Goal: Task Accomplishment & Management: Manage account settings

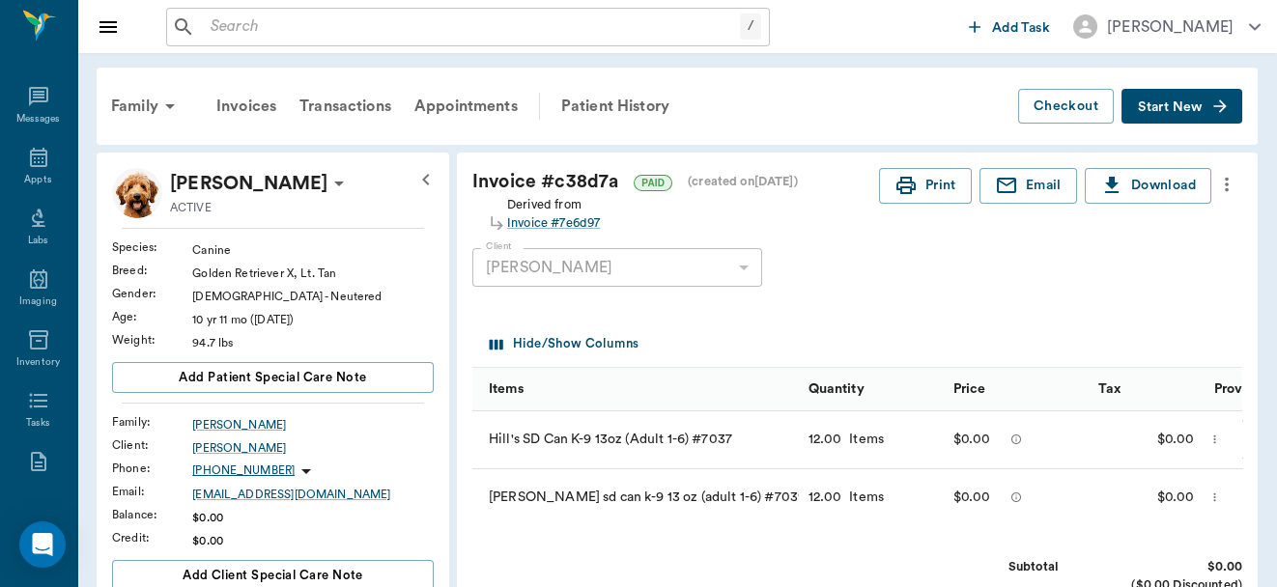
click at [30, 155] on icon at bounding box center [38, 157] width 17 height 19
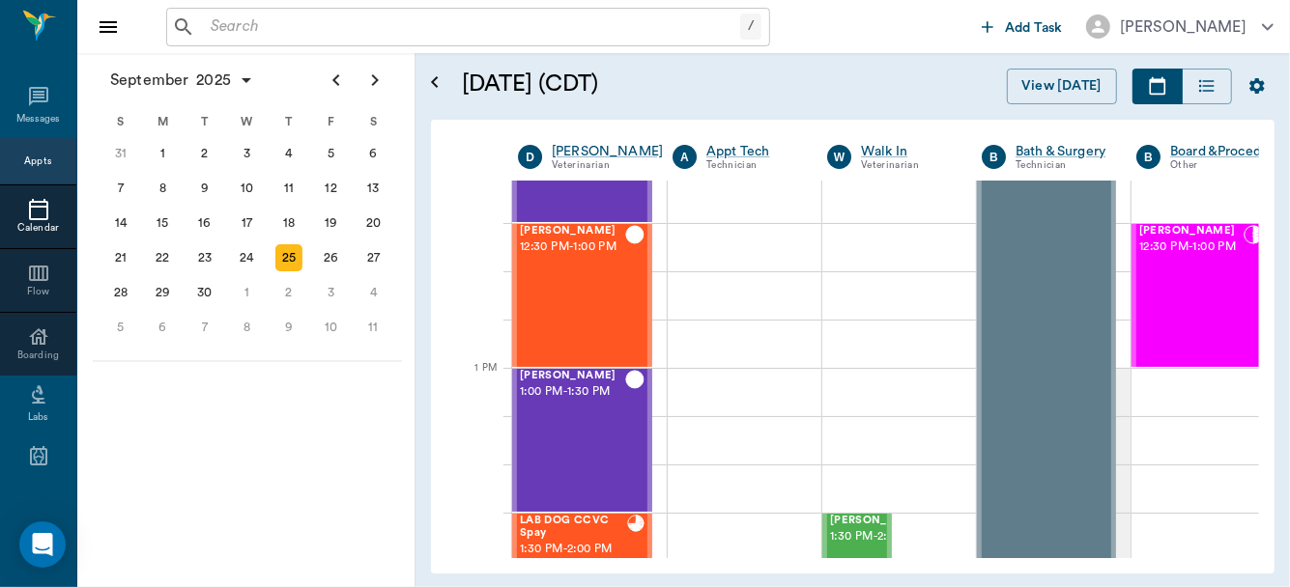
scroll to position [1151, 0]
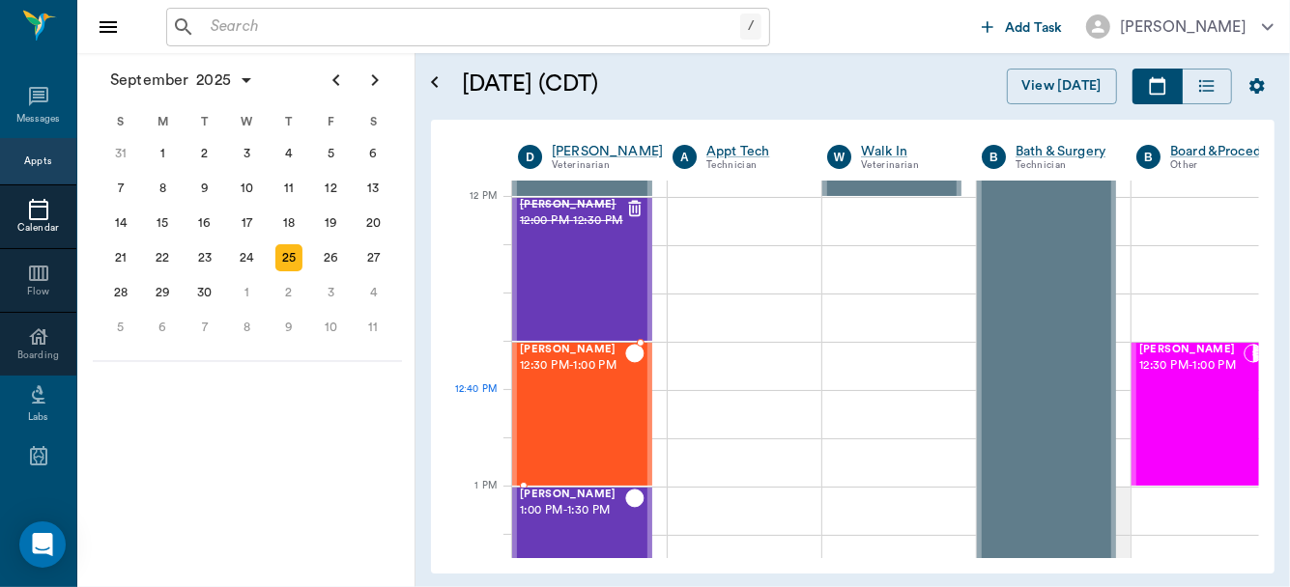
click at [577, 421] on div "JoJo Estep 12:30 PM - 1:00 PM" at bounding box center [572, 414] width 105 height 141
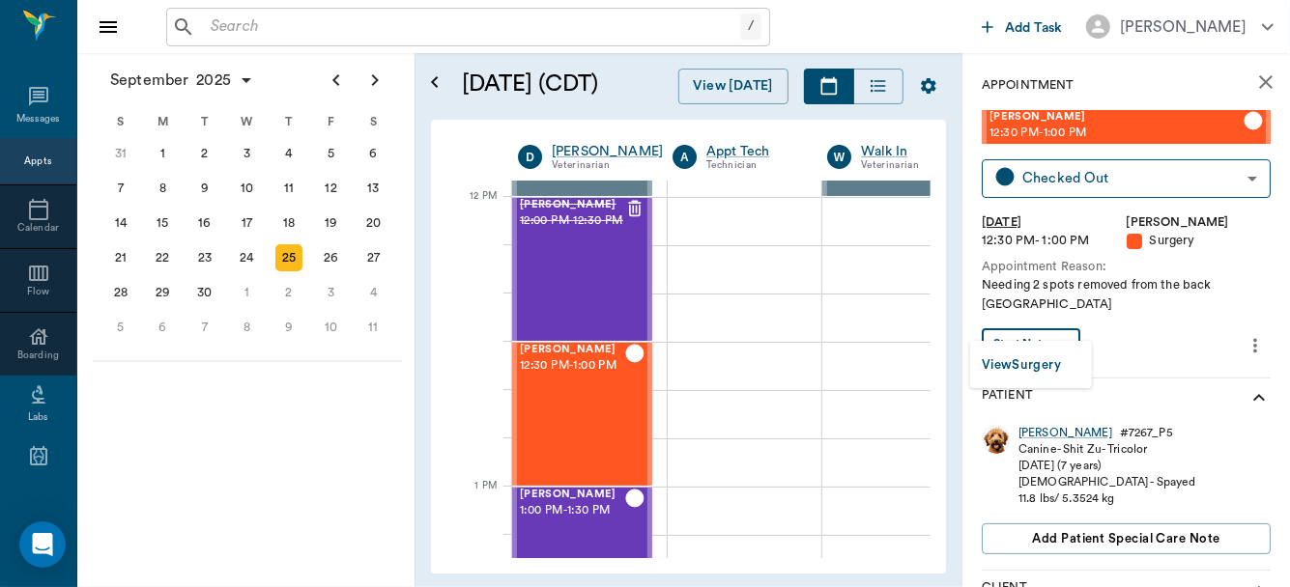
click at [1053, 327] on body "/ ​ Add Task Dr. Bert Ellsworth Nectar Messages Appts Calendar Flow Boarding La…" at bounding box center [645, 293] width 1290 height 587
click at [1052, 357] on button "View Surgery" at bounding box center [1021, 366] width 79 height 22
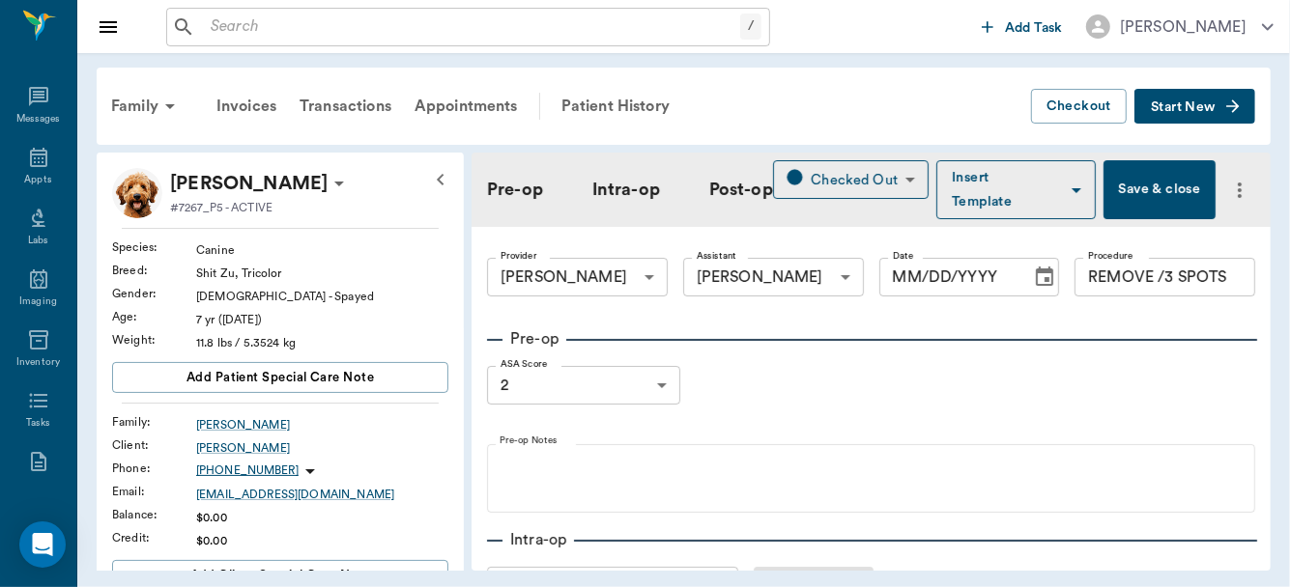
type input "63ec2f075fda476ae8351a4d"
type input "63ec2e7e52e12b0ba117b124"
type input "REMOVE /3 SPOTS"
type input "2"
radio input "true"
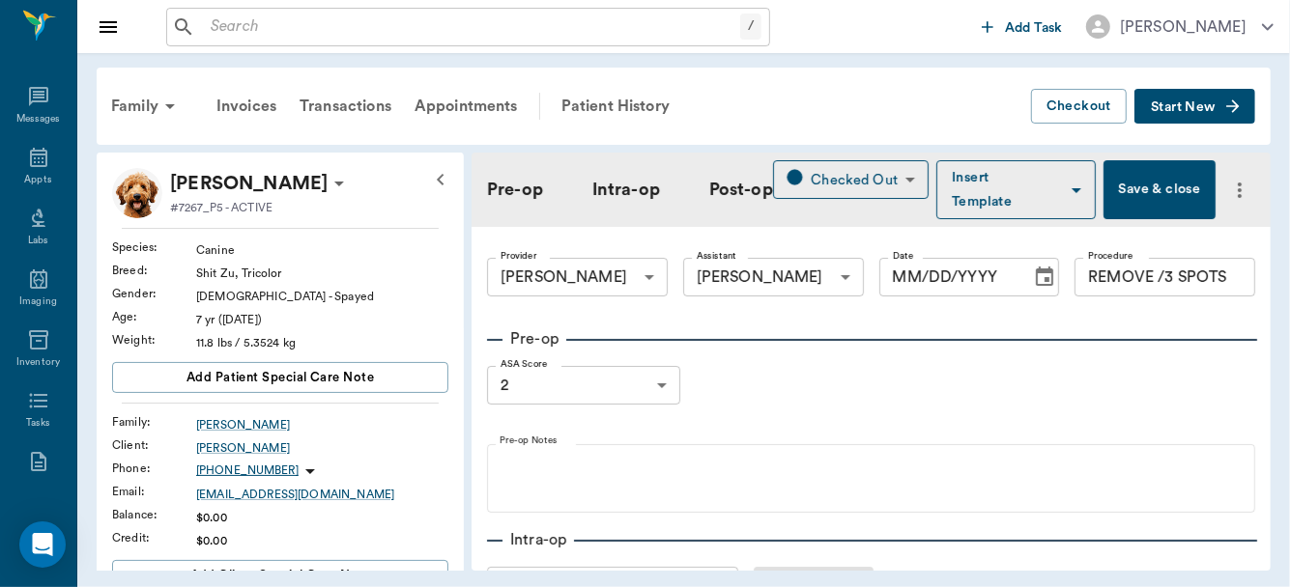
type input "09/25/2025"
type input "12:44 PM"
type input "12:52 PM"
type input "01:28 PM"
type input "01:36 PM"
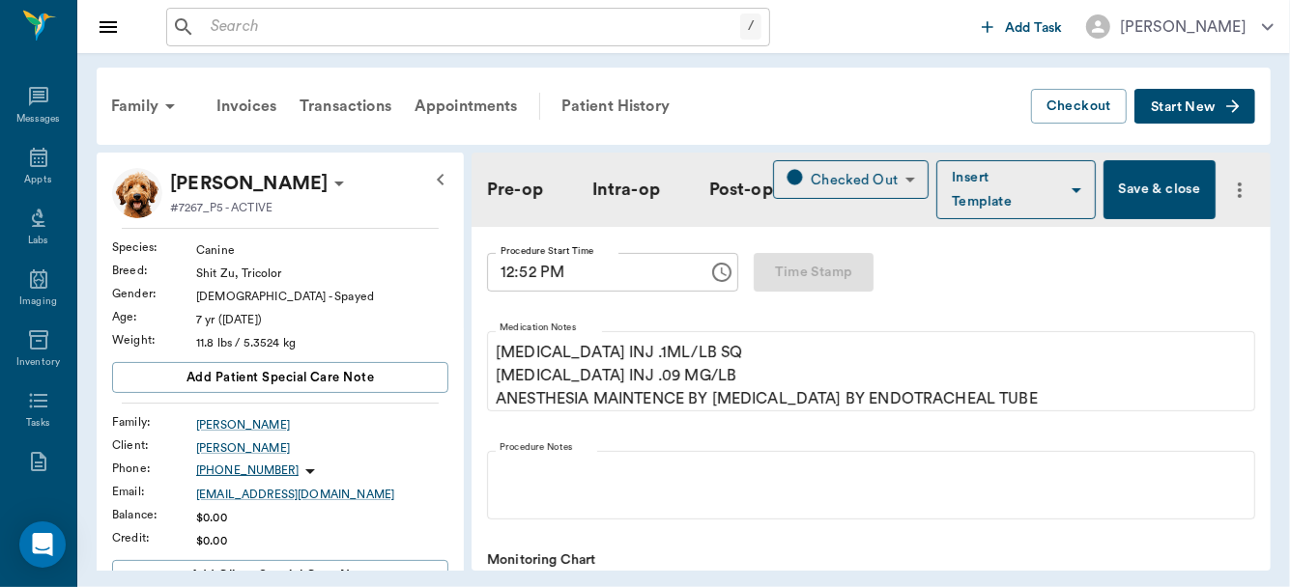
scroll to position [516, 0]
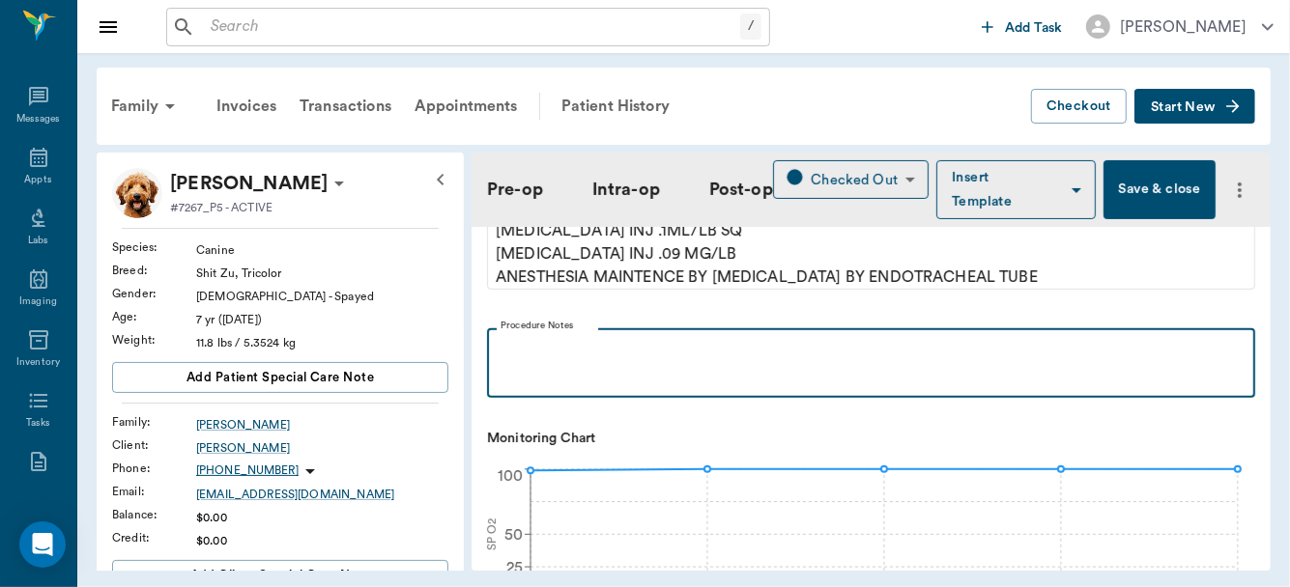
click at [528, 349] on p at bounding box center [871, 349] width 749 height 23
click at [731, 346] on p "4 sebaceous adenomas" at bounding box center [871, 349] width 749 height 23
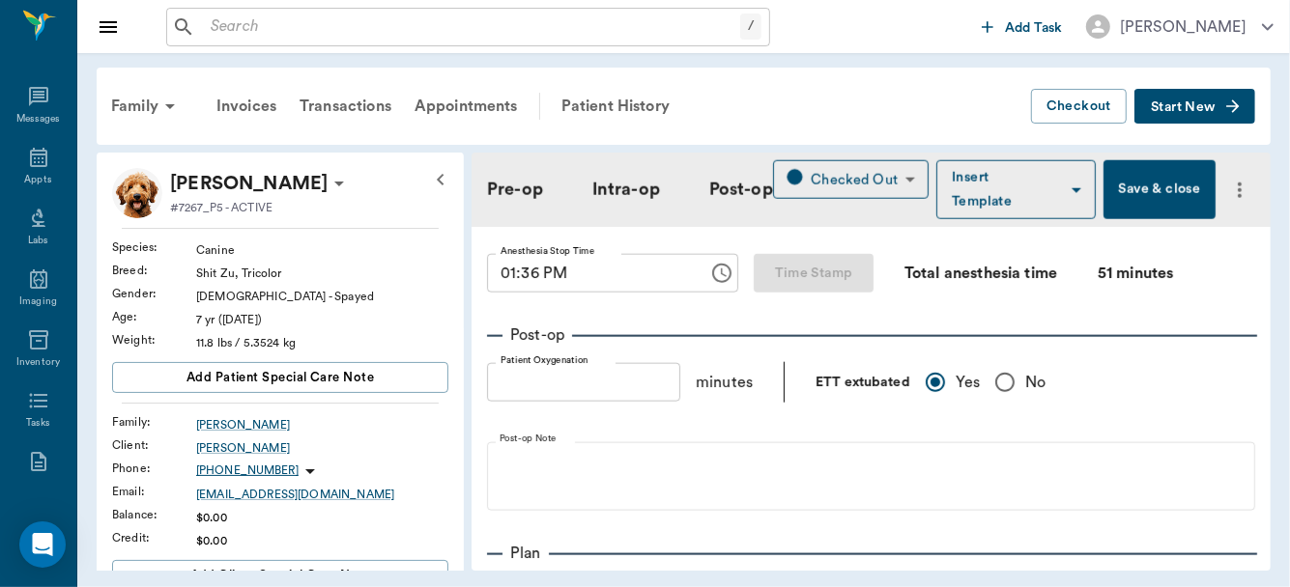
scroll to position [1524, 0]
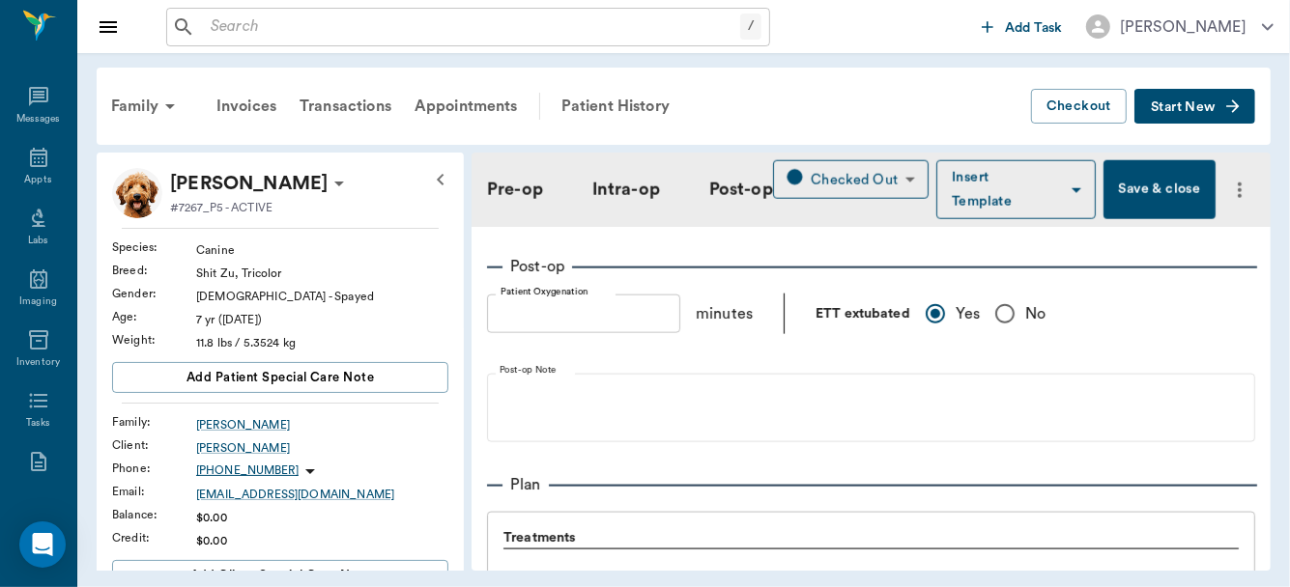
click at [1276, 394] on div "Family Invoices Transactions Appointments Patient History Checkout Start New Jo…" at bounding box center [683, 319] width 1213 height 532
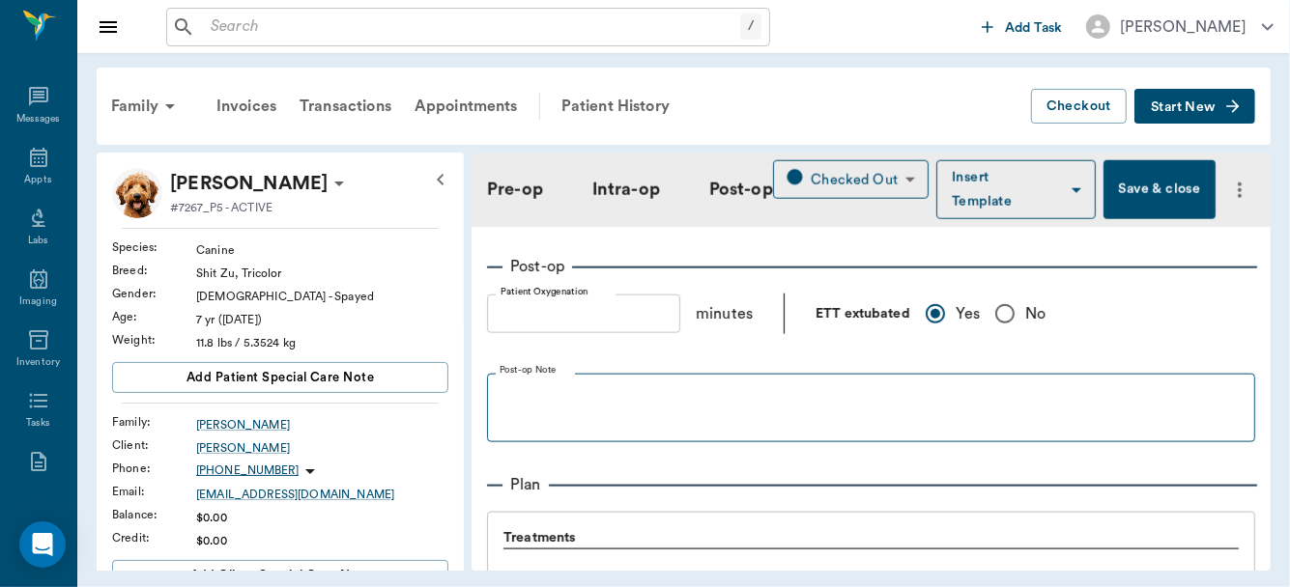
scroll to position [1529, 0]
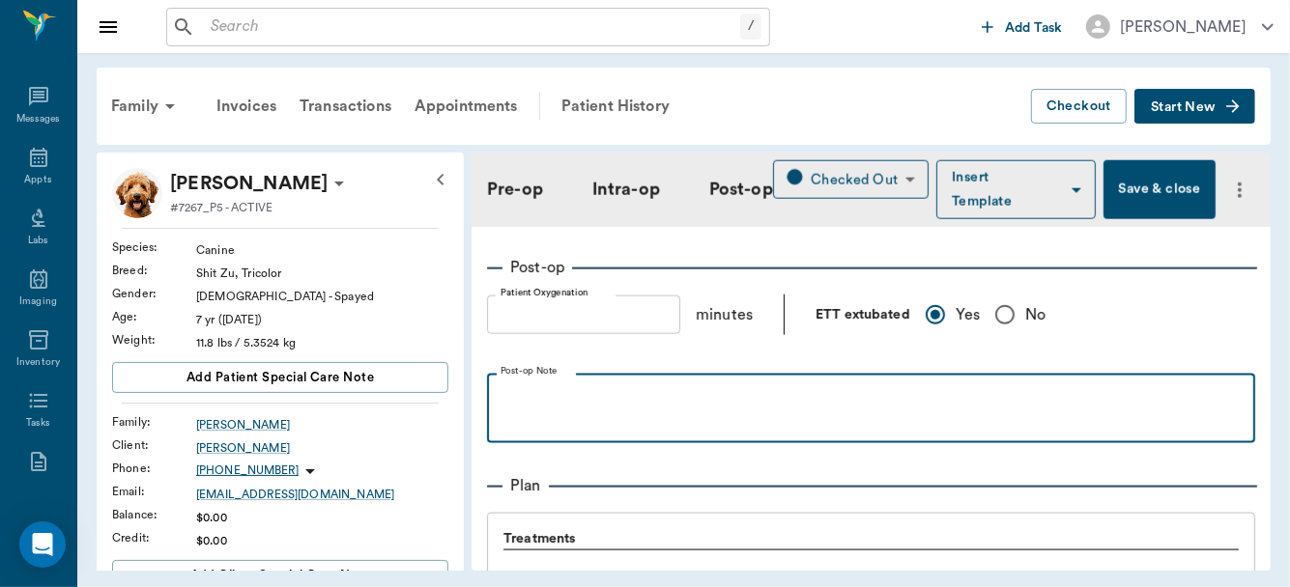
click at [775, 398] on p at bounding box center [871, 396] width 749 height 23
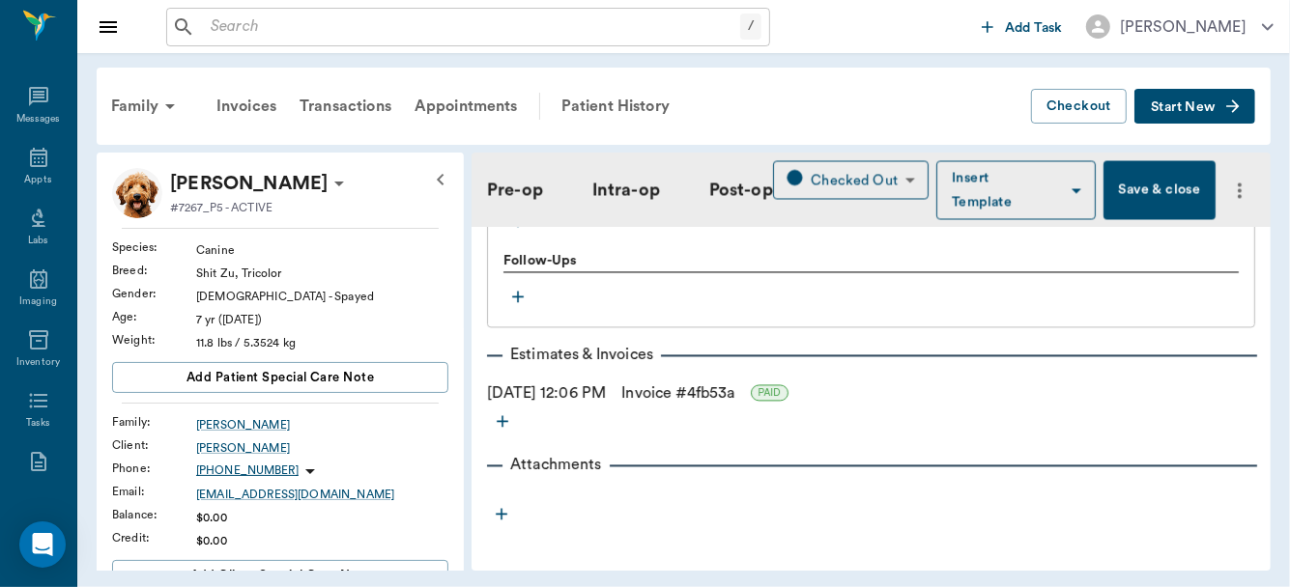
scroll to position [109, 0]
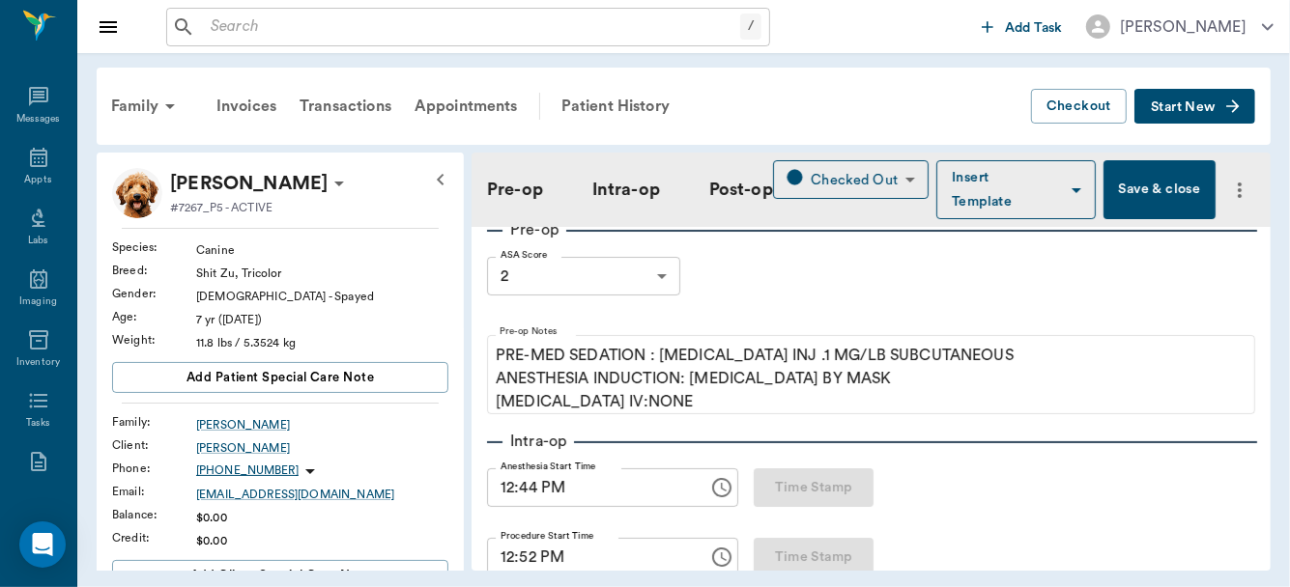
click at [1149, 188] on button "Save & close" at bounding box center [1158, 189] width 111 height 59
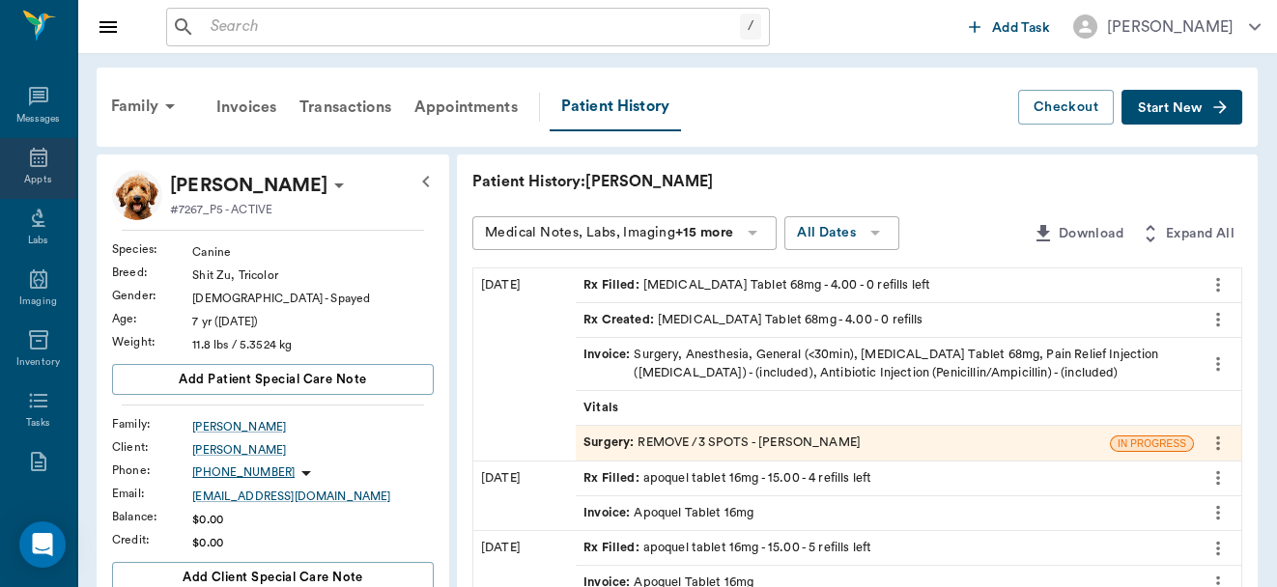
click at [23, 170] on div "Appts" at bounding box center [38, 168] width 76 height 61
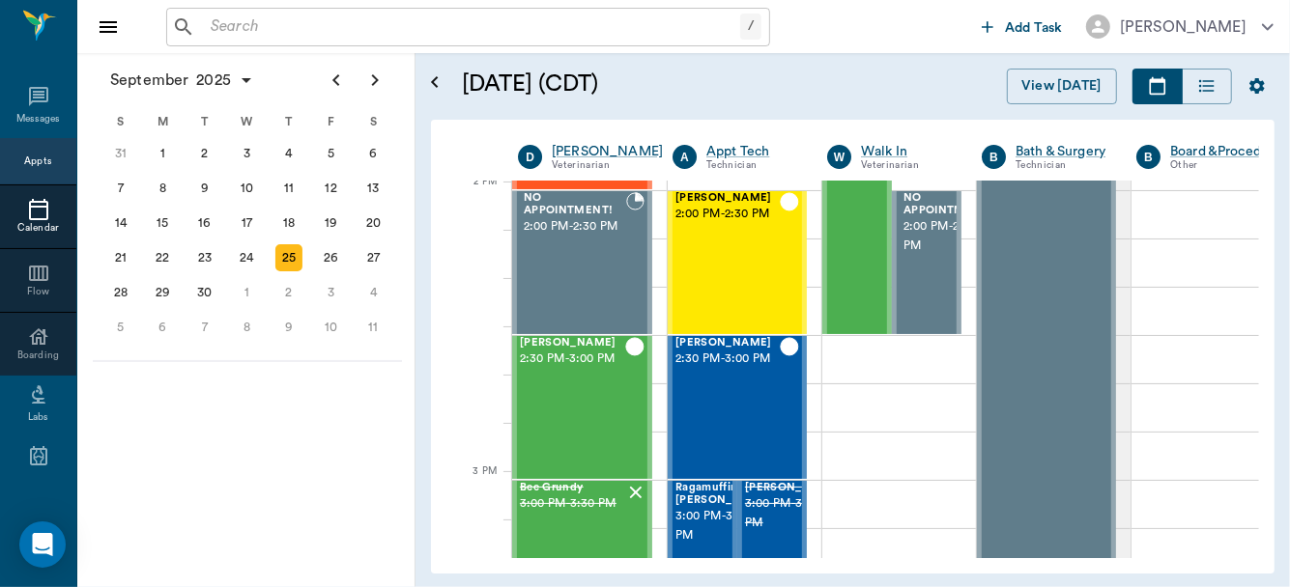
scroll to position [1780, 0]
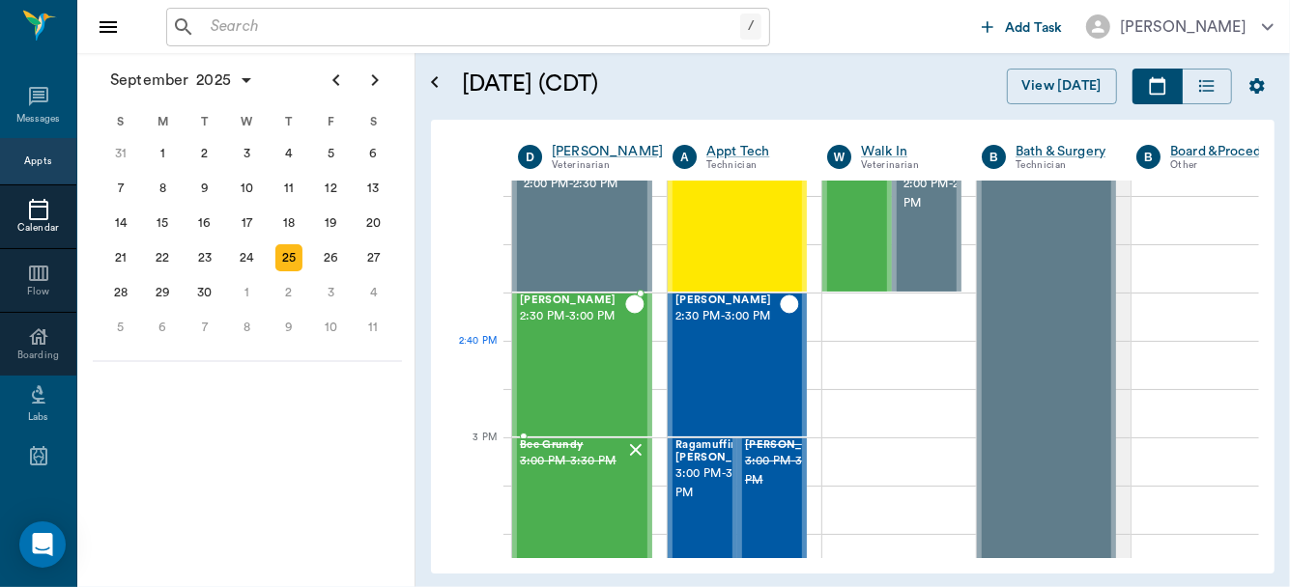
click at [599, 387] on div "Sadie Deming 2:30 PM - 3:00 PM" at bounding box center [572, 365] width 105 height 141
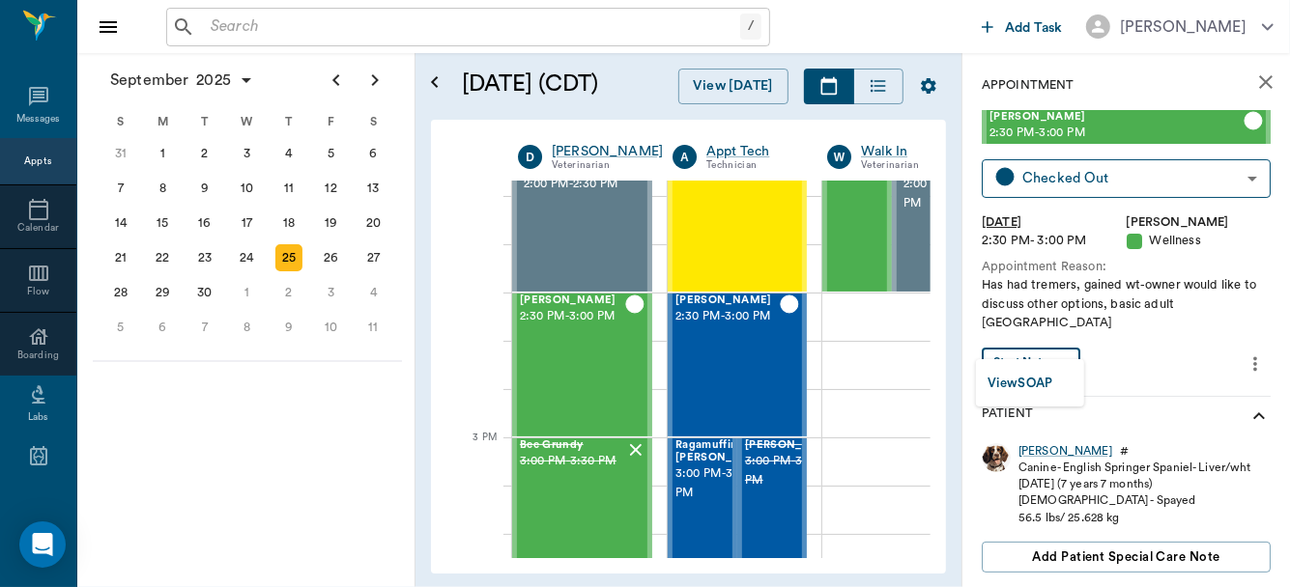
click at [1048, 347] on body "/ ​ Add Task Dr. Bert Ellsworth Nectar Messages Appts Calendar Flow Boarding La…" at bounding box center [645, 293] width 1290 height 587
click at [1040, 382] on button "View SOAP" at bounding box center [1020, 384] width 66 height 22
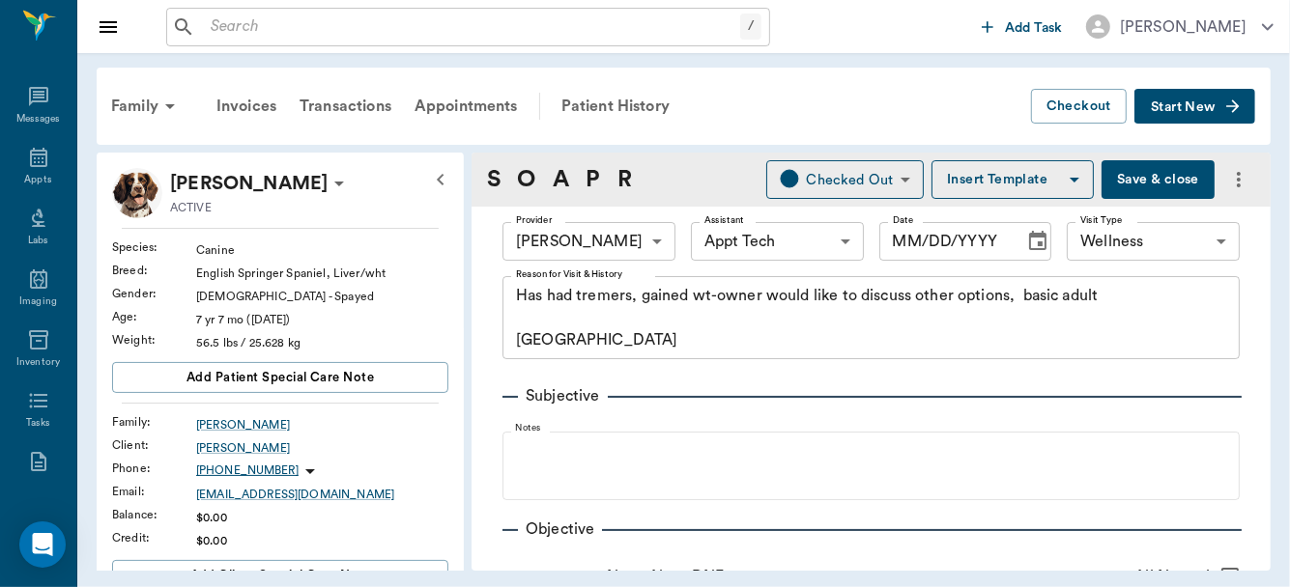
type input "63ec2f075fda476ae8351a4d"
type input "63ec2f075fda476ae8351a4c"
type input "65d2be4f46e3a538d89b8c14"
type textarea "Has had tremers, gained wt-owner would like to discuss other options, basic adu…"
type input "09/25/2025"
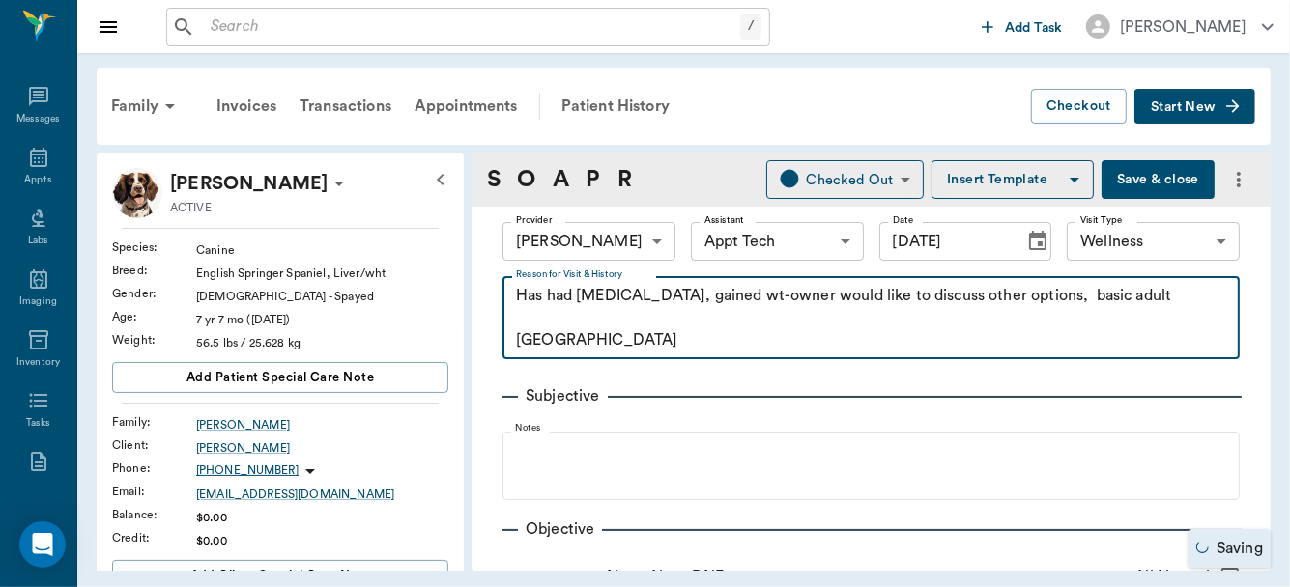
click at [650, 348] on textarea "Has had tremors, gained wt-owner would like to discuss other options, basic adu…" at bounding box center [871, 318] width 710 height 67
type textarea "Has had tremors, gained wt-owner would like to discuss other options, basic adu…"
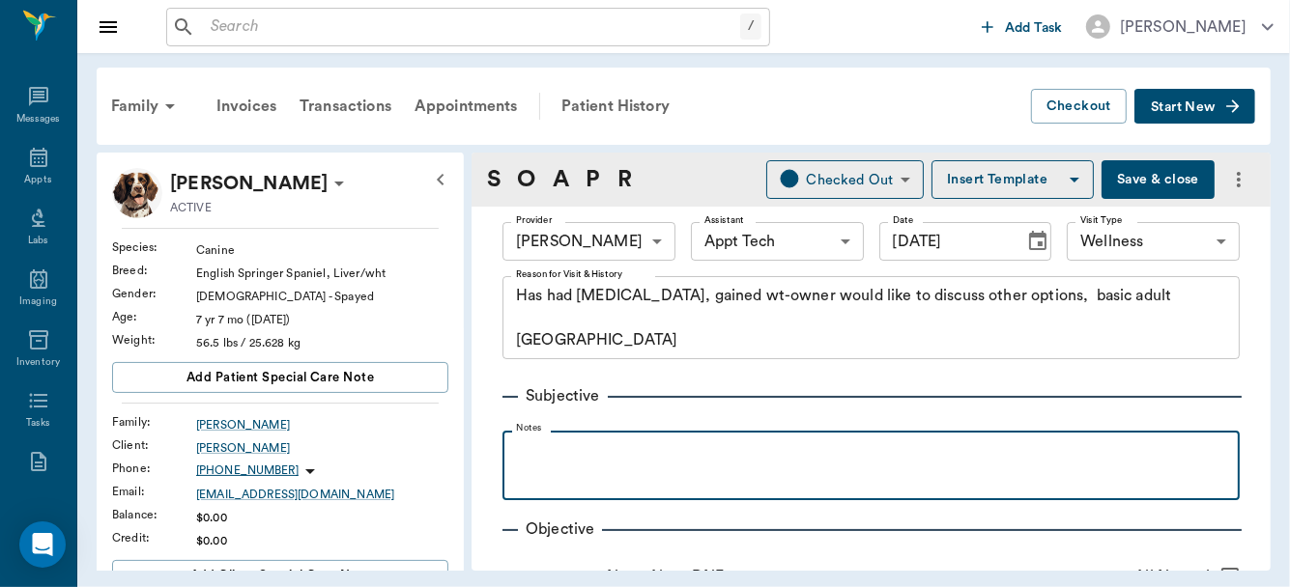
click at [522, 442] on p at bounding box center [871, 452] width 718 height 23
click at [521, 442] on p at bounding box center [871, 452] width 718 height 23
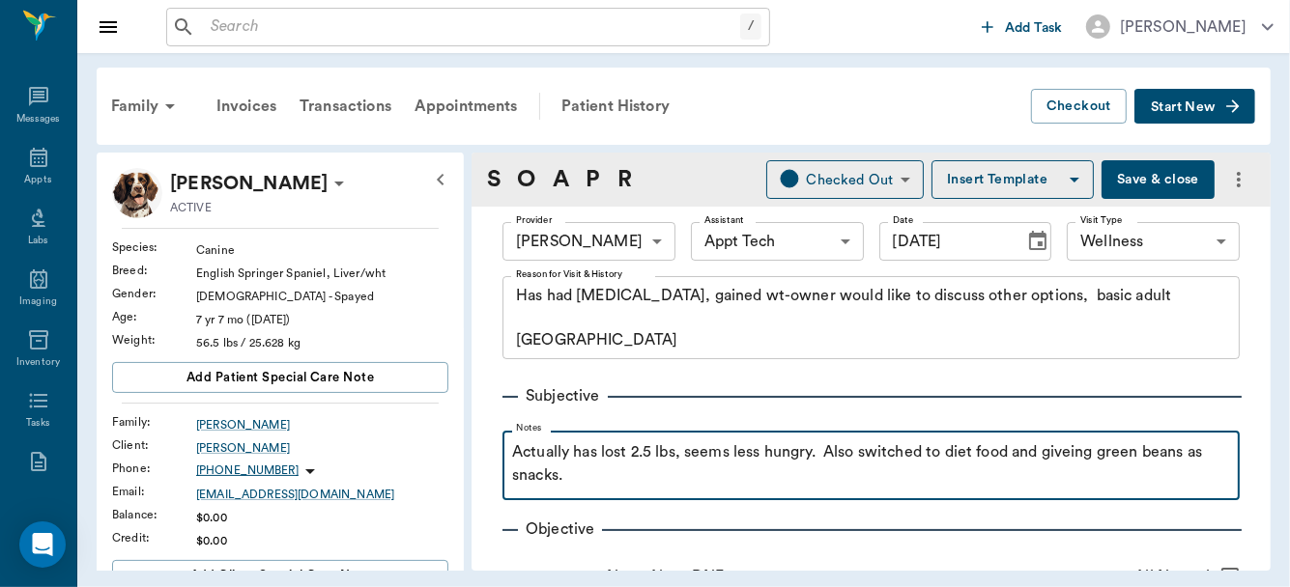
click at [1073, 461] on p "Actually has lost 2.5 lbs, seems less hungry. Also switched to diet food and gi…" at bounding box center [871, 464] width 718 height 46
click at [596, 480] on p "Actually has lost 2.5 lbs, seems less hungry. Also switched to diet food and gi…" at bounding box center [871, 464] width 718 height 46
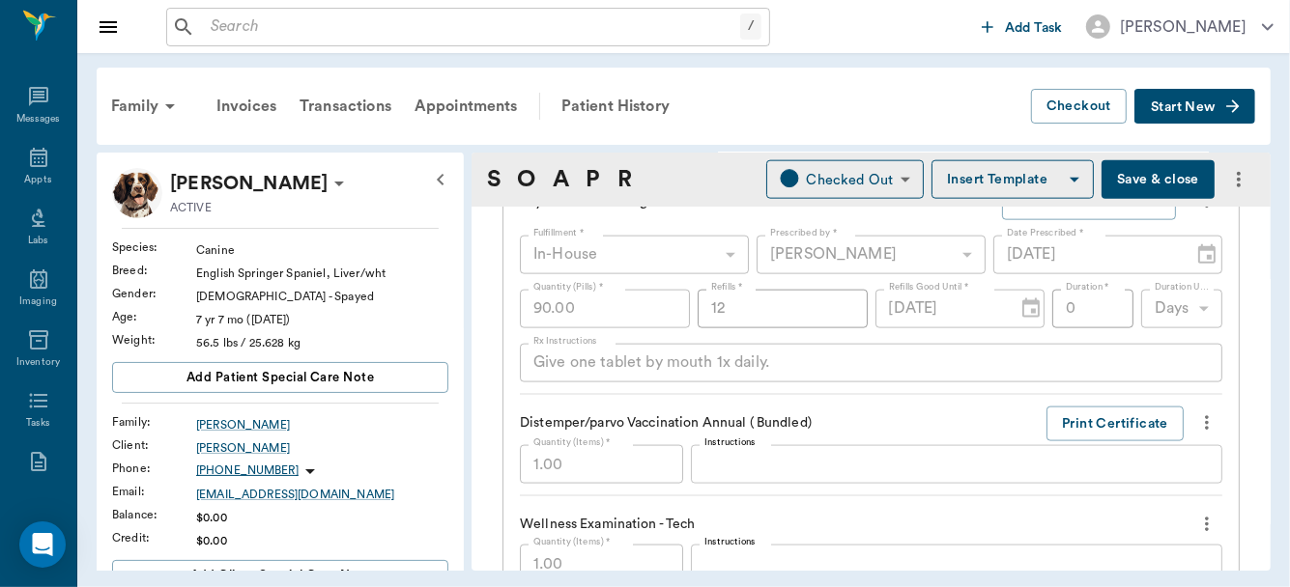
scroll to position [1729, 0]
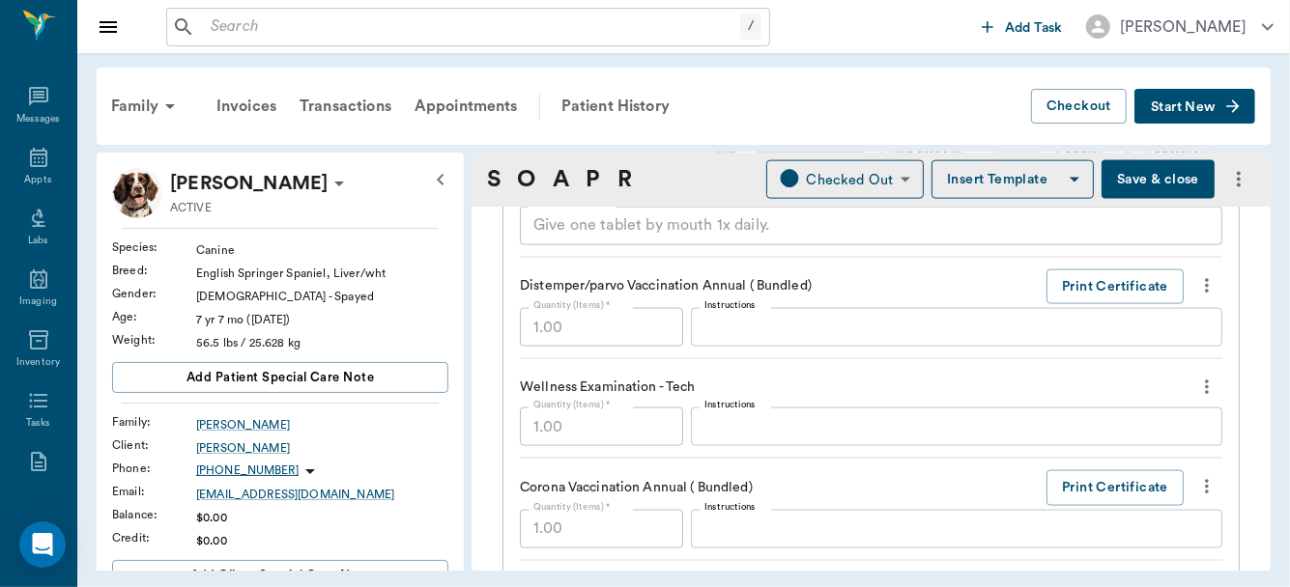
click at [1196, 377] on icon "more" at bounding box center [1206, 387] width 21 height 23
click at [1126, 443] on ul "Decline Delete" at bounding box center [1112, 434] width 193 height 71
click at [1053, 449] on ul "Decline Delete" at bounding box center [1112, 434] width 193 height 71
click at [1235, 368] on div at bounding box center [645, 293] width 1290 height 587
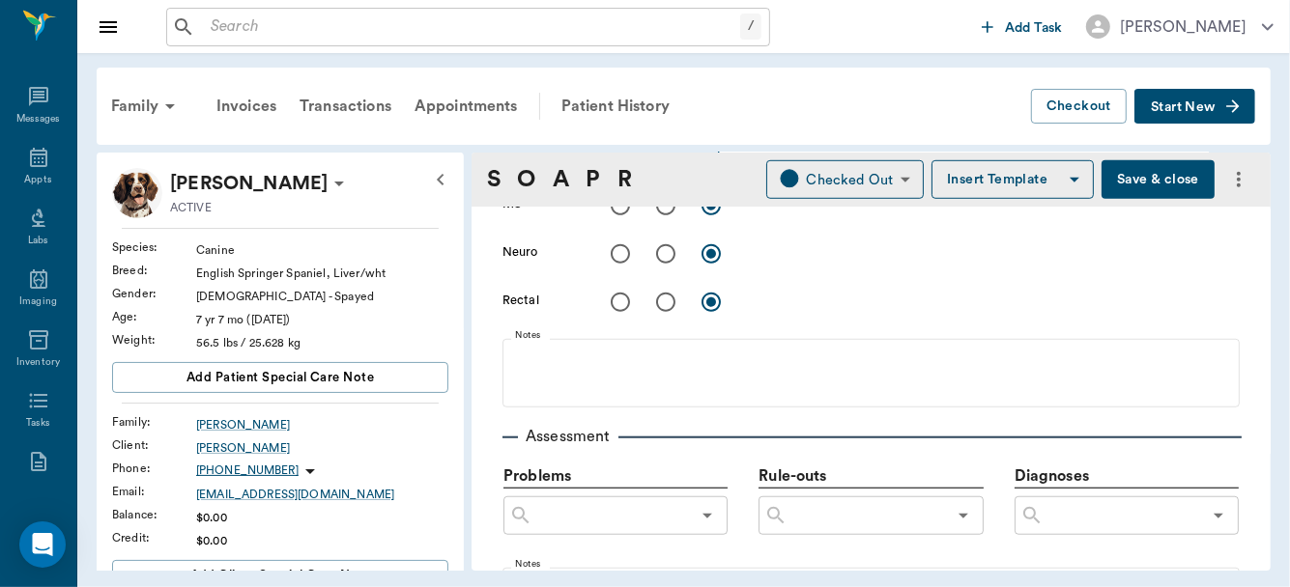
scroll to position [1025, 0]
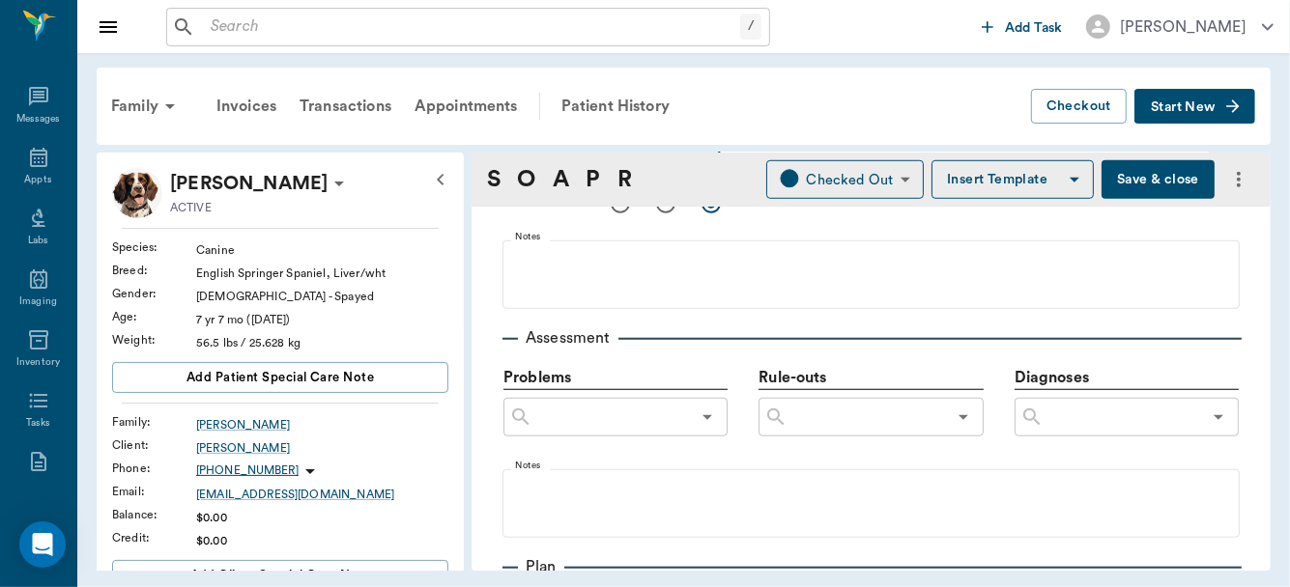
click at [797, 425] on input "text" at bounding box center [865, 417] width 157 height 27
type input "Shaking Leg Syndrome"
click at [830, 457] on button "Add as custom option" at bounding box center [852, 460] width 164 height 25
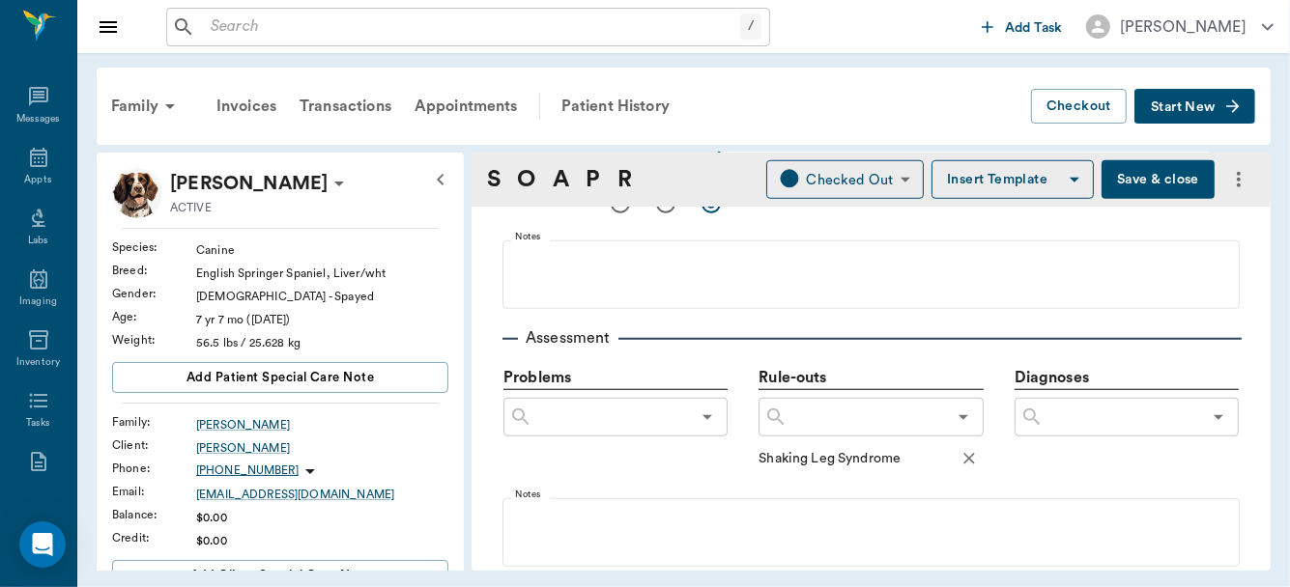
click at [805, 417] on input "text" at bounding box center [865, 417] width 157 height 27
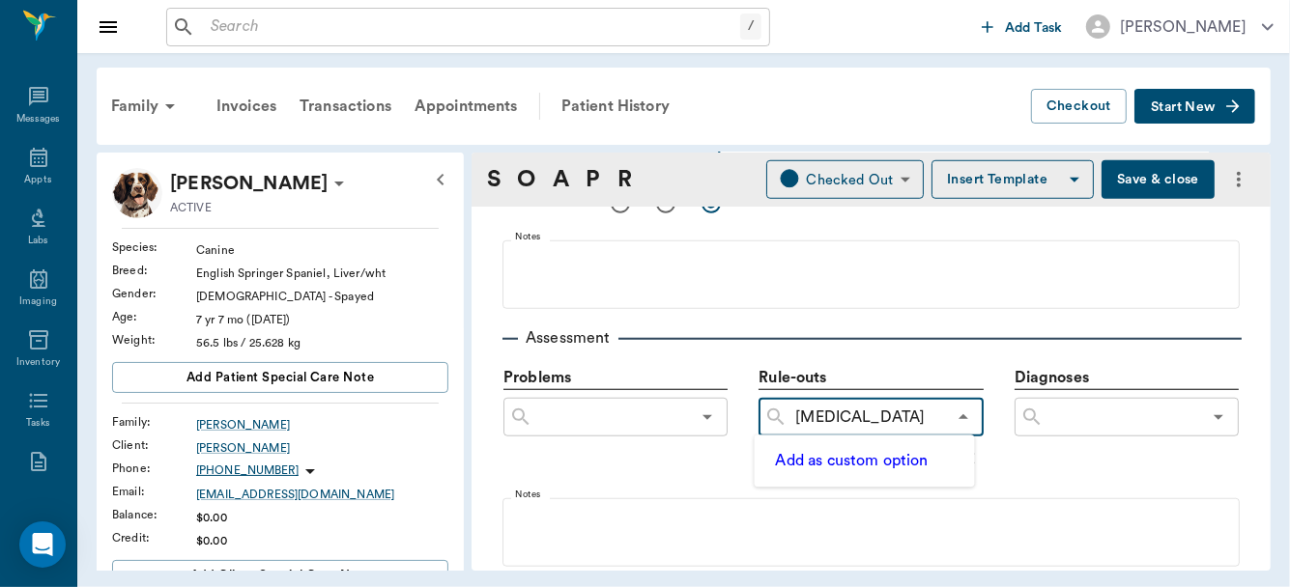
type input "Idiopathic Tremor"
type input "Idiopathic Tremor Syndrome"
click at [838, 459] on button "Add as custom option" at bounding box center [852, 460] width 164 height 25
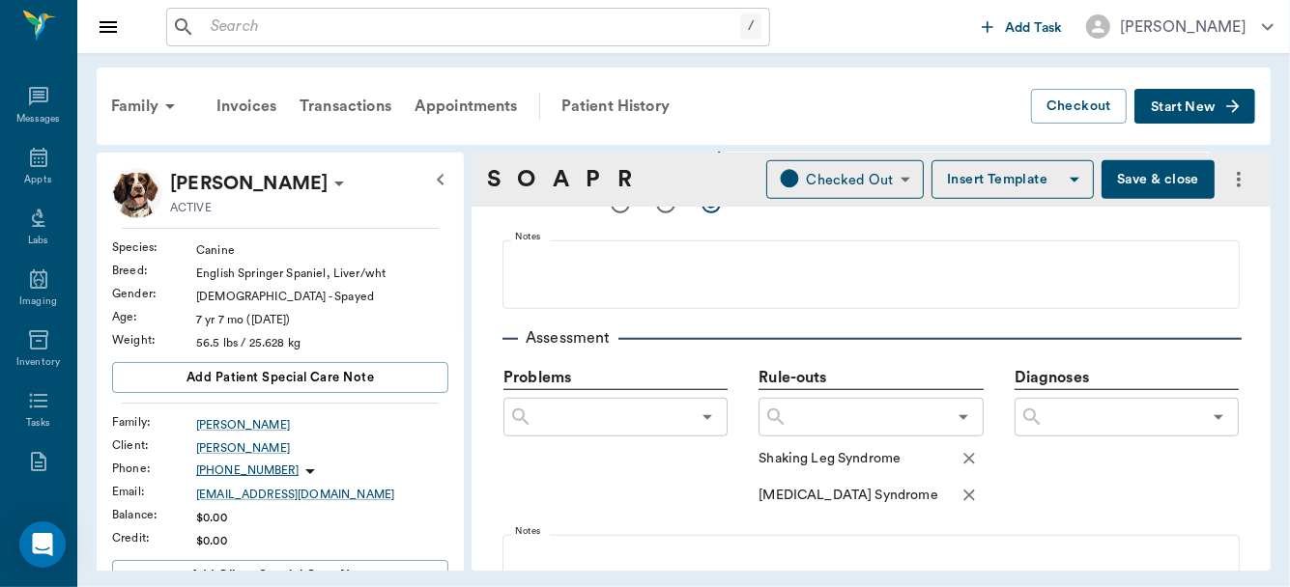
click at [819, 414] on input "text" at bounding box center [865, 417] width 157 height 27
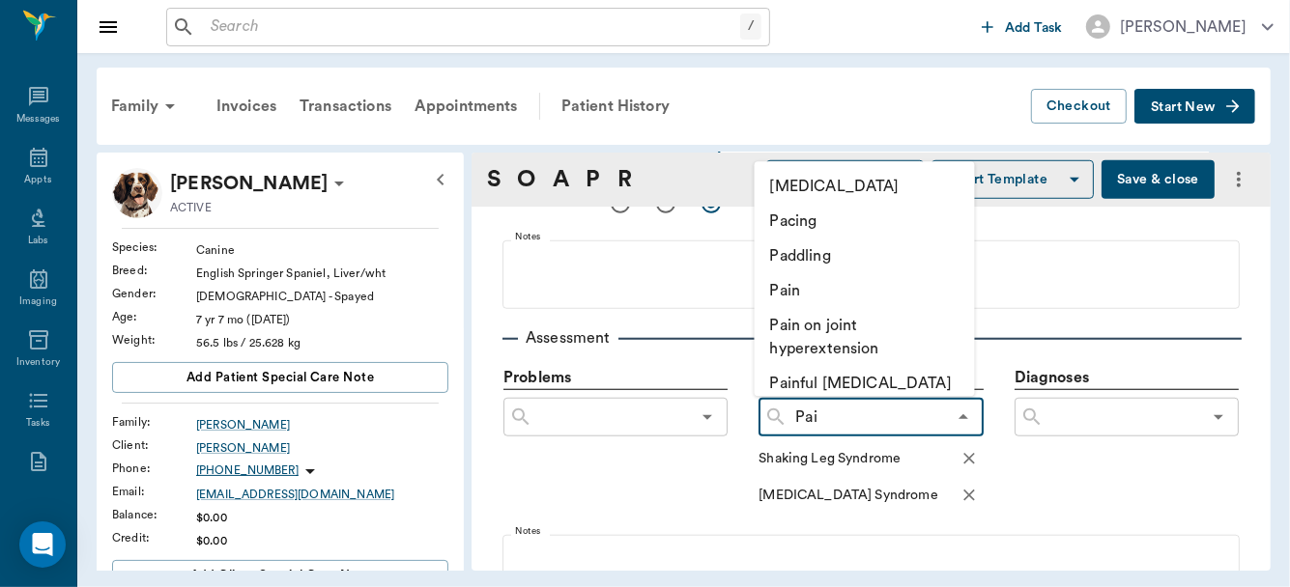
type input "Pain"
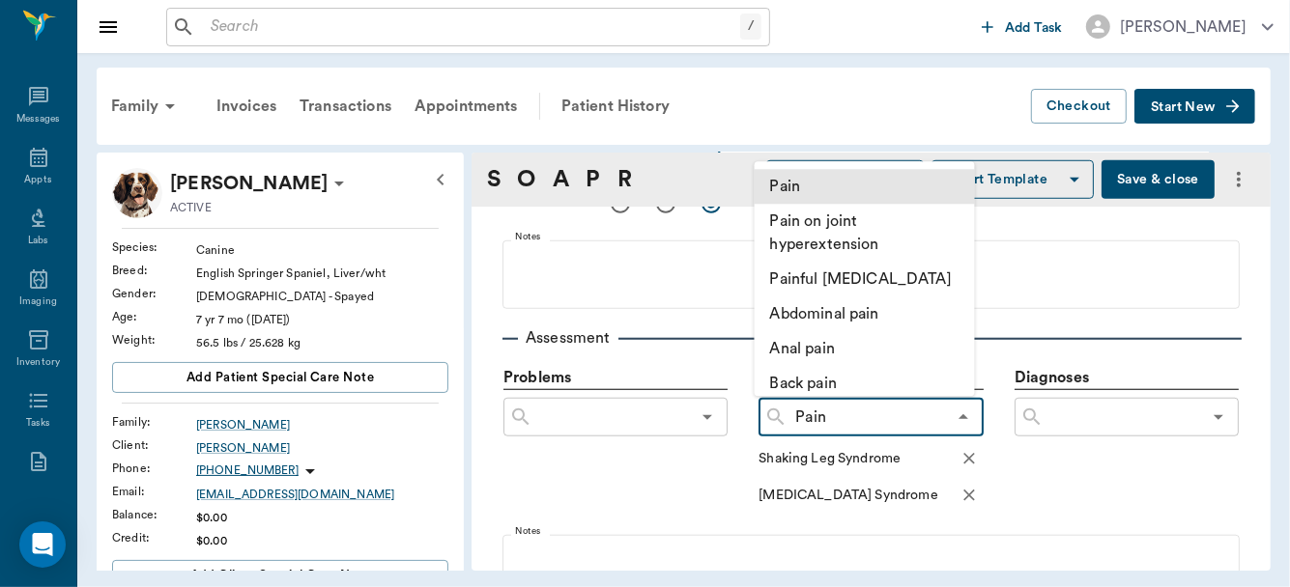
click at [806, 186] on li "Pain" at bounding box center [865, 186] width 220 height 35
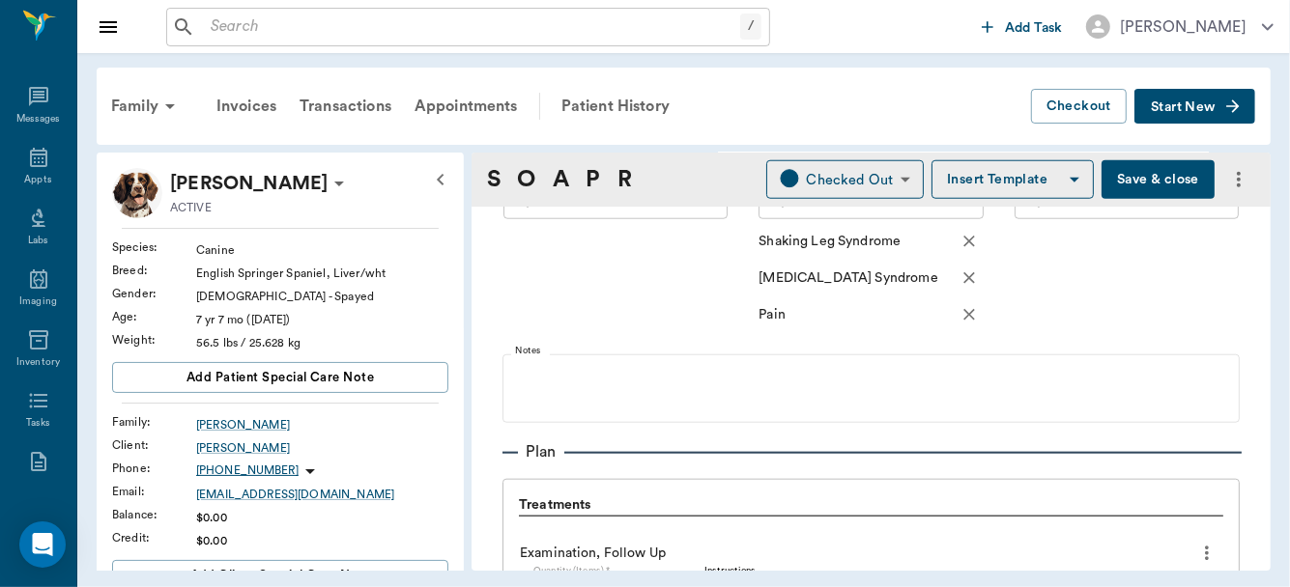
scroll to position [1256, 0]
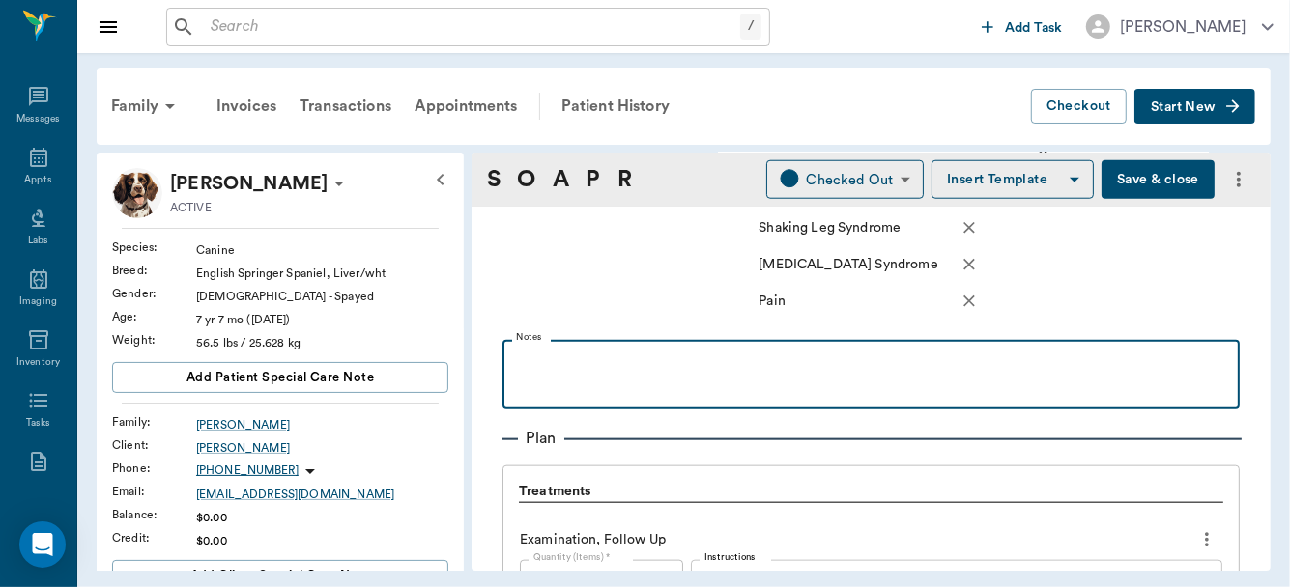
click at [560, 350] on p at bounding box center [871, 361] width 718 height 23
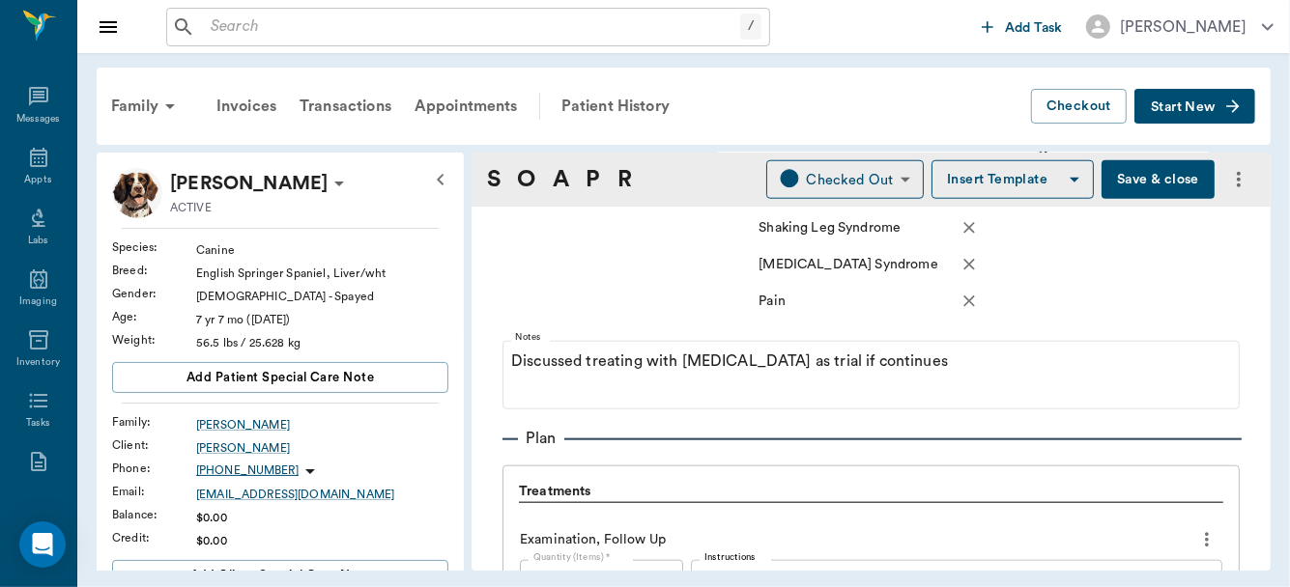
click at [1123, 173] on button "Save & close" at bounding box center [1157, 179] width 113 height 39
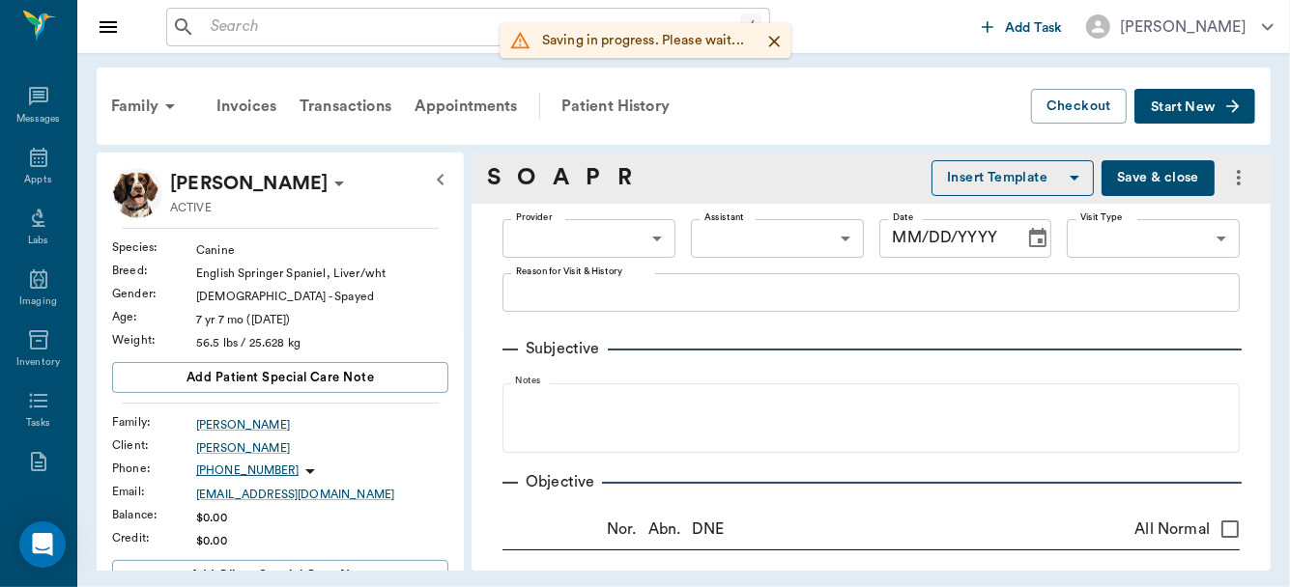
type input "63ec2f075fda476ae8351a4d"
type input "63ec2f075fda476ae8351a4c"
type input "65d2be4f46e3a538d89b8c14"
type textarea "Has had tremors, gained wt-owner would like to discuss other options, basic adu…"
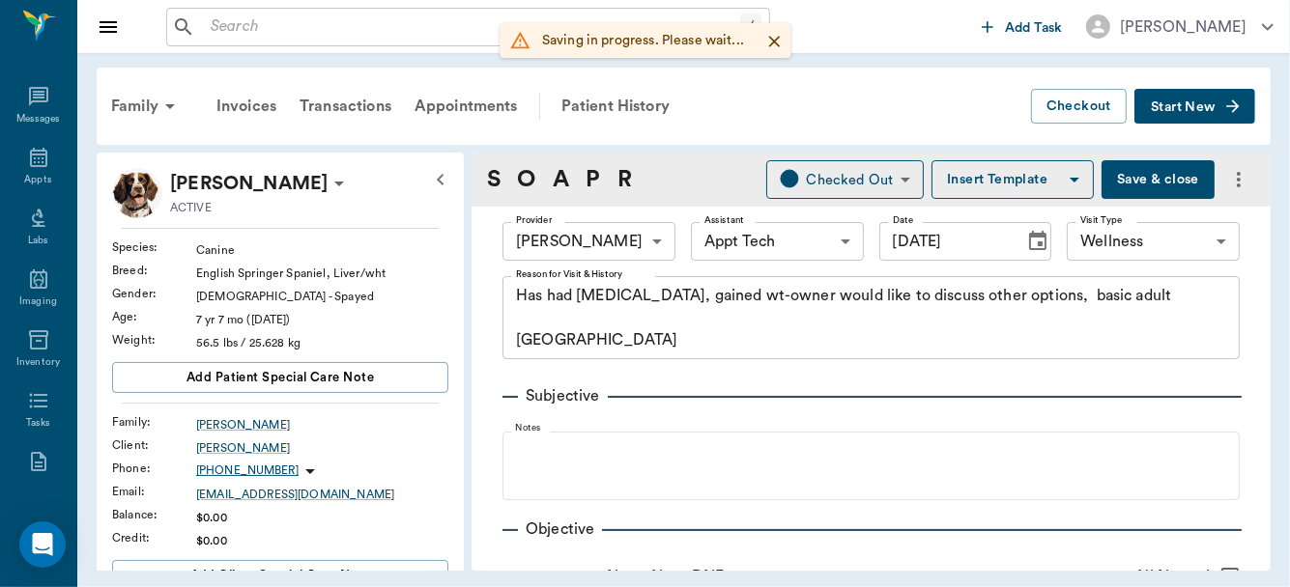
type input "09/25/2025"
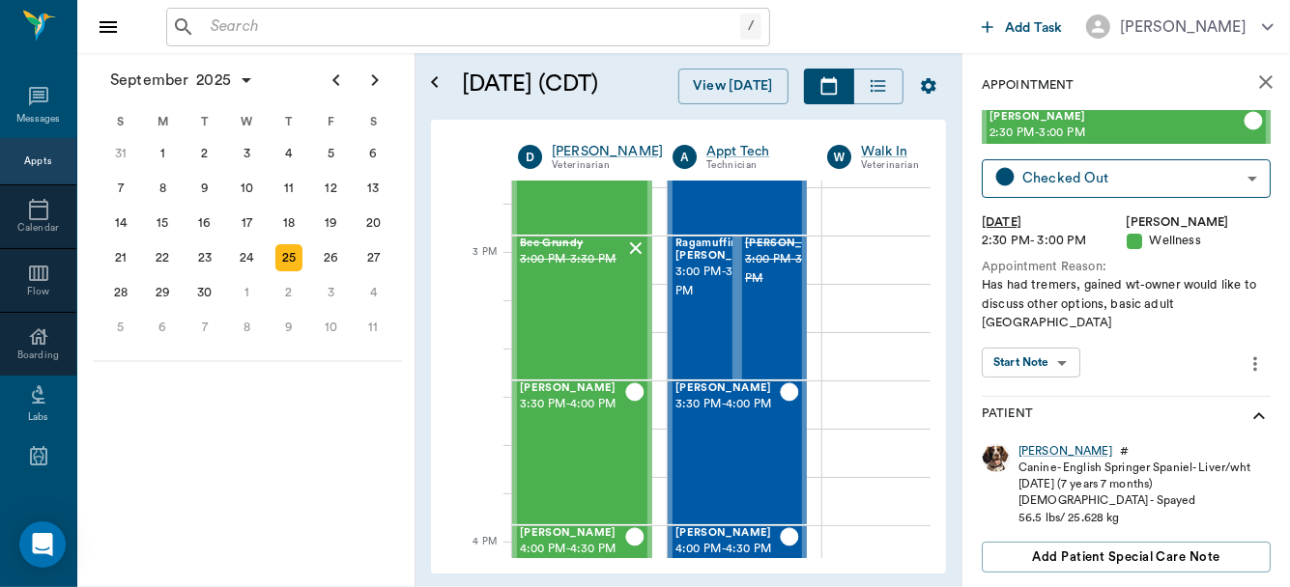
scroll to position [2015, 0]
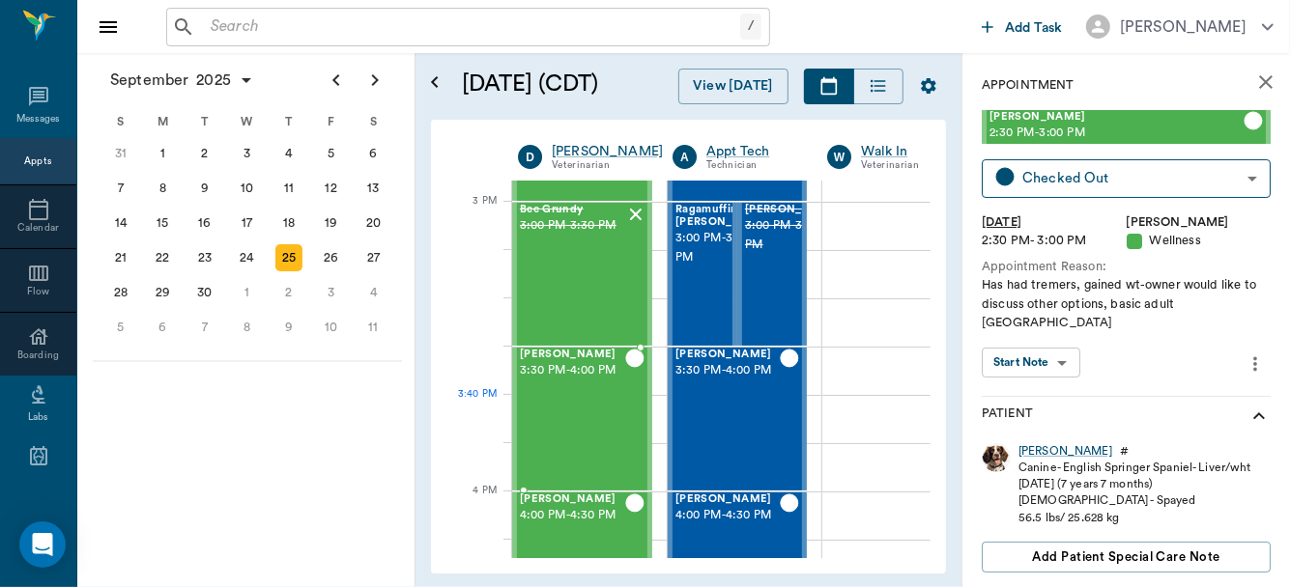
click at [598, 411] on div "Dottie Lewis 3:30 PM - 4:00 PM" at bounding box center [572, 419] width 105 height 141
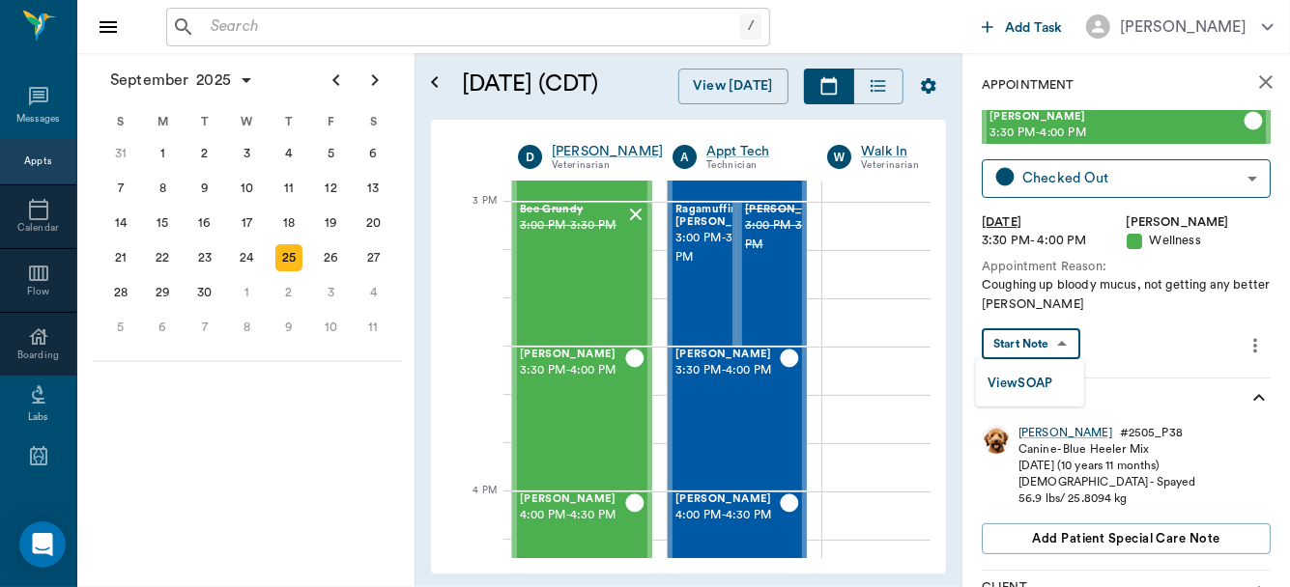
click at [1045, 340] on body "/ ​ Add Task Dr. Bert Ellsworth Nectar Messages Appts Calendar Flow Boarding La…" at bounding box center [645, 293] width 1290 height 587
click at [1045, 340] on div at bounding box center [645, 293] width 1290 height 587
click at [1045, 340] on body "/ ​ Add Task Dr. Bert Ellsworth Nectar Messages Appts Calendar Flow Boarding La…" at bounding box center [645, 293] width 1290 height 587
click at [1043, 377] on button "View SOAP" at bounding box center [1020, 384] width 66 height 22
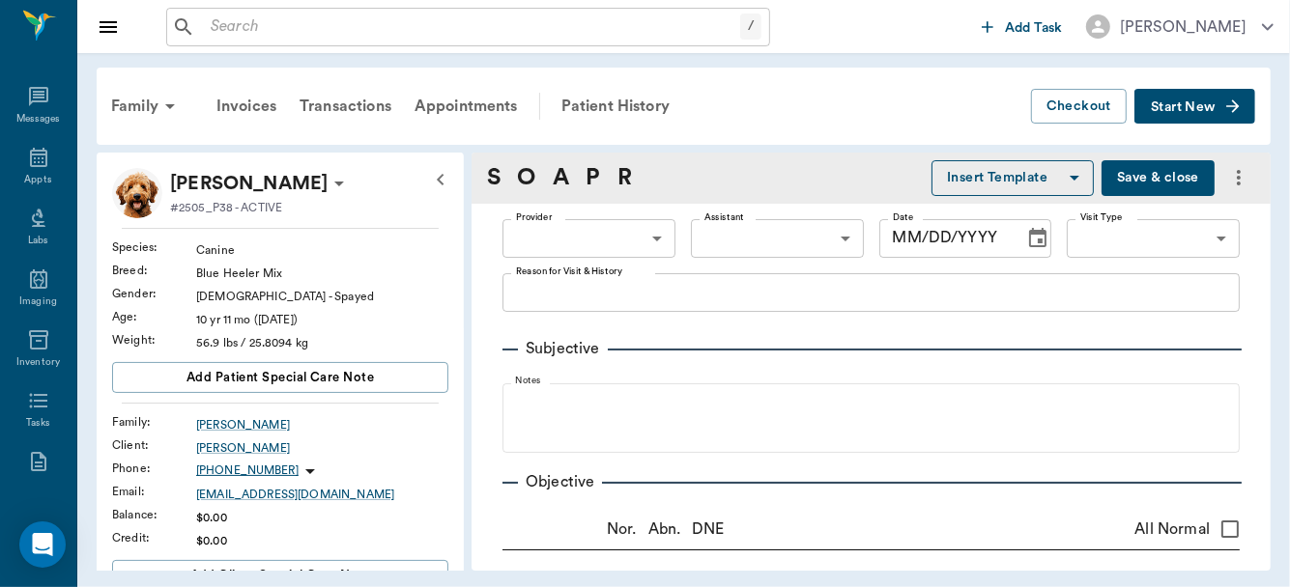
type input "63ec2f075fda476ae8351a4d"
type input "65d2be4f46e3a538d89b8c14"
type textarea "Coughing up bloody mucus, not getting any better Christy"
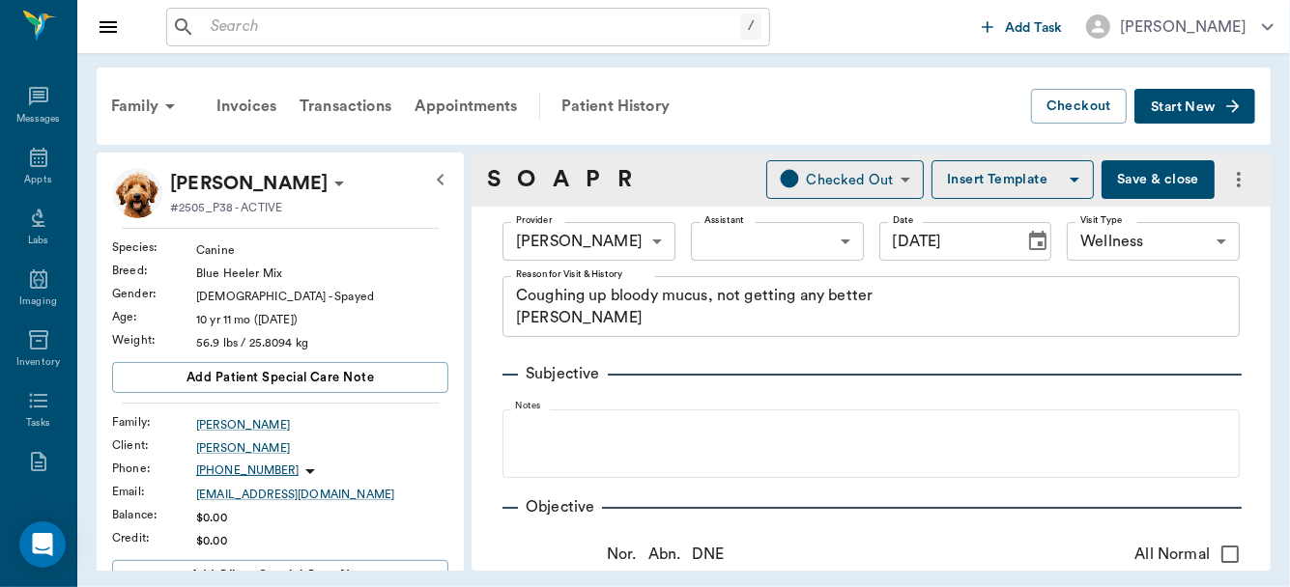
type input "09/25/2025"
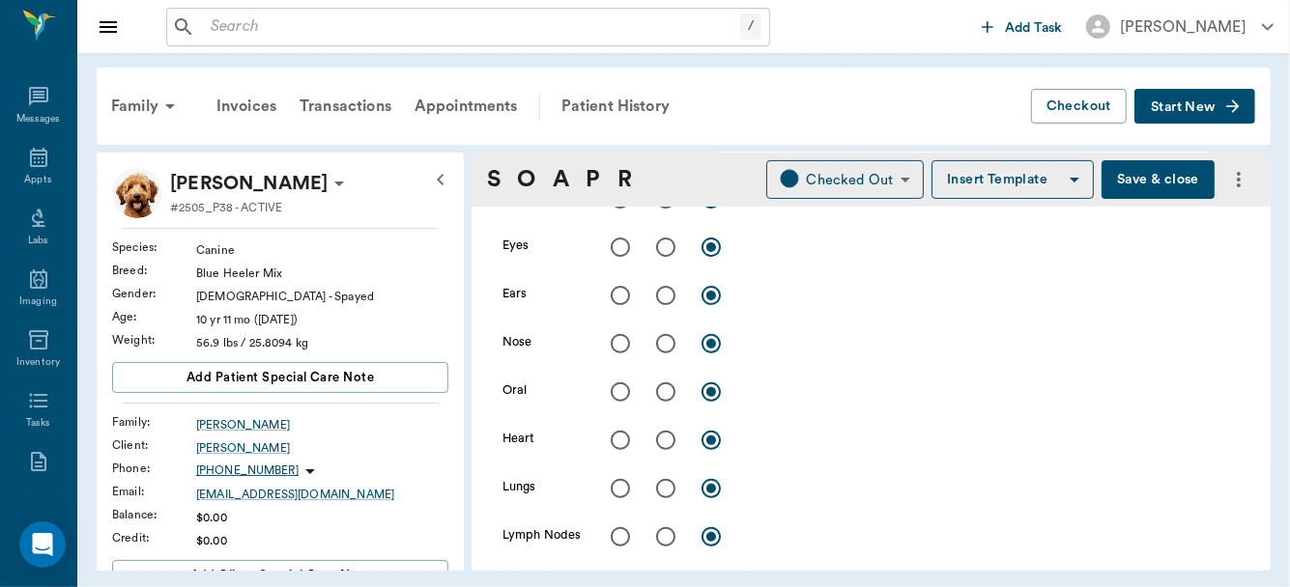
scroll to position [434, 0]
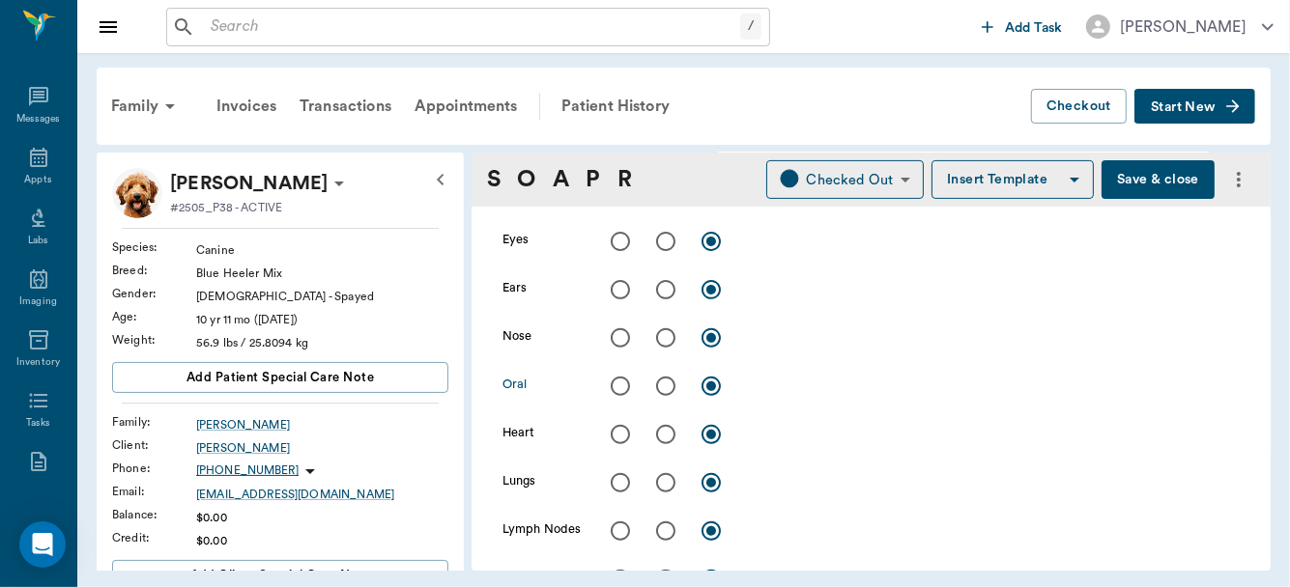
click at [622, 388] on input "radio" at bounding box center [620, 386] width 41 height 41
radio input "true"
click at [612, 422] on input "radio" at bounding box center [620, 434] width 41 height 41
radio input "true"
drag, startPoint x: 612, startPoint y: 422, endPoint x: 669, endPoint y: 482, distance: 82.7
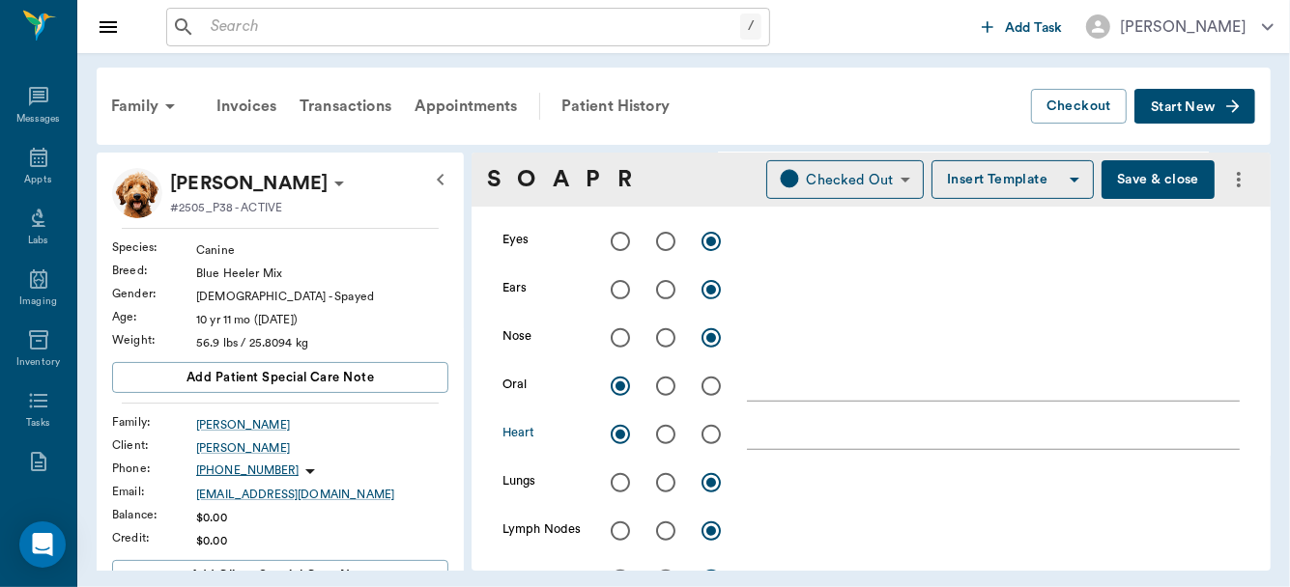
click at [669, 482] on div "Skin/ Coat x Eyes x Ears x Nose x Oral x Heart x Lungs x Lymph Nodes x Abdomen …" at bounding box center [870, 487] width 737 height 628
click at [669, 482] on input "radio" at bounding box center [665, 483] width 41 height 41
radio input "true"
click at [790, 486] on textarea at bounding box center [993, 482] width 493 height 22
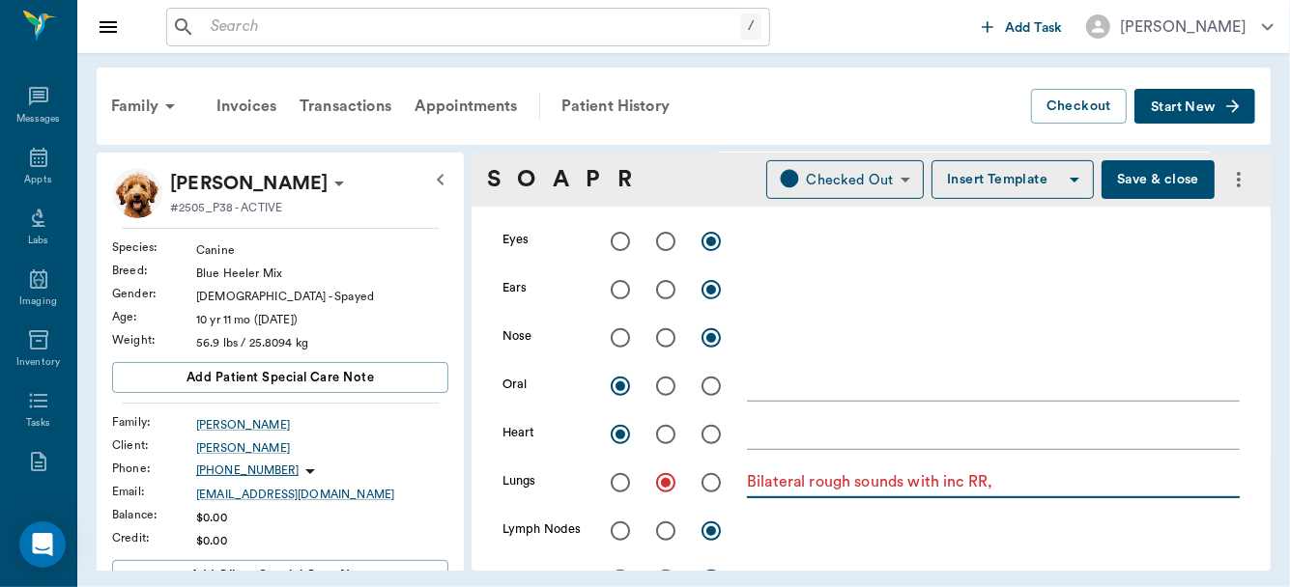
type textarea "Bilateral rough sounds with inc RR,"
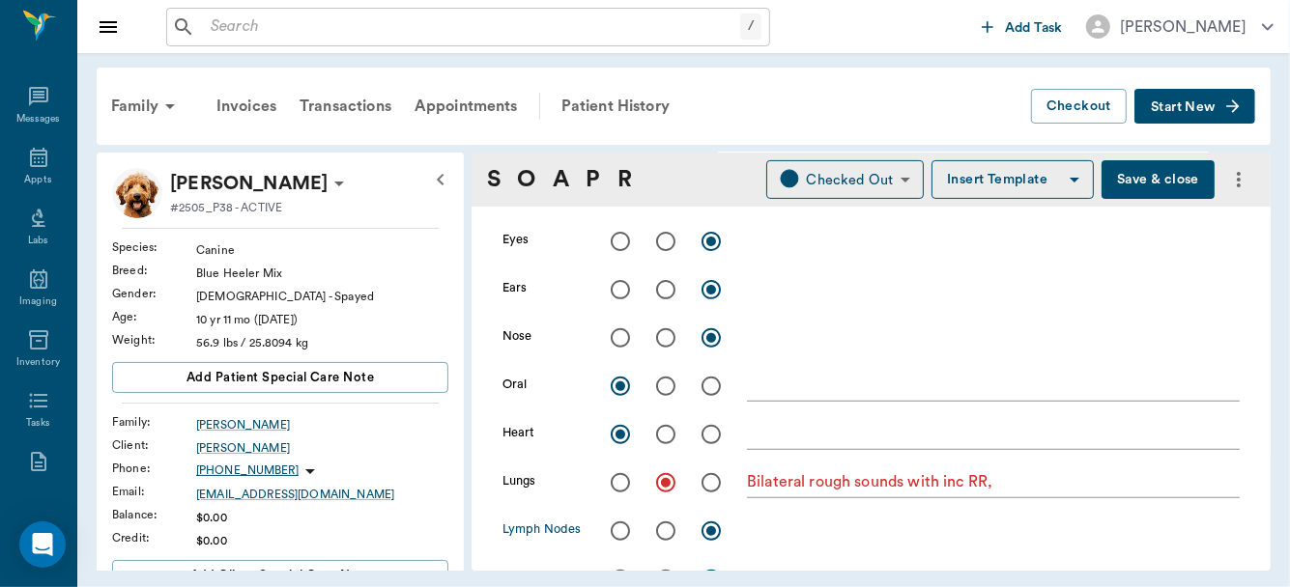
click at [622, 534] on input "radio" at bounding box center [620, 531] width 41 height 41
radio input "true"
click at [1039, 480] on textarea "Bilateral rough sounds with inc RR," at bounding box center [993, 482] width 493 height 22
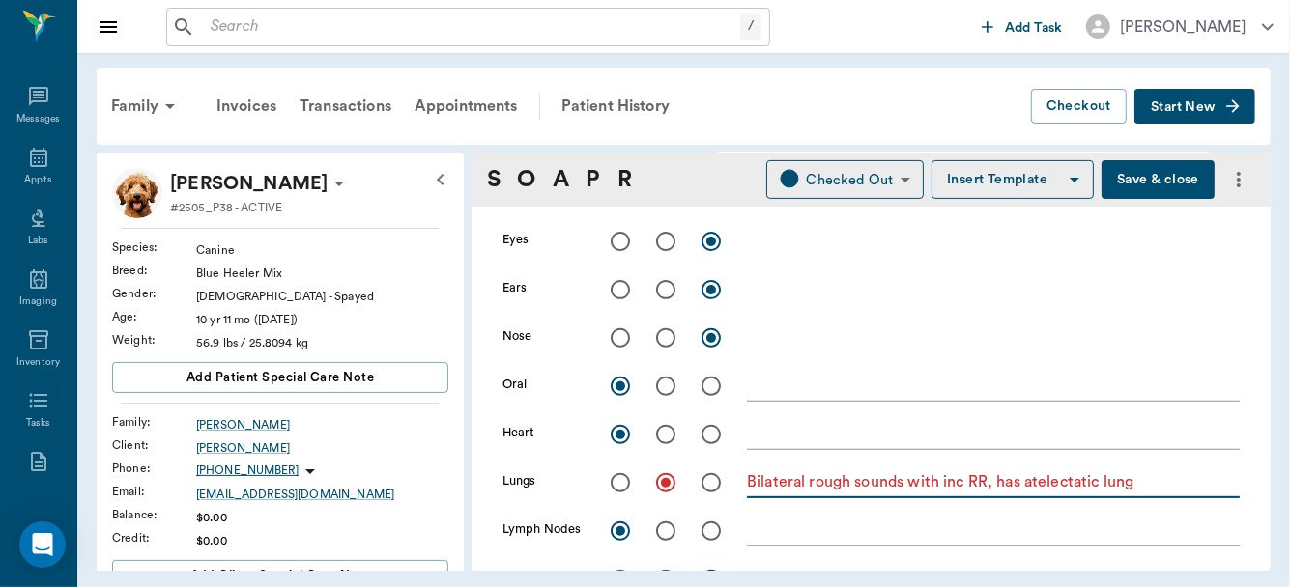
click at [1170, 487] on textarea "Bilateral rough sounds with inc RR, has atelectatic lung" at bounding box center [993, 482] width 493 height 22
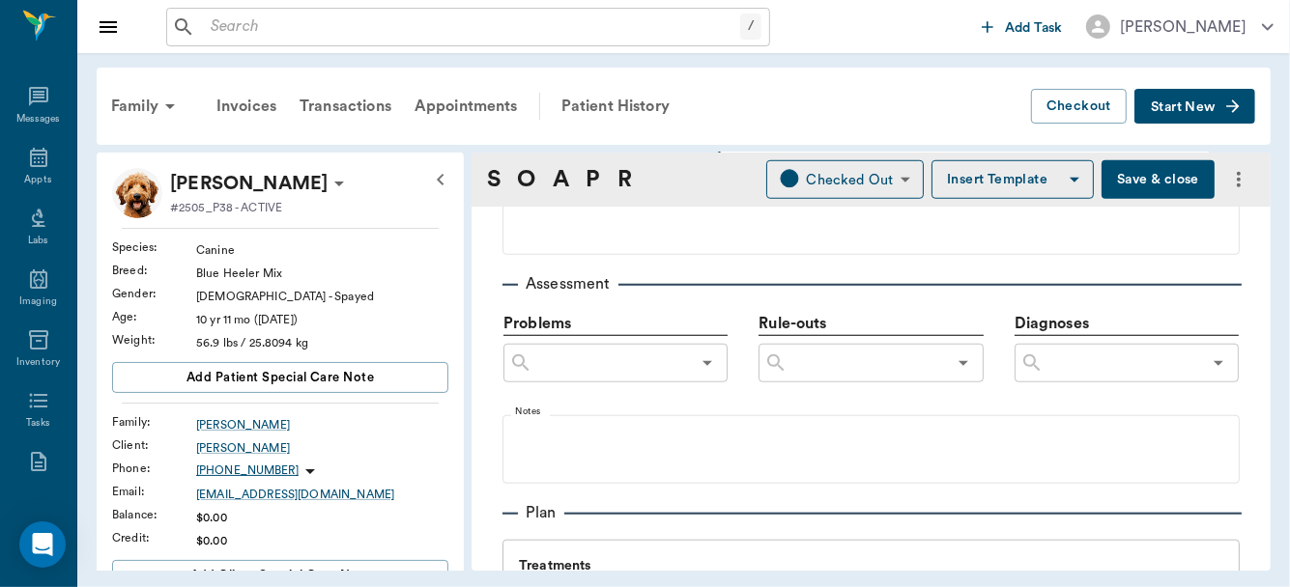
scroll to position [1052, 0]
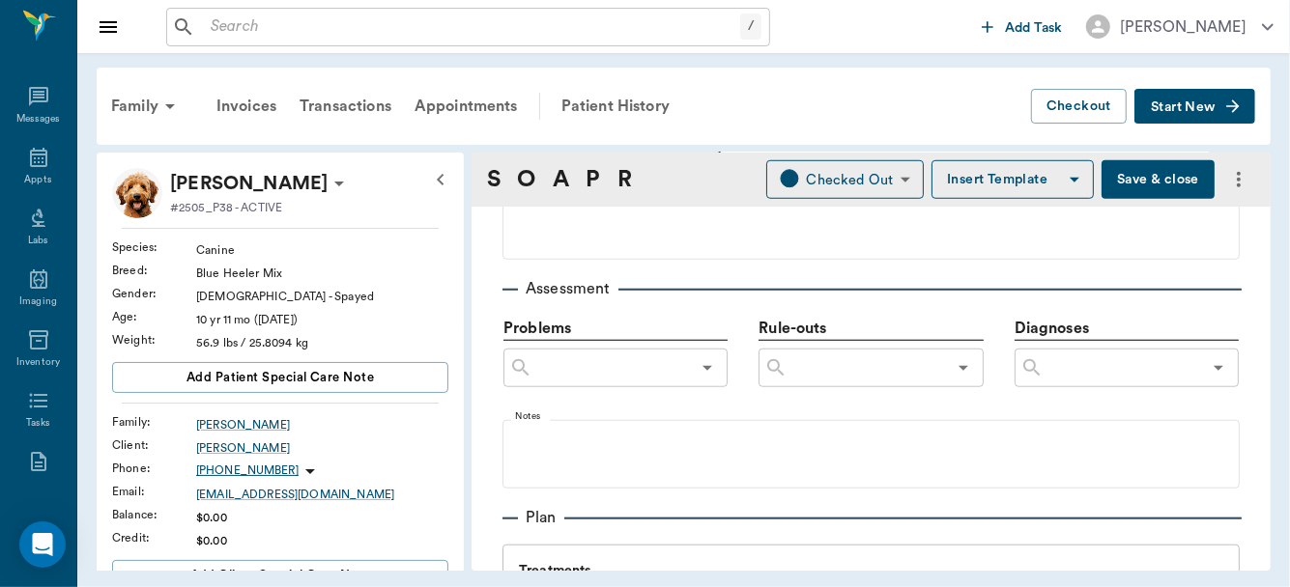
type textarea "Bilateral rough sounds with inc RR, has atelectatic lung lobe"
click at [1070, 357] on input "text" at bounding box center [1121, 368] width 157 height 27
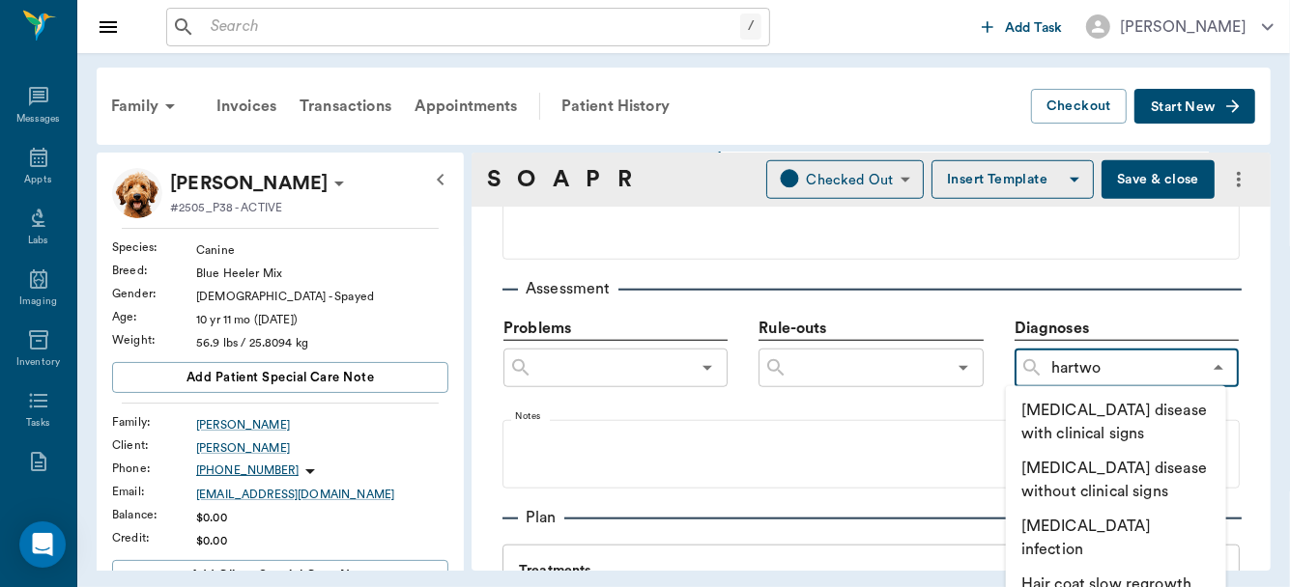
type input "hartw"
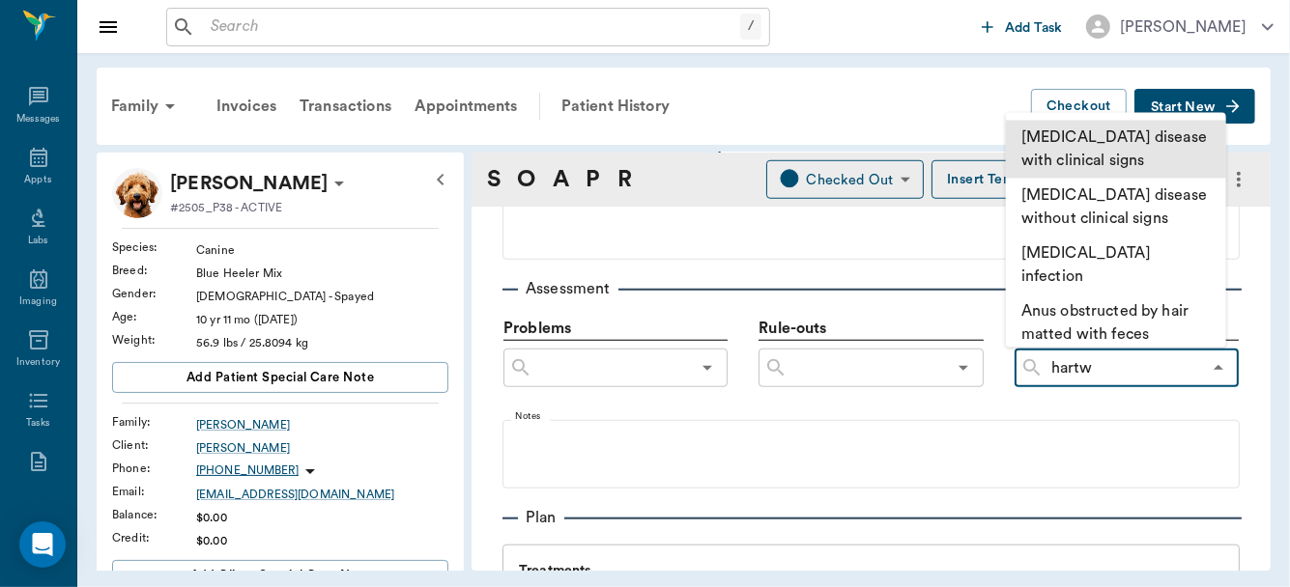
click at [1107, 151] on li "Heartworm disease with clinical signs" at bounding box center [1116, 149] width 220 height 58
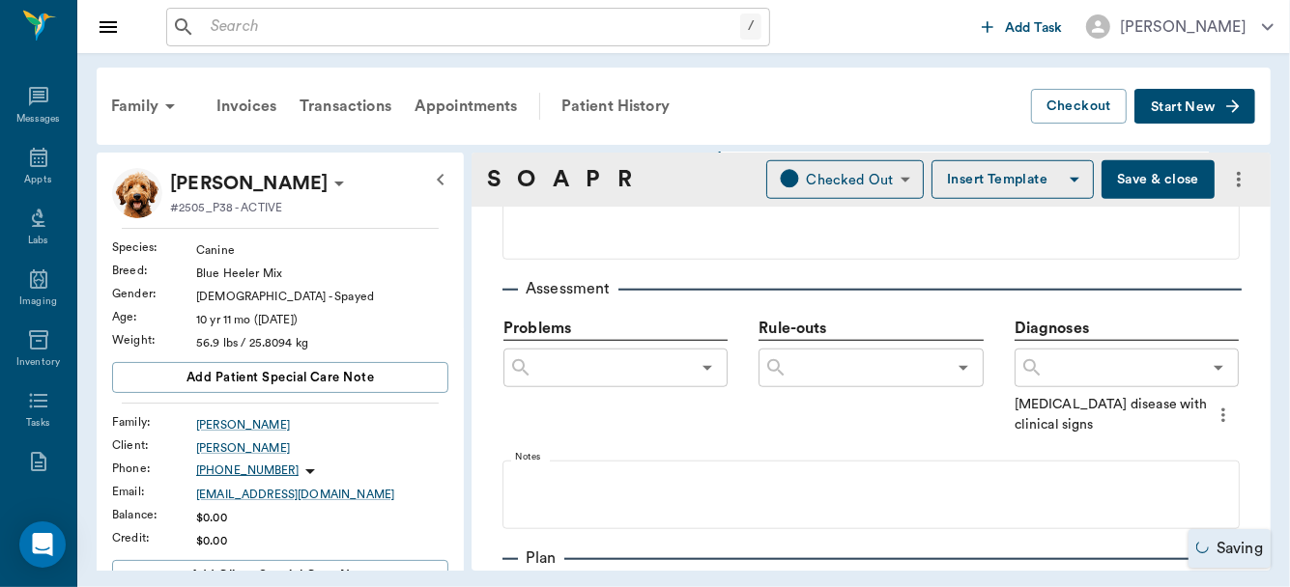
click at [1081, 384] on div "​" at bounding box center [1126, 368] width 224 height 39
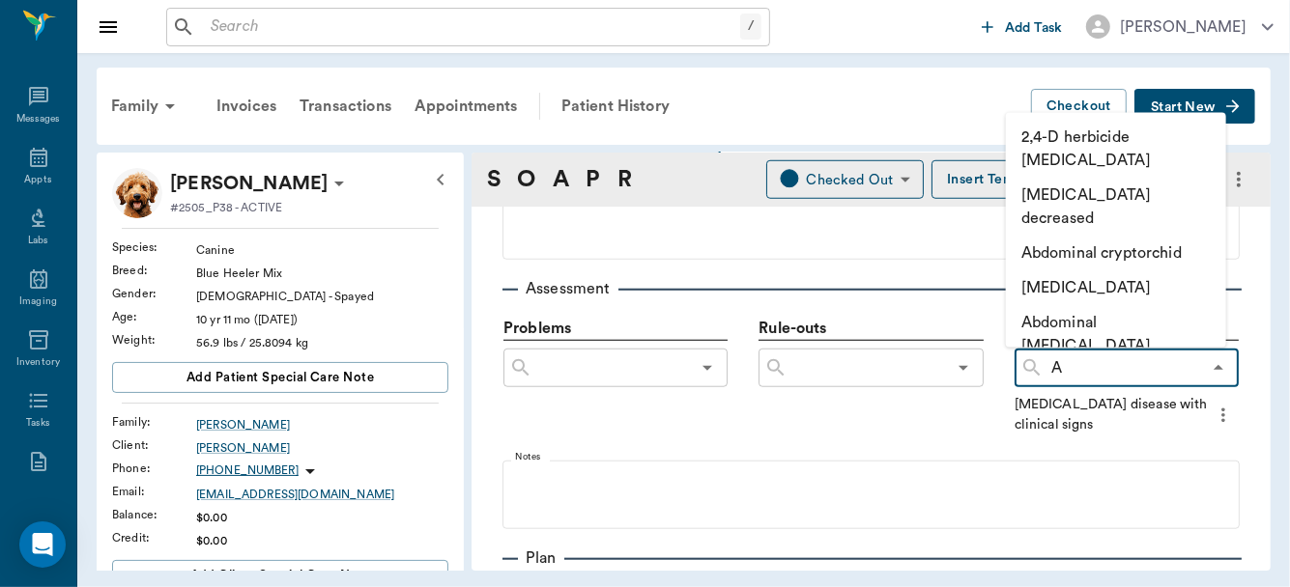
type input "At"
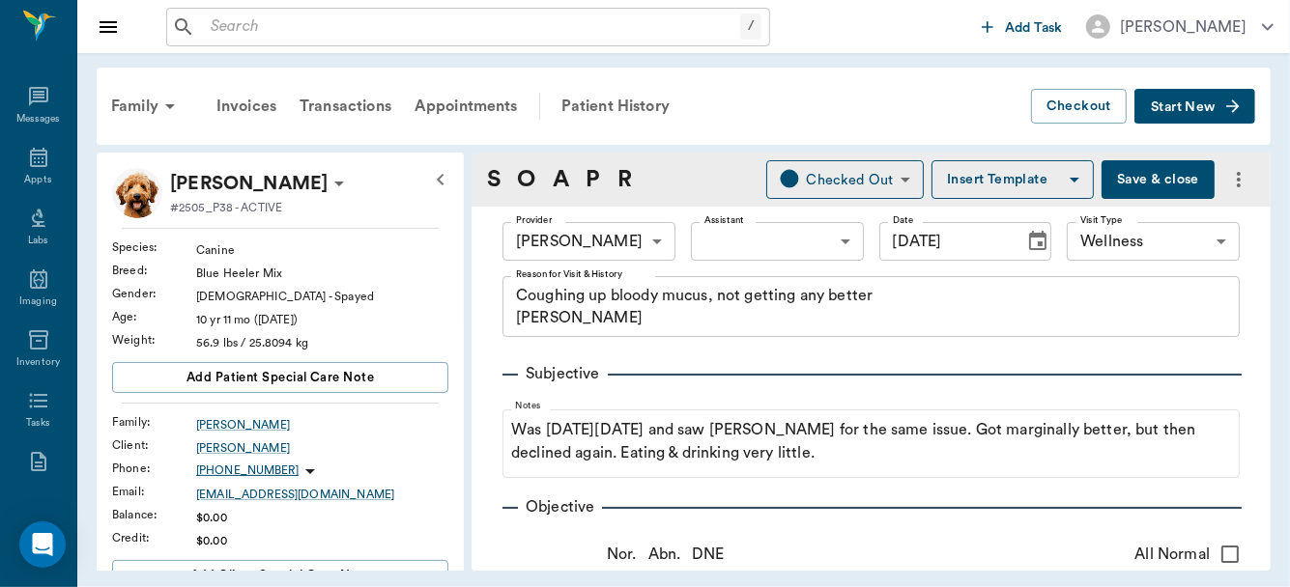
scroll to position [1052, 0]
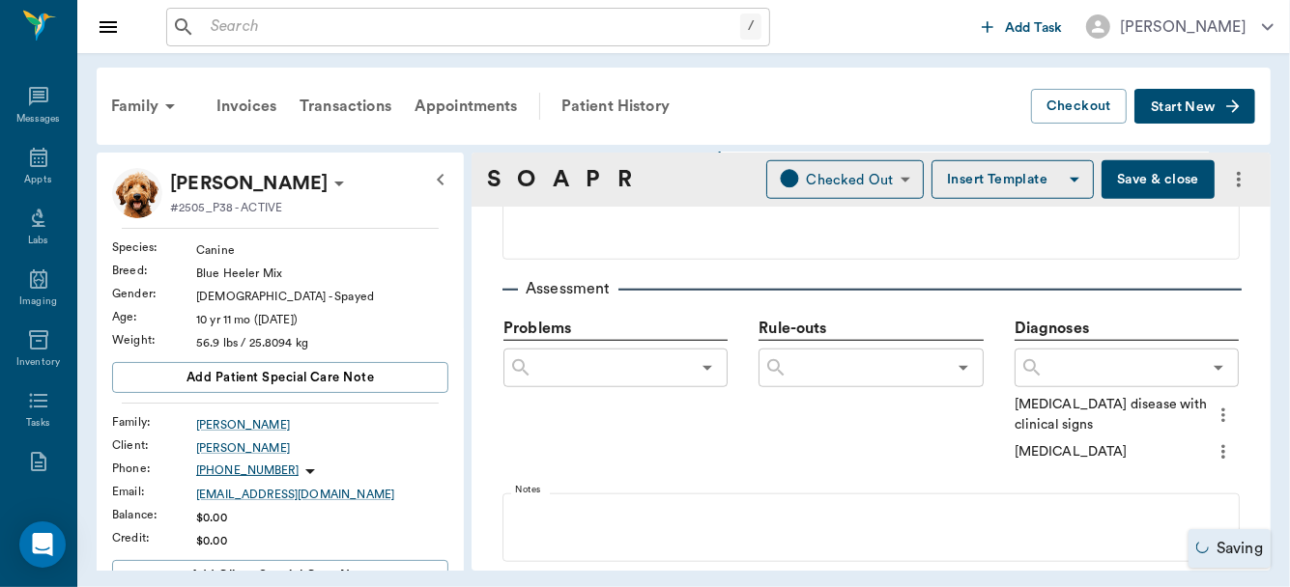
click at [1221, 413] on icon "more" at bounding box center [1223, 416] width 4 height 14
click at [1182, 444] on span "Add to ongoing diagnosis" at bounding box center [1129, 447] width 162 height 20
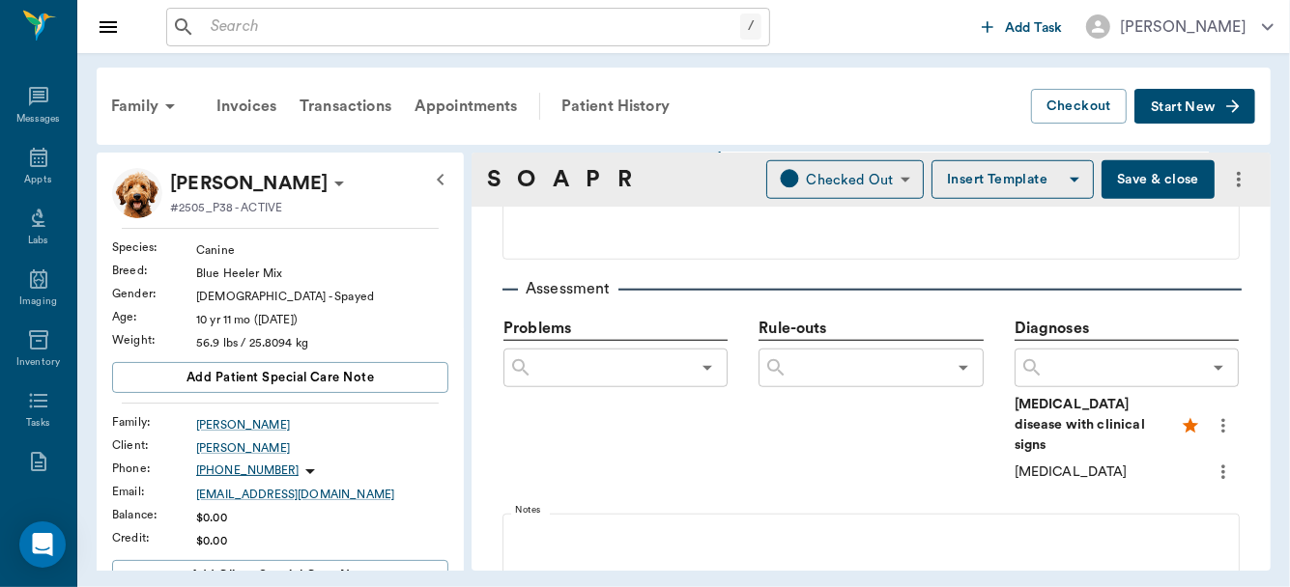
click at [1213, 461] on icon "more" at bounding box center [1223, 472] width 21 height 23
click at [1144, 484] on span "Add to ongoing diagnosis" at bounding box center [1129, 483] width 162 height 20
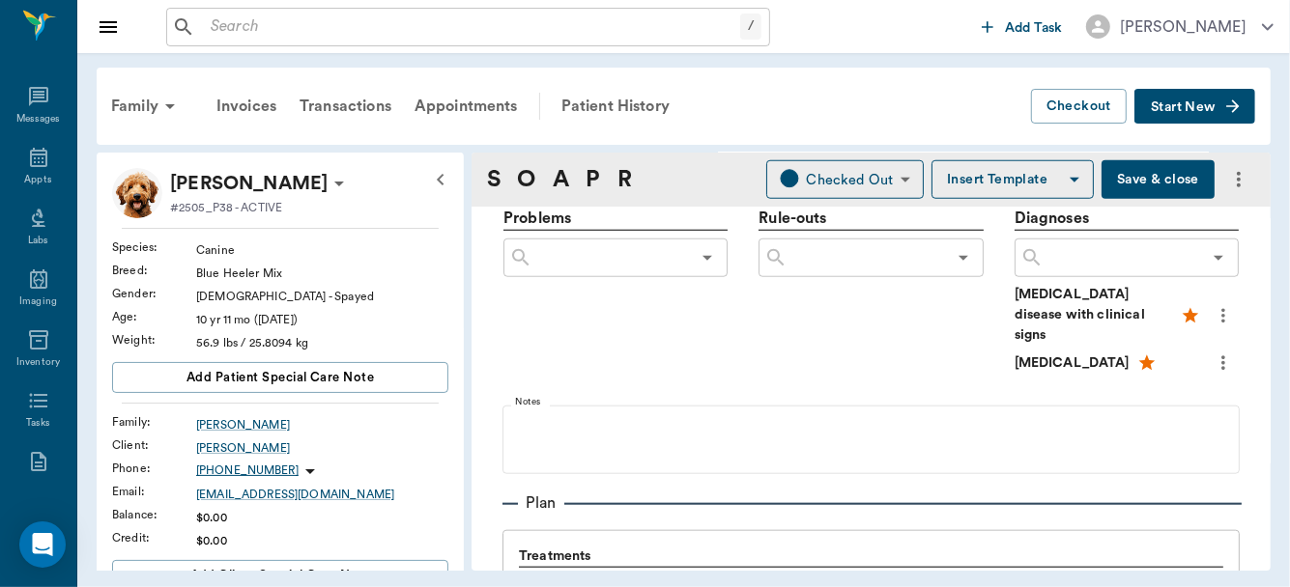
scroll to position [1167, 0]
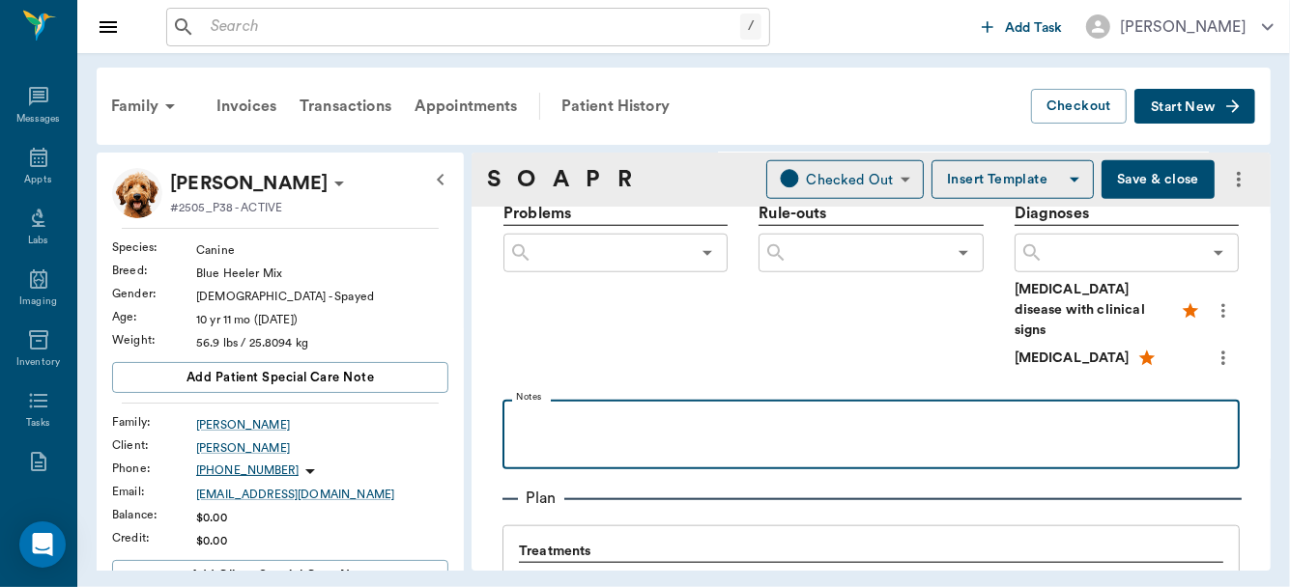
click at [557, 410] on p at bounding box center [871, 421] width 718 height 23
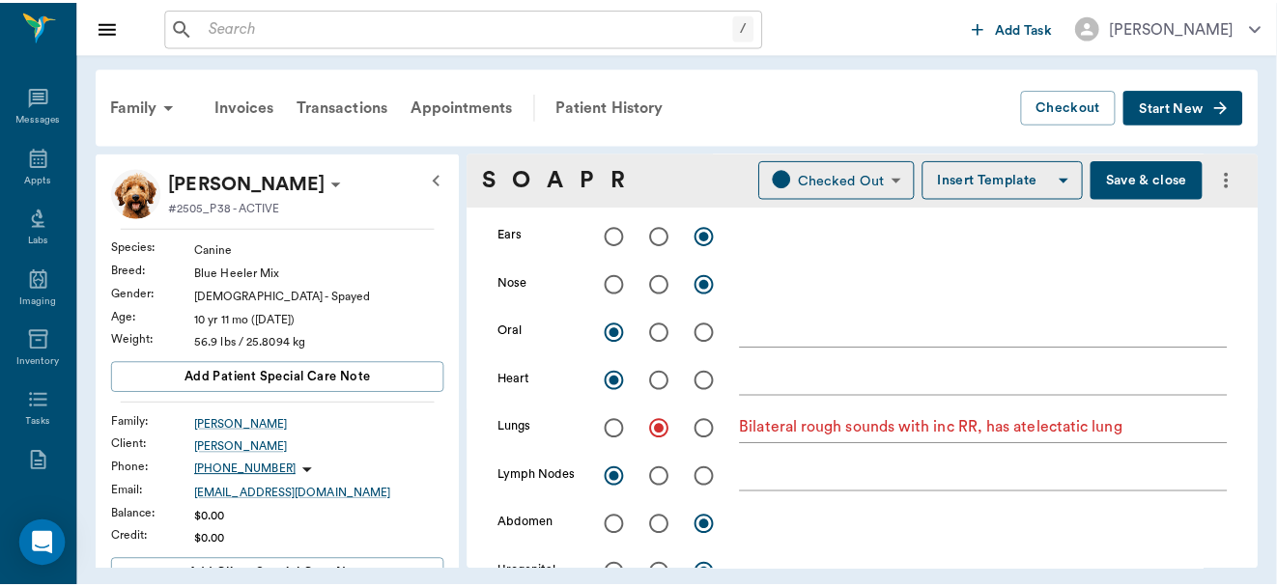
scroll to position [466, 0]
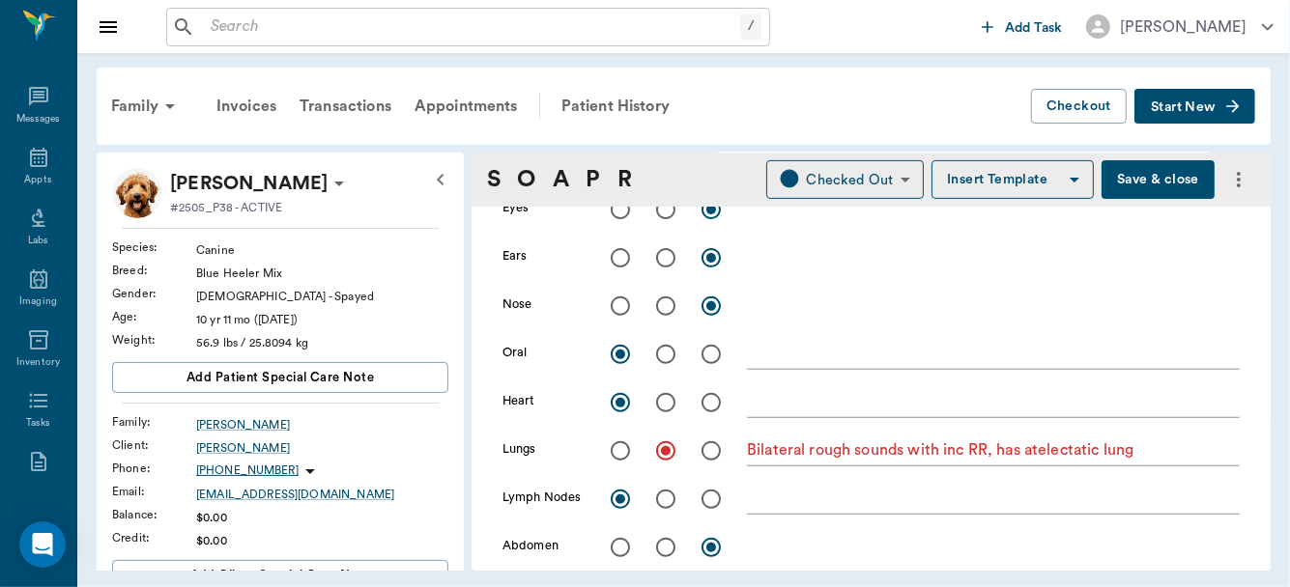
click at [1145, 180] on button "Save & close" at bounding box center [1157, 179] width 113 height 39
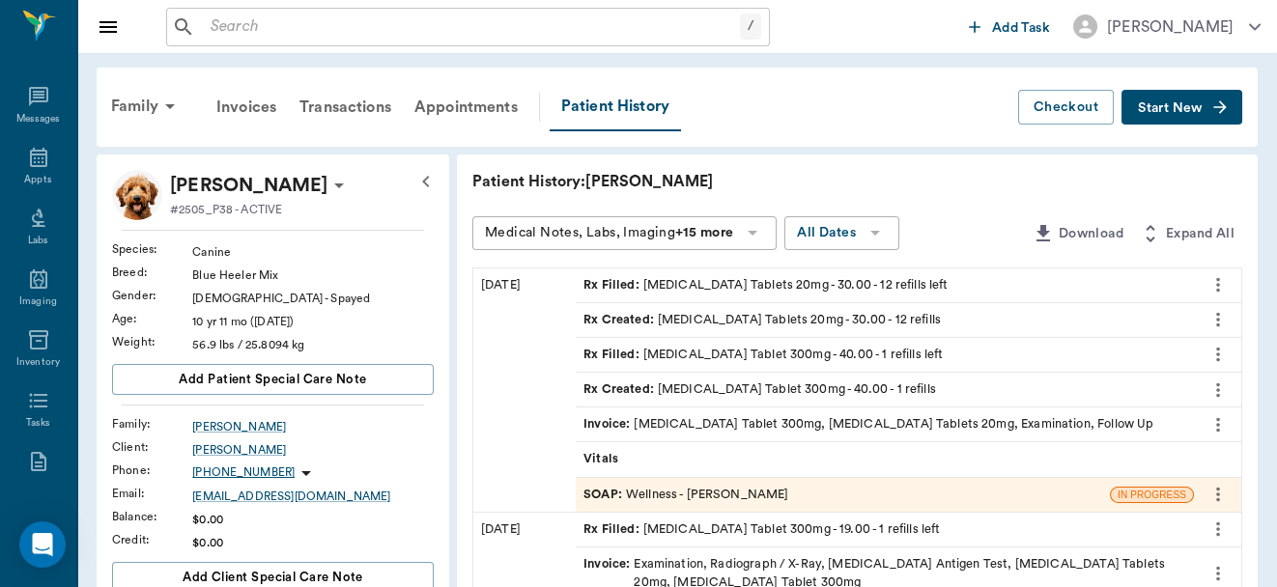
click at [676, 460] on div "Vitals" at bounding box center [885, 460] width 618 height 34
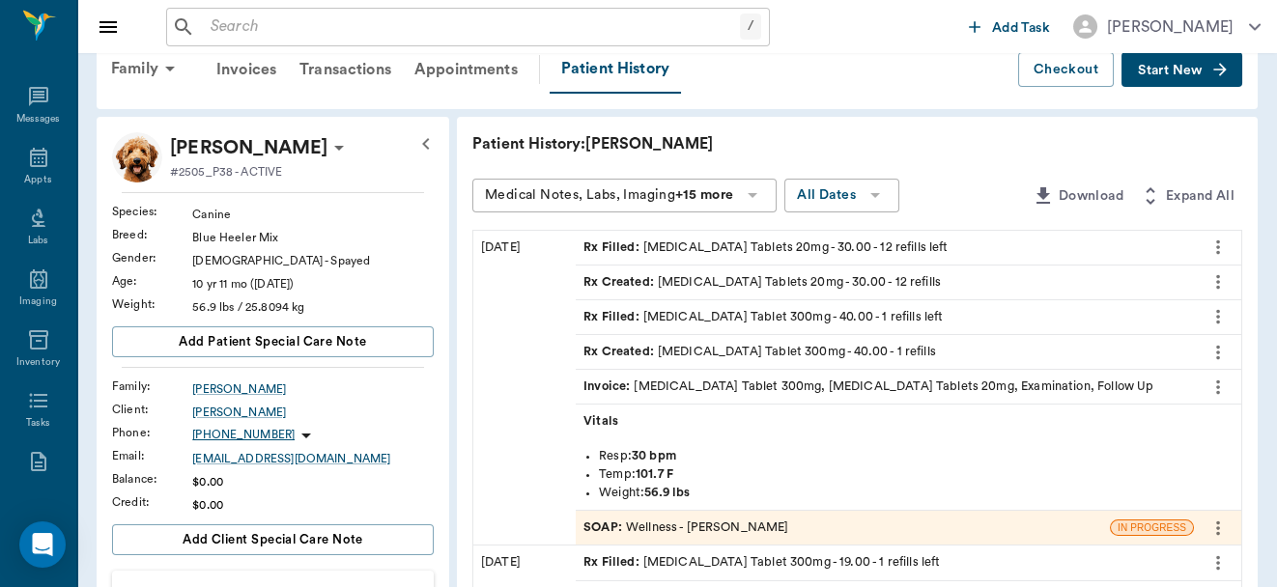
scroll to position [46, 0]
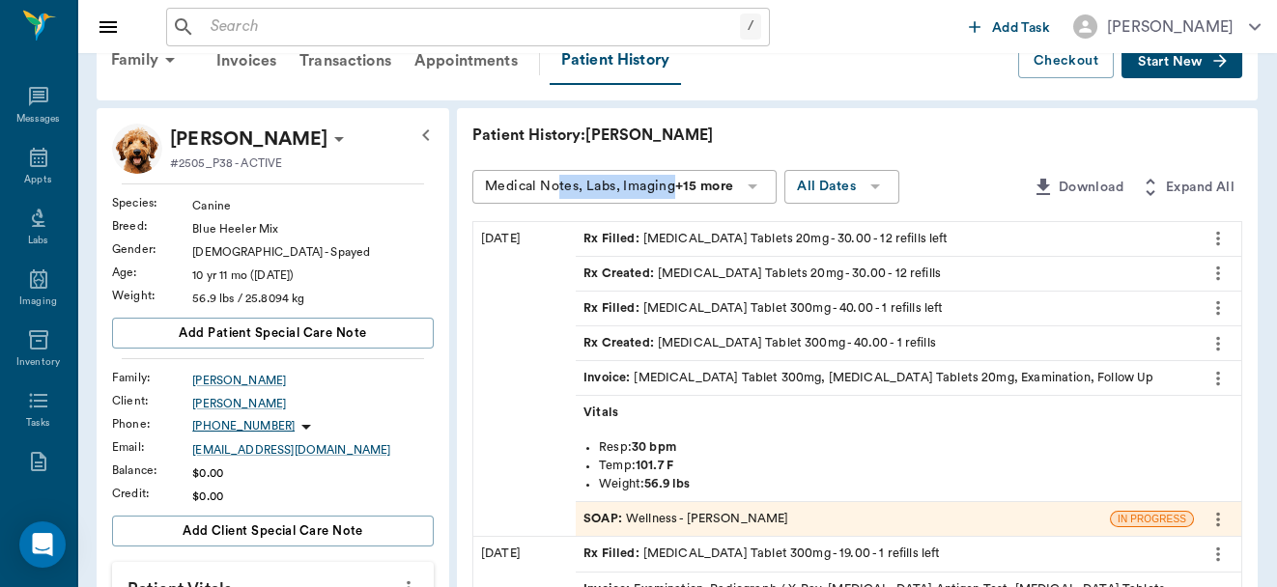
drag, startPoint x: 672, startPoint y: 175, endPoint x: 553, endPoint y: 171, distance: 119.9
click at [553, 171] on div "Medical Notes, Labs, Imaging +15 more" at bounding box center [624, 187] width 304 height 34
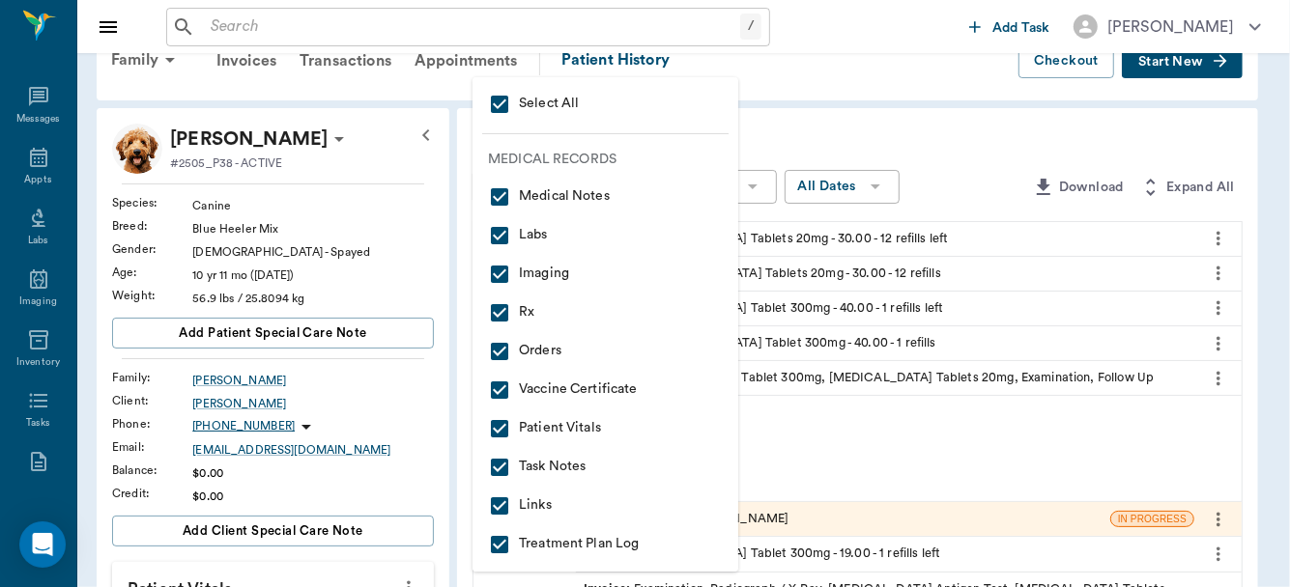
click at [427, 233] on div at bounding box center [645, 293] width 1290 height 587
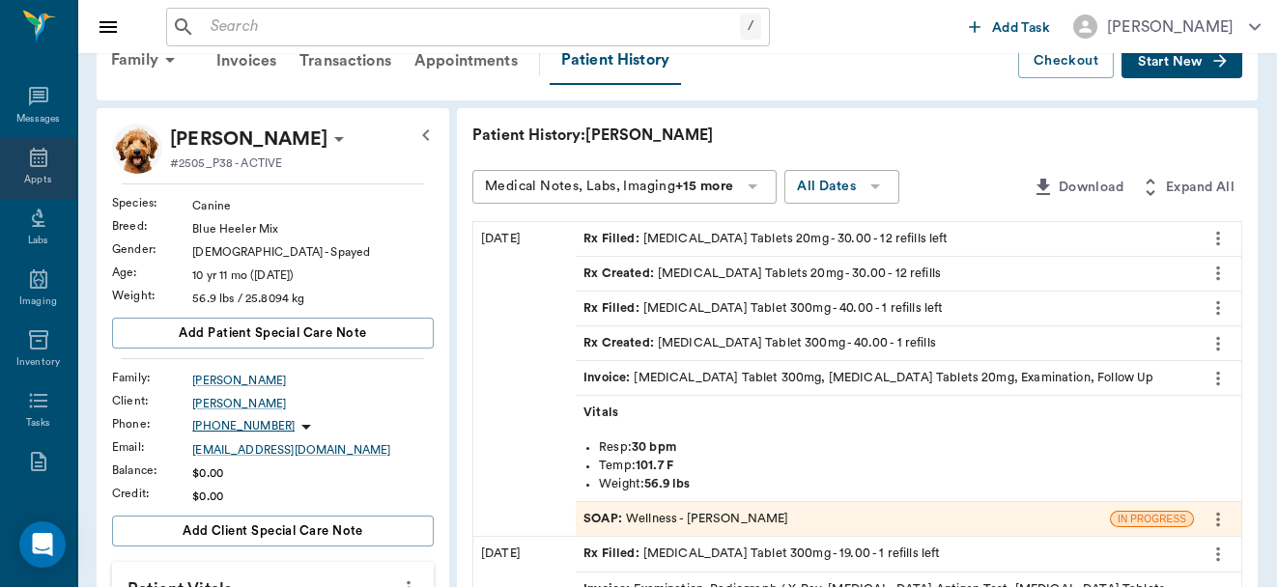
click at [30, 157] on icon at bounding box center [38, 157] width 17 height 19
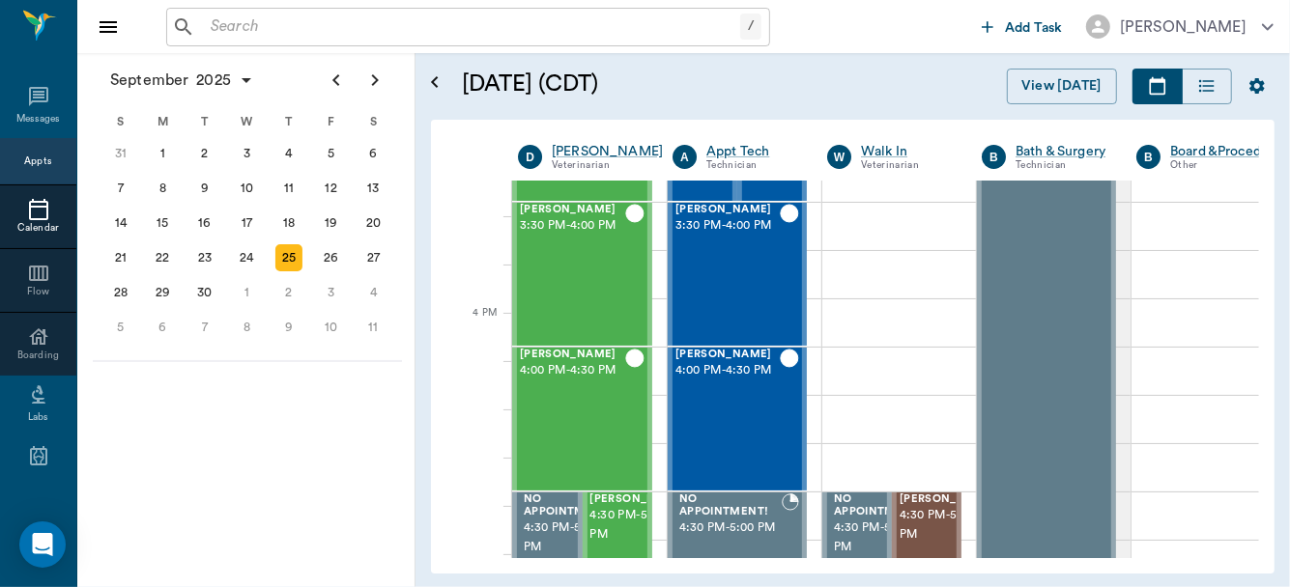
scroll to position [2194, 0]
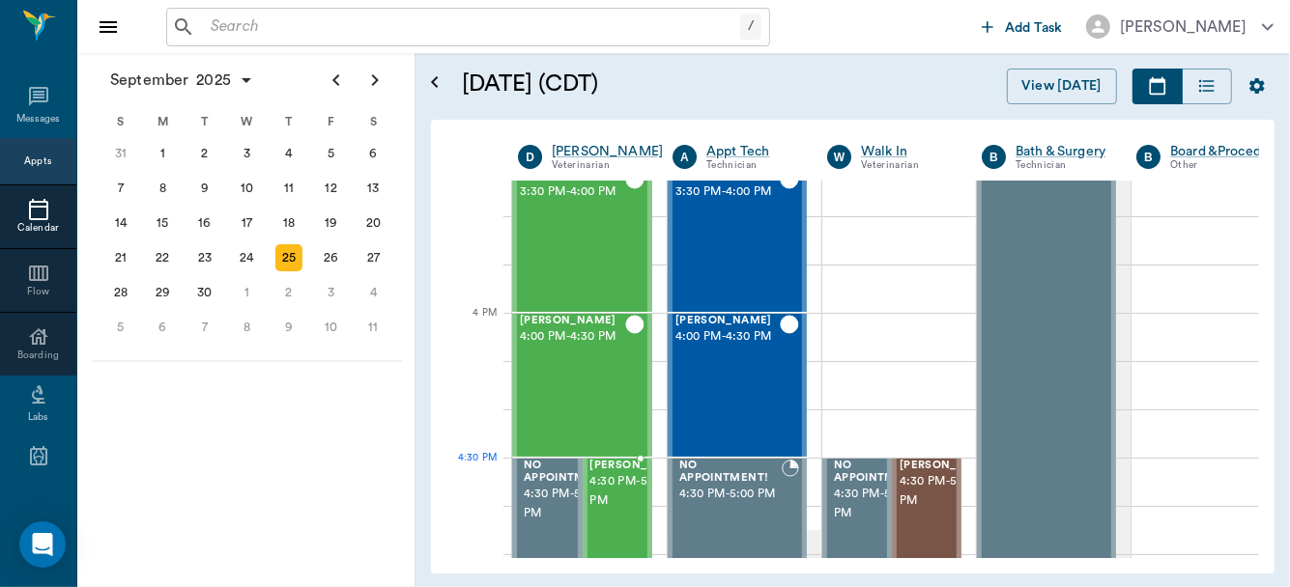
click at [619, 493] on span "4:30 PM - 5:00 PM" at bounding box center [638, 491] width 97 height 39
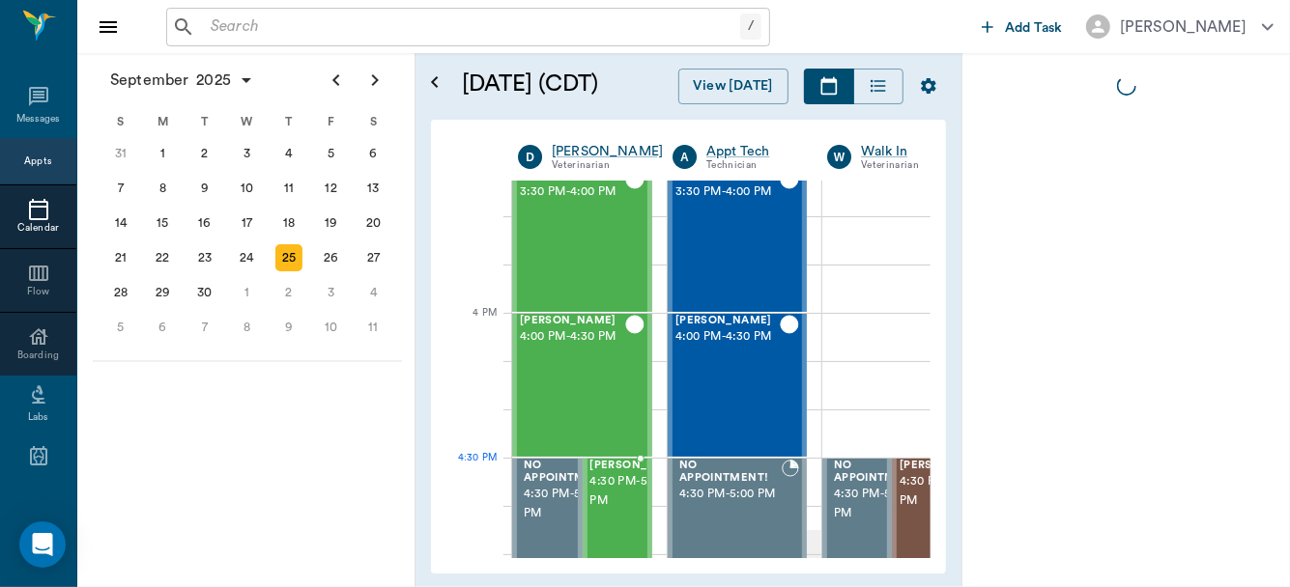
click at [619, 493] on span "4:30 PM - 5:00 PM" at bounding box center [638, 491] width 97 height 39
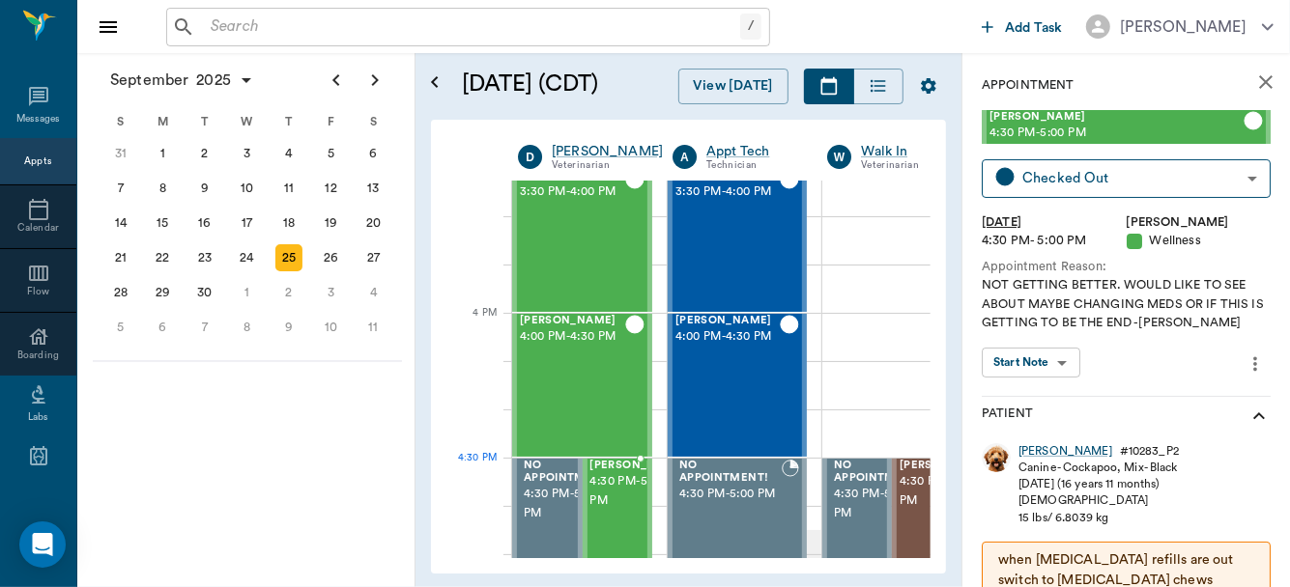
click at [621, 500] on span "4:30 PM - 5:00 PM" at bounding box center [638, 491] width 97 height 39
click at [1039, 362] on body "/ ​ Add Task Dr. Bert Ellsworth Nectar Messages Appts Calendar Flow Boarding La…" at bounding box center [645, 293] width 1290 height 587
click at [1039, 396] on button "View SOAP" at bounding box center [1020, 402] width 66 height 22
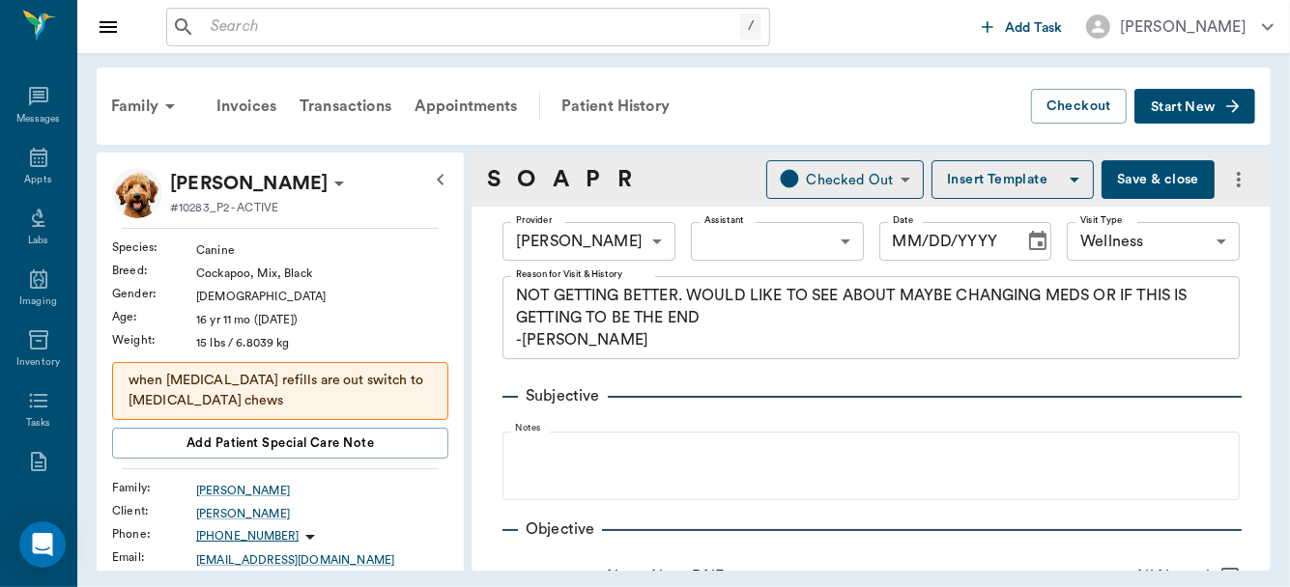
type input "63ec2f075fda476ae8351a4d"
type input "65d2be4f46e3a538d89b8c14"
type textarea "NOT GETTING BETTER. WOULD LIKE TO SEE ABOUT MAYBE CHANGING MEDS OR IF THIS IS G…"
radio input "true"
type textarea "sebaceous adenoma on RH lateral upper limb, Has licked all the hair off around …"
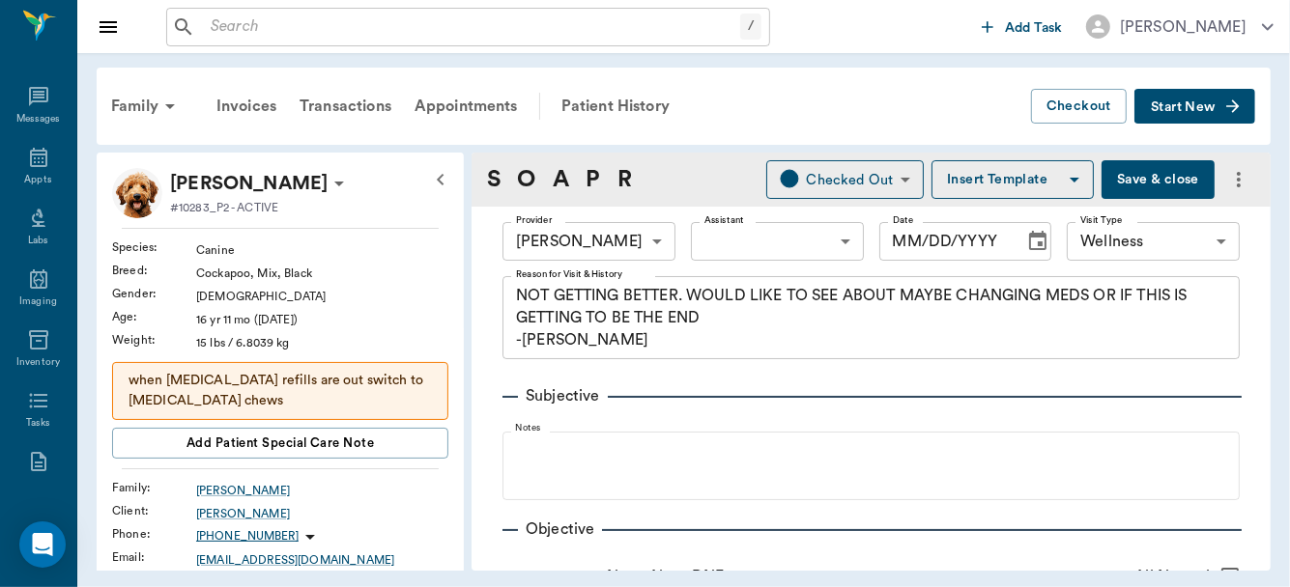
radio input "true"
type textarea "More humped up in back"
radio input "true"
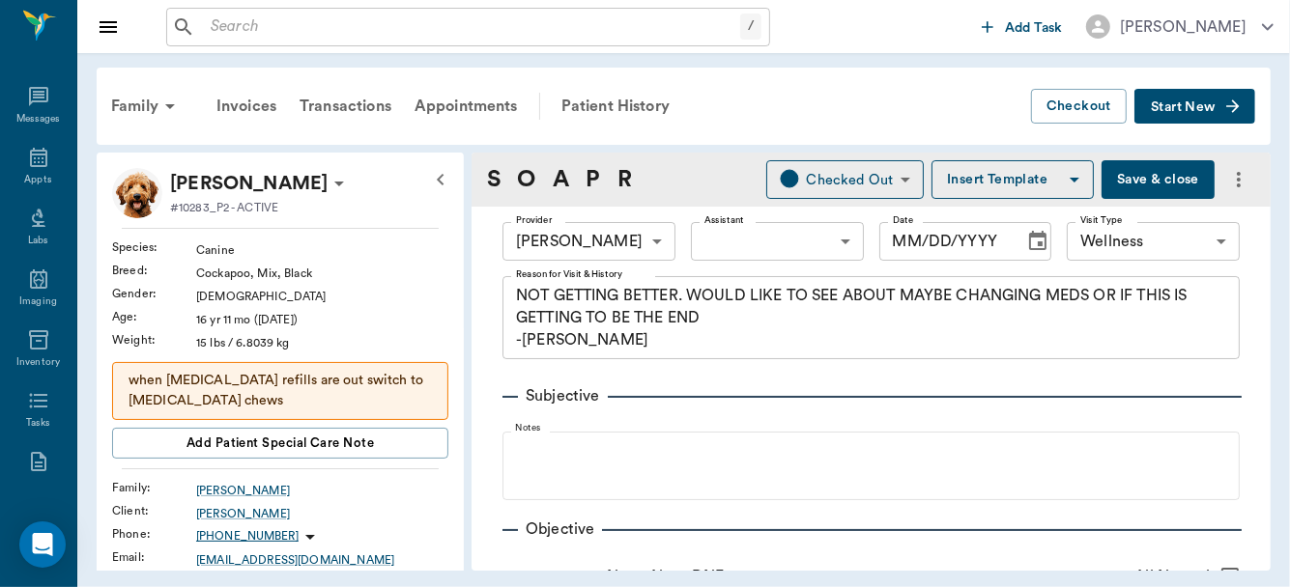
type textarea "Proprioceptive deficits"
radio input "true"
type textarea "rectal incontinence"
type input "09/25/2025"
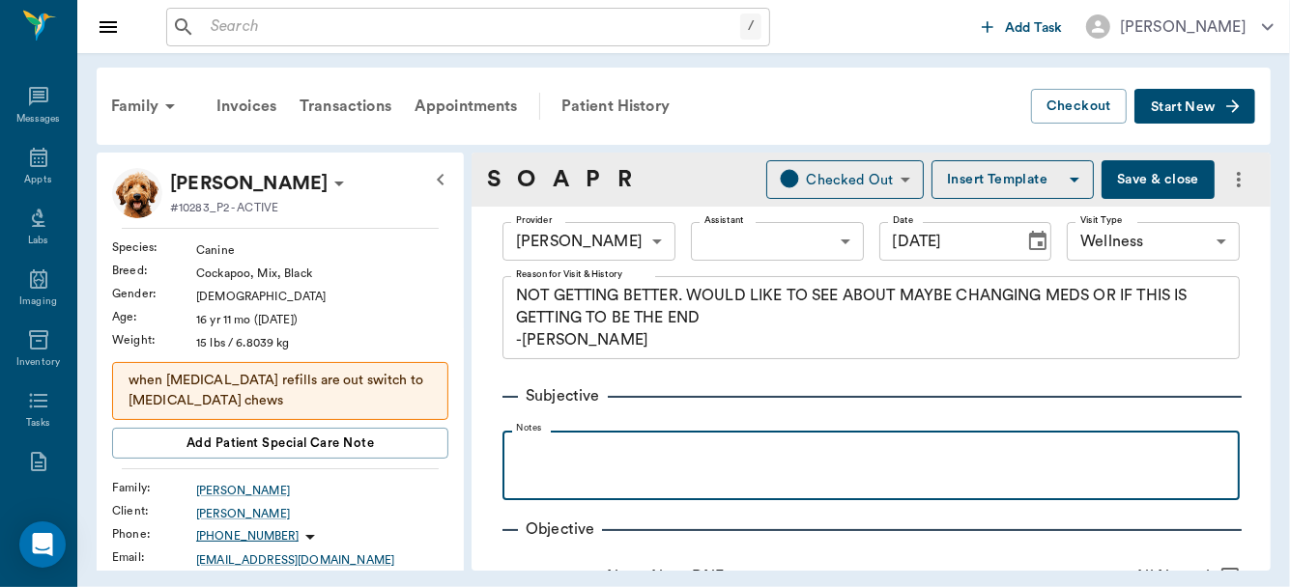
click at [666, 450] on p at bounding box center [871, 452] width 718 height 23
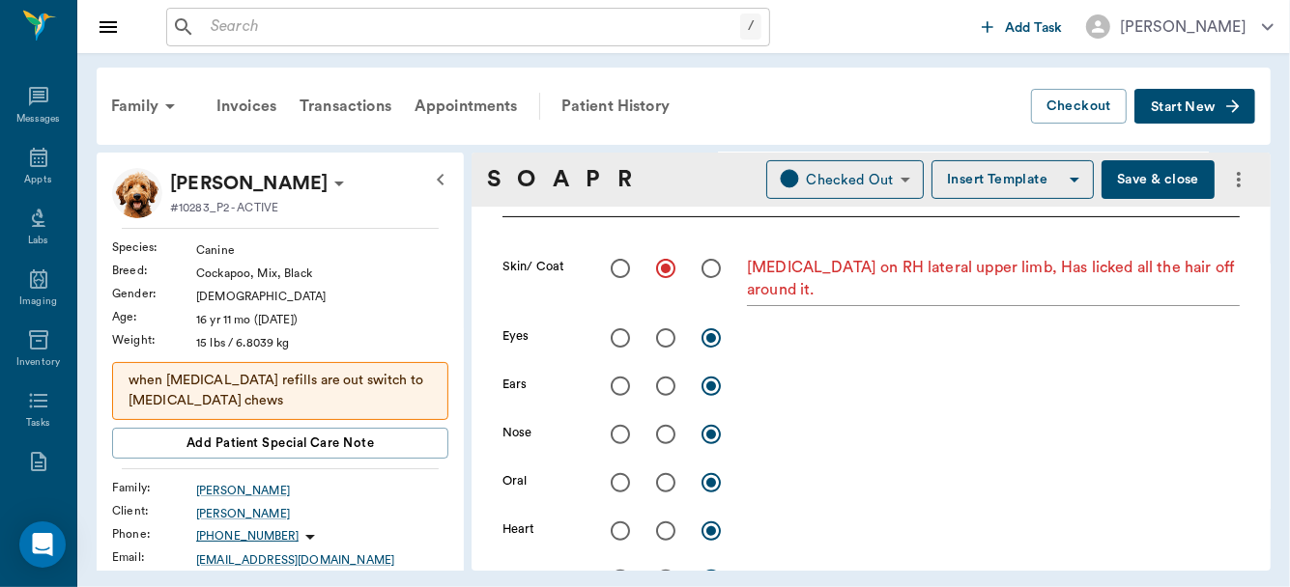
scroll to position [432, 0]
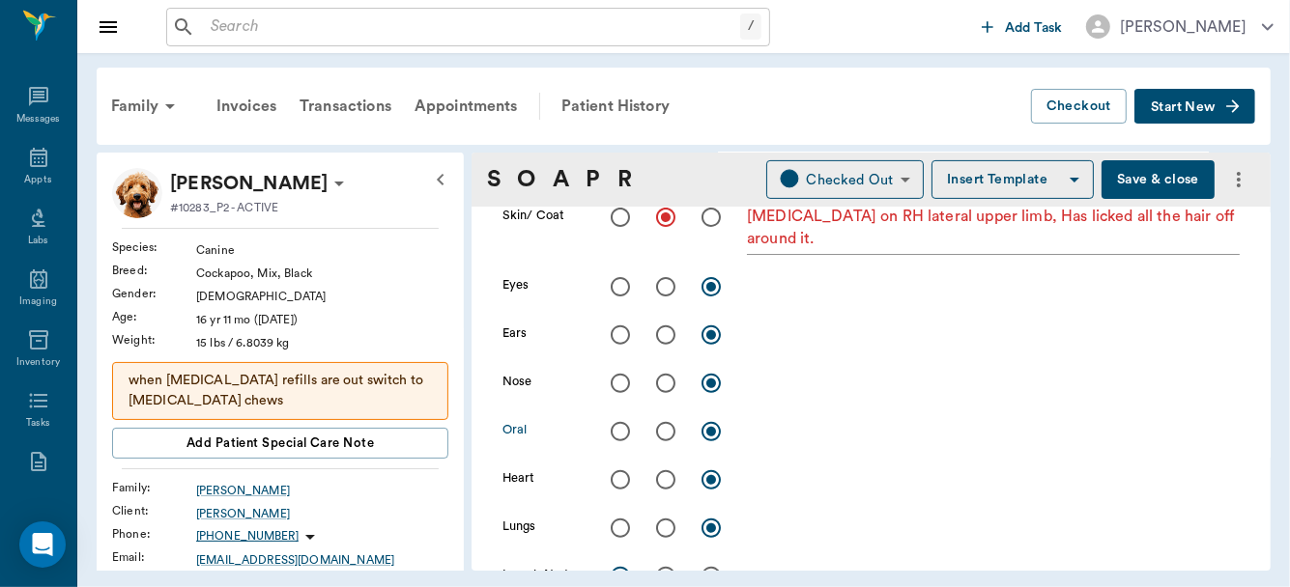
click at [667, 432] on input "radio" at bounding box center [665, 432] width 41 height 41
radio input "true"
click at [770, 429] on textarea at bounding box center [993, 431] width 493 height 22
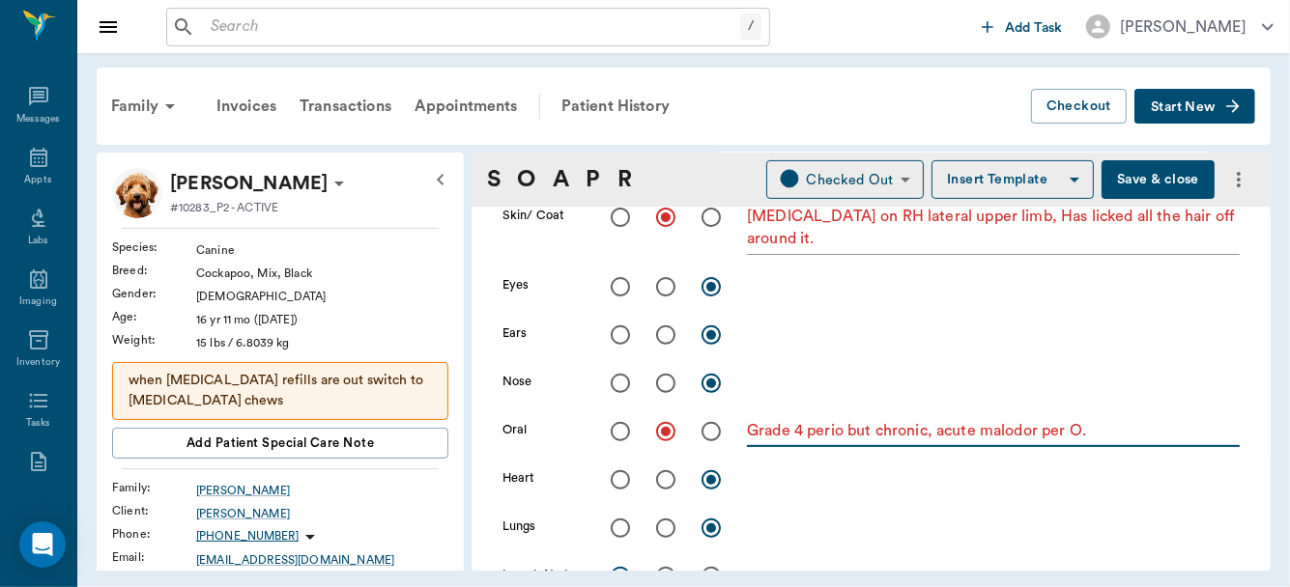
type textarea "Grade 4 perio but chronic, acute malodor per O."
click at [616, 481] on input "radio" at bounding box center [620, 480] width 41 height 41
radio input "true"
click at [615, 522] on input "radio" at bounding box center [620, 528] width 41 height 41
radio input "true"
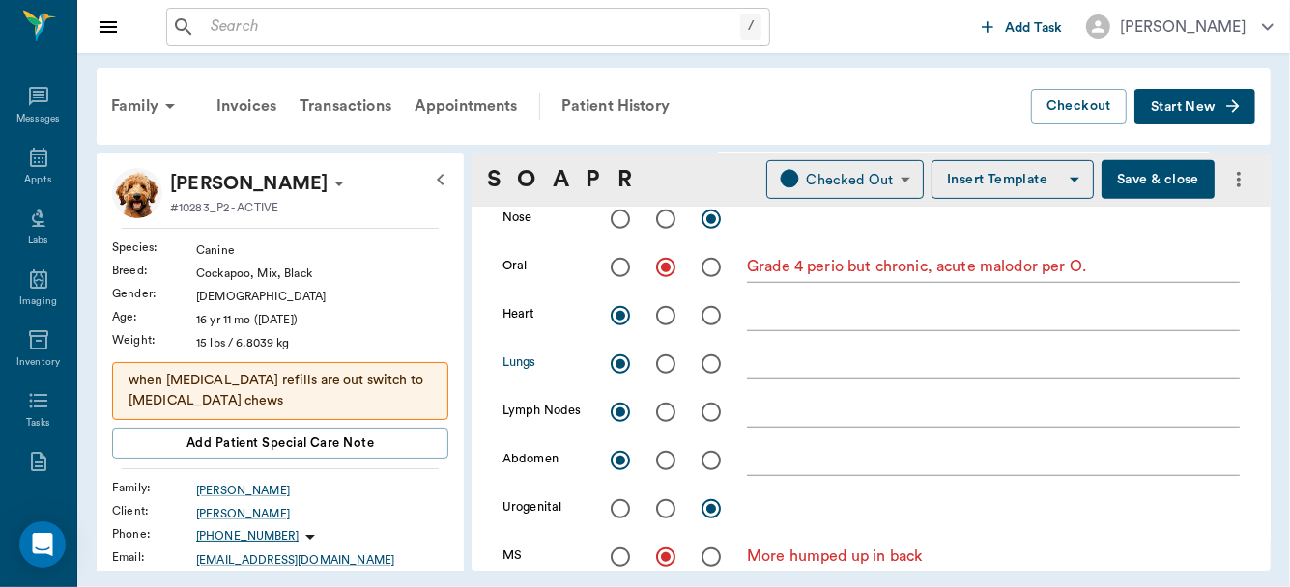
scroll to position [621, 0]
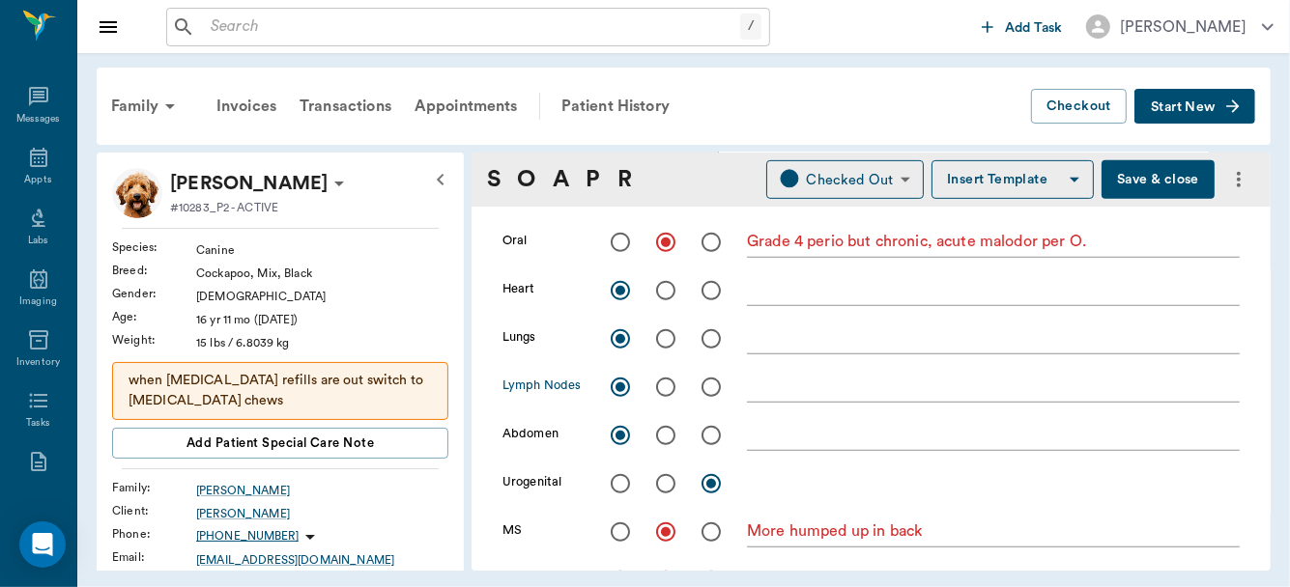
drag, startPoint x: 670, startPoint y: 388, endPoint x: 679, endPoint y: 417, distance: 30.6
click at [679, 417] on div "Skin/ Coat sebaceous adenoma on RH lateral upper limb, Has licked all the hair …" at bounding box center [870, 332] width 737 height 649
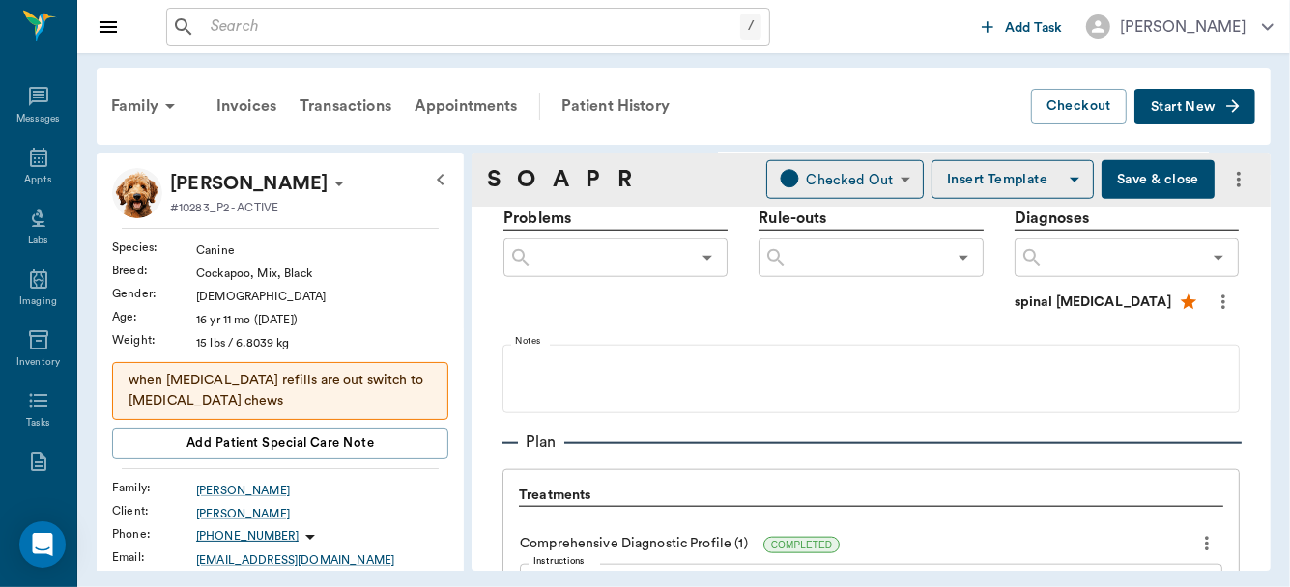
scroll to position [1314, 0]
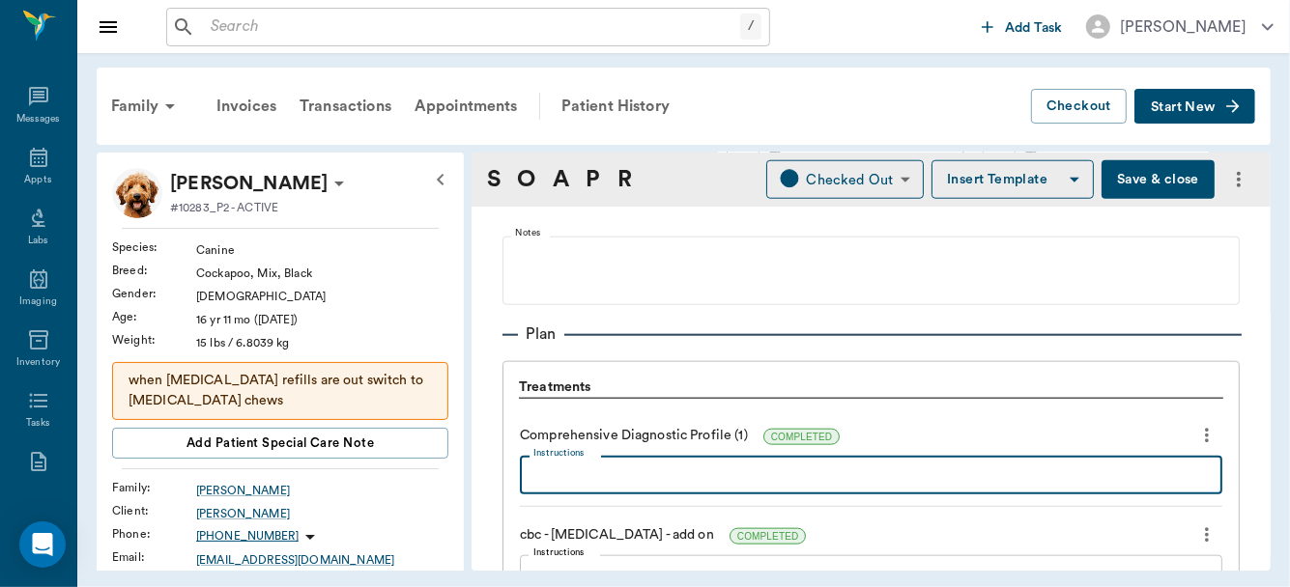
click at [622, 469] on textarea "Instructions" at bounding box center [870, 476] width 675 height 22
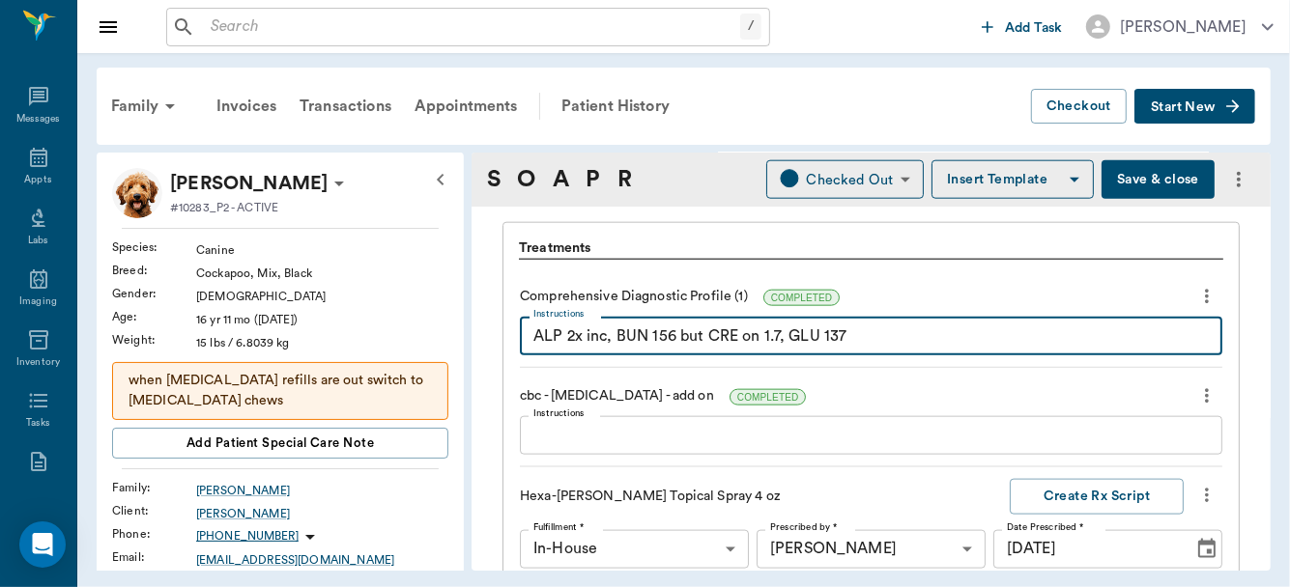
type textarea "ALP 2x inc, BUN 156 but CRE on 1.7, GLU 137"
click at [551, 430] on textarea "Instructions" at bounding box center [870, 436] width 675 height 22
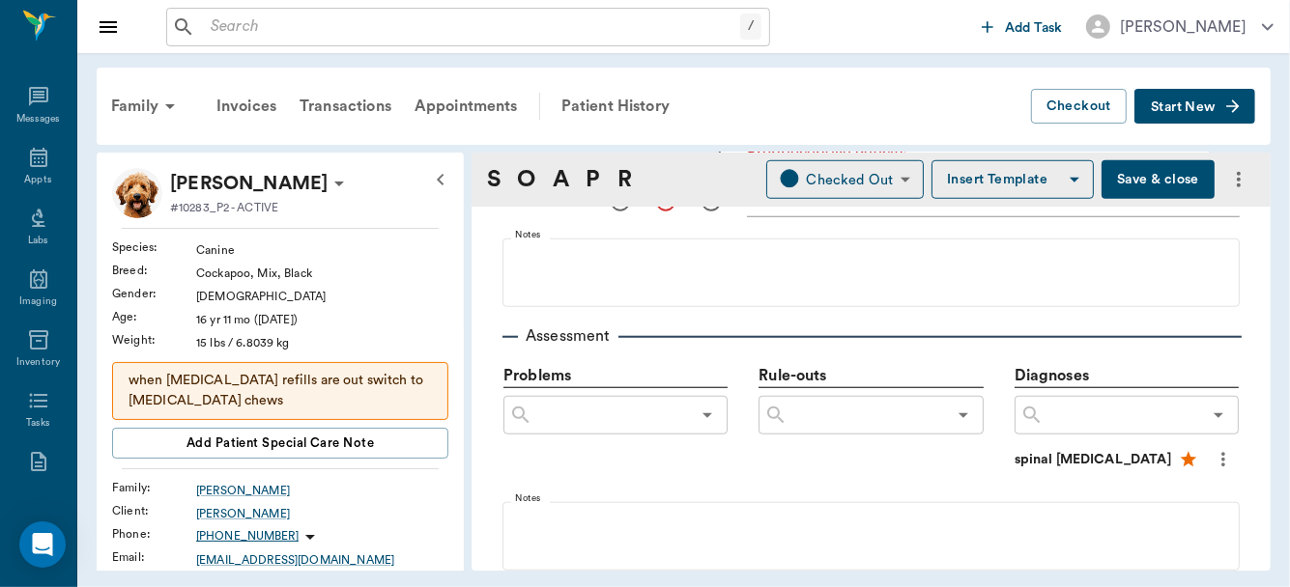
scroll to position [1048, 0]
type textarea "Sl anemic HCT 30% microchromic and sl microcytic"
click at [1051, 417] on input "text" at bounding box center [1121, 415] width 157 height 27
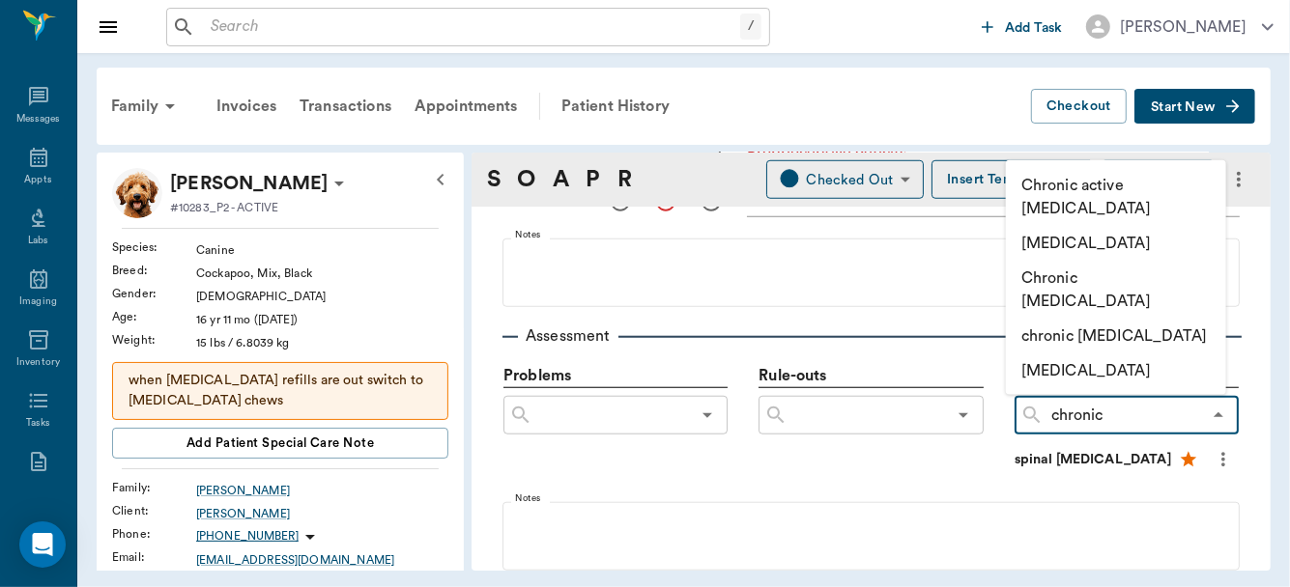
type input "chronic r"
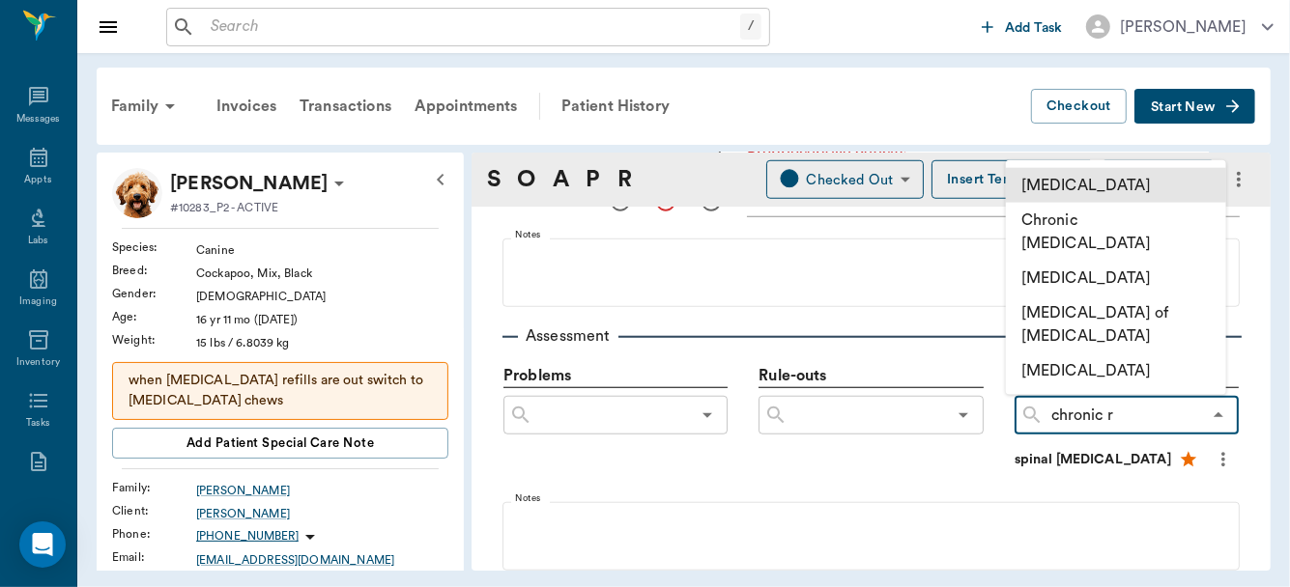
click at [1097, 188] on li "Chronic renal failure" at bounding box center [1116, 184] width 220 height 35
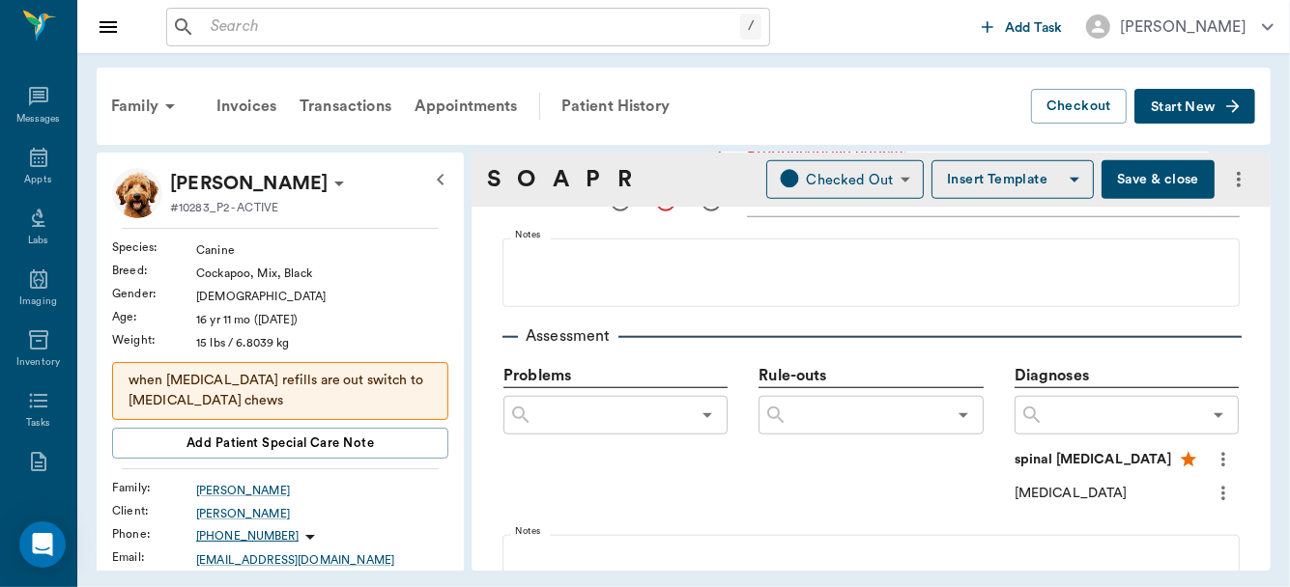
click at [1072, 412] on input "text" at bounding box center [1121, 415] width 157 height 27
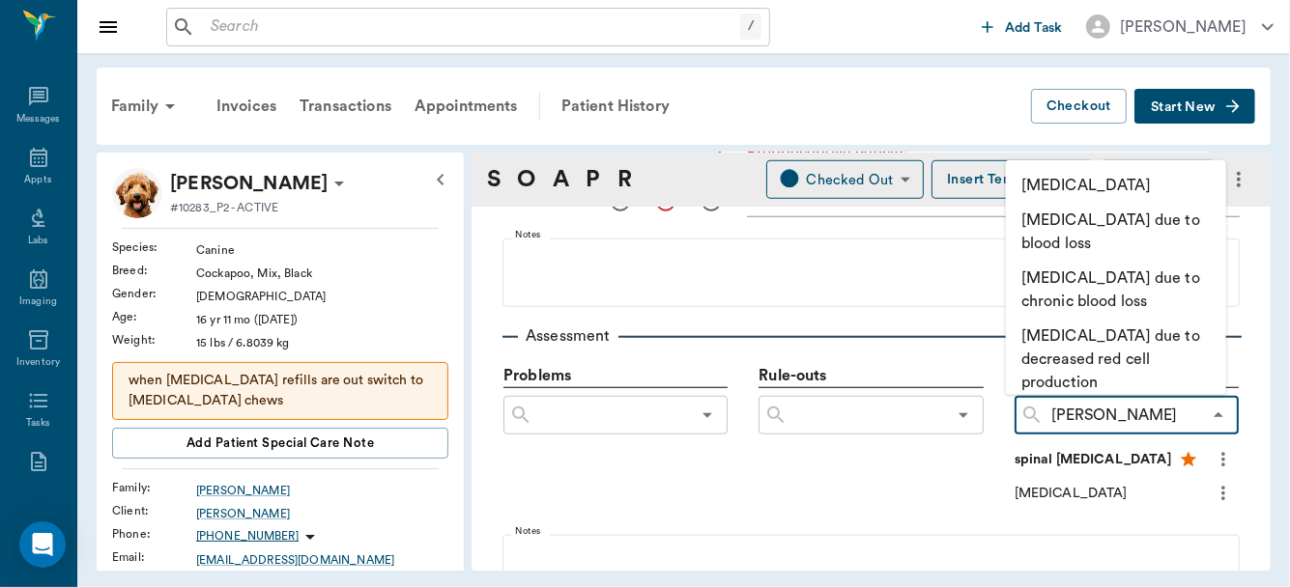
type input "anem"
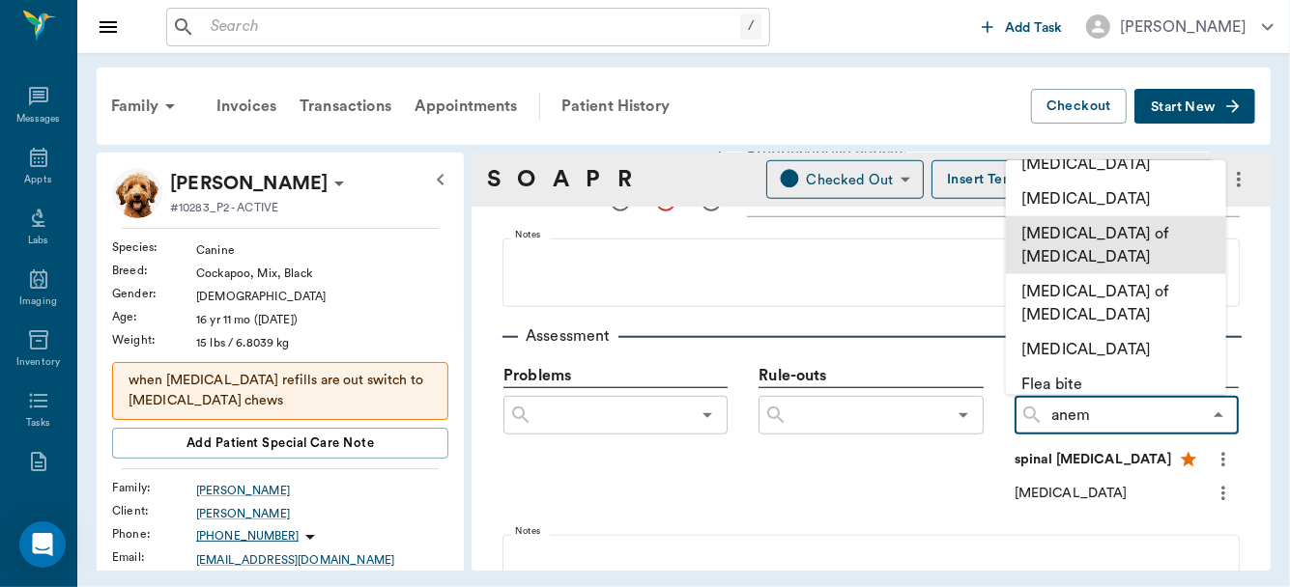
click at [1087, 233] on li "Anemia of chronic renal failure" at bounding box center [1116, 244] width 220 height 58
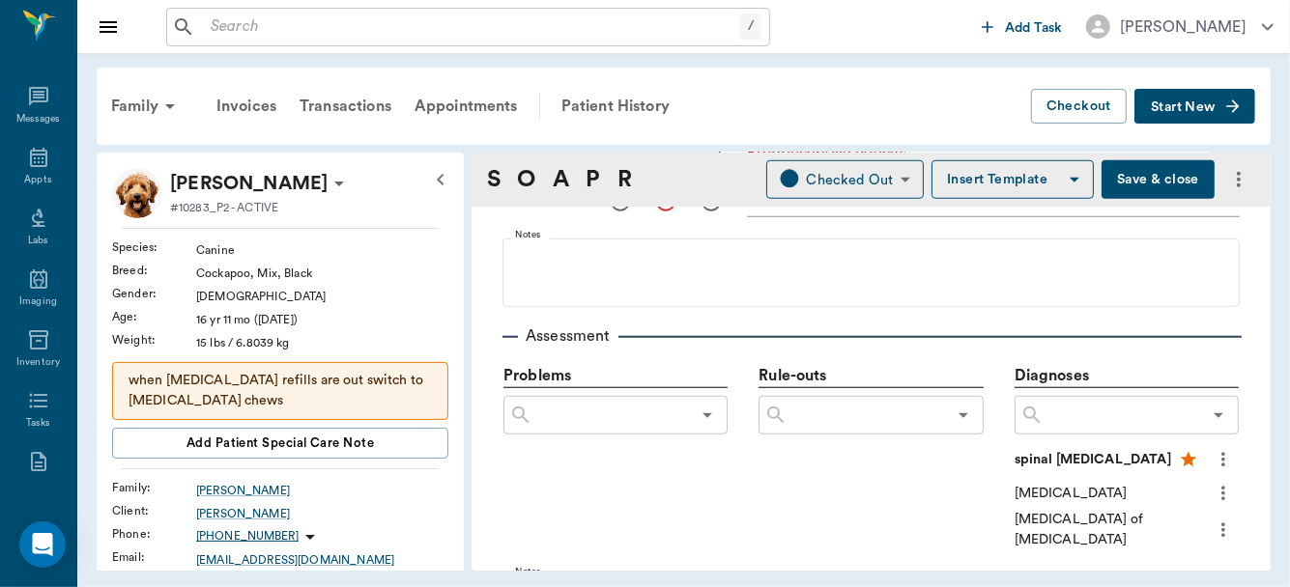
click at [1213, 493] on icon "more" at bounding box center [1223, 493] width 21 height 23
click at [1168, 521] on span "Add to ongoing diagnosis" at bounding box center [1129, 526] width 162 height 20
click at [1213, 533] on icon "more" at bounding box center [1223, 532] width 21 height 23
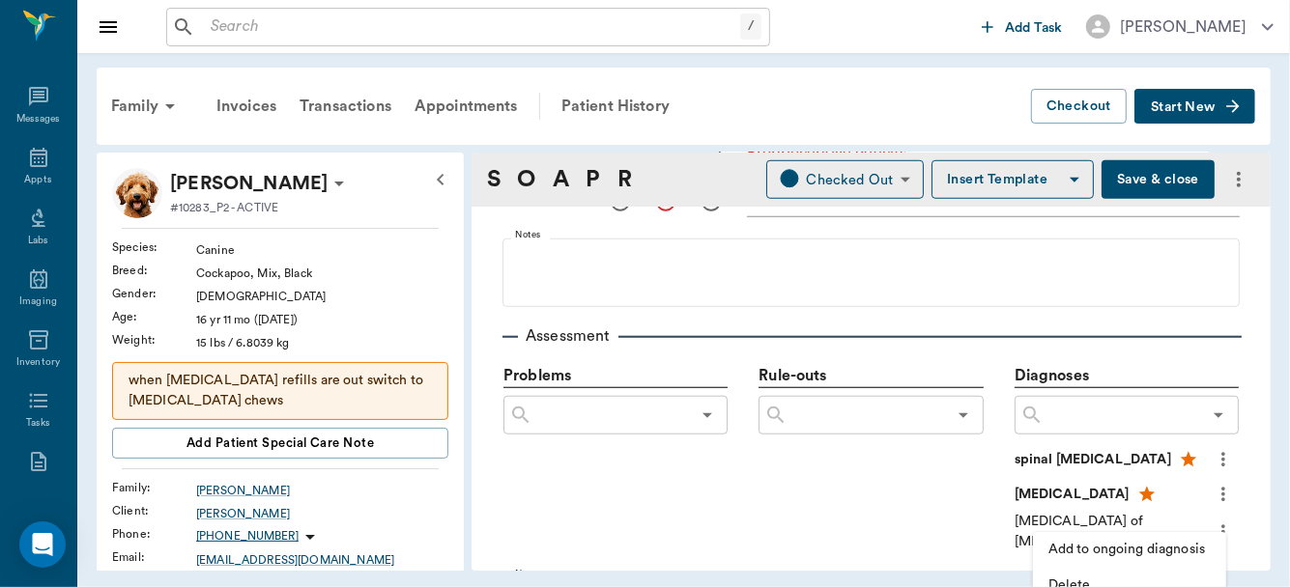
click at [1165, 555] on span "Add to ongoing diagnosis" at bounding box center [1129, 550] width 162 height 20
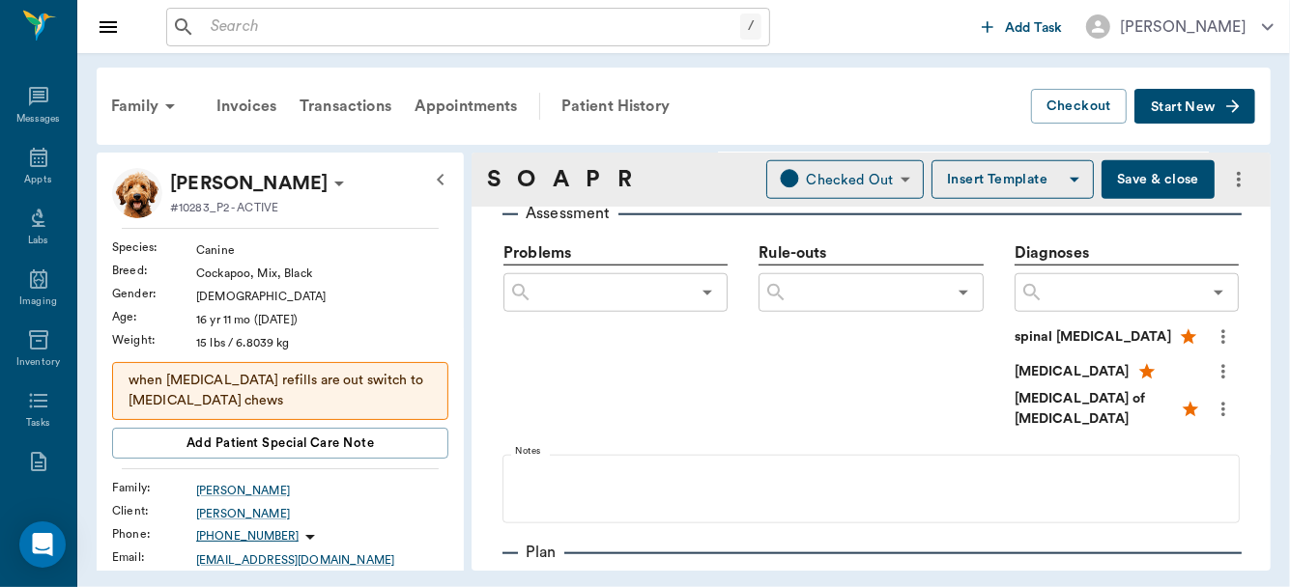
scroll to position [1237, 0]
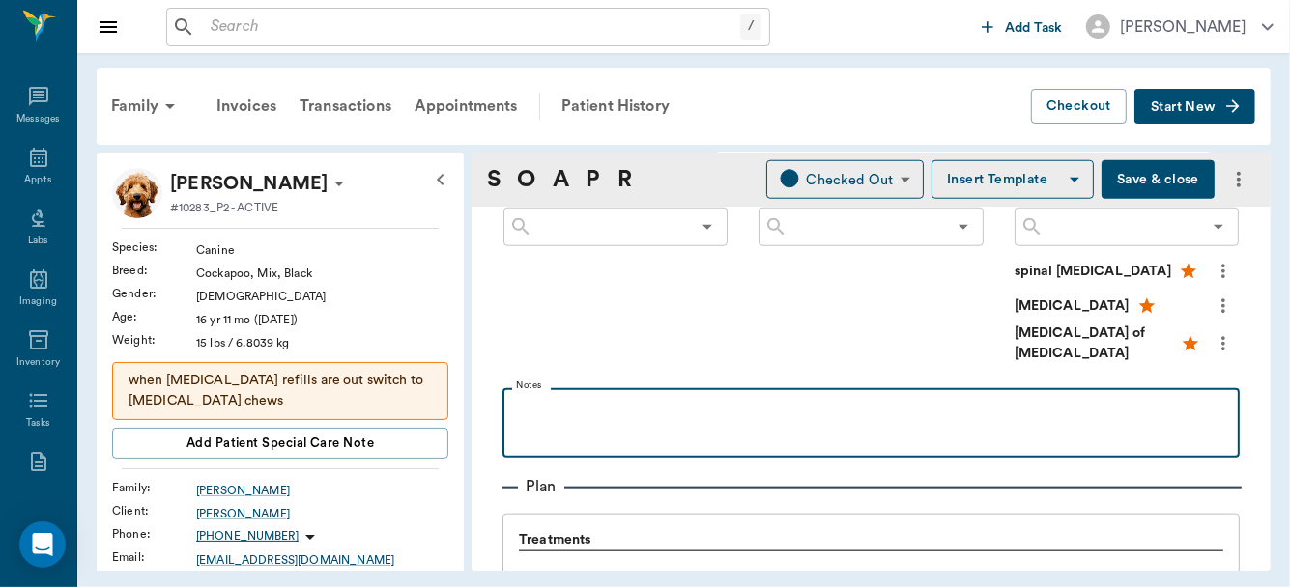
click at [587, 411] on p at bounding box center [871, 409] width 718 height 23
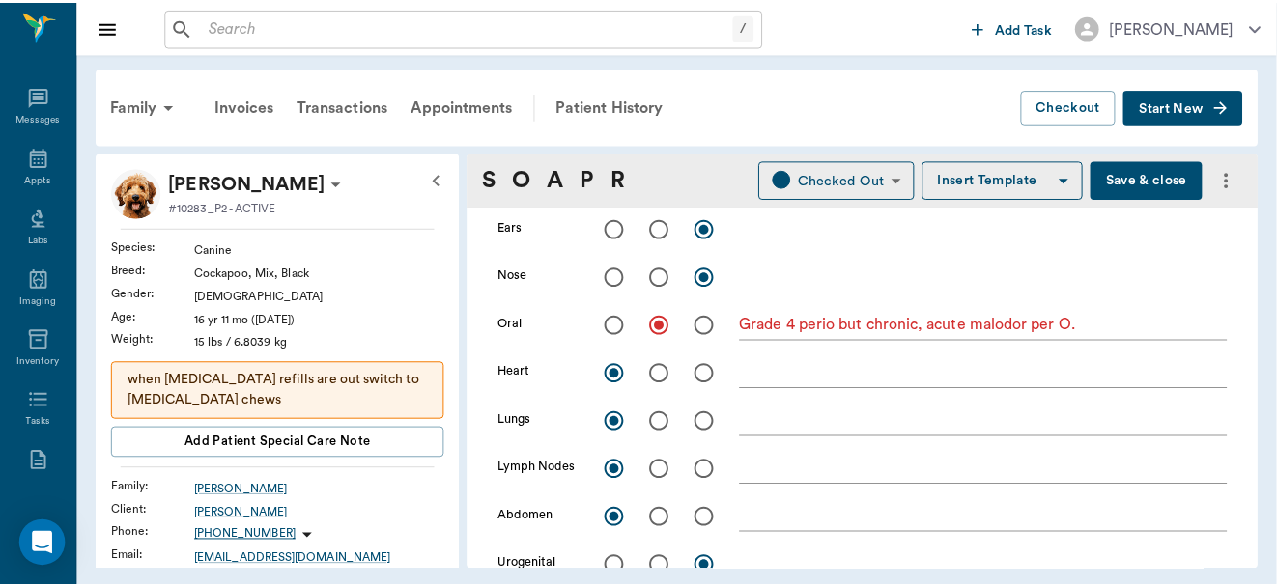
scroll to position [0, 0]
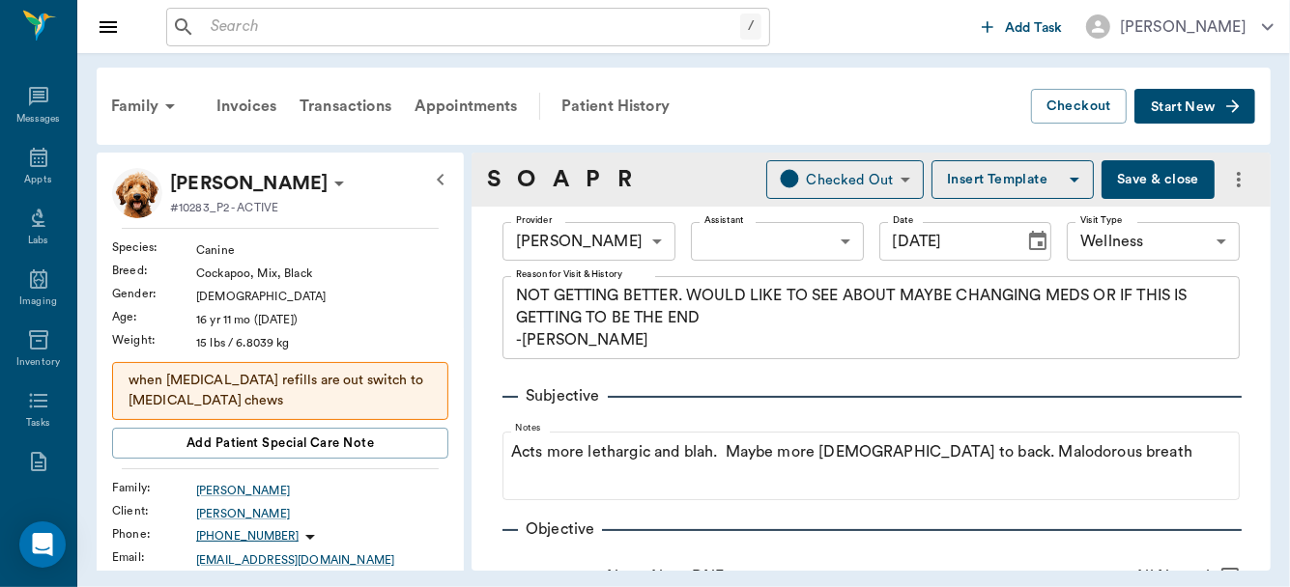
click at [1140, 188] on button "Save & close" at bounding box center [1157, 179] width 113 height 39
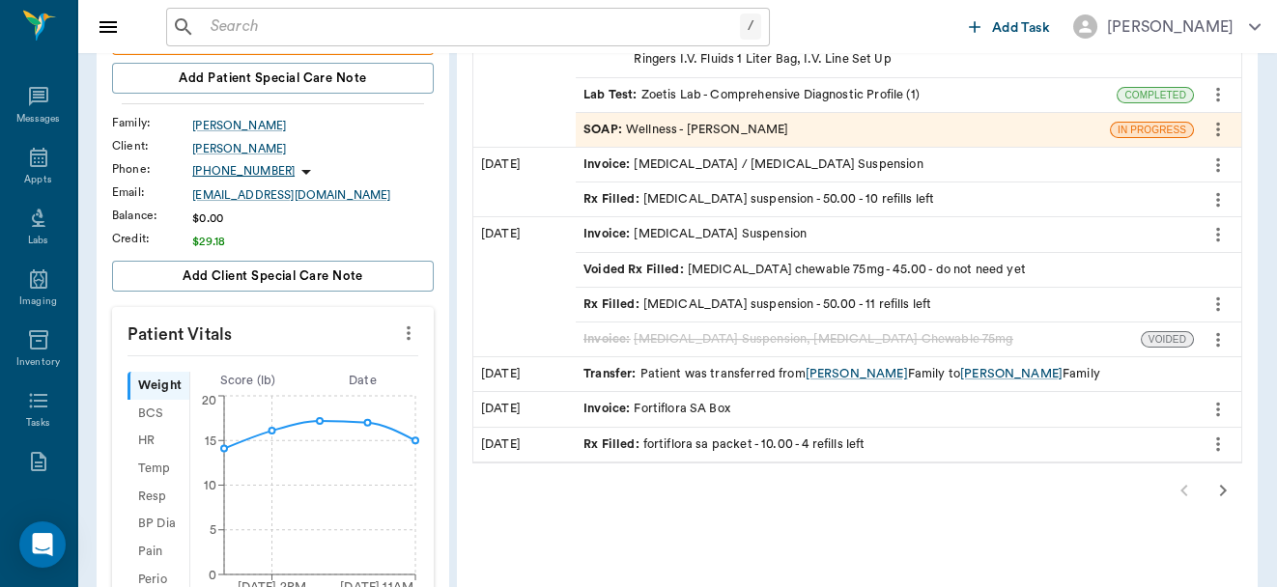
scroll to position [377, 0]
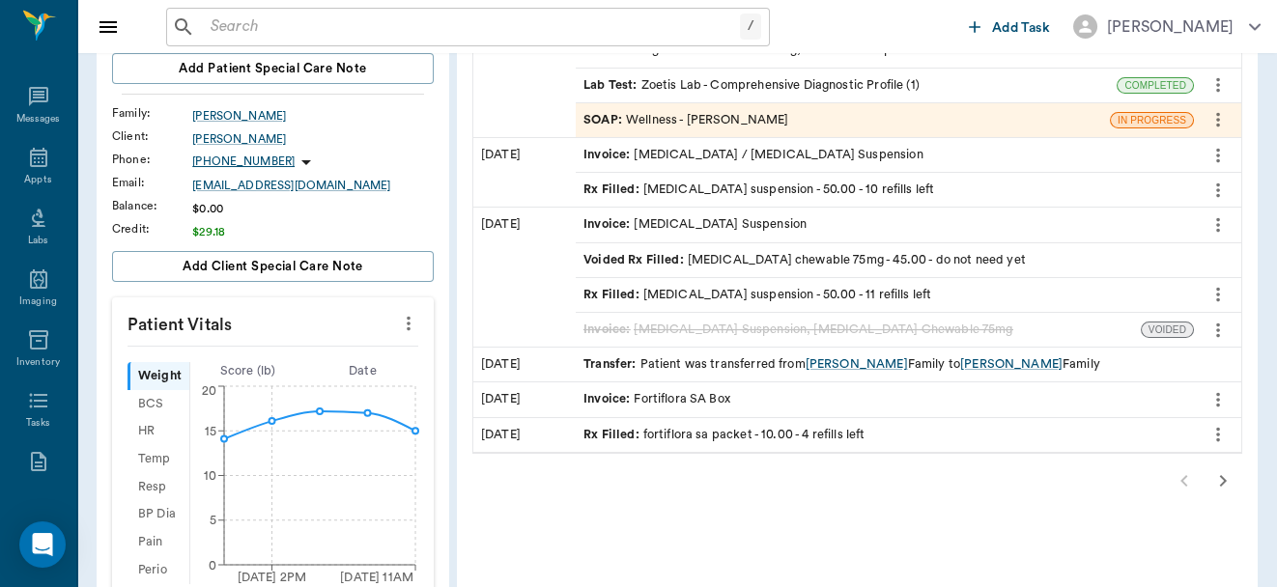
click at [413, 319] on icon "more" at bounding box center [408, 323] width 21 height 23
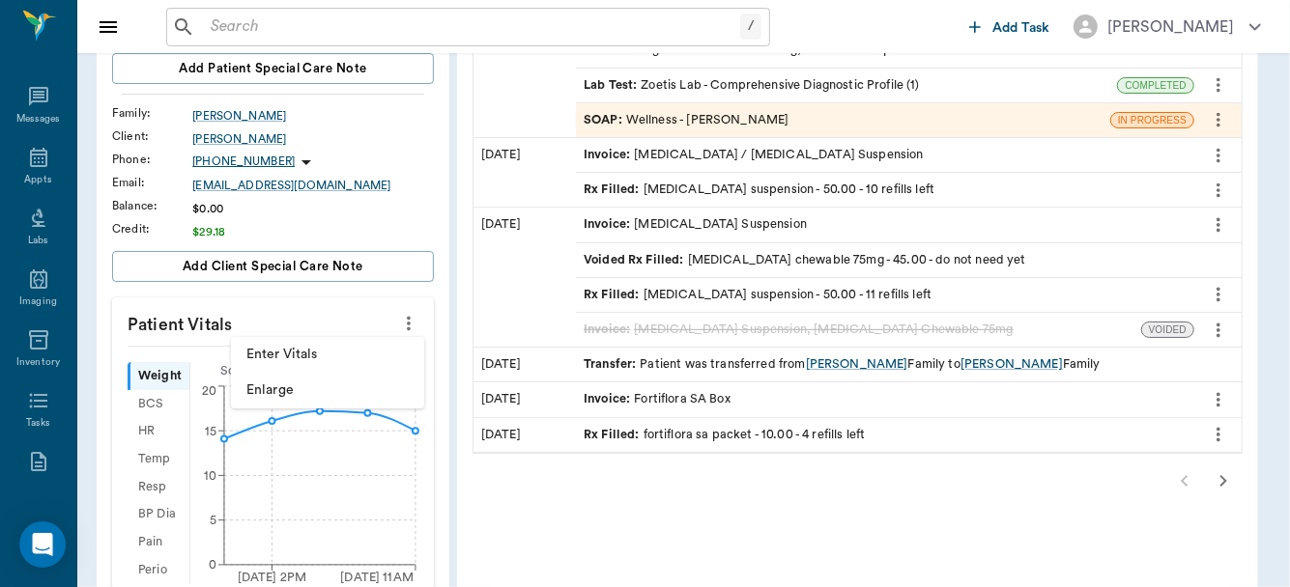
click at [325, 347] on span "Enter Vitals" at bounding box center [327, 355] width 162 height 20
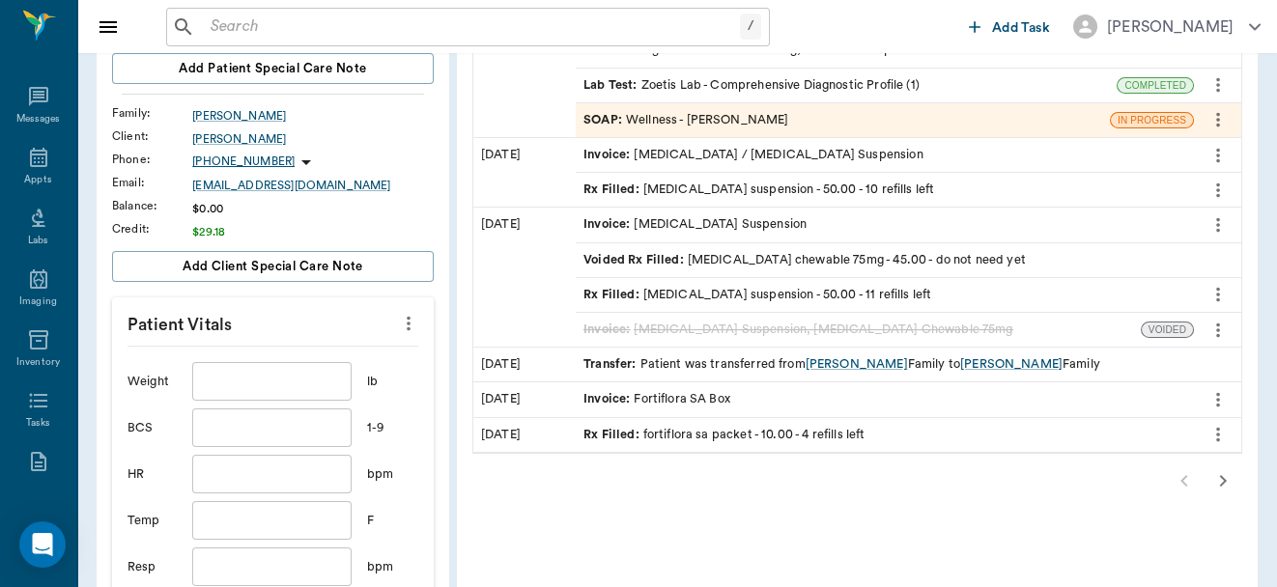
click at [271, 385] on input "text" at bounding box center [271, 381] width 158 height 39
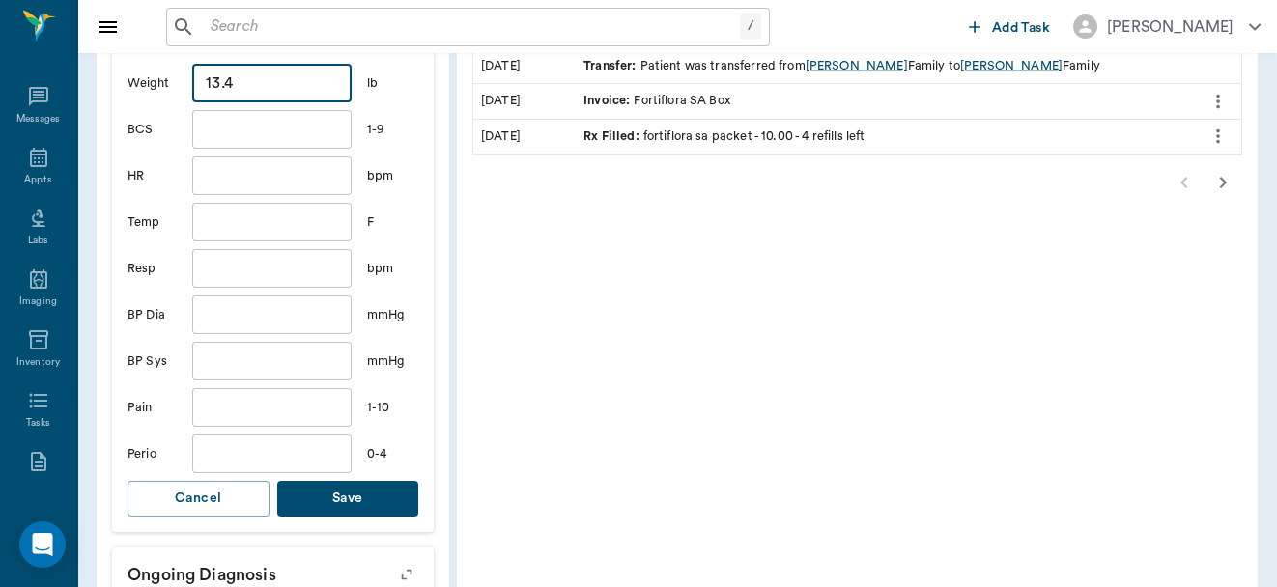
scroll to position [681, 0]
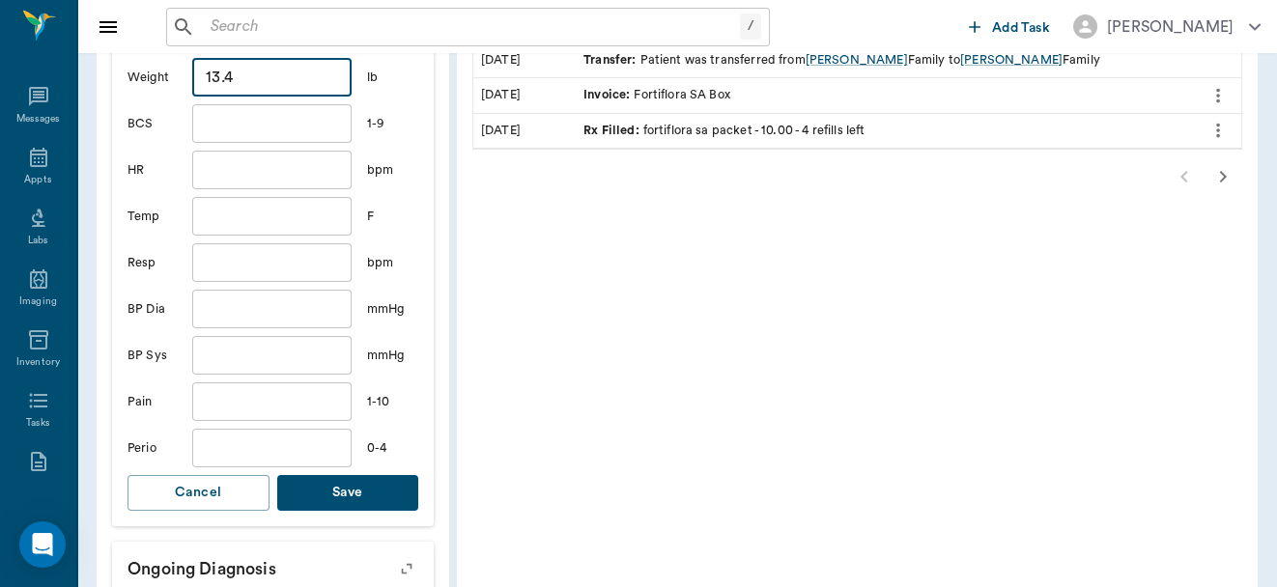
type input "13.4"
click at [346, 491] on button "Save" at bounding box center [348, 493] width 142 height 36
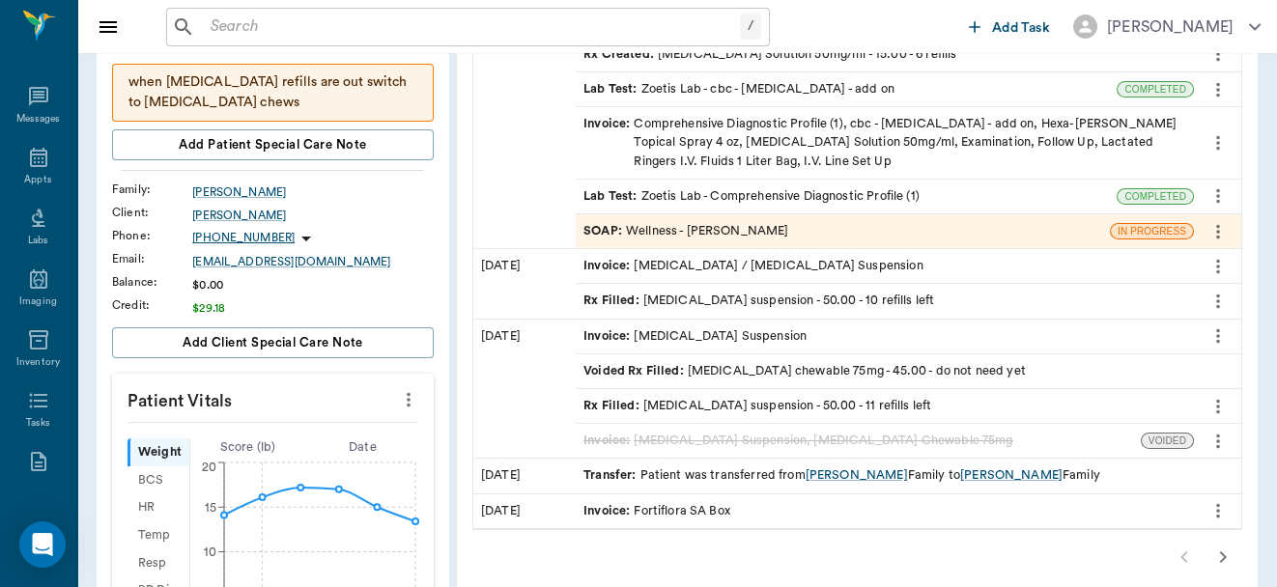
scroll to position [372, 0]
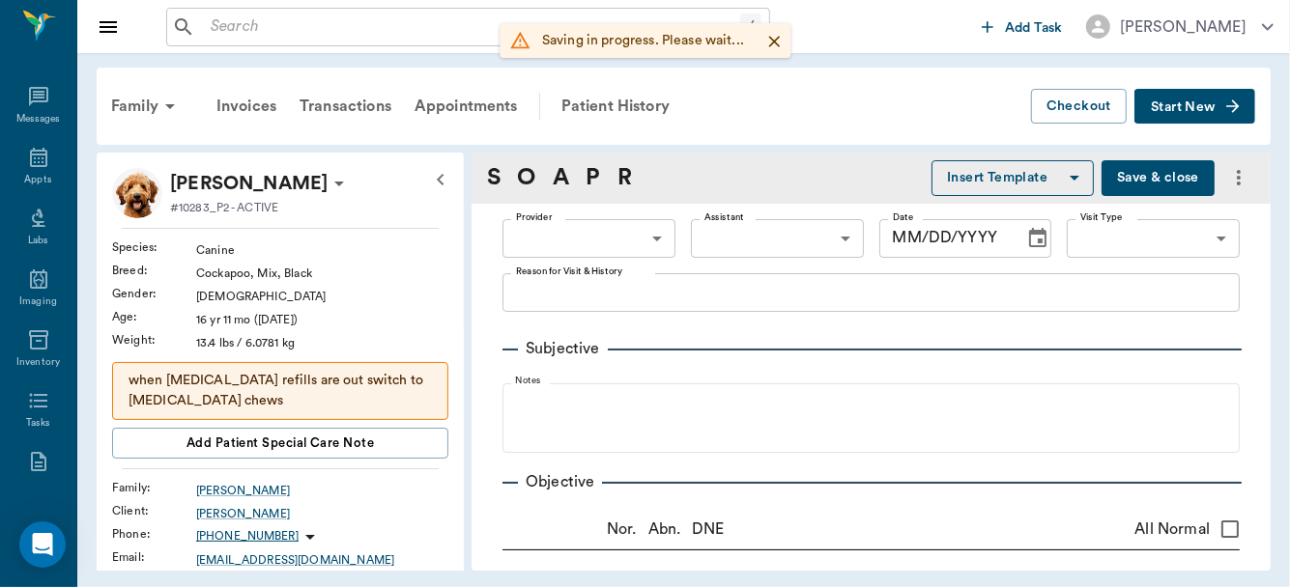
type input "63ec2f075fda476ae8351a4d"
type input "65d2be4f46e3a538d89b8c14"
type textarea "NOT GETTING BETTER. WOULD LIKE TO SEE ABOUT MAYBE CHANGING MEDS OR IF THIS IS G…"
radio input "true"
type textarea "sebaceous adenoma on RH lateral upper limb, Has licked all the hair off around …"
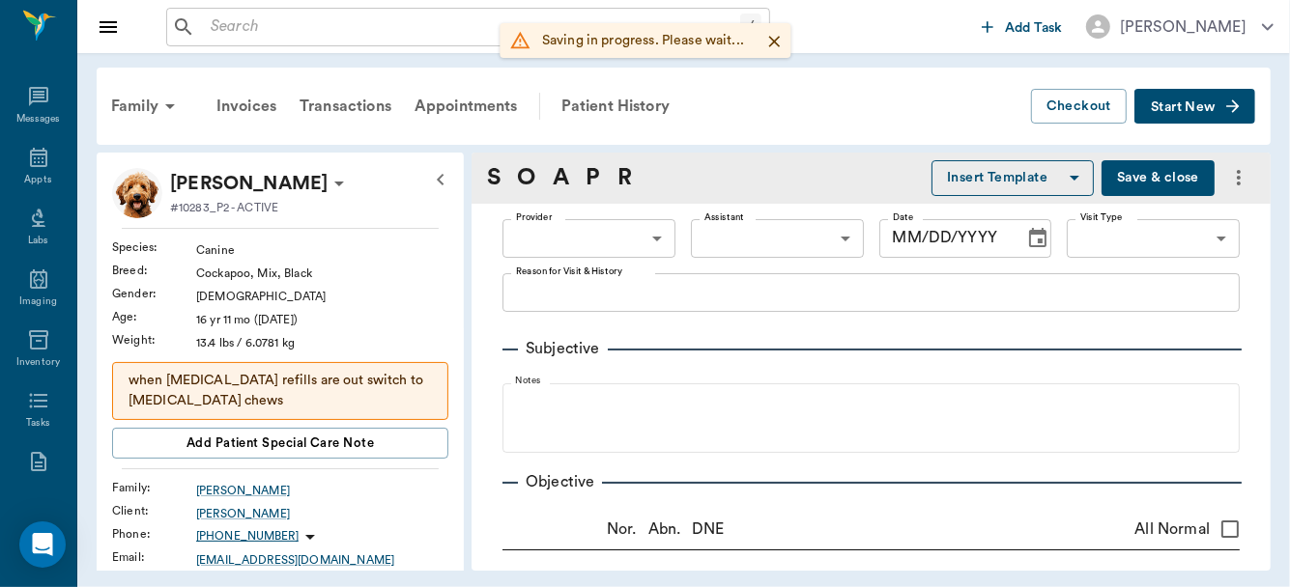
radio input "true"
type textarea "Grade 4 perio but chronic, acute malodor per O."
radio input "true"
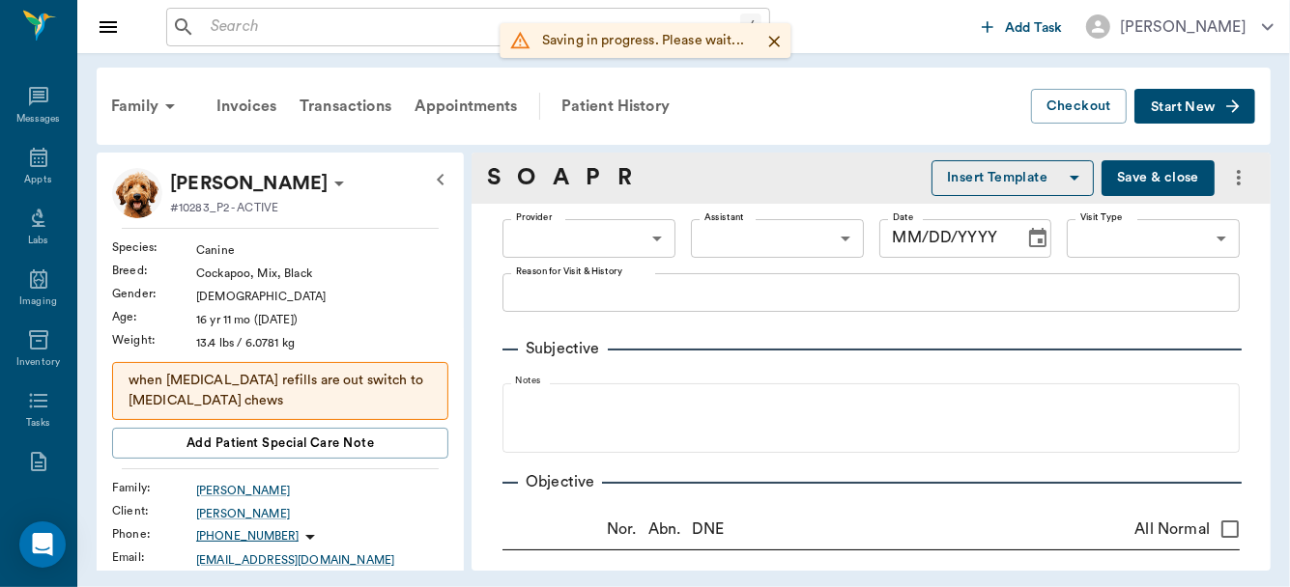
radio input "true"
type textarea "More humped up in back"
radio input "true"
type textarea "Proprioceptive deficits"
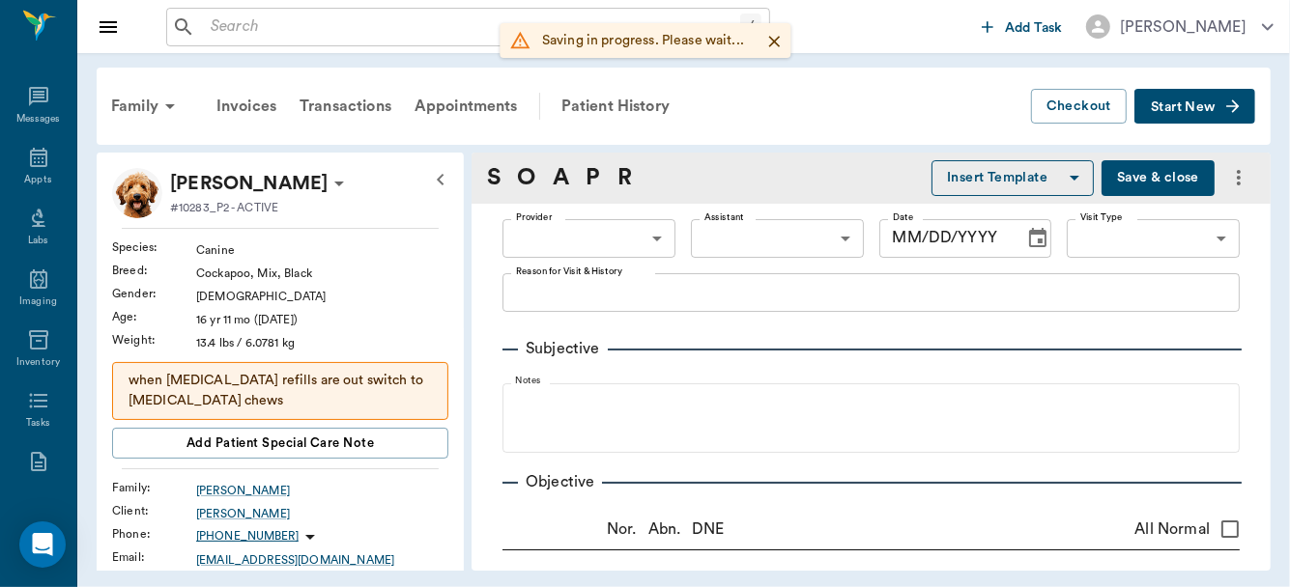
radio input "true"
type textarea "rectal incontinence"
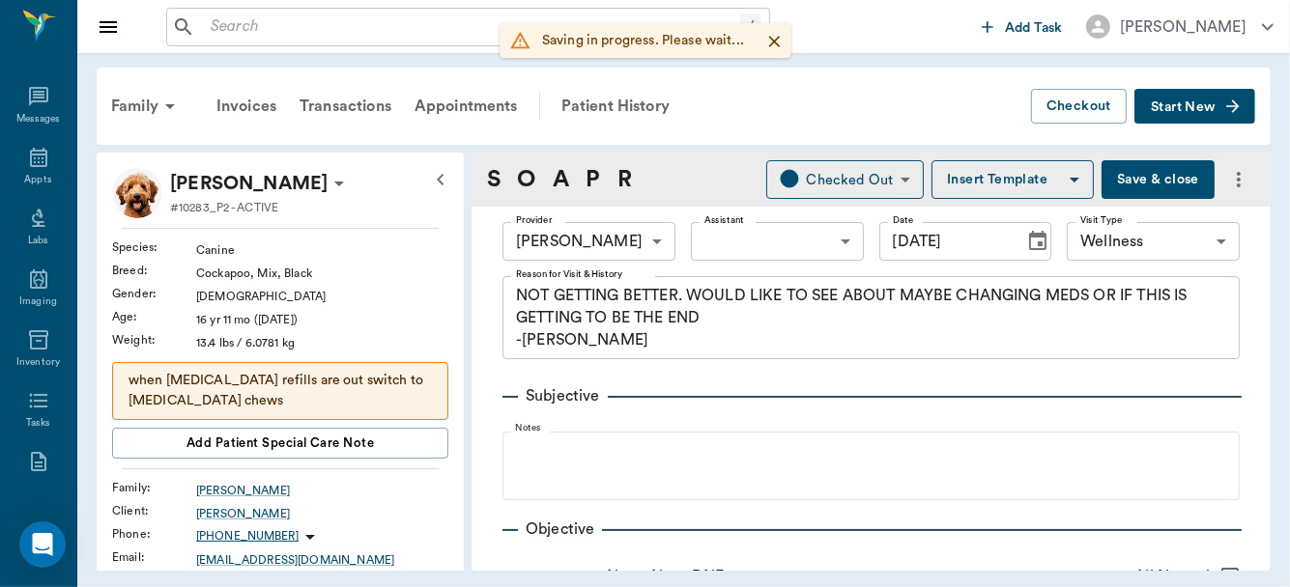
type input "09/25/2025"
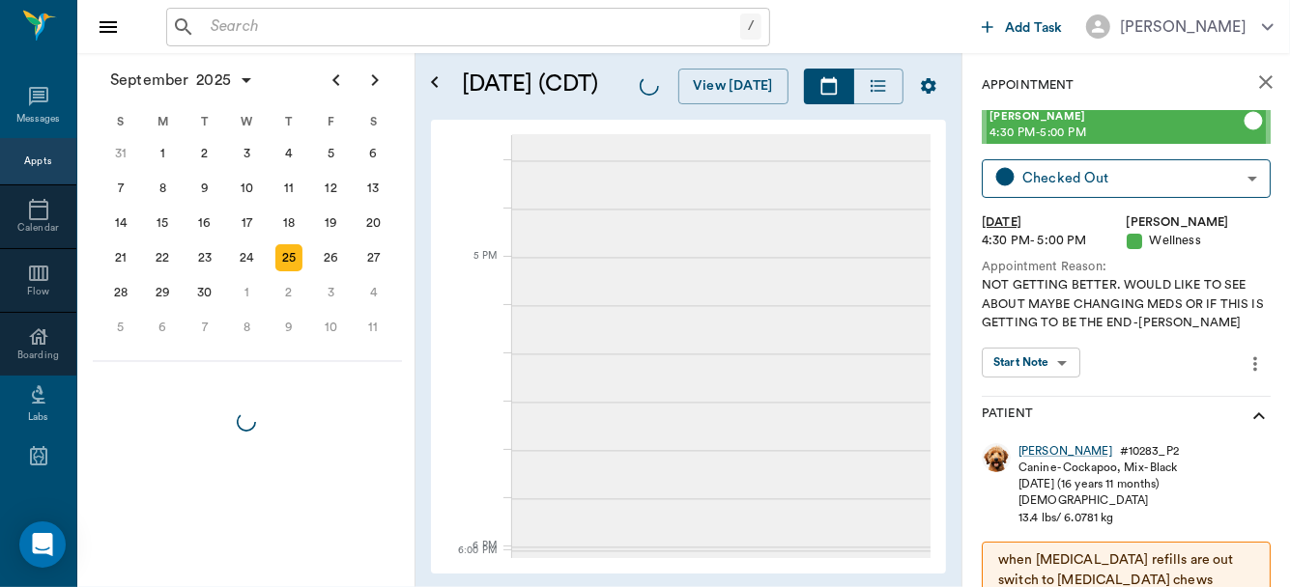
click at [923, 135] on div "S 21 Sunday, September 21, 2025 M 22 Monday, September 22, 2025 T 23 Tuesday, S…" at bounding box center [688, 135] width 484 height 0
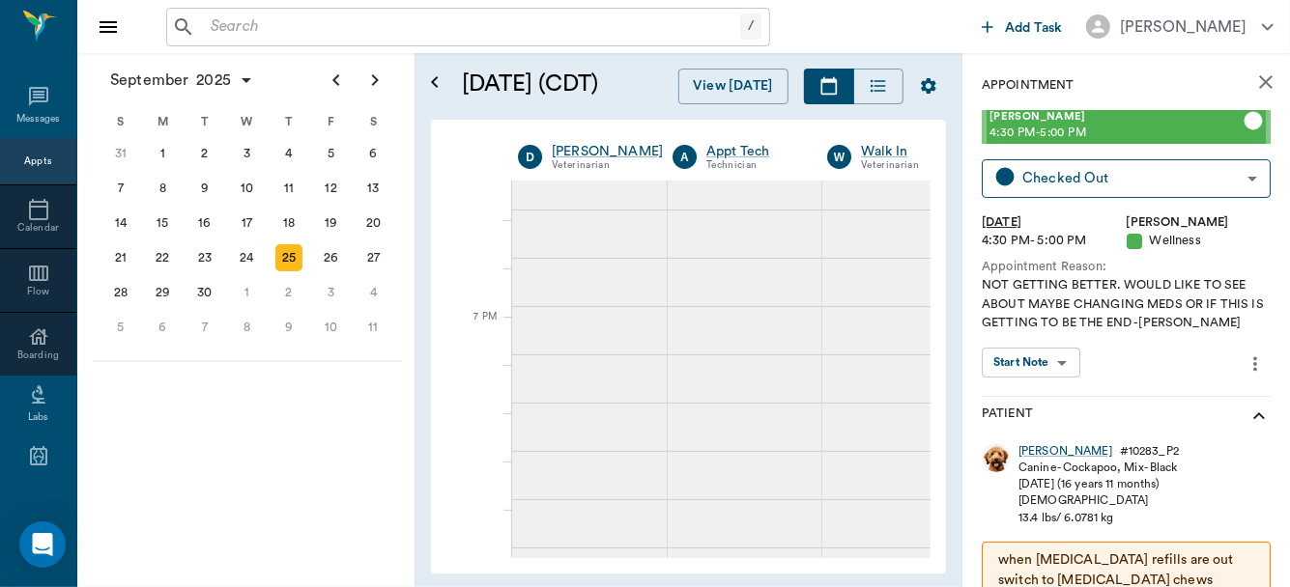
scroll to position [3128, 0]
click at [923, 144] on div "D Dr. Bert Ellsworth Veterinarian A Appt Tech Technician W Walk In Veterinarian…" at bounding box center [688, 158] width 484 height 46
click at [931, 184] on div "September 2025 Today 25 Thu Sep 2025 D Dr. Bert Ellsworth Veterinarian A Appt T…" at bounding box center [688, 347] width 515 height 454
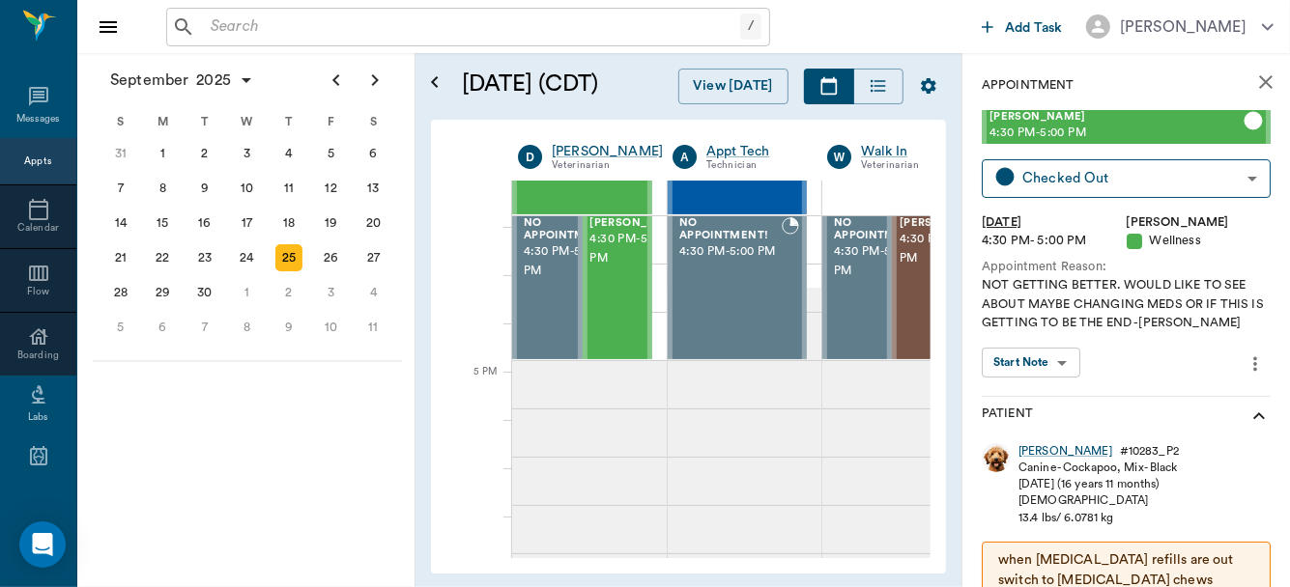
scroll to position [2403, 0]
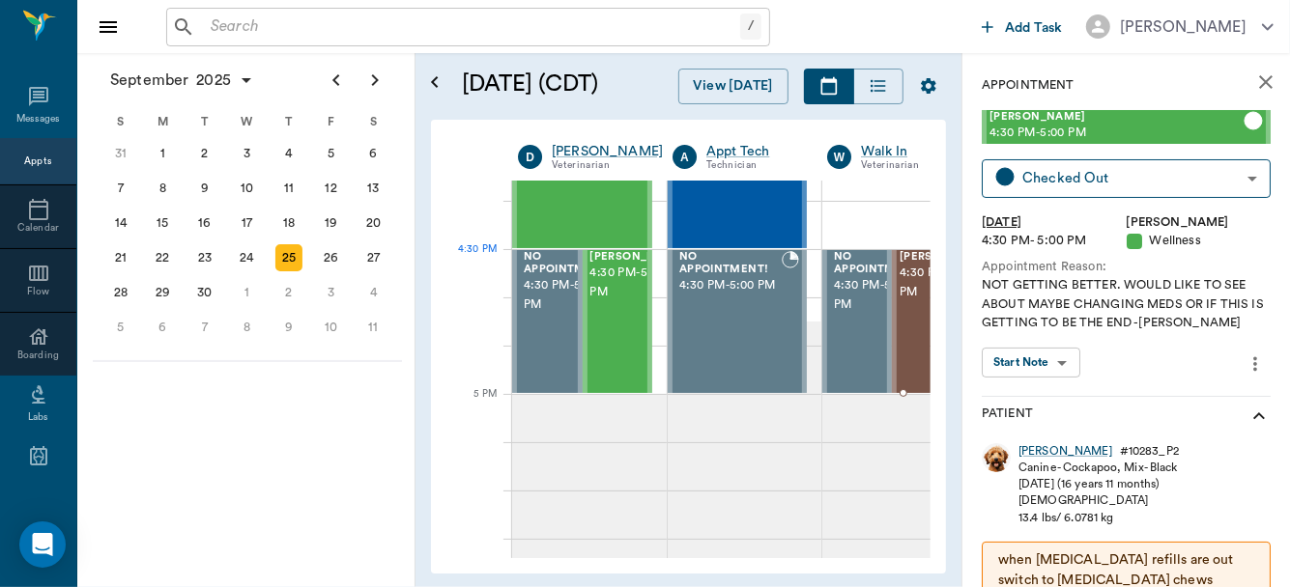
click at [906, 264] on span "Pappy Smith" at bounding box center [948, 257] width 97 height 13
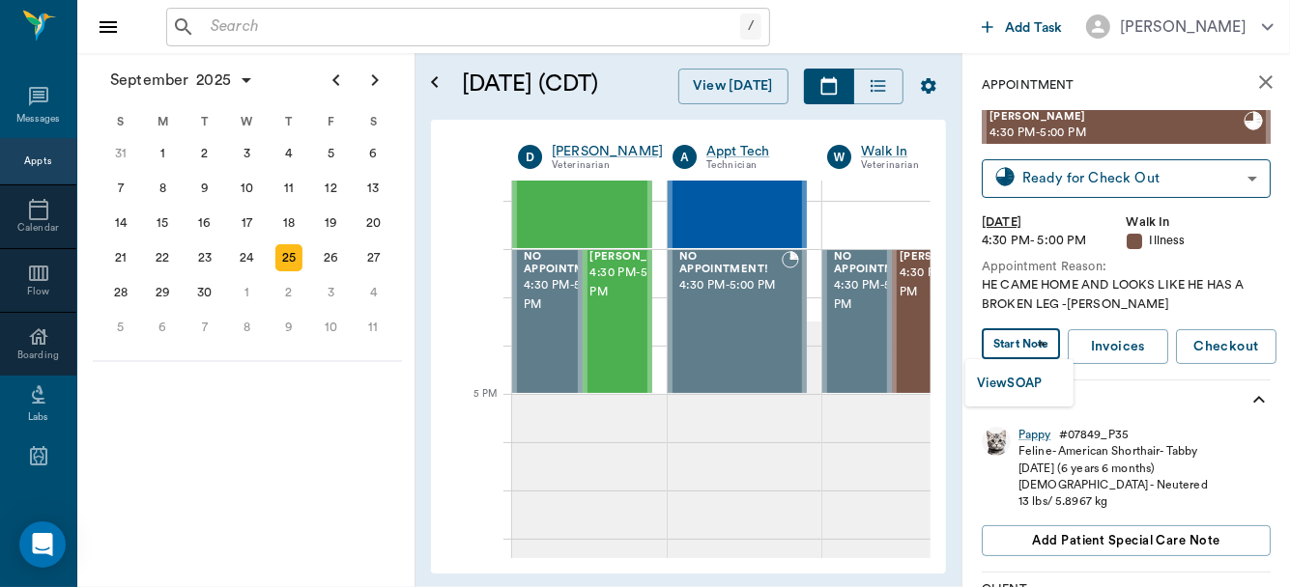
click at [1019, 348] on body "/ ​ Add Task Dr. Bert Ellsworth Nectar Messages Appts Calendar Flow Boarding La…" at bounding box center [645, 293] width 1290 height 587
click at [1014, 384] on button "View SOAP" at bounding box center [1010, 384] width 66 height 22
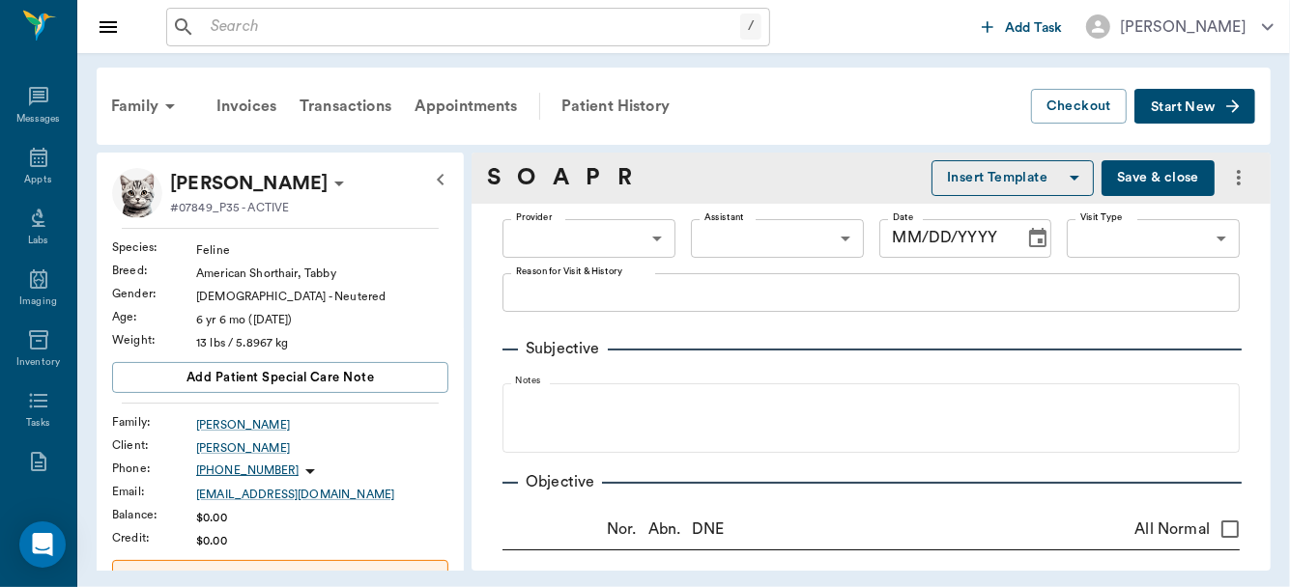
type input "63ee68728bdb516679580557"
type input "63ec2e7e52e12b0ba117b124"
type input "65d2be4f46e3a538d89b8c15"
type textarea "HE CAME HOME AND LOOKS LIKE HE HAS A BROKEN LEG -LORY"
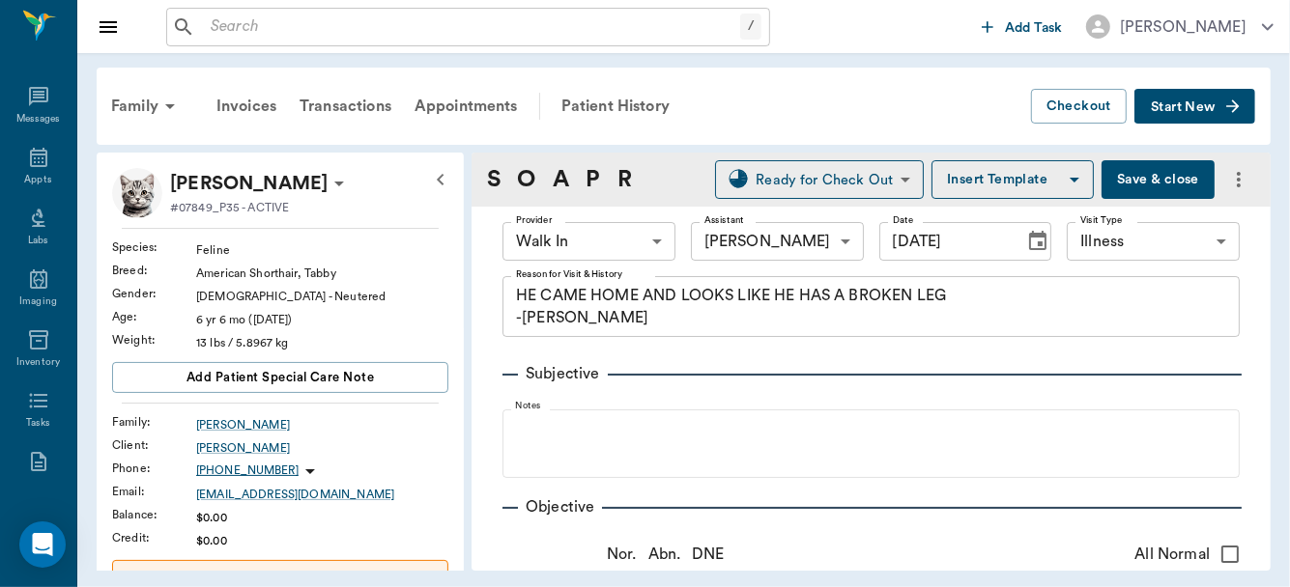
type input "09/25/2025"
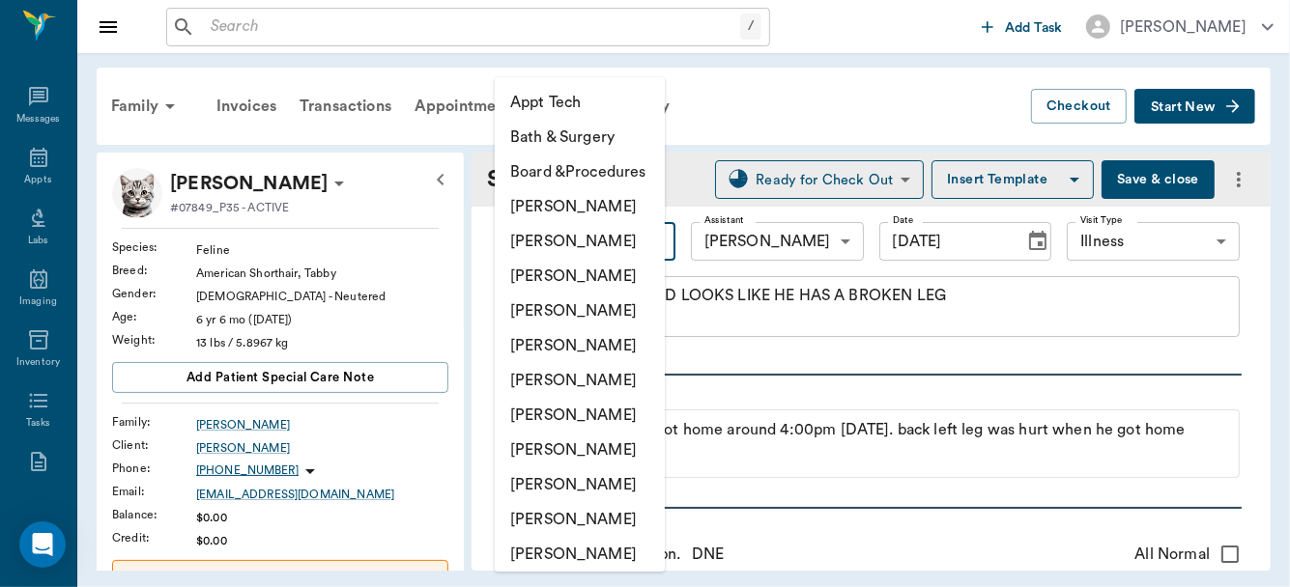
click at [654, 239] on body "/ ​ Add Task Dr. Bert Ellsworth Nectar Messages Appts Labs Imaging Inventory Ta…" at bounding box center [645, 293] width 1290 height 587
click at [624, 275] on li "[PERSON_NAME]" at bounding box center [580, 277] width 170 height 35
type input "63ec2f075fda476ae8351a4d"
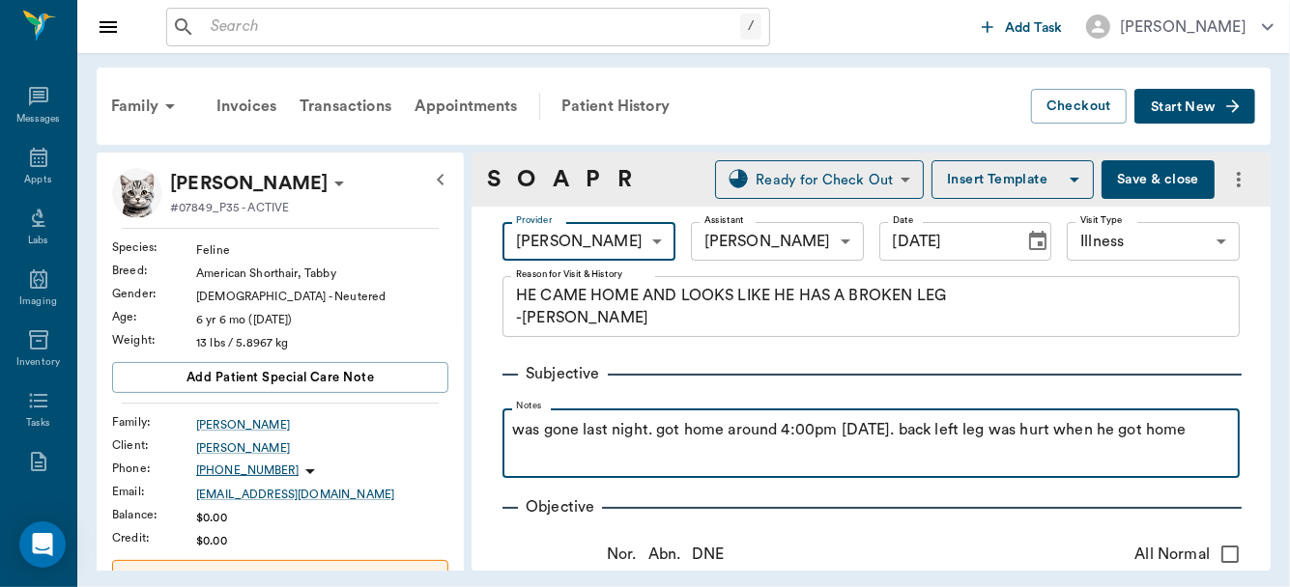
click at [1181, 432] on p "was gone last night. got home around 4:00pm today. back left leg was hurt when …" at bounding box center [871, 429] width 718 height 23
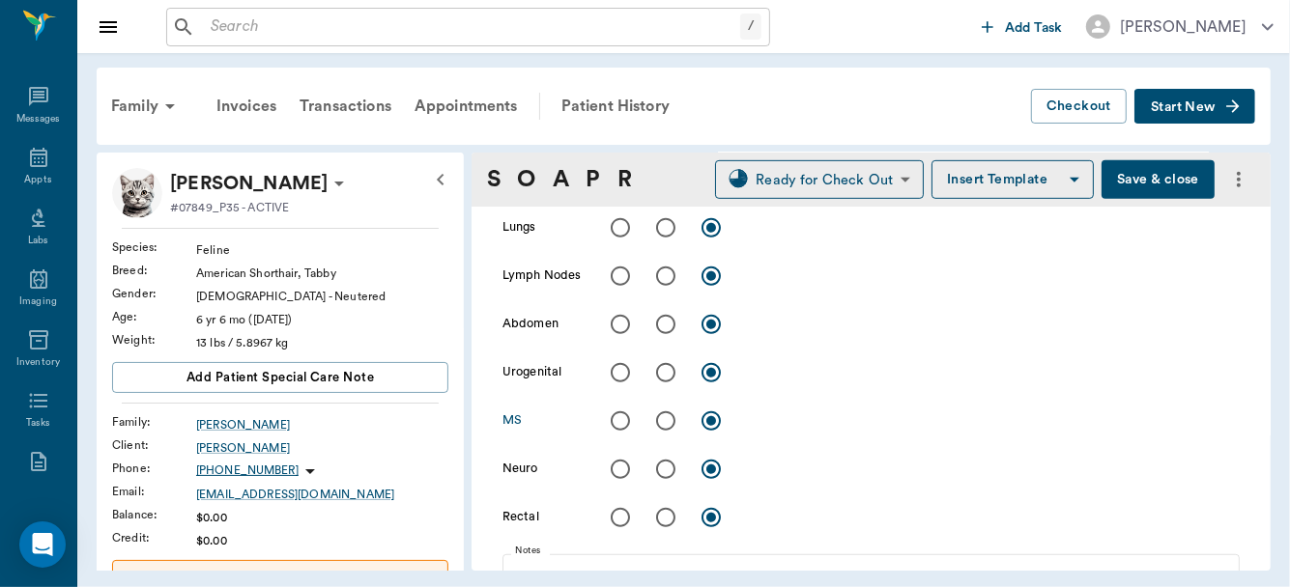
scroll to position [699, 0]
click at [665, 422] on input "radio" at bounding box center [665, 422] width 41 height 41
radio input "true"
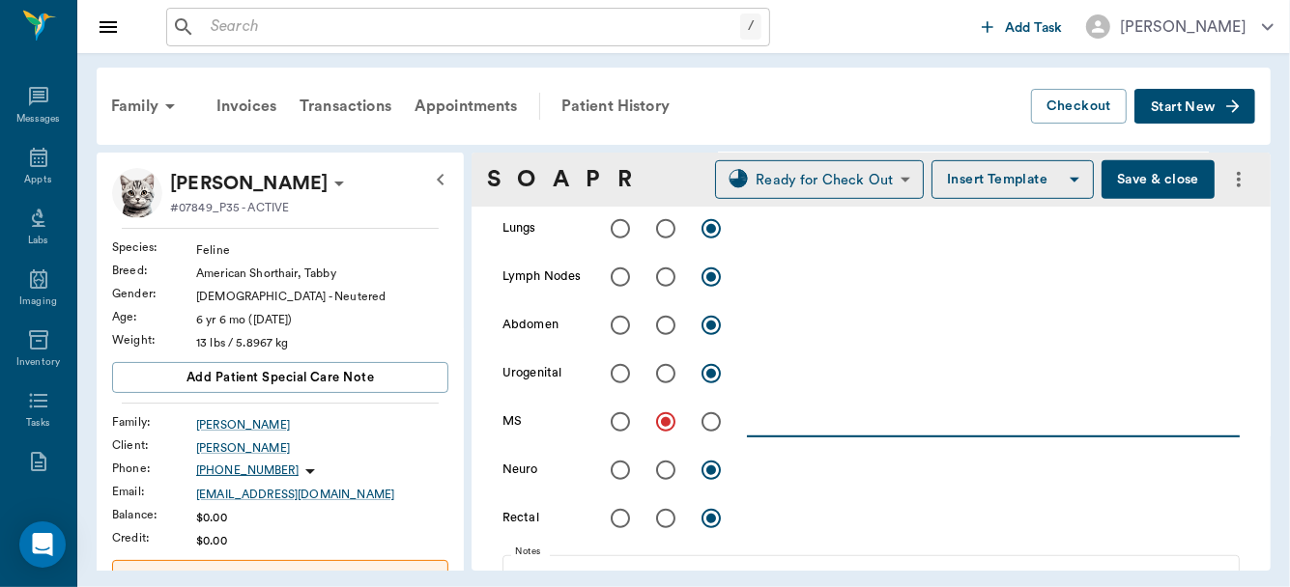
click at [759, 421] on textarea at bounding box center [993, 422] width 493 height 22
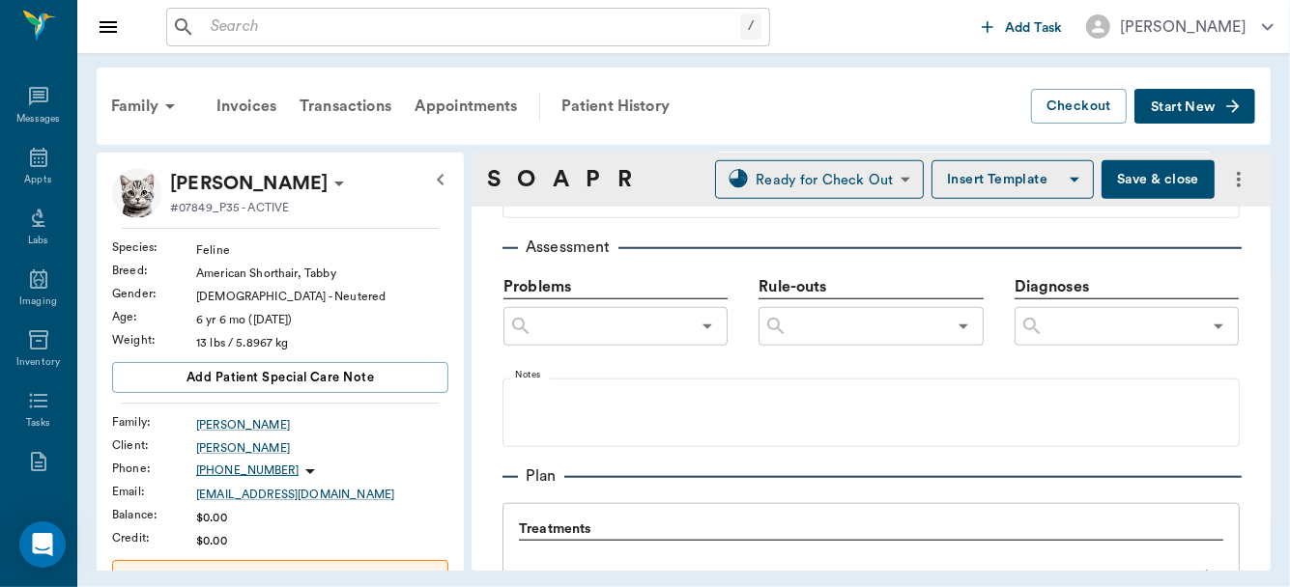
scroll to position [1095, 0]
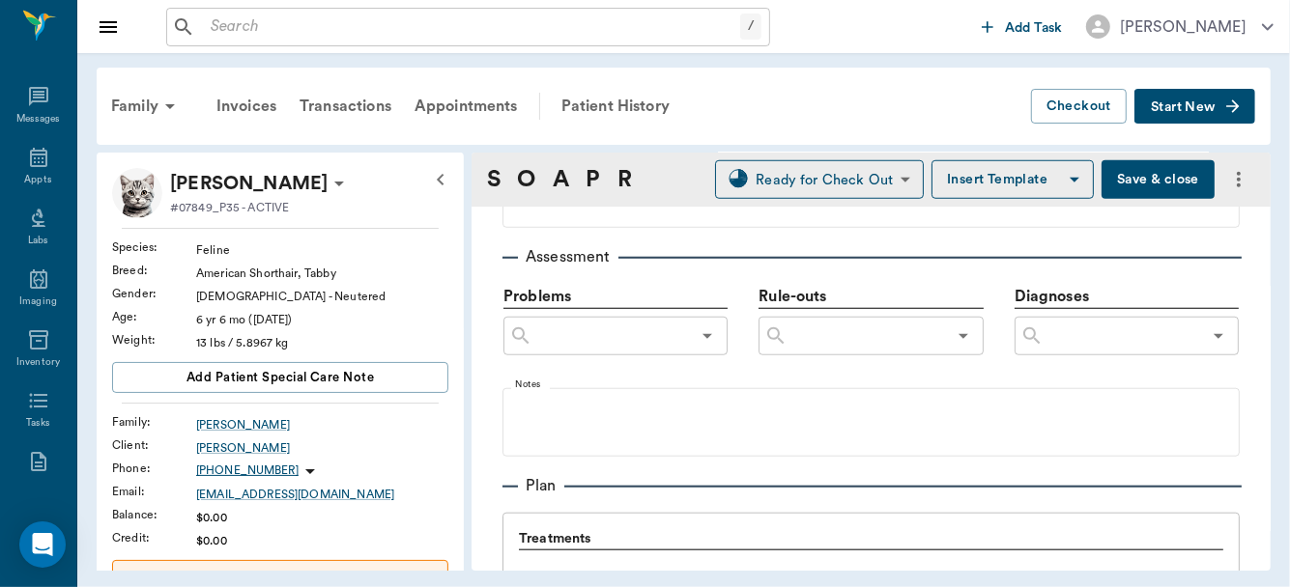
click at [1065, 329] on input "text" at bounding box center [1121, 336] width 157 height 27
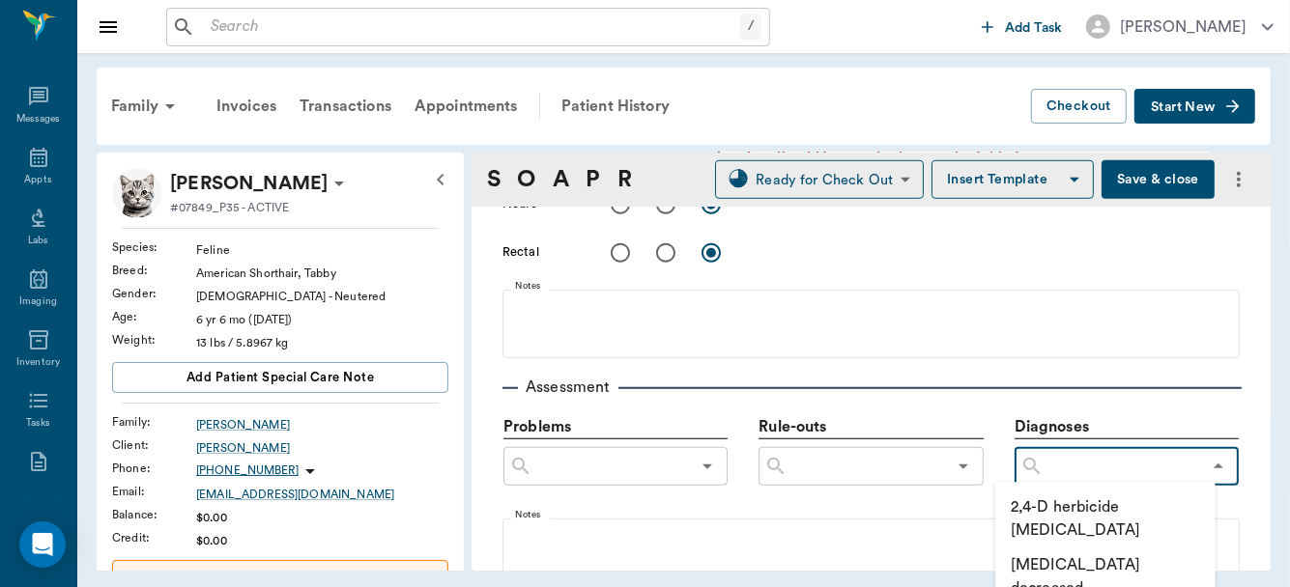
scroll to position [694, 0]
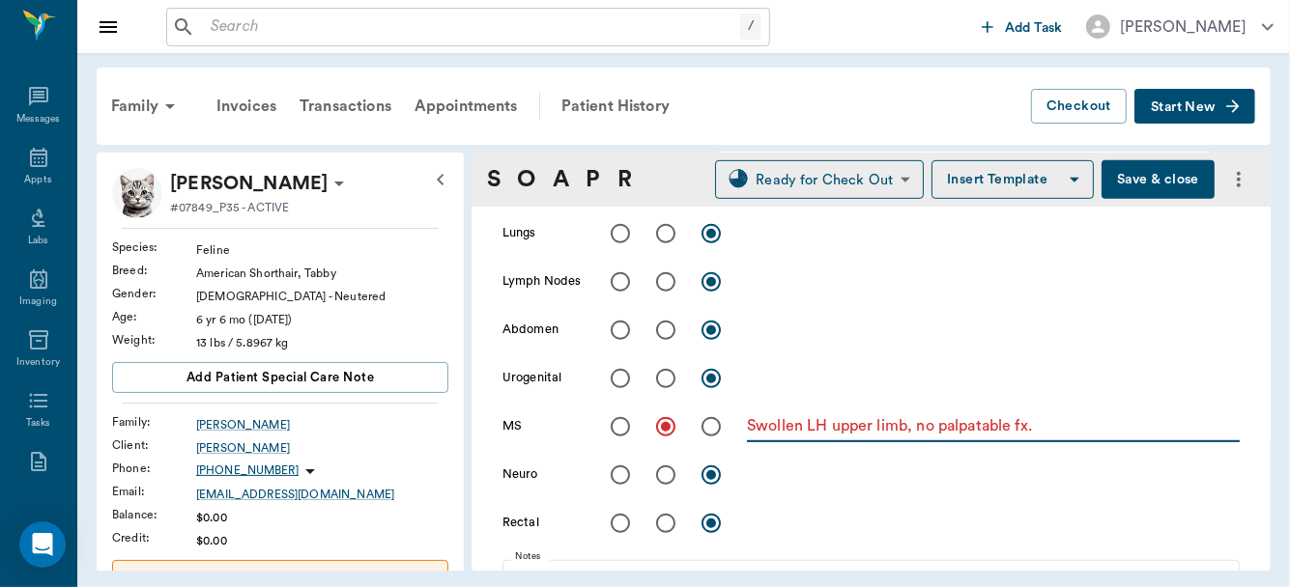
click at [1087, 421] on textarea "Swollen LH upper limb, no palpatable fx." at bounding box center [993, 426] width 493 height 22
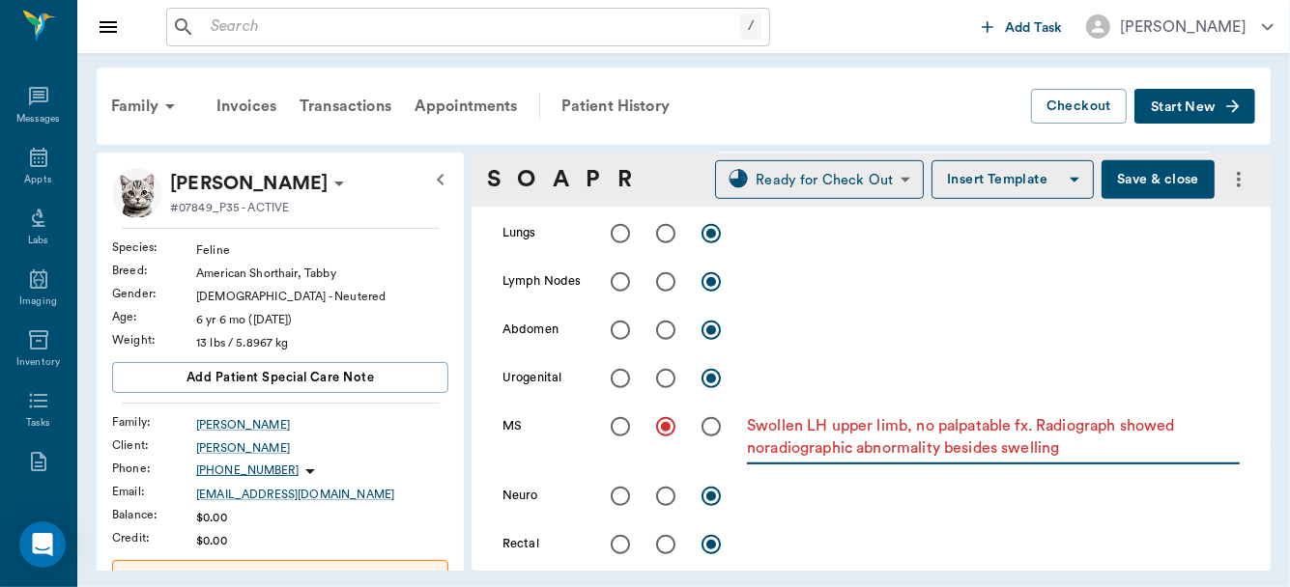
click at [763, 450] on textarea "Swollen LH upper limb, no palpatable fx. Radiograph showed noradiographic abnor…" at bounding box center [993, 437] width 493 height 44
click at [1050, 446] on textarea "Swollen LH upper limb, no palpatable fx. Radiograph showed no radiographic abno…" at bounding box center [993, 437] width 493 height 44
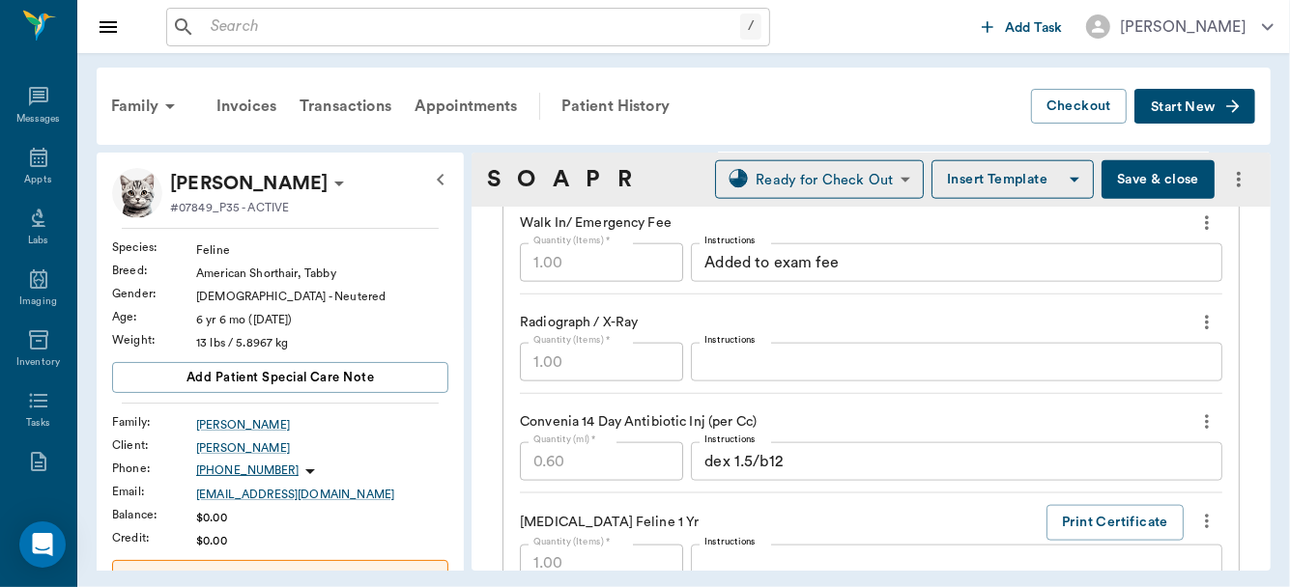
scroll to position [1641, 0]
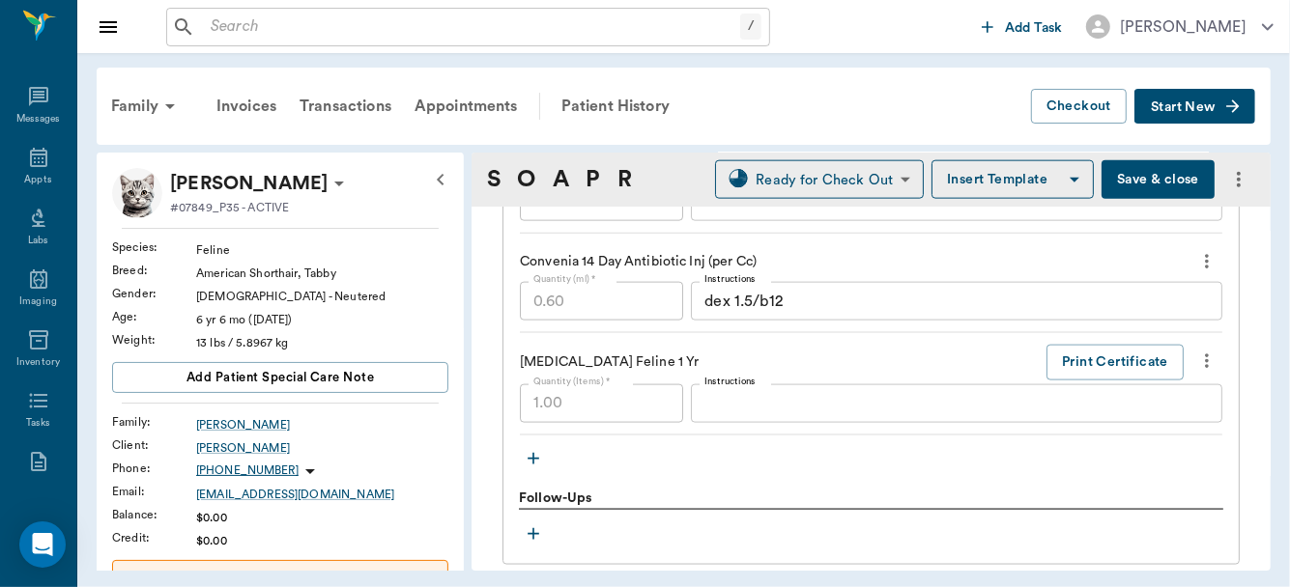
type textarea "Swollen LH upper limb, no palpatable fx. Radiograph showed no radiographic abno…"
click at [533, 454] on icon "button" at bounding box center [534, 459] width 12 height 12
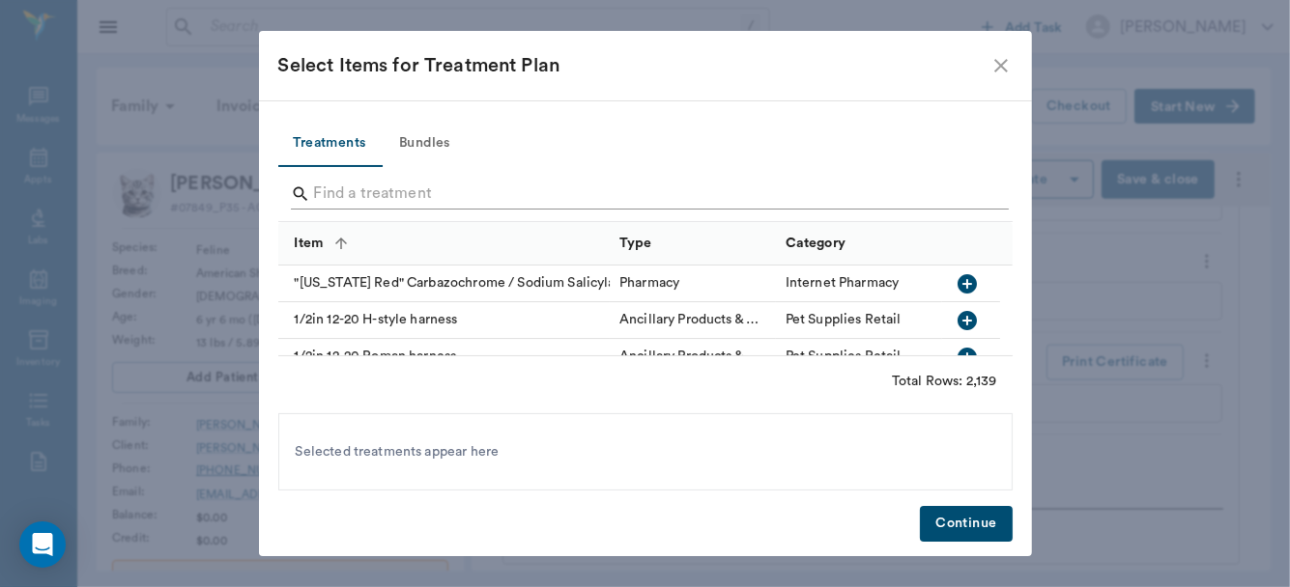
click at [448, 200] on input "Search" at bounding box center [647, 194] width 666 height 31
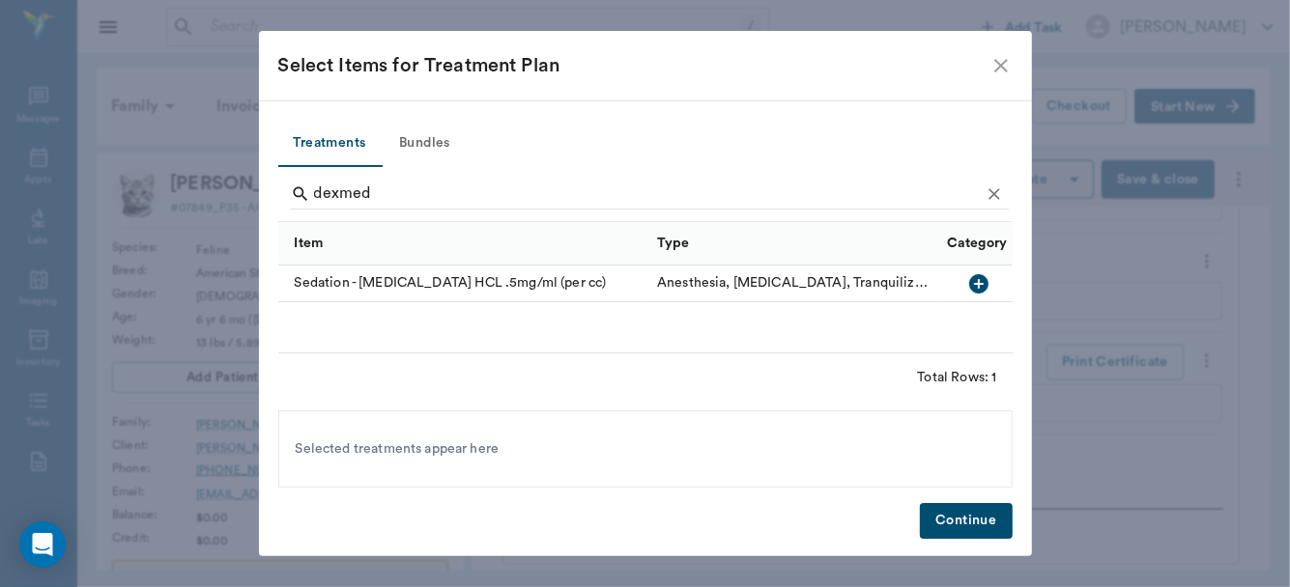
click at [978, 284] on icon "button" at bounding box center [979, 283] width 19 height 19
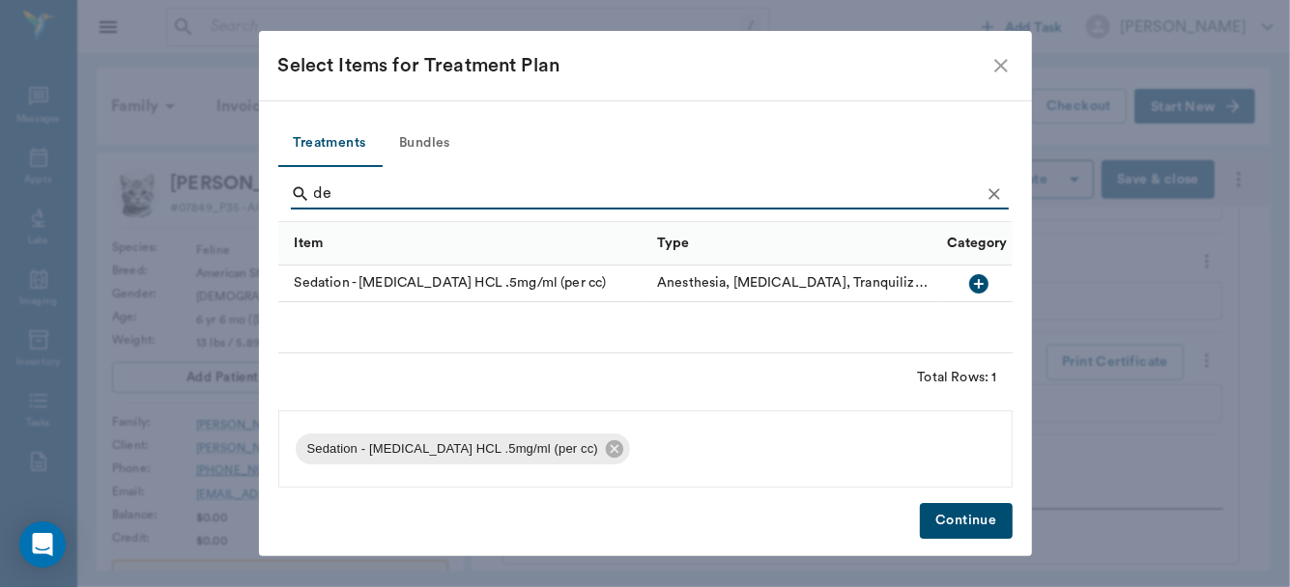
type input "d"
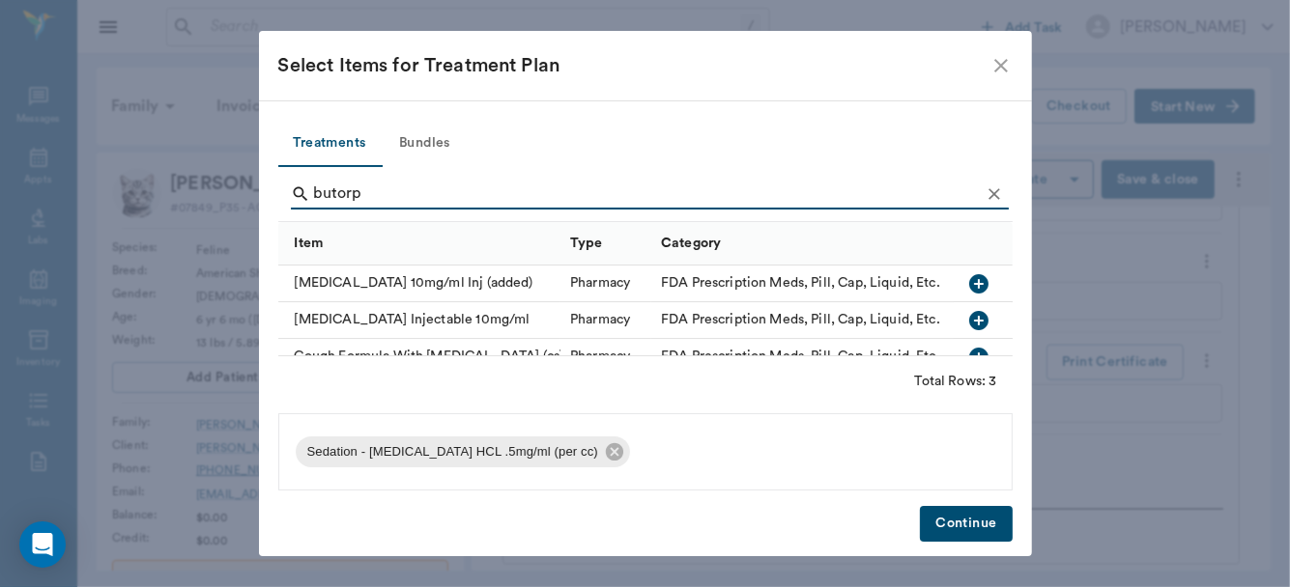
type input "butorp"
click at [968, 282] on icon "button" at bounding box center [979, 283] width 23 height 23
click at [971, 520] on button "Continue" at bounding box center [966, 524] width 92 height 36
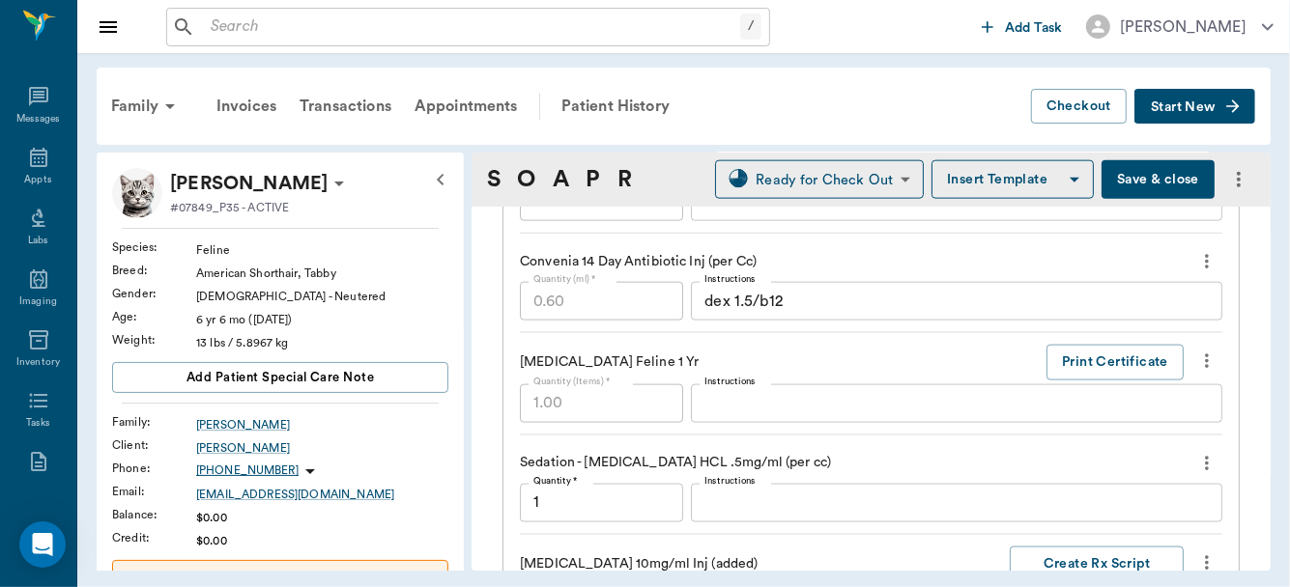
scroll to position [2054, 0]
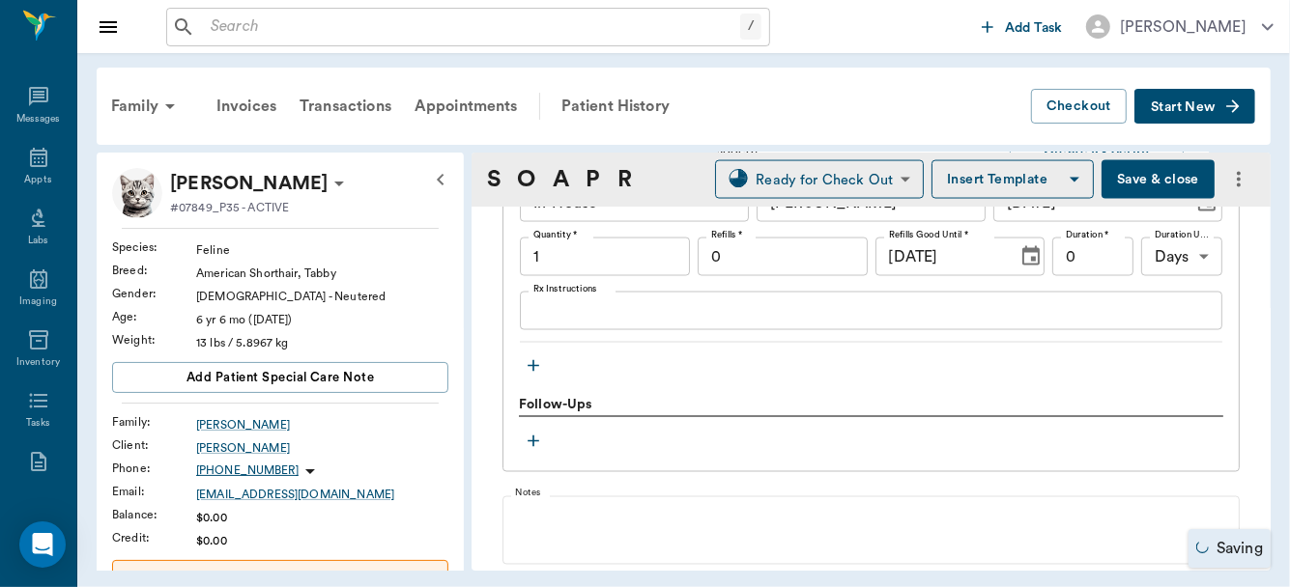
type input "1.00"
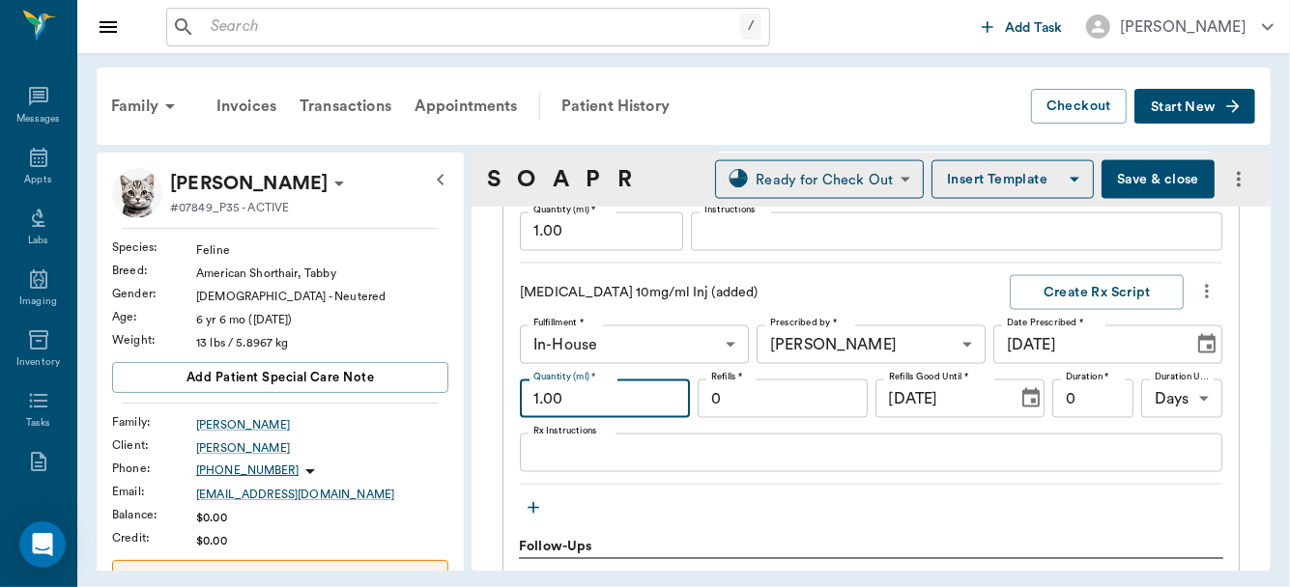
click at [601, 409] on input "1.00" at bounding box center [605, 399] width 170 height 39
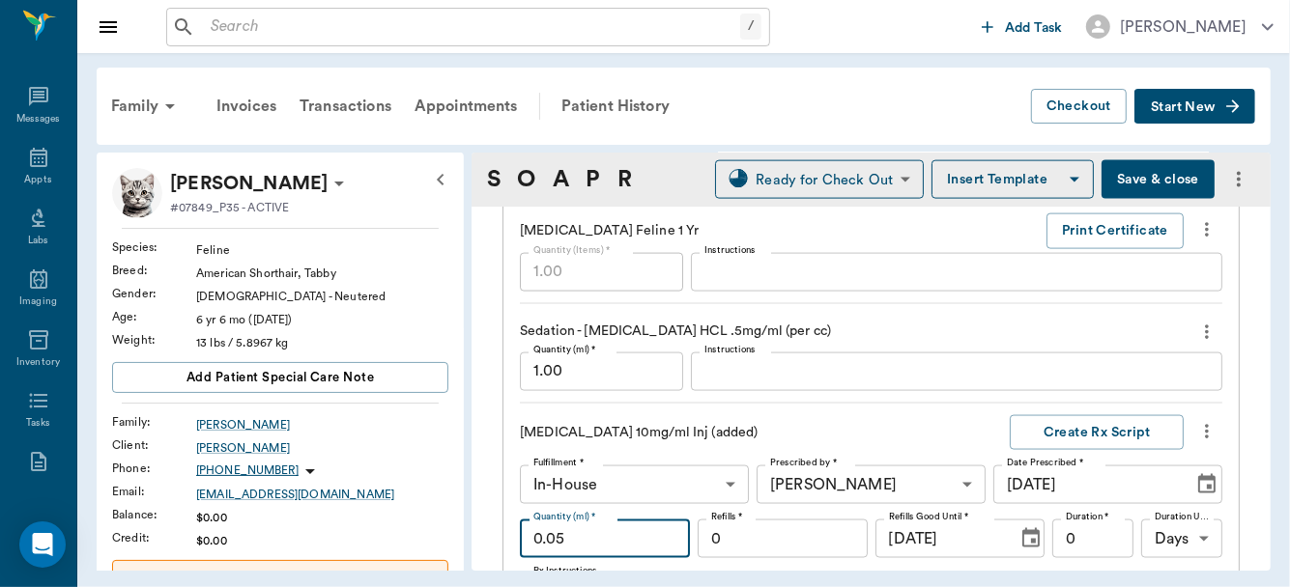
type input "0.05"
click at [615, 365] on input "1.00" at bounding box center [601, 372] width 163 height 39
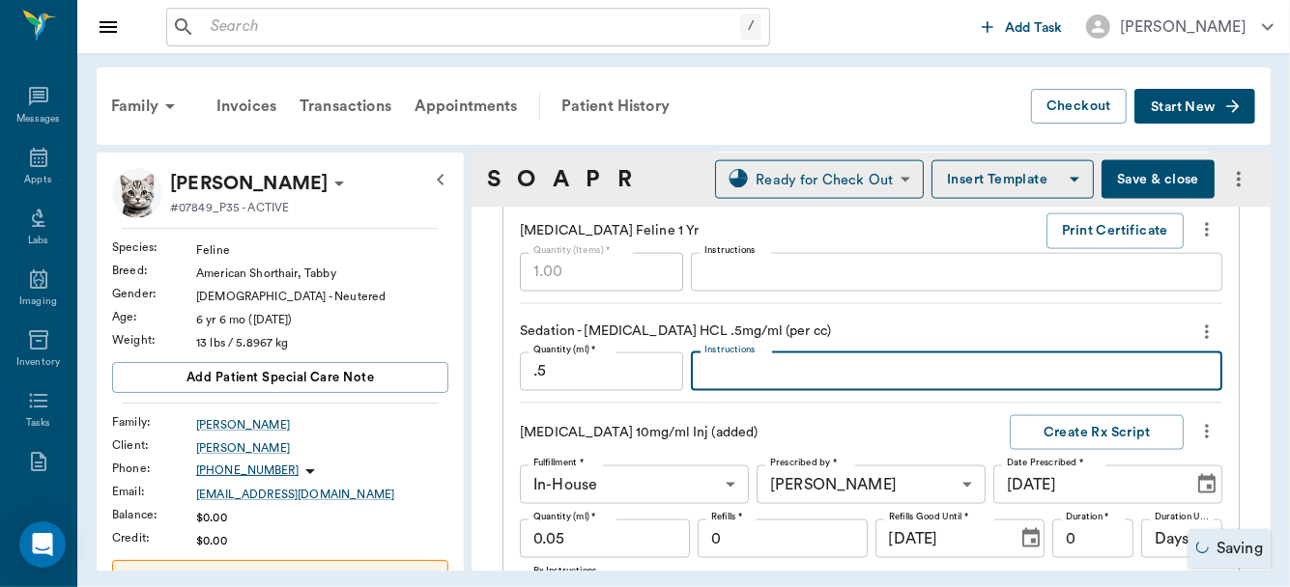
click at [749, 367] on textarea "Instructions" at bounding box center [956, 371] width 504 height 22
type input "0.50"
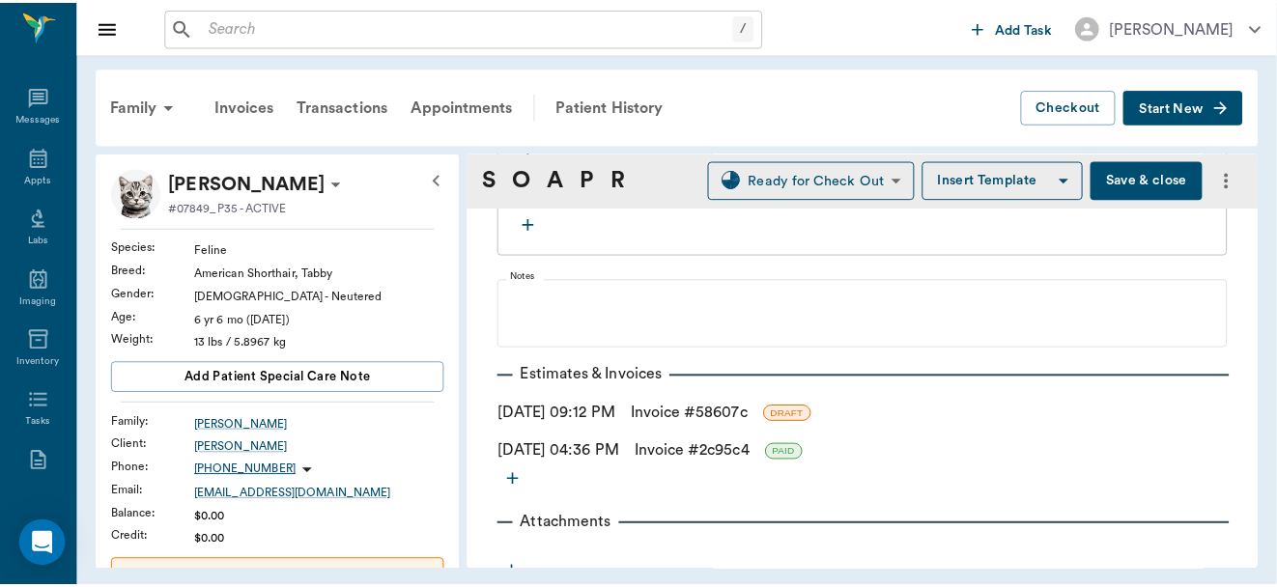
scroll to position [2283, 0]
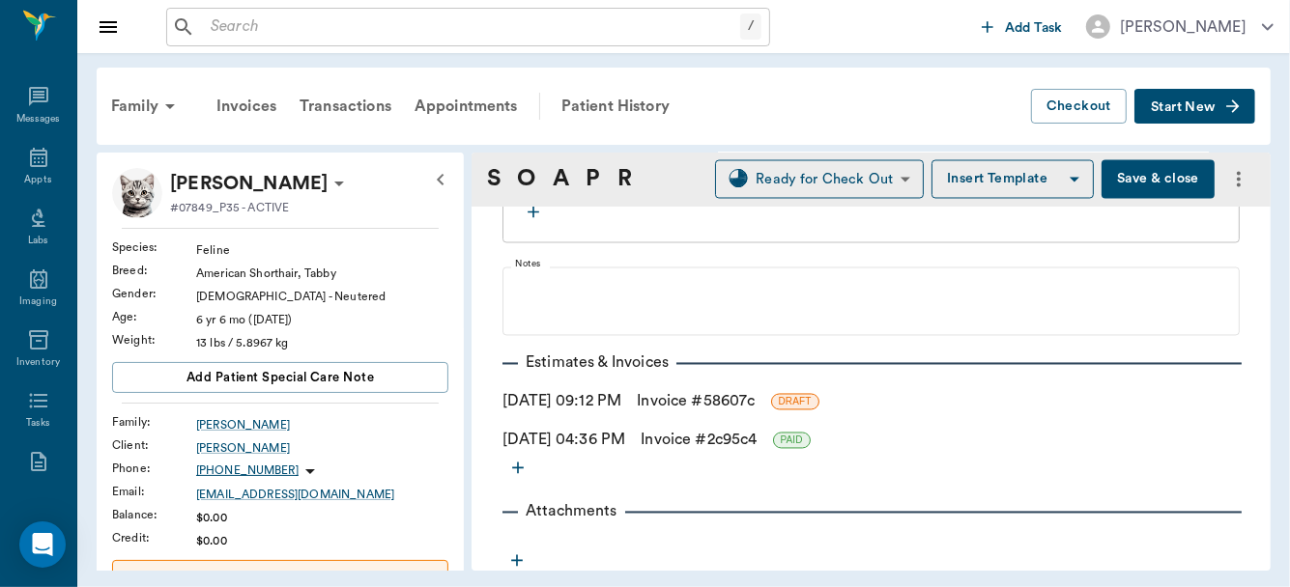
type textarea "IM"
click at [713, 393] on link "Invoice # 58607c" at bounding box center [696, 401] width 118 height 23
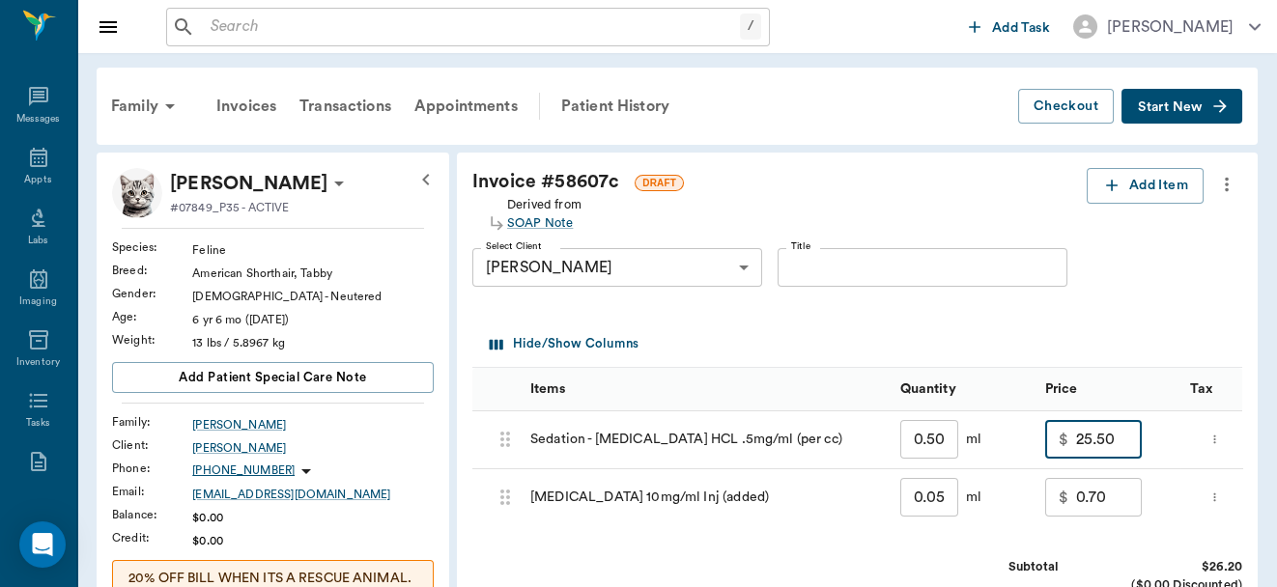
click at [1126, 442] on input "25.50" at bounding box center [1109, 439] width 66 height 39
type input "0.00"
click at [1122, 500] on input "0.70" at bounding box center [1109, 497] width 66 height 39
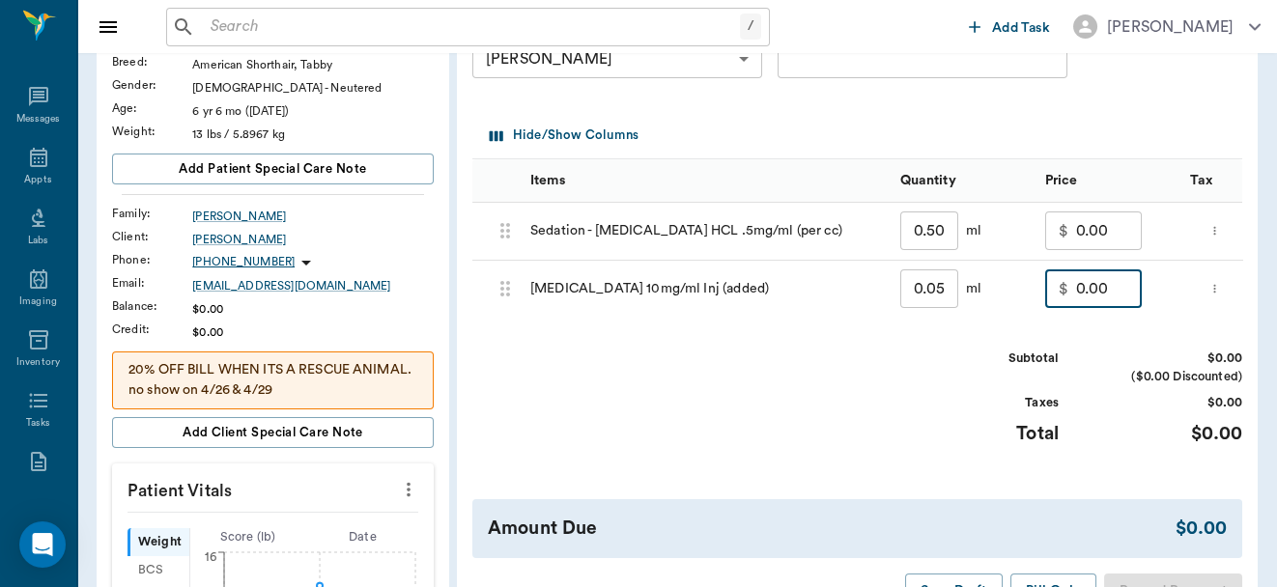
scroll to position [342, 0]
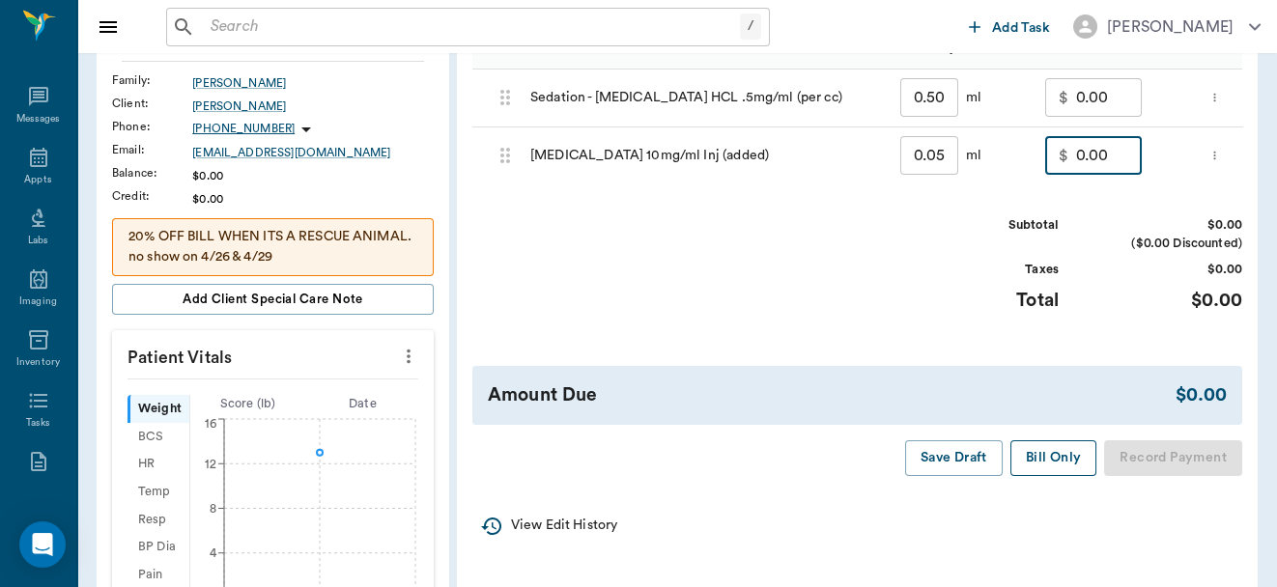
type input "0.00"
click at [1053, 471] on button "Bill Only" at bounding box center [1054, 459] width 87 height 36
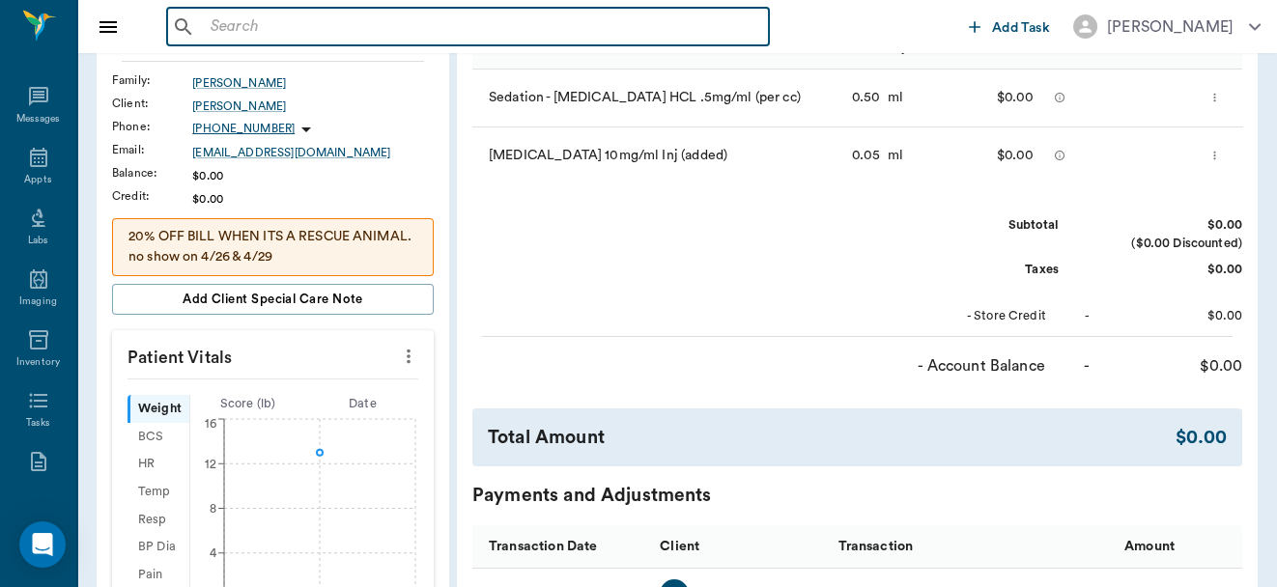
click at [308, 36] on input "text" at bounding box center [482, 27] width 558 height 27
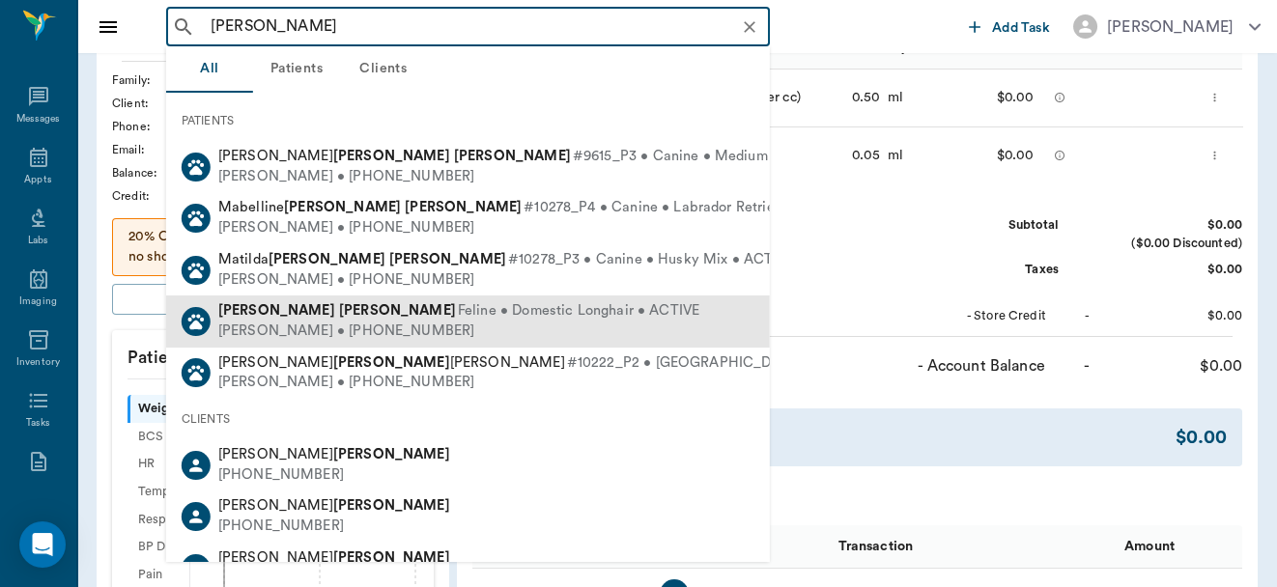
click at [458, 310] on span "Feline • Domestic Longhair • ACTIVE" at bounding box center [579, 311] width 242 height 20
type input "gus jones"
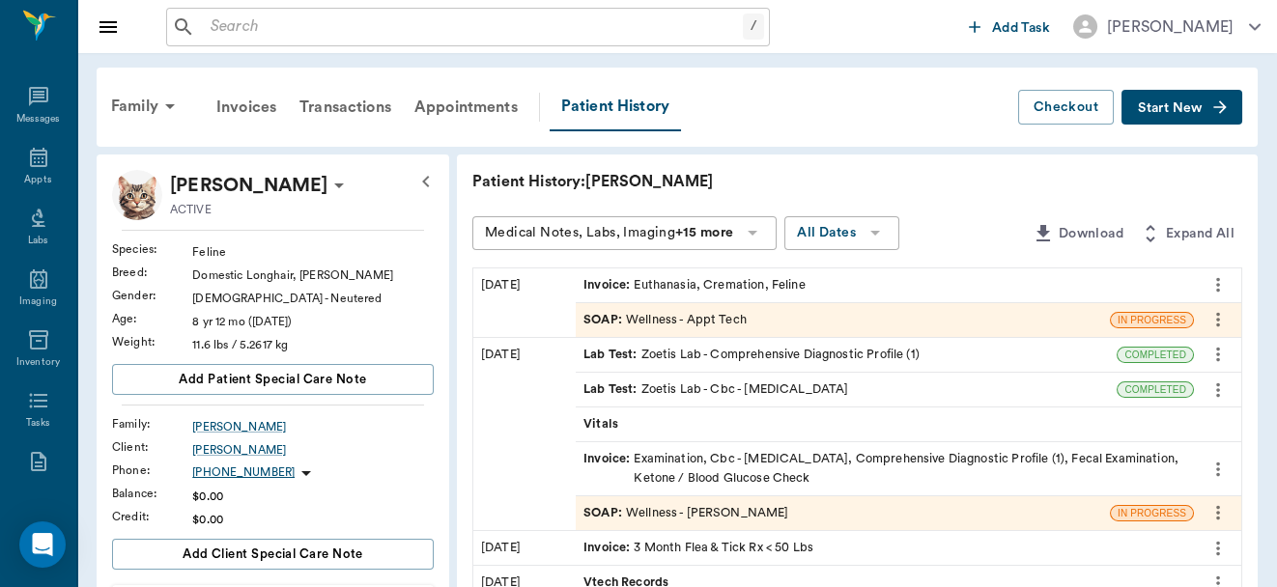
click at [692, 510] on div "SOAP : Wellness - Dr. Bert Ellsworth" at bounding box center [686, 513] width 205 height 18
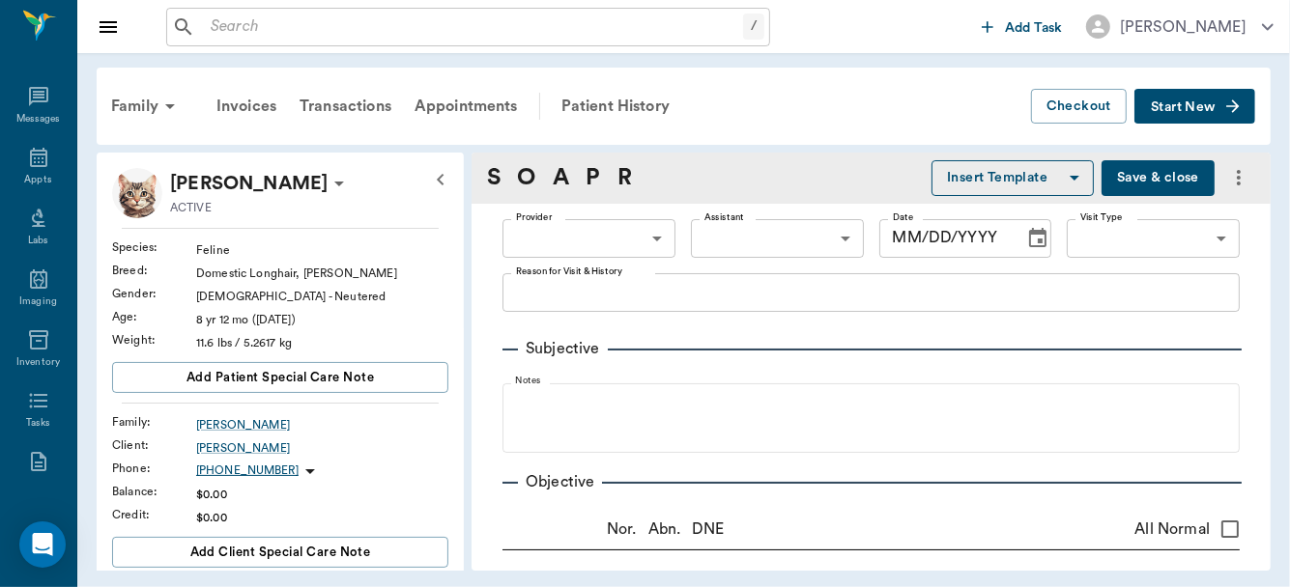
type input "63ec2f075fda476ae8351a4d"
type input "682b670d8bdc6f7f8feef3db"
type input "65d2be4f46e3a538d89b8c14"
type textarea "Lethargic, losing weight, hiding a lot, and not eating very good Christy coming…"
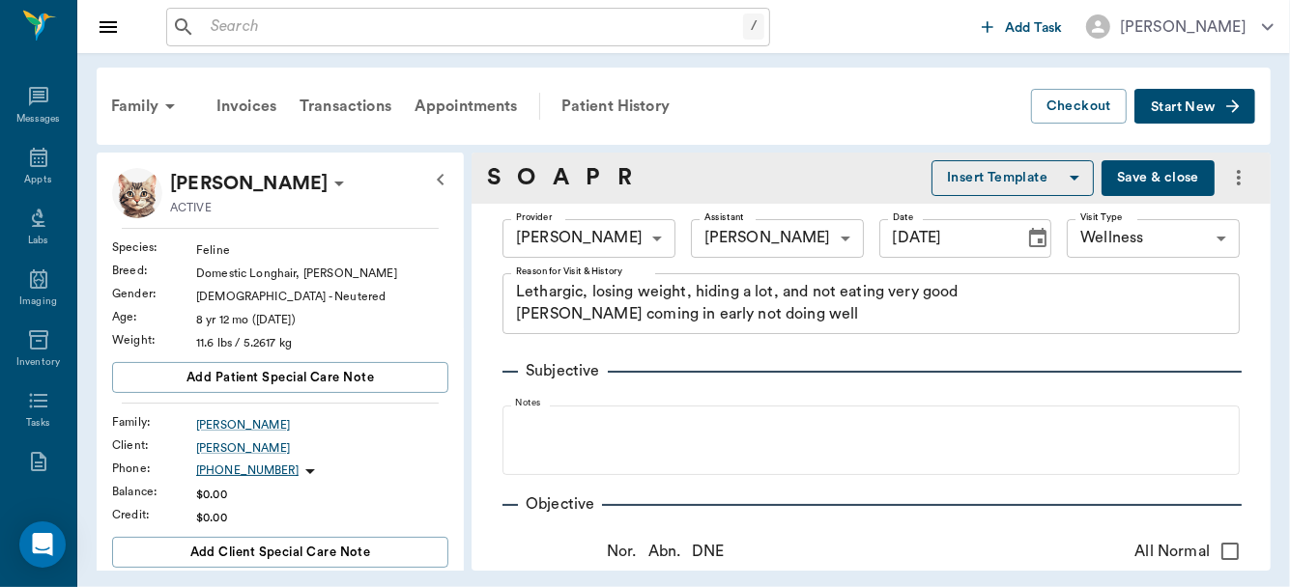
type input "09/17/2025"
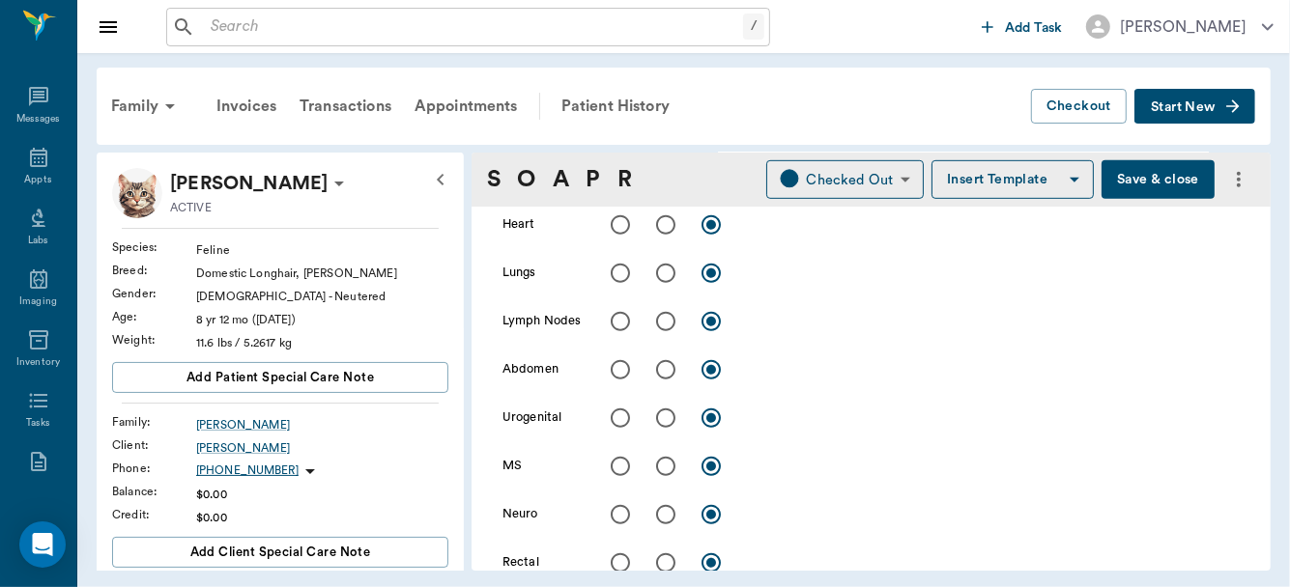
scroll to position [816, 0]
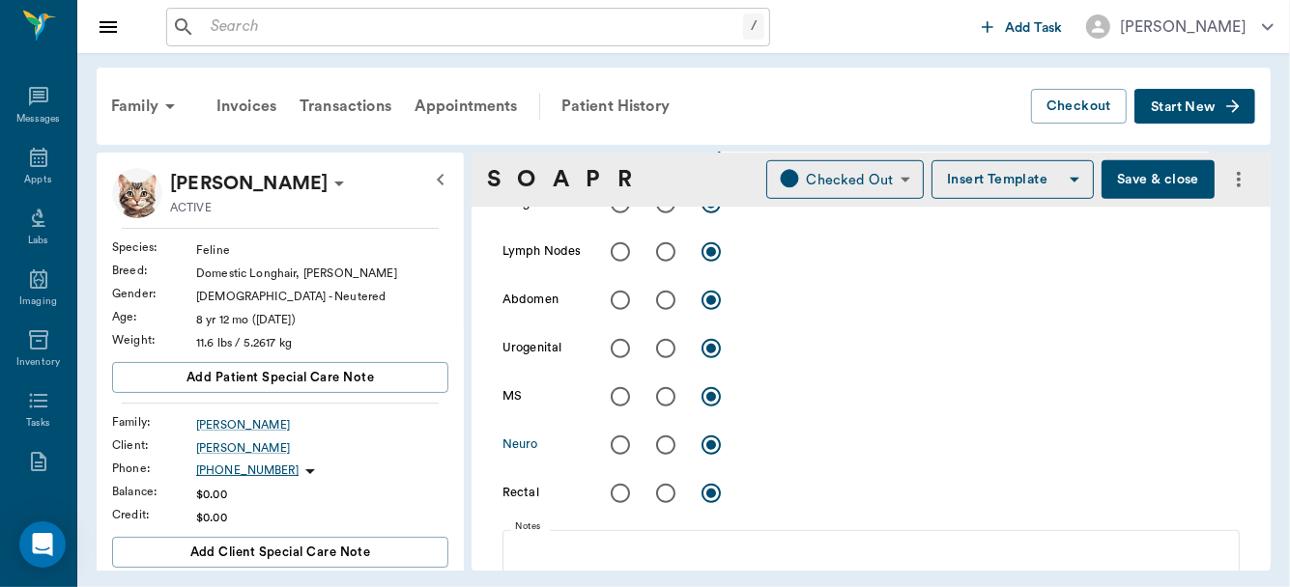
click at [662, 442] on input "radio" at bounding box center [665, 445] width 41 height 41
radio input "true"
click at [781, 443] on textarea at bounding box center [993, 445] width 493 height 22
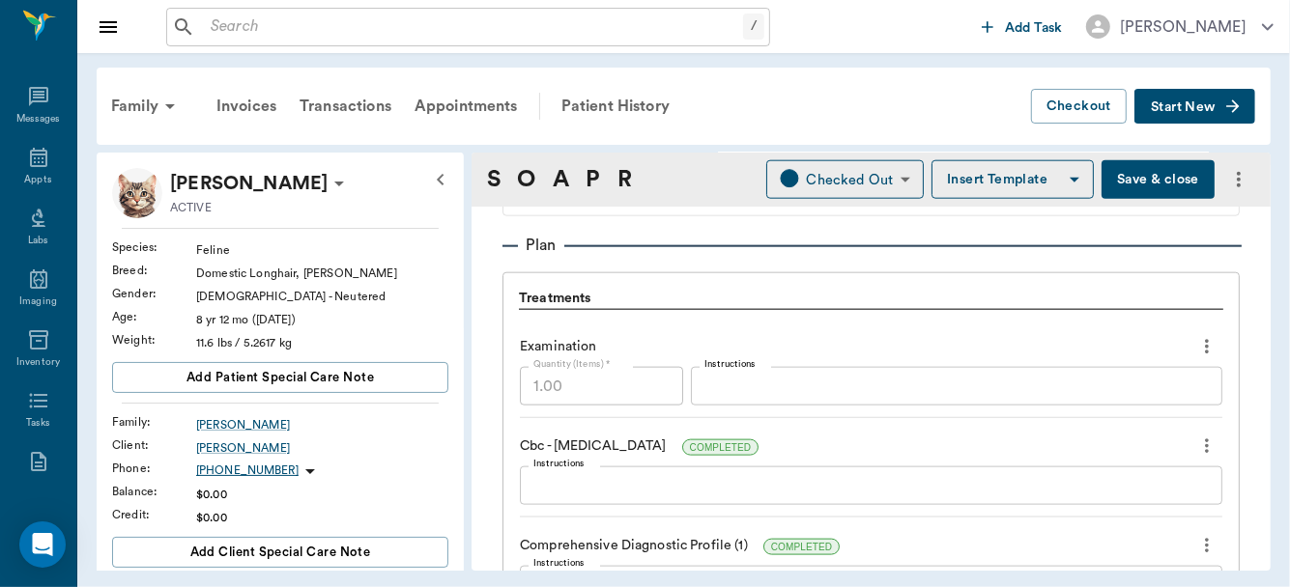
scroll to position [1558, 0]
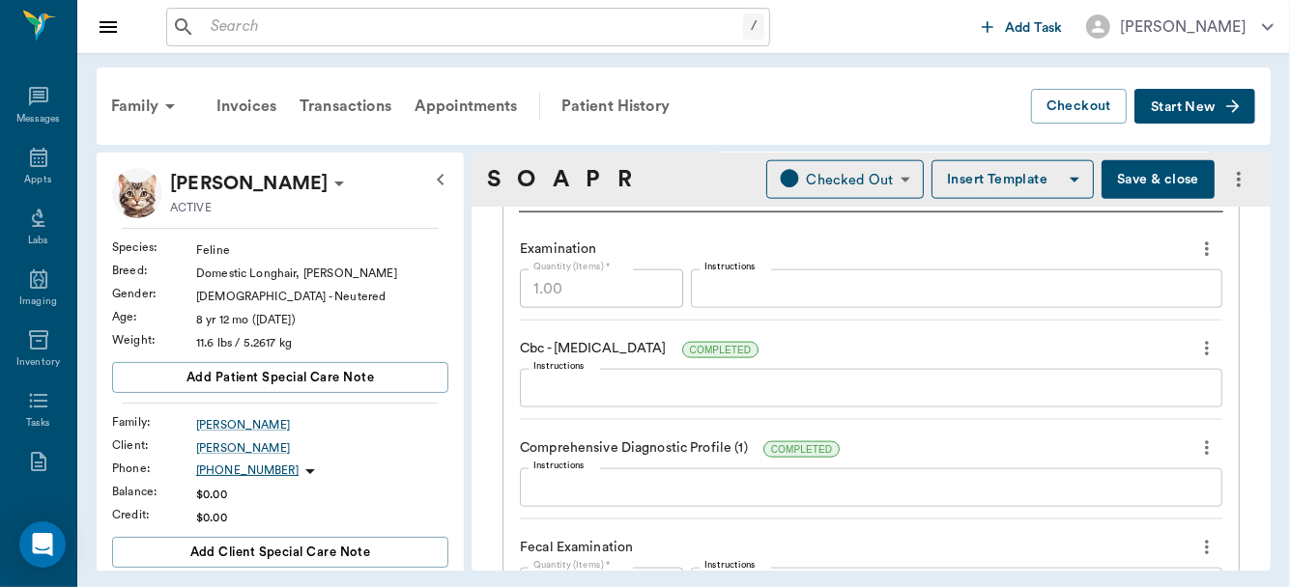
type textarea "recumbent"
click at [645, 387] on textarea "Instructions" at bounding box center [870, 389] width 675 height 22
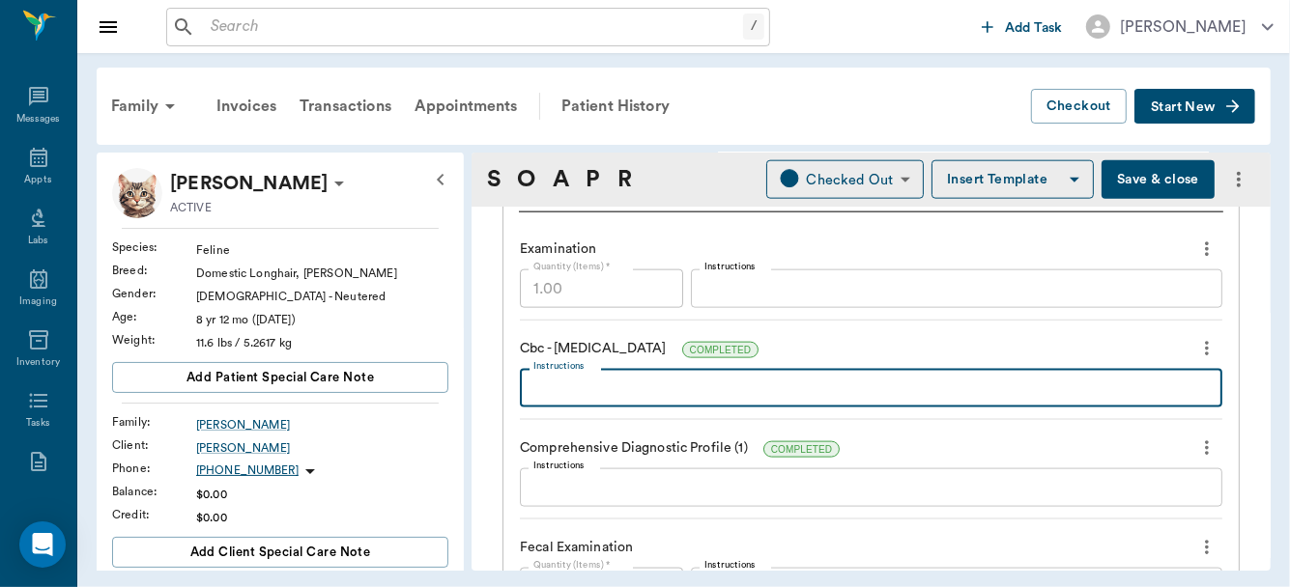
click at [645, 387] on textarea "Instructions" at bounding box center [870, 389] width 675 height 22
click at [686, 387] on textarea "WBC 29k, LEU 11k" at bounding box center [870, 389] width 675 height 22
type textarea "WBC 29k, LEU 11k, NEU 18k"
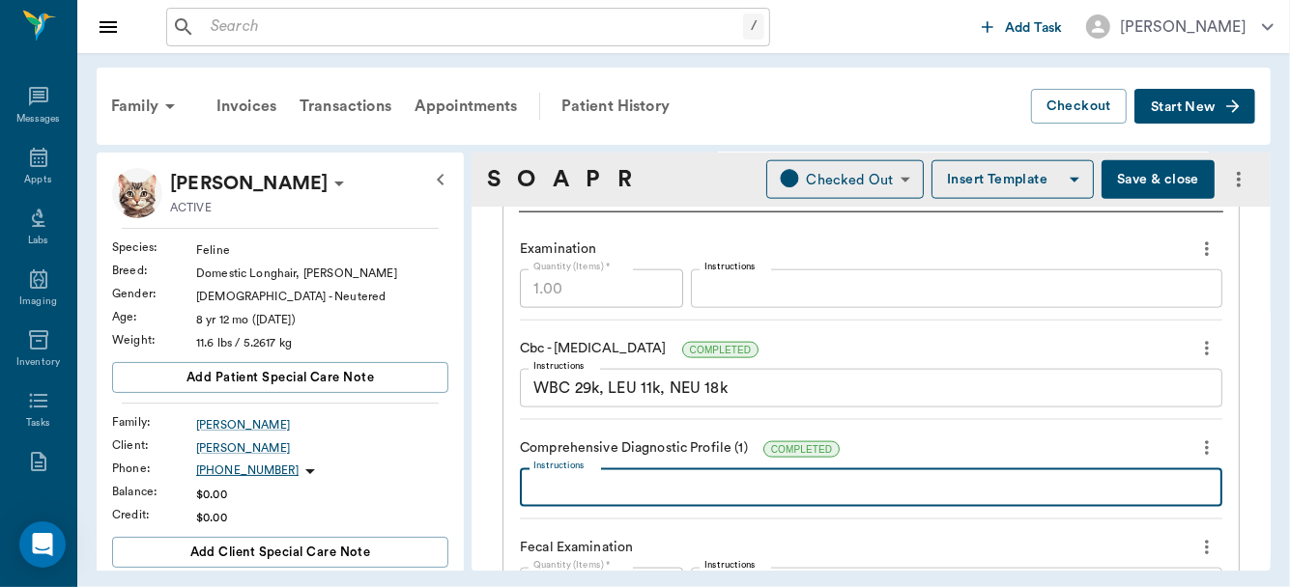
click at [796, 483] on textarea "Instructions" at bounding box center [870, 488] width 675 height 22
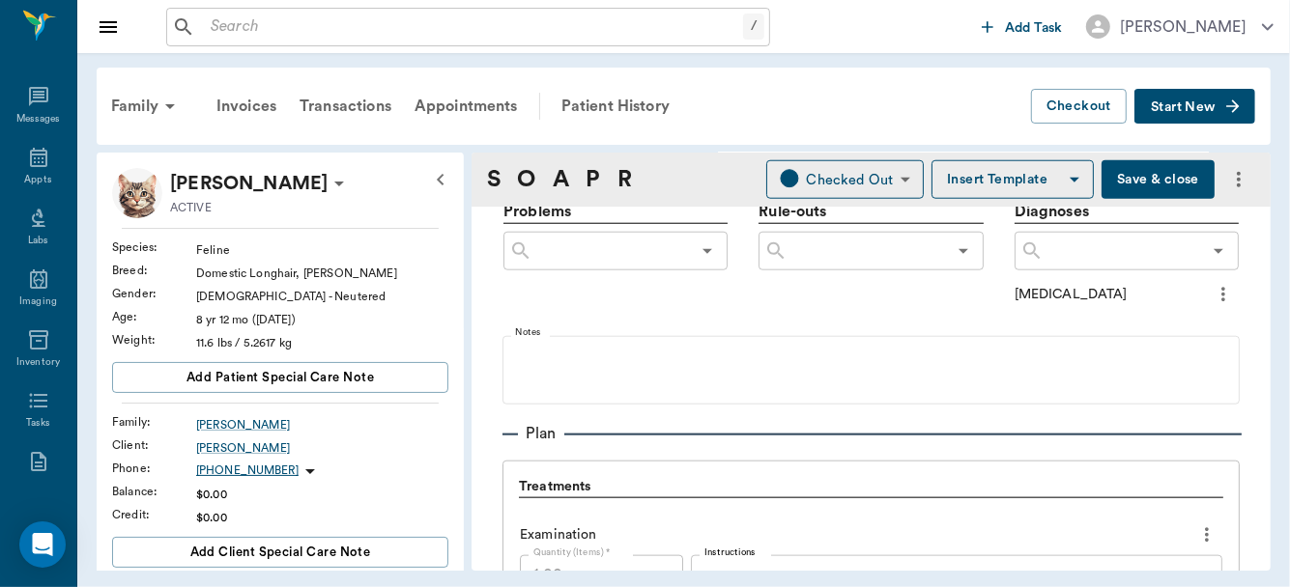
scroll to position [1214, 0]
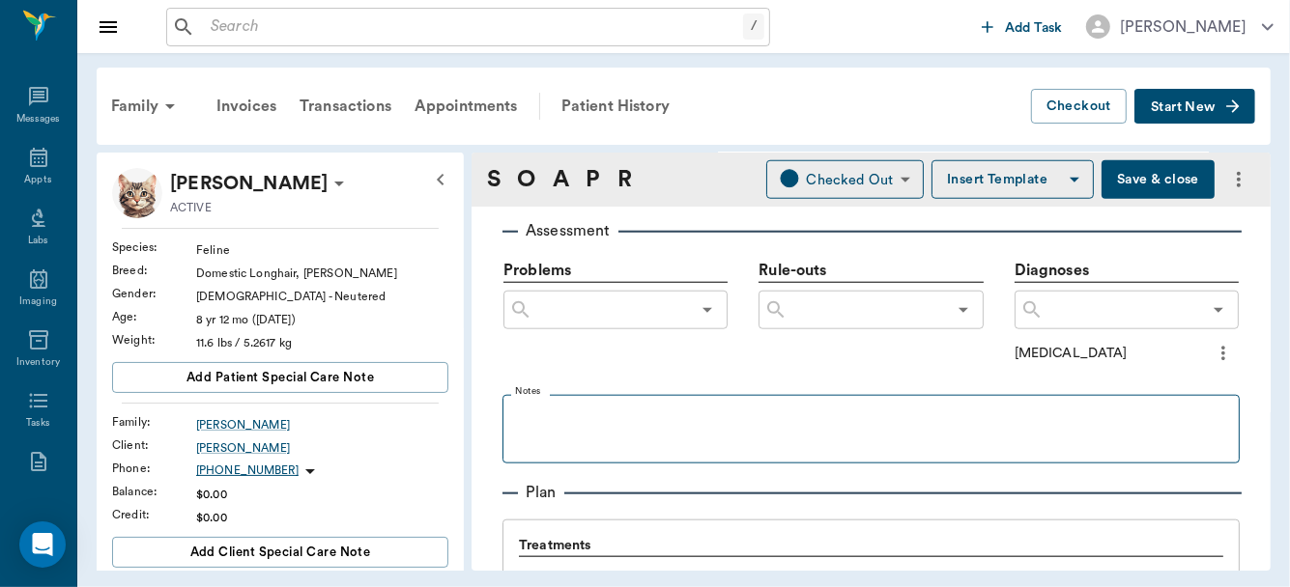
type textarea "BUN 41, CRE 2.8, GLU 291"
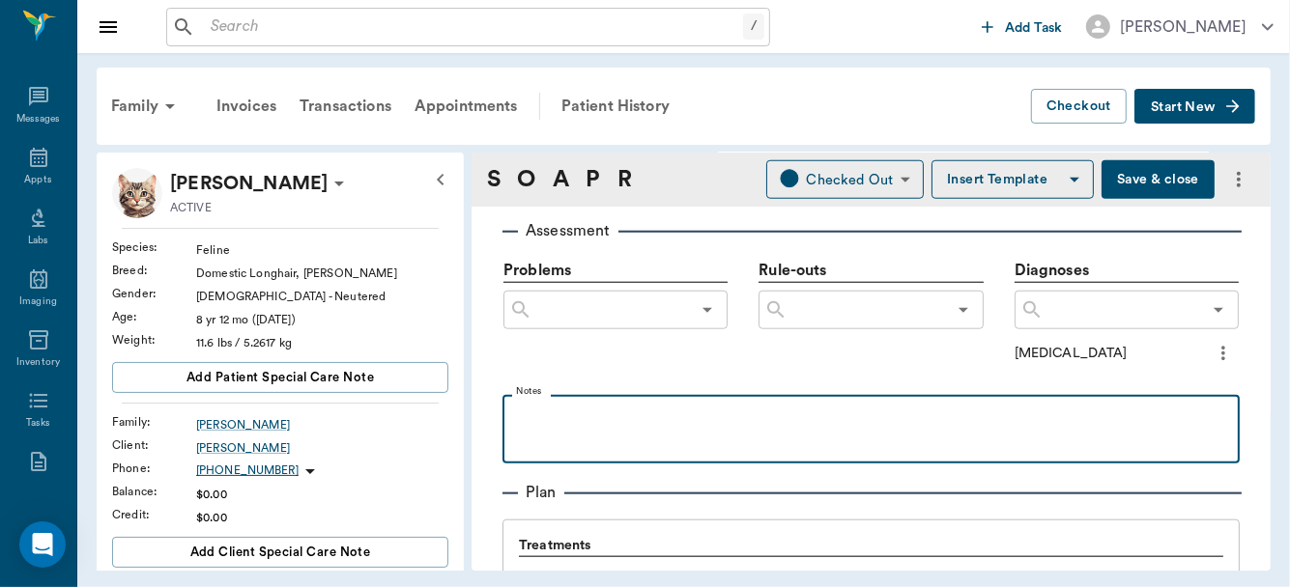
click at [553, 418] on p at bounding box center [871, 416] width 718 height 23
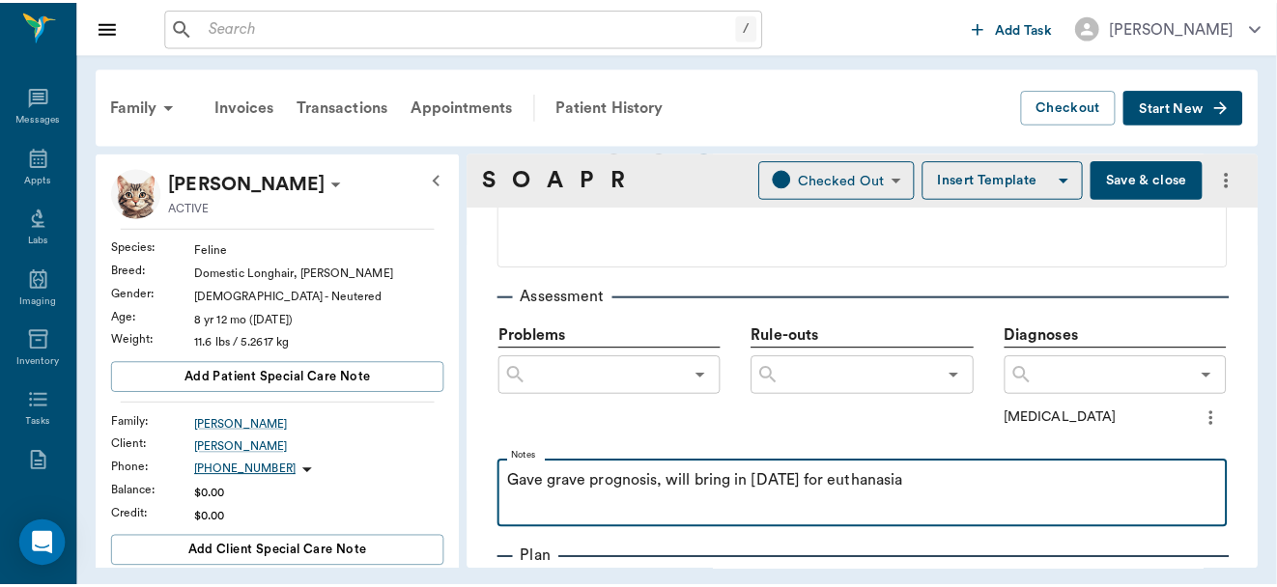
scroll to position [1046, 0]
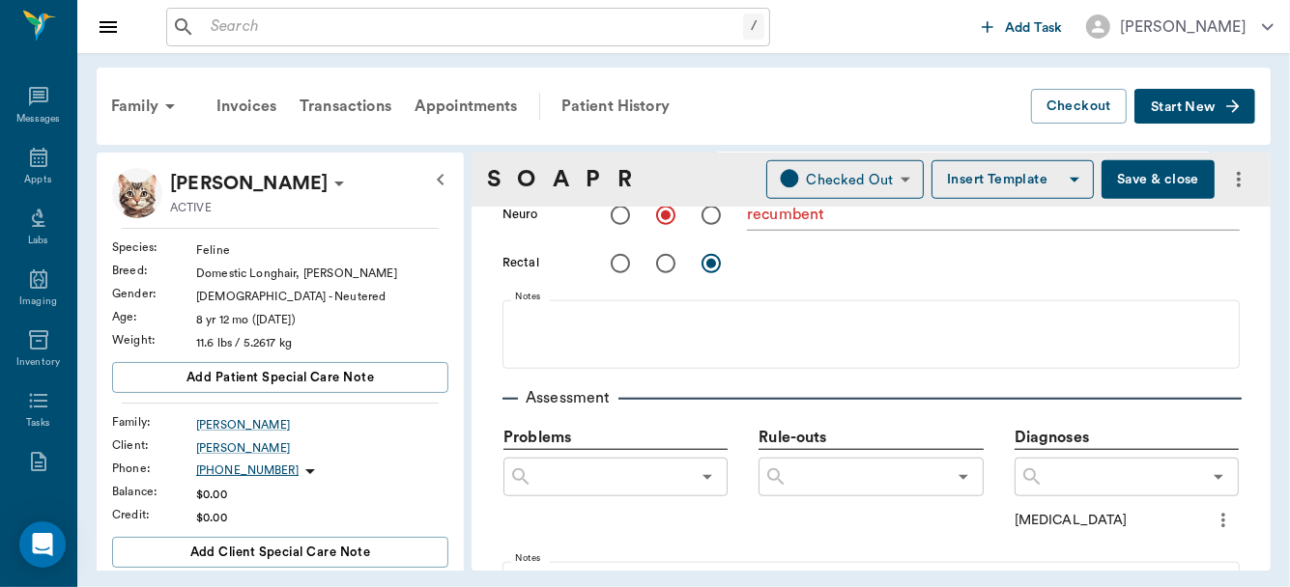
click at [1149, 185] on button "Save & close" at bounding box center [1157, 179] width 113 height 39
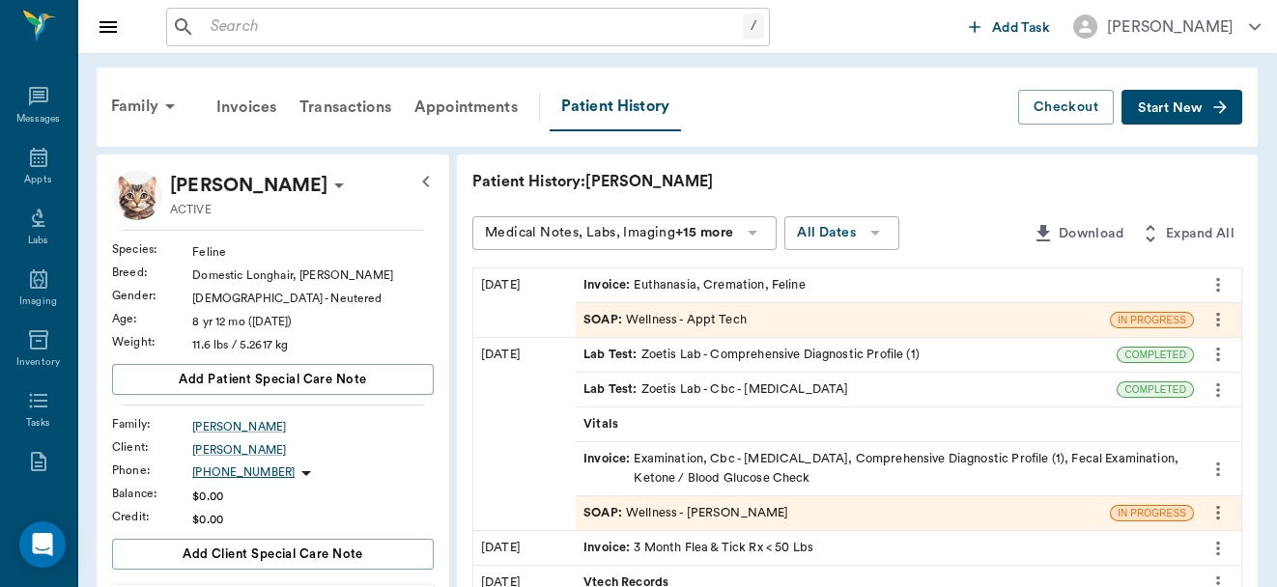
click at [328, 186] on icon at bounding box center [339, 185] width 23 height 23
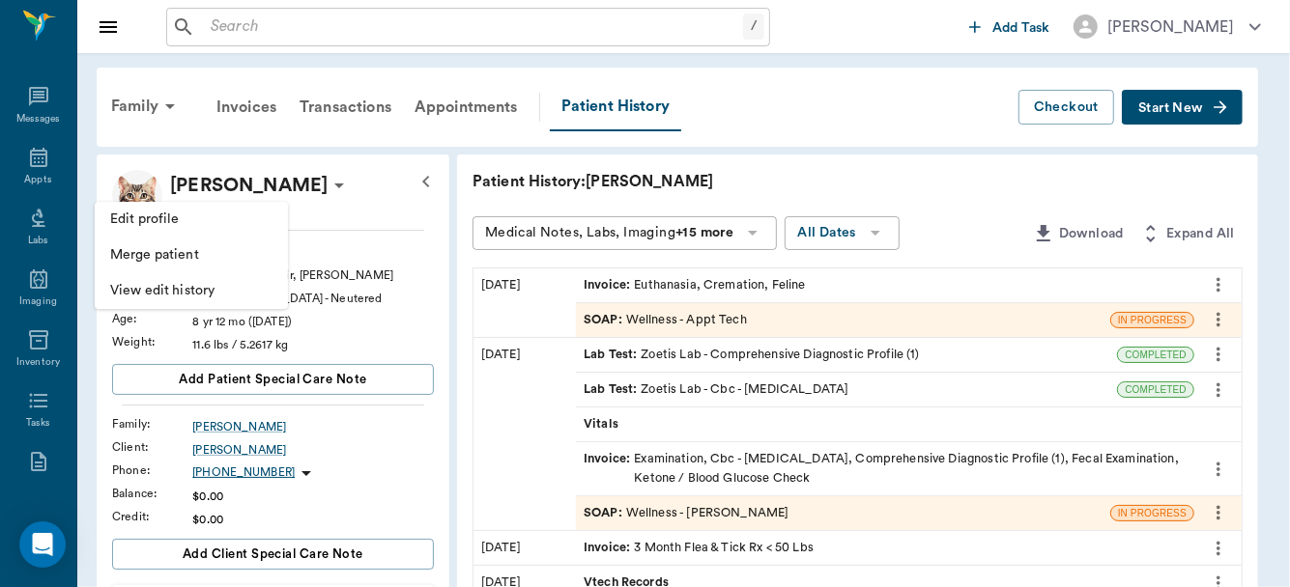
click at [163, 216] on span "Edit profile" at bounding box center [191, 220] width 162 height 20
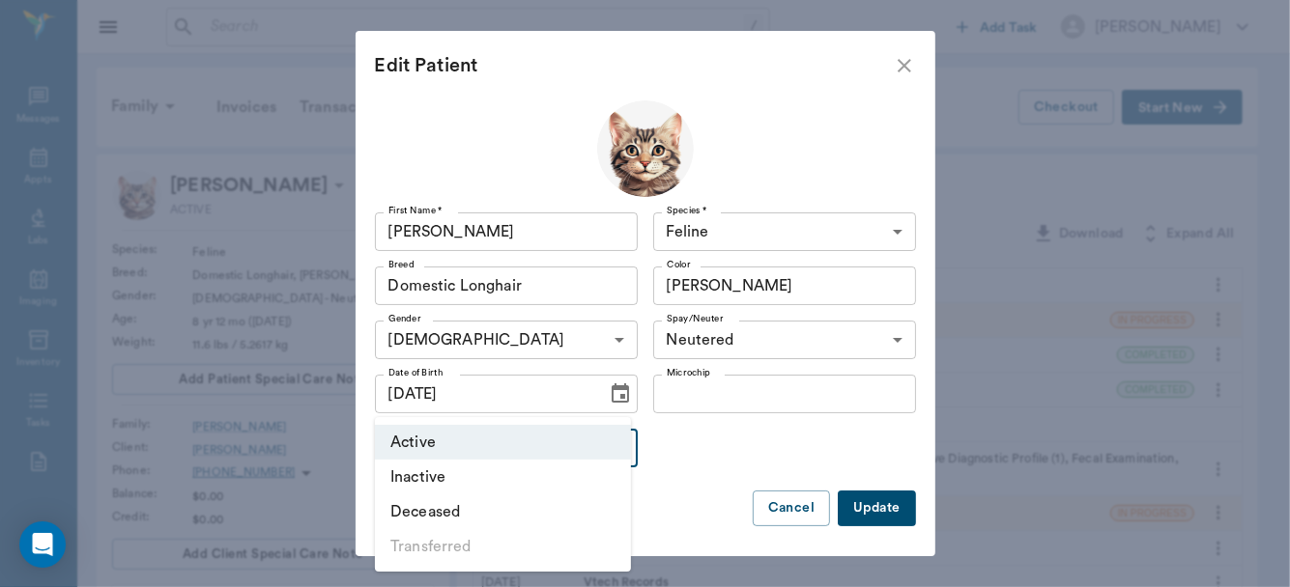
click at [541, 500] on li "Deceased" at bounding box center [503, 512] width 256 height 35
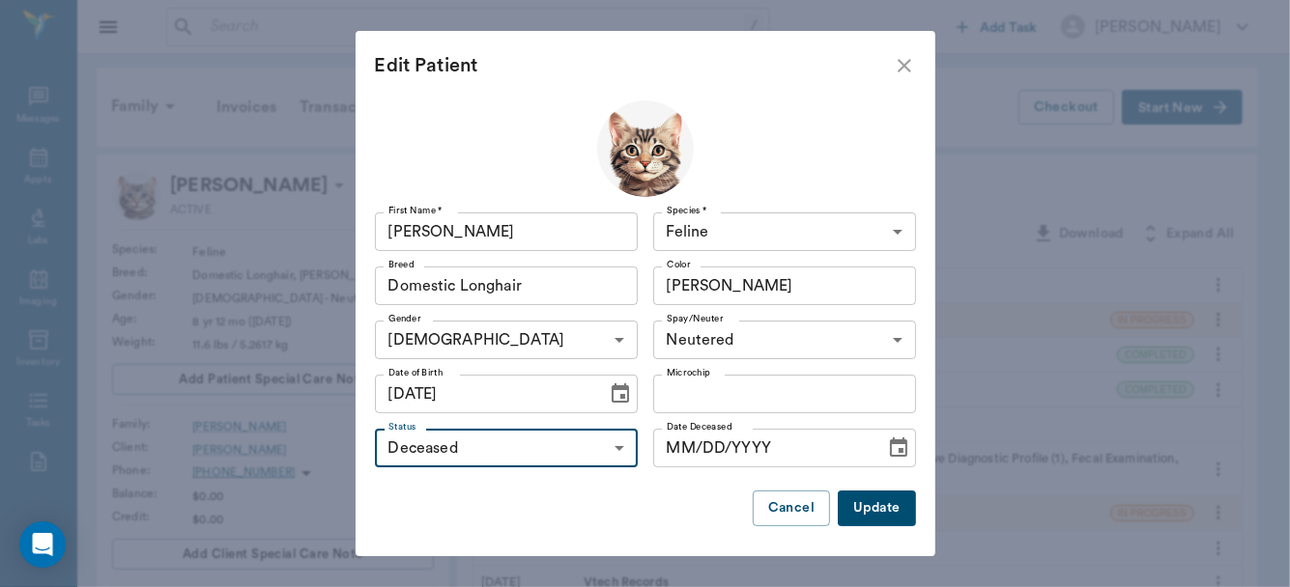
type input "DECEASED"
click at [856, 505] on button "Update" at bounding box center [876, 509] width 77 height 36
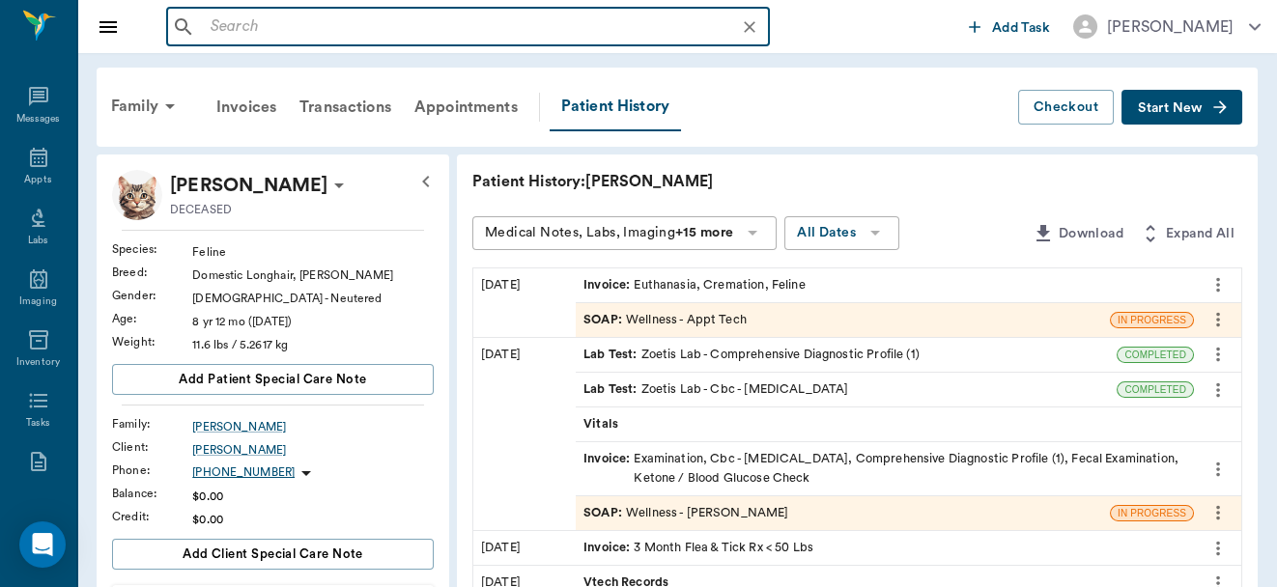
click at [293, 29] on input "text" at bounding box center [483, 27] width 561 height 27
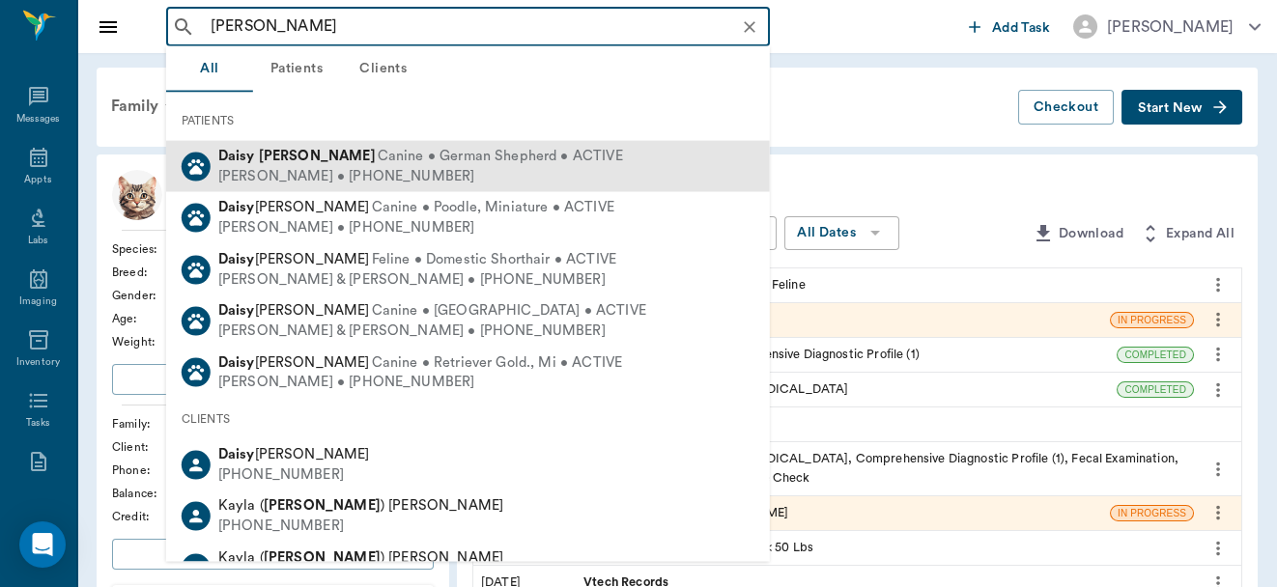
click at [378, 156] on span "Canine • German Shepherd • ACTIVE" at bounding box center [500, 157] width 245 height 20
type input "Daisy shelton"
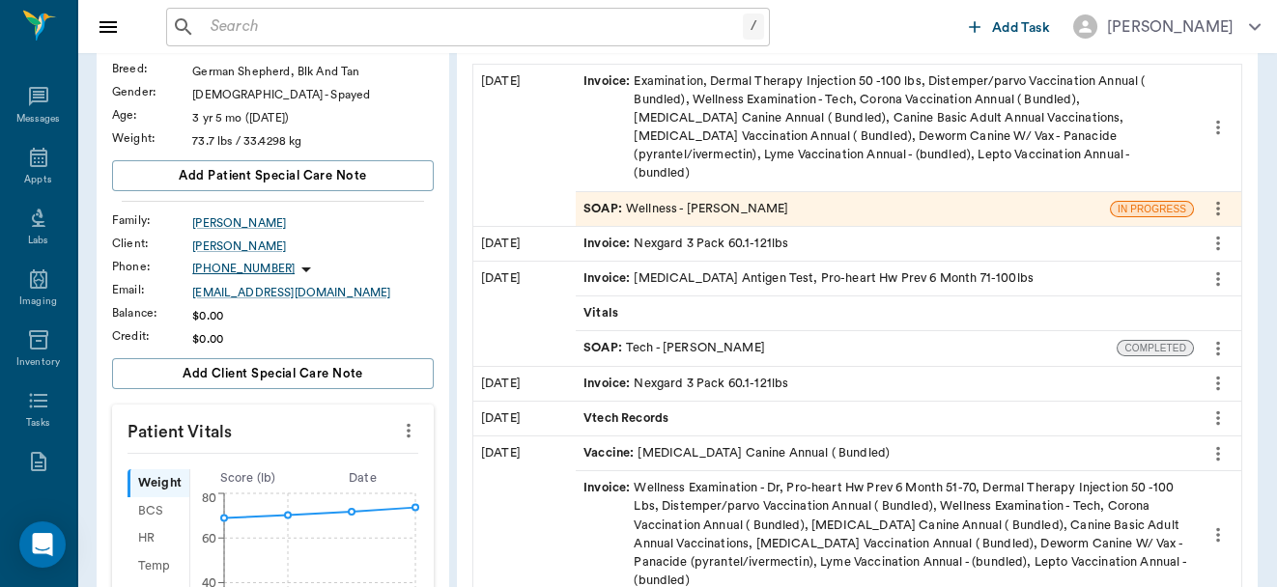
scroll to position [227, 0]
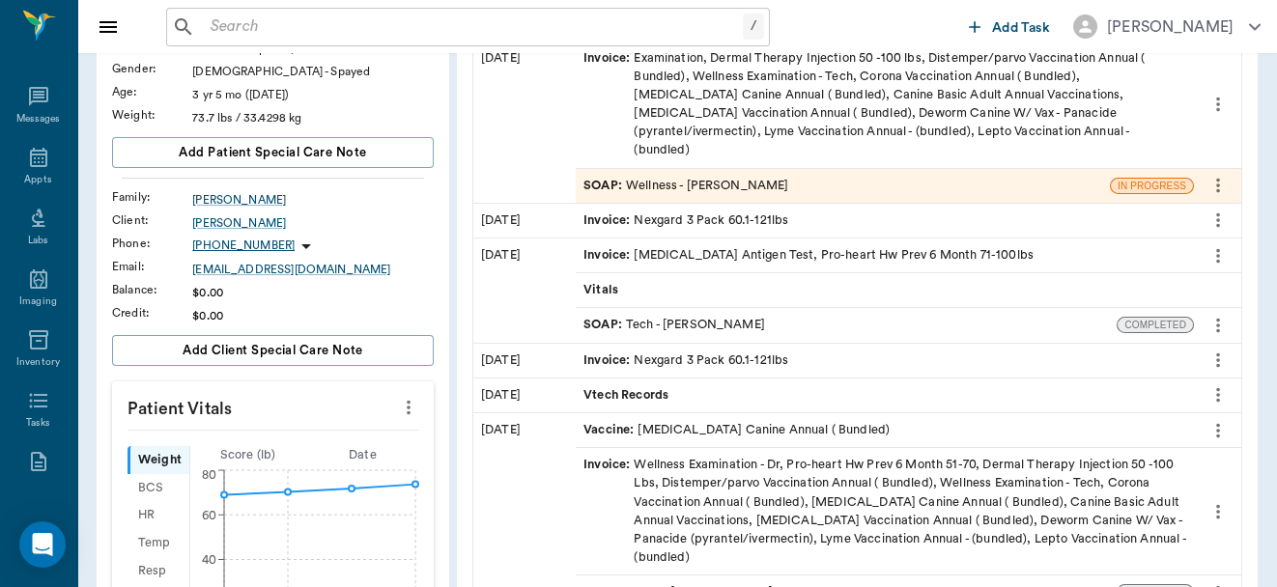
click at [410, 404] on icon "more" at bounding box center [408, 407] width 21 height 23
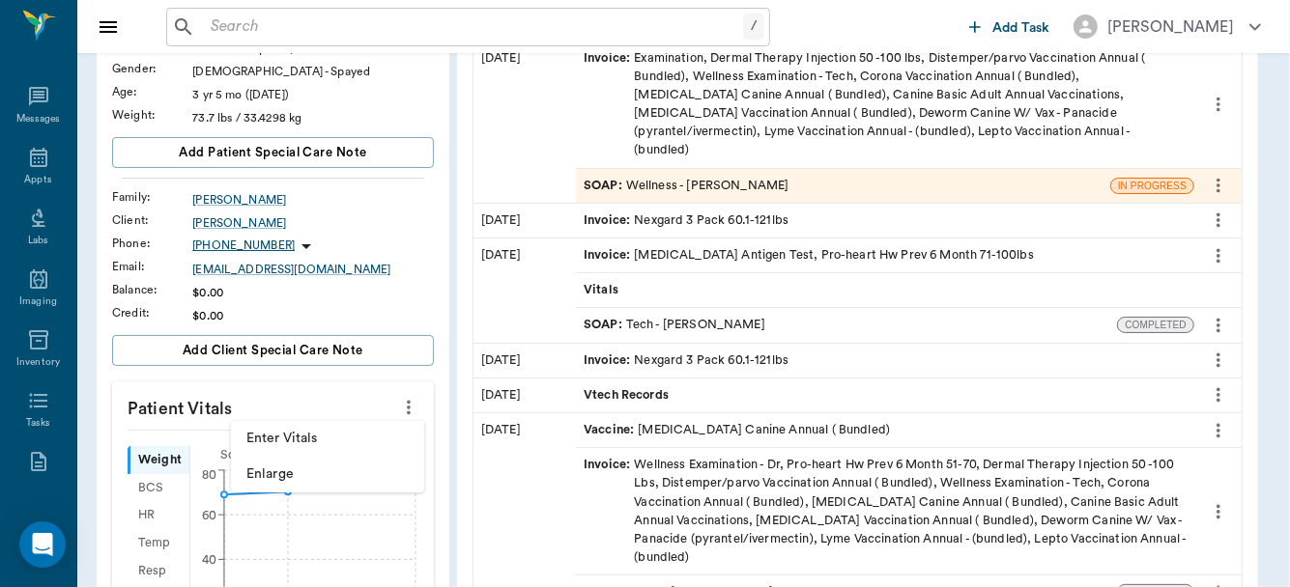
click at [305, 437] on span "Enter Vitals" at bounding box center [327, 439] width 162 height 20
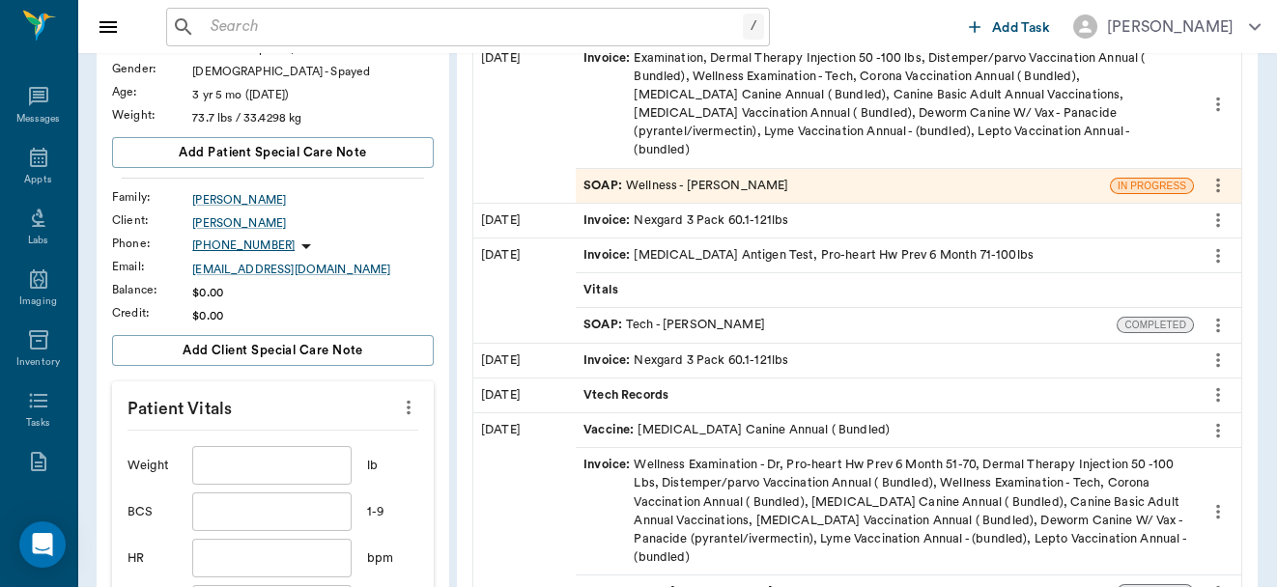
click at [276, 459] on input "text" at bounding box center [271, 465] width 158 height 39
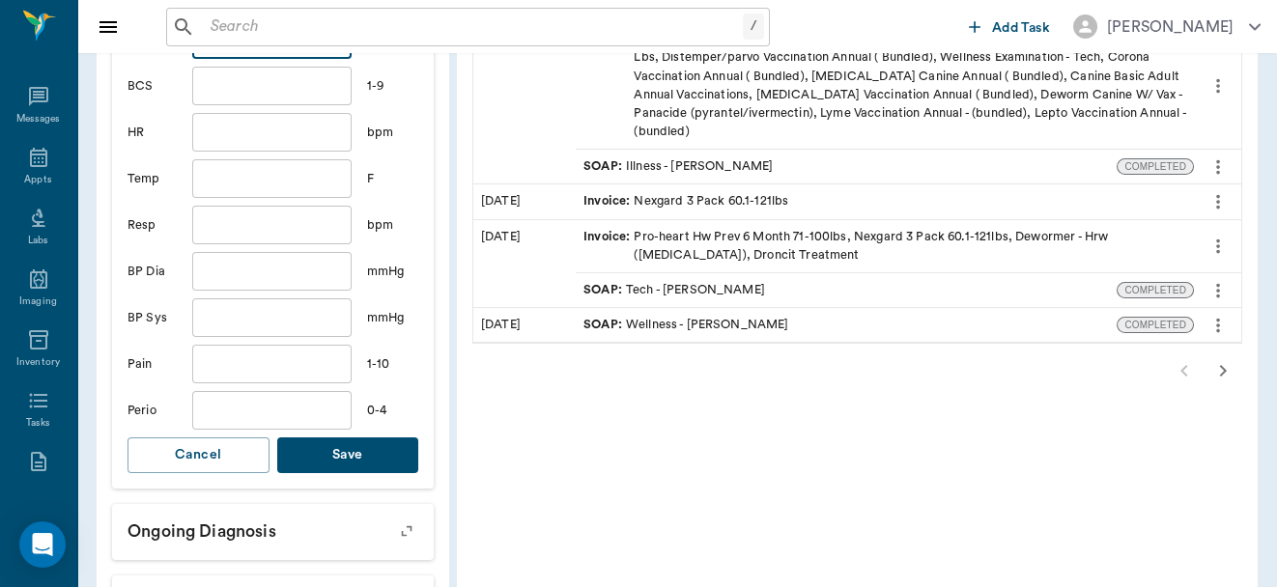
scroll to position [658, 0]
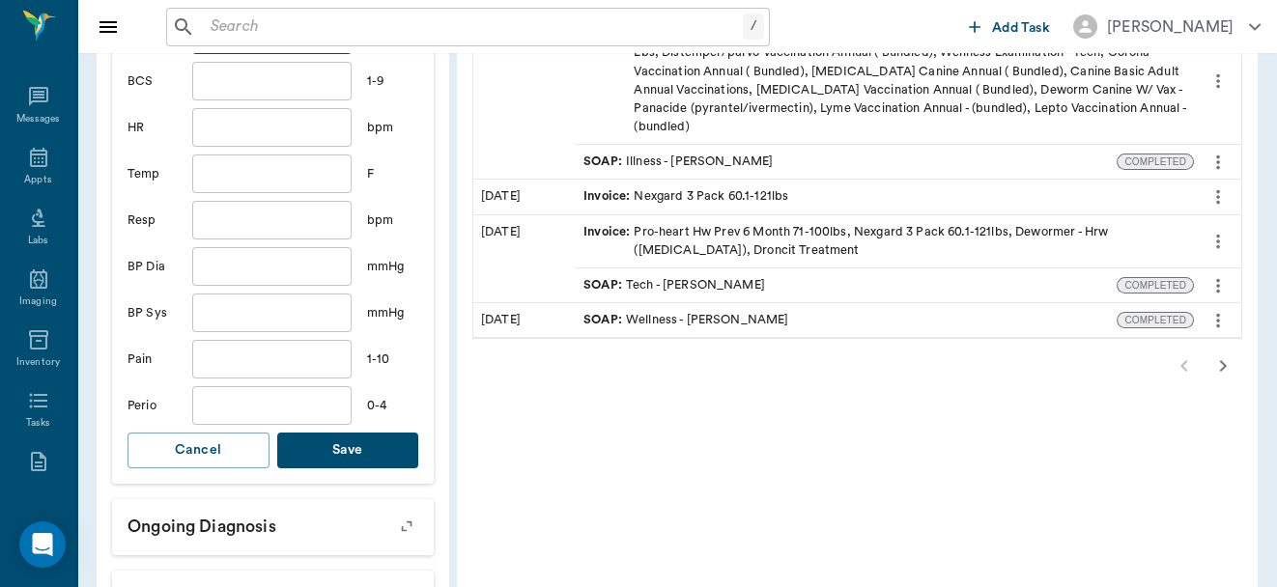
type input "77.9"
click at [347, 442] on button "Save" at bounding box center [348, 451] width 142 height 36
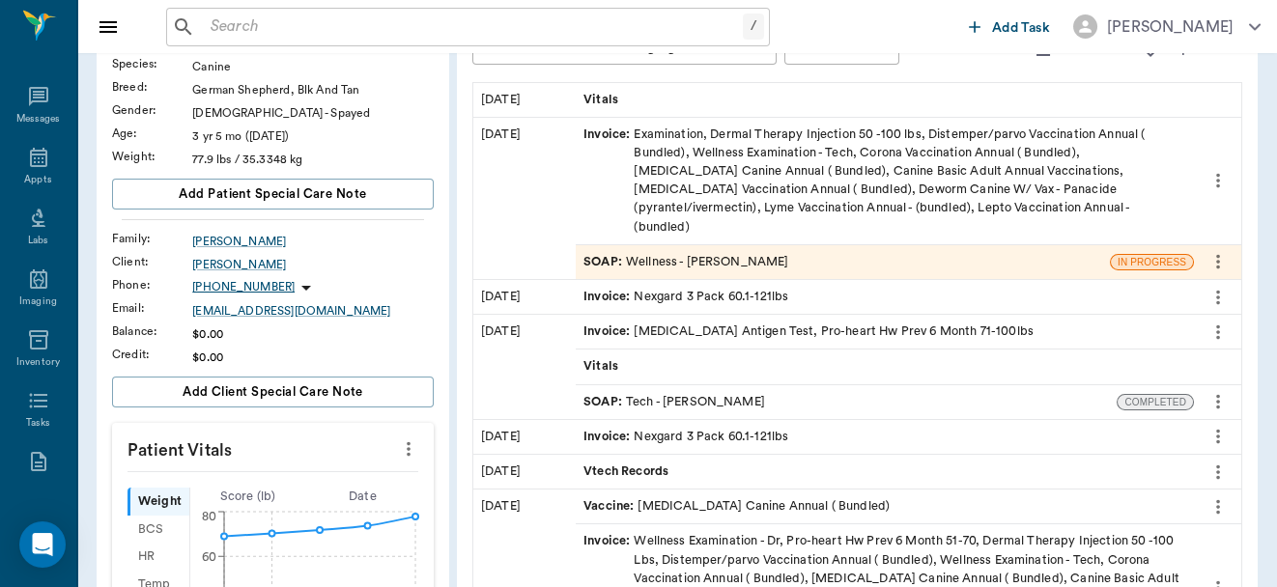
scroll to position [150, 0]
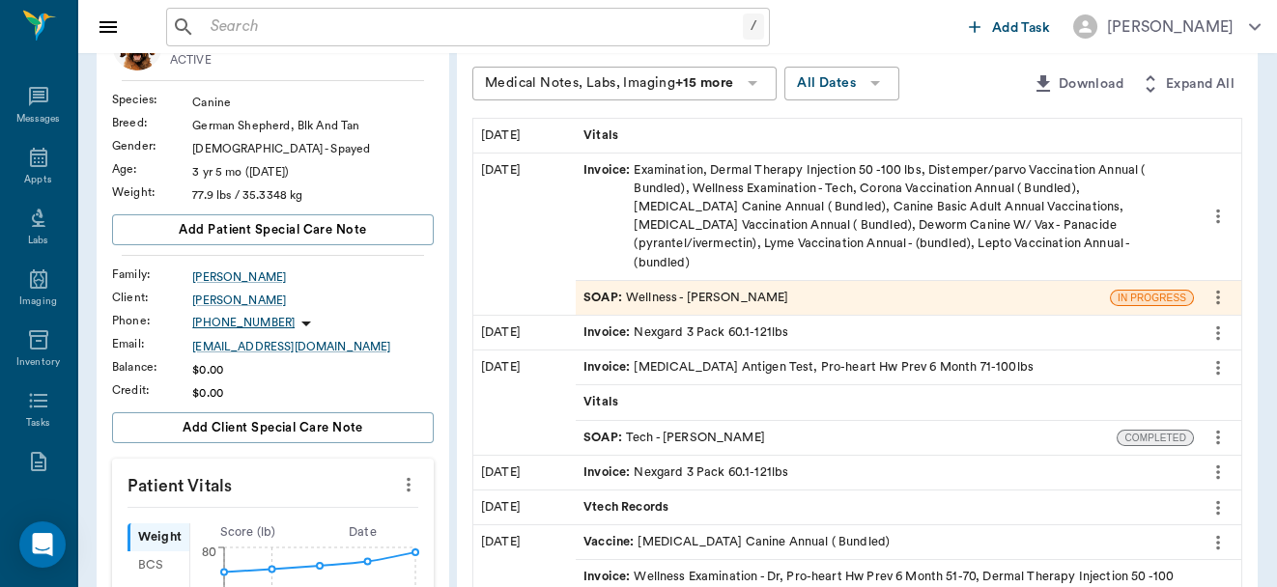
click at [679, 289] on div "SOAP : Wellness - Dr. Bert Ellsworth" at bounding box center [686, 298] width 205 height 18
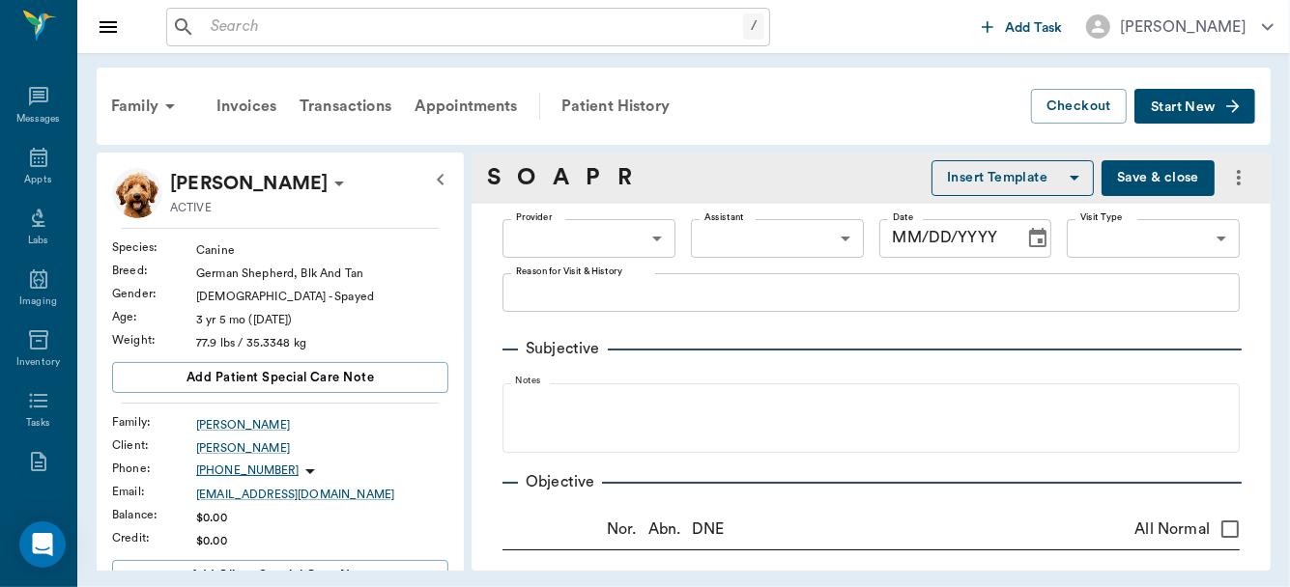
type input "63ec2f075fda476ae8351a4d"
type input "642ef10e332a41444de2bad1"
type input "65d2be4f46e3a538d89b8c14"
type textarea "Itching like crazy, hasn't had an allergy inj before, basic adult Caryn"
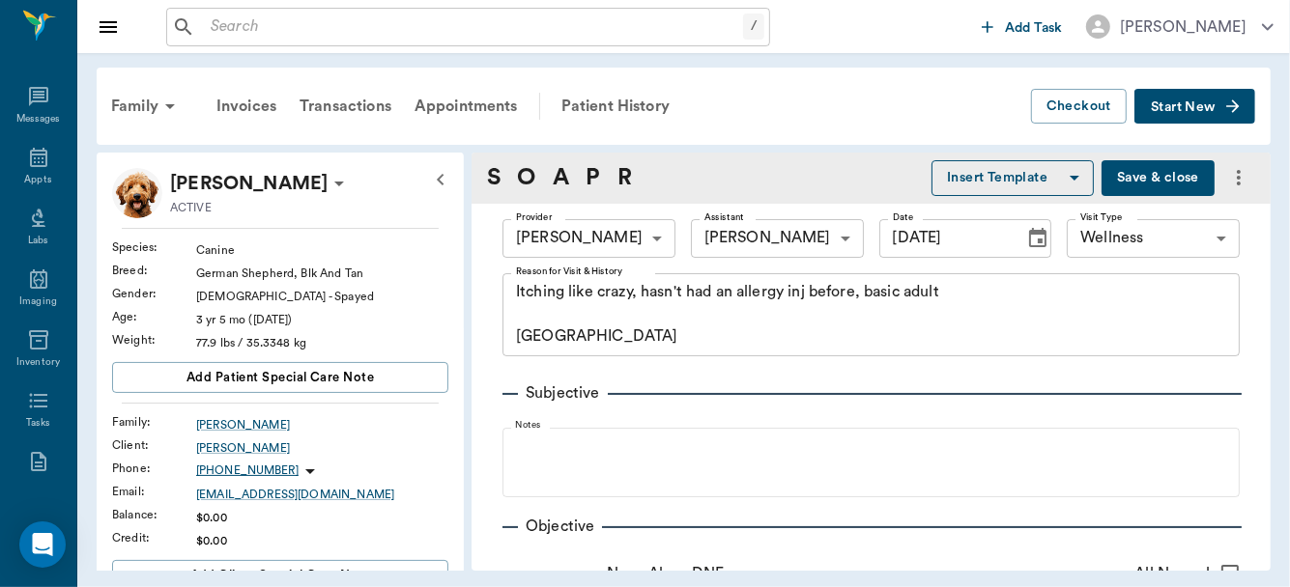
type input "09/17/2025"
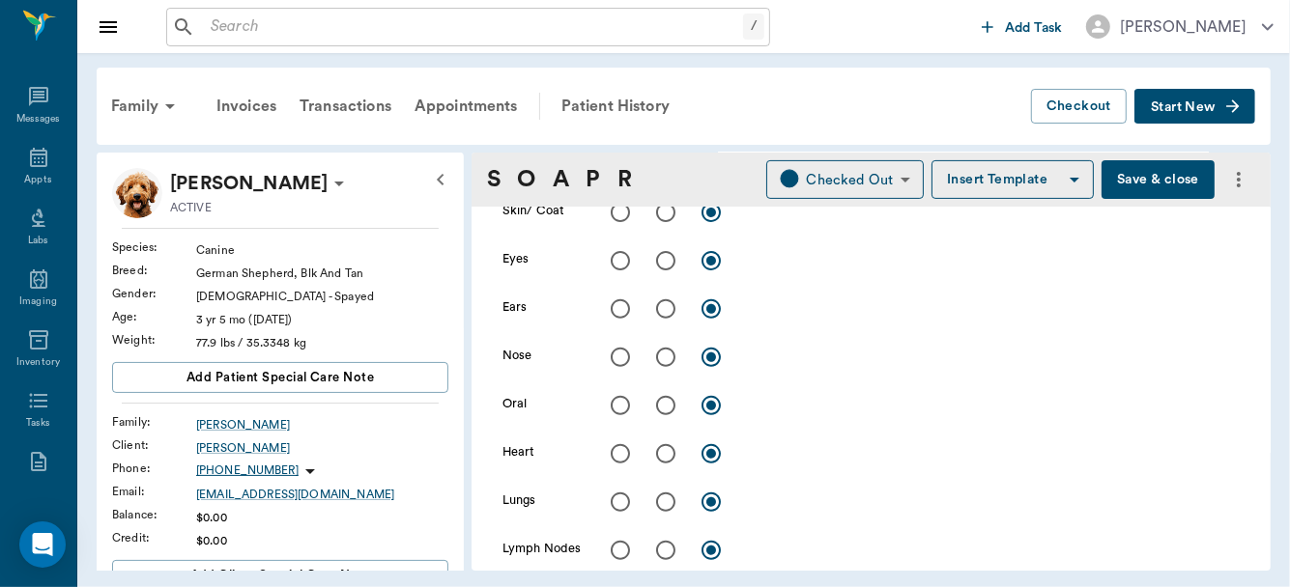
scroll to position [359, 0]
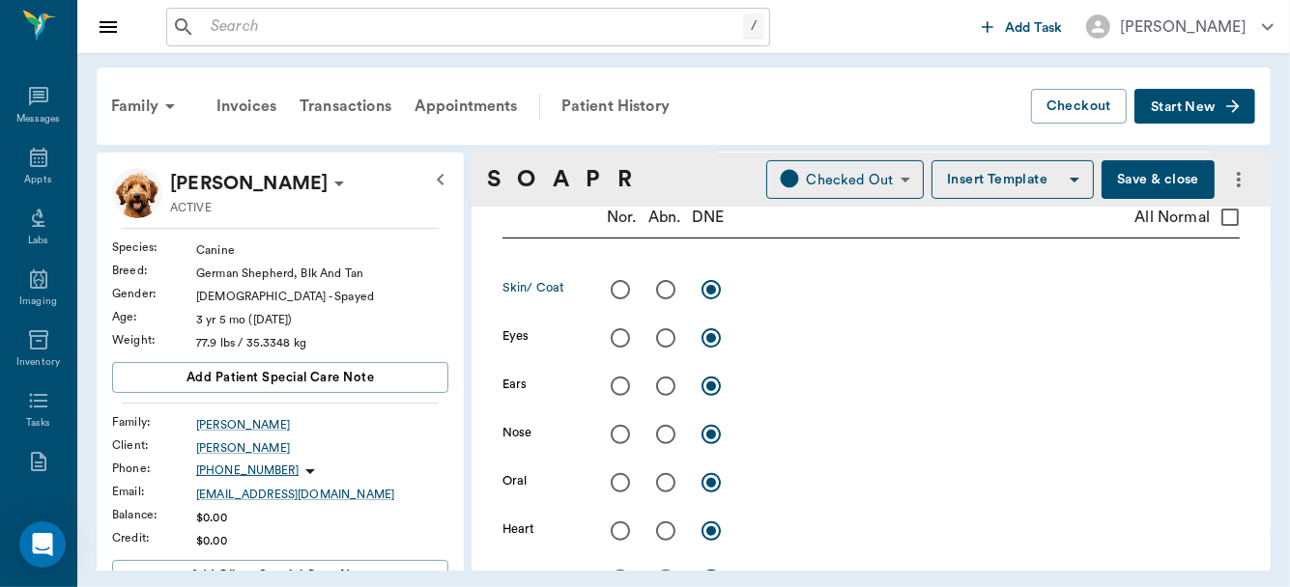
click at [666, 291] on input "radio" at bounding box center [665, 290] width 41 height 41
radio input "true"
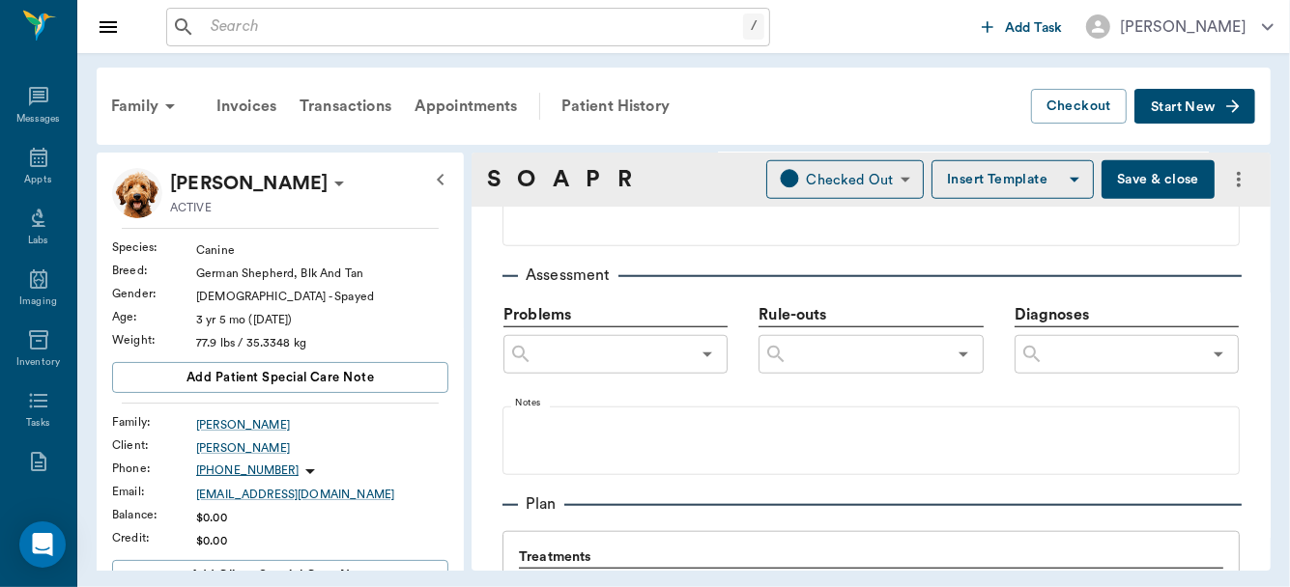
scroll to position [1094, 0]
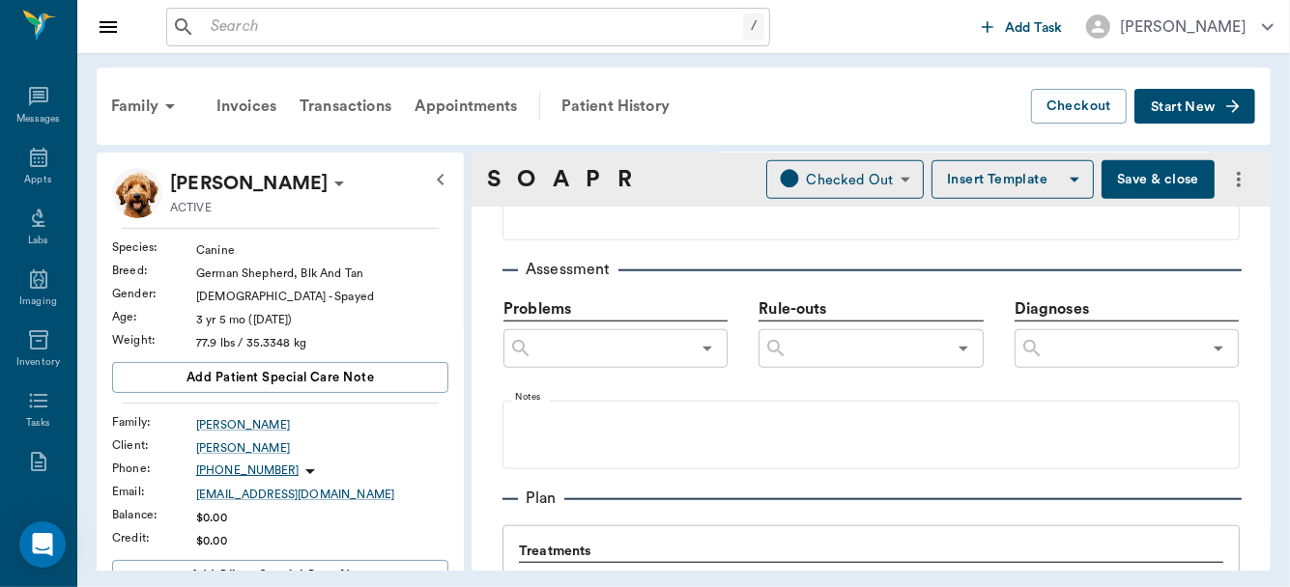
click at [1089, 362] on div "​" at bounding box center [1126, 348] width 224 height 39
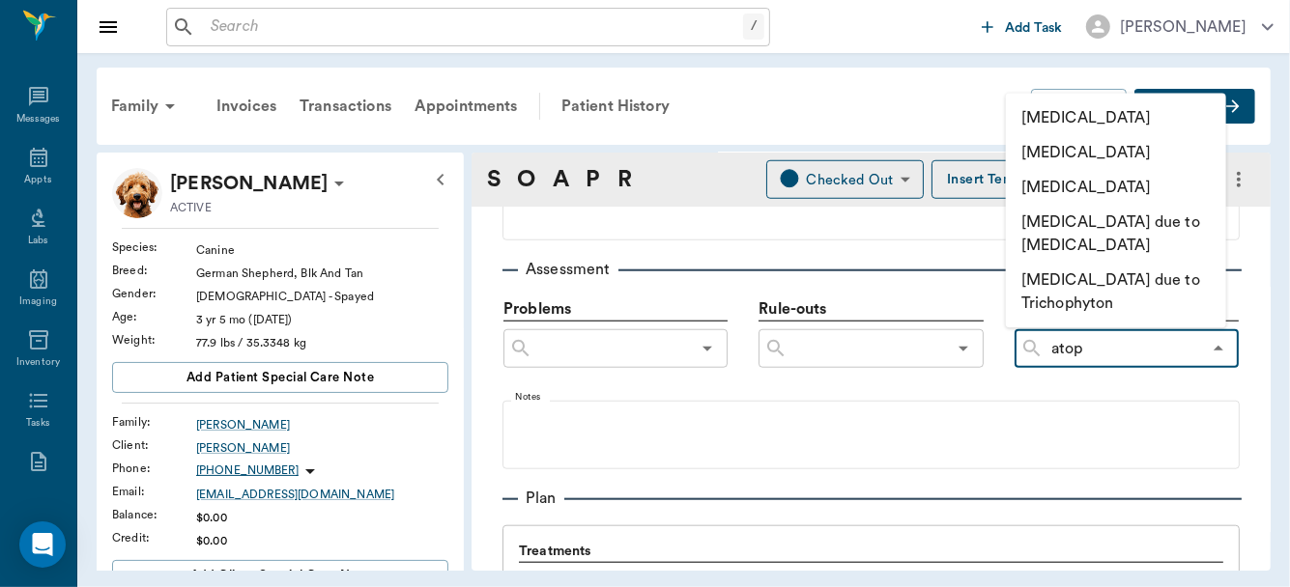
type input "atopy"
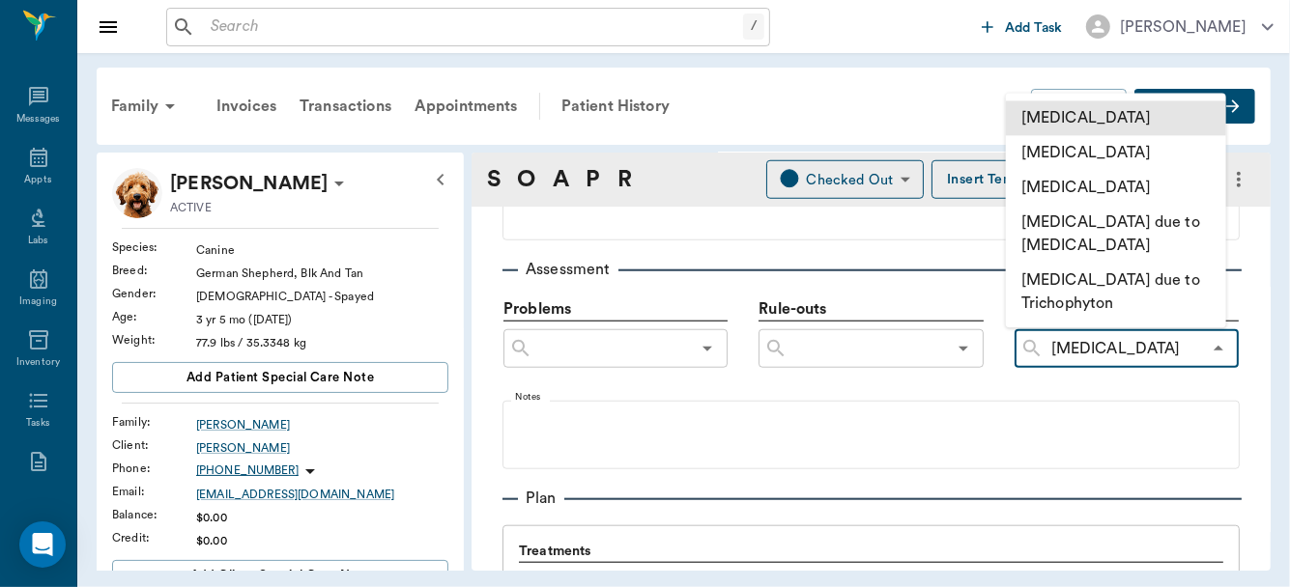
click at [1088, 117] on li "Atopy" at bounding box center [1116, 117] width 220 height 35
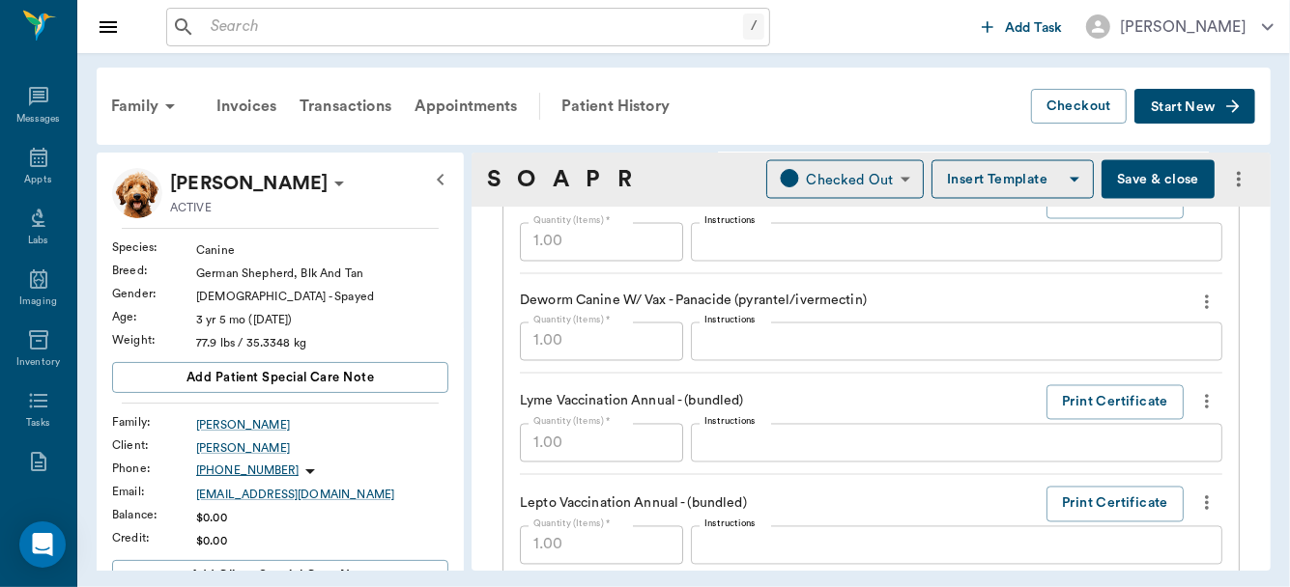
scroll to position [2245, 0]
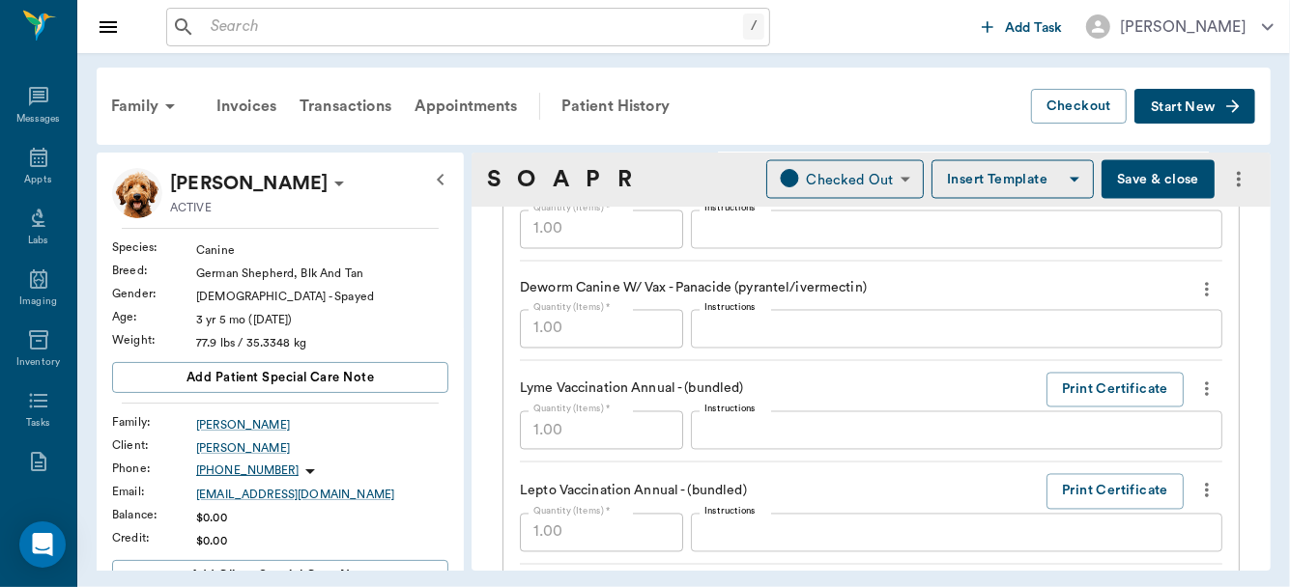
click at [1143, 174] on button "Save & close" at bounding box center [1157, 179] width 113 height 39
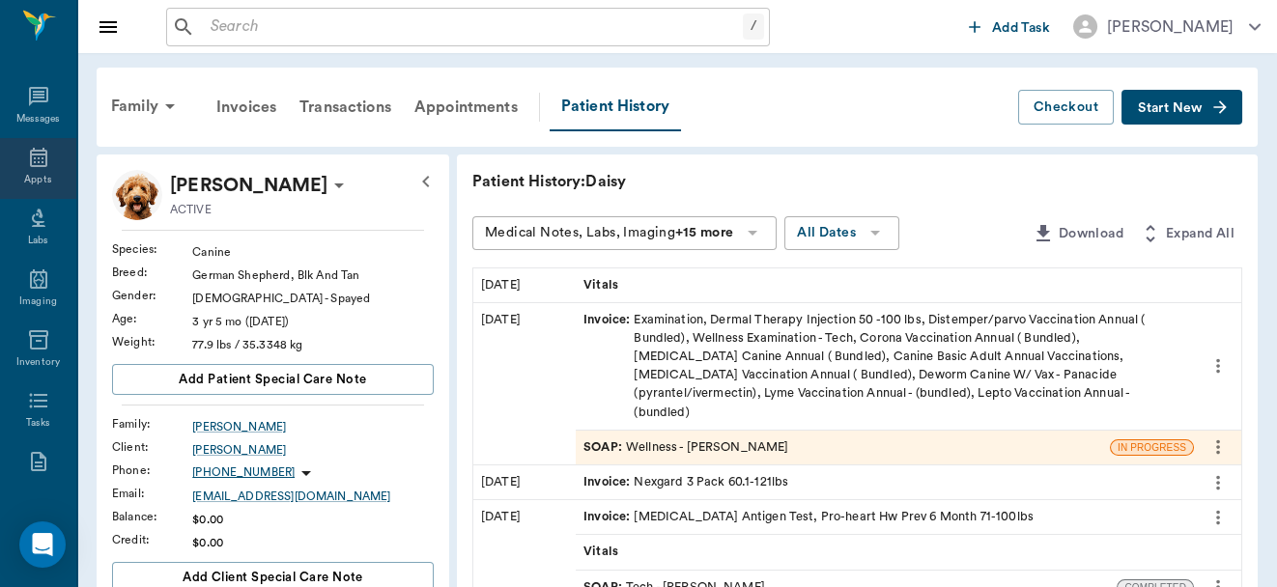
click at [32, 175] on div "Appts" at bounding box center [37, 180] width 27 height 14
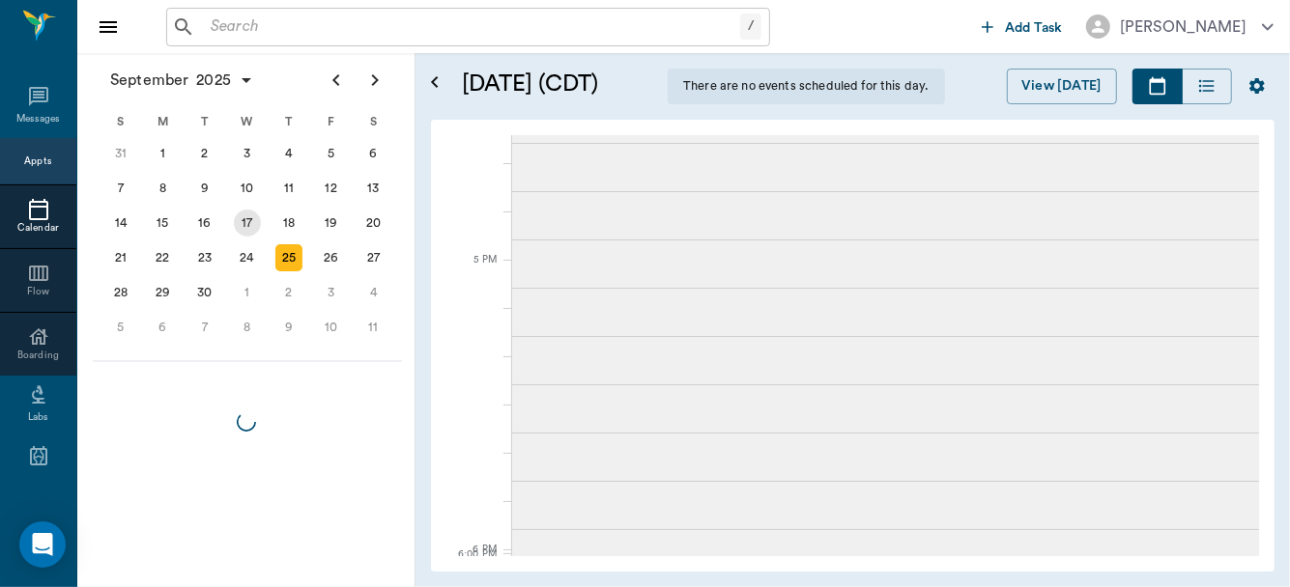
scroll to position [2491, 0]
click at [243, 220] on div "17" at bounding box center [247, 223] width 27 height 27
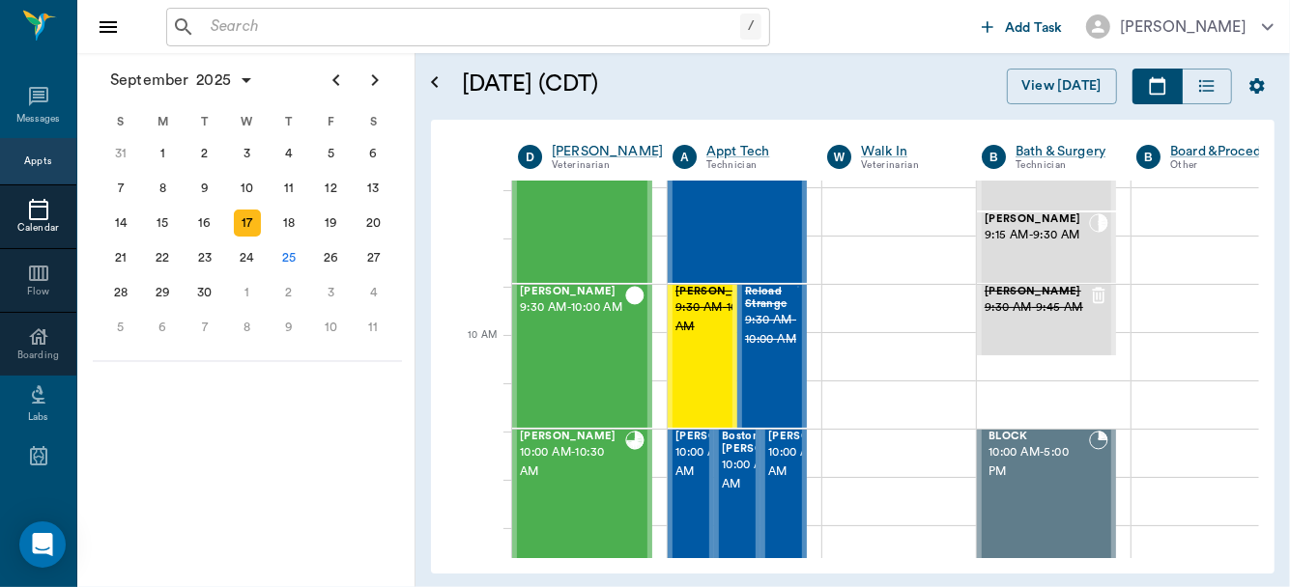
scroll to position [432, 0]
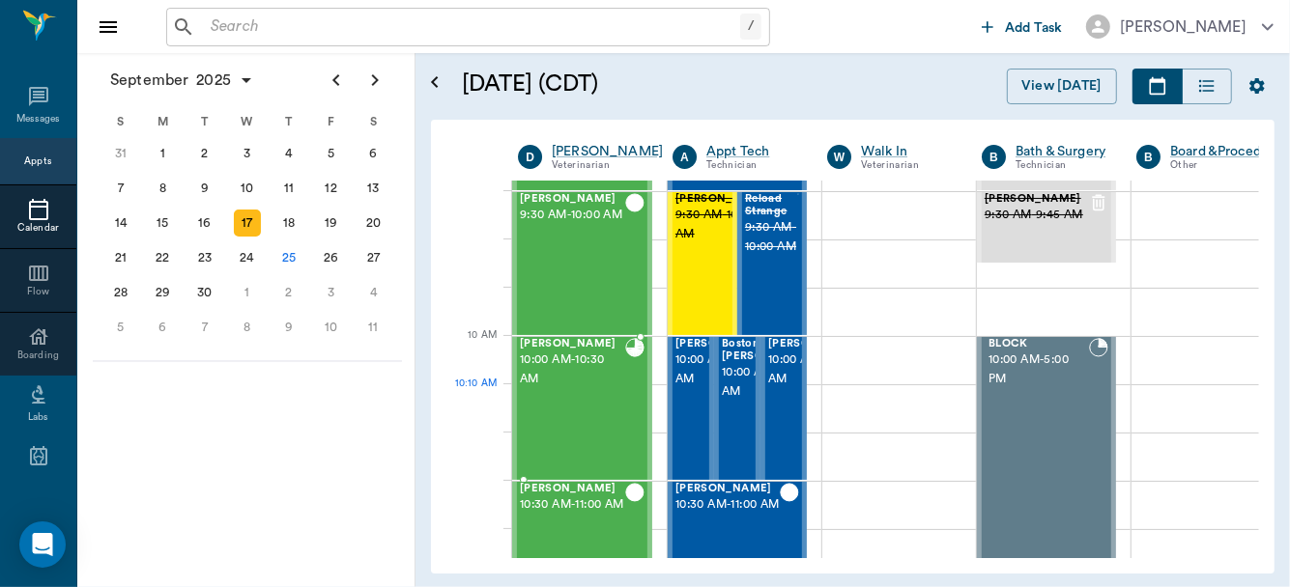
click at [588, 409] on div "Equine Elliott 10:00 AM - 10:30 AM" at bounding box center [572, 408] width 105 height 141
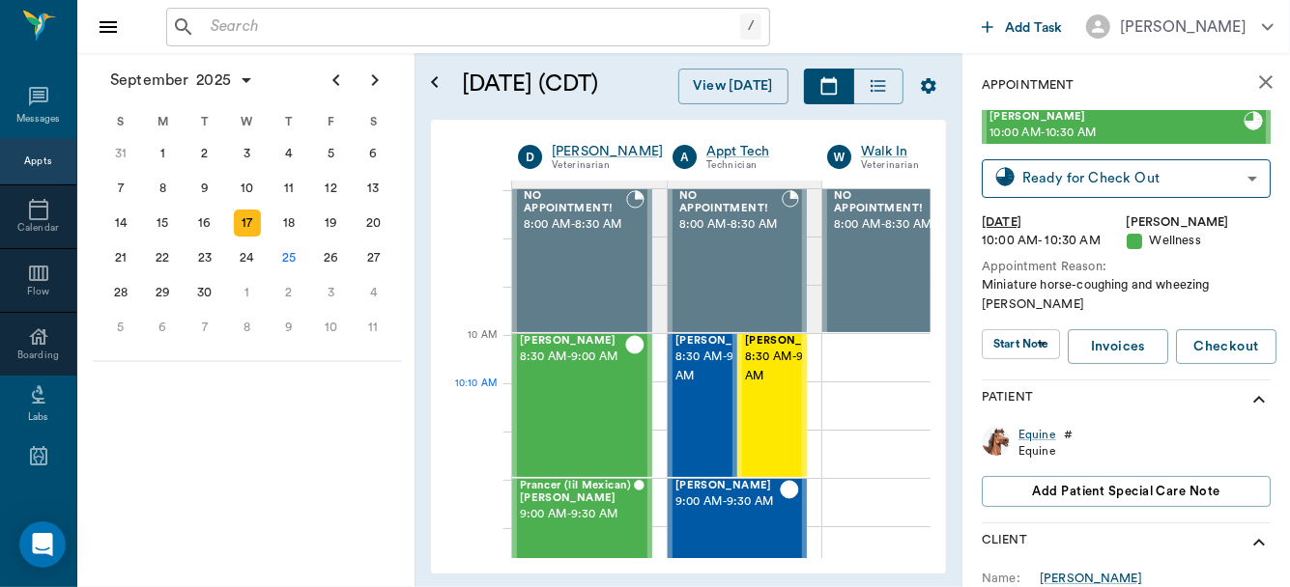
scroll to position [432, 0]
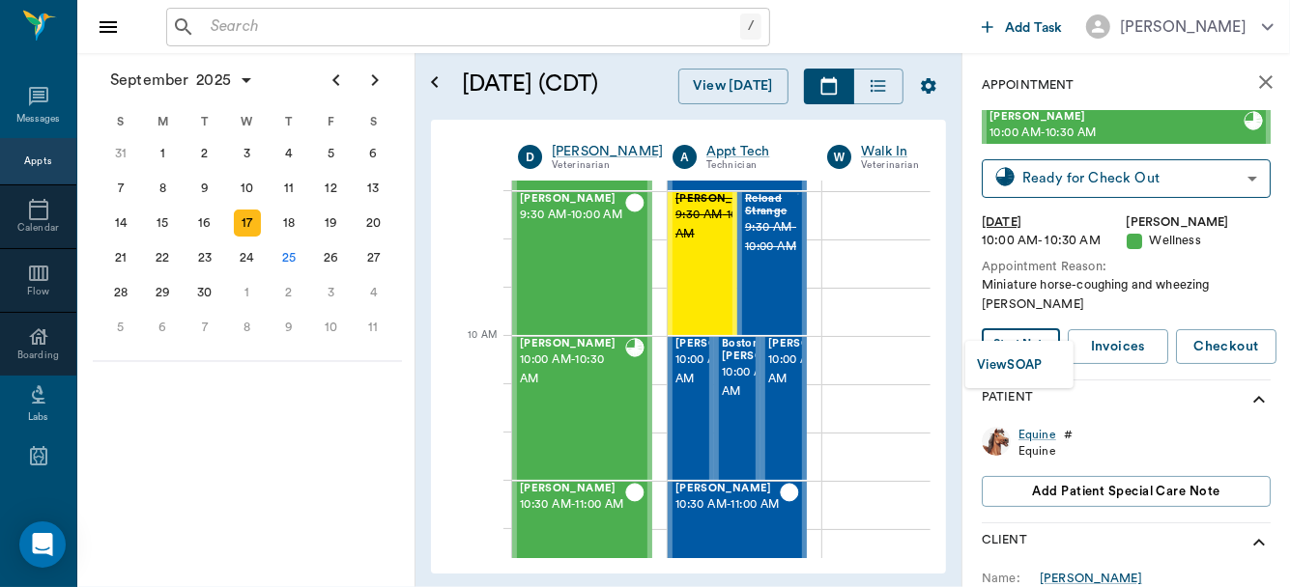
click at [1044, 326] on body "/ ​ Add Task Dr. Bert Ellsworth Nectar Messages Appts Calendar Flow Boarding La…" at bounding box center [645, 293] width 1290 height 587
click at [1027, 357] on button "View SOAP" at bounding box center [1010, 366] width 66 height 22
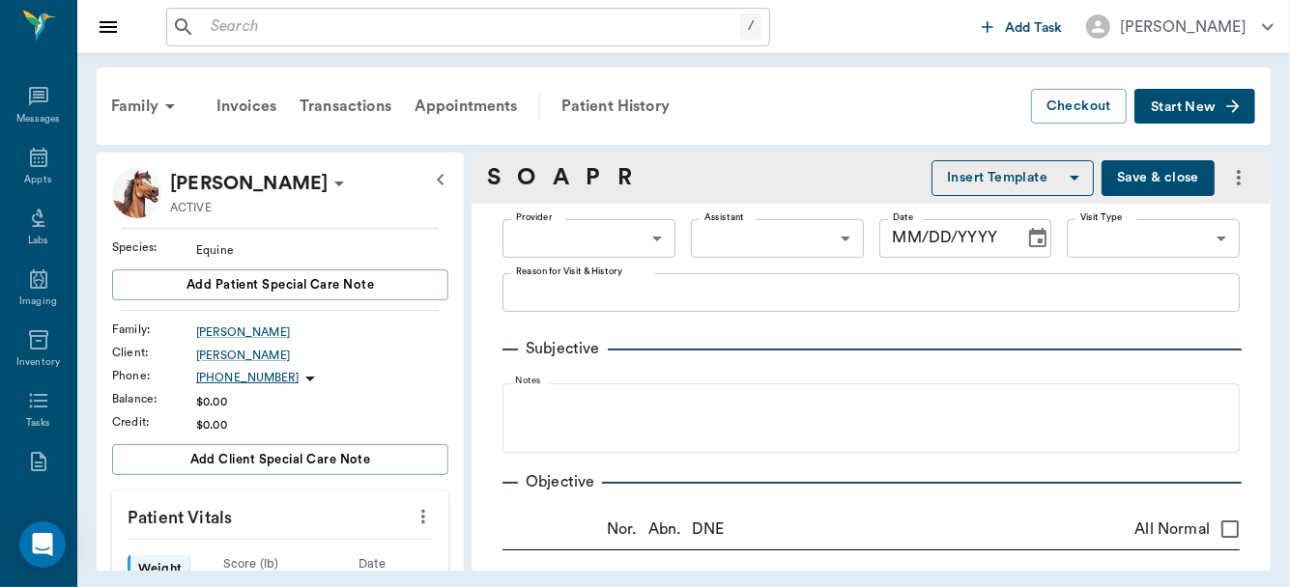
type input "63ec2f075fda476ae8351a4d"
type input "65d2be4f46e3a538d89b8c14"
type textarea "Miniature horse-coughing and wheezing [PERSON_NAME]"
radio input "true"
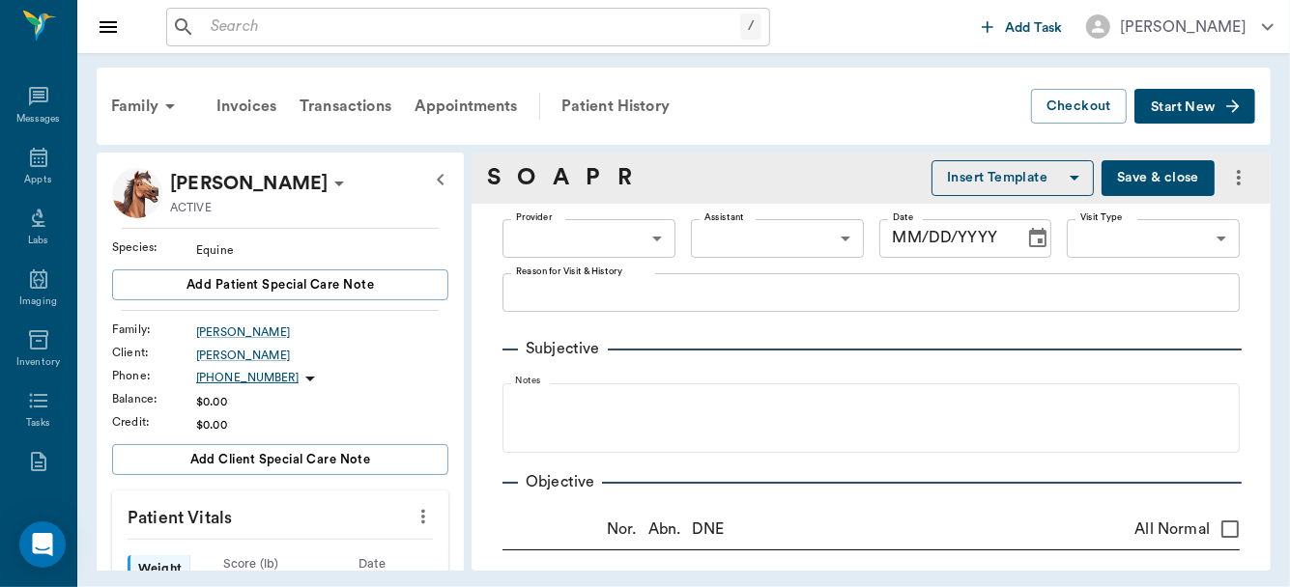
radio input "true"
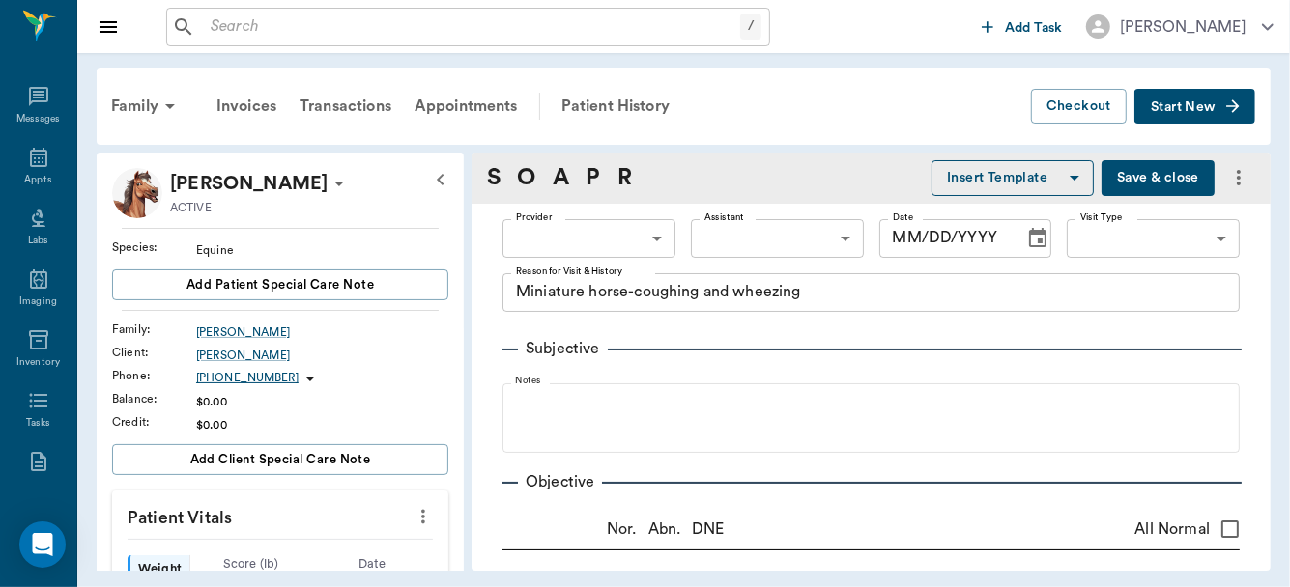
type textarea "Rougher sounding"
radio input "true"
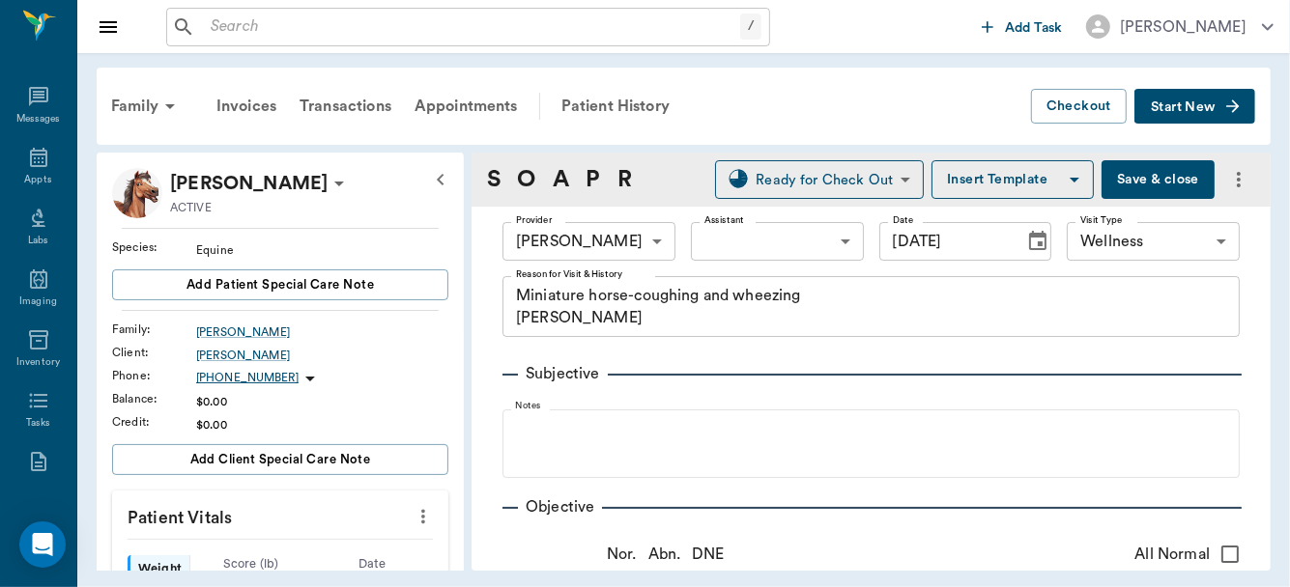
type input "09/17/2025"
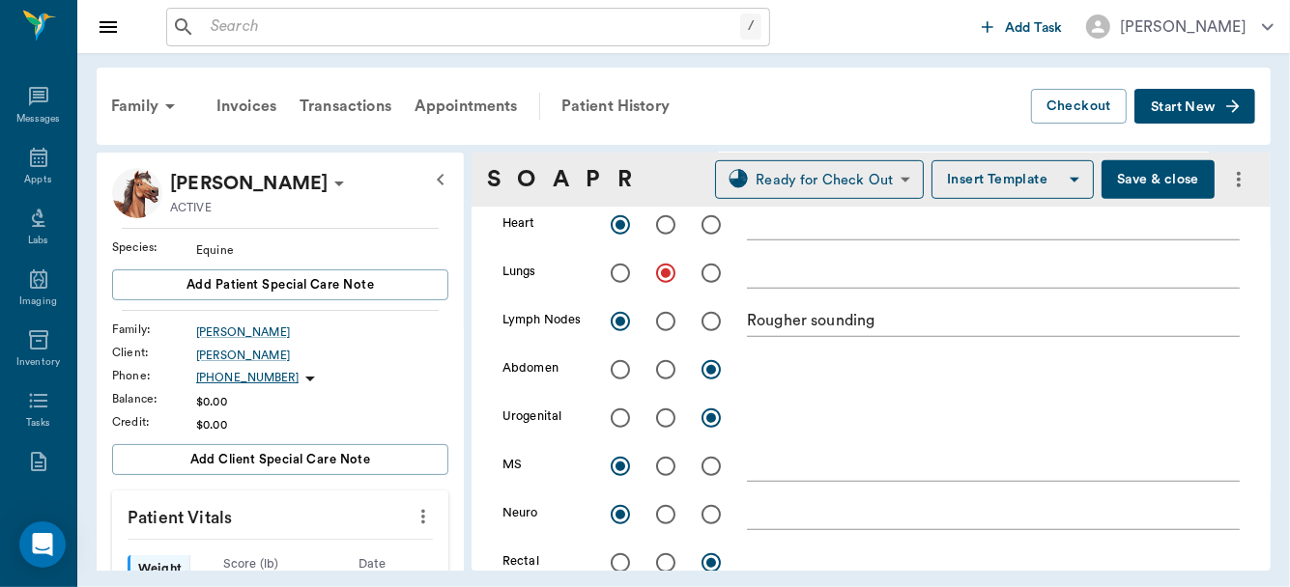
scroll to position [602, 0]
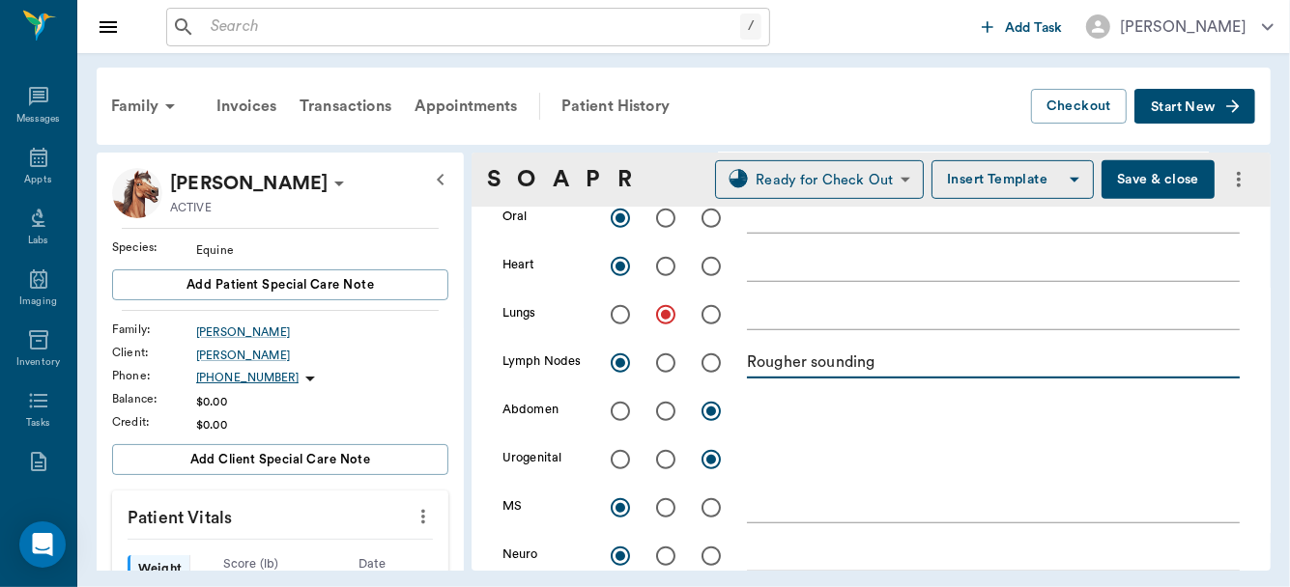
drag, startPoint x: 752, startPoint y: 364, endPoint x: 770, endPoint y: 364, distance: 18.4
click at [770, 364] on textarea "Rougher sounding" at bounding box center [993, 363] width 493 height 22
drag, startPoint x: 747, startPoint y: 360, endPoint x: 879, endPoint y: 373, distance: 133.0
click at [879, 373] on div "Rougher sounding x" at bounding box center [993, 365] width 493 height 28
drag, startPoint x: 879, startPoint y: 373, endPoint x: 763, endPoint y: 354, distance: 117.5
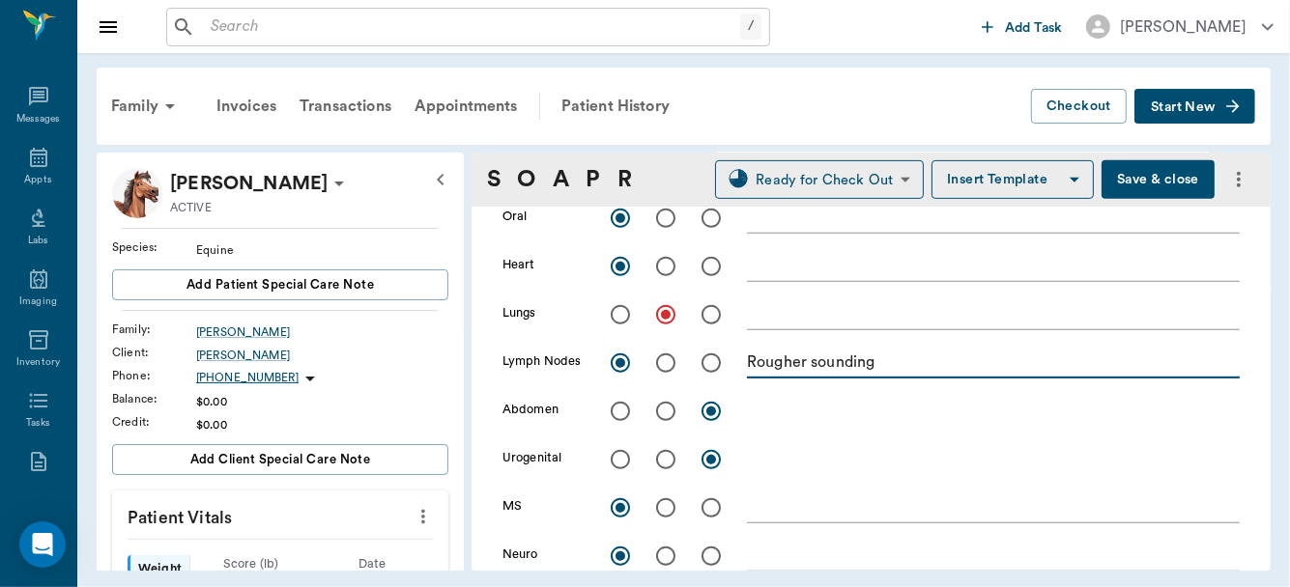
click at [763, 354] on textarea "Rougher sounding" at bounding box center [993, 363] width 493 height 22
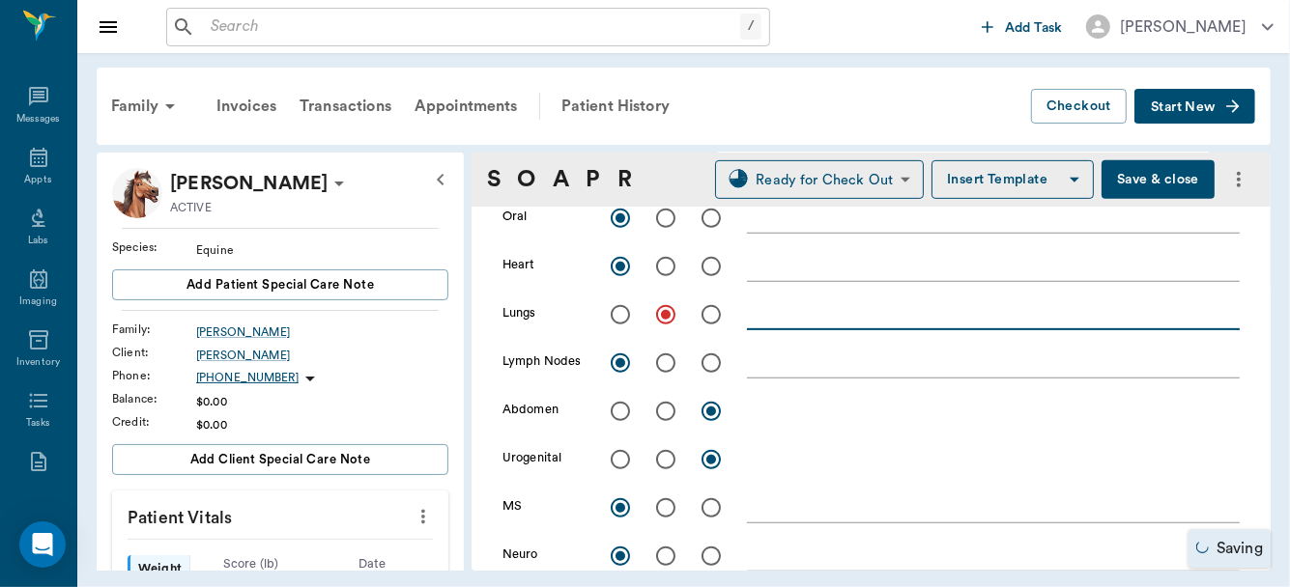
click at [765, 312] on textarea at bounding box center [993, 314] width 493 height 22
paste textarea "Rougher sounding"
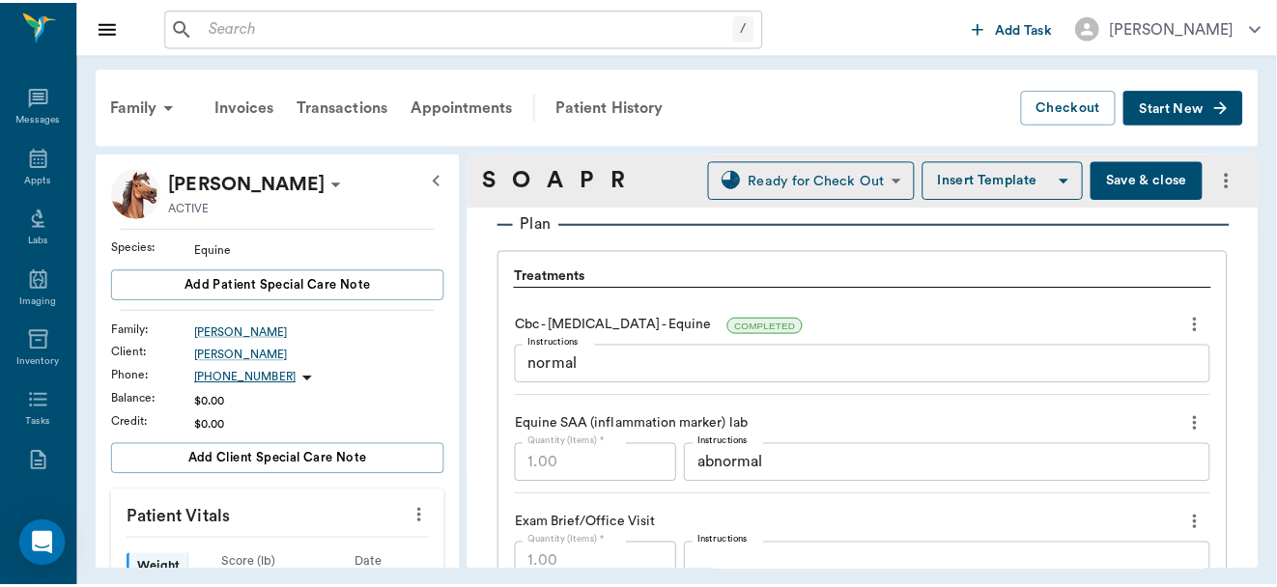
scroll to position [1413, 0]
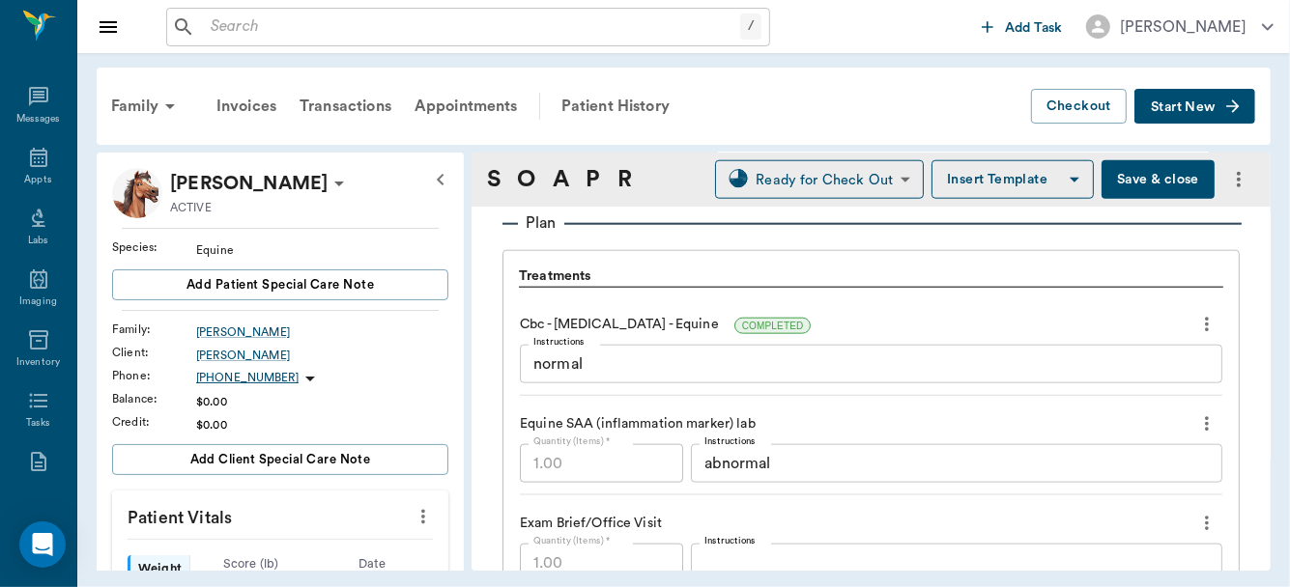
type textarea "Rougher sounding"
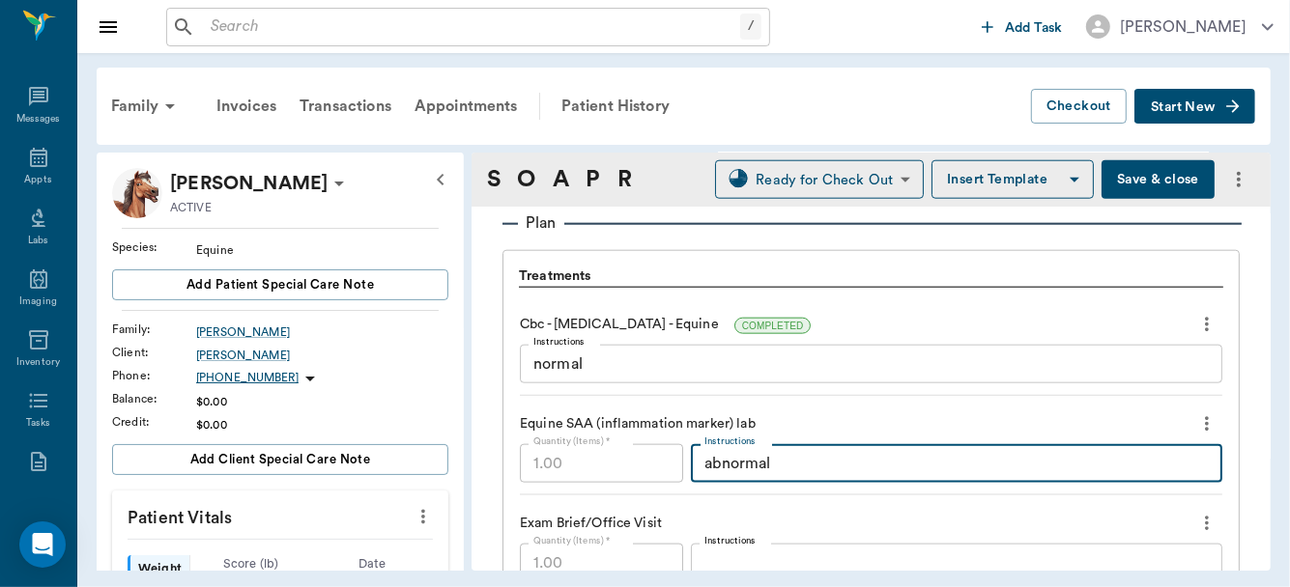
click at [813, 466] on textarea "abnormal" at bounding box center [956, 464] width 504 height 22
type textarea "abnormal 123mg/L"
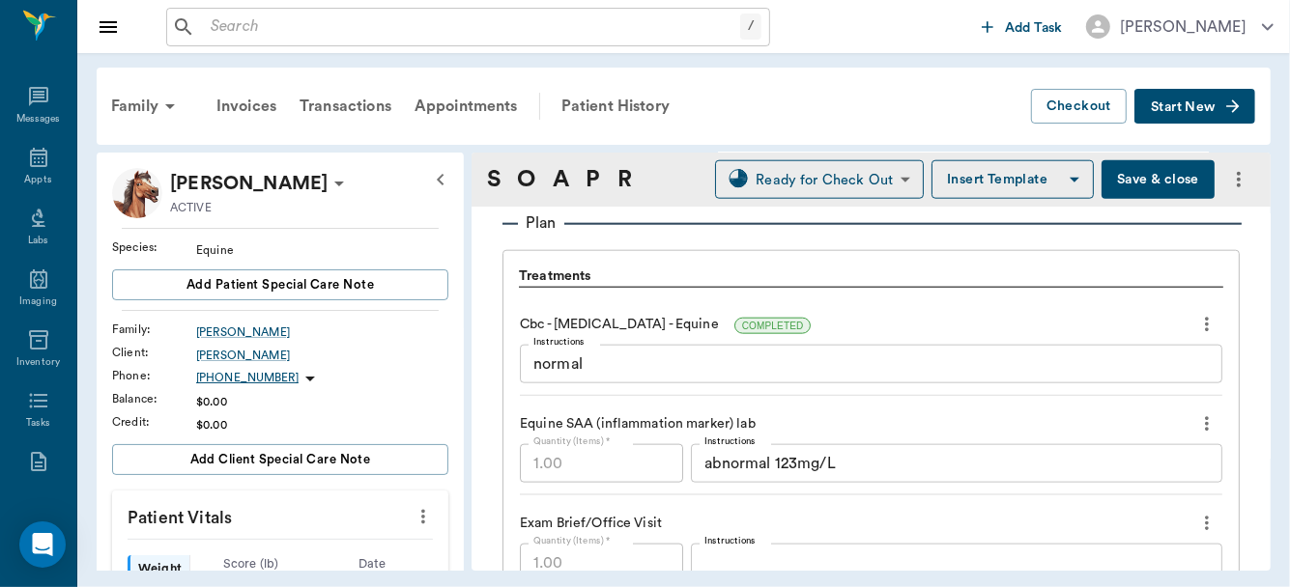
click at [1124, 185] on button "Save & close" at bounding box center [1157, 179] width 113 height 39
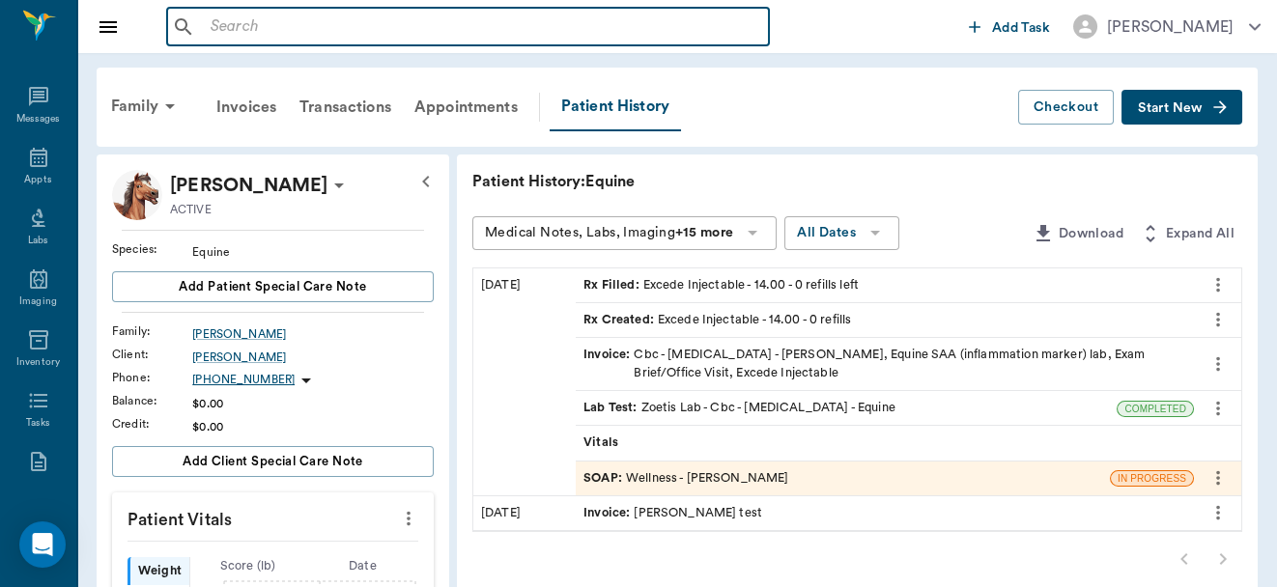
click at [405, 20] on input "text" at bounding box center [482, 27] width 558 height 27
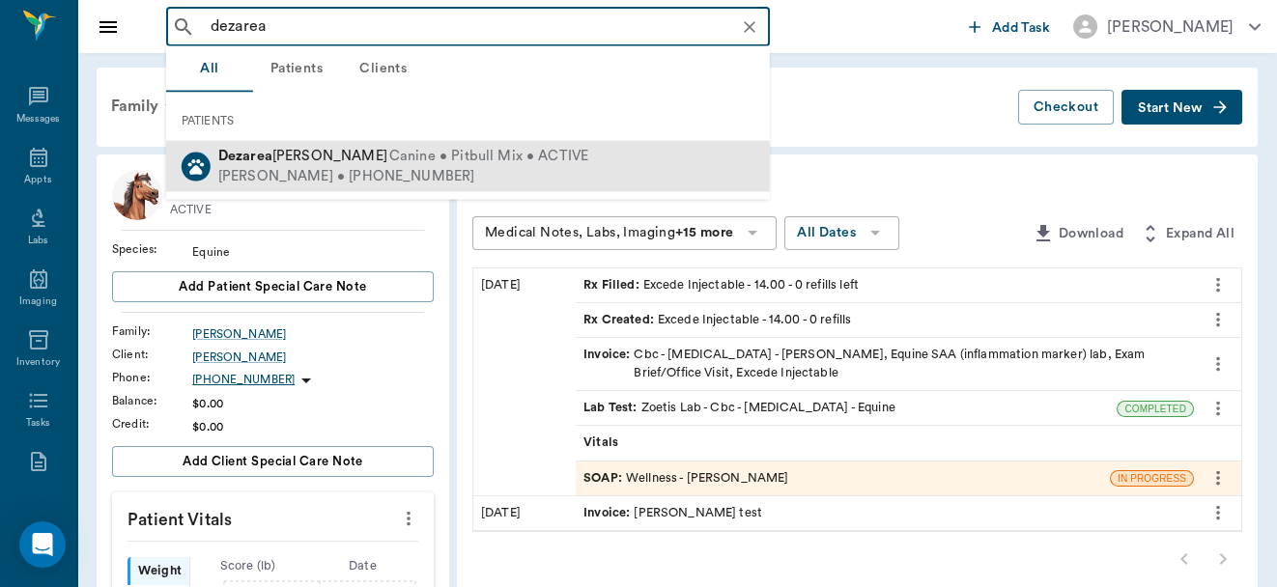
click at [444, 173] on div "Eddie Brewer • (870) 331-3651" at bounding box center [403, 176] width 370 height 20
type input "dezarea"
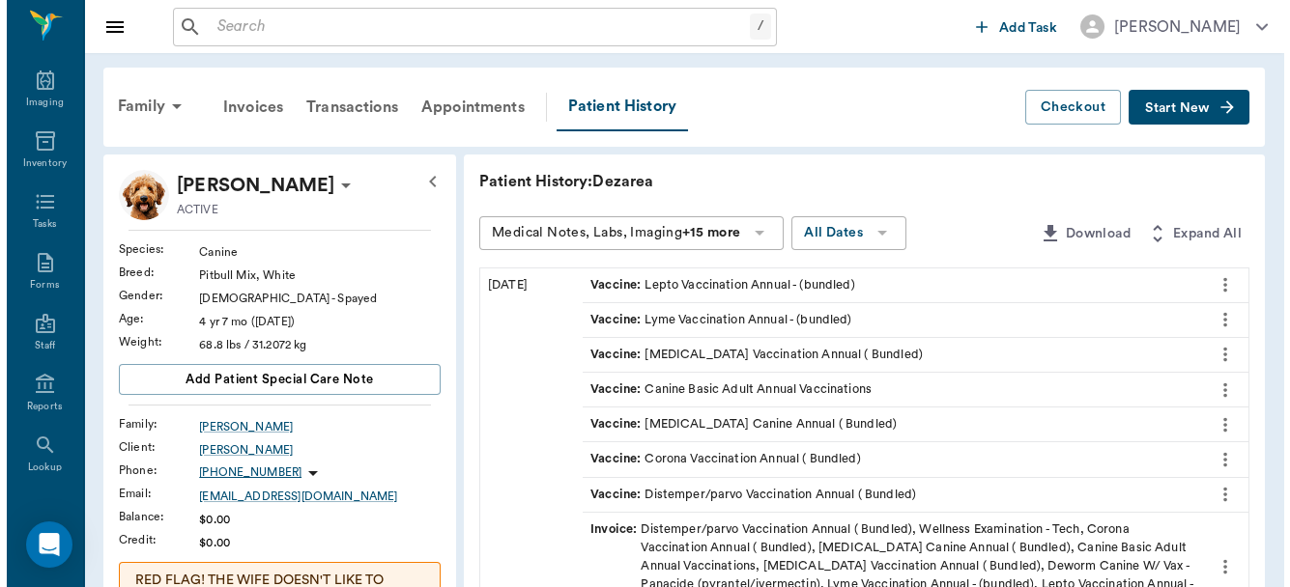
scroll to position [281, 0]
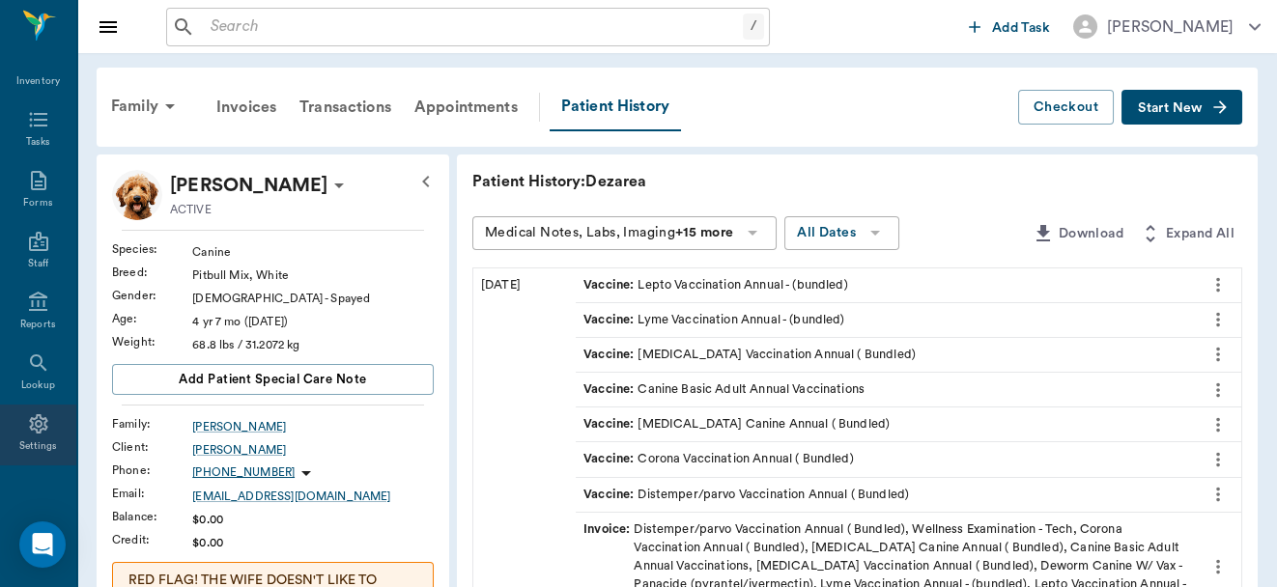
click at [30, 419] on icon at bounding box center [38, 423] width 18 height 19
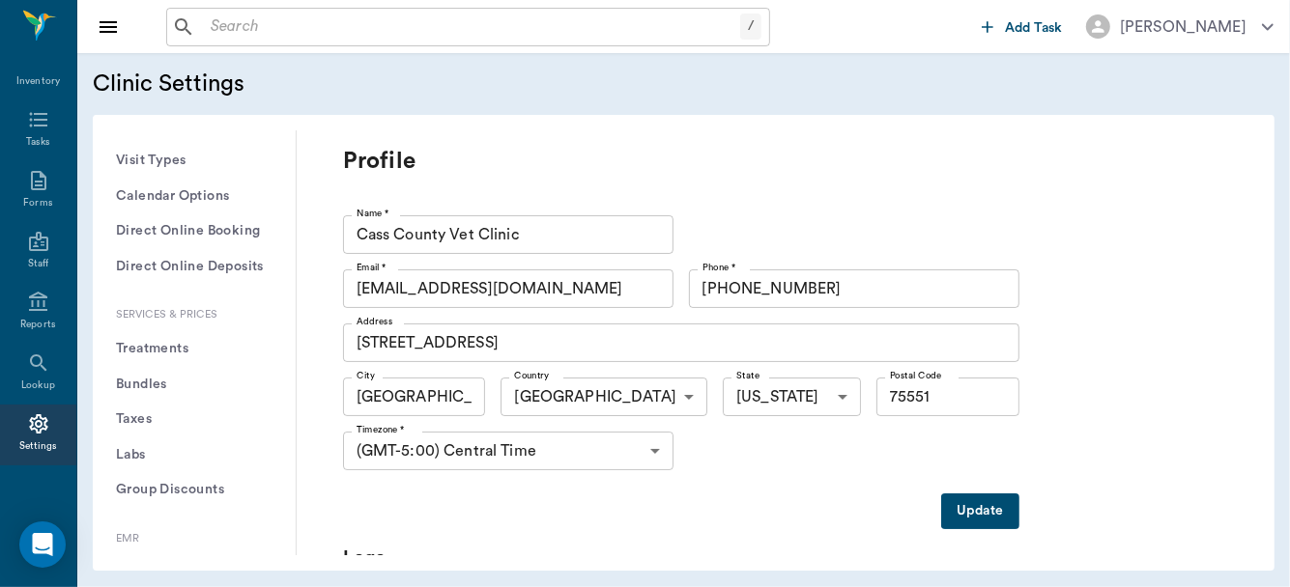
scroll to position [586, 0]
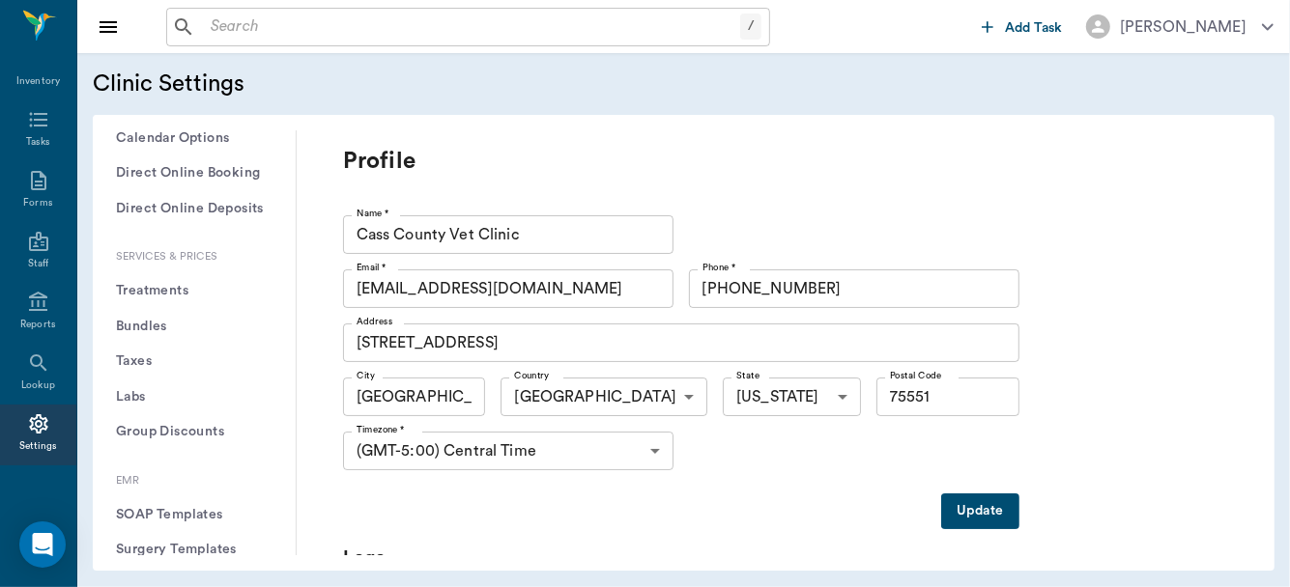
click at [180, 287] on button "Treatments" at bounding box center [194, 291] width 172 height 36
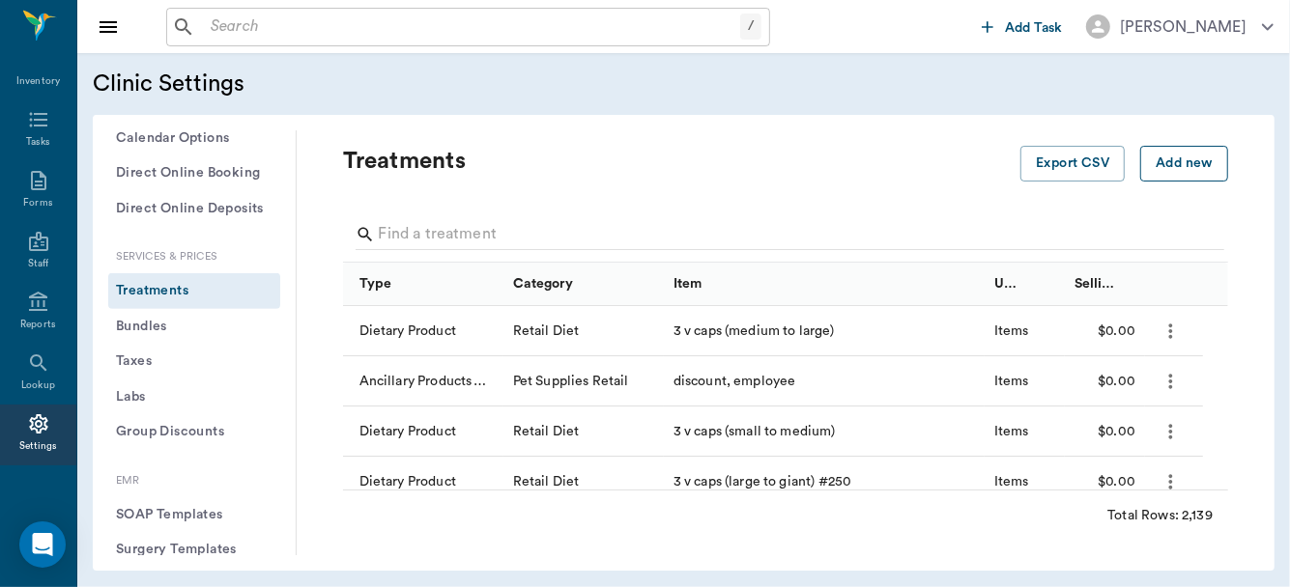
click at [1182, 161] on button "Add new" at bounding box center [1184, 164] width 88 height 36
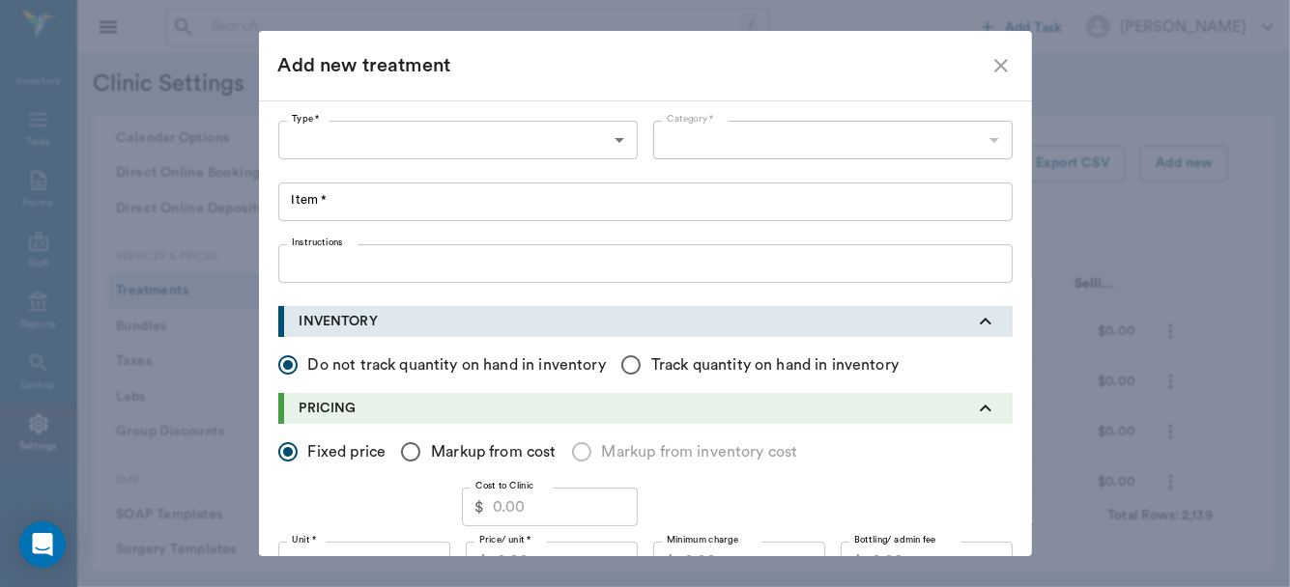
click at [994, 59] on icon "close" at bounding box center [1000, 65] width 23 height 23
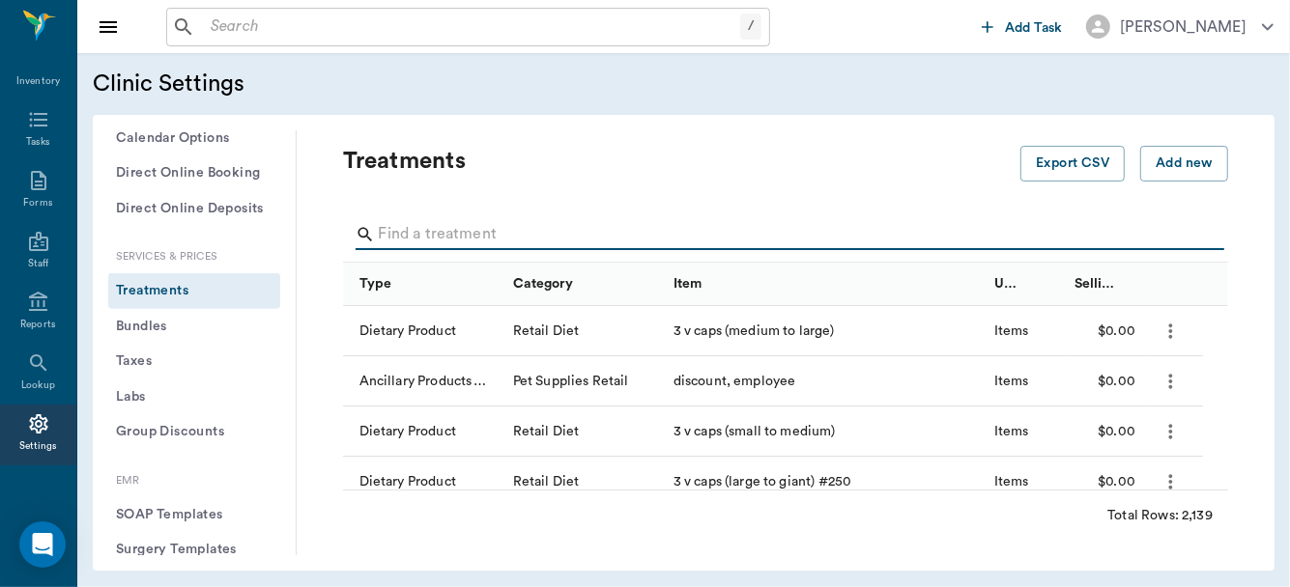
click at [514, 231] on input "Search" at bounding box center [787, 234] width 816 height 31
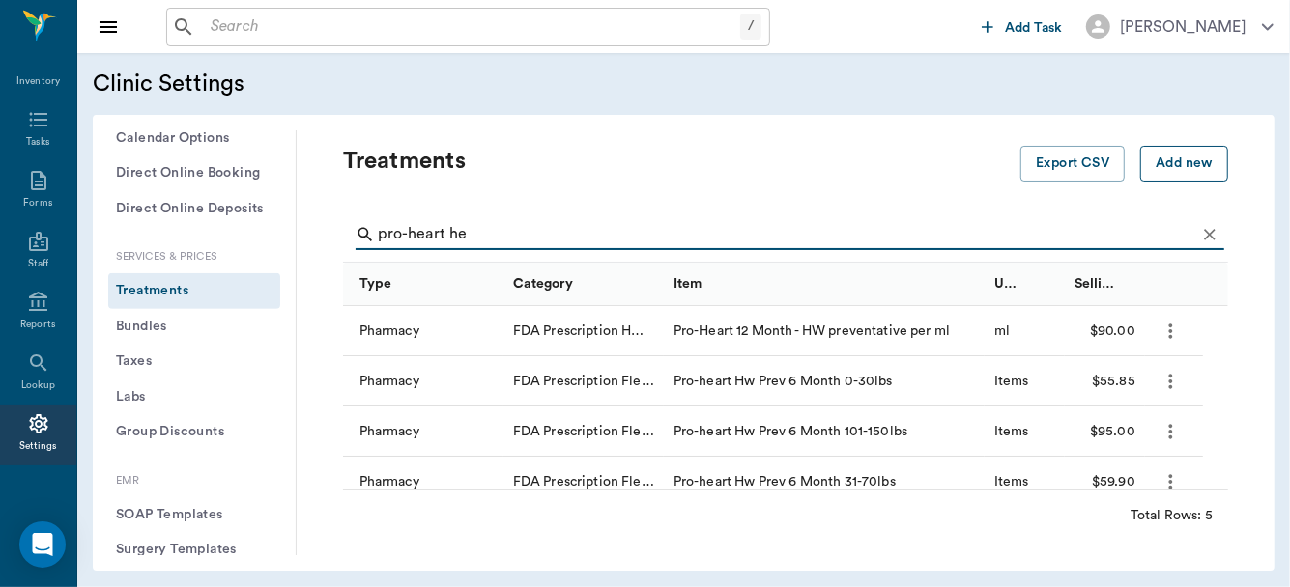
type input "pro-heart he"
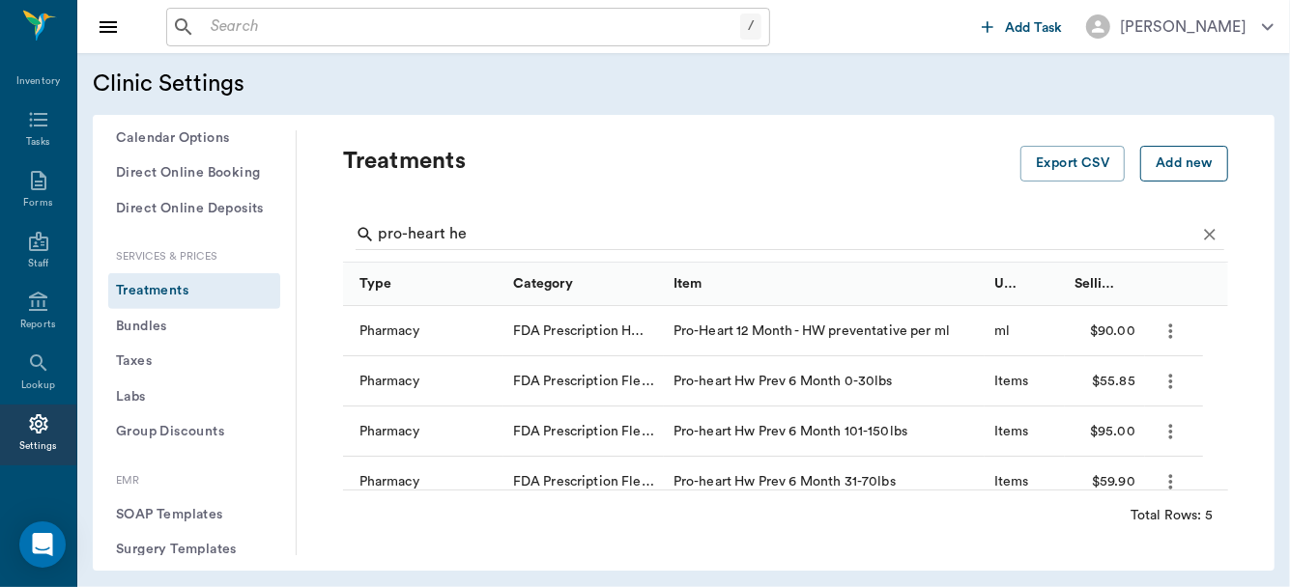
click at [1150, 161] on button "Add new" at bounding box center [1184, 164] width 88 height 36
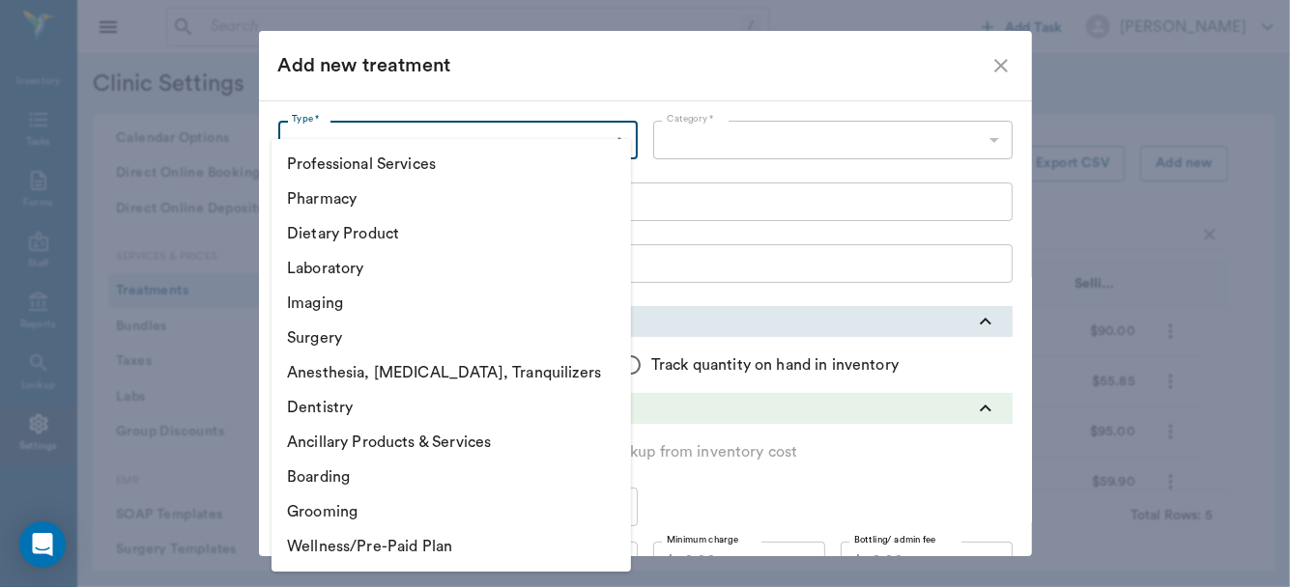
click at [612, 139] on body "/ ​ Add Task [PERSON_NAME] Nectar Messages Appts Labs Imaging Inventory Tasks F…" at bounding box center [645, 293] width 1290 height 587
click at [451, 157] on li "Professional Services" at bounding box center [450, 164] width 359 height 35
type input "5000"
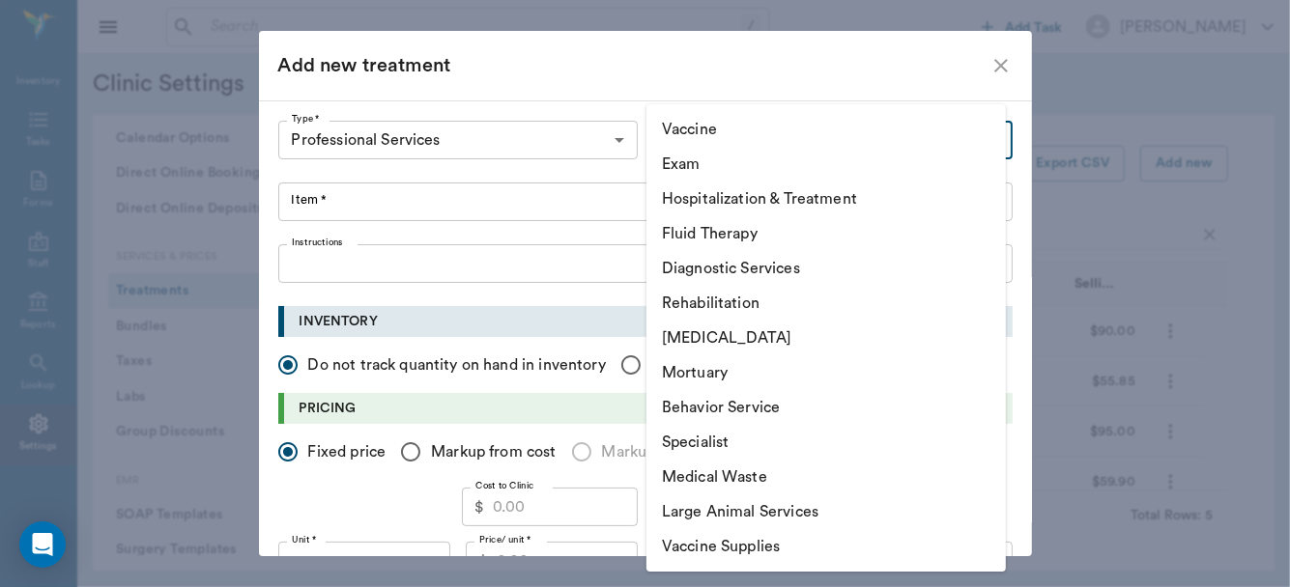
click at [737, 145] on body "/ ​ Add Task [PERSON_NAME] Nectar Messages Appts Labs Imaging Inventory Tasks F…" at bounding box center [645, 293] width 1290 height 587
drag, startPoint x: 1029, startPoint y: 285, endPoint x: 1030, endPoint y: 317, distance: 31.9
click at [1030, 317] on div at bounding box center [645, 293] width 1290 height 587
click at [983, 145] on body "/ ​ Add Task [PERSON_NAME] Nectar Messages Appts Labs Imaging Inventory Tasks F…" at bounding box center [645, 293] width 1290 height 587
drag, startPoint x: 1029, startPoint y: 236, endPoint x: 1032, endPoint y: 267, distance: 31.1
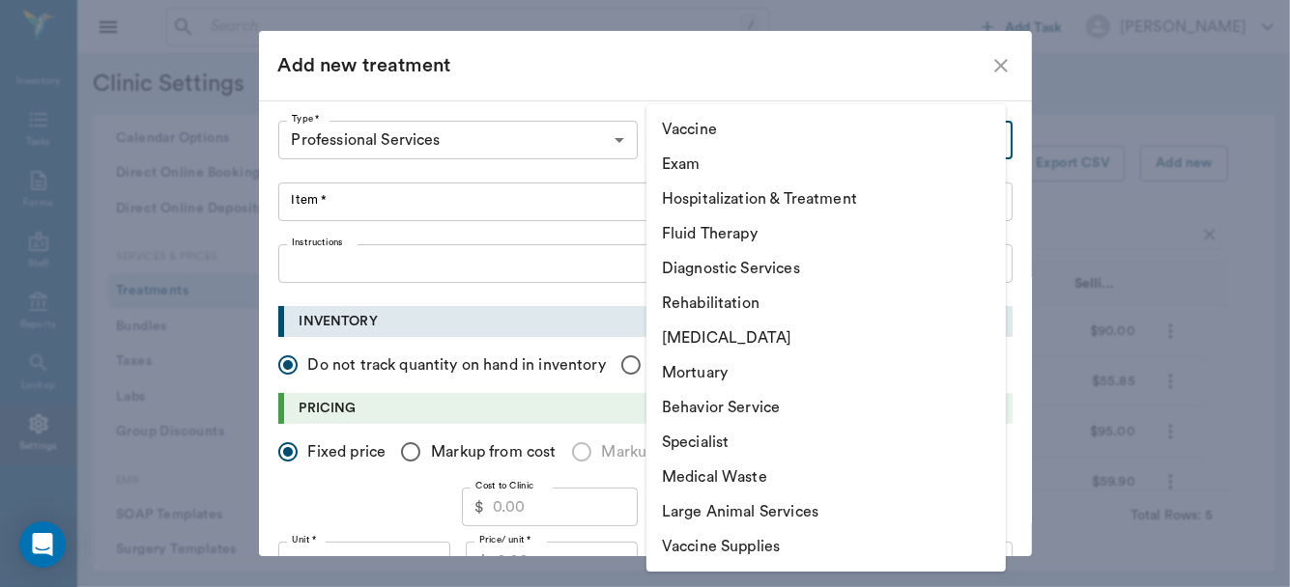
click at [1032, 267] on div at bounding box center [645, 293] width 1290 height 587
click at [968, 133] on body "/ ​ Add Task [PERSON_NAME] Nectar Messages Appts Labs Imaging Inventory Tasks F…" at bounding box center [645, 293] width 1290 height 587
click at [607, 141] on div at bounding box center [645, 293] width 1290 height 587
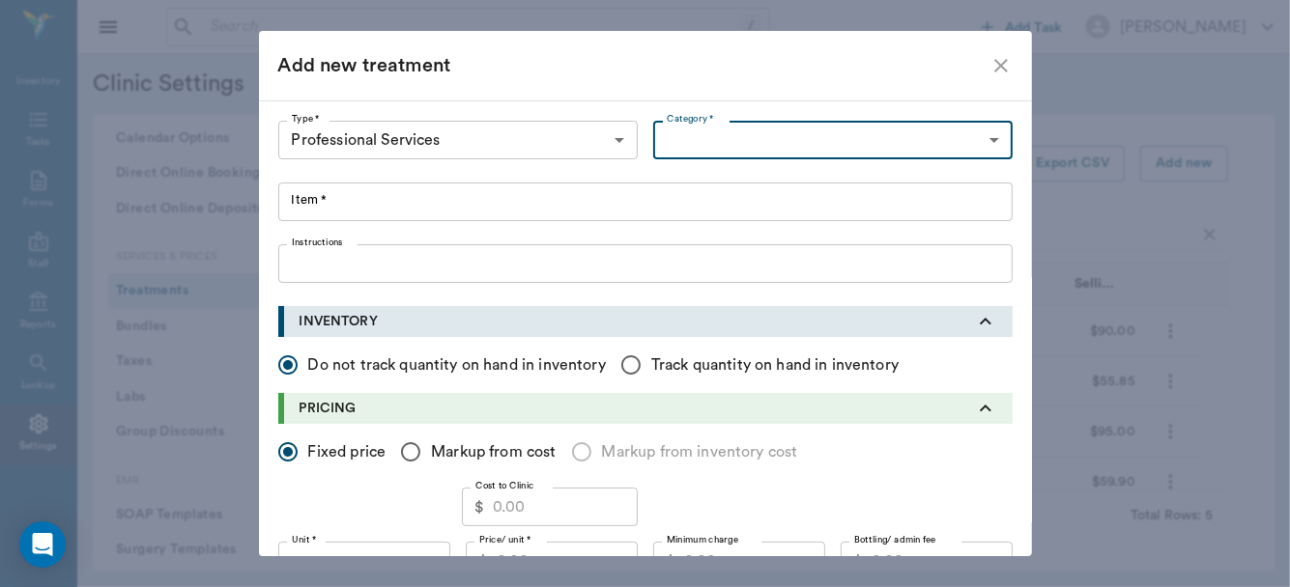
click at [607, 141] on body "/ ​ Add Task [PERSON_NAME] Nectar Messages Appts Labs Imaging Inventory Tasks F…" at bounding box center [645, 293] width 1290 height 587
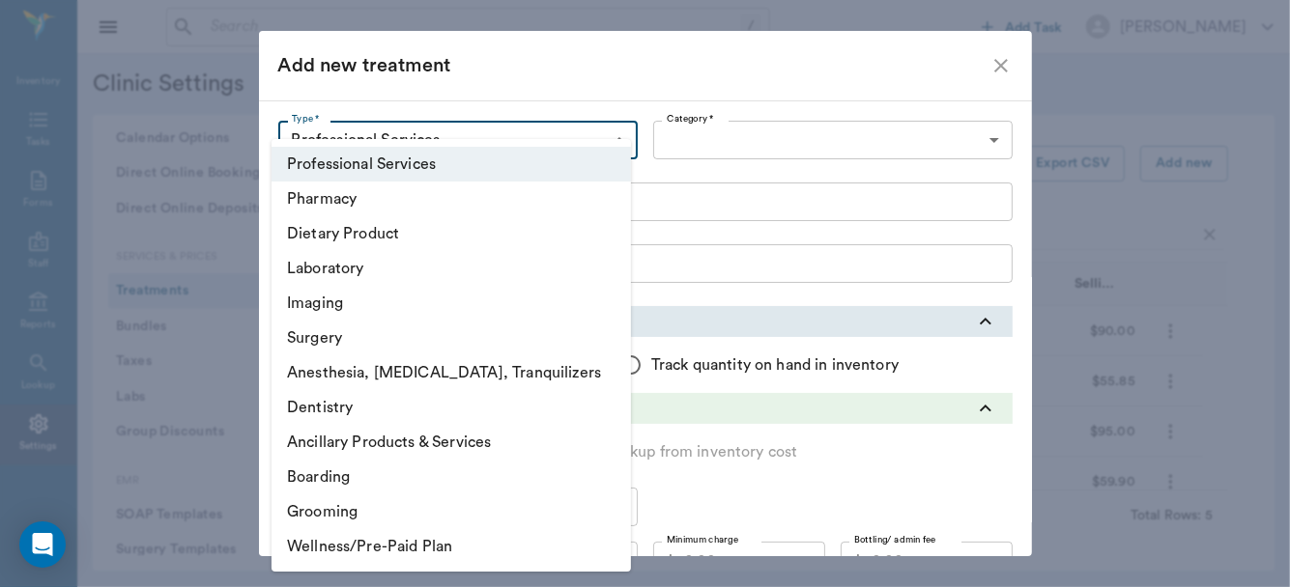
click at [548, 209] on li "Pharmacy" at bounding box center [450, 199] width 359 height 35
type input "5100"
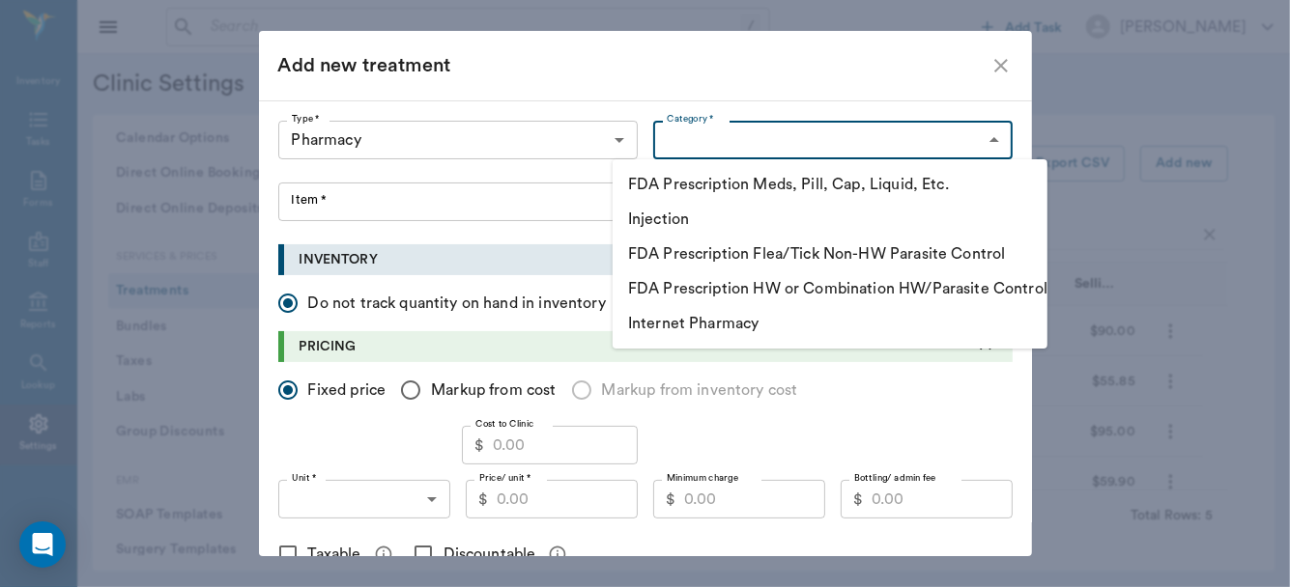
click at [930, 131] on body "/ ​ Add Task [PERSON_NAME] Nectar Messages Appts Labs Imaging Inventory Tasks F…" at bounding box center [645, 293] width 1290 height 587
click at [888, 292] on li "FDA Prescription HW or Combination HW/Parasite Control" at bounding box center [830, 288] width 435 height 35
type input "5120"
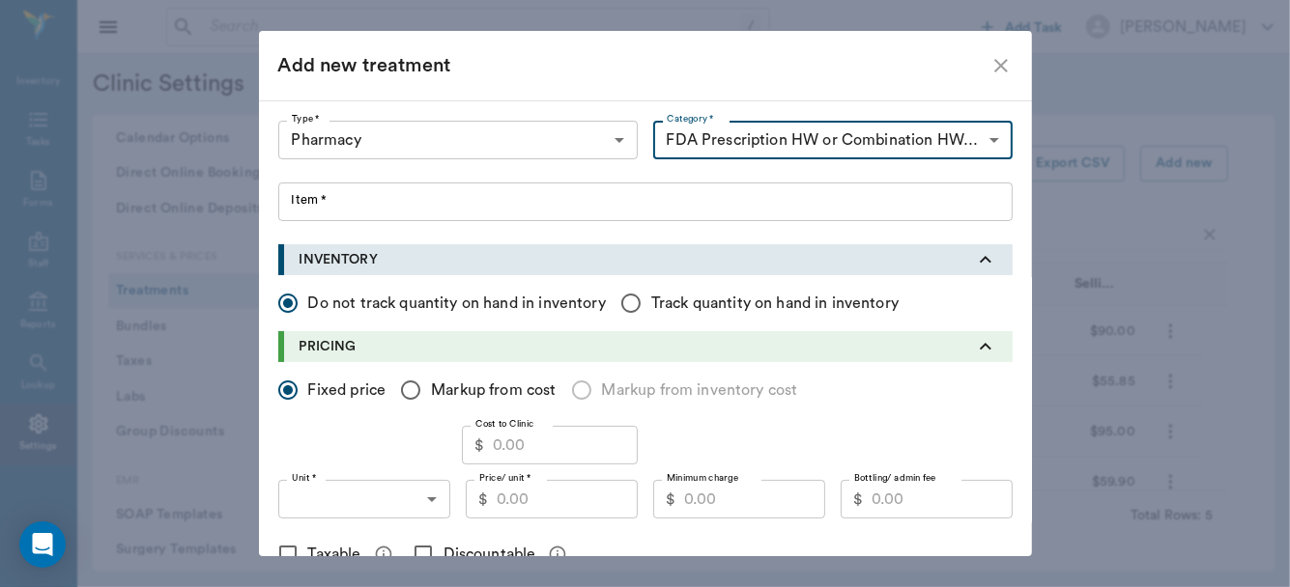
click at [543, 194] on input "Item *" at bounding box center [645, 202] width 734 height 39
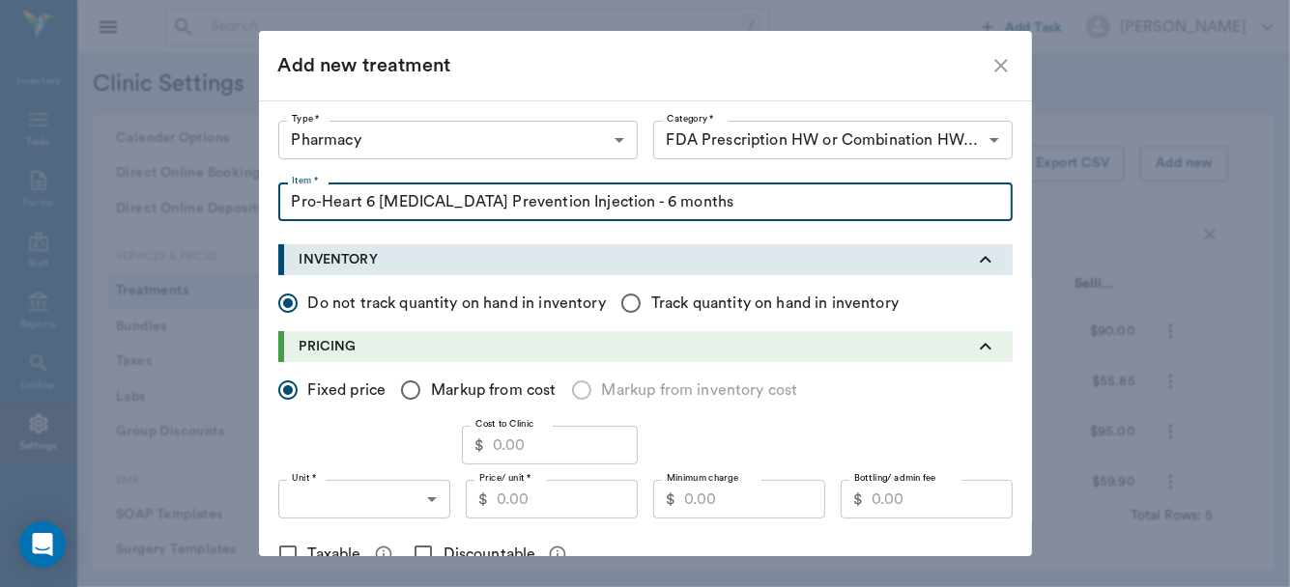
click at [370, 204] on input "Pro-Heart 6 Heartworm Prevention Injection - 6 months" at bounding box center [645, 202] width 734 height 39
type input "Pro-Heart 6 : [MEDICAL_DATA] Prevention Injection - 6 months"
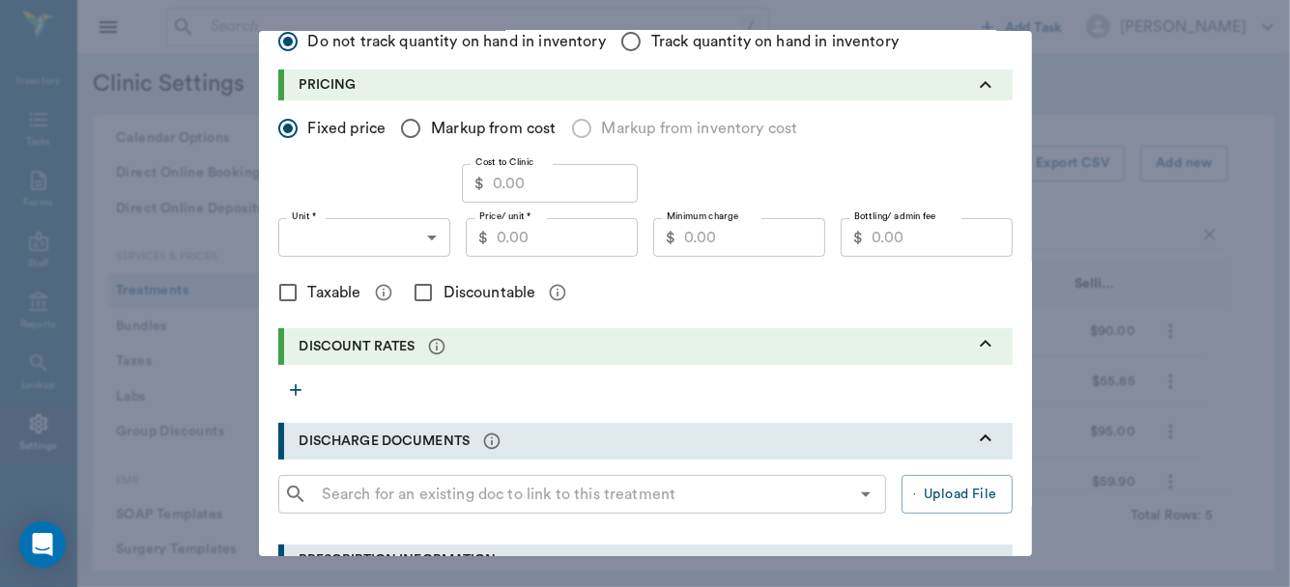
scroll to position [305, 0]
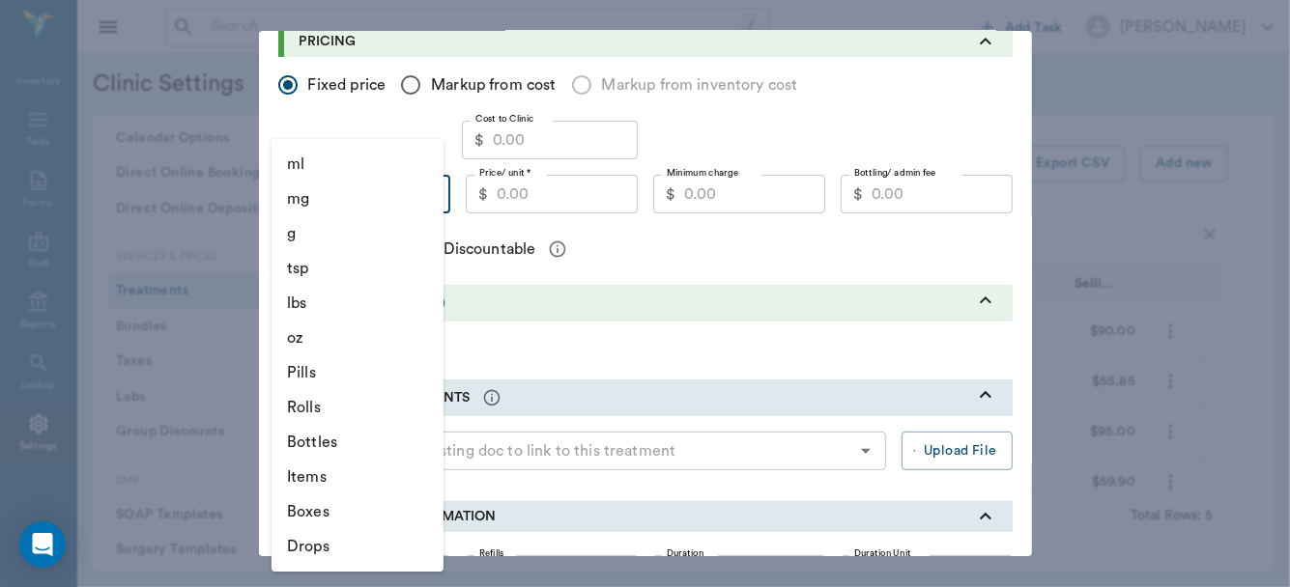
click at [427, 192] on body "/ ​ Add Task [PERSON_NAME] Nectar Messages Appts Labs Imaging Inventory Tasks F…" at bounding box center [645, 293] width 1290 height 587
click at [325, 471] on li "Items" at bounding box center [357, 477] width 172 height 35
type input "ITEMS"
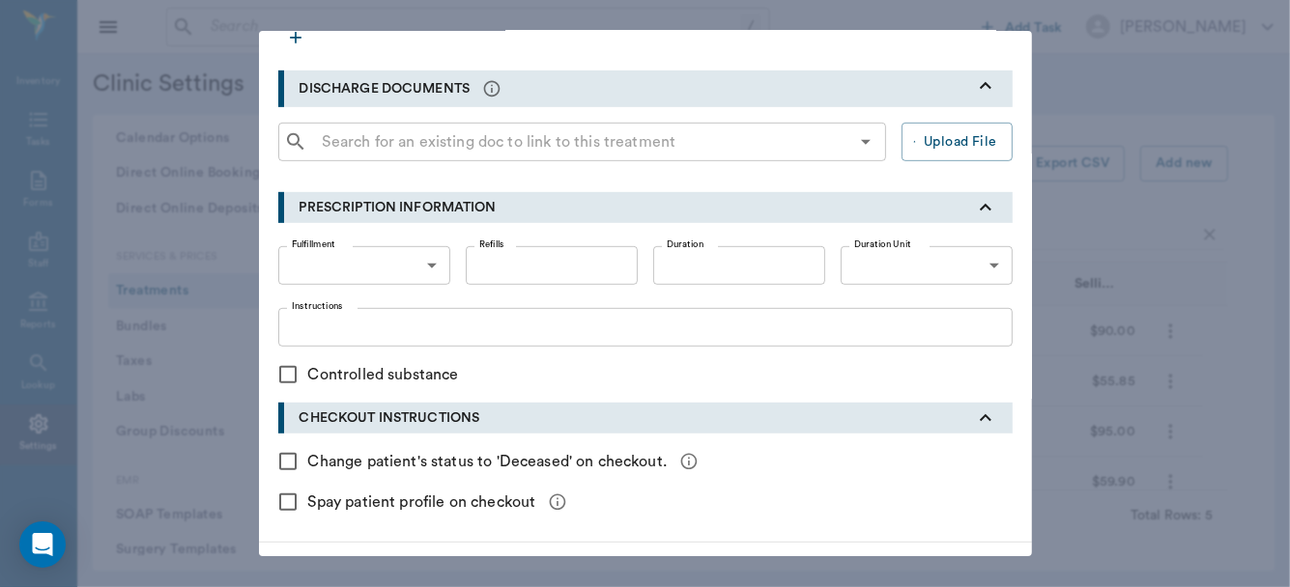
scroll to position [673, 0]
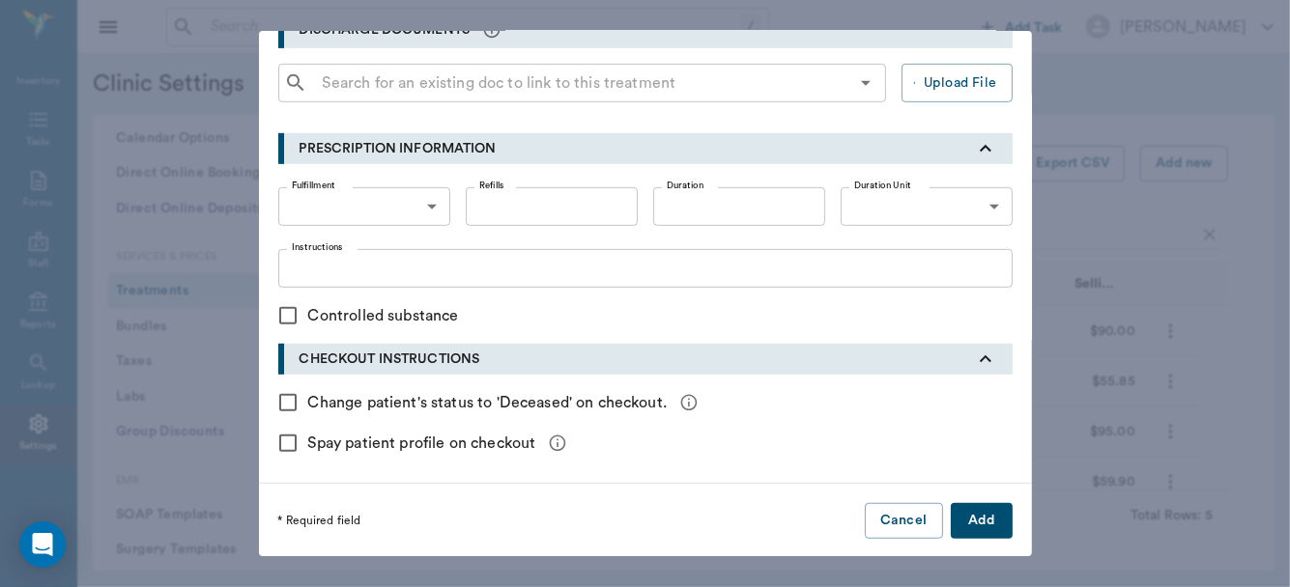
click at [966, 523] on button "Add" at bounding box center [982, 521] width 62 height 36
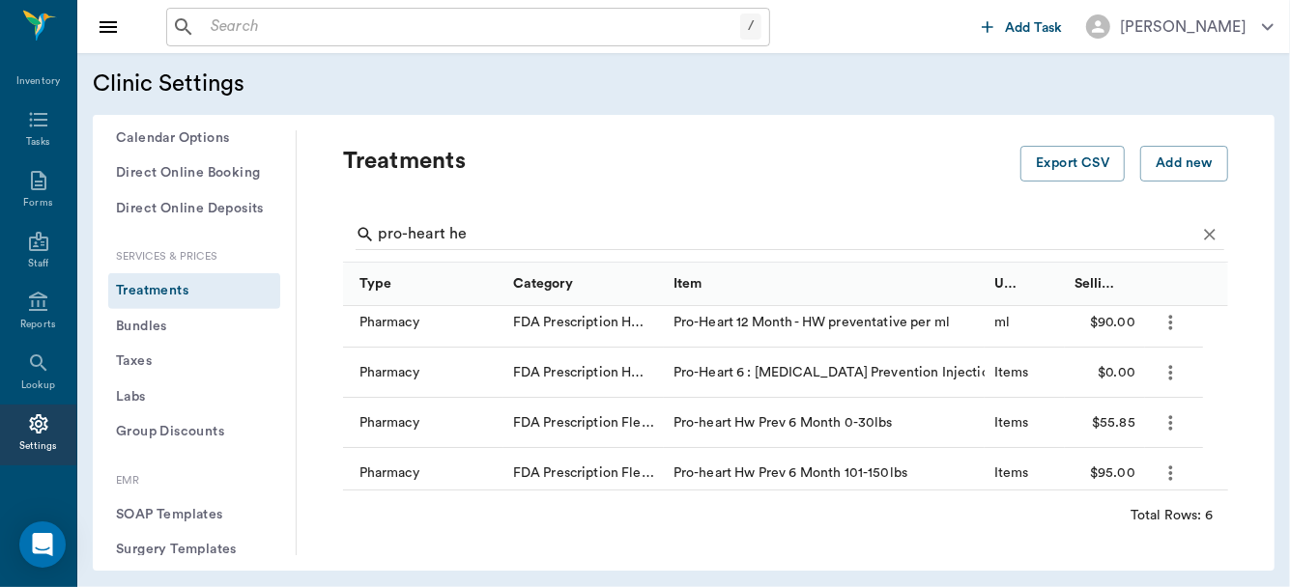
scroll to position [0, 0]
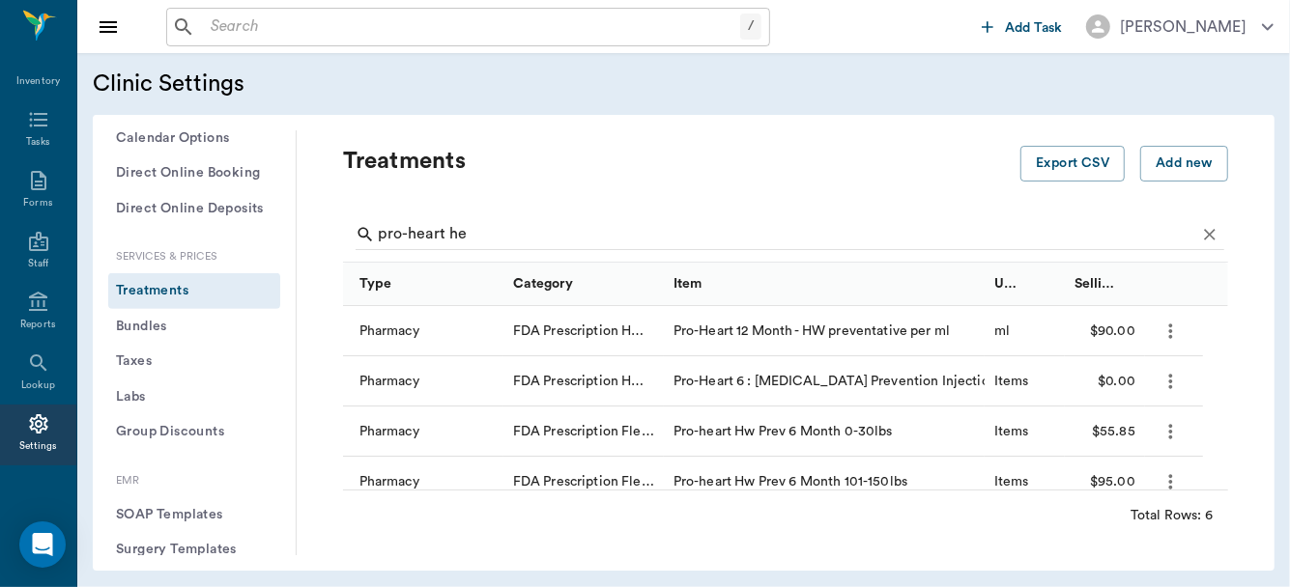
click at [1169, 436] on icon "more" at bounding box center [1171, 431] width 4 height 14
click at [1125, 480] on p "Edit Treatment" at bounding box center [1120, 482] width 105 height 23
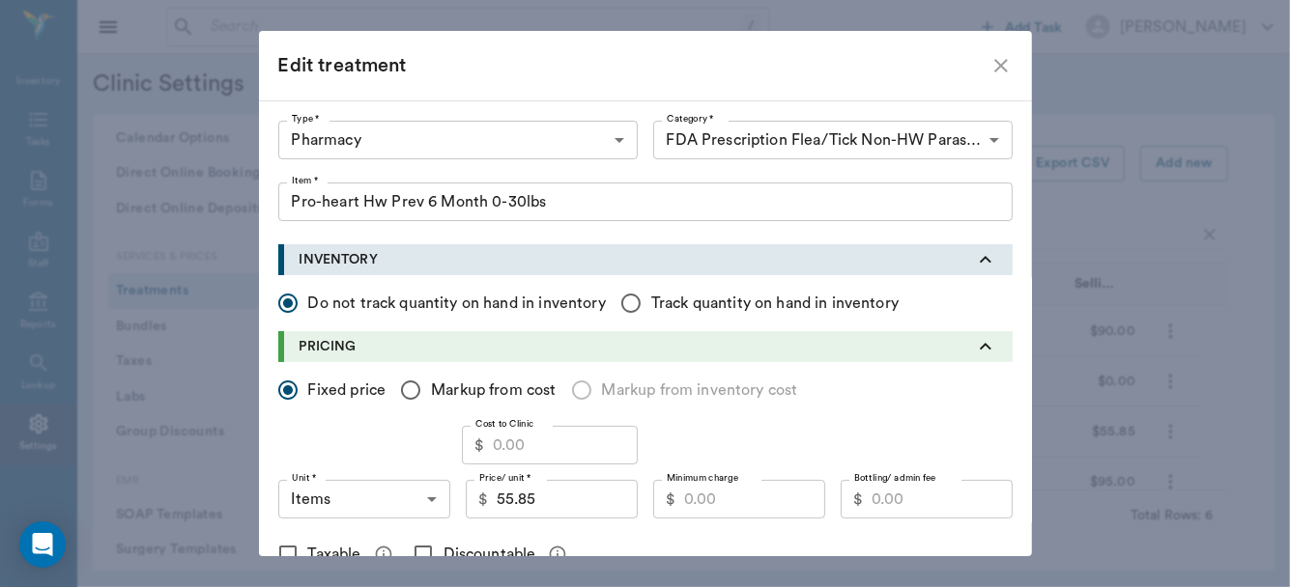
type input "Pro-heart Hw Prev 6 Month 0-30lbs"
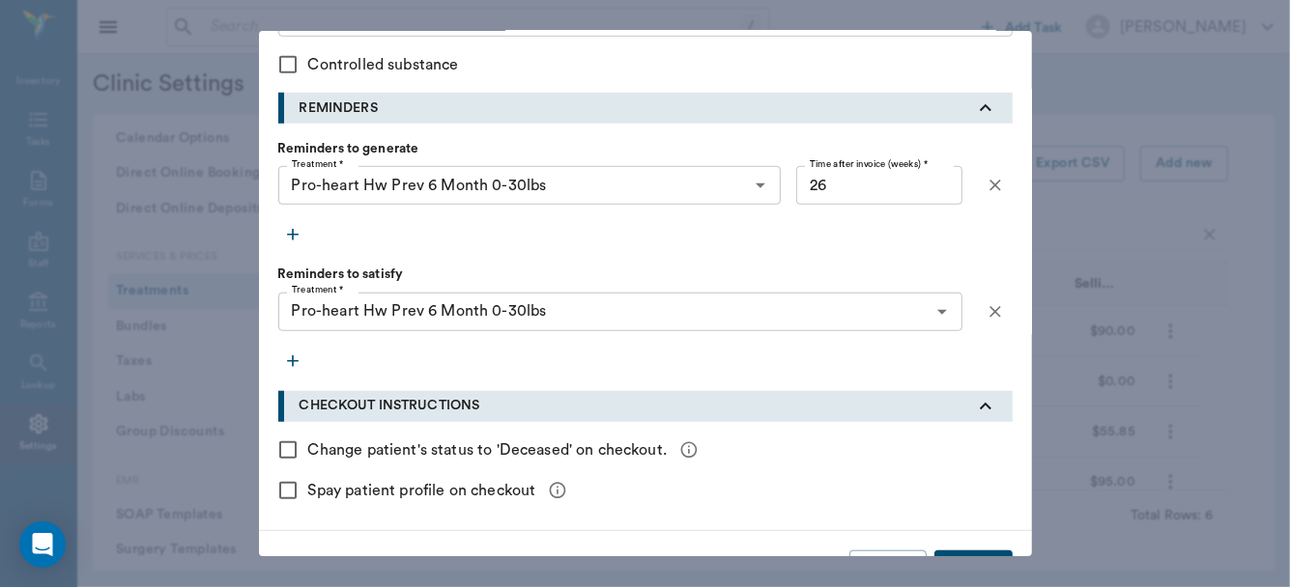
scroll to position [898, 0]
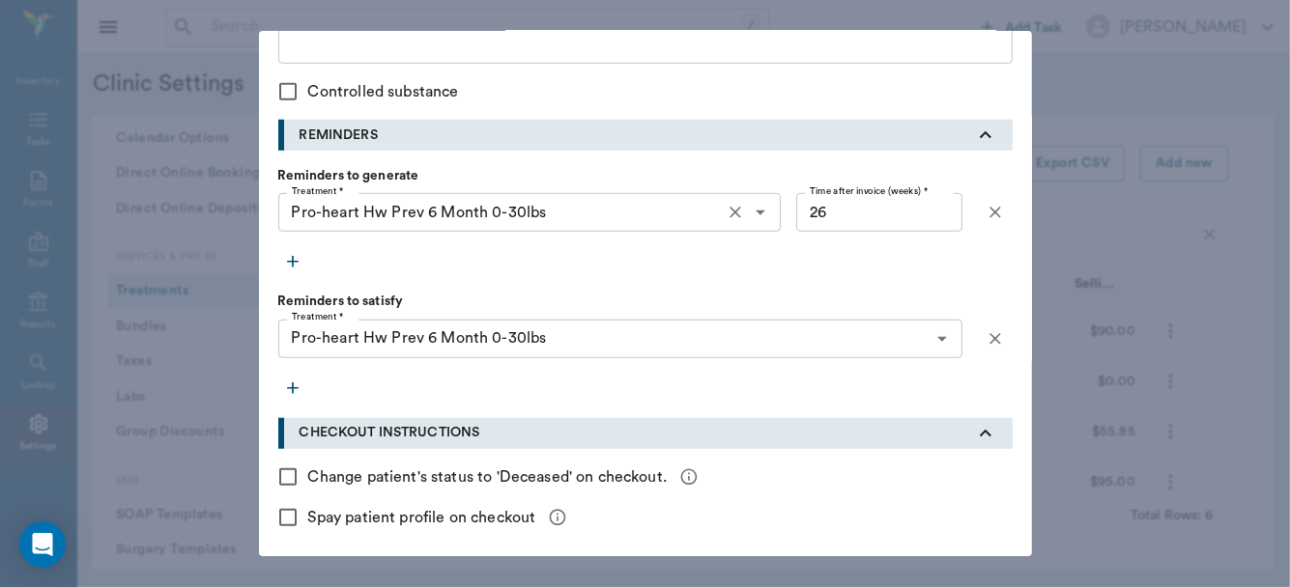
click at [730, 209] on icon "Clear" at bounding box center [735, 214] width 12 height 12
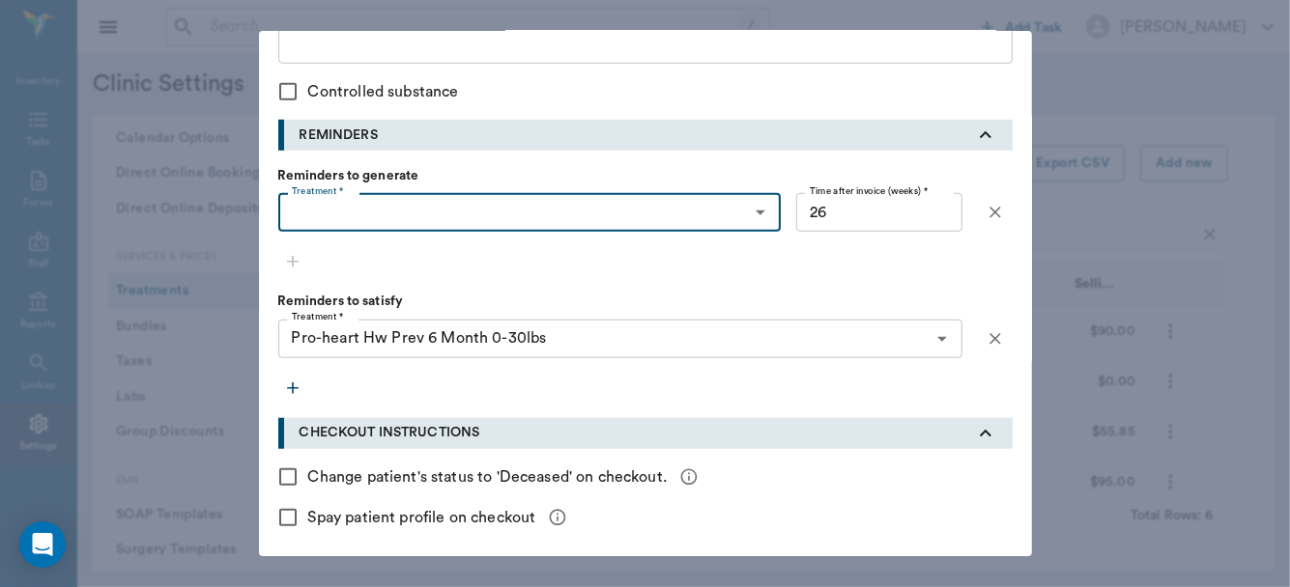
click at [637, 218] on input "Treatment *" at bounding box center [514, 212] width 460 height 27
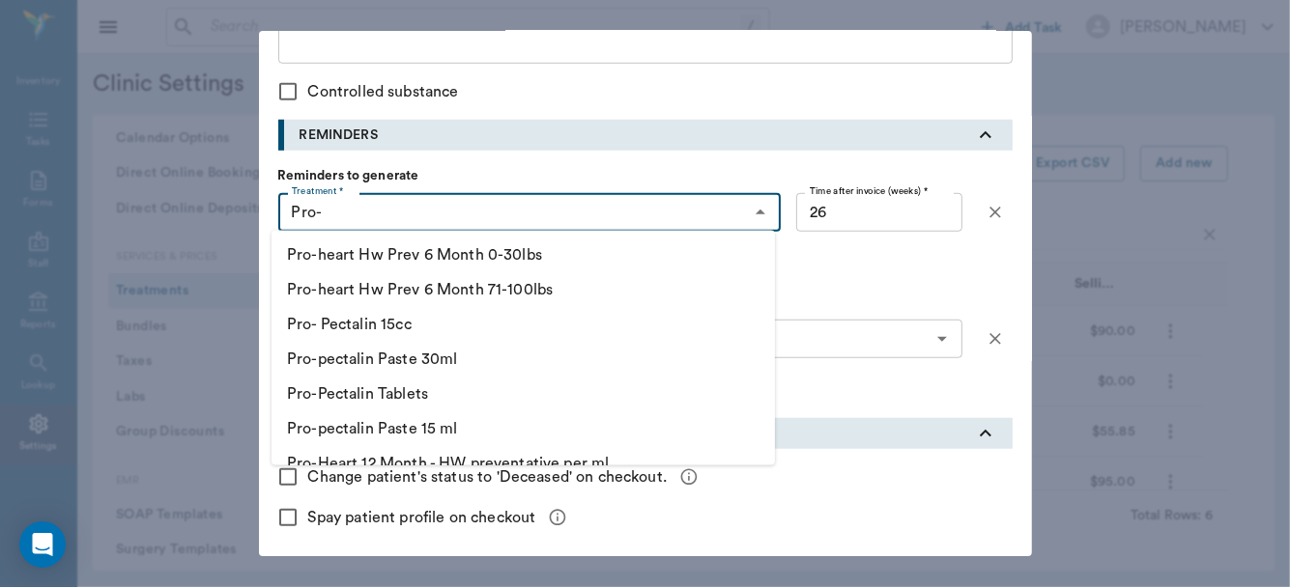
scroll to position [151, 0]
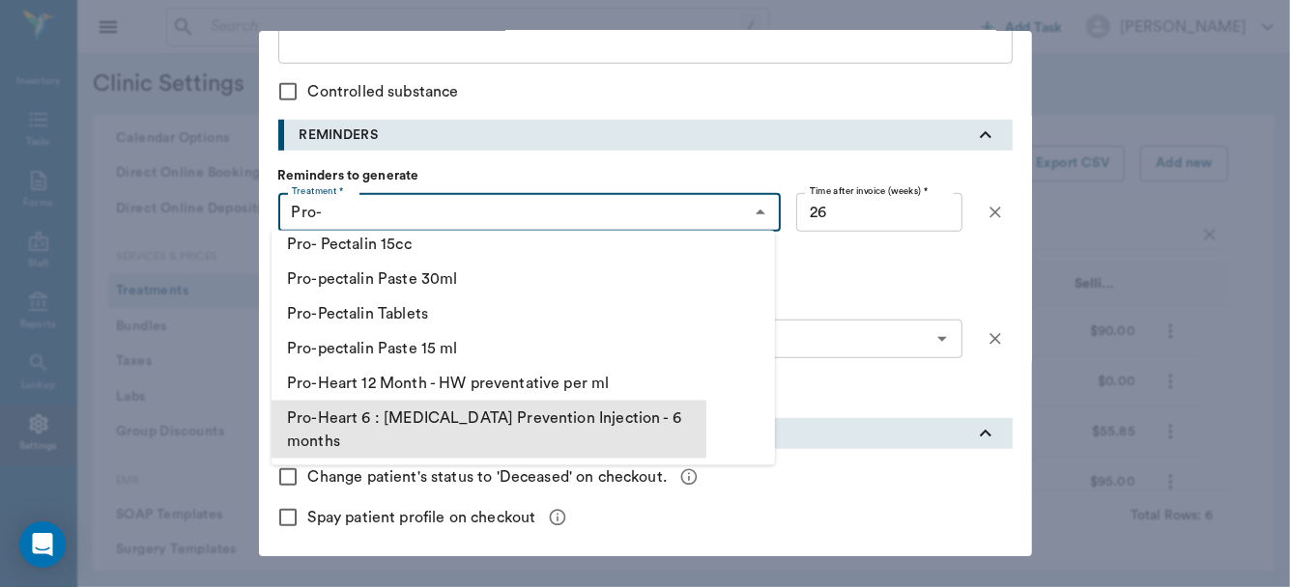
click at [557, 408] on li "Pro-Heart 6 : [MEDICAL_DATA] Prevention Injection - 6 months" at bounding box center [488, 430] width 435 height 58
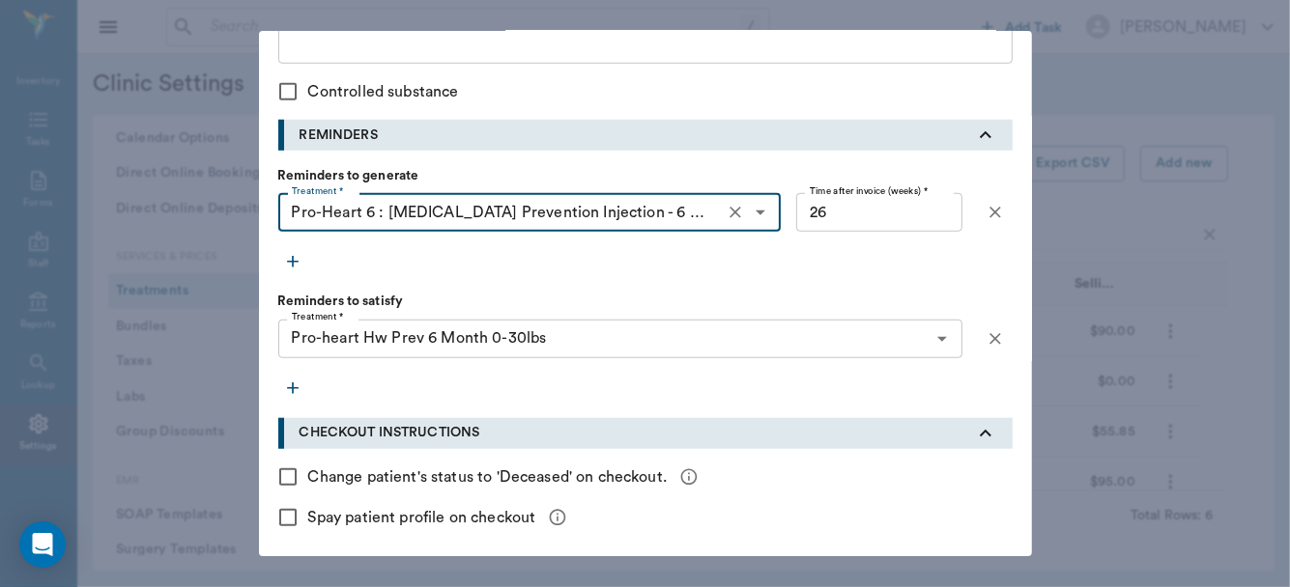
type input "Pro-Heart 6 : [MEDICAL_DATA] Prevention Injection - 6 months"
click at [283, 384] on icon "button" at bounding box center [292, 388] width 19 height 19
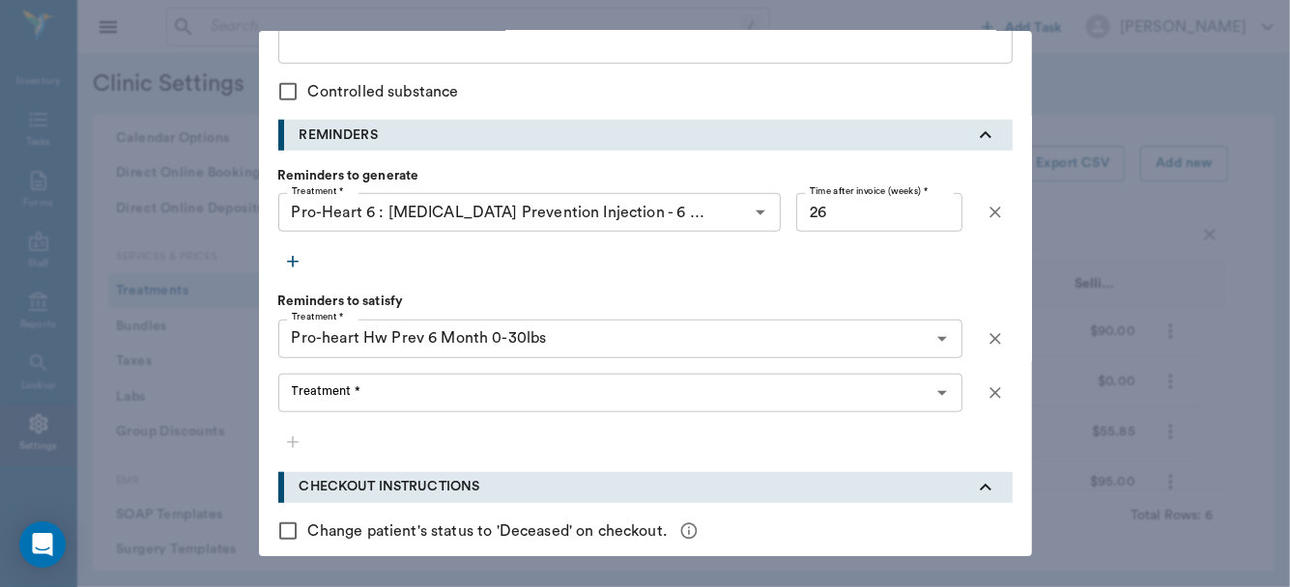
click at [325, 404] on div "Treatment *" at bounding box center [620, 393] width 684 height 39
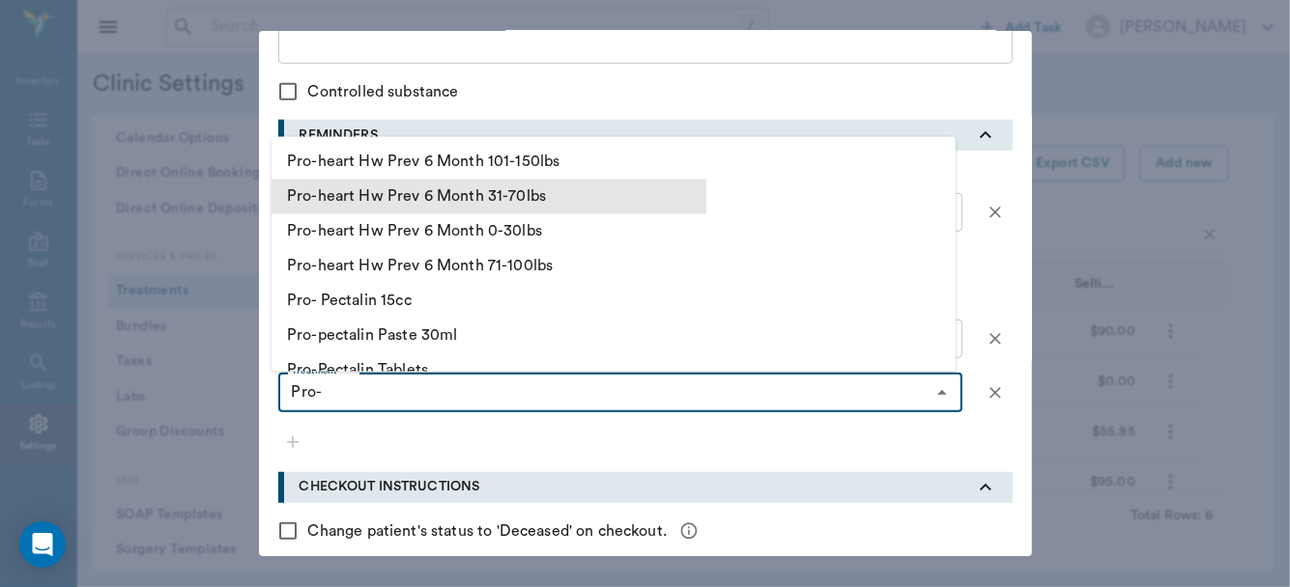
click at [404, 194] on li "Pro-heart Hw Prev 6 Month 31-70lbs" at bounding box center [488, 196] width 435 height 35
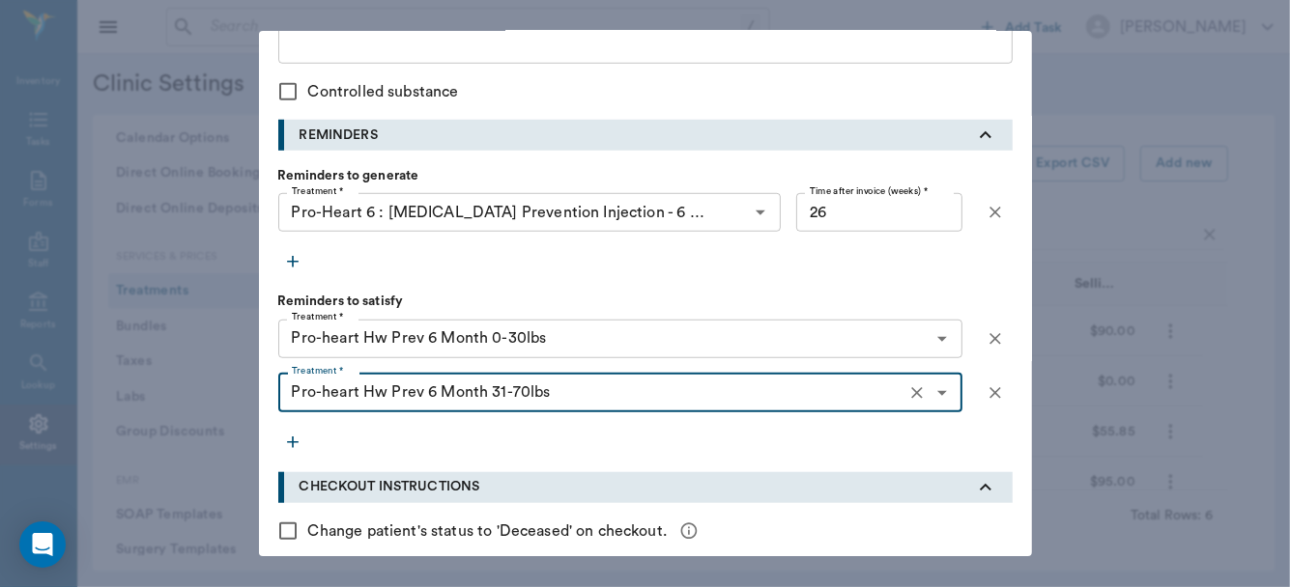
type input "Pro-heart Hw Prev 6 Month 31-70lbs"
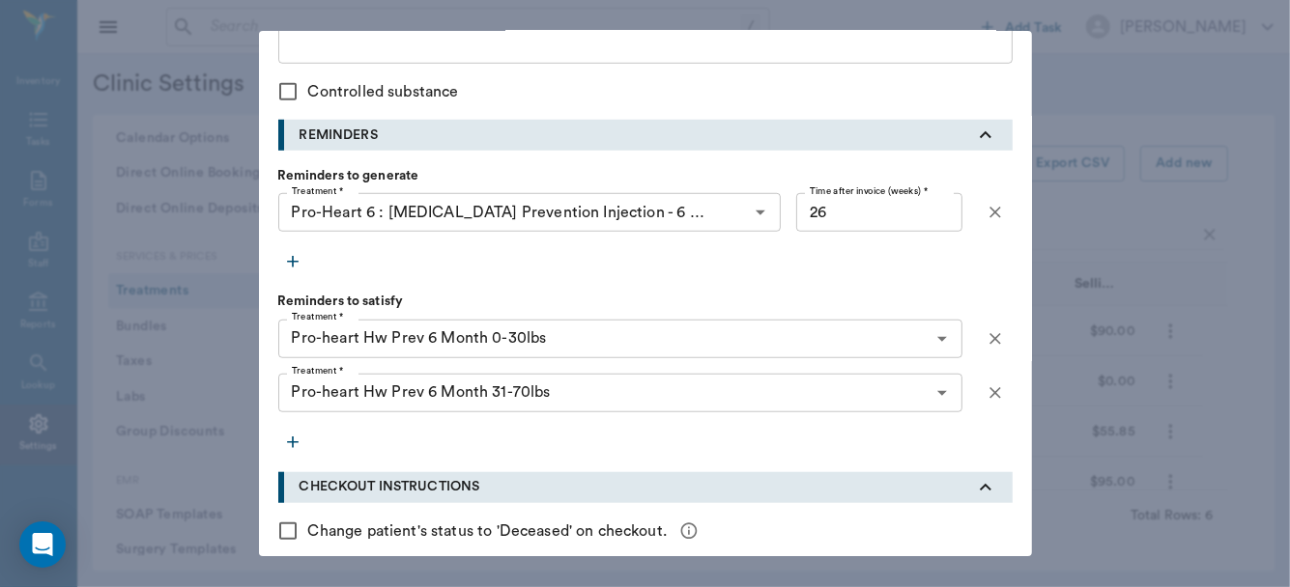
click at [283, 433] on icon "button" at bounding box center [292, 442] width 19 height 19
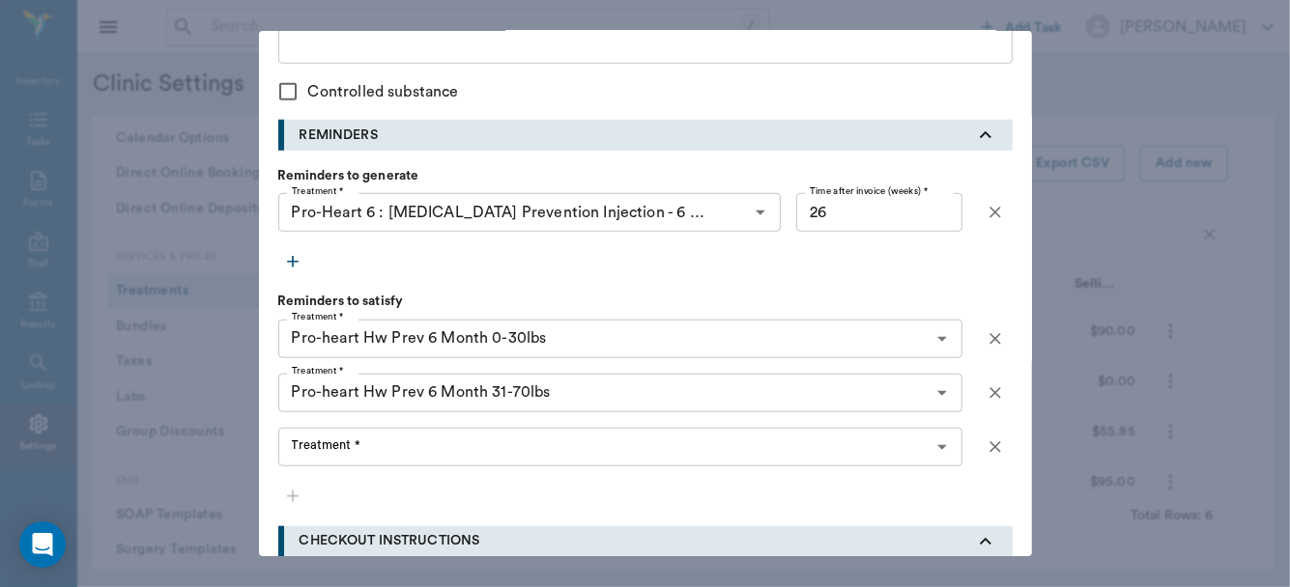
click at [308, 446] on div "Treatment * Treatment *" at bounding box center [620, 447] width 684 height 39
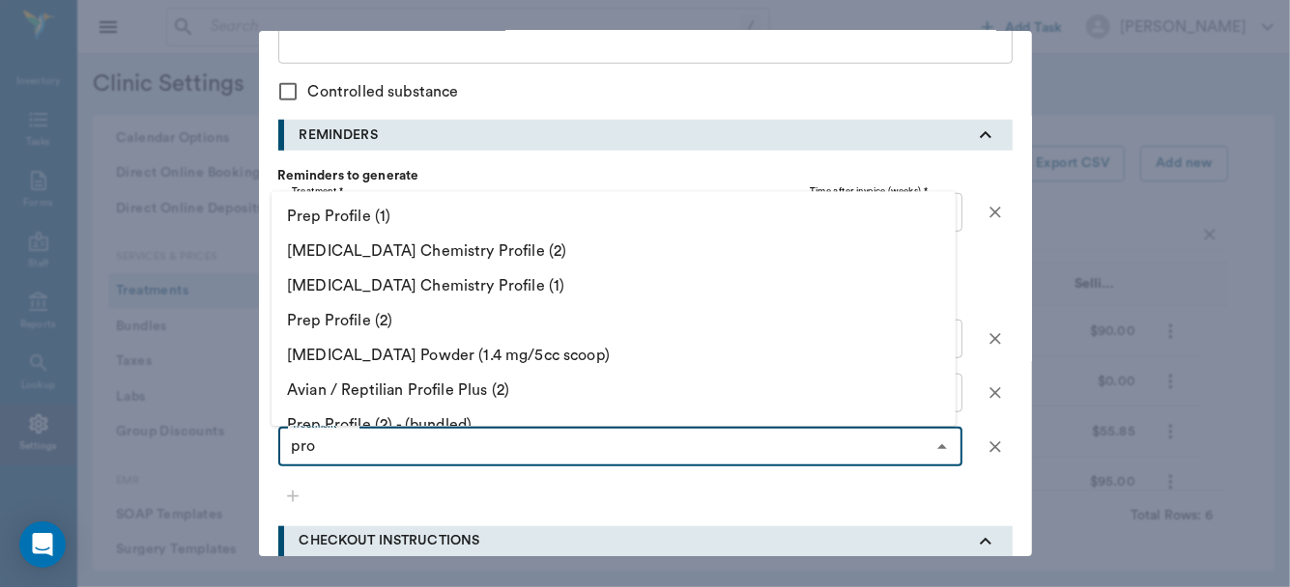
type input "pro"
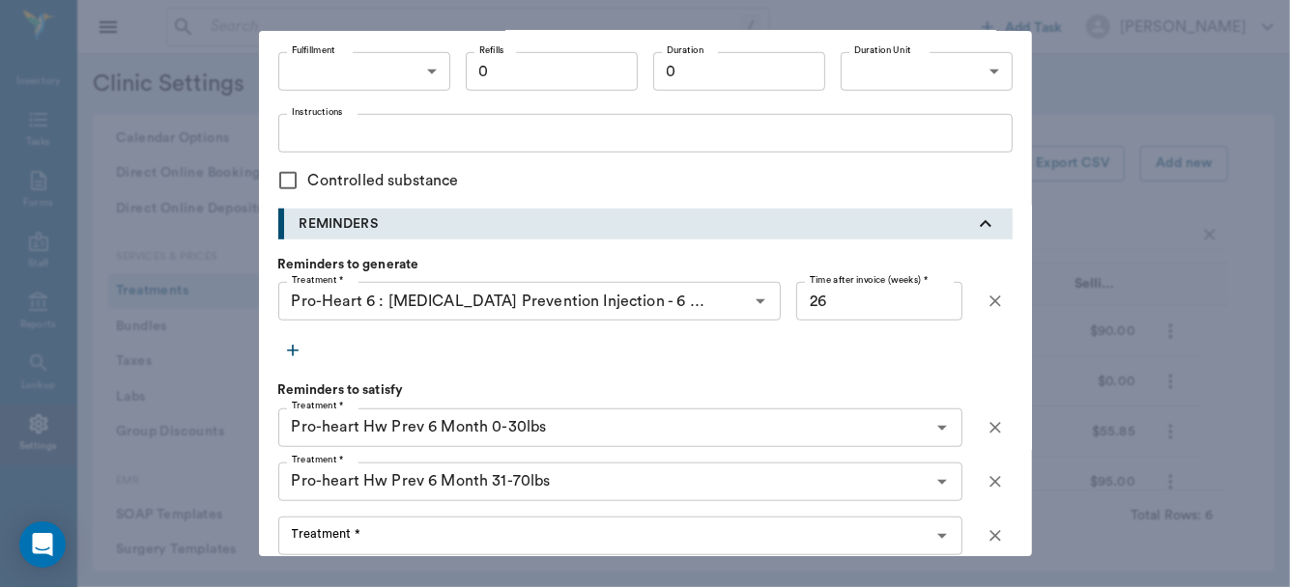
scroll to position [819, 0]
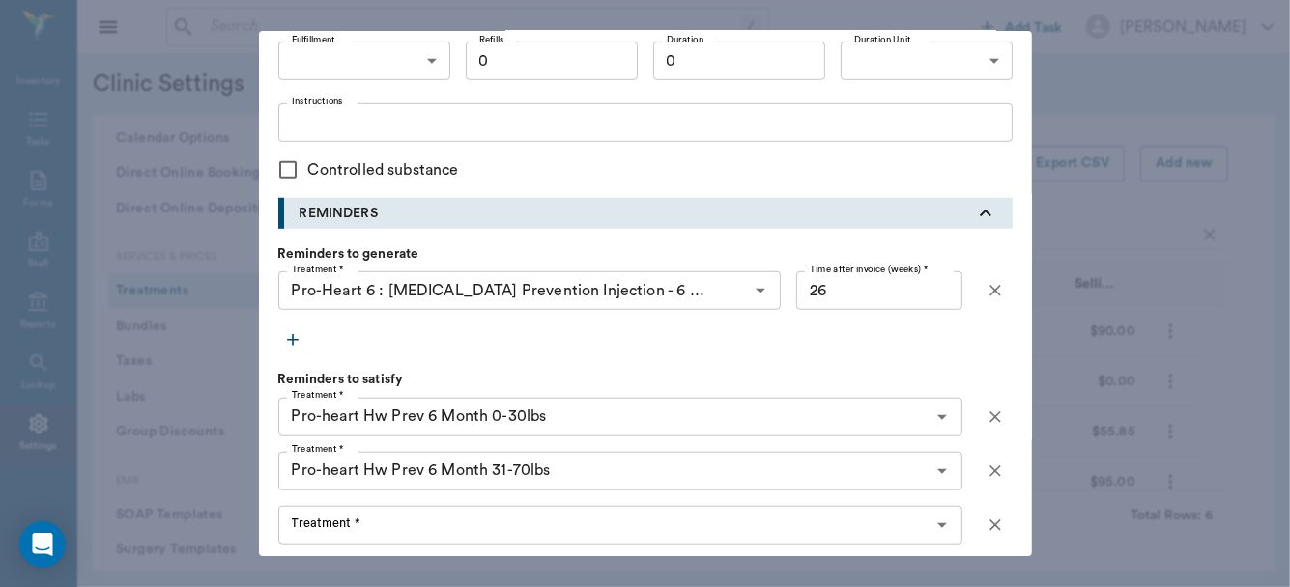
click at [897, 346] on div "Treatment * Pro-Heart 6 : [MEDICAL_DATA] Prevention Injection - 6 months Treatm…" at bounding box center [645, 312] width 734 height 83
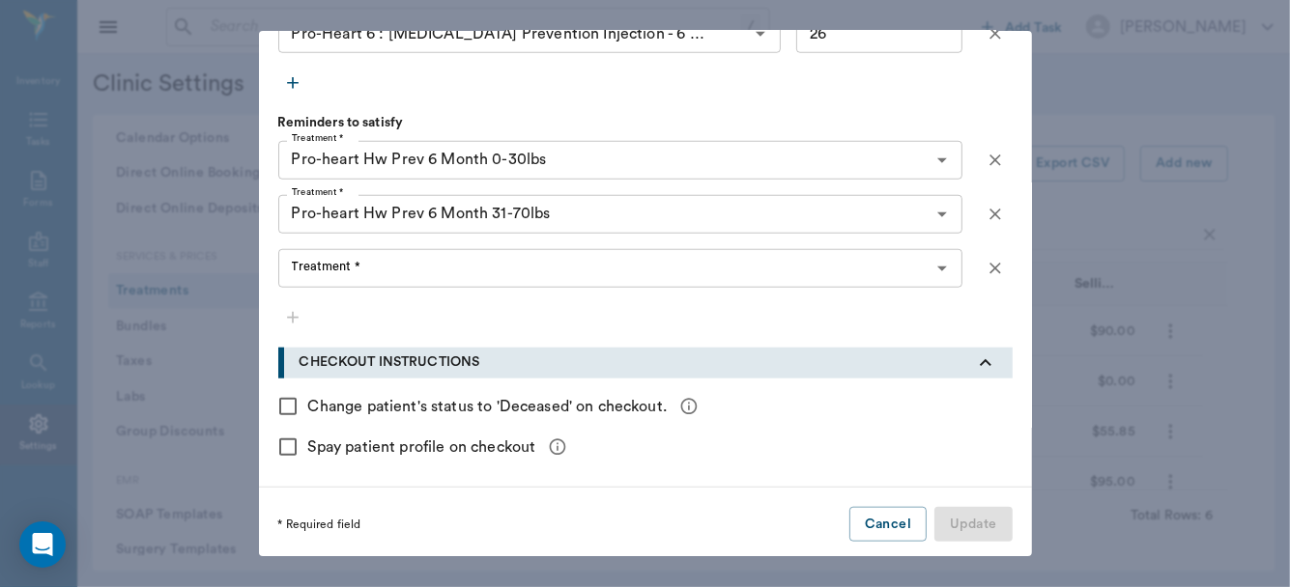
scroll to position [1019, 0]
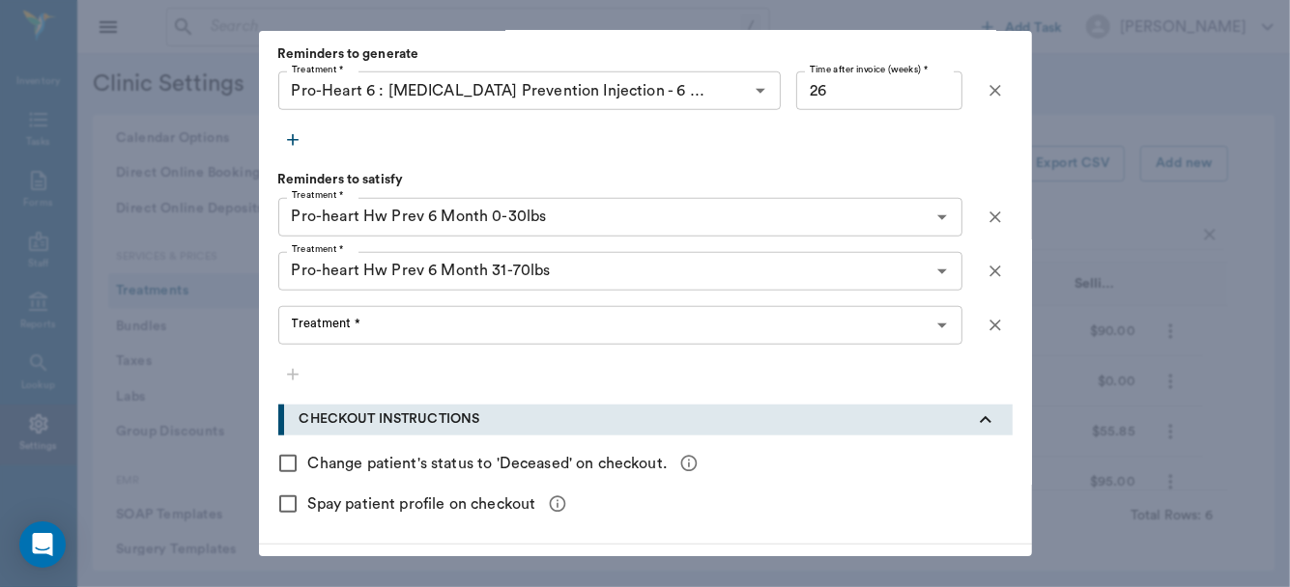
click at [451, 321] on input "Treatment *" at bounding box center [604, 325] width 641 height 27
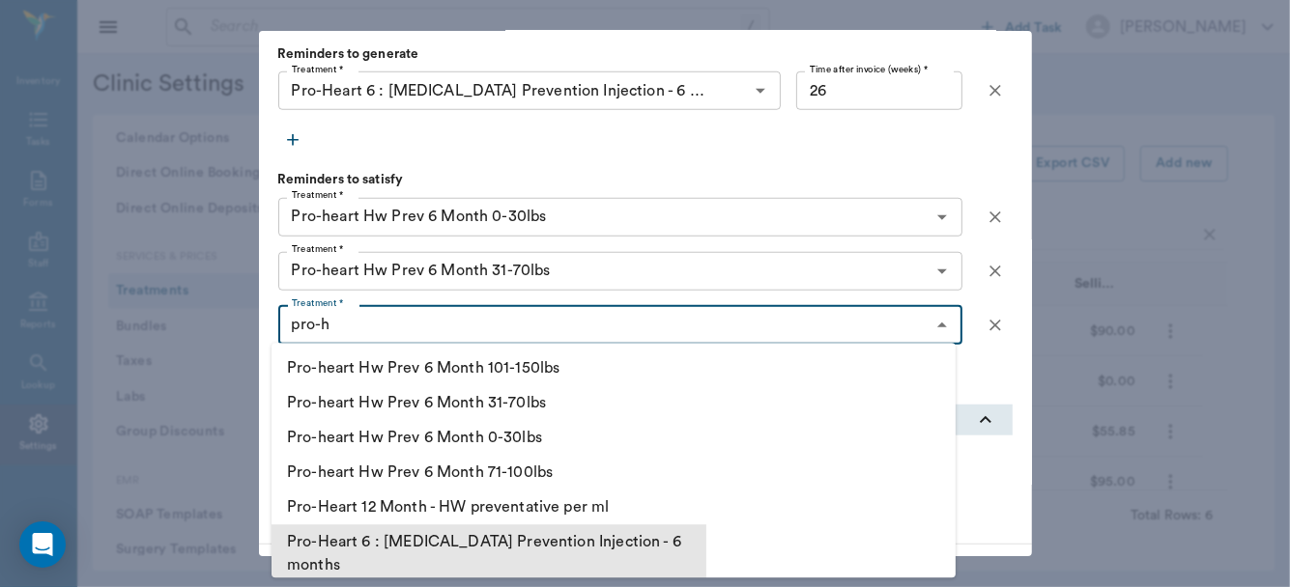
click at [449, 535] on li "Pro-Heart 6 : [MEDICAL_DATA] Prevention Injection - 6 months" at bounding box center [488, 554] width 435 height 58
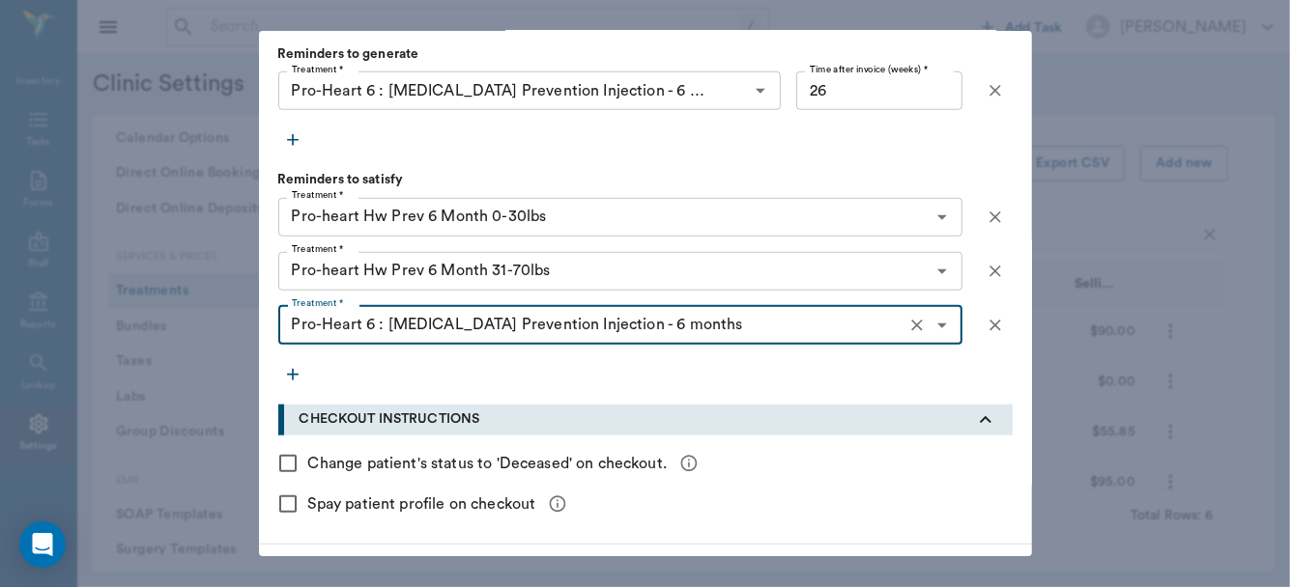
type input "Pro-Heart 6 : [MEDICAL_DATA] Prevention Injection - 6 months"
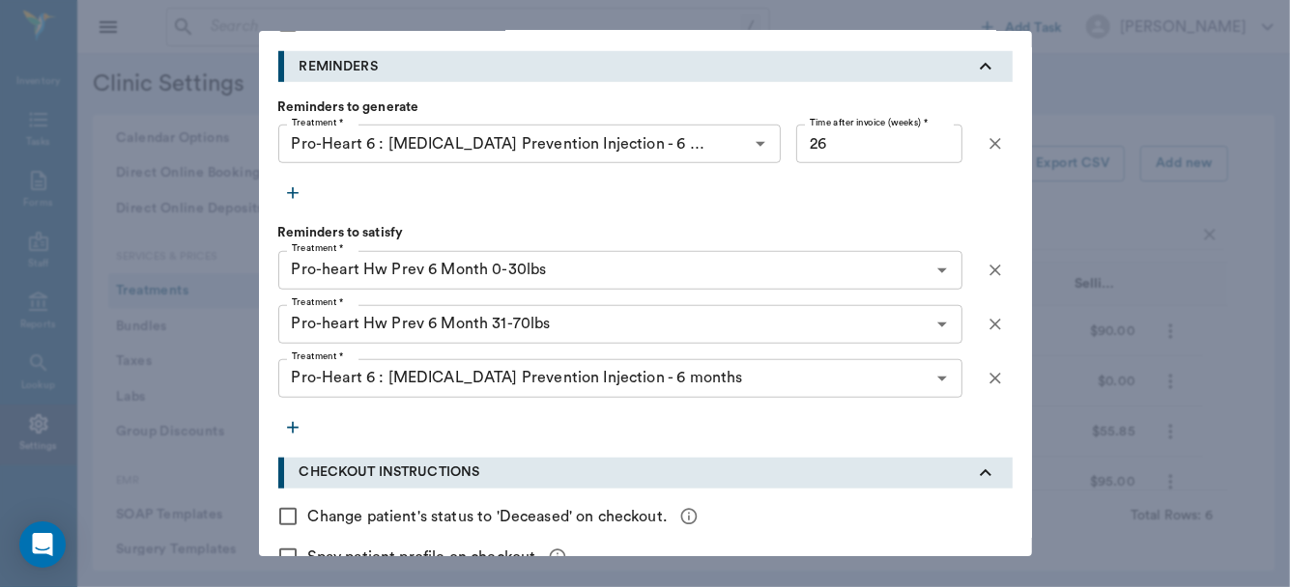
scroll to position [1079, 0]
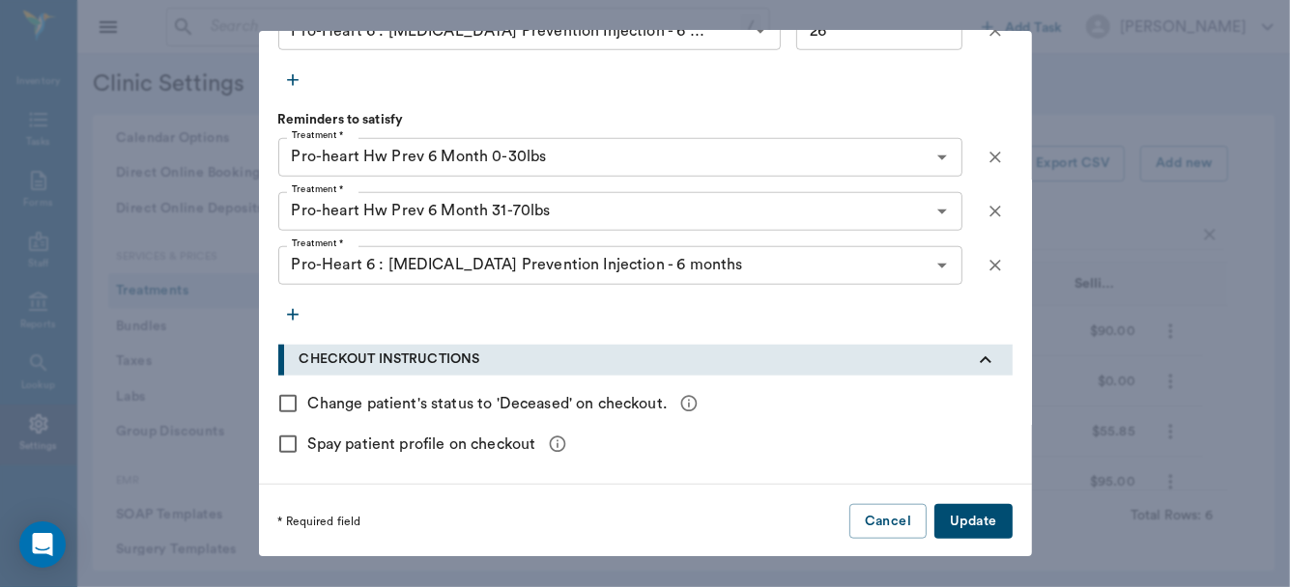
click at [973, 519] on button "Update" at bounding box center [972, 522] width 77 height 36
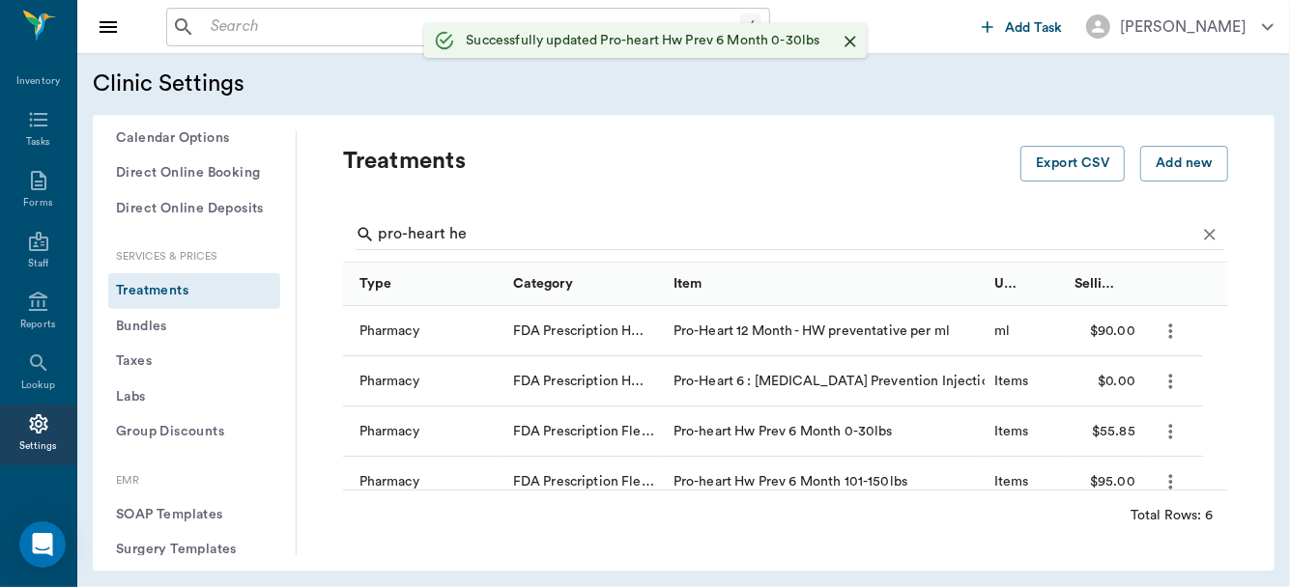
scroll to position [0, 0]
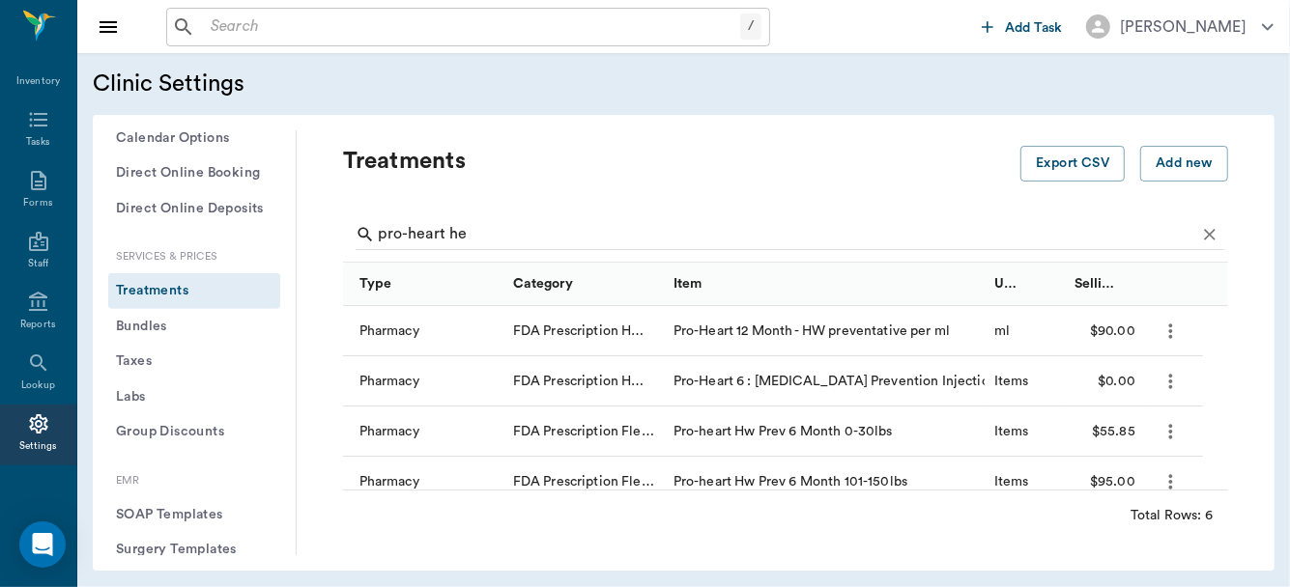
click at [1165, 335] on icon "more" at bounding box center [1170, 331] width 22 height 23
click at [1119, 378] on p "Edit Treatment" at bounding box center [1120, 382] width 105 height 23
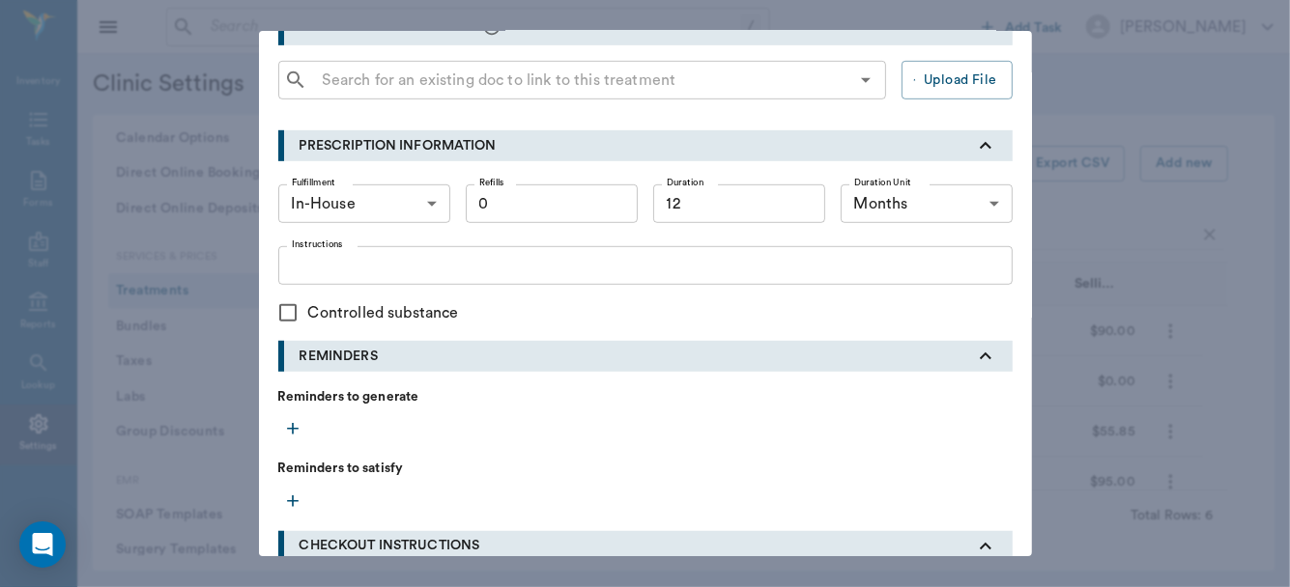
scroll to position [762, 0]
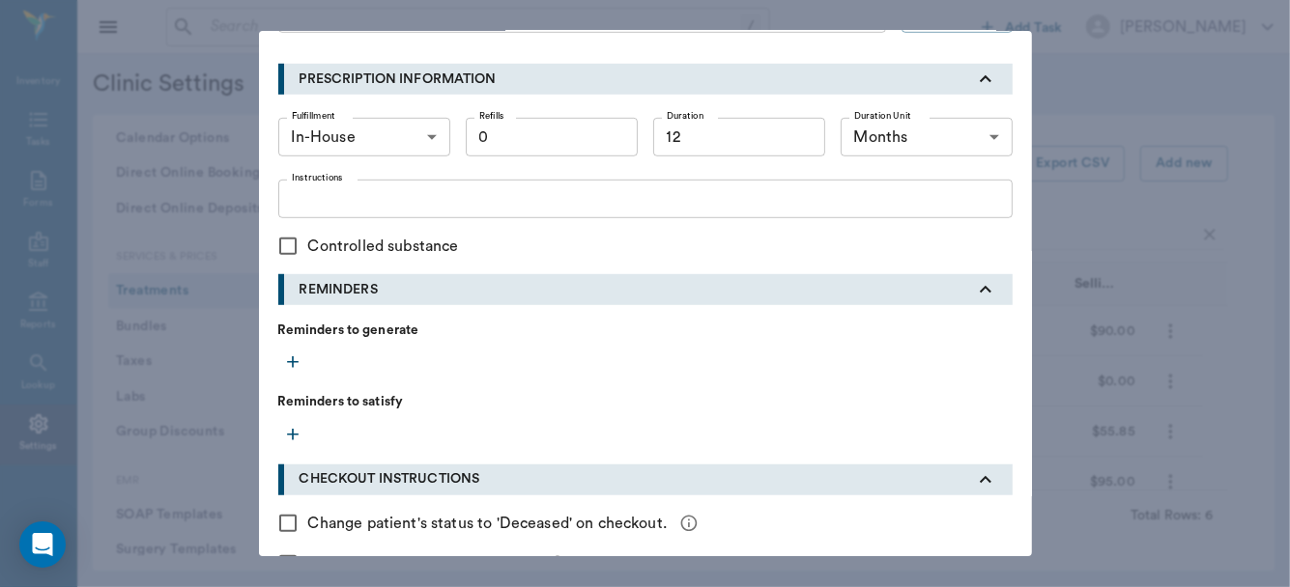
click at [284, 357] on icon "button" at bounding box center [292, 362] width 19 height 19
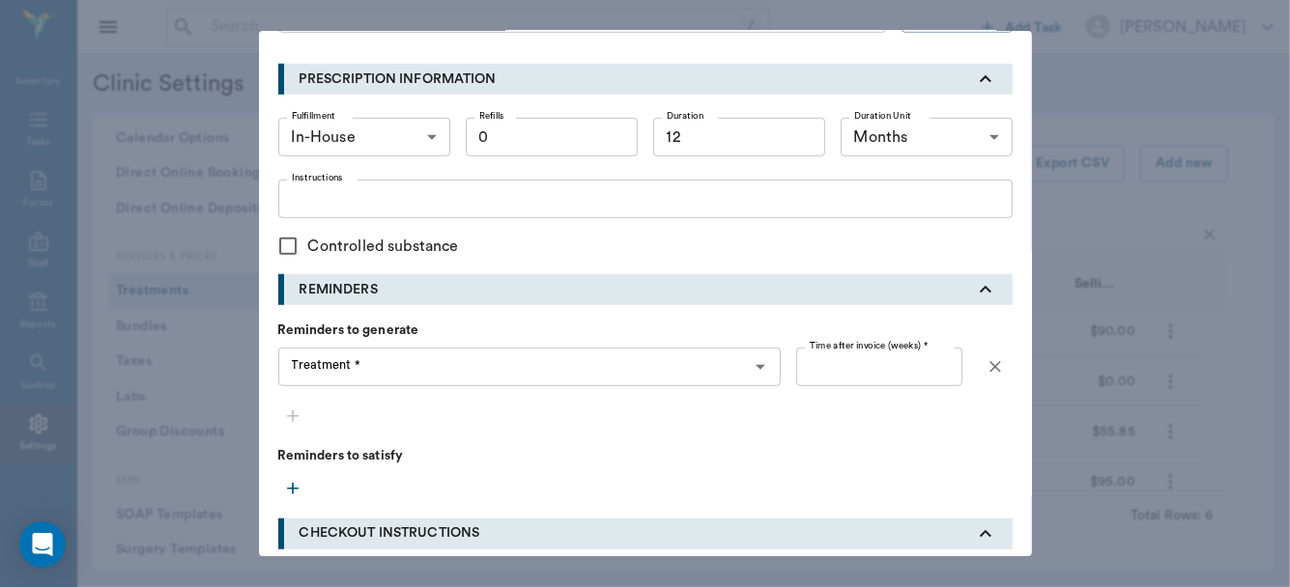
click at [333, 364] on div "Treatment * Treatment *" at bounding box center [529, 367] width 503 height 39
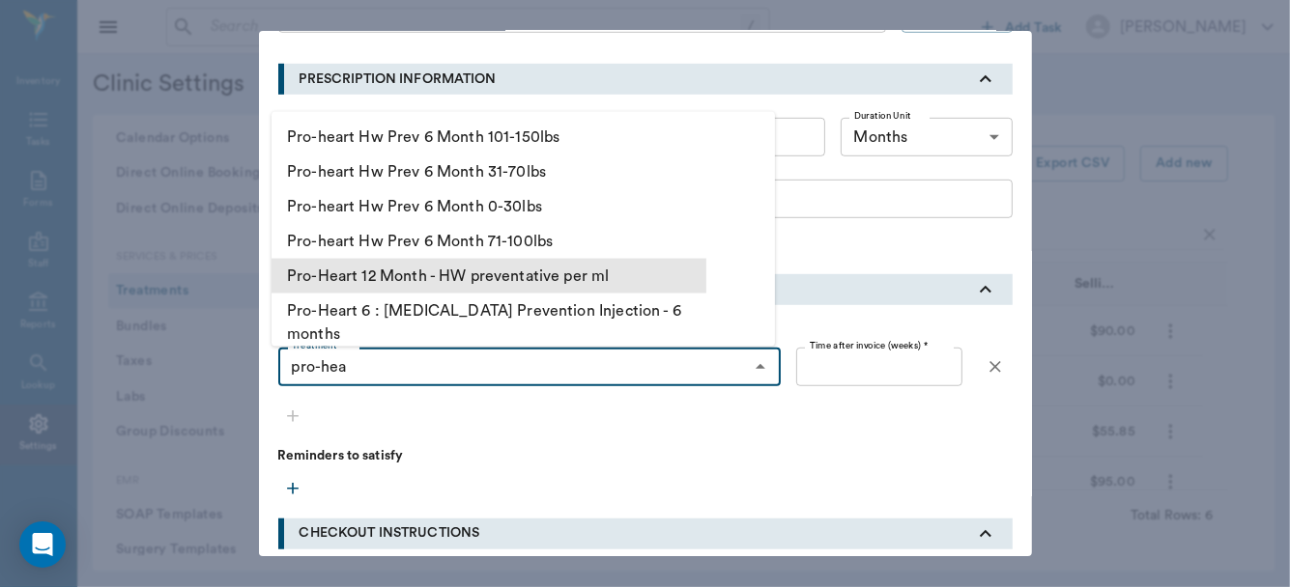
click at [386, 277] on li "Pro-Heart 12 Month - HW preventative per ml" at bounding box center [488, 275] width 435 height 35
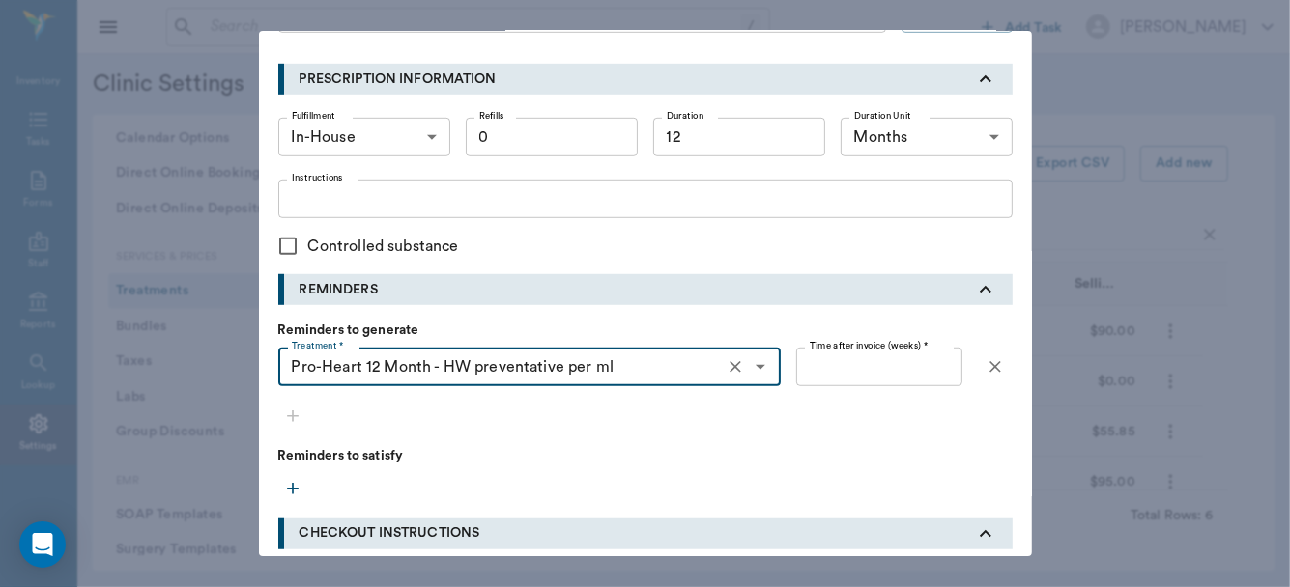
type input "Pro-Heart 12 Month - HW preventative per ml"
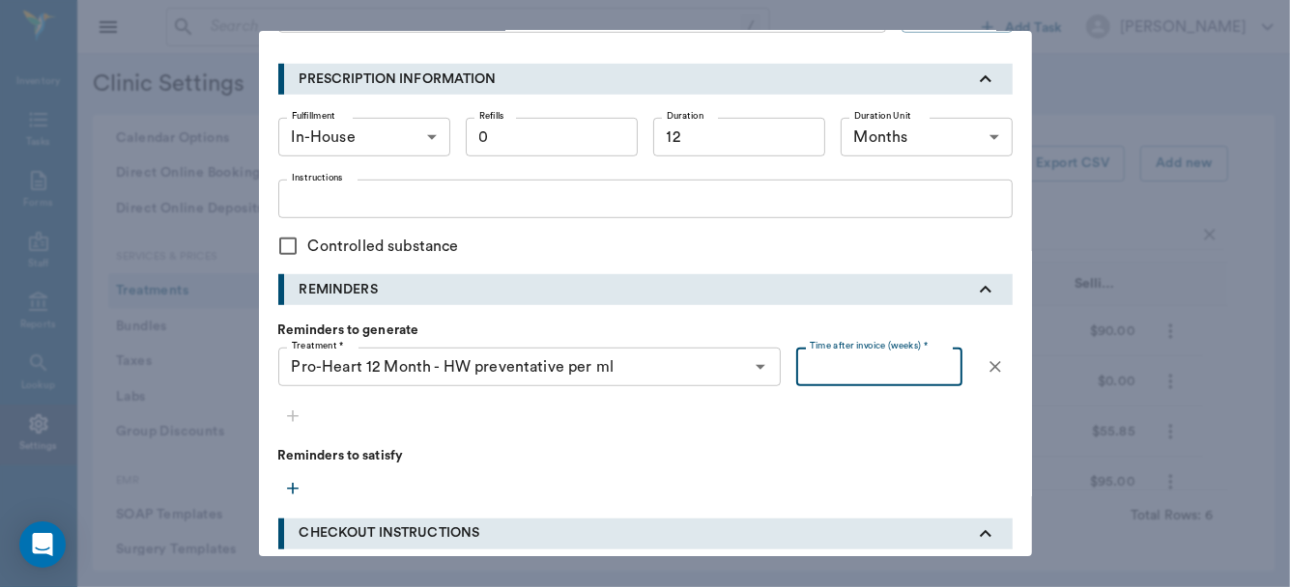
click at [877, 357] on input "Time after invoice (weeks) *" at bounding box center [878, 367] width 165 height 39
type input "52"
click at [283, 490] on icon "button" at bounding box center [292, 488] width 19 height 19
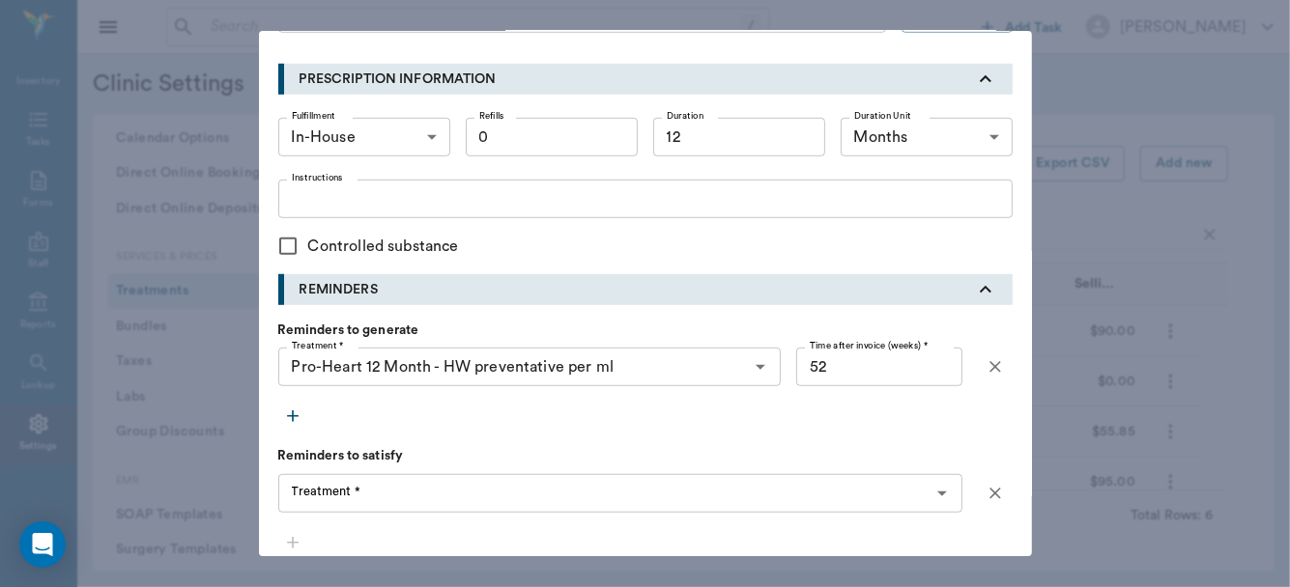
click at [314, 490] on div "Treatment * Treatment *" at bounding box center [620, 493] width 684 height 39
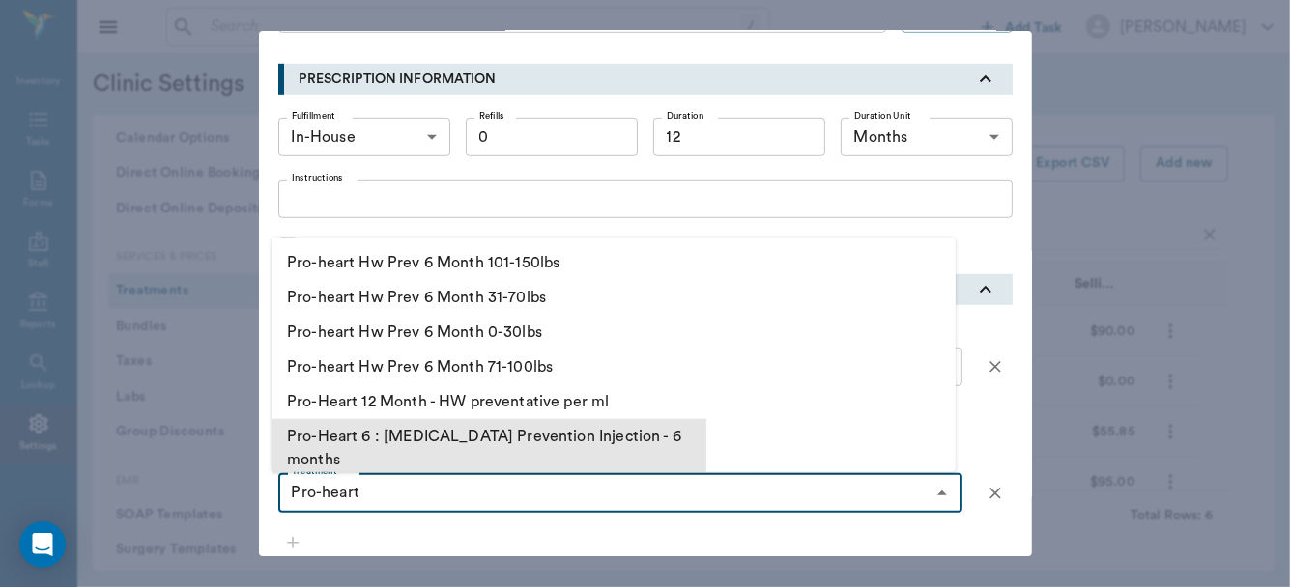
click at [430, 430] on li "Pro-Heart 6 : [MEDICAL_DATA] Prevention Injection - 6 months" at bounding box center [488, 448] width 435 height 58
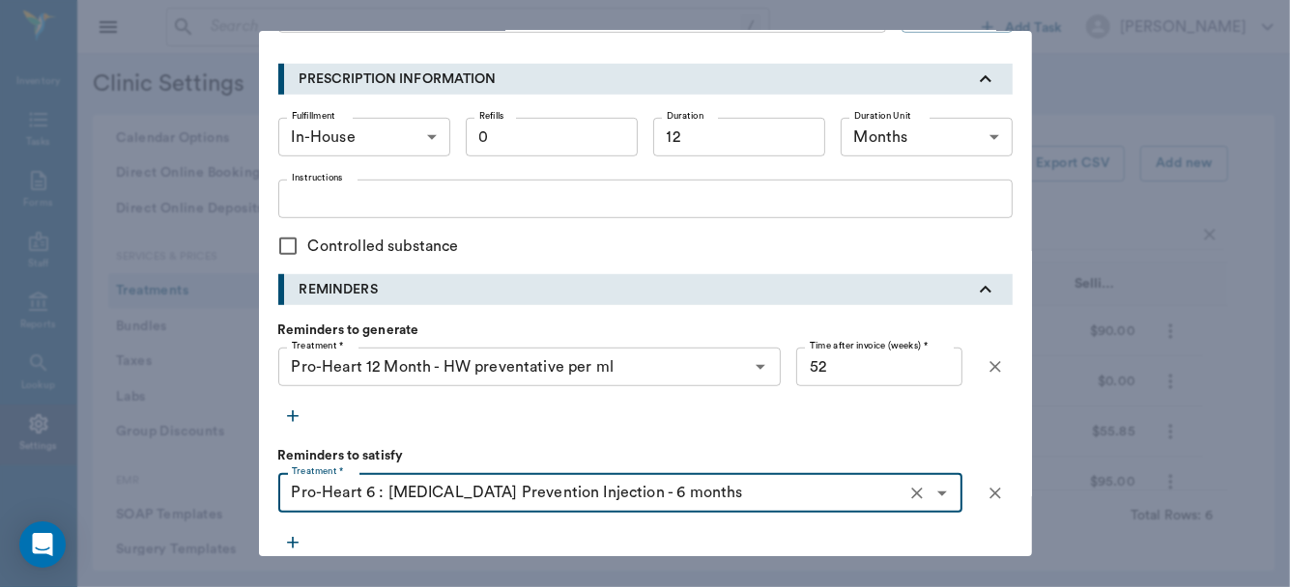
type input "Pro-Heart 6 : Heartworm Prevention Injection - 6 months"
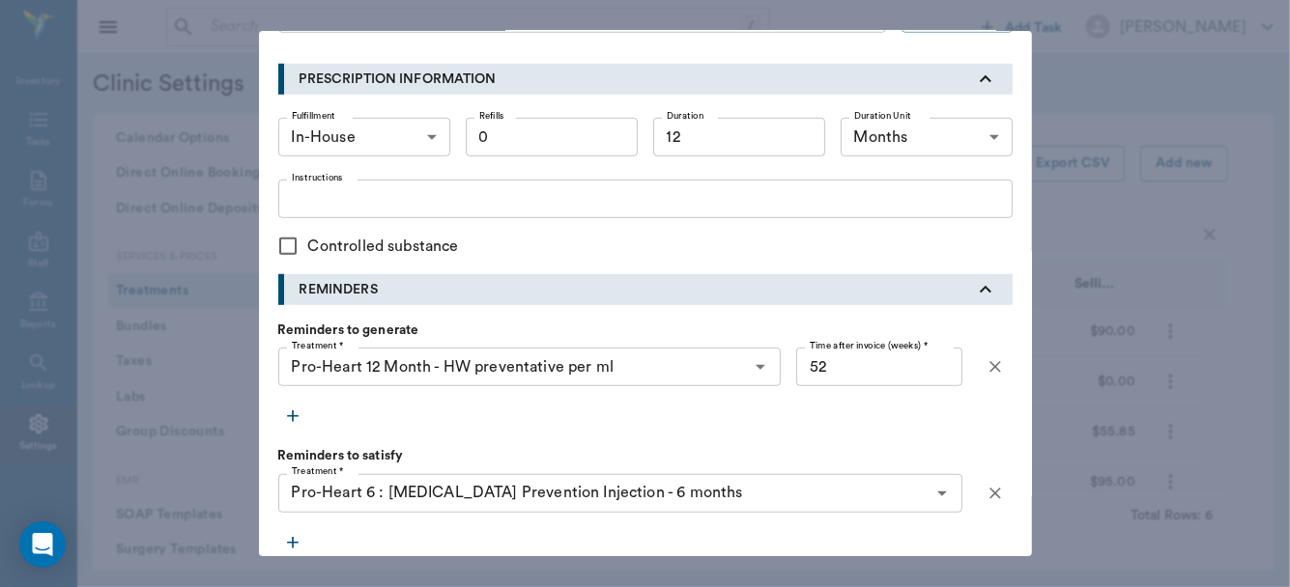
click at [287, 541] on icon "button" at bounding box center [293, 543] width 12 height 12
click at [300, 539] on div "Treatment * Treatment *" at bounding box center [620, 548] width 684 height 39
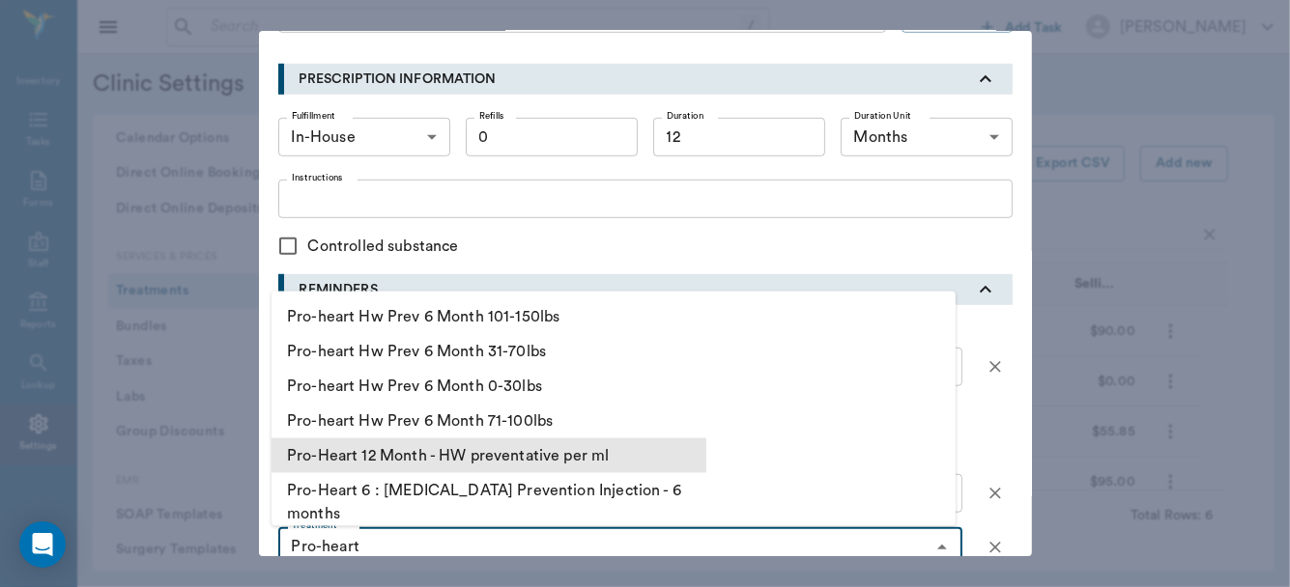
click at [408, 457] on li "Pro-Heart 12 Month - HW preventative per ml" at bounding box center [488, 455] width 435 height 35
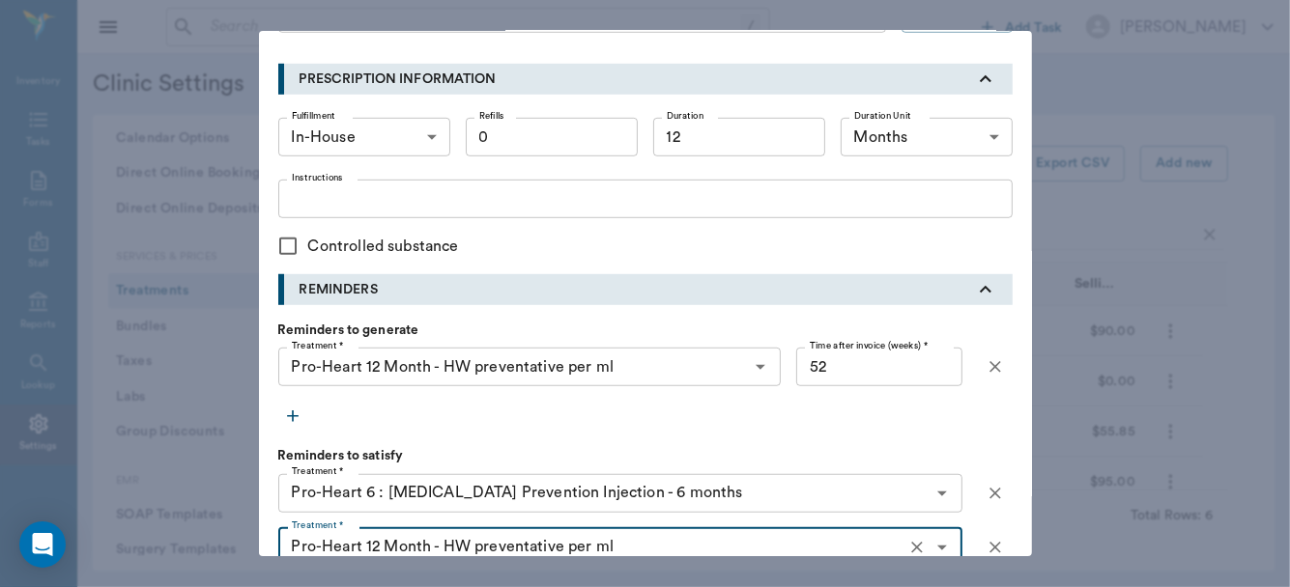
type input "Pro-Heart 12 Month - HW preventative per ml"
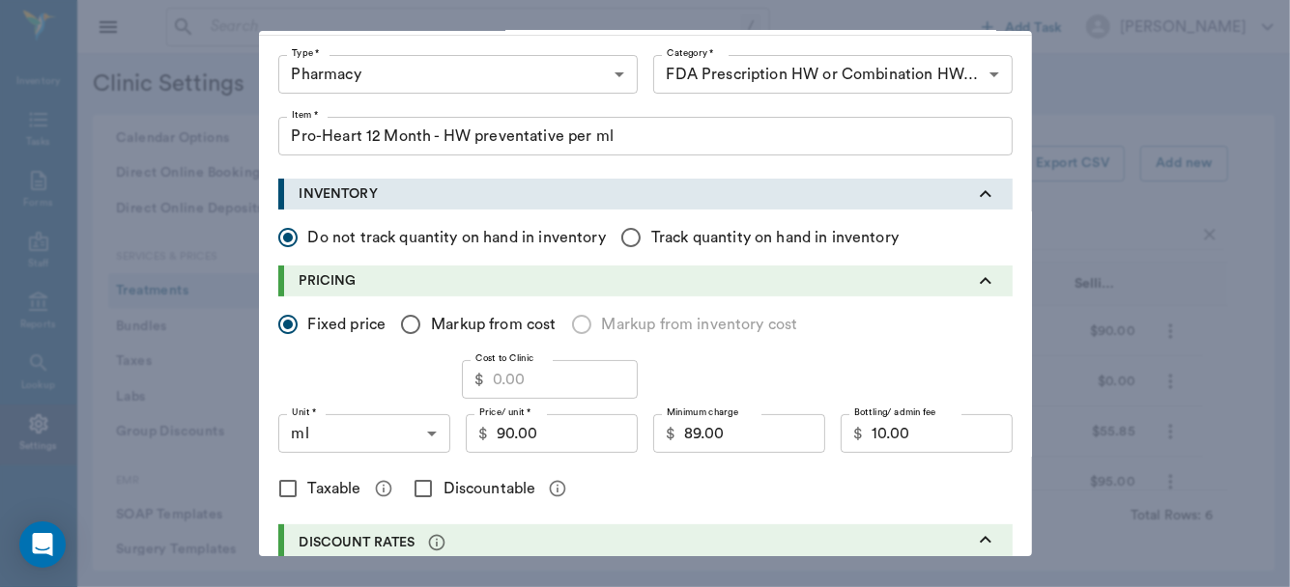
scroll to position [0, 0]
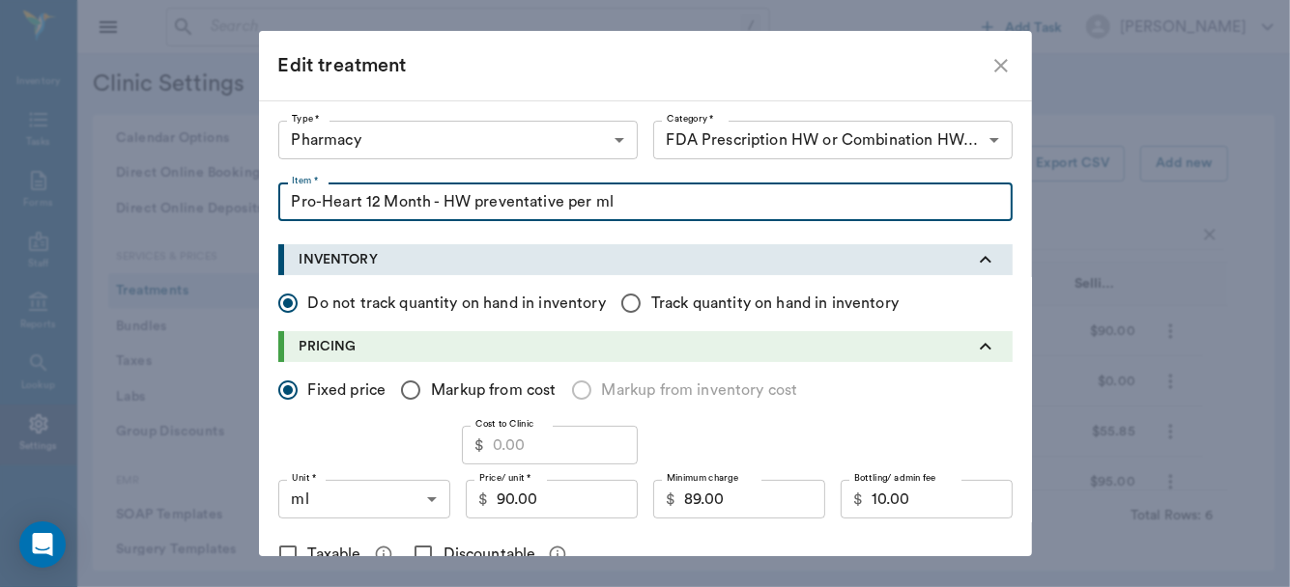
click at [608, 198] on input "Pro-Heart 12 Month - HW preventative per ml" at bounding box center [645, 202] width 734 height 39
type input "Pro-Heart 12 Month - HW preventative"
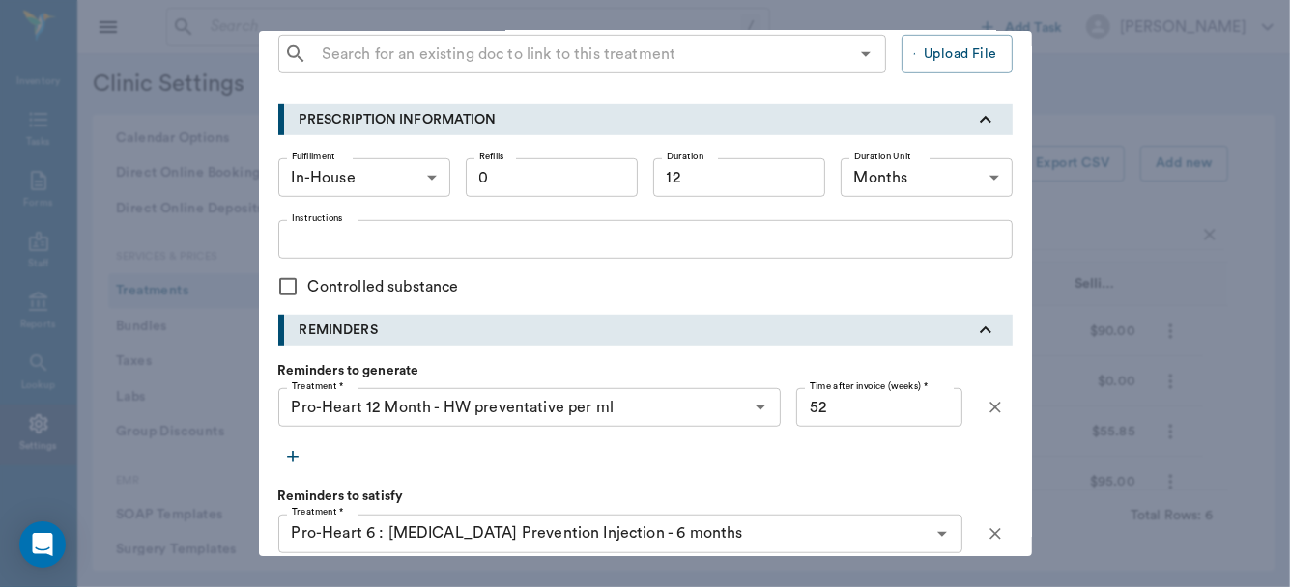
scroll to position [717, 0]
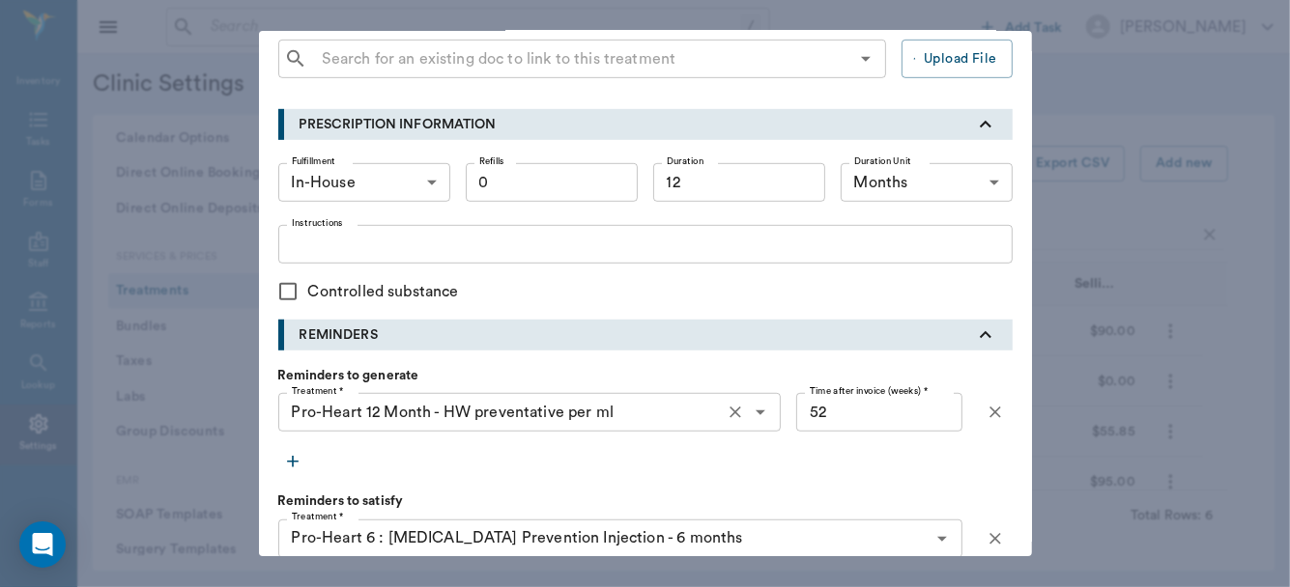
click at [626, 422] on input "Pro-Heart 12 Month - HW preventative per ml" at bounding box center [501, 412] width 435 height 27
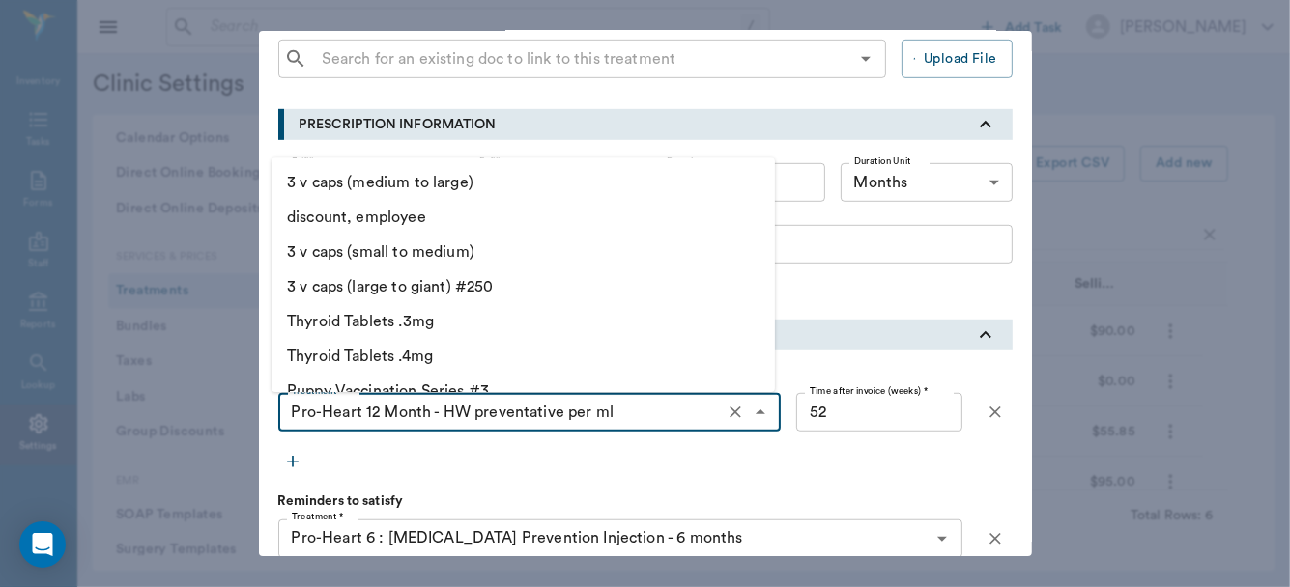
scroll to position [62161, 0]
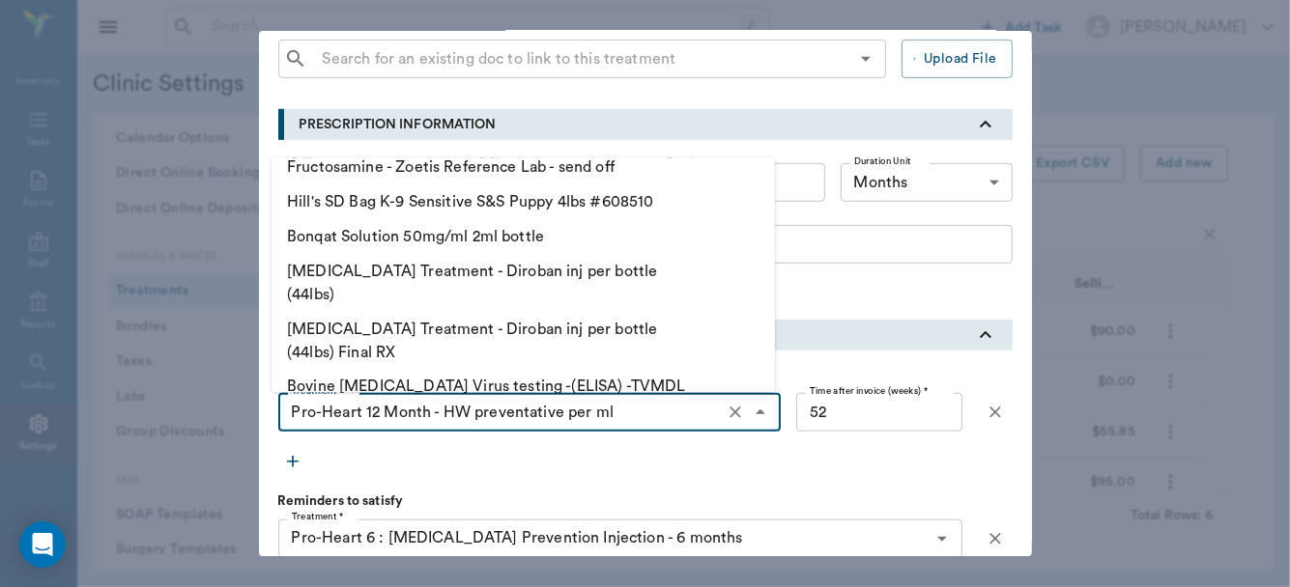
click at [621, 413] on input "Pro-Heart 12 Month - HW preventative per ml" at bounding box center [501, 412] width 435 height 27
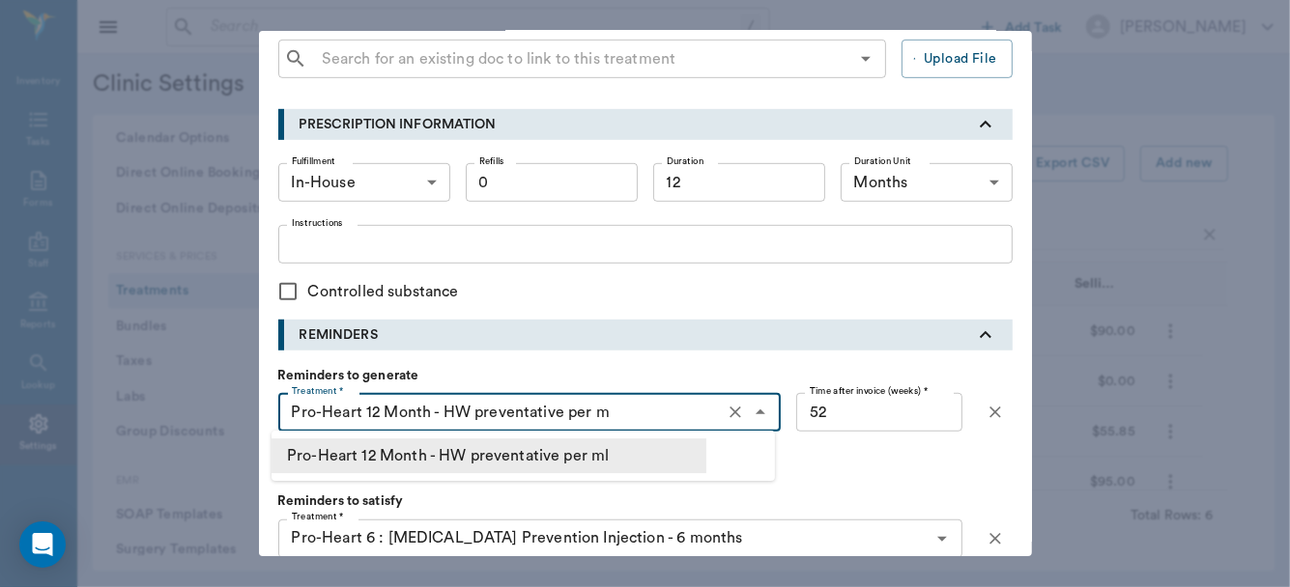
scroll to position [0, 0]
type input "Pro-Heart 12 Month - HW preventative per ml"
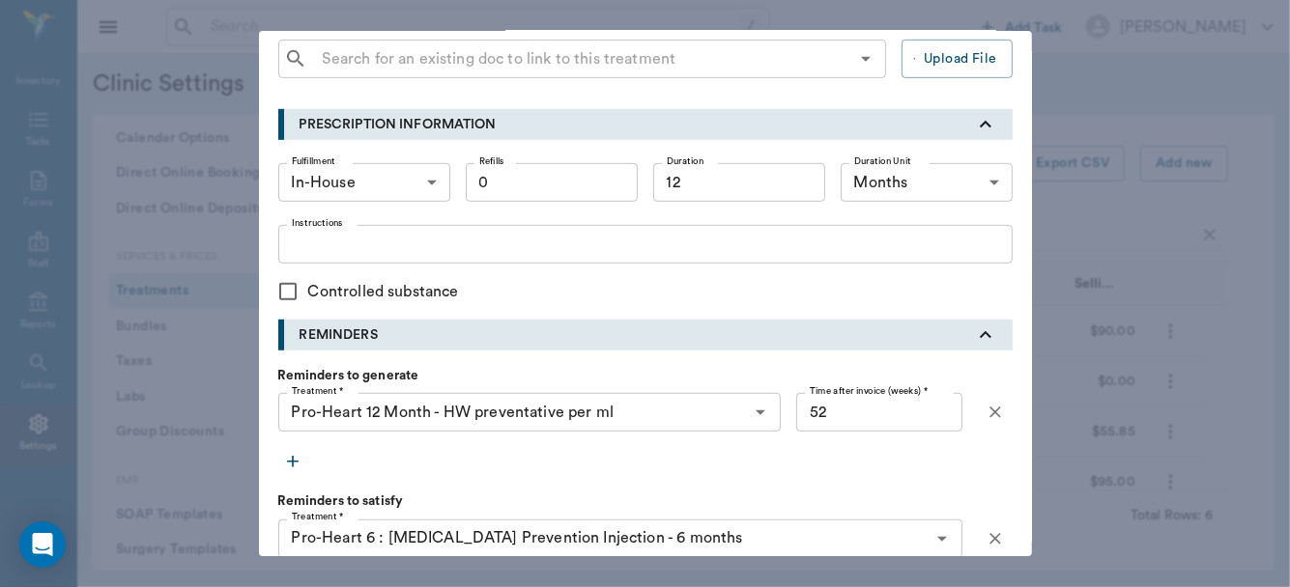
click at [695, 366] on p "Reminders to generate" at bounding box center [510, 375] width 464 height 19
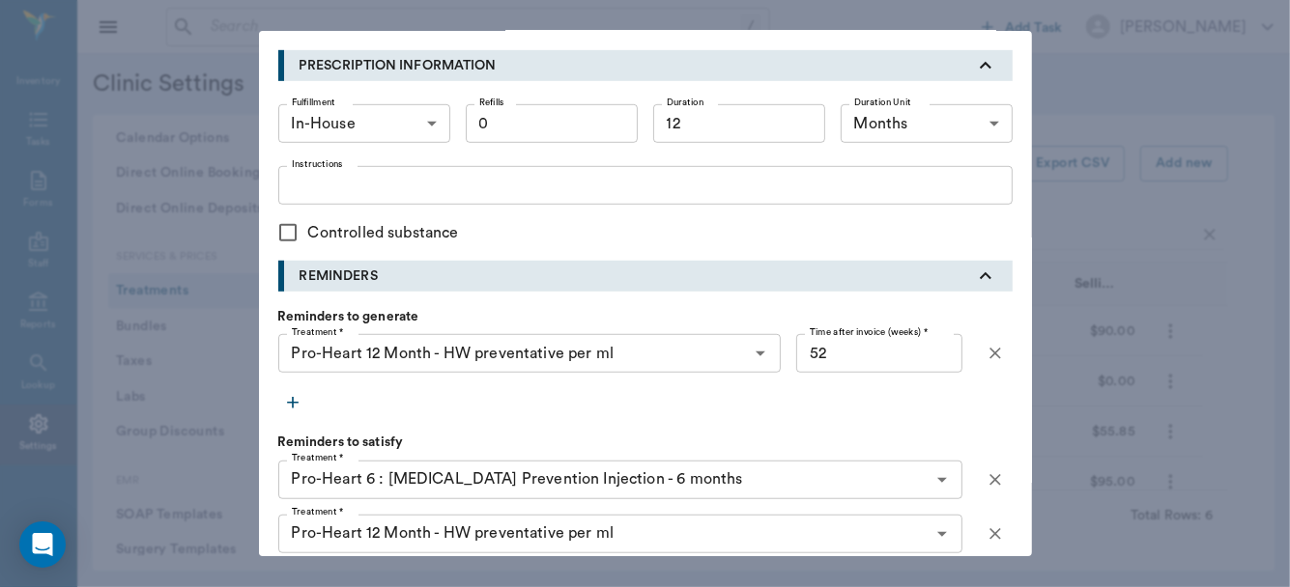
scroll to position [772, 0]
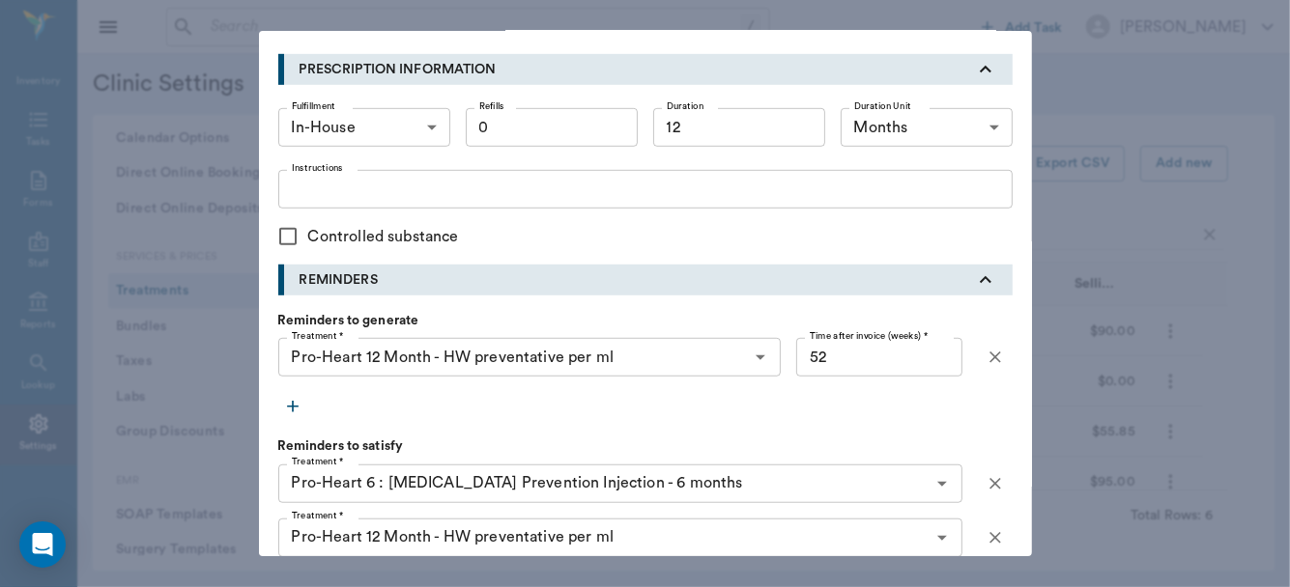
click at [986, 358] on icon "button" at bounding box center [995, 357] width 19 height 19
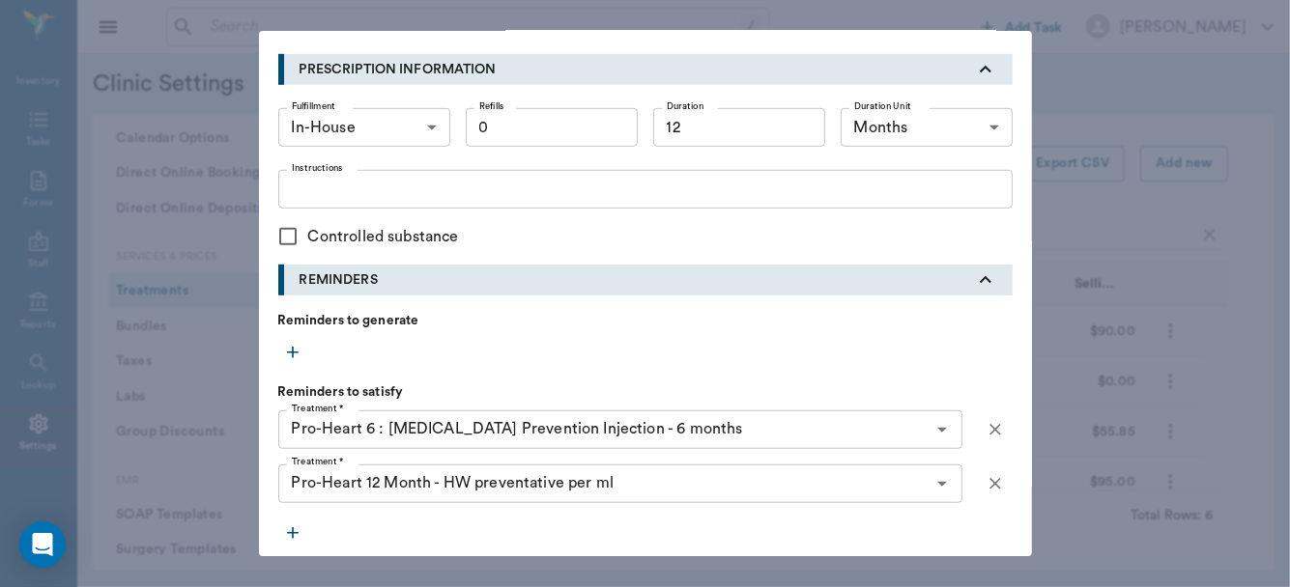
click at [987, 474] on icon "button" at bounding box center [995, 483] width 19 height 19
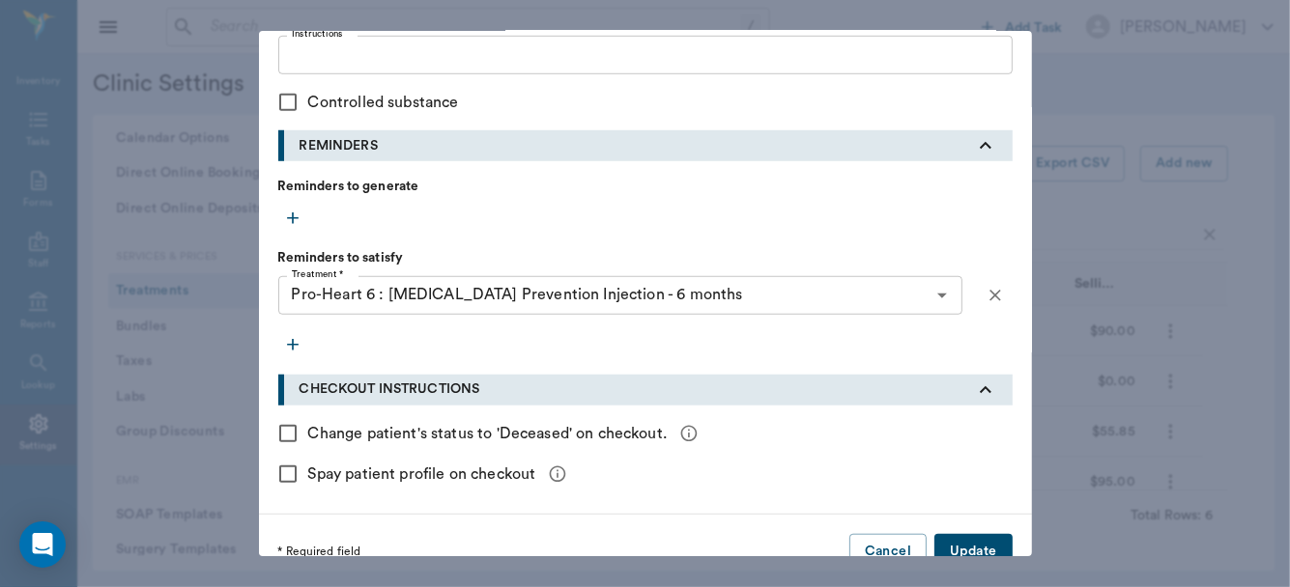
scroll to position [936, 0]
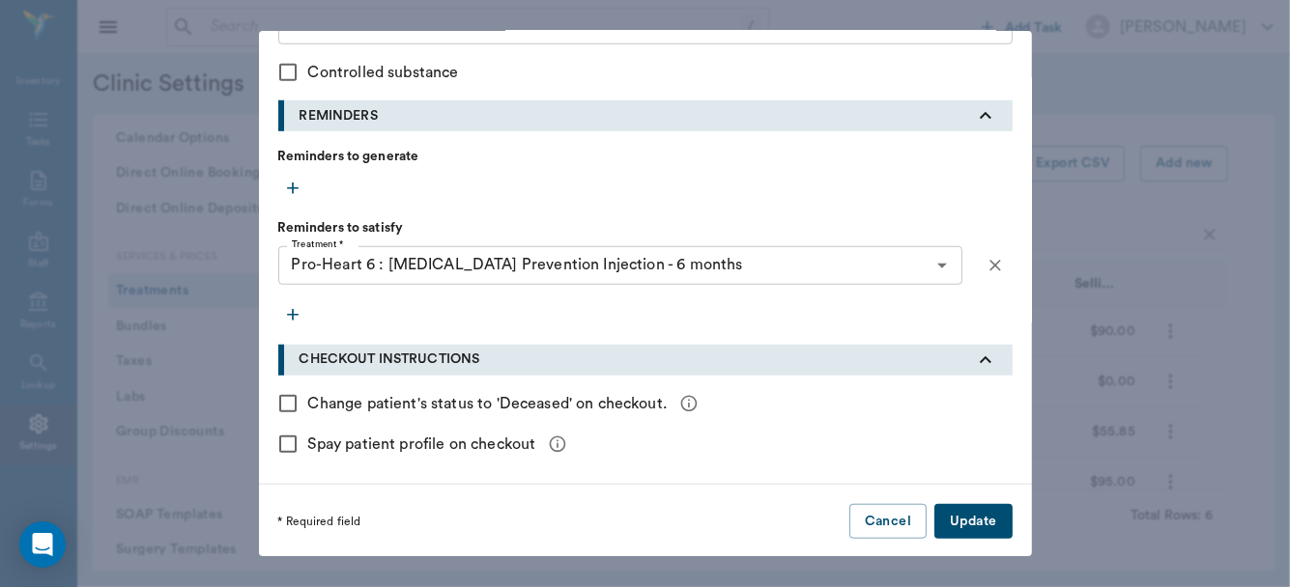
click at [966, 524] on button "Update" at bounding box center [972, 522] width 77 height 36
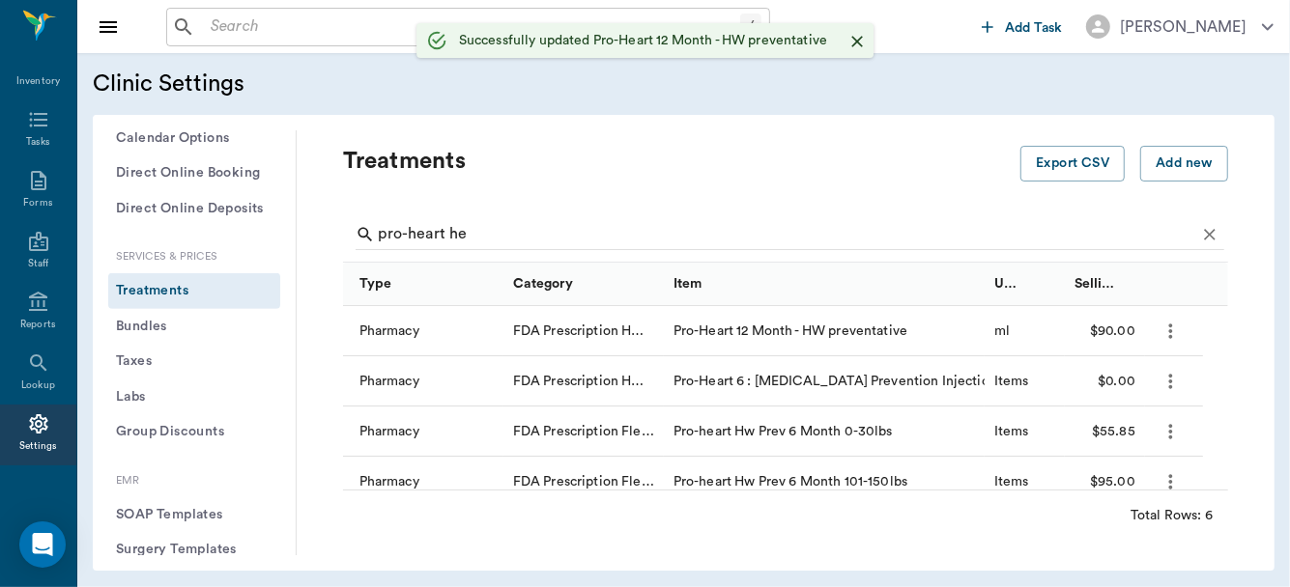
scroll to position [0, 0]
click at [1165, 329] on icon "more" at bounding box center [1170, 331] width 22 height 23
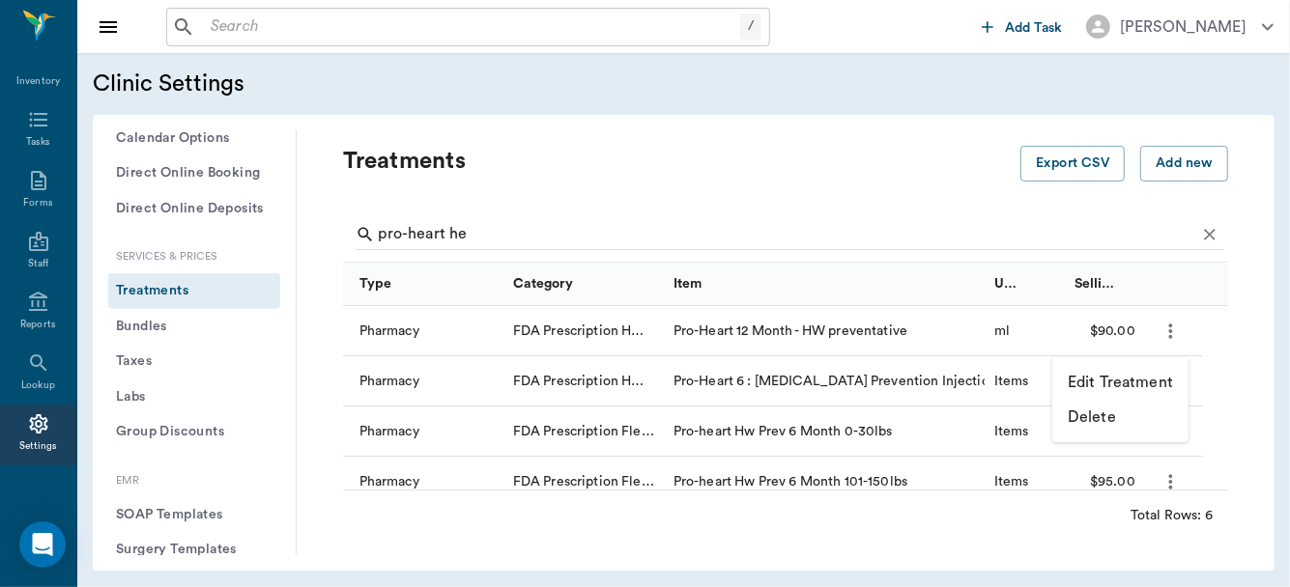
click at [1097, 377] on p "Edit Treatment" at bounding box center [1120, 382] width 105 height 23
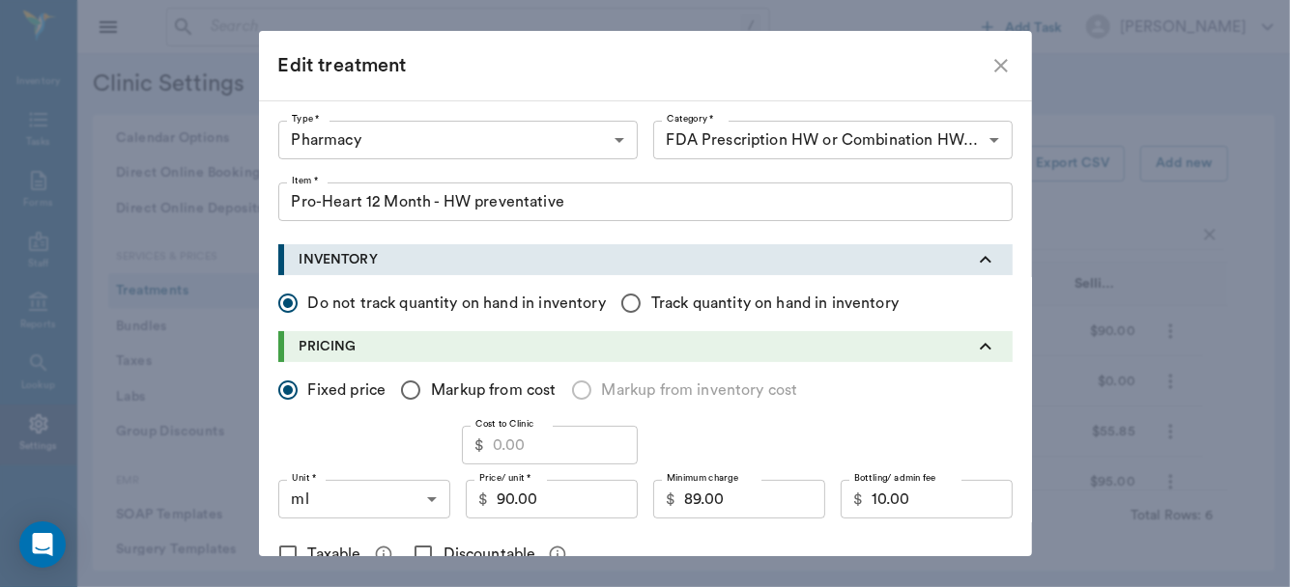
type input "Pro-Heart 6 : Heartworm Prevention Injection - 6 months"
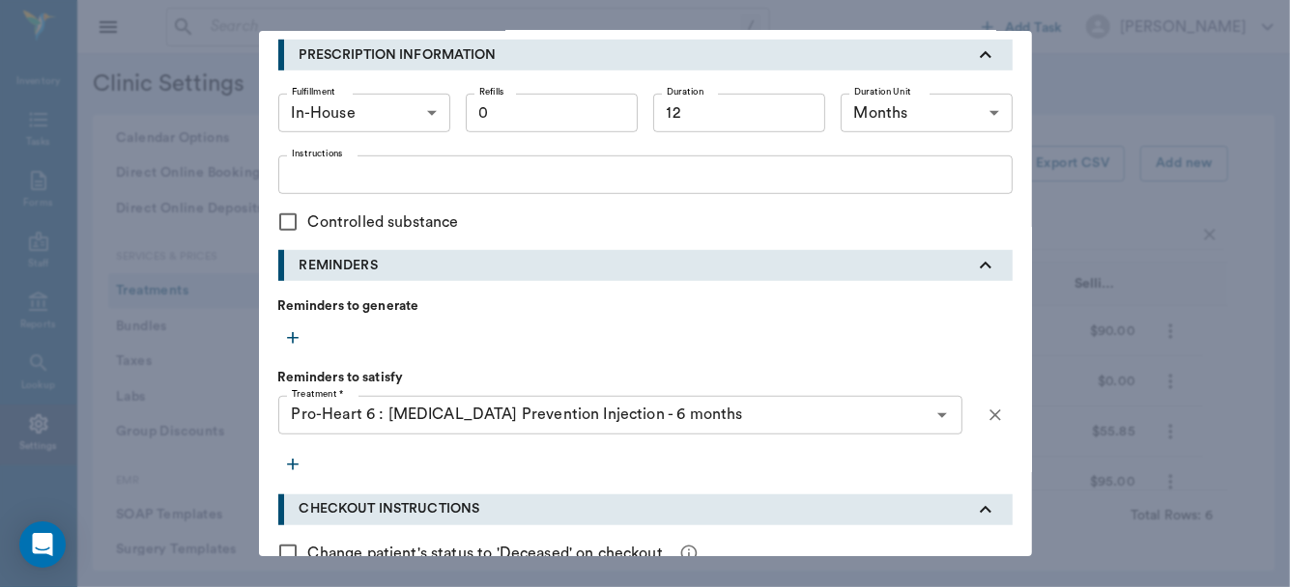
scroll to position [803, 0]
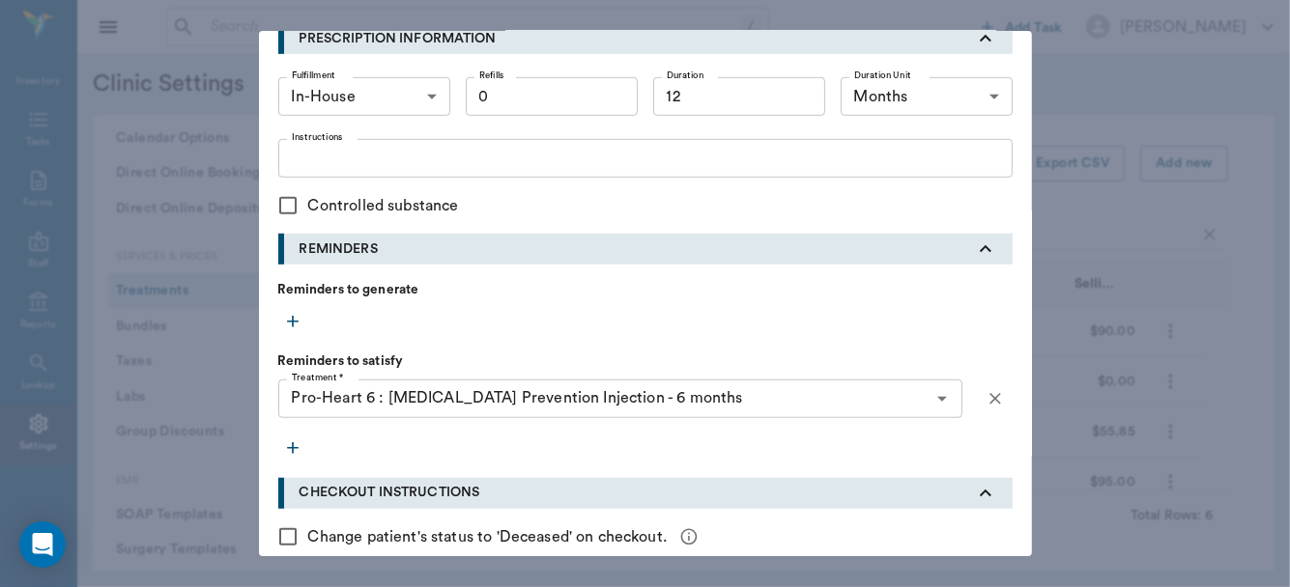
click at [287, 318] on icon "button" at bounding box center [293, 323] width 12 height 12
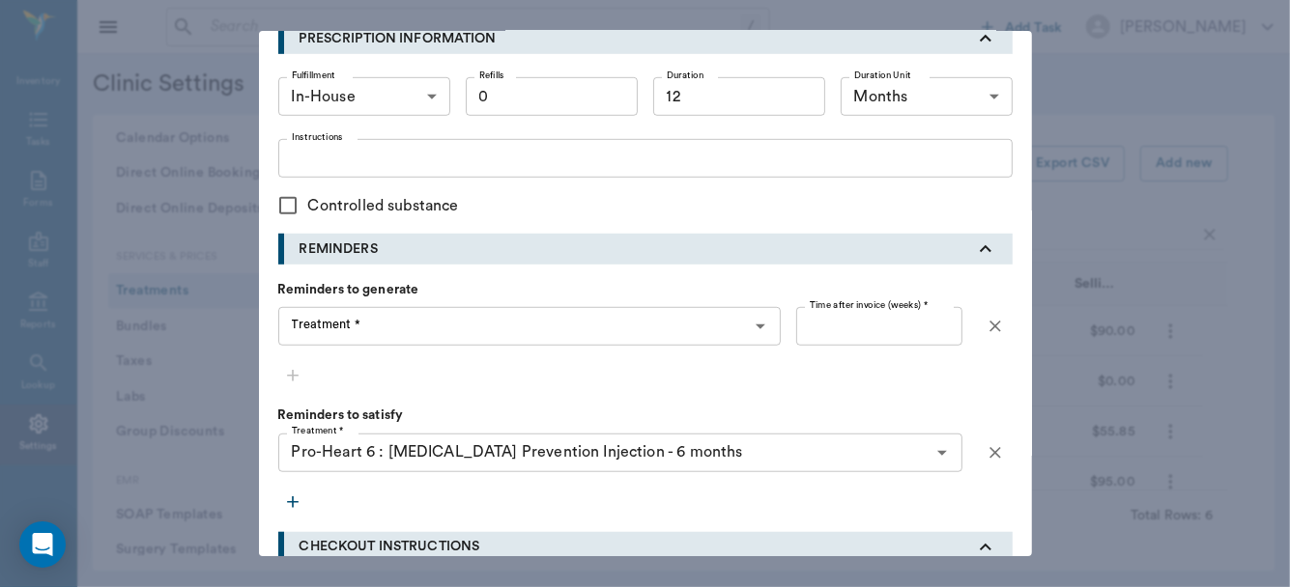
click at [330, 329] on div "Treatment * Treatment *" at bounding box center [529, 326] width 503 height 39
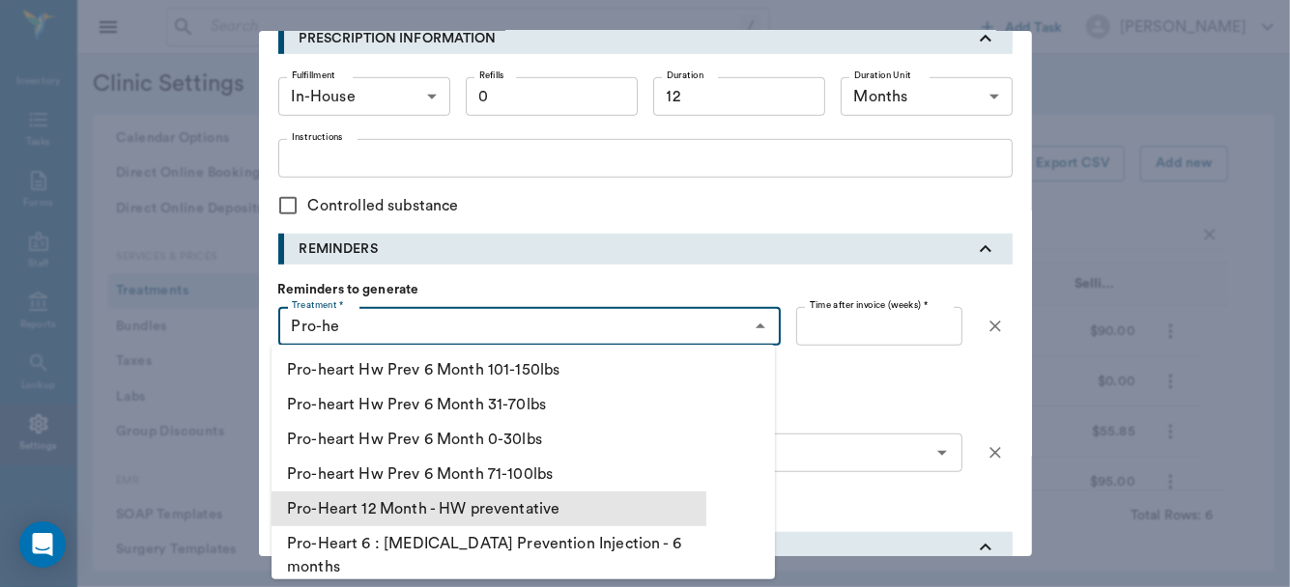
click at [412, 502] on li "Pro-Heart 12 Month - HW preventative" at bounding box center [488, 509] width 435 height 35
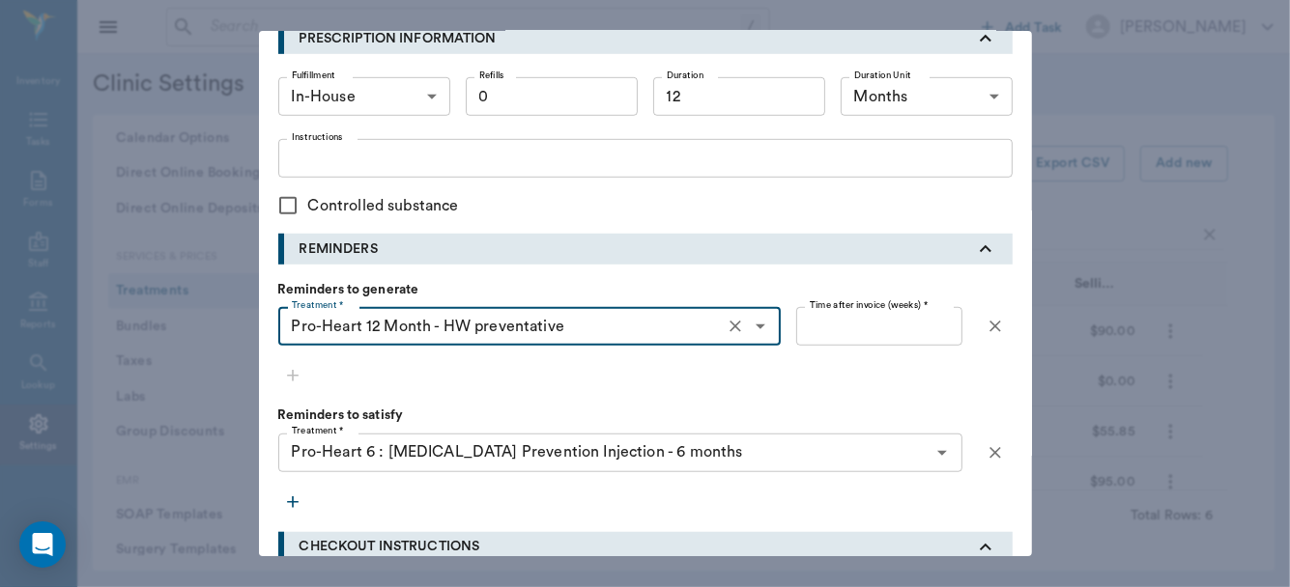
type input "Pro-Heart 12 Month - HW preventative"
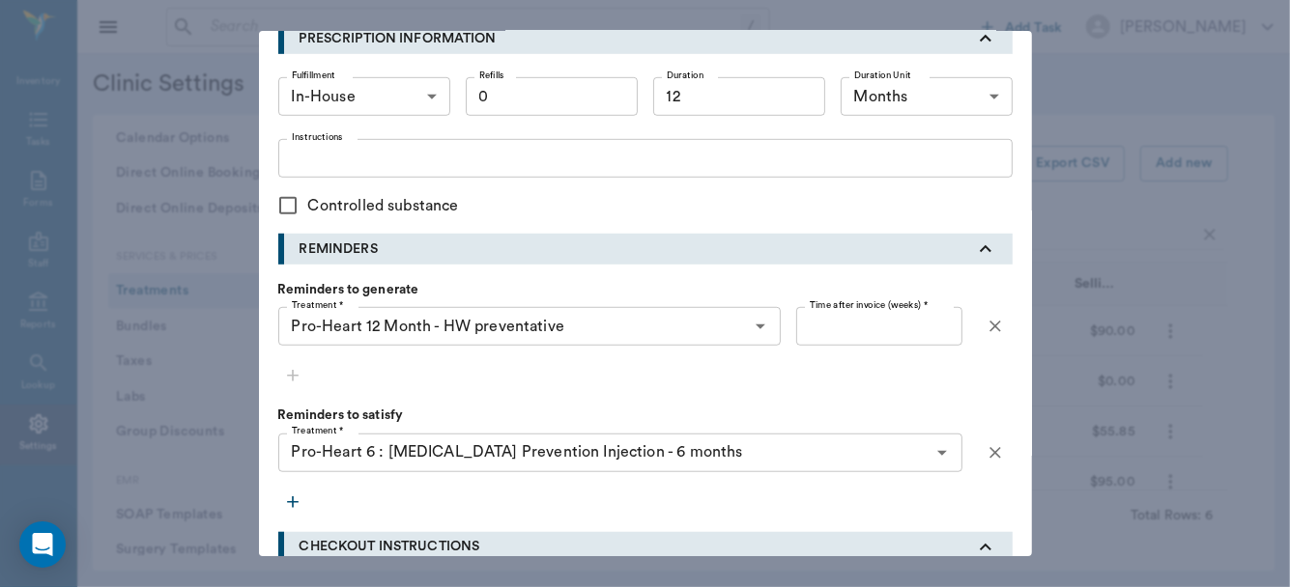
click at [287, 499] on icon "button" at bounding box center [293, 503] width 12 height 12
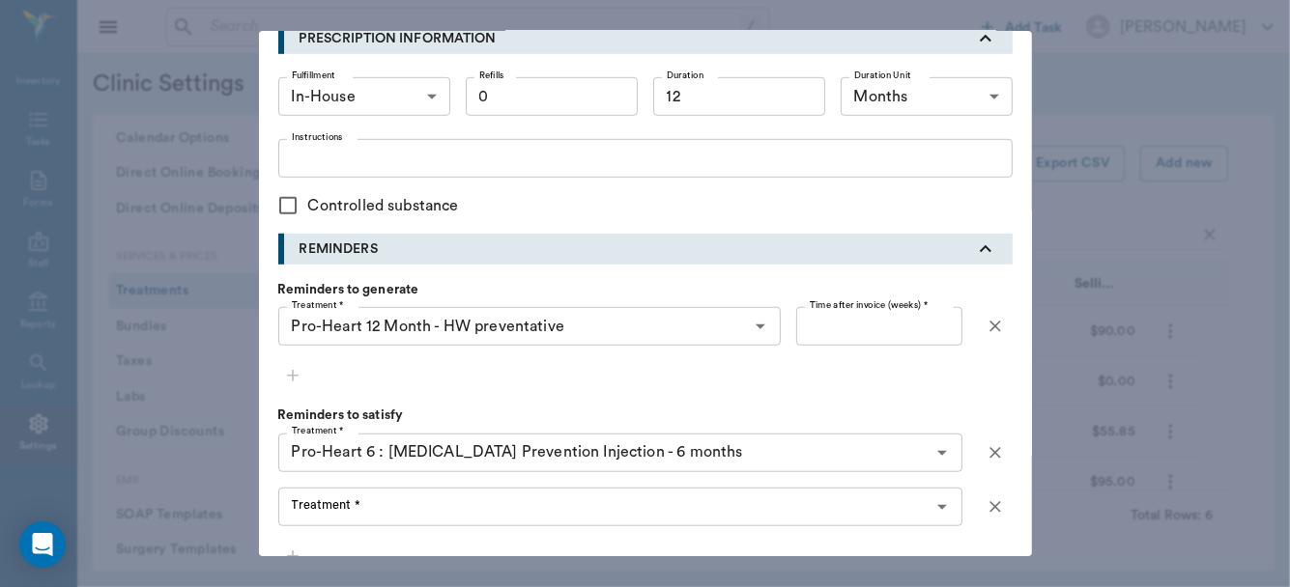
click at [303, 511] on div "Treatment * Treatment *" at bounding box center [620, 507] width 684 height 39
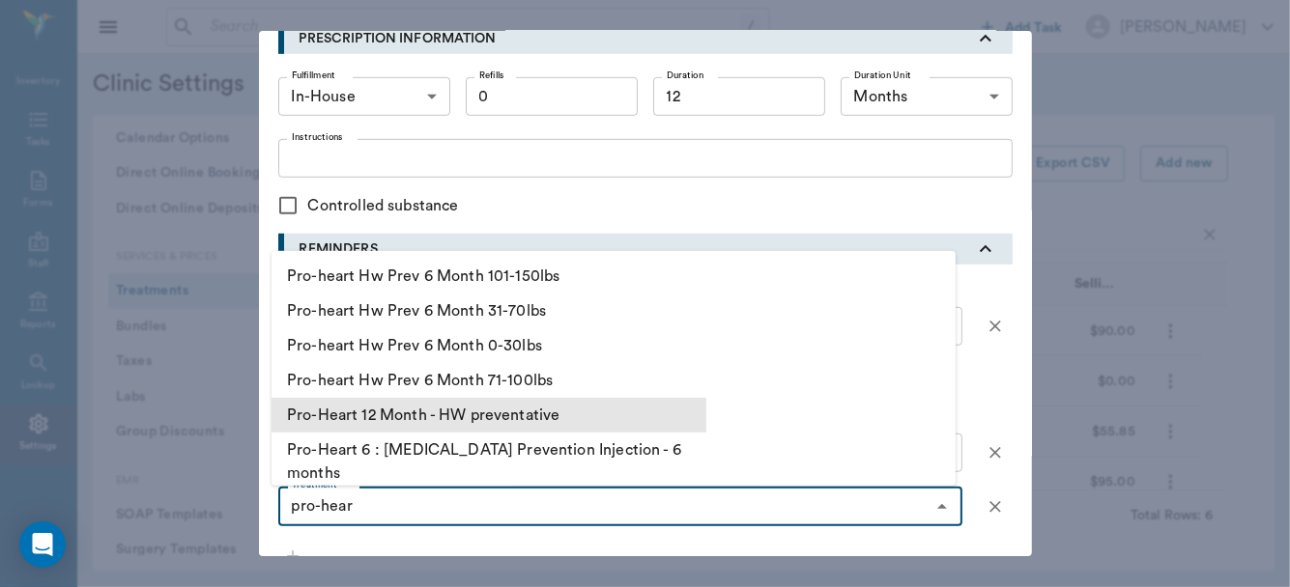
click at [423, 405] on li "Pro-Heart 12 Month - HW preventative" at bounding box center [488, 415] width 435 height 35
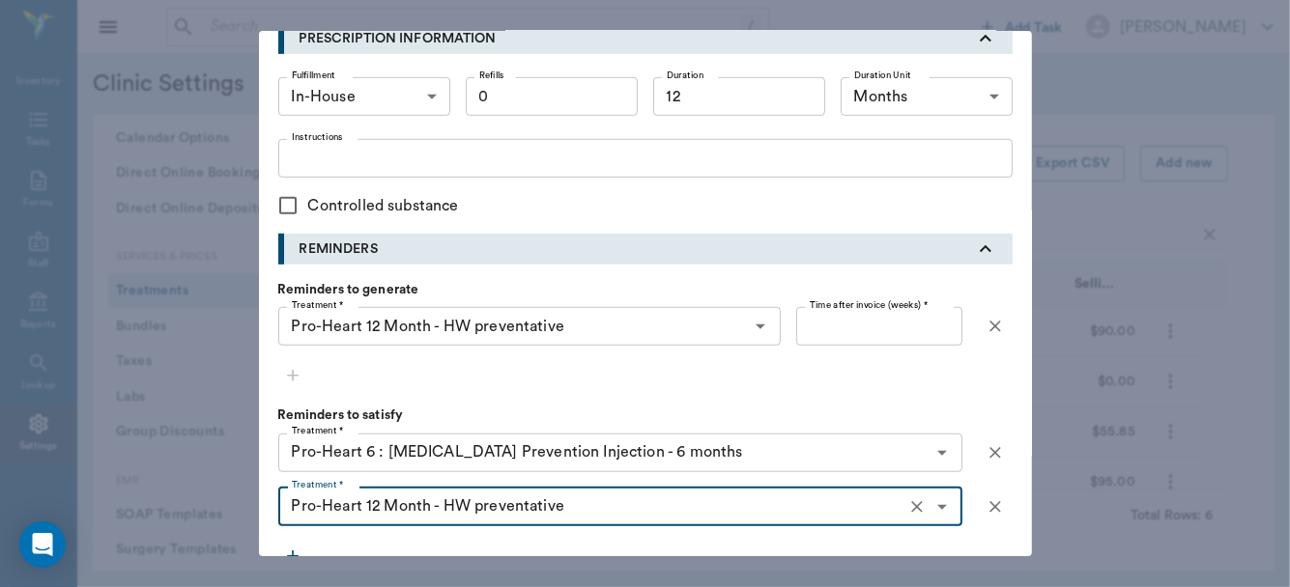
type input "Pro-Heart 12 Month - HW preventative"
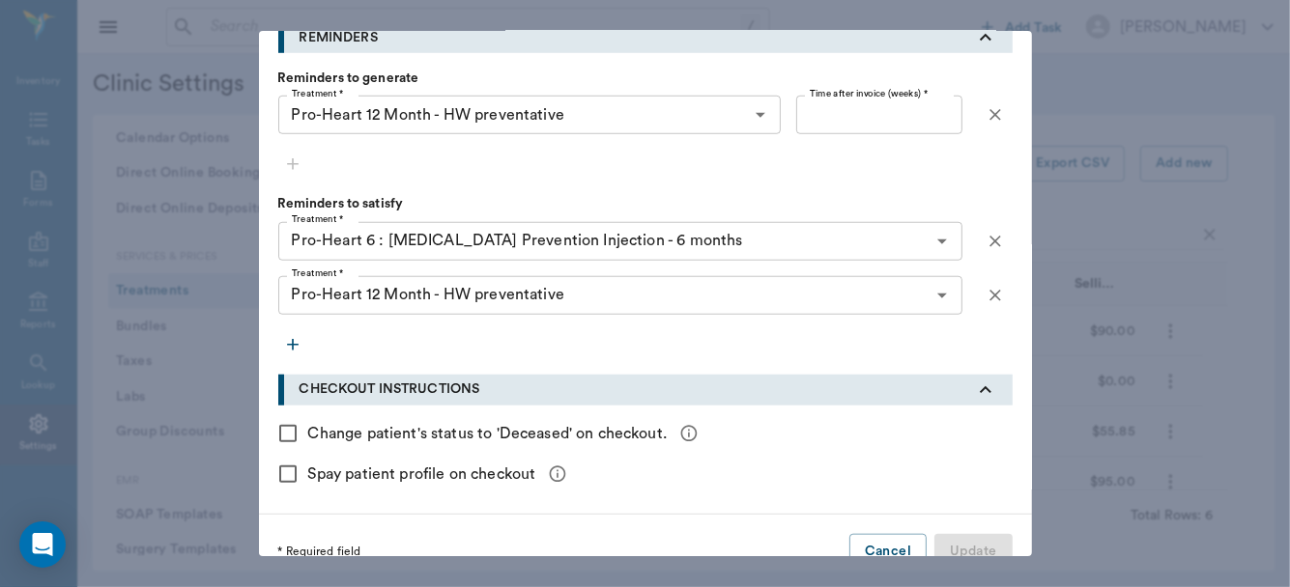
scroll to position [1044, 0]
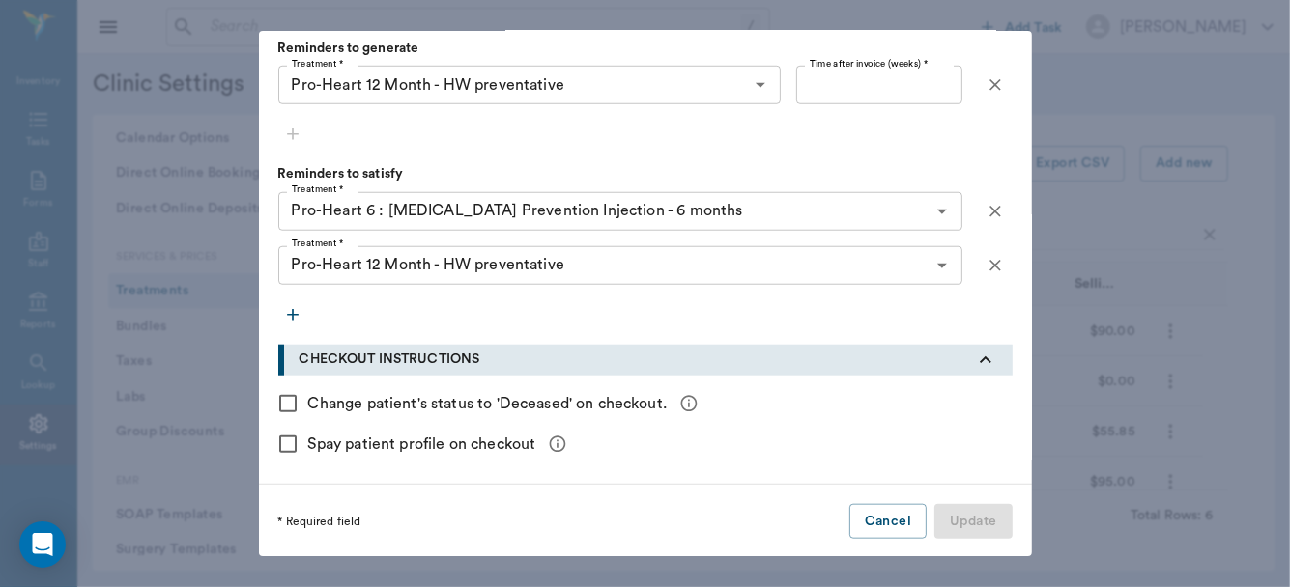
click at [856, 443] on div "Spay patient profile on checkout" at bounding box center [645, 444] width 734 height 41
click at [838, 292] on div "Treatment * Pro-Heart 6 : Heartworm Prevention Injection - 6 months Treatment *…" at bounding box center [645, 260] width 734 height 137
click at [901, 91] on input "Time after invoice (weeks) *" at bounding box center [878, 85] width 165 height 39
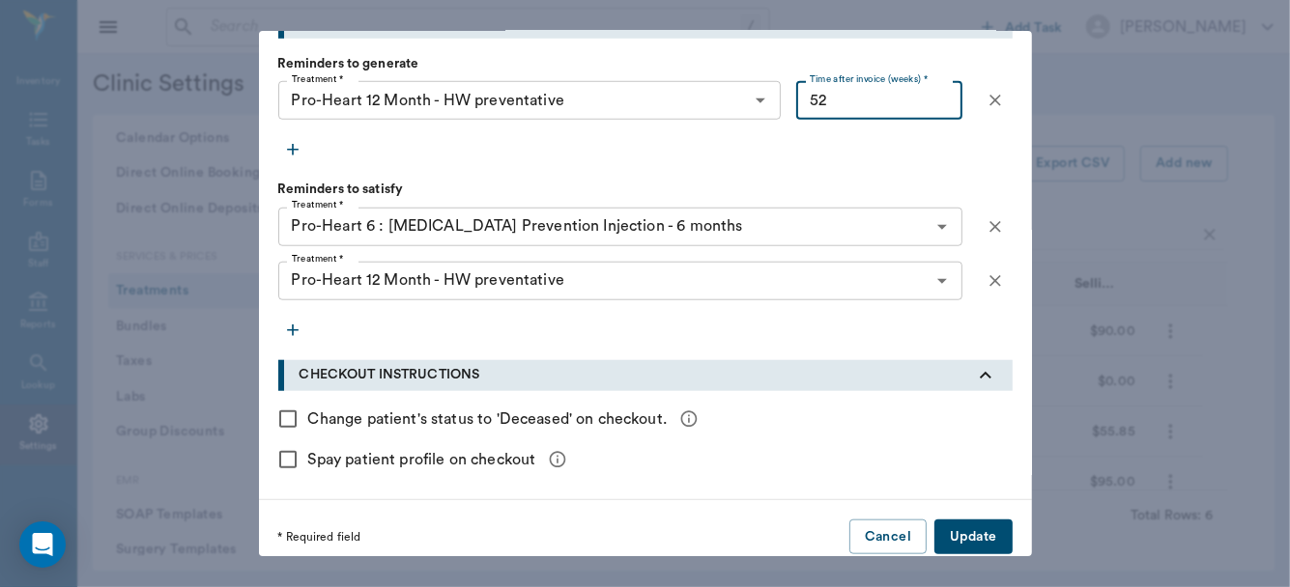
scroll to position [1010, 0]
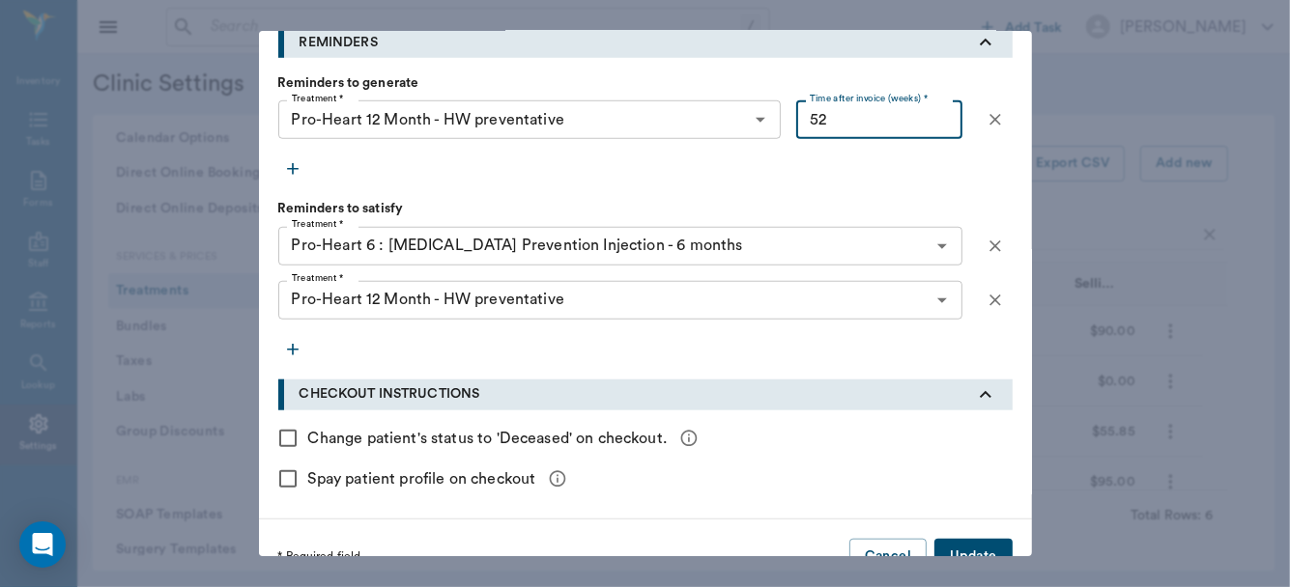
type input "52"
click at [960, 548] on button "Update" at bounding box center [972, 557] width 77 height 36
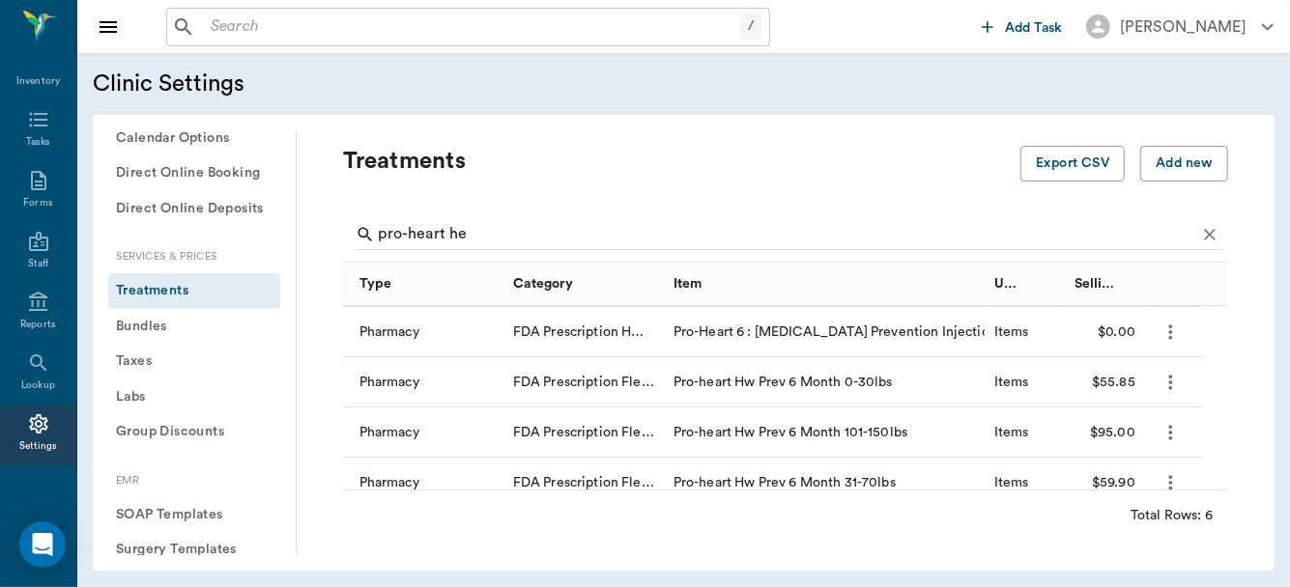
scroll to position [52, 0]
click at [1170, 430] on icon "more" at bounding box center [1171, 429] width 4 height 14
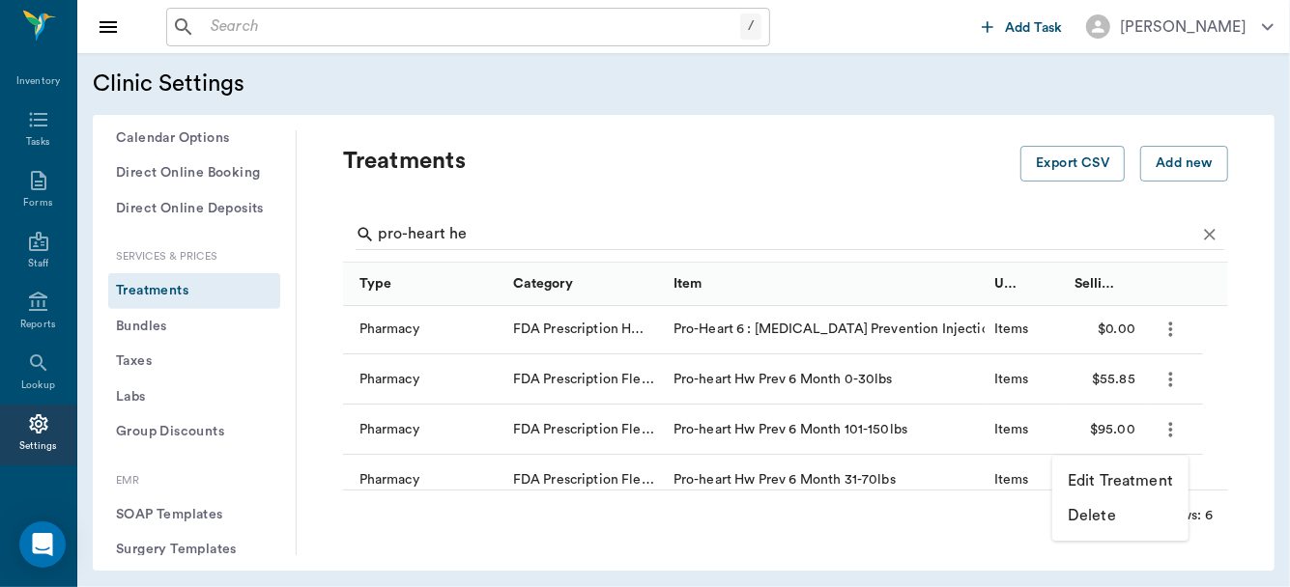
click at [1106, 477] on p "Edit Treatment" at bounding box center [1120, 481] width 105 height 23
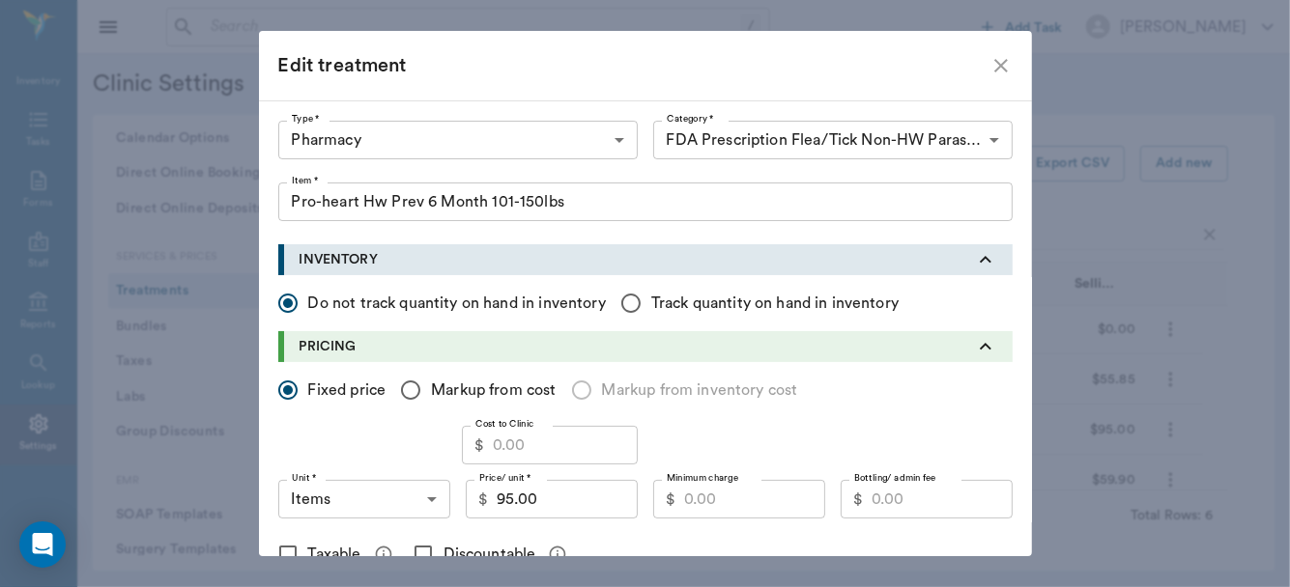
type input "Pro-heart Hw Prev 6 Month 101-150lbs"
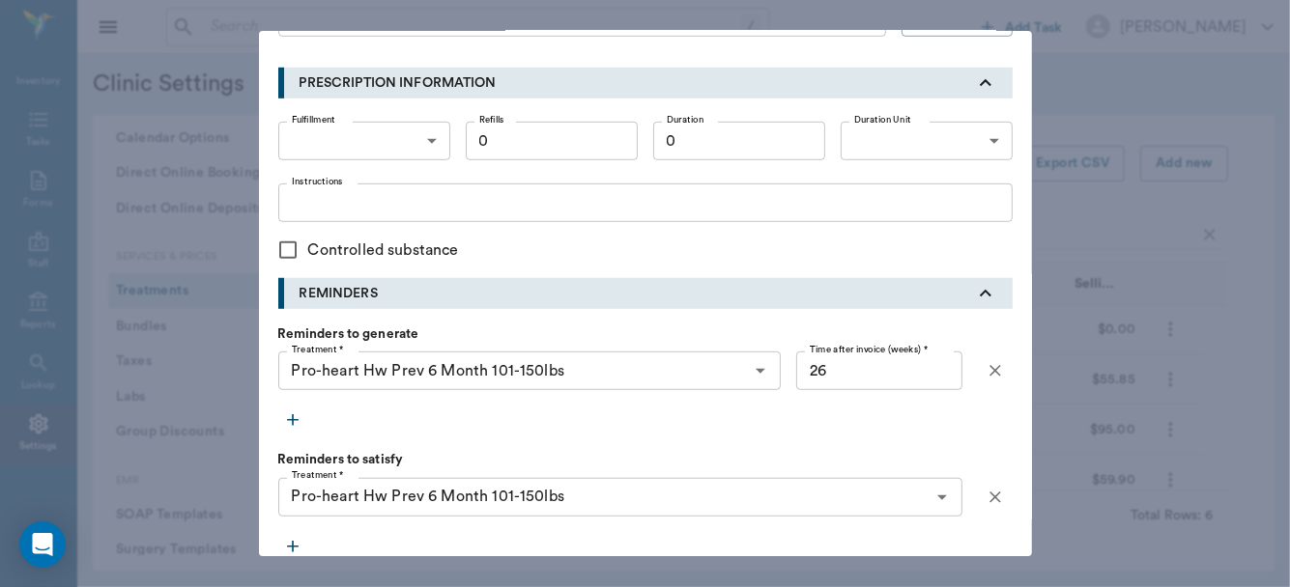
scroll to position [801, 0]
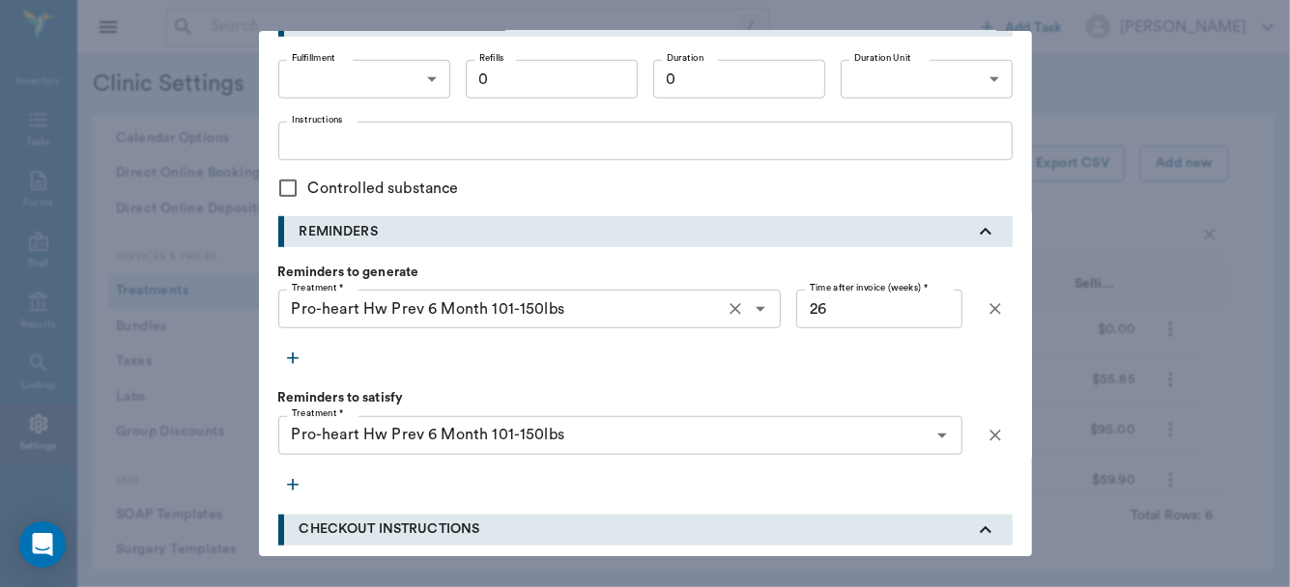
click at [730, 310] on icon "Clear" at bounding box center [735, 310] width 12 height 12
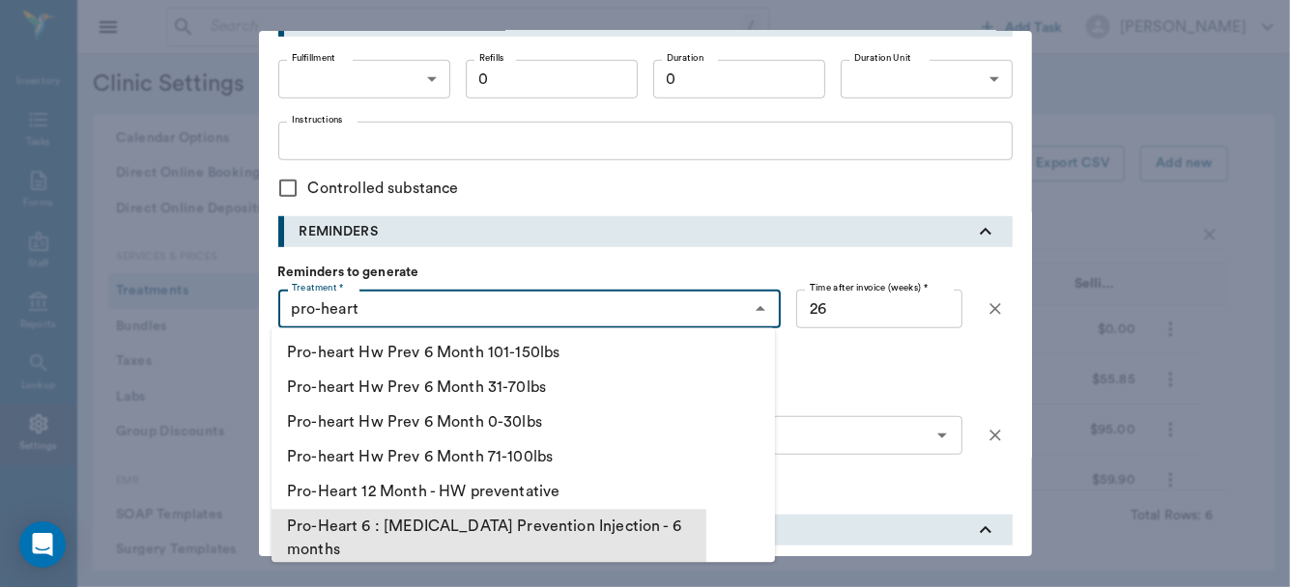
click at [542, 524] on li "Pro-Heart 6 : Heartworm Prevention Injection - 6 months" at bounding box center [488, 538] width 435 height 58
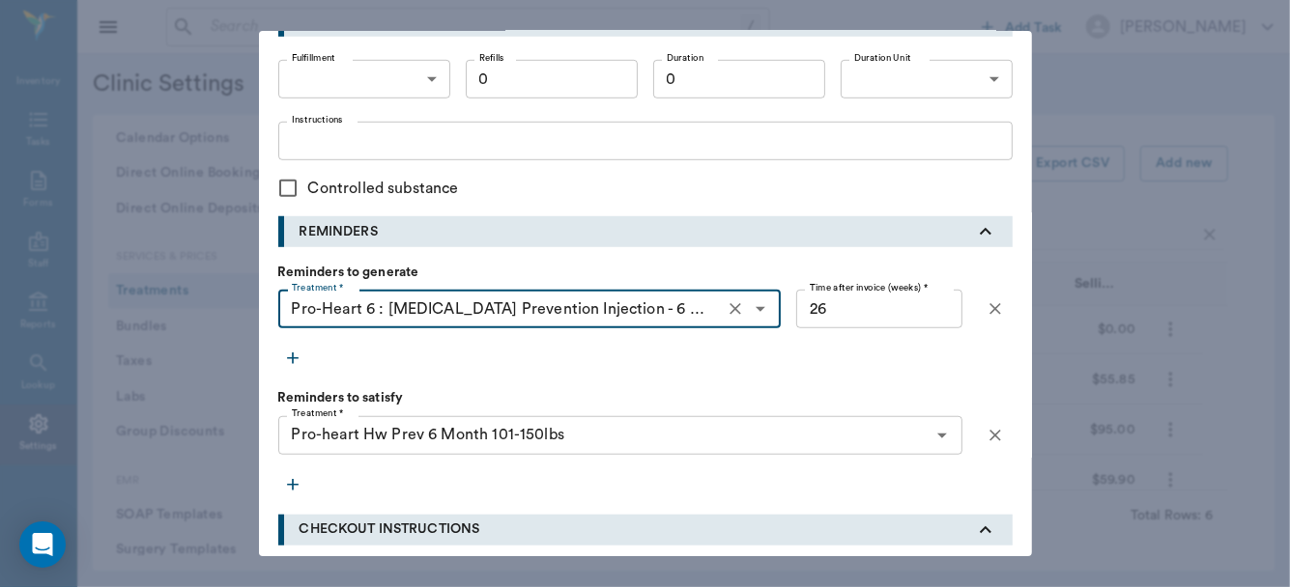
type input "Pro-Heart 6 : Heartworm Prevention Injection - 6 months"
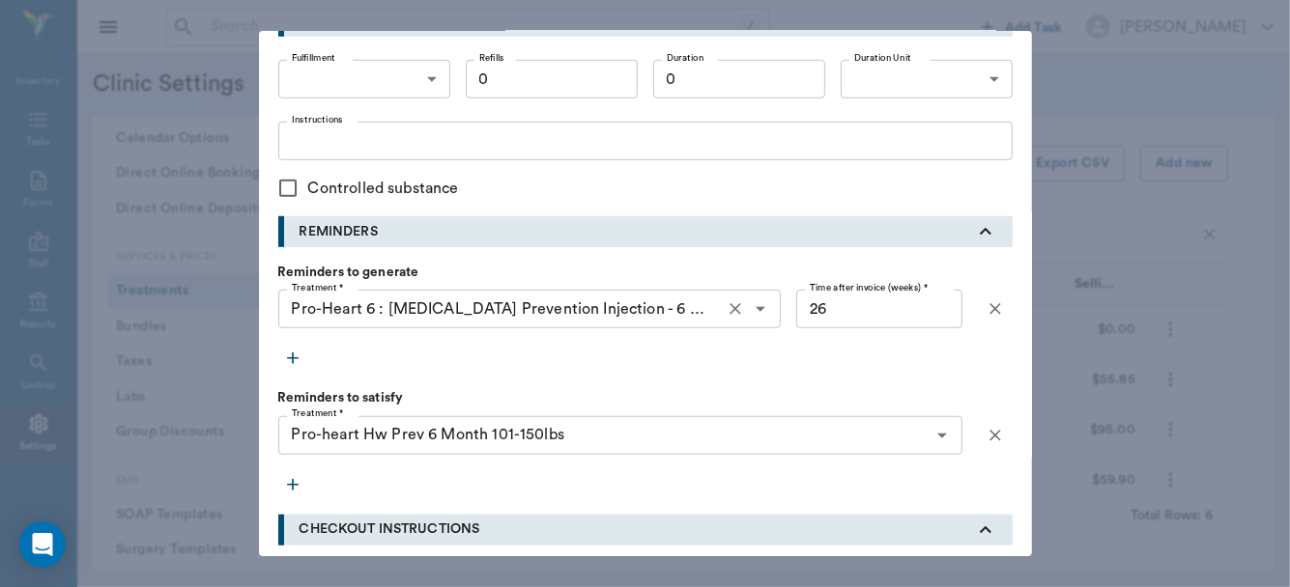
click at [283, 485] on icon "button" at bounding box center [292, 484] width 19 height 19
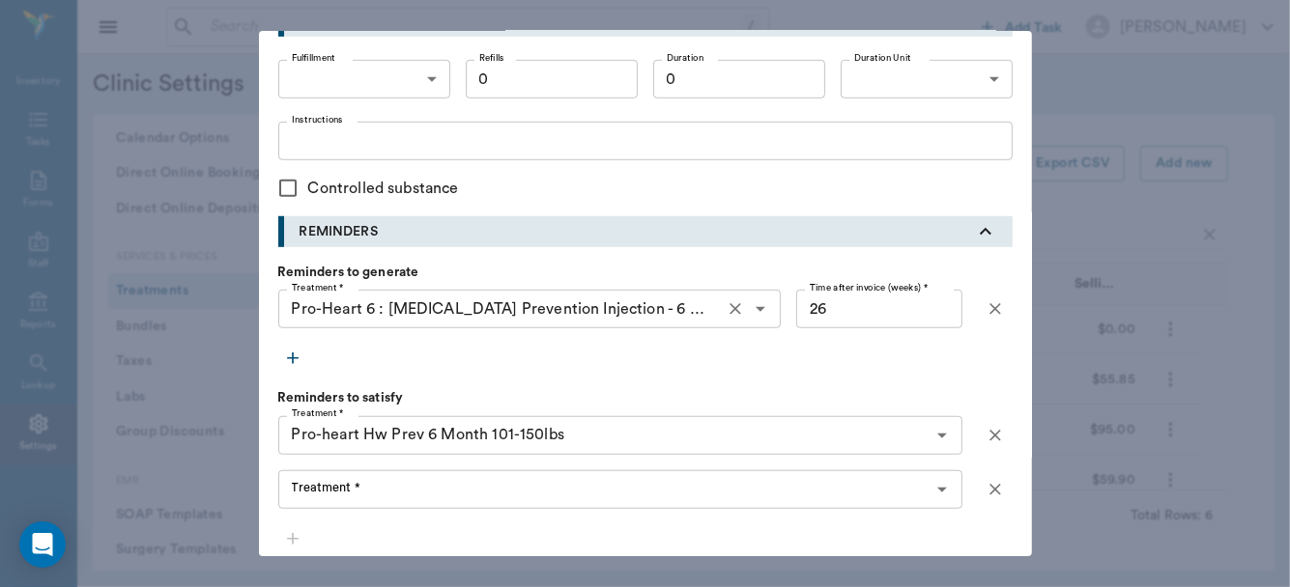
click at [296, 497] on input "Treatment *" at bounding box center [604, 489] width 641 height 27
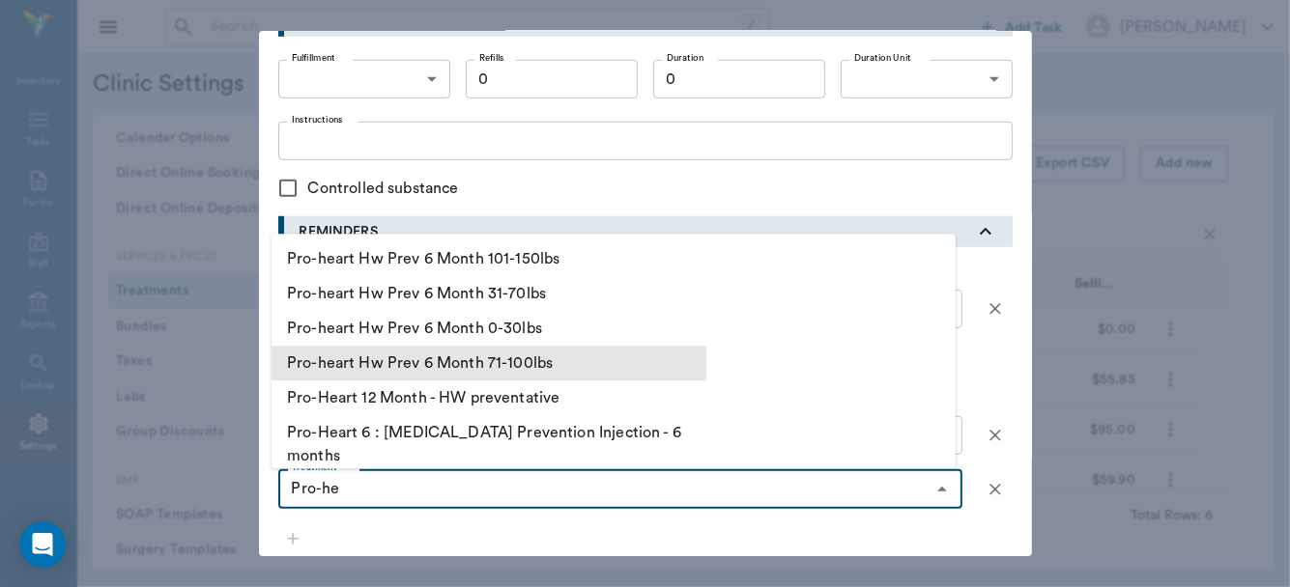
click at [453, 359] on li "Pro-heart Hw Prev 6 Month 71-100lbs" at bounding box center [488, 363] width 435 height 35
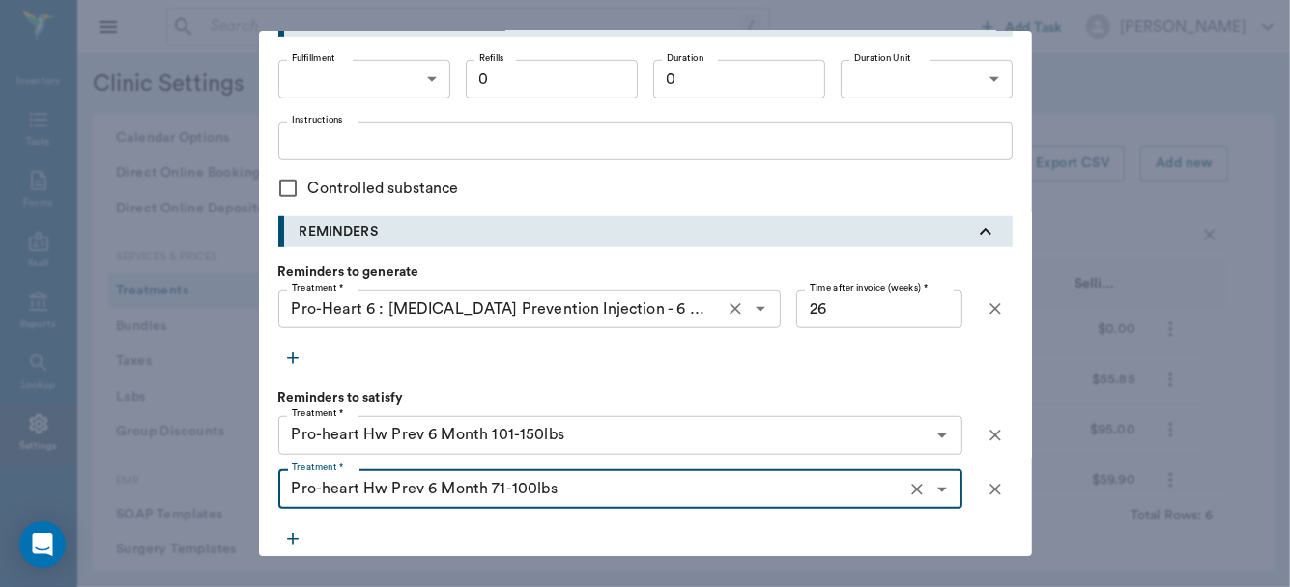
type input "Pro-heart Hw Prev 6 Month 71-100lbs"
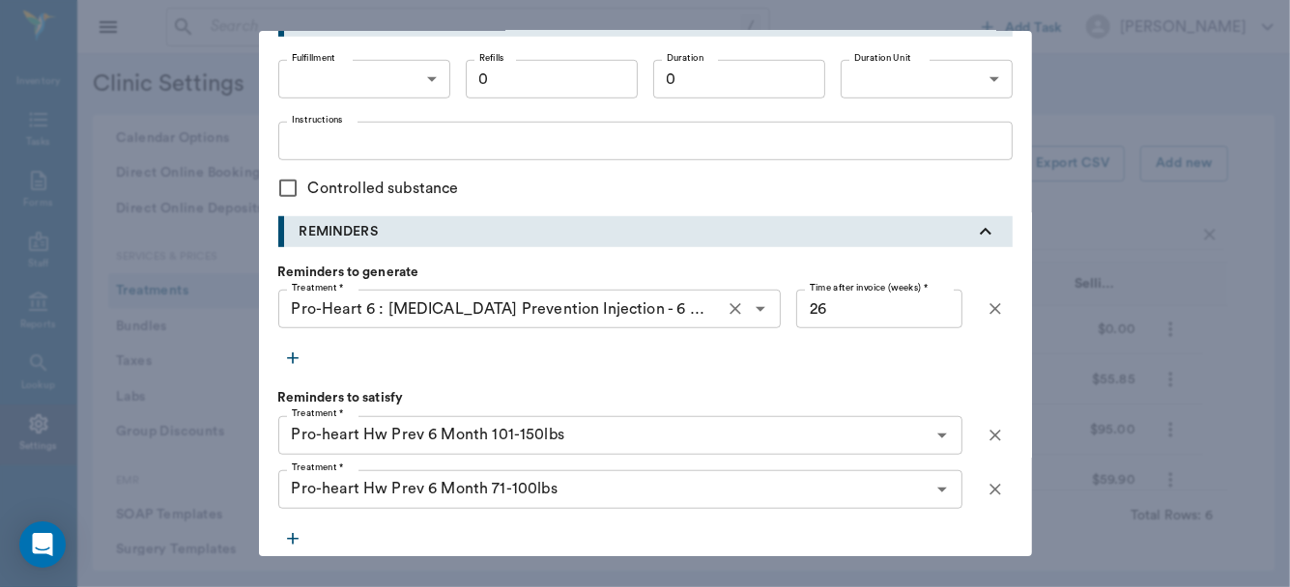
click at [283, 535] on icon "button" at bounding box center [292, 538] width 19 height 19
click at [309, 538] on div "Treatment * Treatment *" at bounding box center [620, 544] width 684 height 39
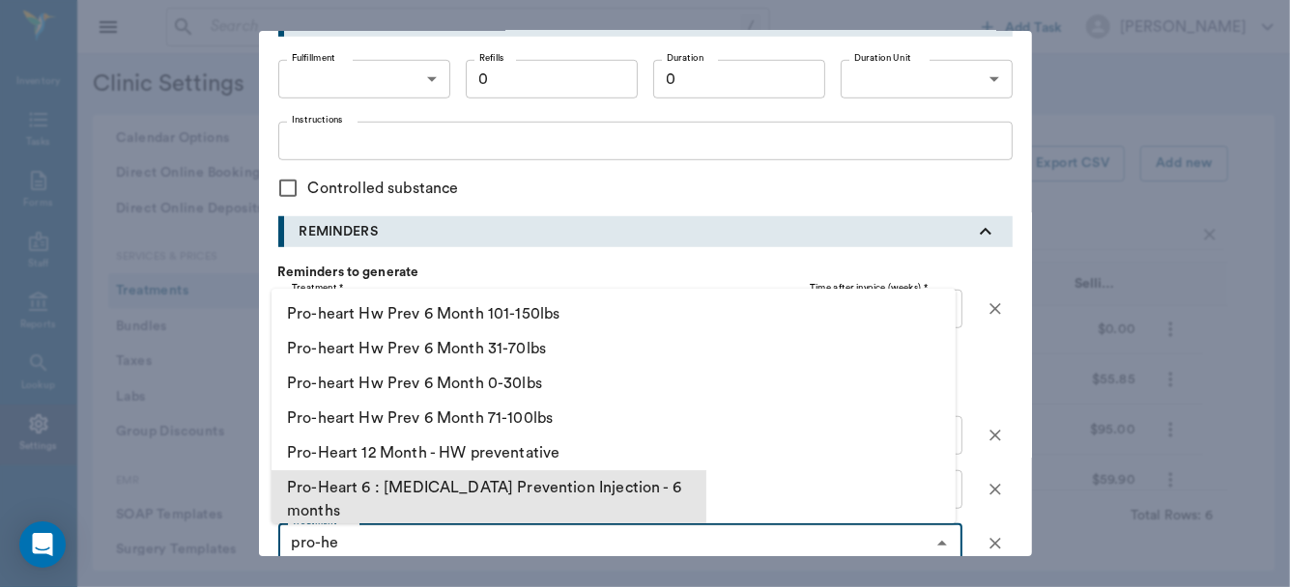
click at [364, 486] on li "Pro-Heart 6 : Heartworm Prevention Injection - 6 months" at bounding box center [488, 500] width 435 height 58
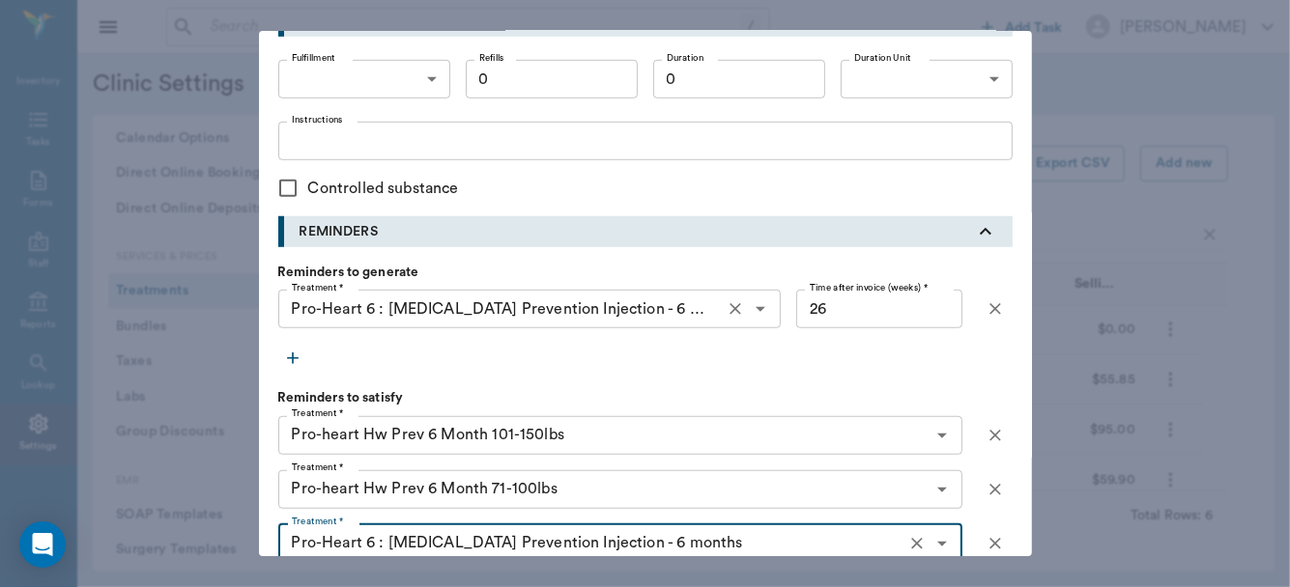
type input "Pro-Heart 6 : Heartworm Prevention Injection - 6 months"
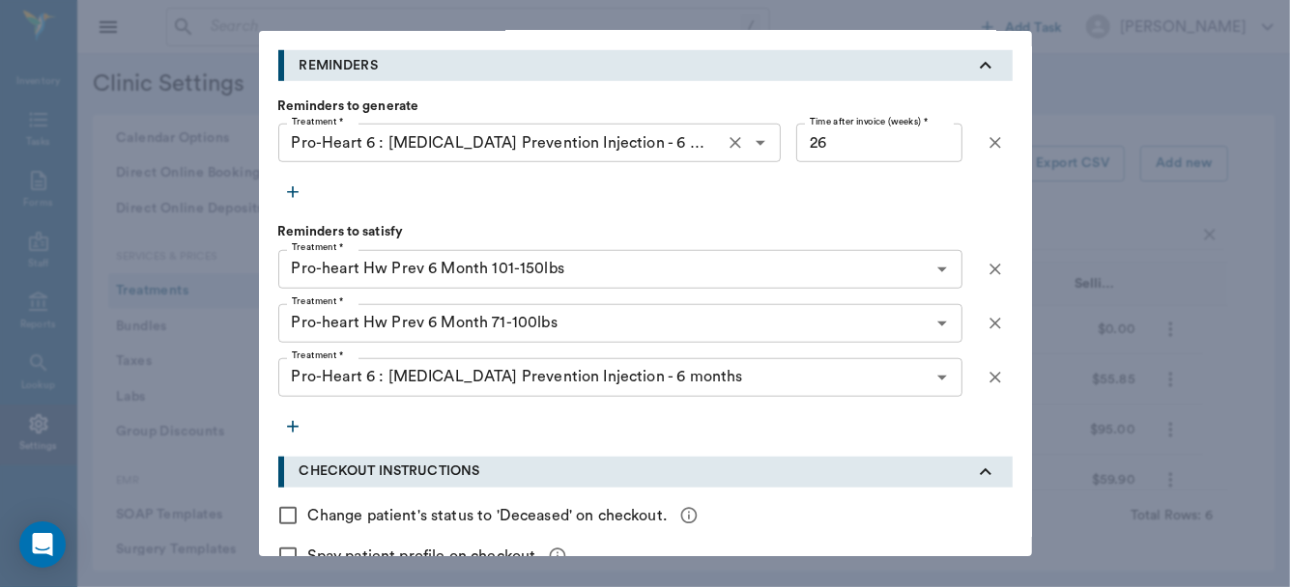
scroll to position [984, 0]
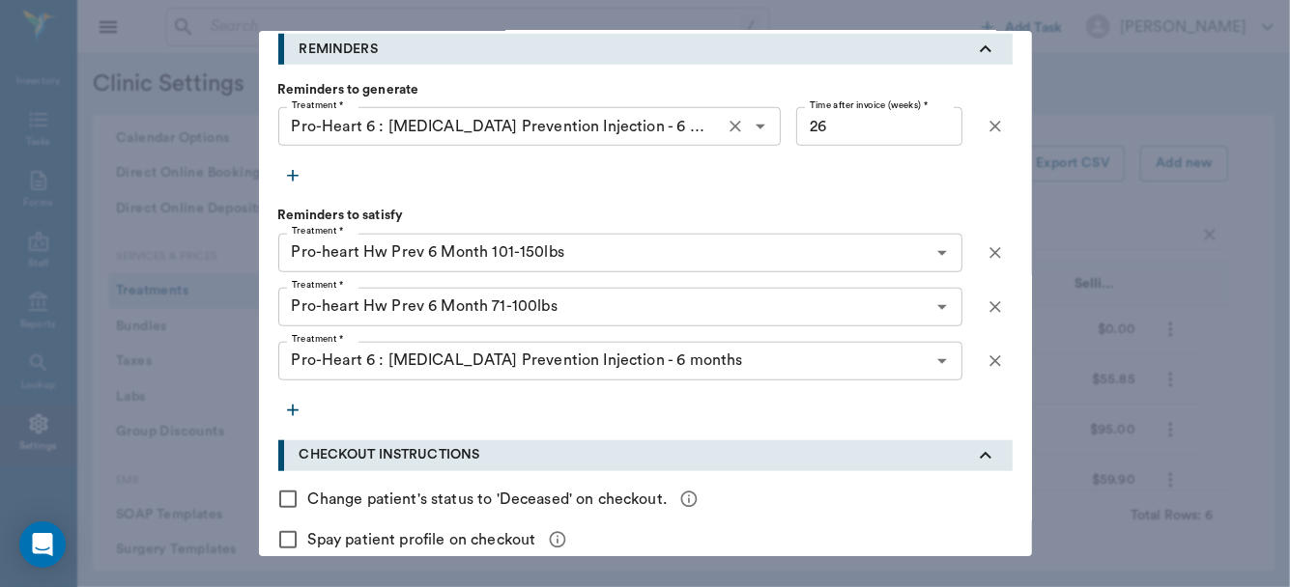
click at [283, 407] on icon "button" at bounding box center [292, 410] width 19 height 19
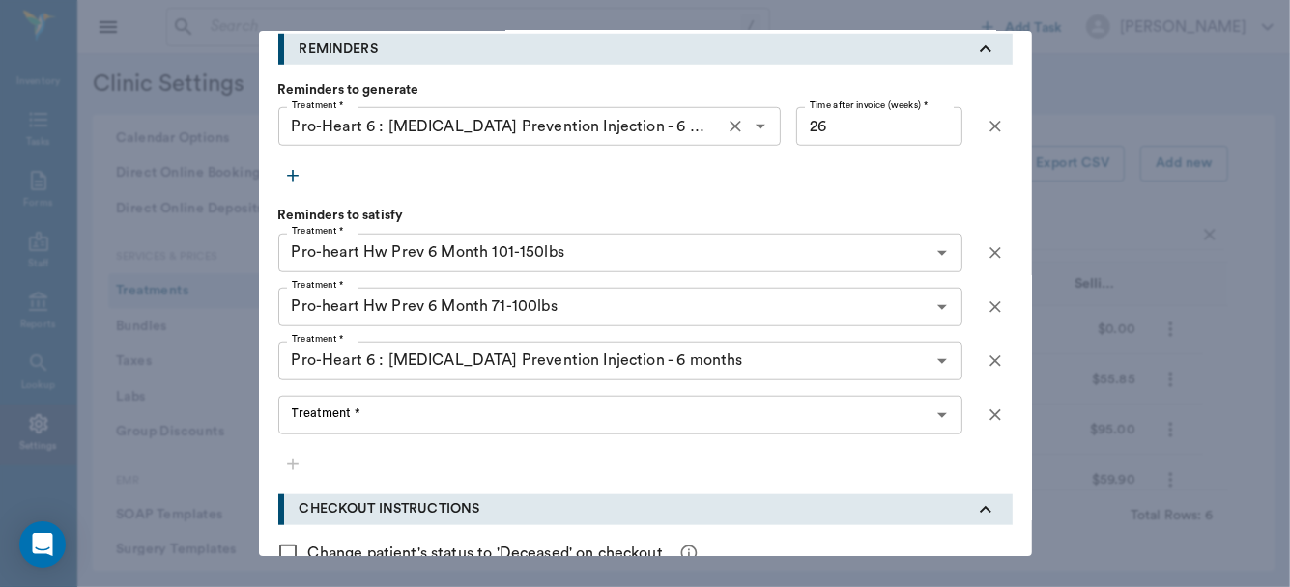
click at [300, 411] on div "Treatment * Treatment *" at bounding box center [620, 415] width 684 height 39
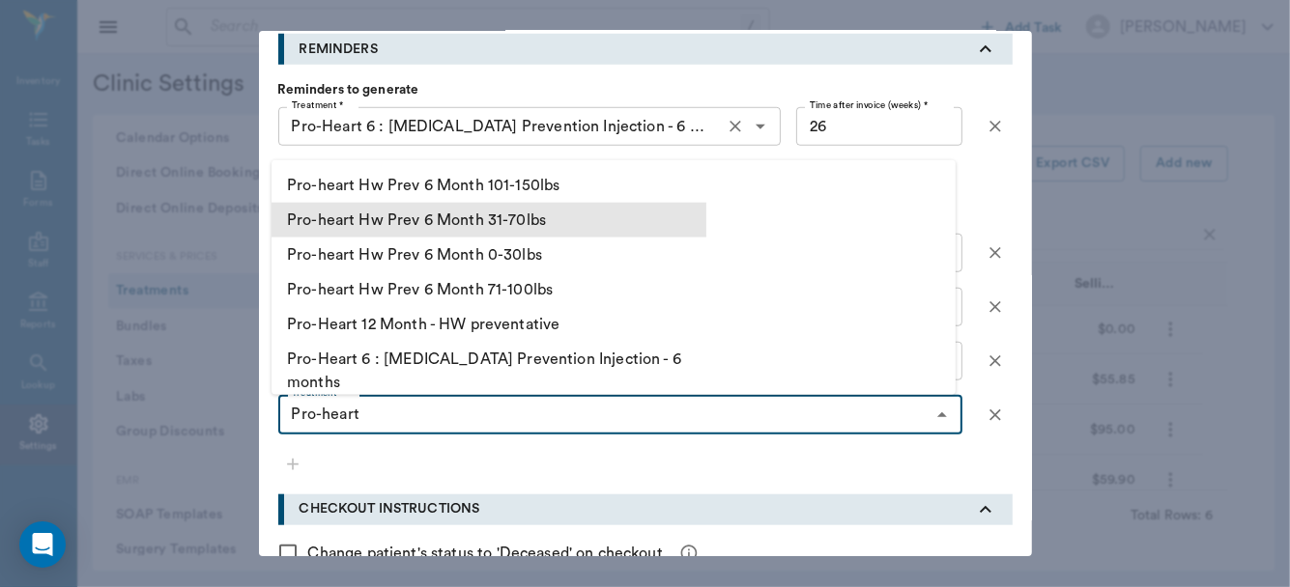
click at [430, 218] on li "Pro-heart Hw Prev 6 Month 31-70lbs" at bounding box center [488, 219] width 435 height 35
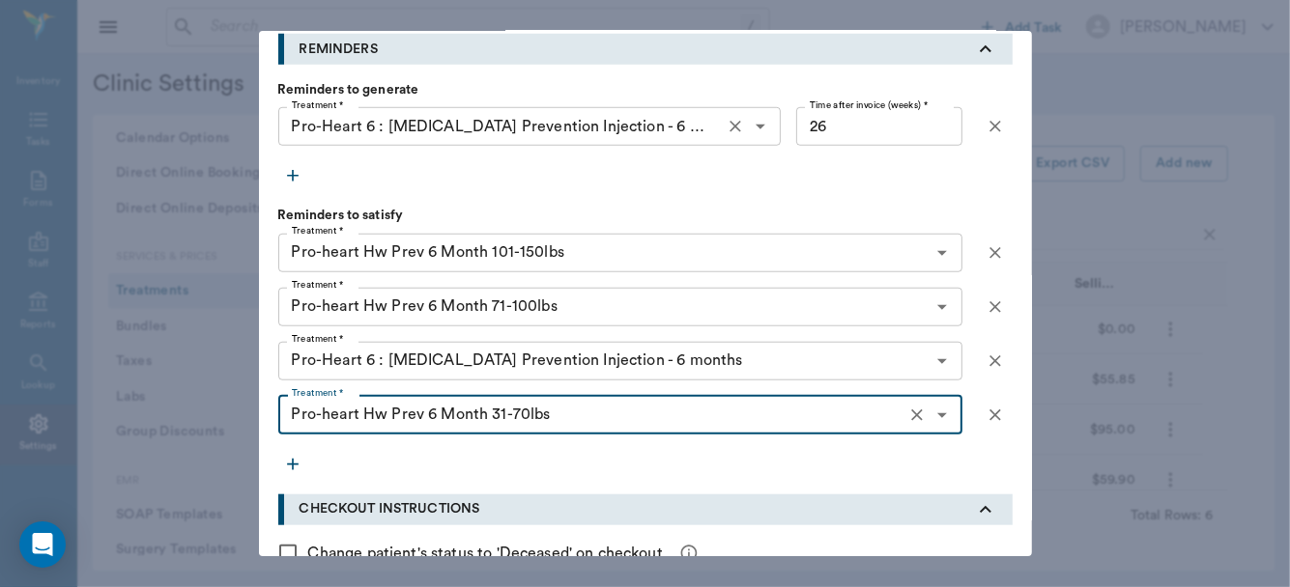
type input "Pro-heart Hw Prev 6 Month 31-70lbs"
click at [284, 466] on icon "button" at bounding box center [292, 464] width 19 height 19
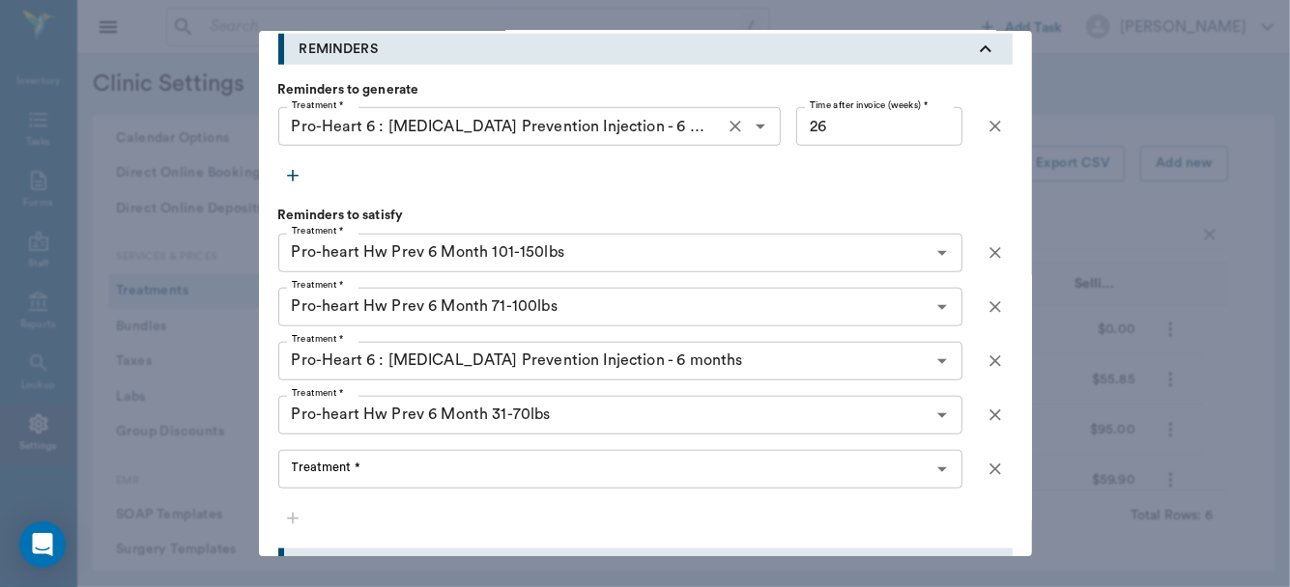
click at [332, 471] on div "Treatment * Treatment *" at bounding box center [620, 469] width 684 height 39
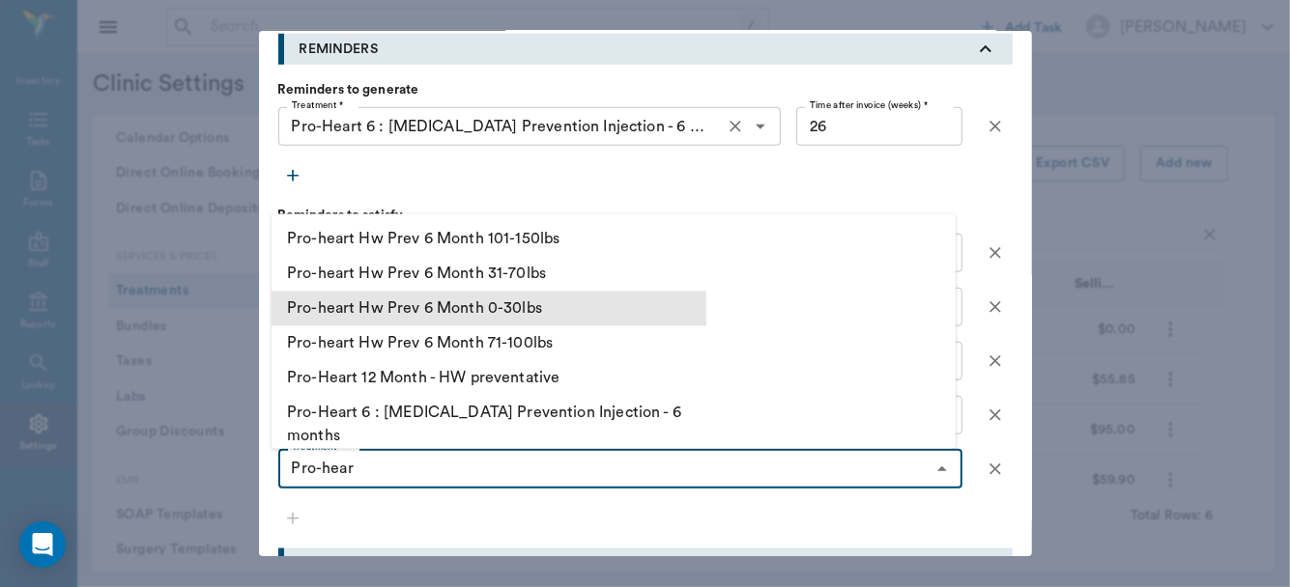
click at [433, 300] on li "Pro-heart Hw Prev 6 Month 0-30lbs" at bounding box center [488, 308] width 435 height 35
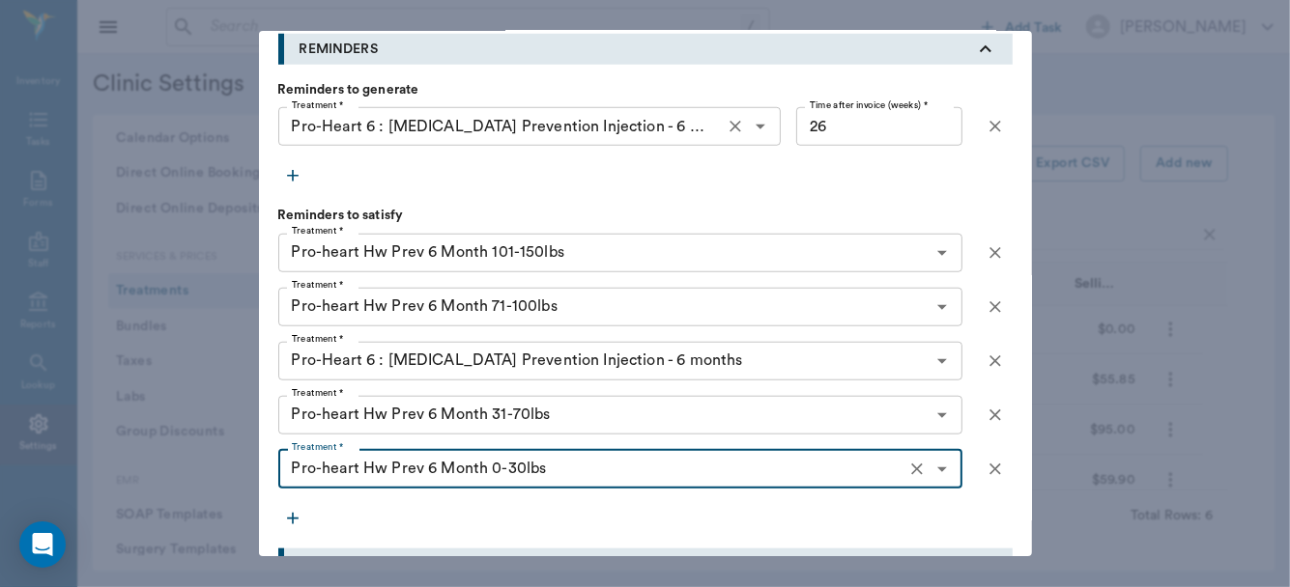
type input "Pro-heart Hw Prev 6 Month 0-30lbs"
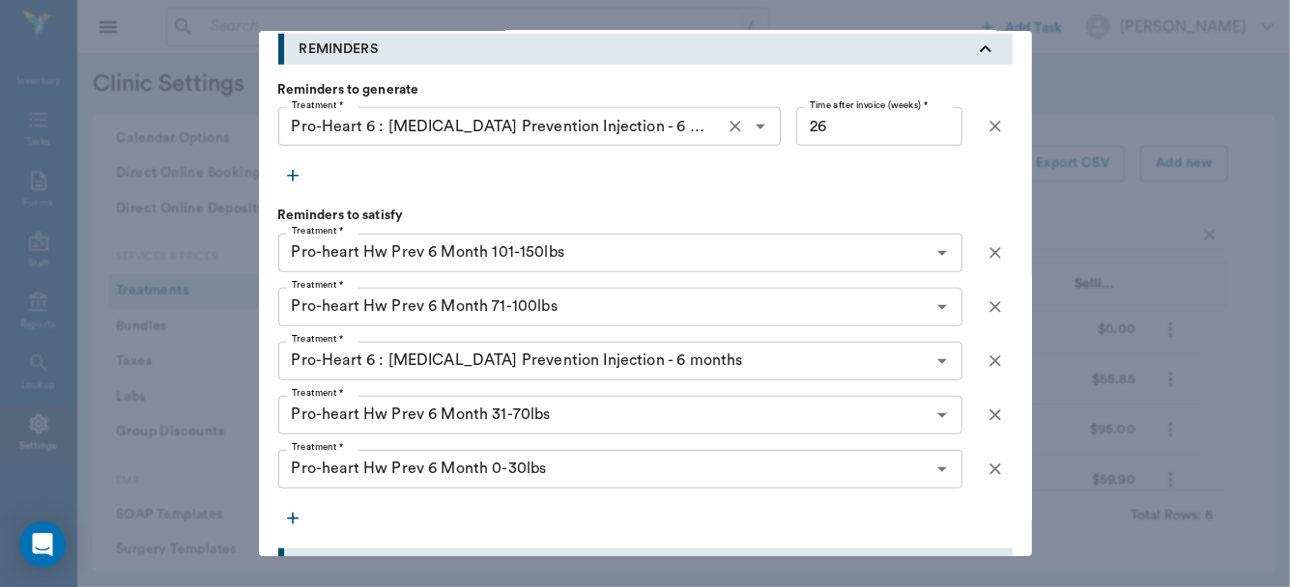
click at [284, 520] on icon "button" at bounding box center [292, 518] width 19 height 19
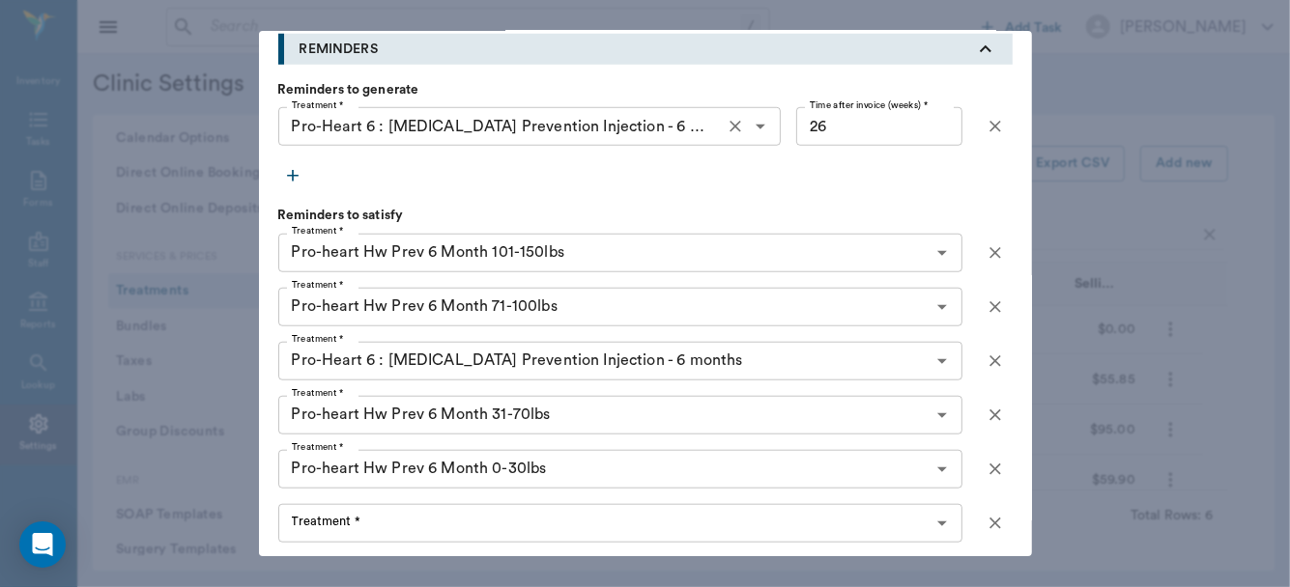
click at [305, 528] on div "Treatment * Treatment *" at bounding box center [620, 523] width 684 height 39
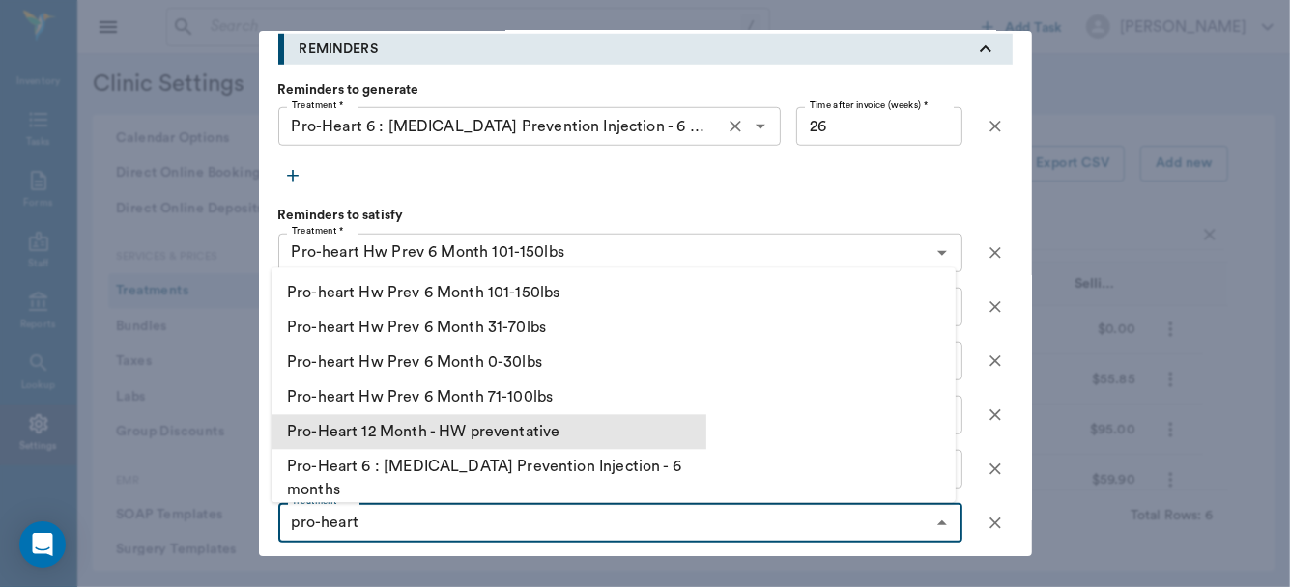
click at [357, 436] on li "Pro-Heart 12 Month - HW preventative" at bounding box center [488, 431] width 435 height 35
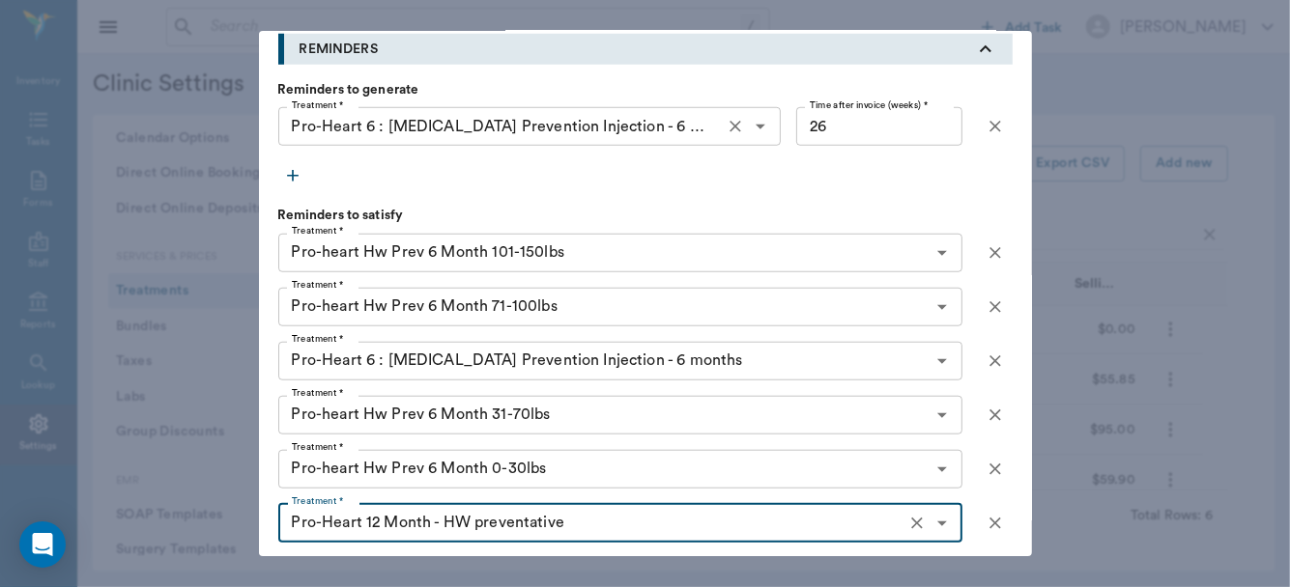
type input "Pro-Heart 12 Month - HW preventative"
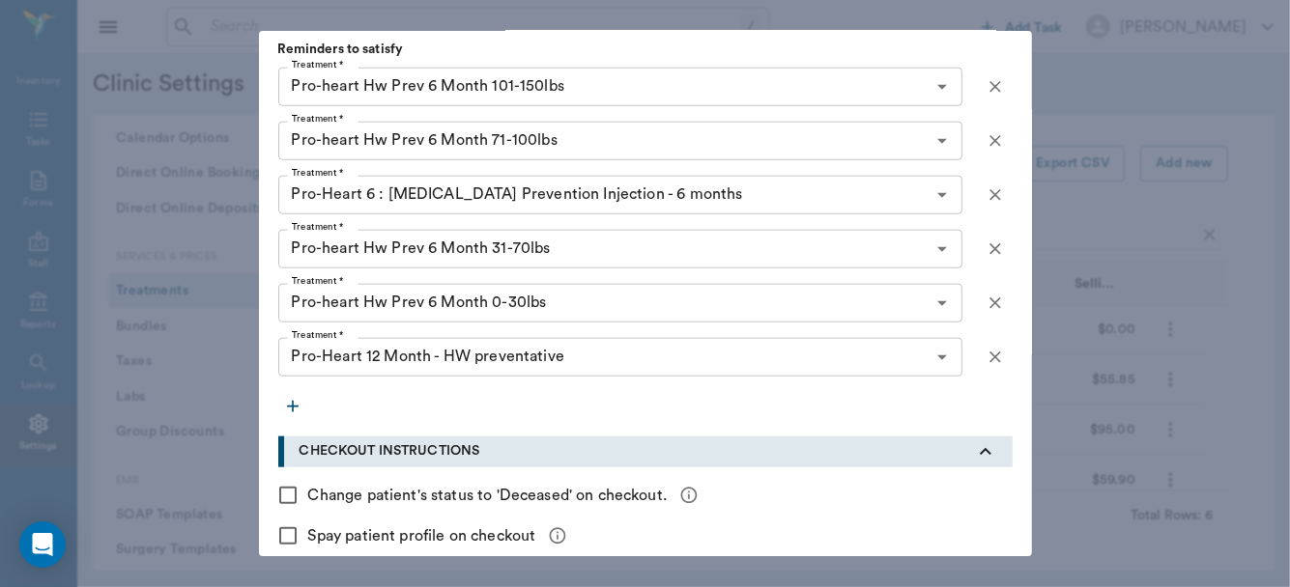
scroll to position [1242, 0]
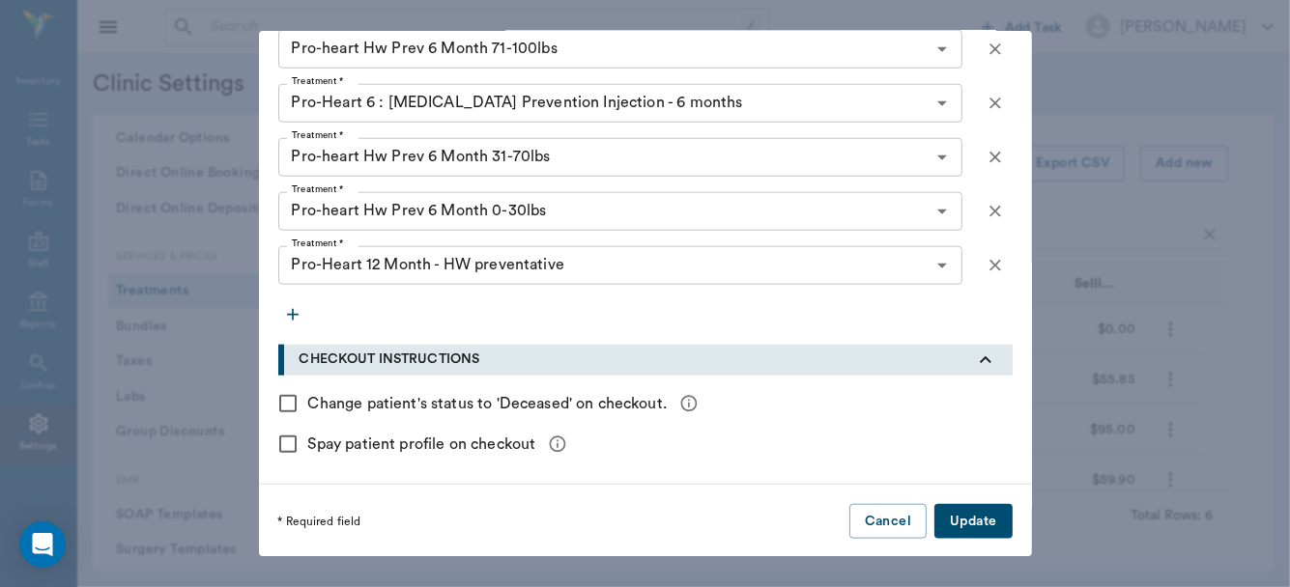
click at [967, 523] on button "Update" at bounding box center [972, 522] width 77 height 36
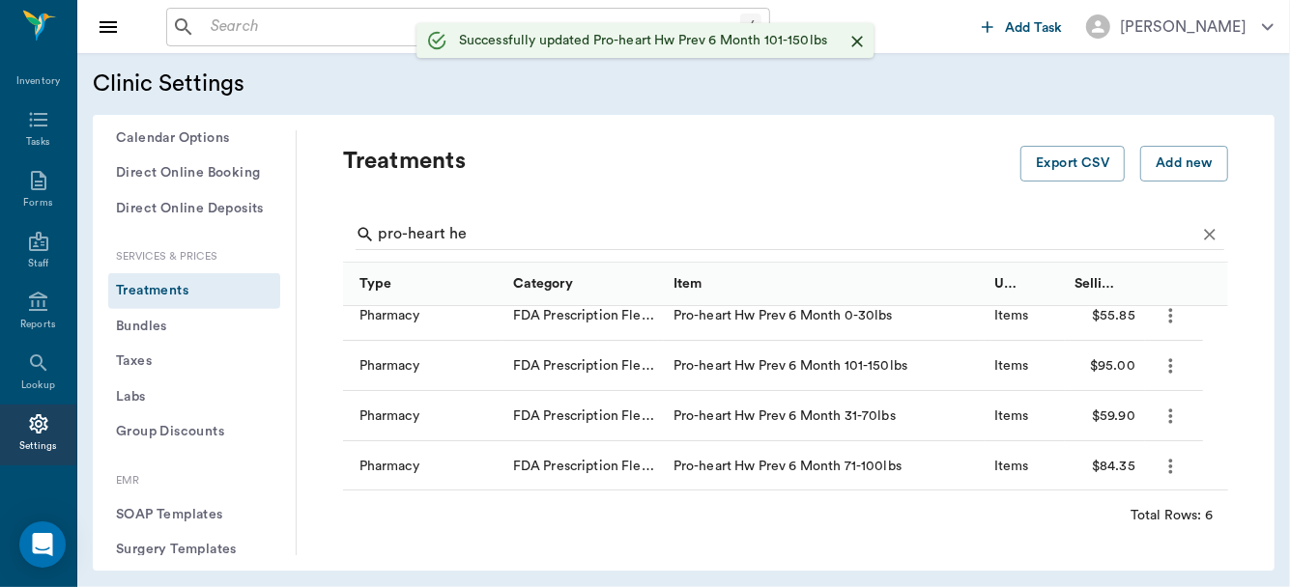
scroll to position [130, 0]
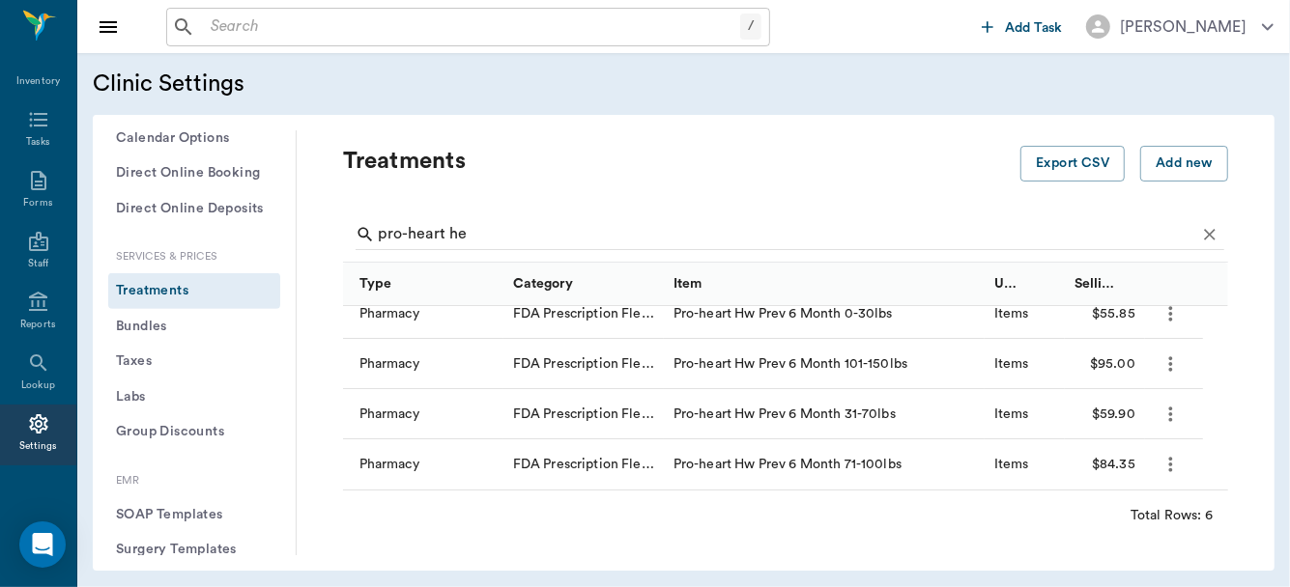
click at [1170, 403] on icon "more" at bounding box center [1170, 414] width 22 height 23
click at [1115, 445] on p "Edit Treatment" at bounding box center [1120, 453] width 105 height 23
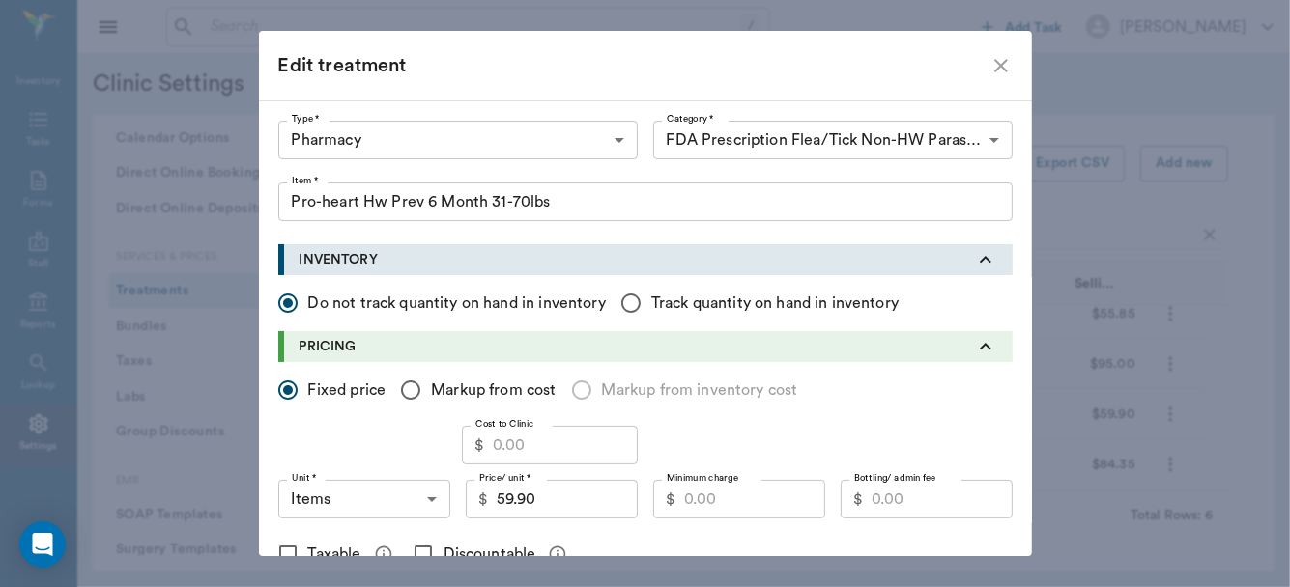
type input "Pro-heart Hw Prev 6 Month 31-70lbs"
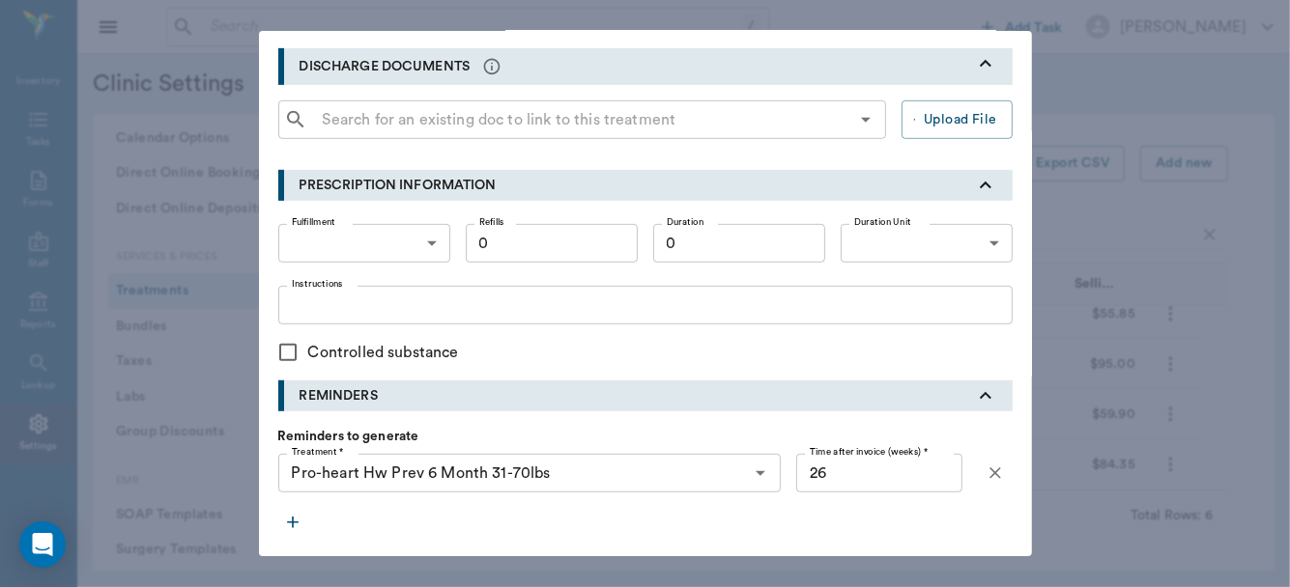
scroll to position [698, 0]
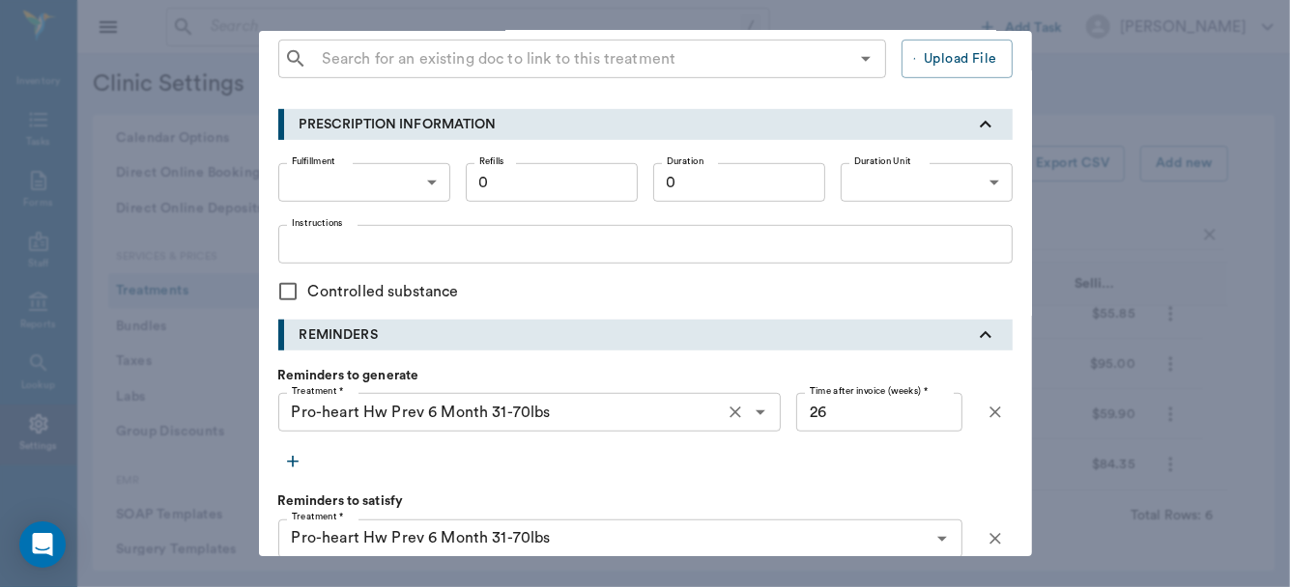
click at [727, 411] on icon "Clear" at bounding box center [735, 412] width 19 height 19
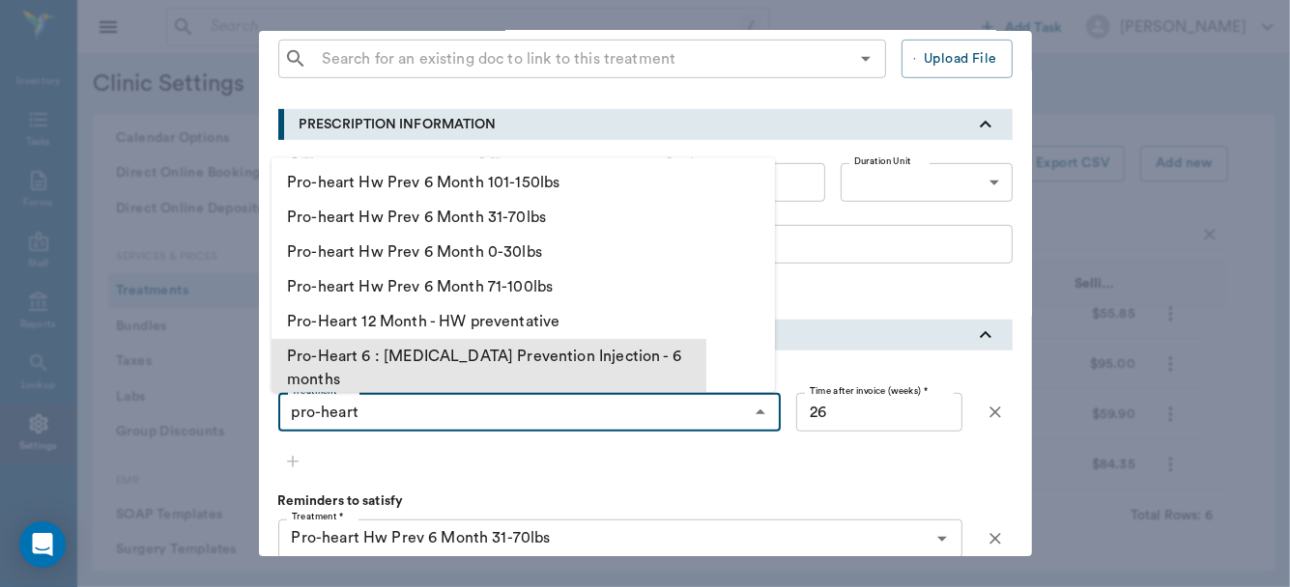
click at [589, 351] on li "Pro-Heart 6 : Heartworm Prevention Injection - 6 months" at bounding box center [488, 368] width 435 height 58
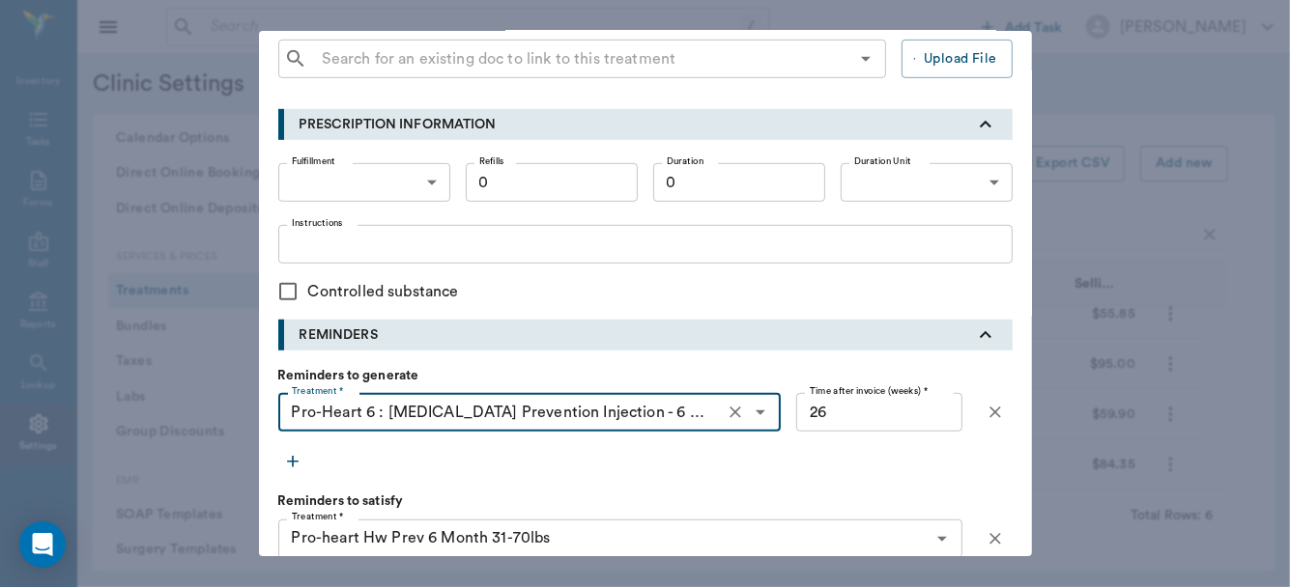
type input "Pro-Heart 6 : Heartworm Prevention Injection - 6 months"
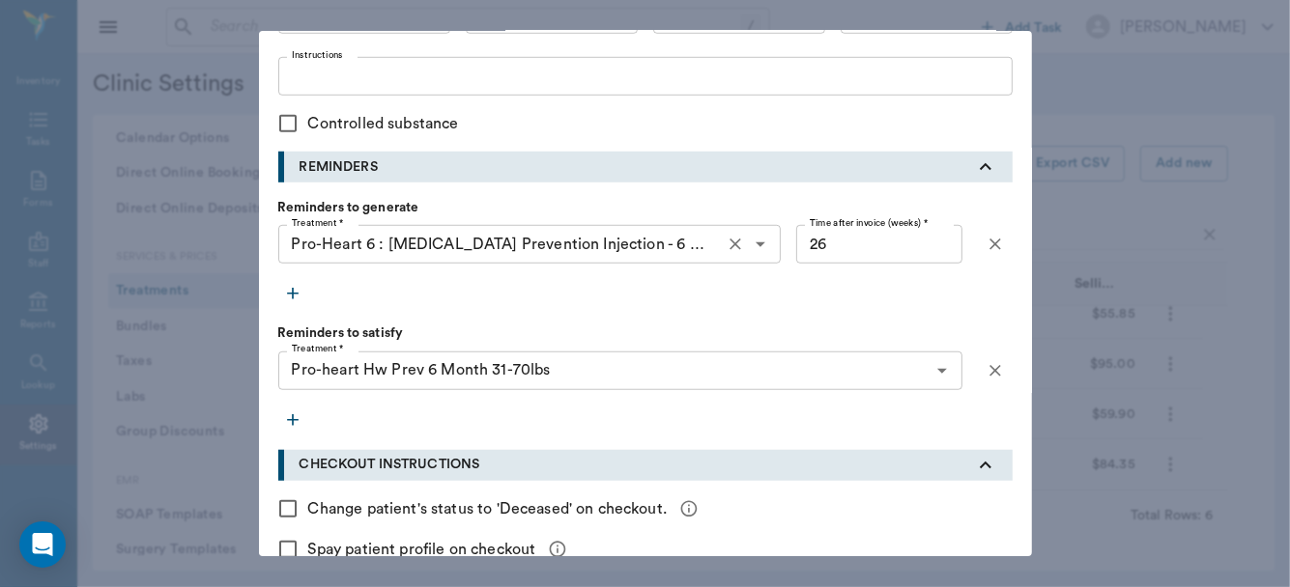
scroll to position [895, 0]
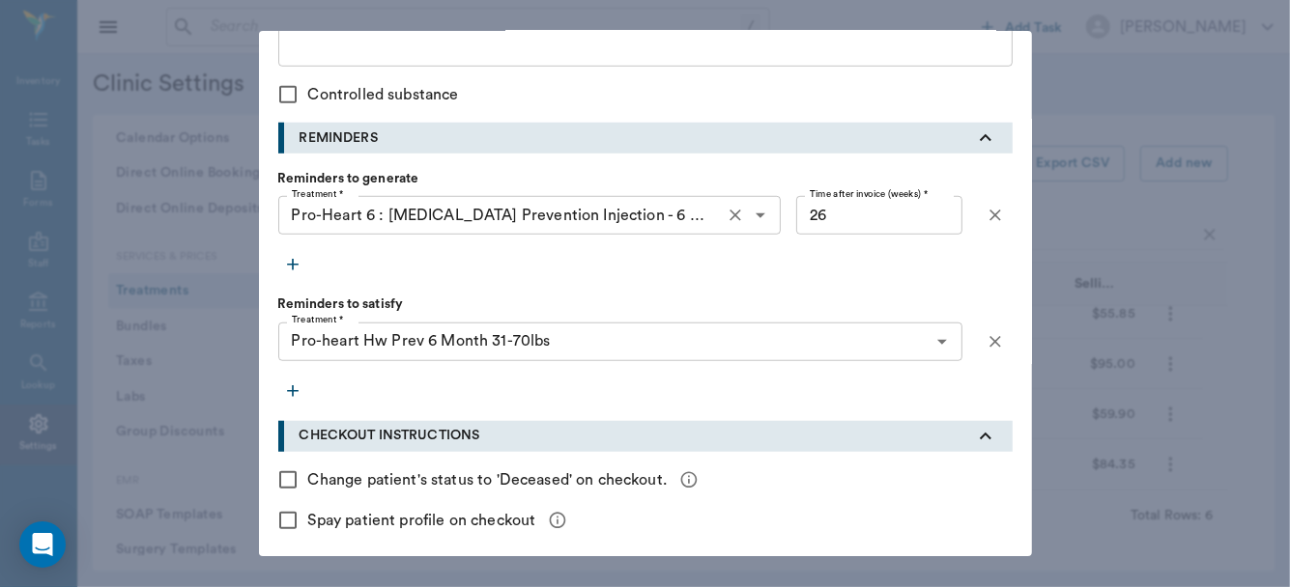
click at [287, 388] on icon "button" at bounding box center [293, 392] width 12 height 12
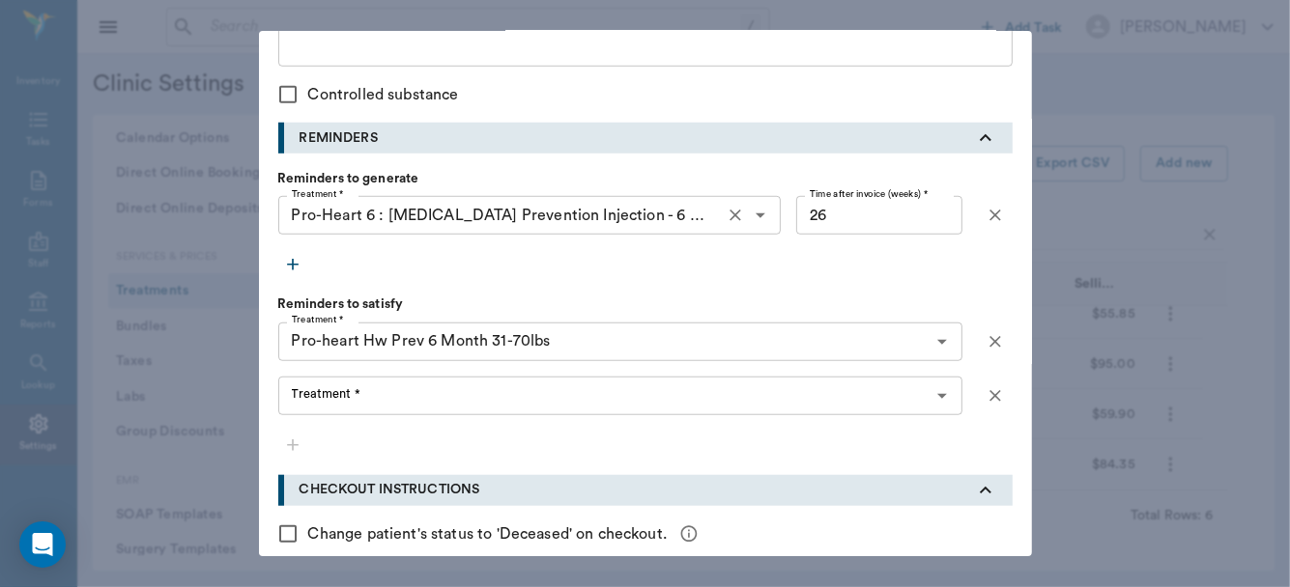
click at [291, 393] on div "Treatment * Treatment *" at bounding box center [620, 396] width 684 height 39
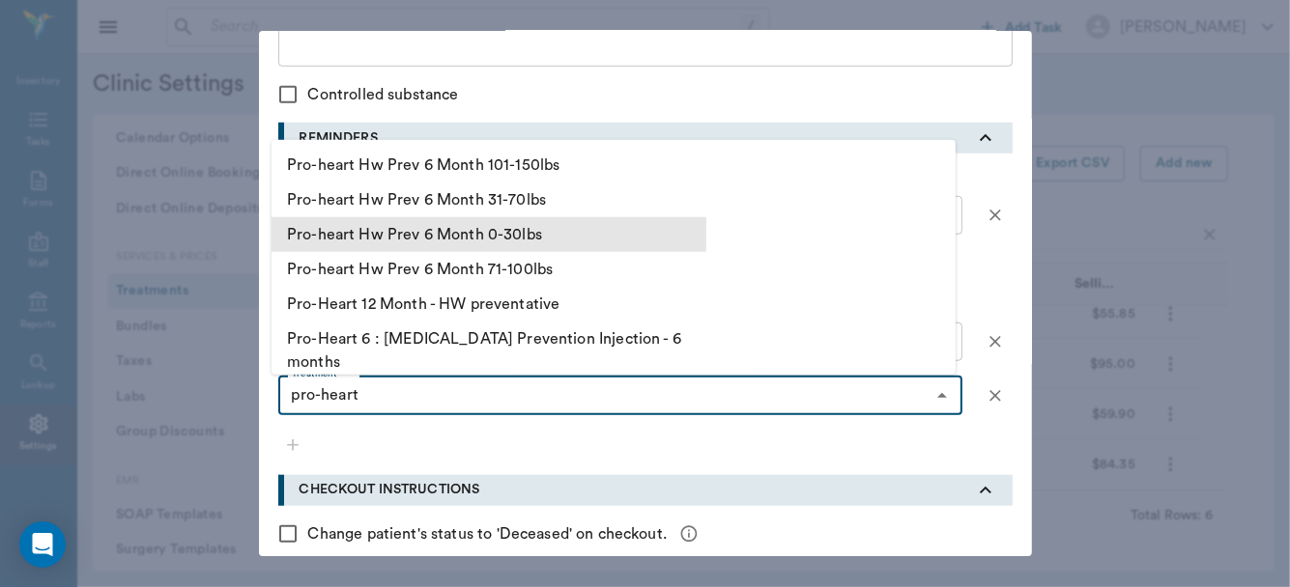
click at [390, 235] on li "Pro-heart Hw Prev 6 Month 0-30lbs" at bounding box center [488, 234] width 435 height 35
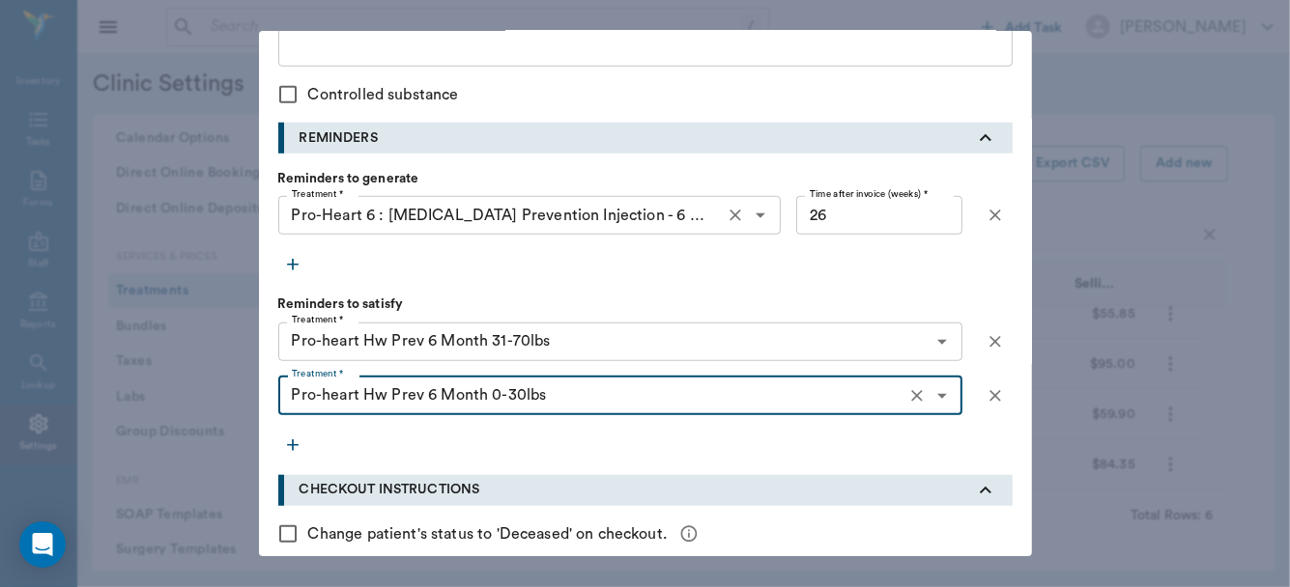
type input "Pro-heart Hw Prev 6 Month 0-30lbs"
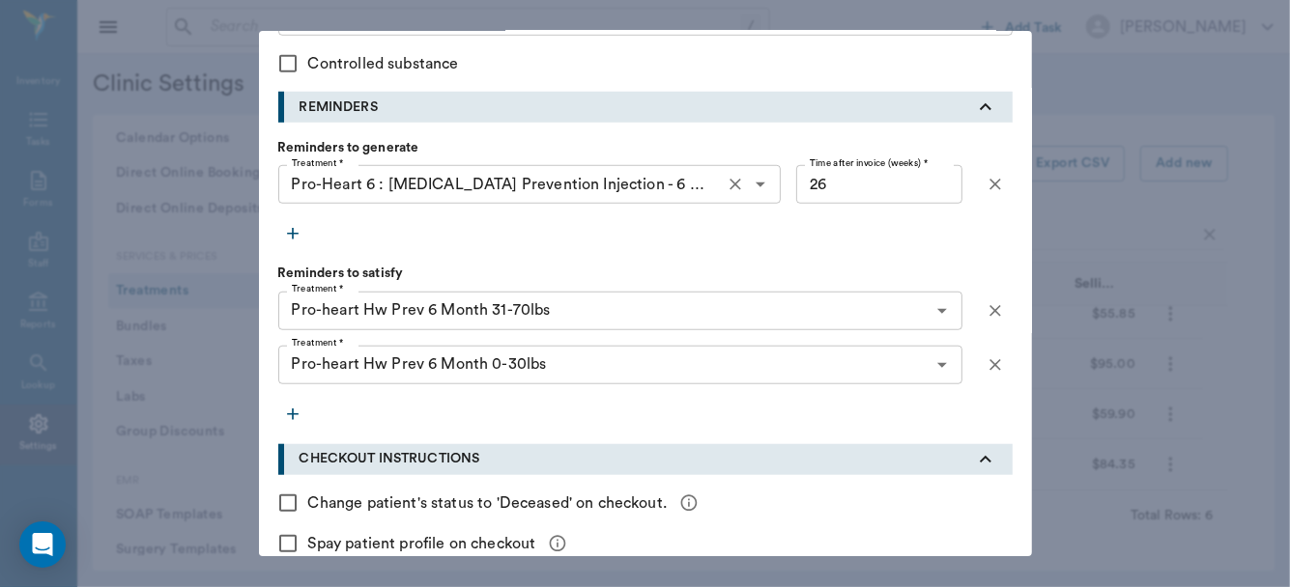
scroll to position [984, 0]
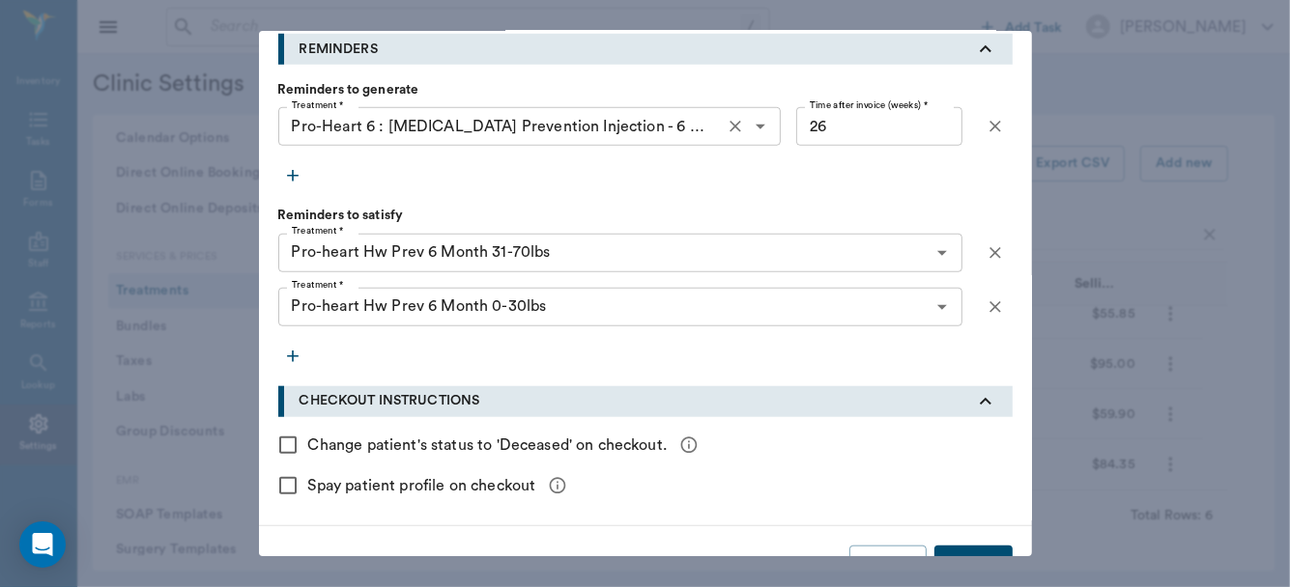
click at [287, 356] on icon "button" at bounding box center [293, 357] width 12 height 12
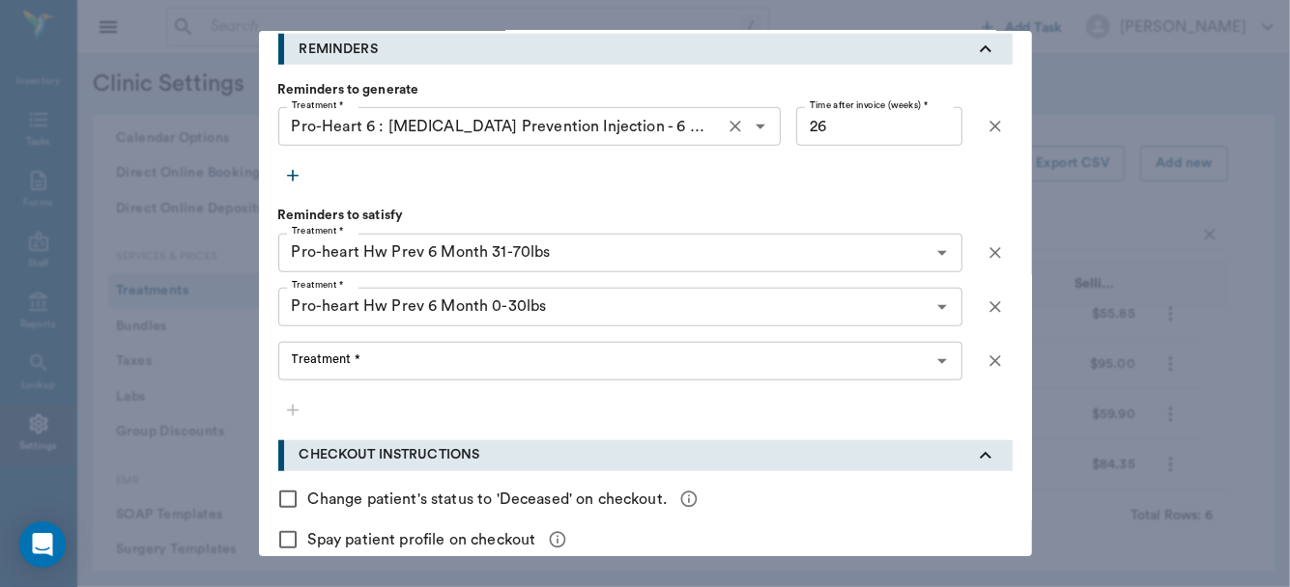
click at [295, 369] on input "Treatment *" at bounding box center [604, 361] width 641 height 27
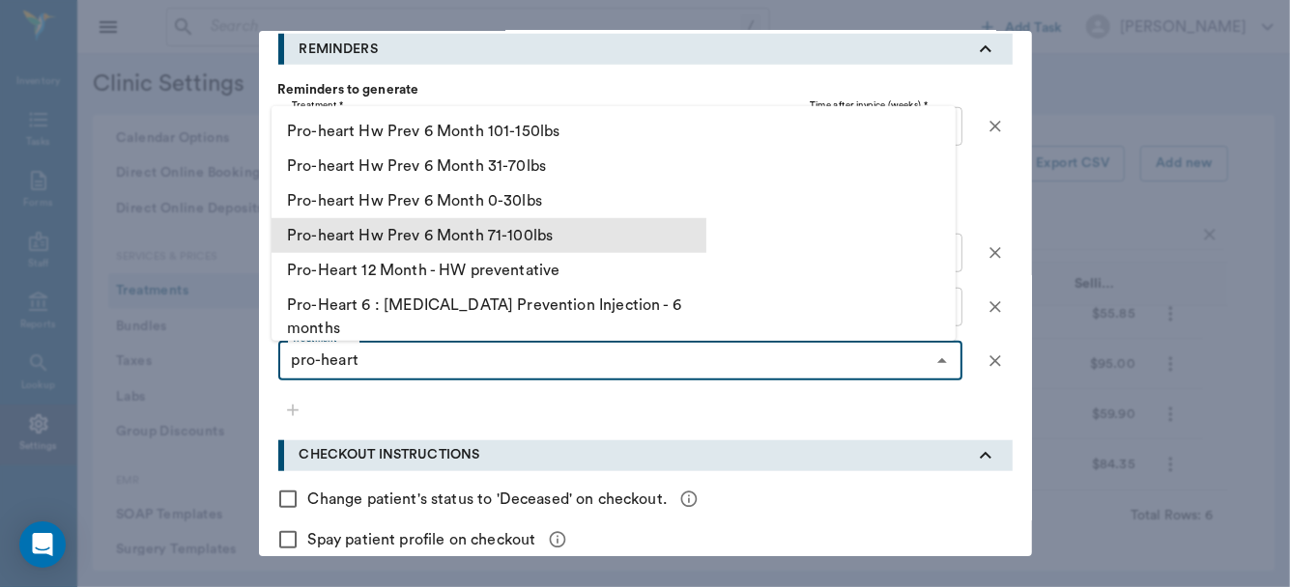
click at [416, 224] on li "Pro-heart Hw Prev 6 Month 71-100lbs" at bounding box center [488, 235] width 435 height 35
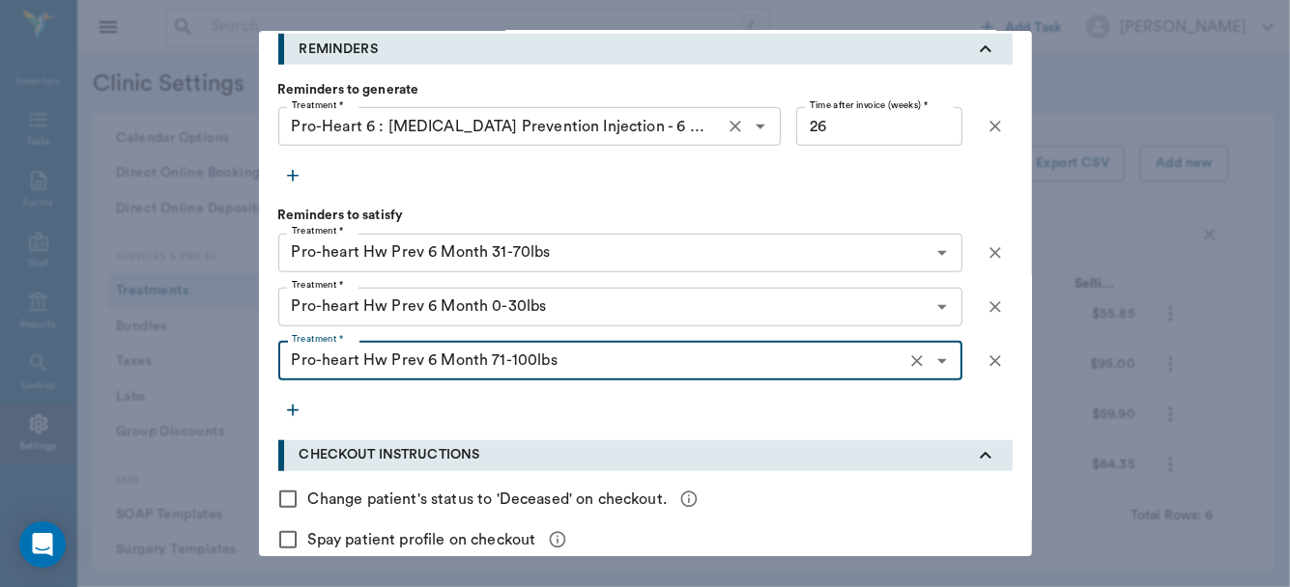
type input "Pro-heart Hw Prev 6 Month 71-100lbs"
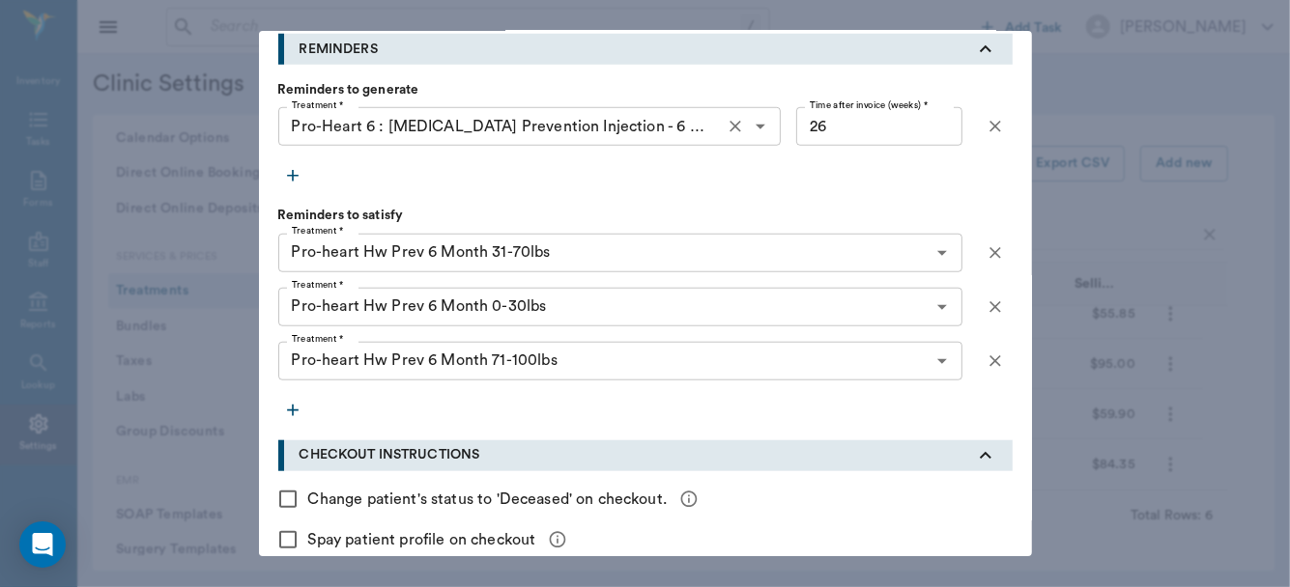
click at [287, 409] on icon "button" at bounding box center [293, 411] width 12 height 12
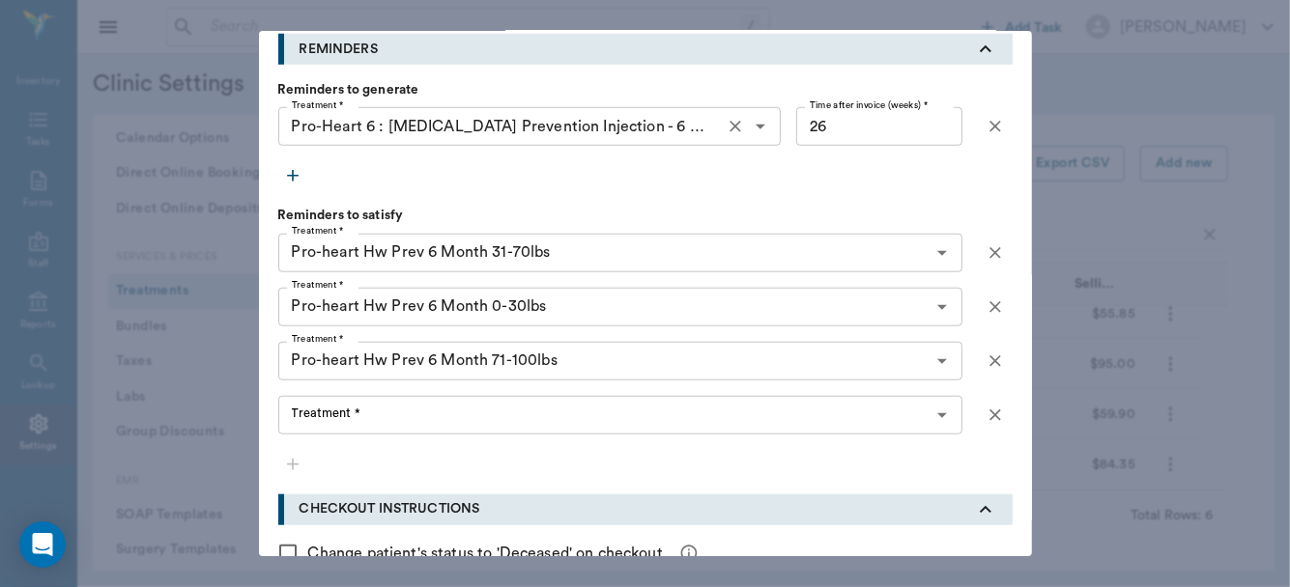
click at [335, 422] on input "Treatment *" at bounding box center [604, 415] width 641 height 27
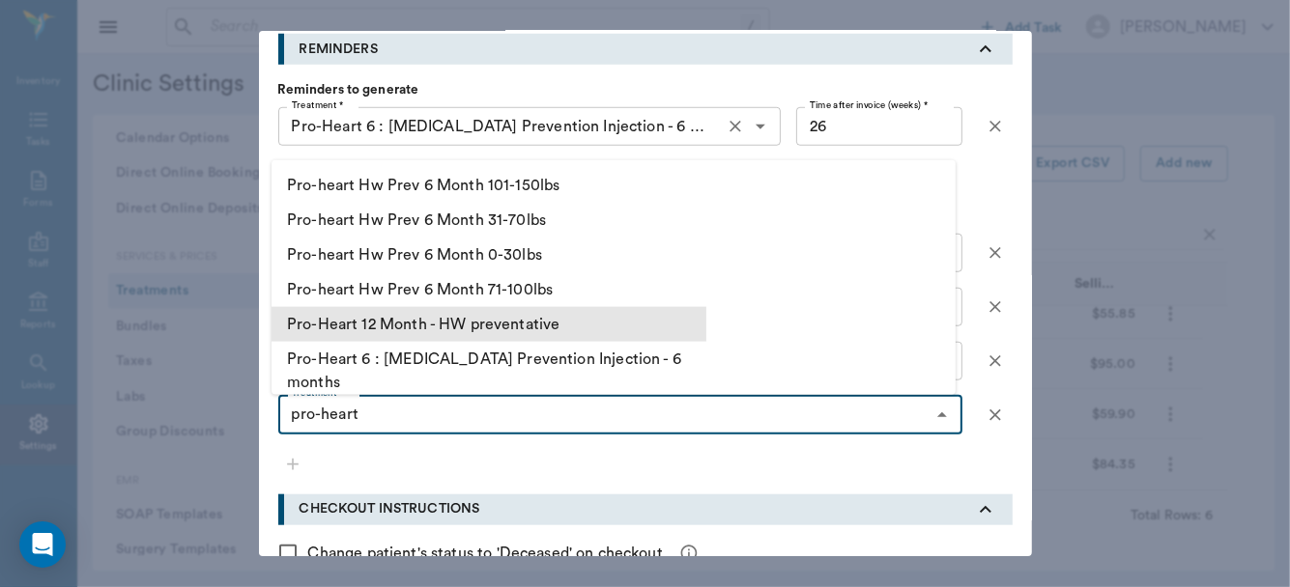
click at [425, 322] on li "Pro-Heart 12 Month - HW preventative" at bounding box center [488, 323] width 435 height 35
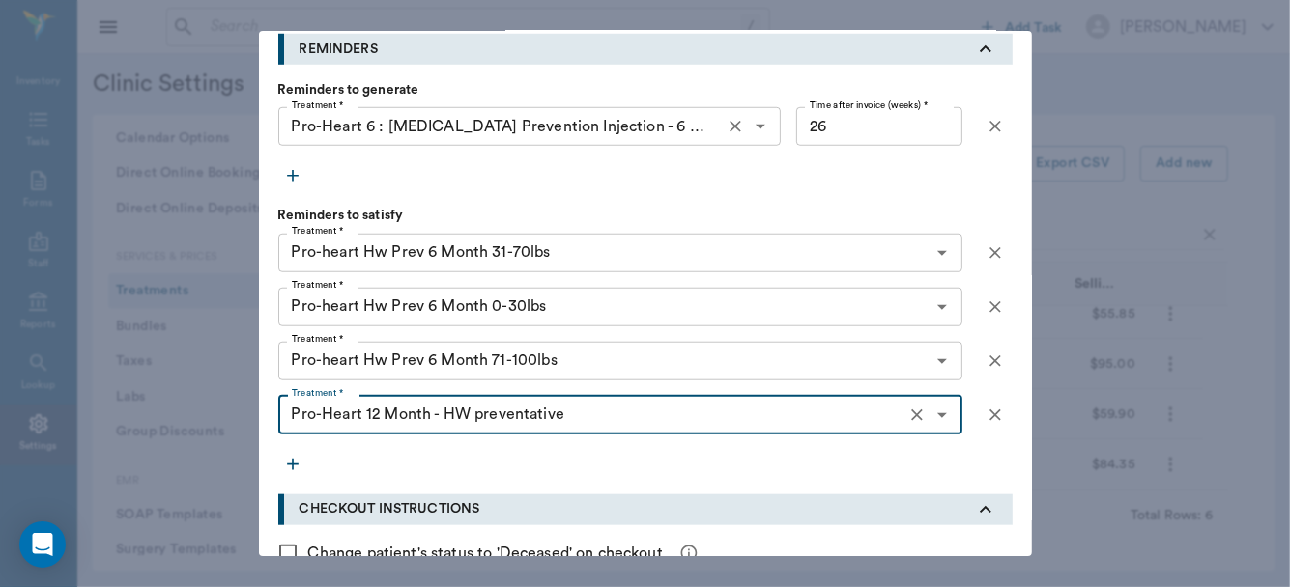
type input "Pro-Heart 12 Month - HW preventative"
click at [284, 460] on icon "button" at bounding box center [292, 464] width 19 height 19
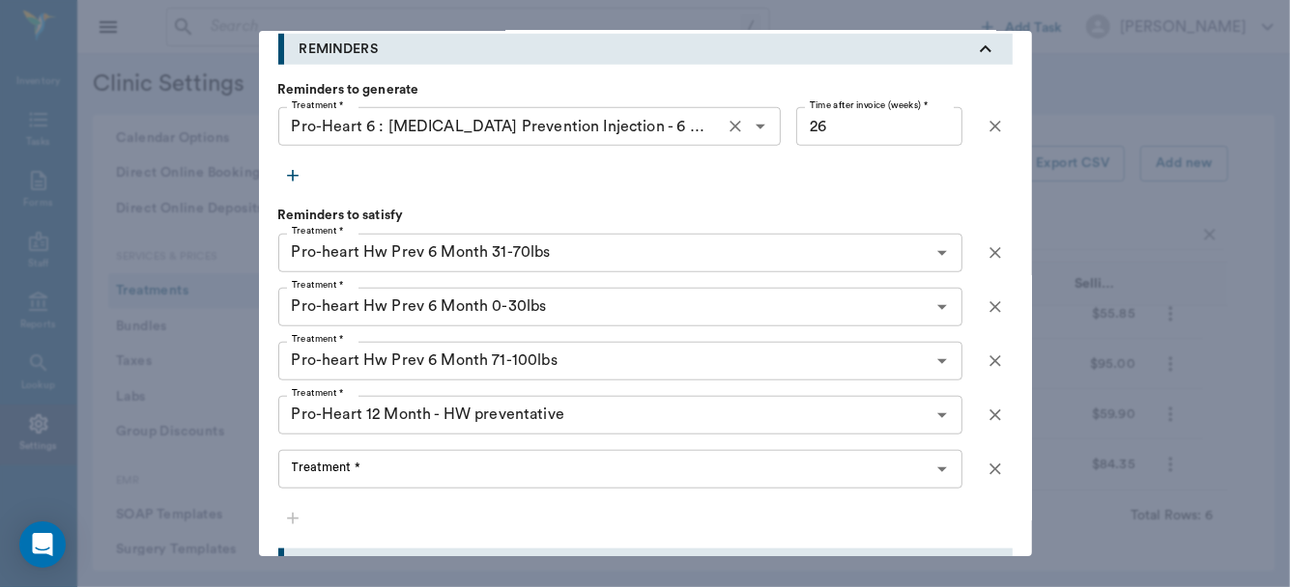
click at [305, 467] on div "Treatment * Treatment *" at bounding box center [620, 469] width 684 height 39
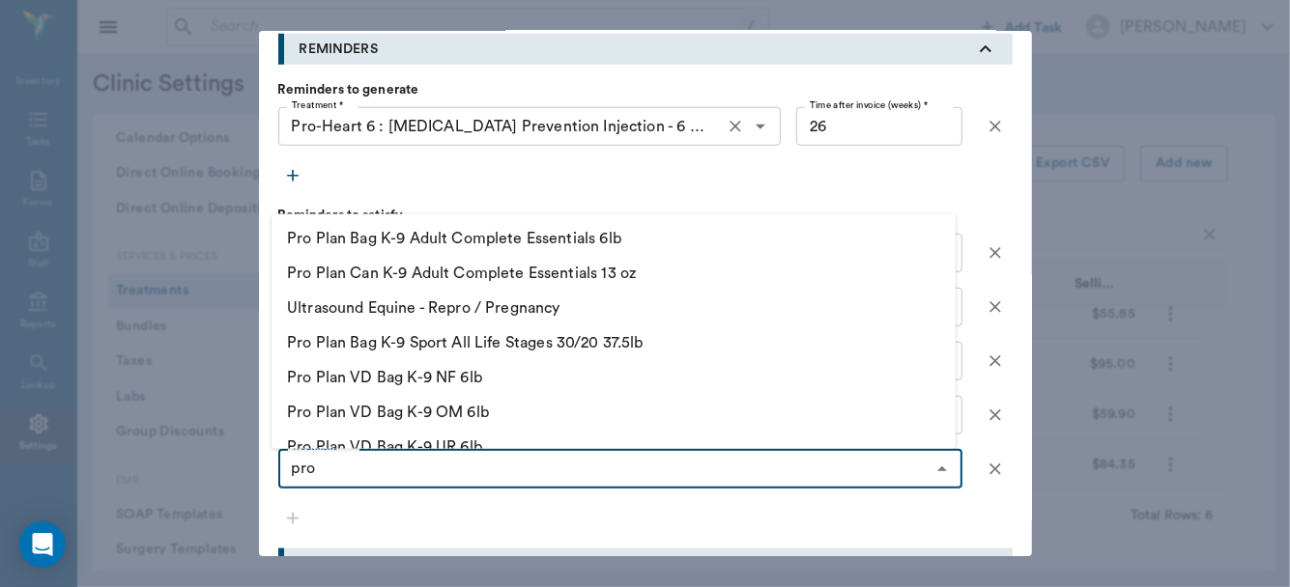
type input "pro -"
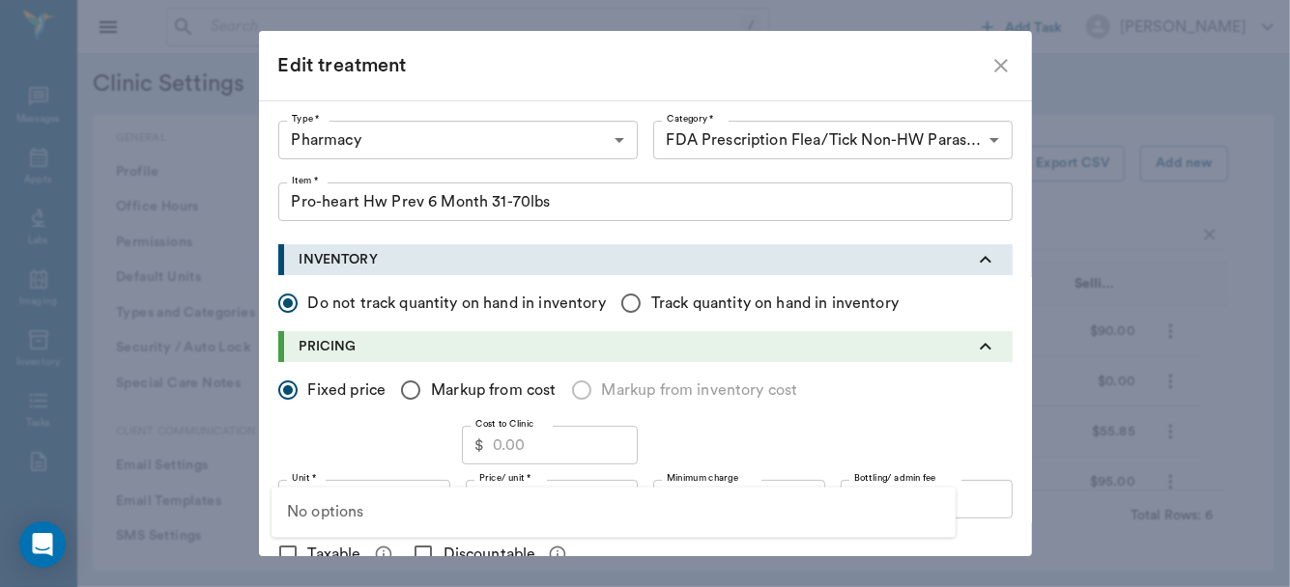
scroll to position [984, 0]
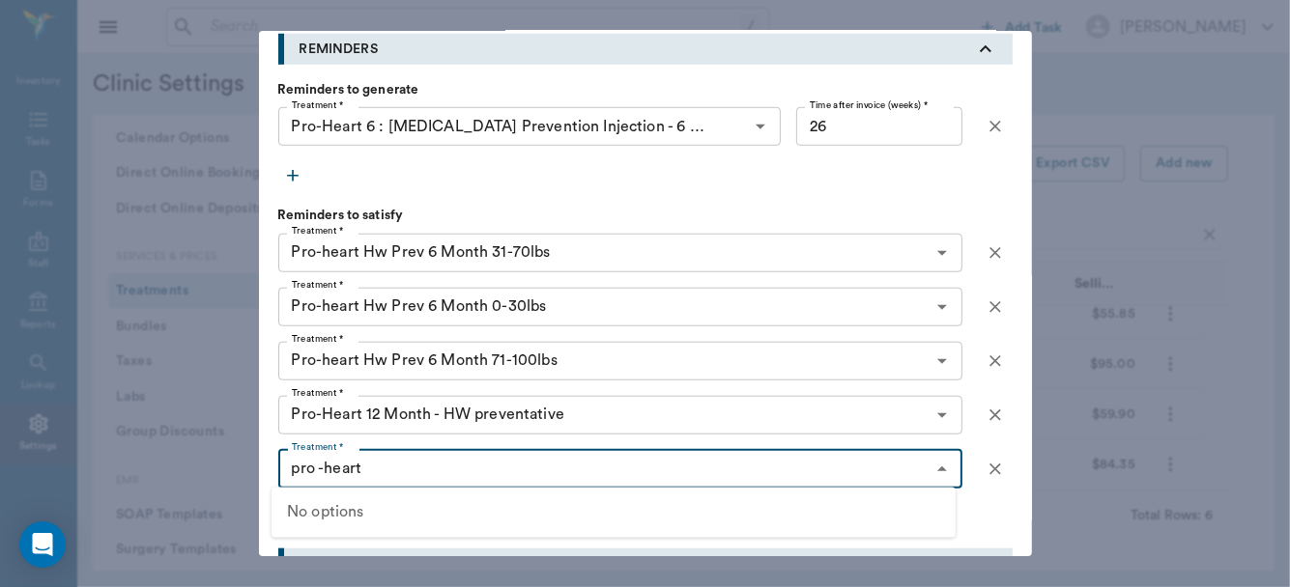
type input "pro -heart"
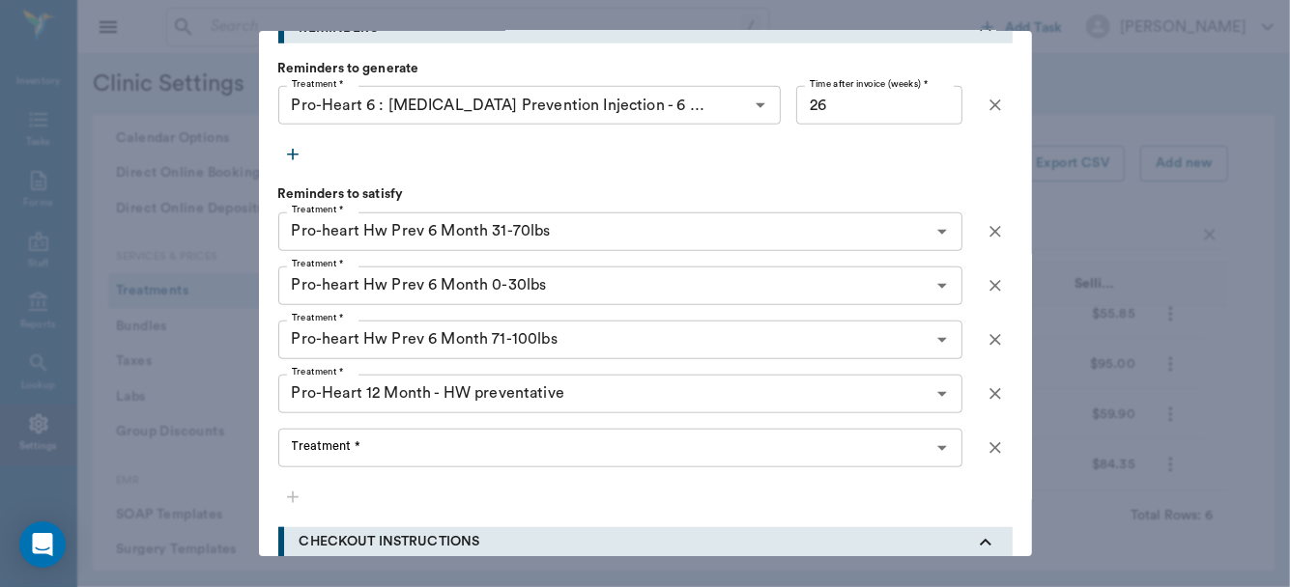
scroll to position [1025, 0]
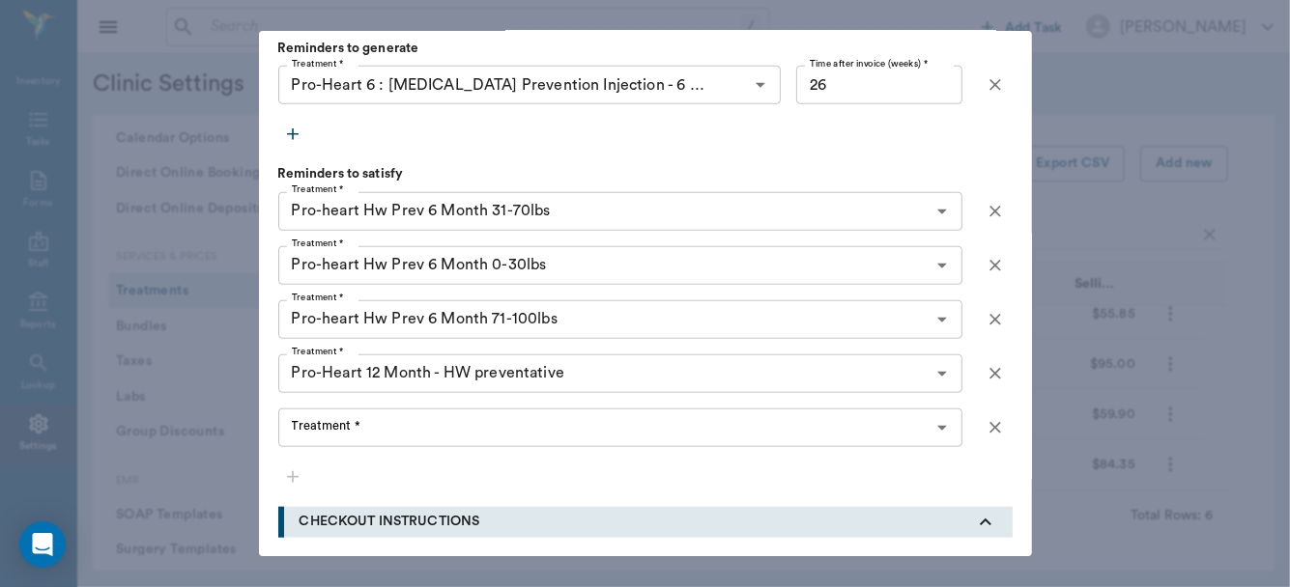
click at [311, 437] on input "Treatment *" at bounding box center [604, 427] width 641 height 27
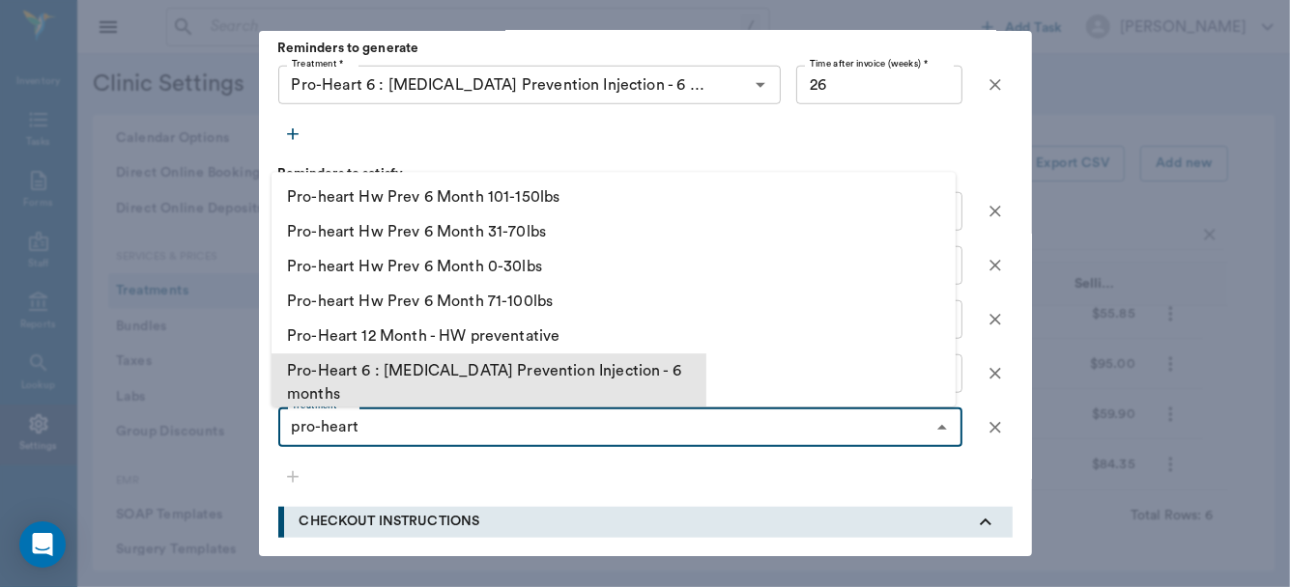
click at [354, 379] on li "Pro-Heart 6 : [MEDICAL_DATA] Prevention Injection - 6 months" at bounding box center [488, 383] width 435 height 58
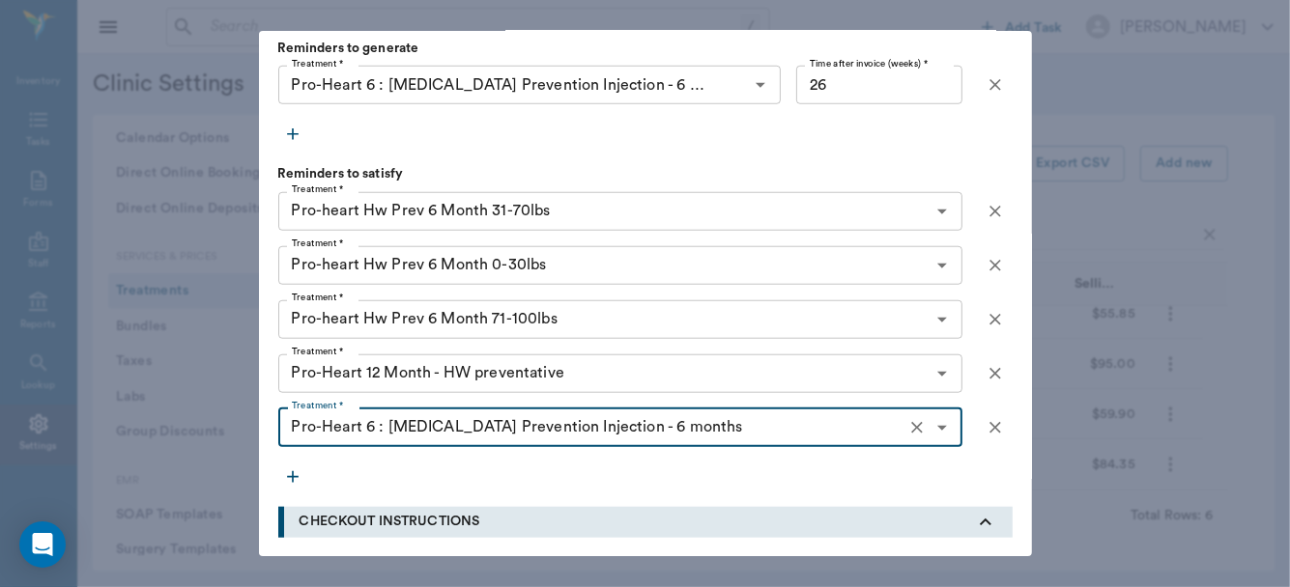
type input "Pro-Heart 6 : [MEDICAL_DATA] Prevention Injection - 6 months"
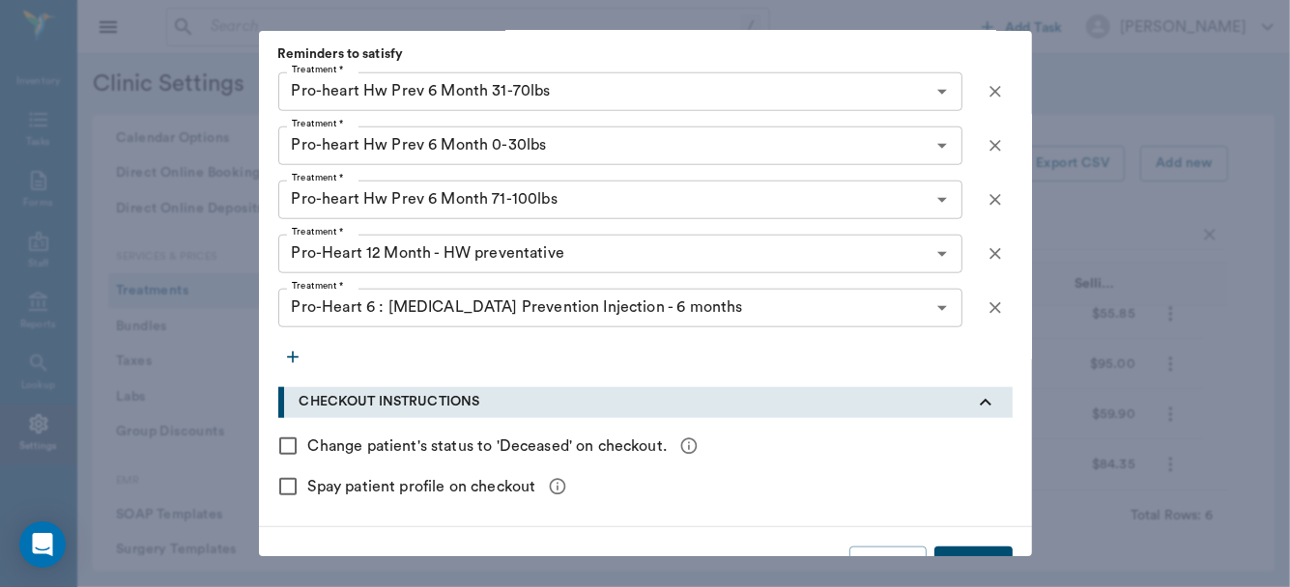
scroll to position [1187, 0]
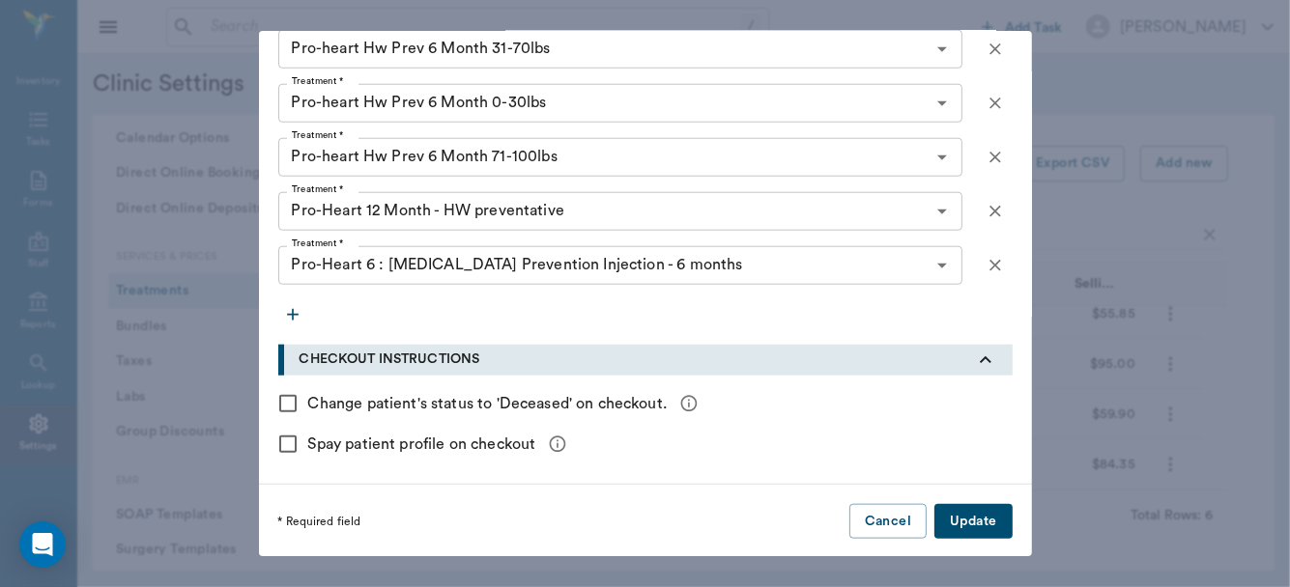
click at [967, 516] on button "Update" at bounding box center [972, 522] width 77 height 36
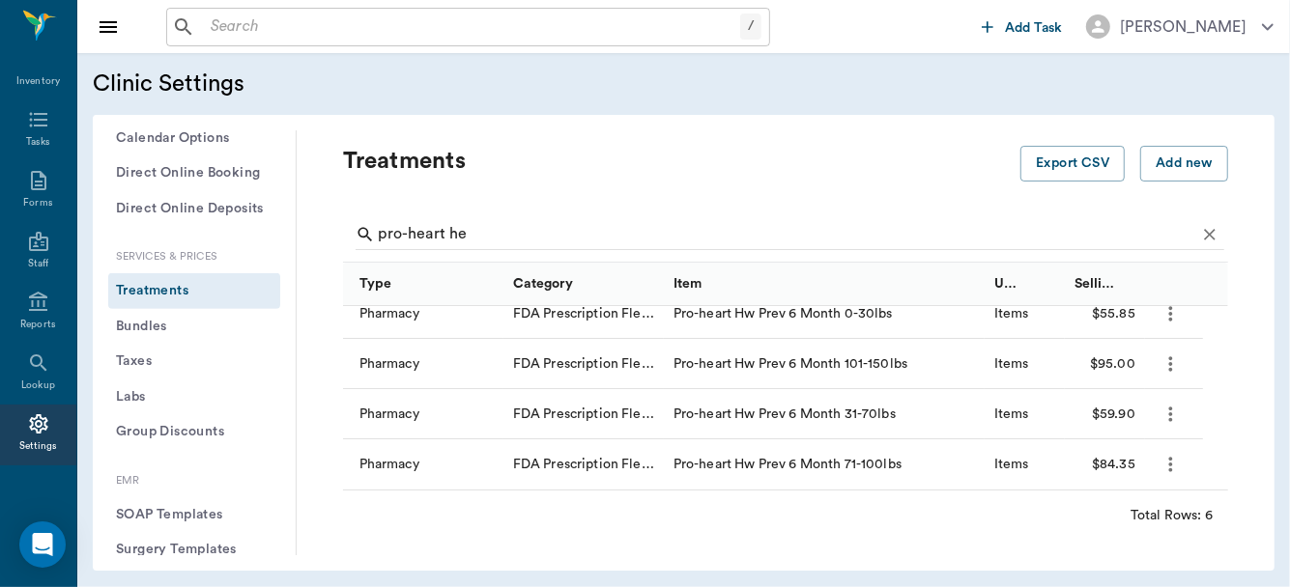
click at [1171, 457] on icon "more" at bounding box center [1171, 464] width 4 height 14
click at [1125, 497] on p "Edit Treatment" at bounding box center [1120, 503] width 105 height 23
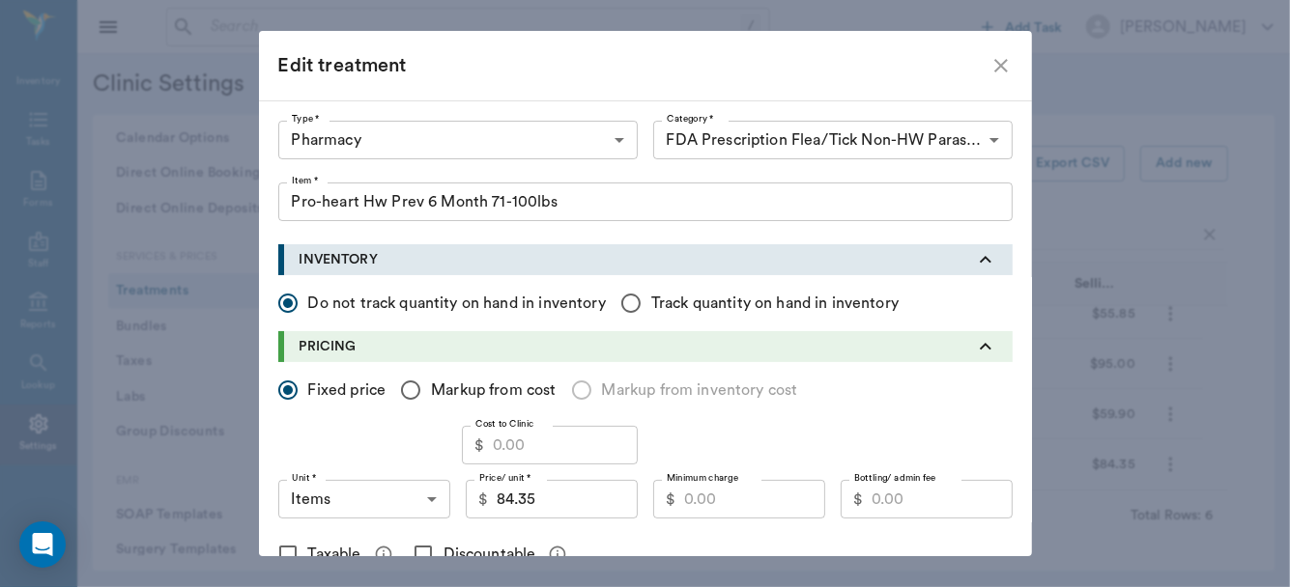
type input "Pro-heart Hw Prev 6 Month 71-100lbs"
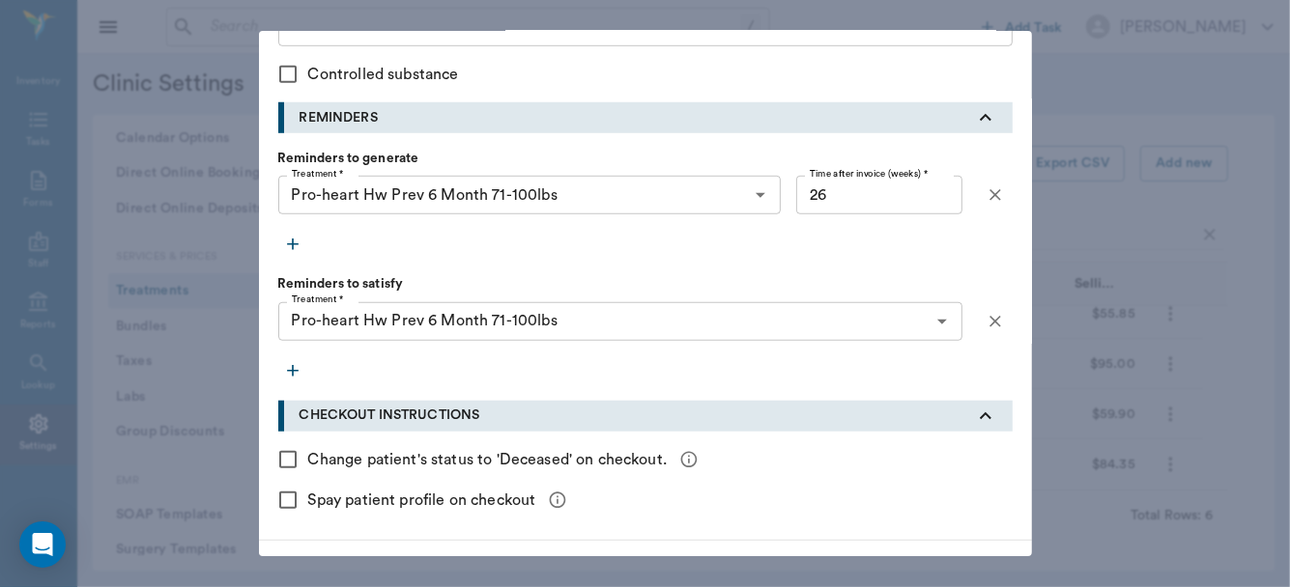
scroll to position [925, 0]
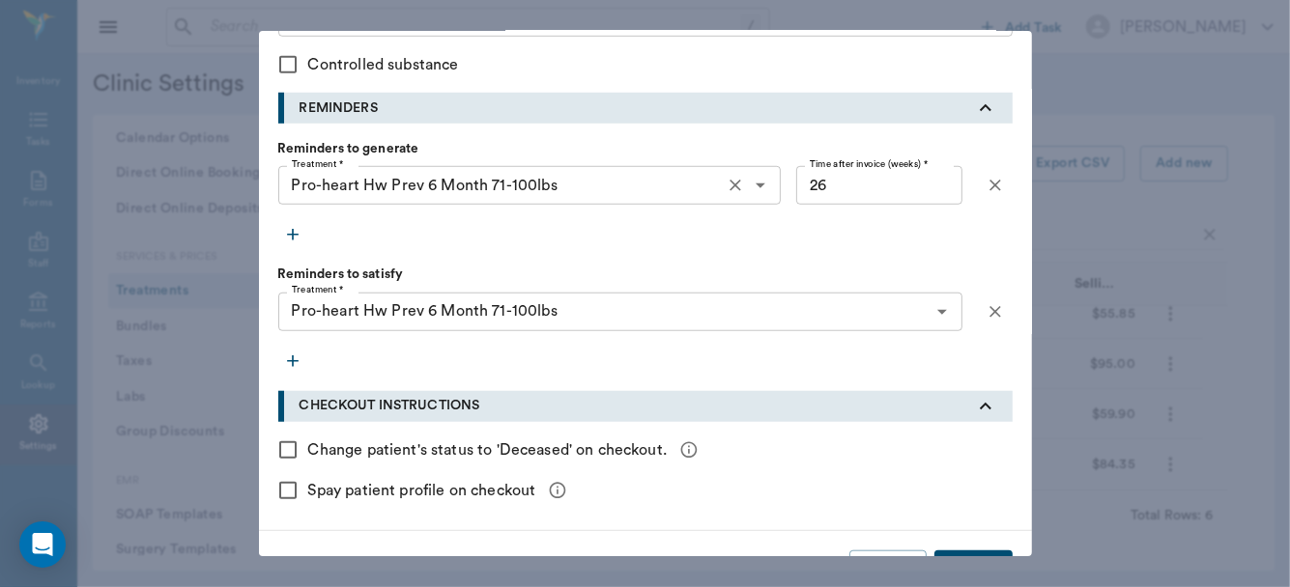
click at [728, 182] on icon "Clear" at bounding box center [735, 185] width 19 height 19
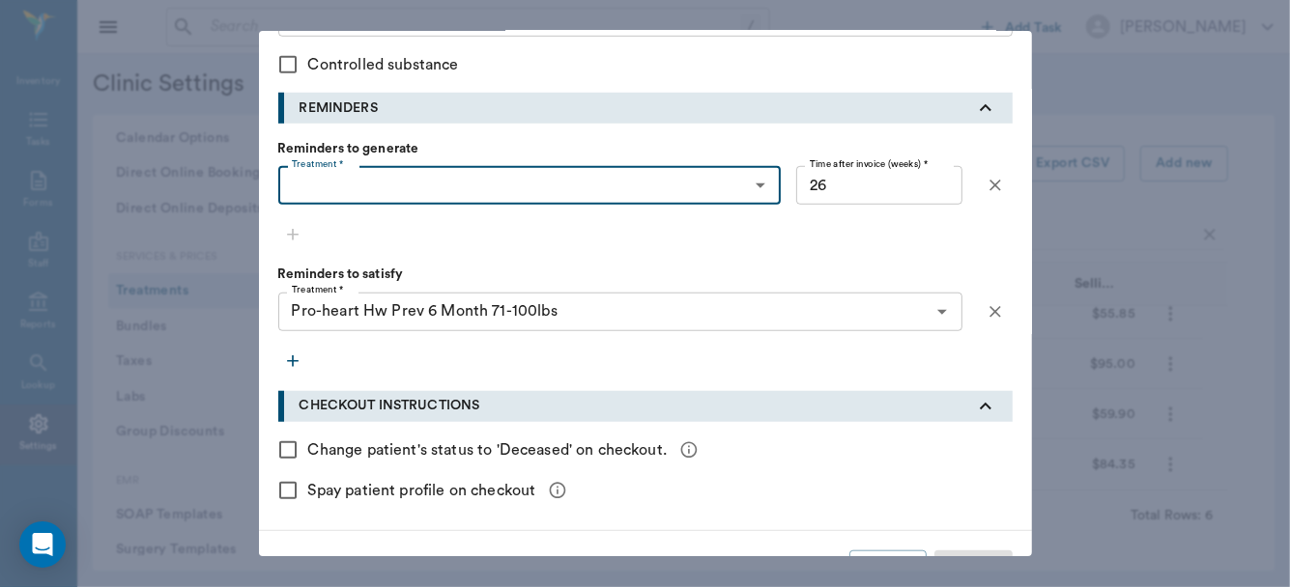
click at [581, 183] on input "Treatment *" at bounding box center [514, 185] width 460 height 27
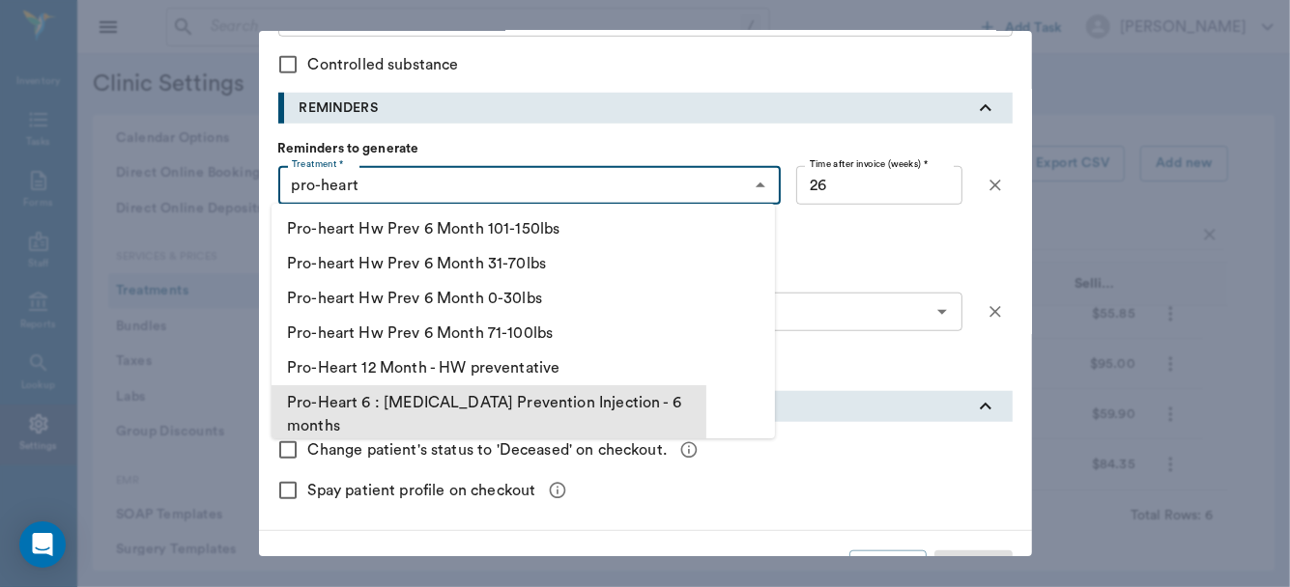
click at [467, 401] on li "Pro-Heart 6 : [MEDICAL_DATA] Prevention Injection - 6 months" at bounding box center [488, 415] width 435 height 58
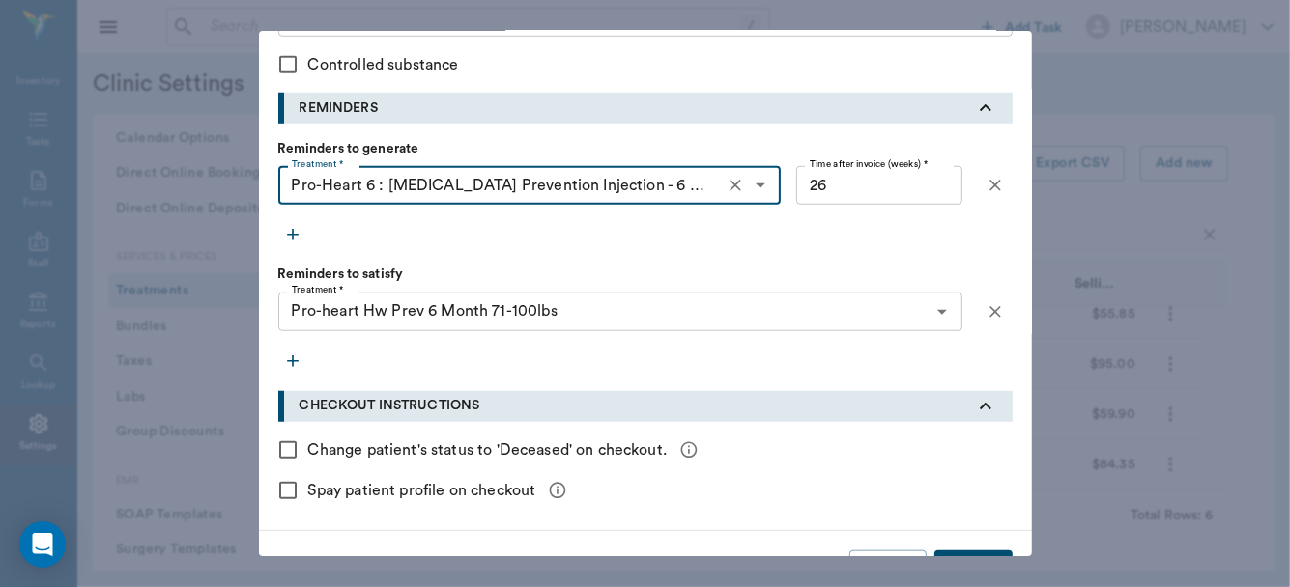
type input "Pro-Heart 6 : [MEDICAL_DATA] Prevention Injection - 6 months"
click at [283, 356] on icon "button" at bounding box center [292, 361] width 19 height 19
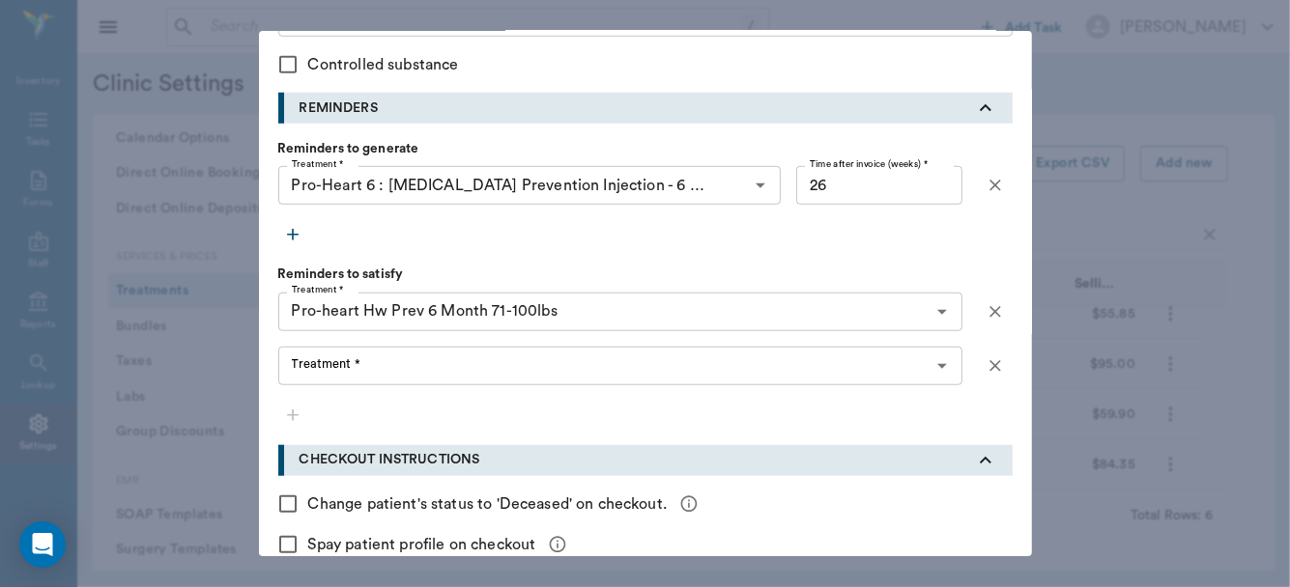
click at [304, 374] on input "Treatment *" at bounding box center [604, 366] width 641 height 27
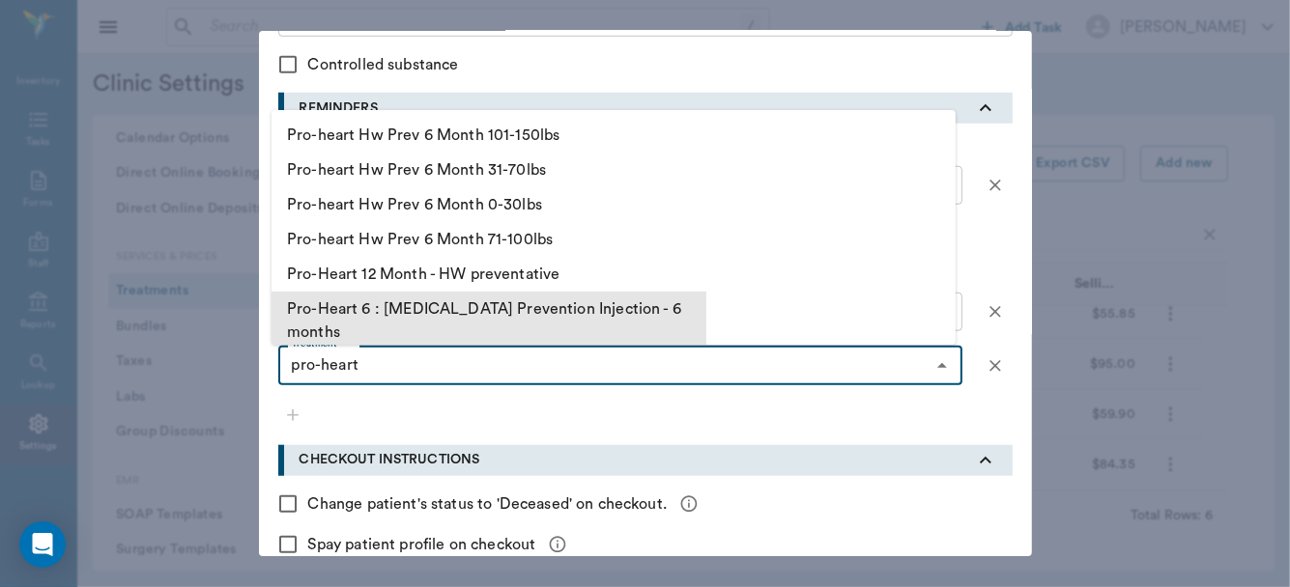
click at [390, 306] on li "Pro-Heart 6 : Heartworm Prevention Injection - 6 months" at bounding box center [488, 321] width 435 height 58
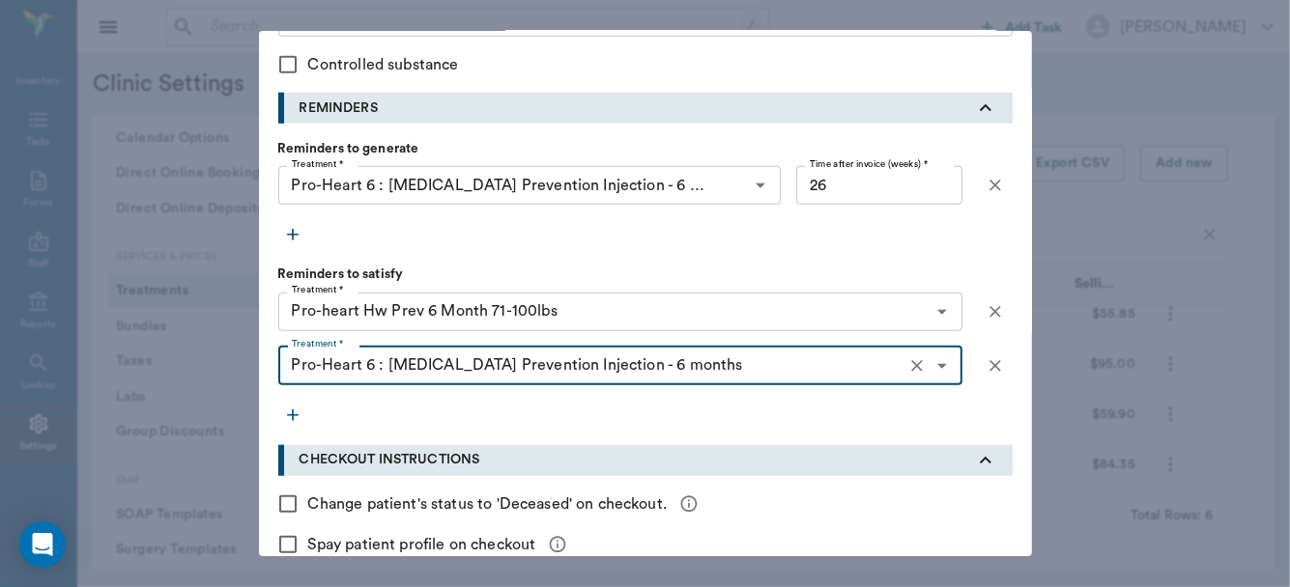
type input "Pro-Heart 6 : Heartworm Prevention Injection - 6 months"
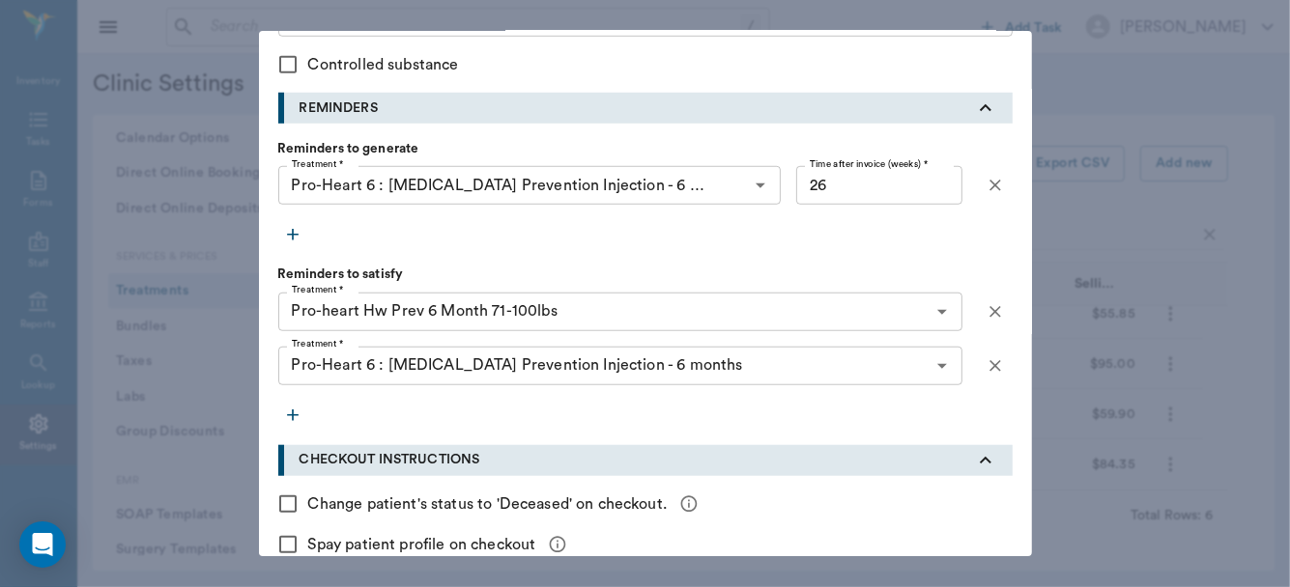
click at [283, 417] on icon "button" at bounding box center [292, 415] width 19 height 19
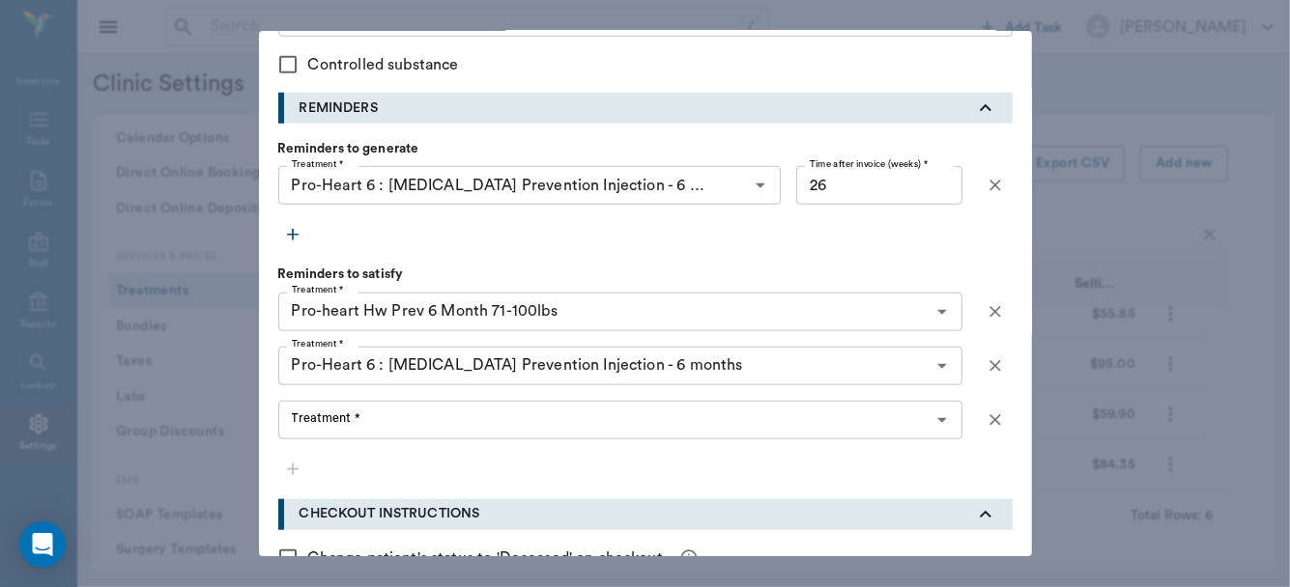
click at [311, 427] on input "Treatment *" at bounding box center [604, 420] width 641 height 27
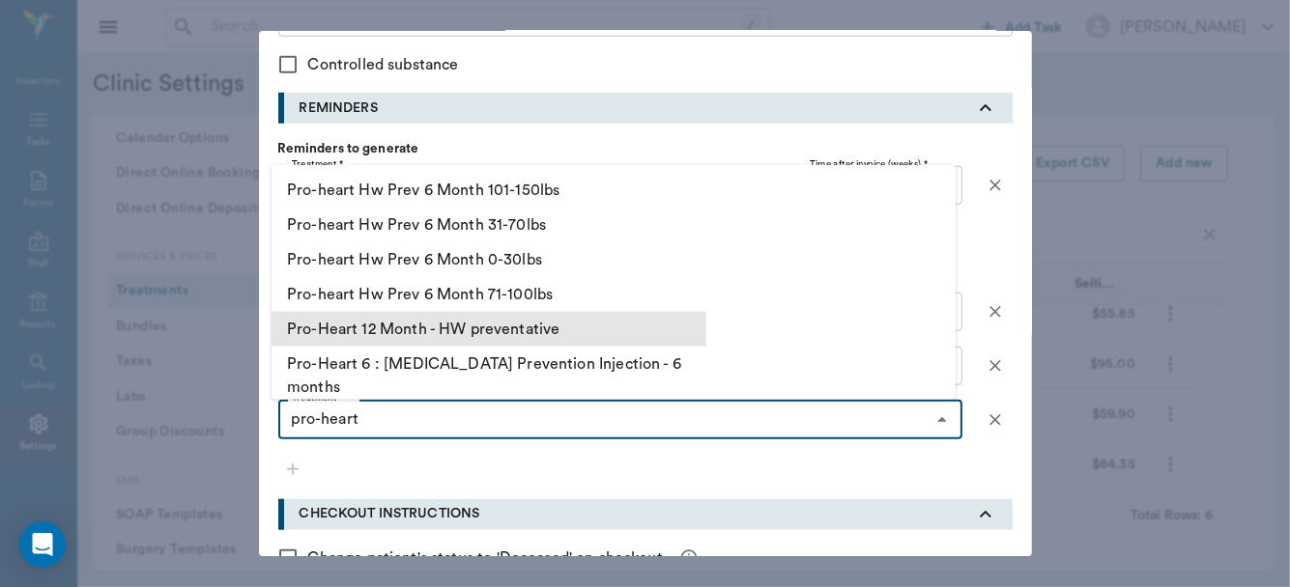
click at [393, 324] on li "Pro-Heart 12 Month - HW preventative" at bounding box center [488, 328] width 435 height 35
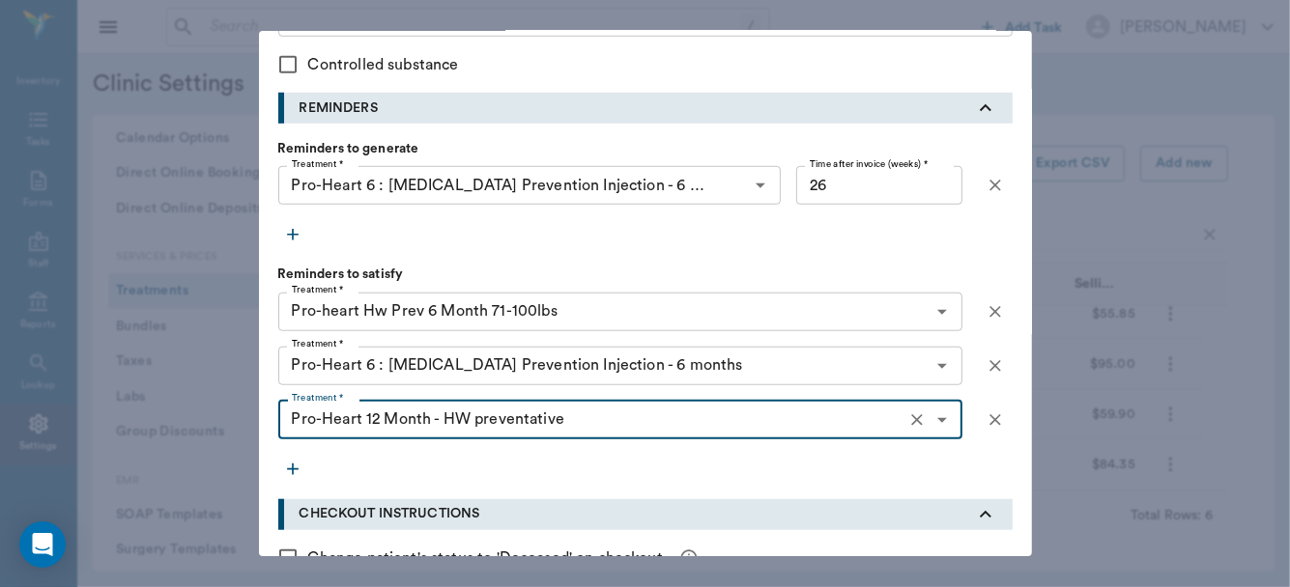
type input "Pro-Heart 12 Month - HW preventative"
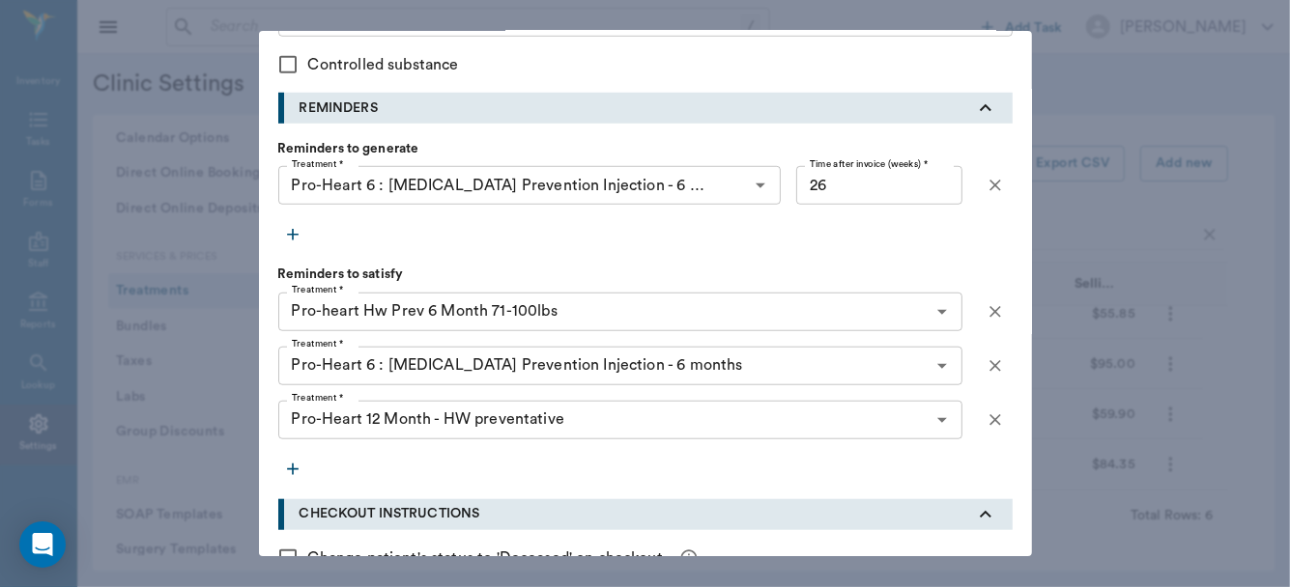
click at [283, 466] on icon "button" at bounding box center [292, 469] width 19 height 19
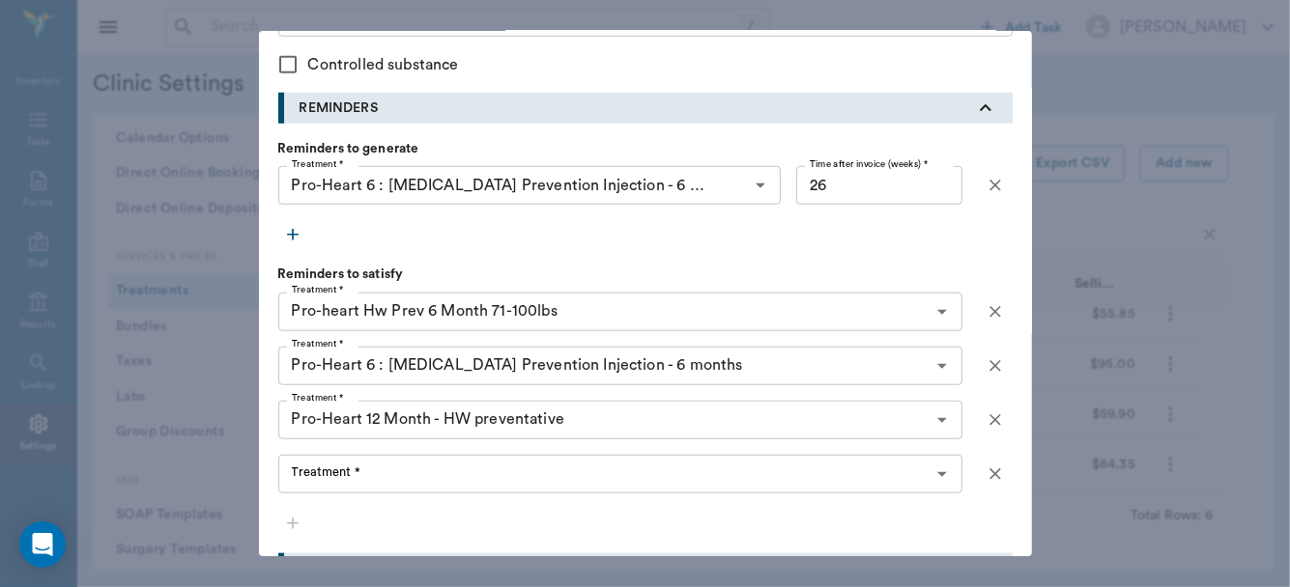
click at [303, 481] on input "Treatment *" at bounding box center [604, 474] width 641 height 27
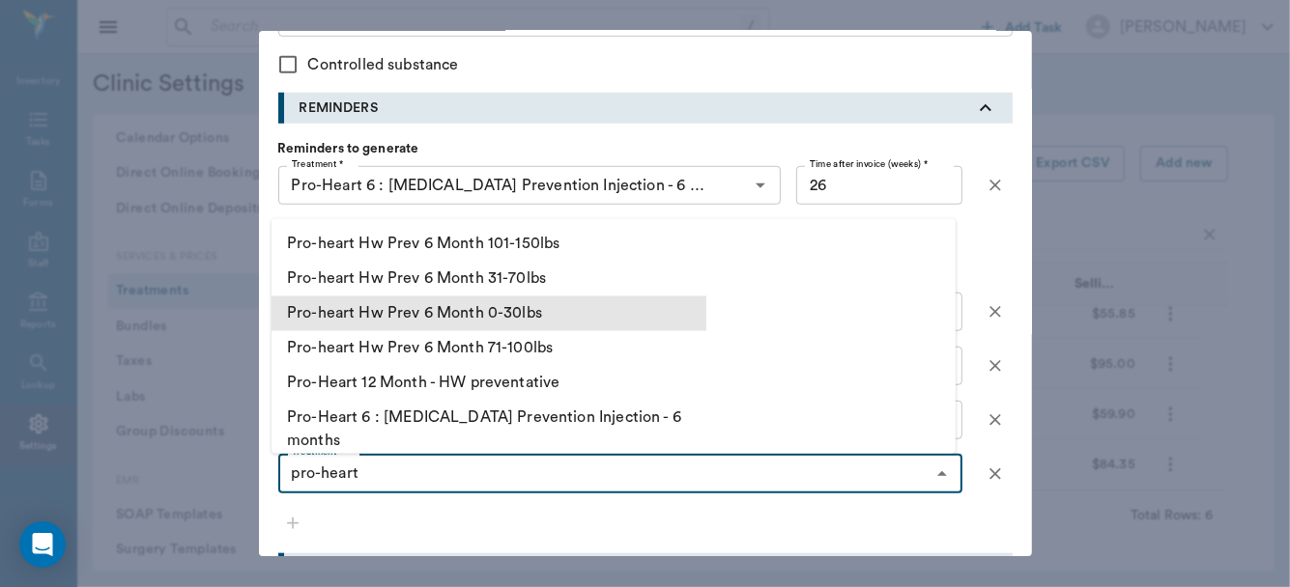
click at [441, 310] on li "Pro-heart Hw Prev 6 Month 0-30lbs" at bounding box center [488, 313] width 435 height 35
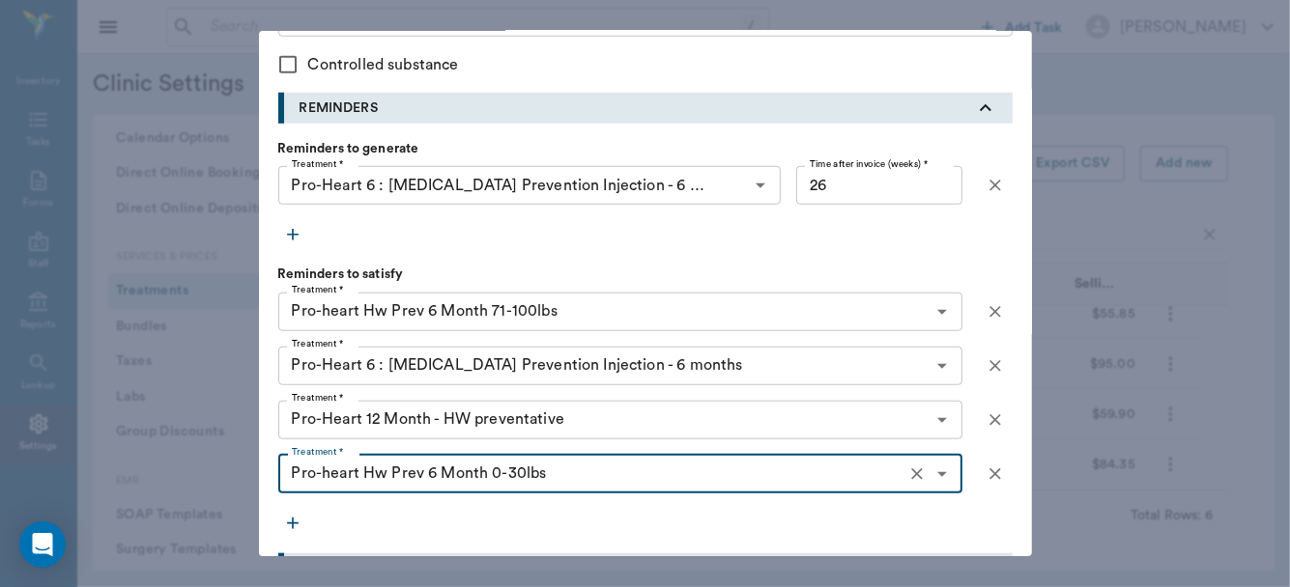
type input "Pro-heart Hw Prev 6 Month 0-30lbs"
click at [283, 524] on icon "button" at bounding box center [292, 523] width 19 height 19
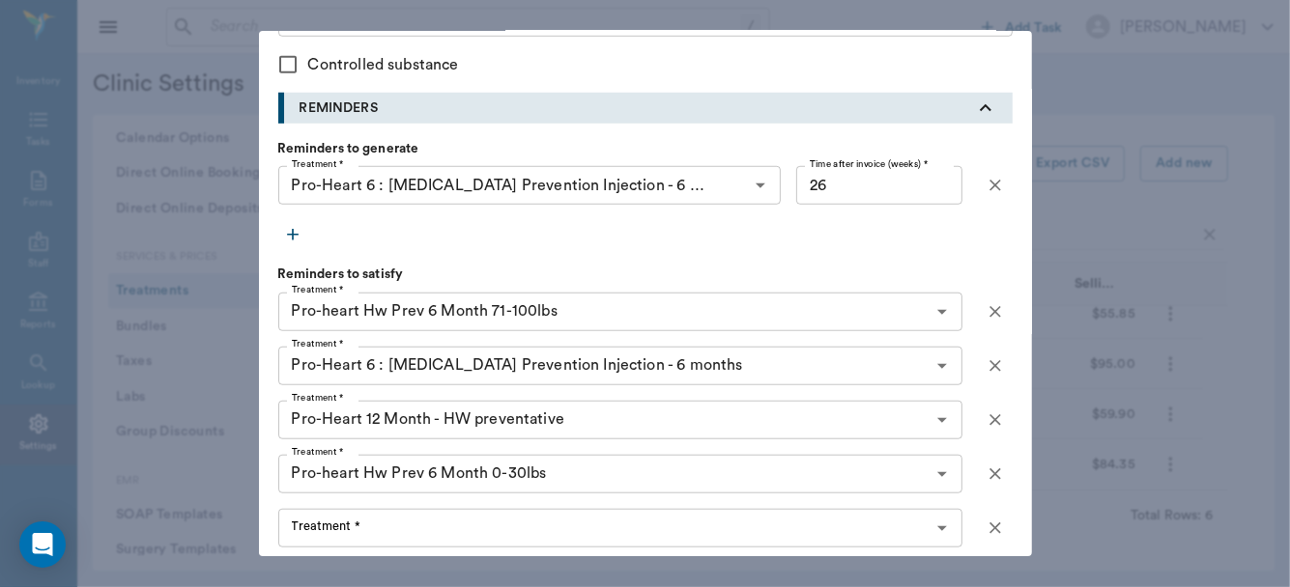
click at [300, 527] on div "Treatment * Treatment *" at bounding box center [620, 528] width 684 height 39
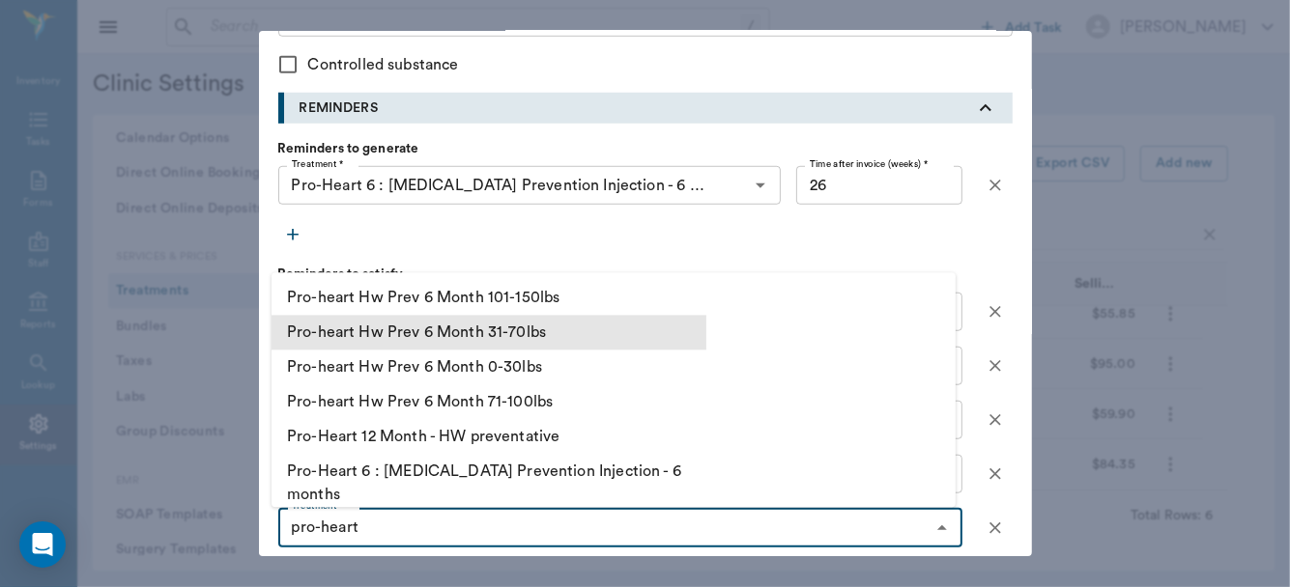
click at [383, 329] on li "Pro-heart Hw Prev 6 Month 31-70lbs" at bounding box center [488, 332] width 435 height 35
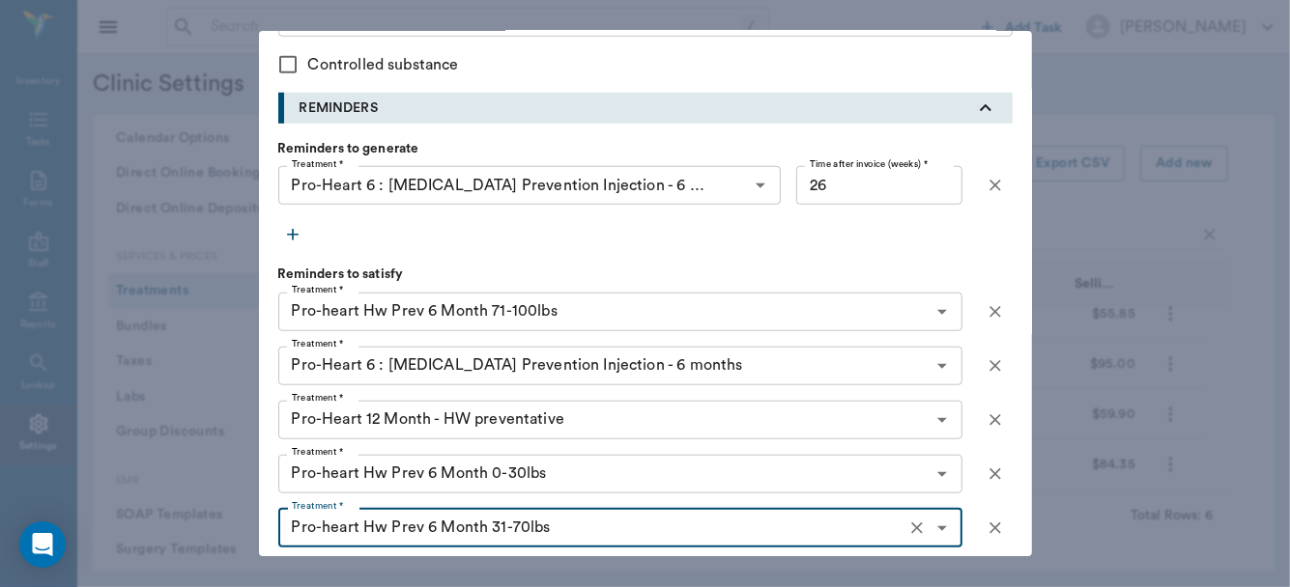
type input "Pro-heart Hw Prev 6 Month 31-70lbs"
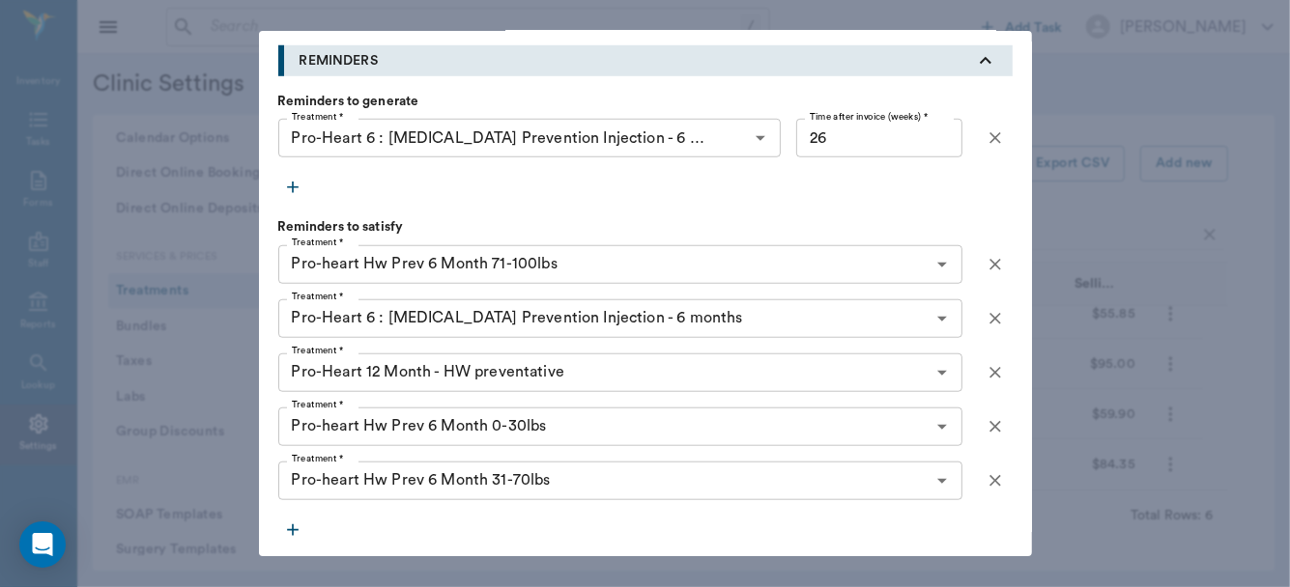
scroll to position [1044, 0]
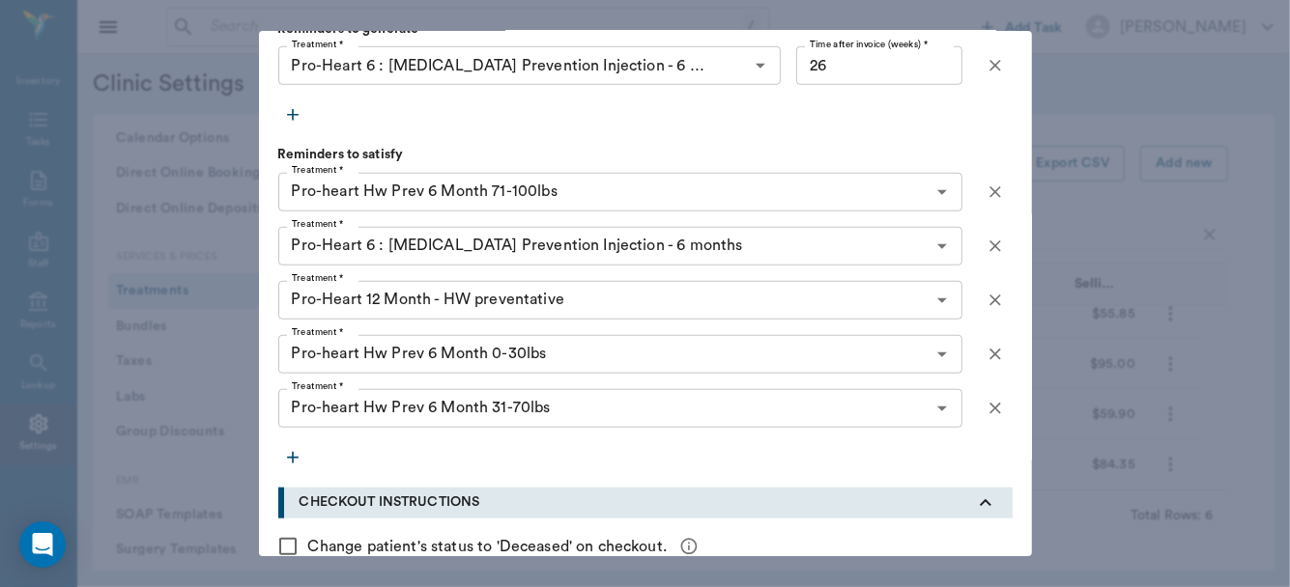
click at [283, 452] on icon "button" at bounding box center [292, 457] width 19 height 19
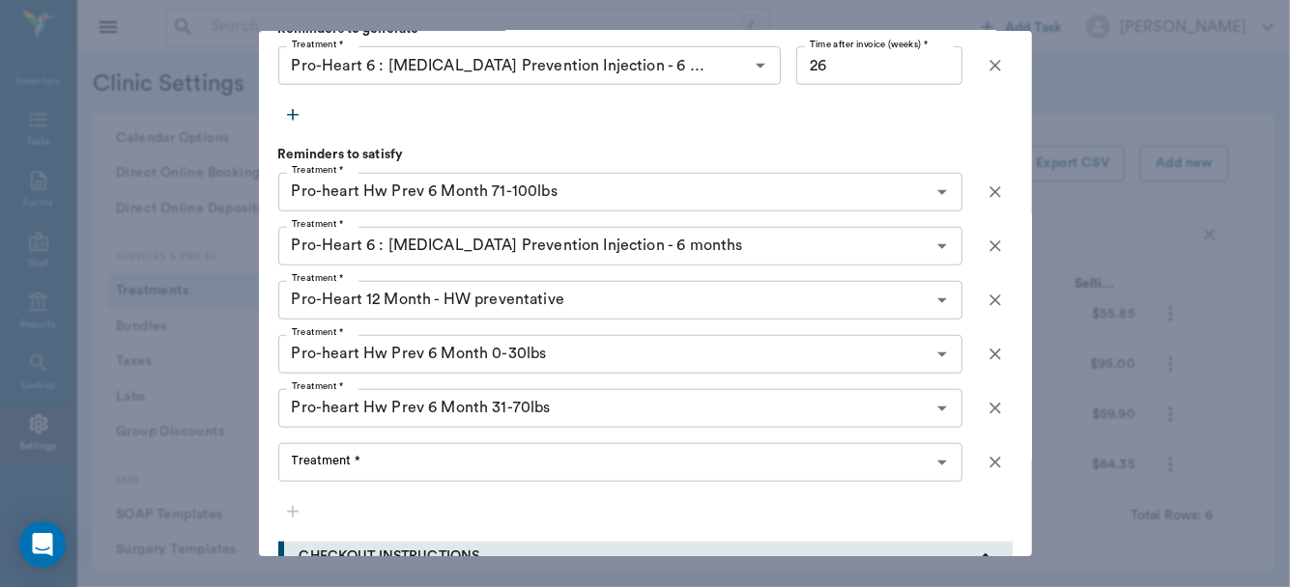
click at [305, 459] on div "Treatment * Treatment *" at bounding box center [620, 462] width 684 height 39
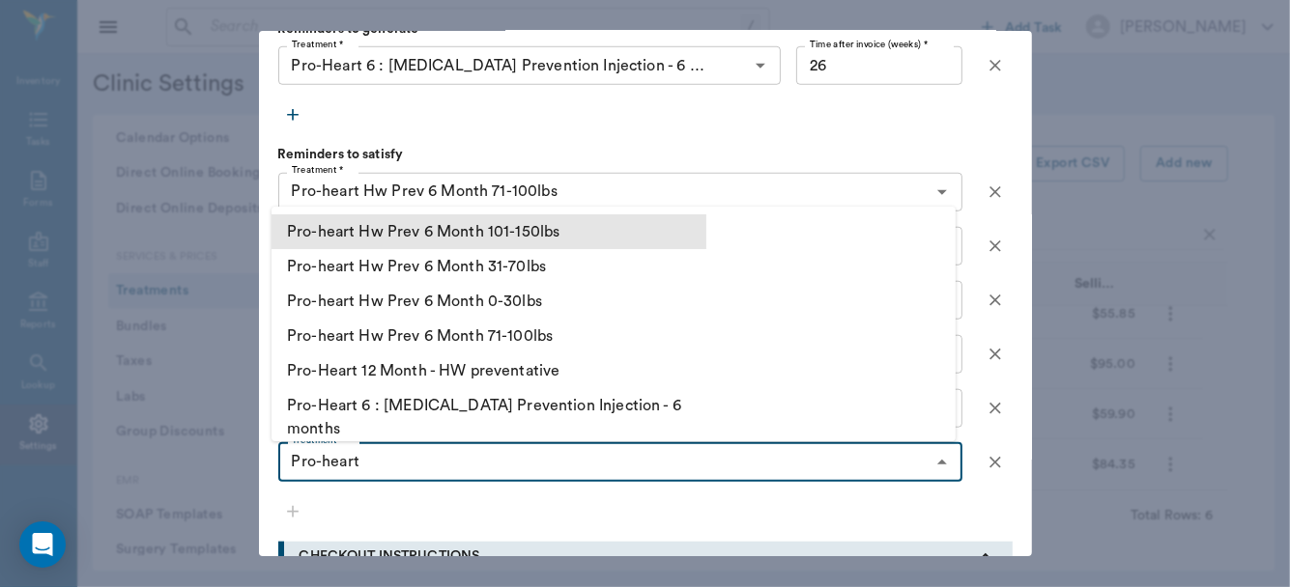
click at [408, 226] on li "Pro-heart Hw Prev 6 Month 101-150lbs" at bounding box center [488, 231] width 435 height 35
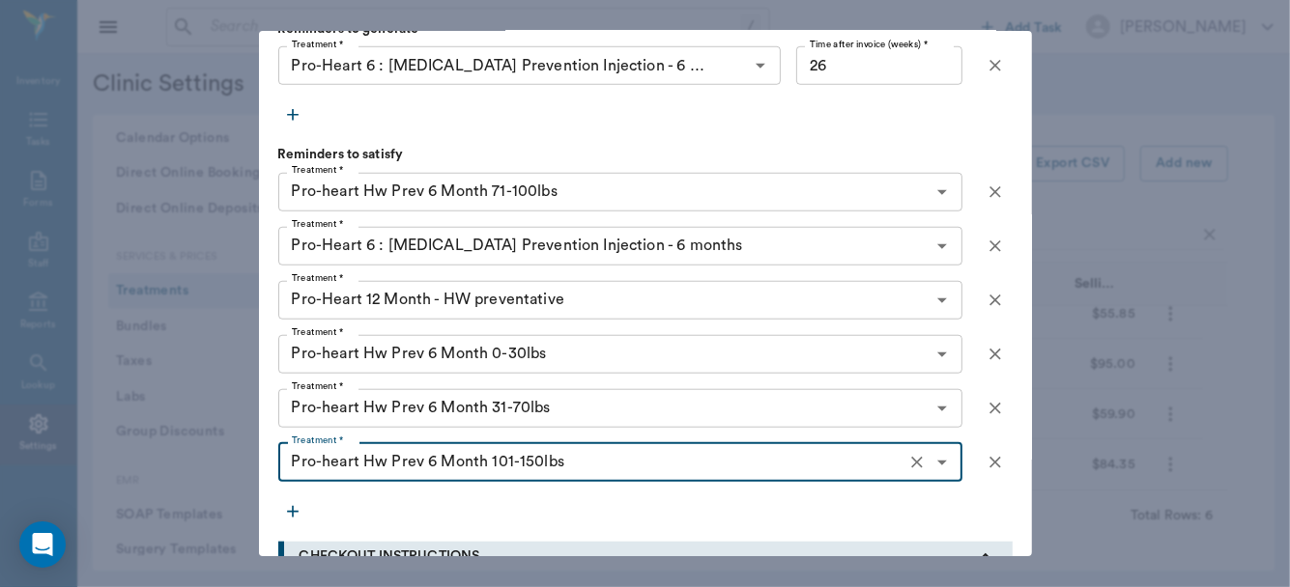
type input "Pro-heart Hw Prev 6 Month 101-150lbs"
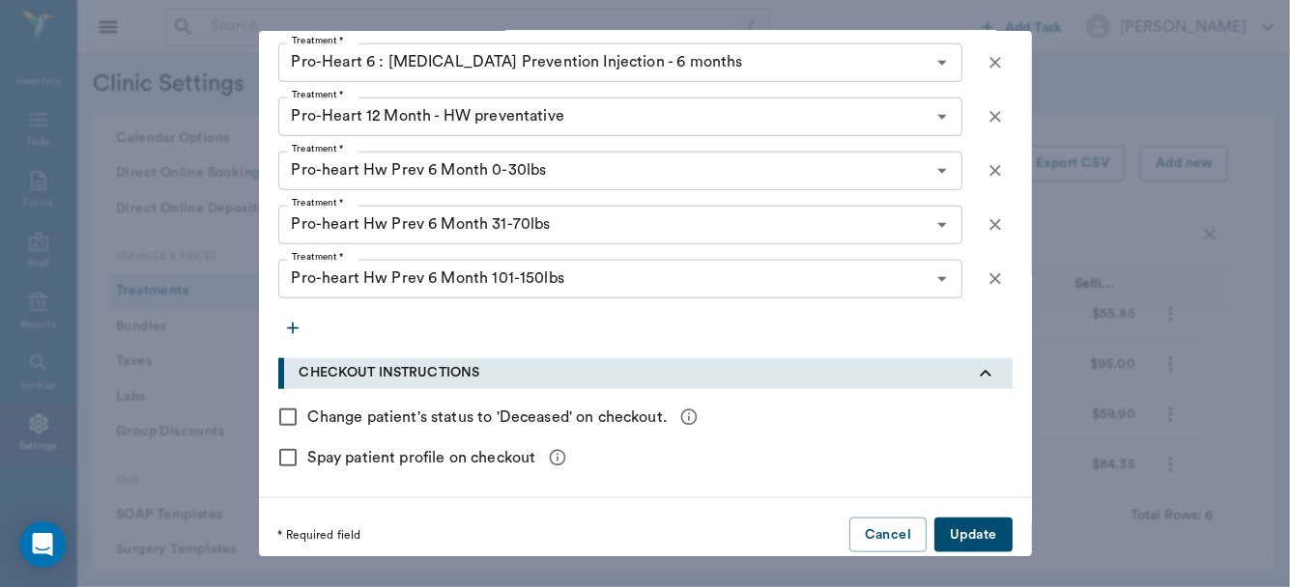
scroll to position [1225, 0]
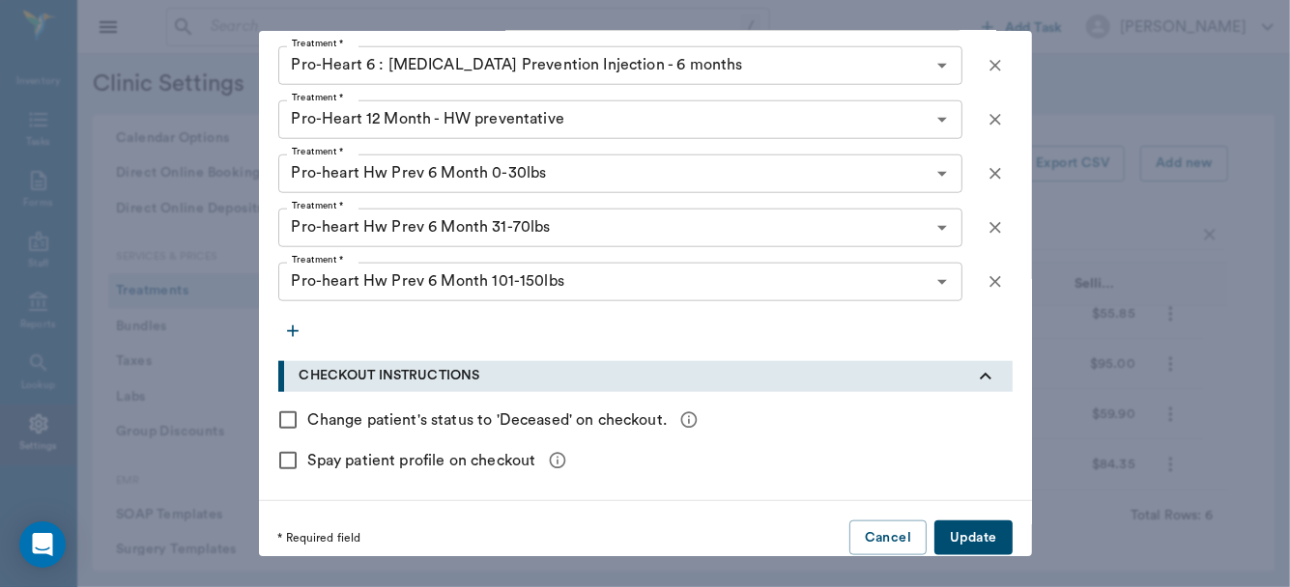
click at [960, 539] on button "Update" at bounding box center [972, 539] width 77 height 36
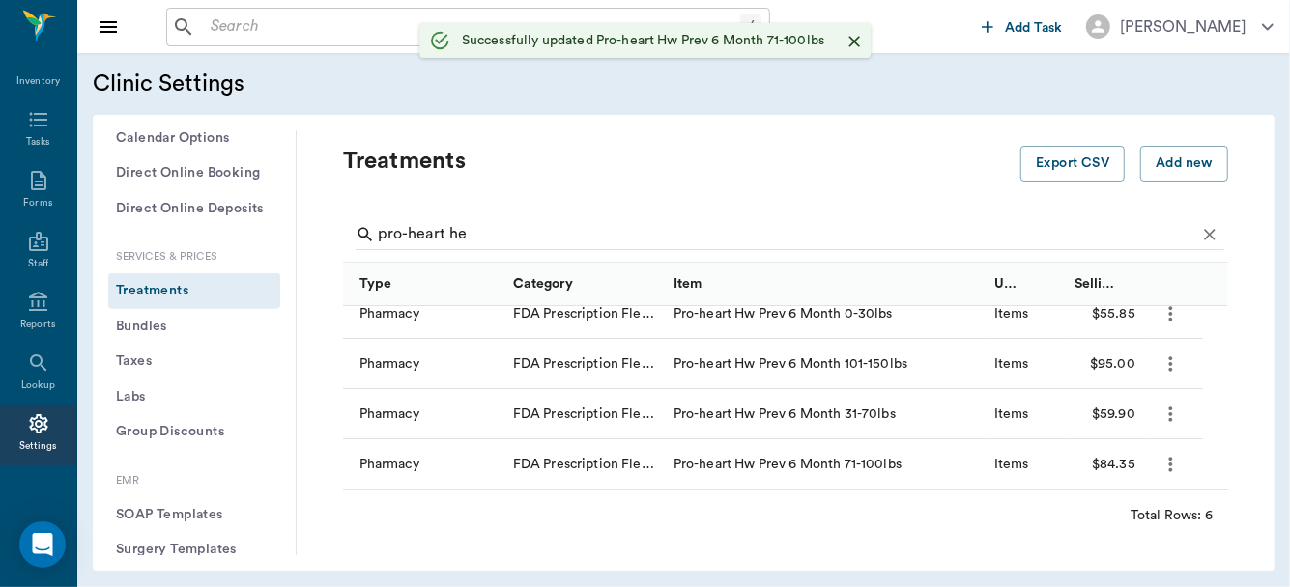
scroll to position [0, 0]
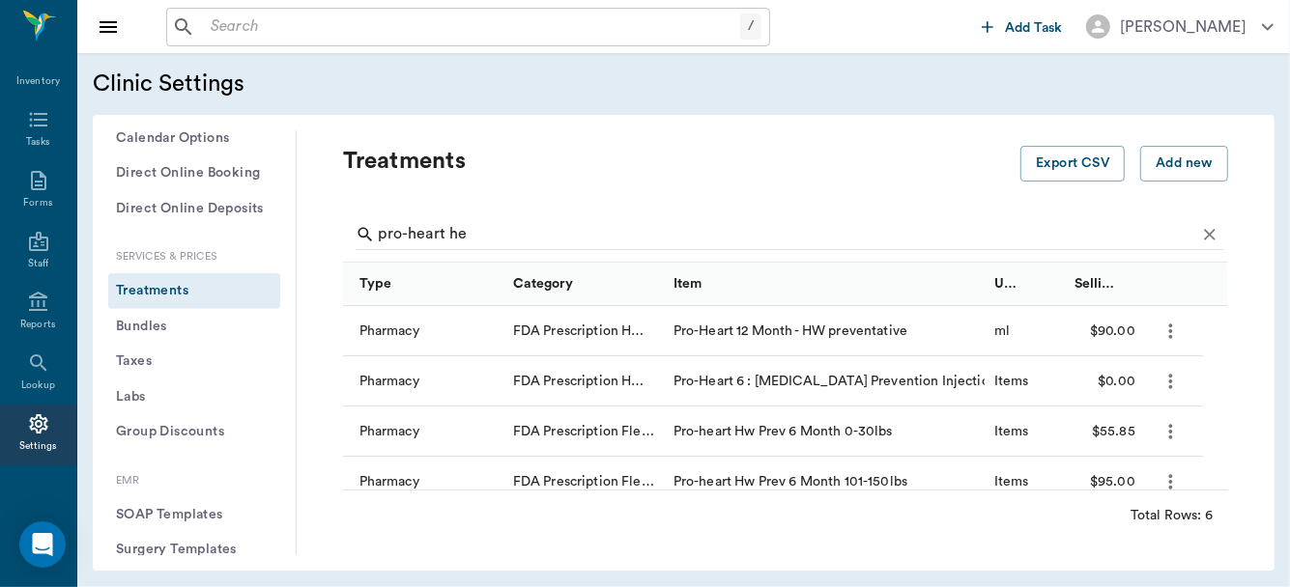
click at [1168, 432] on icon "more" at bounding box center [1170, 431] width 22 height 23
click at [1122, 479] on p "Edit Treatment" at bounding box center [1120, 482] width 105 height 23
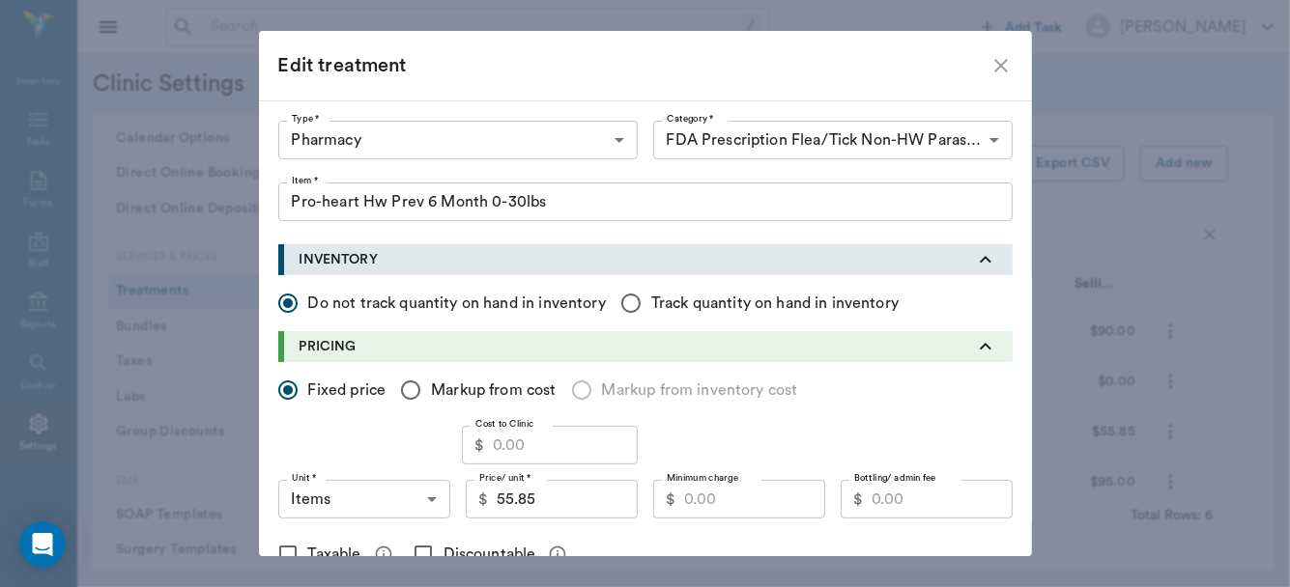
type input "Pro-Heart 6 : Heartworm Prevention Injection - 6 months"
type input "Pro-heart Hw Prev 6 Month 0-30lbs"
type input "Pro-heart Hw Prev 6 Month 31-70lbs"
type input "Pro-Heart 6 : Heartworm Prevention Injection - 6 months"
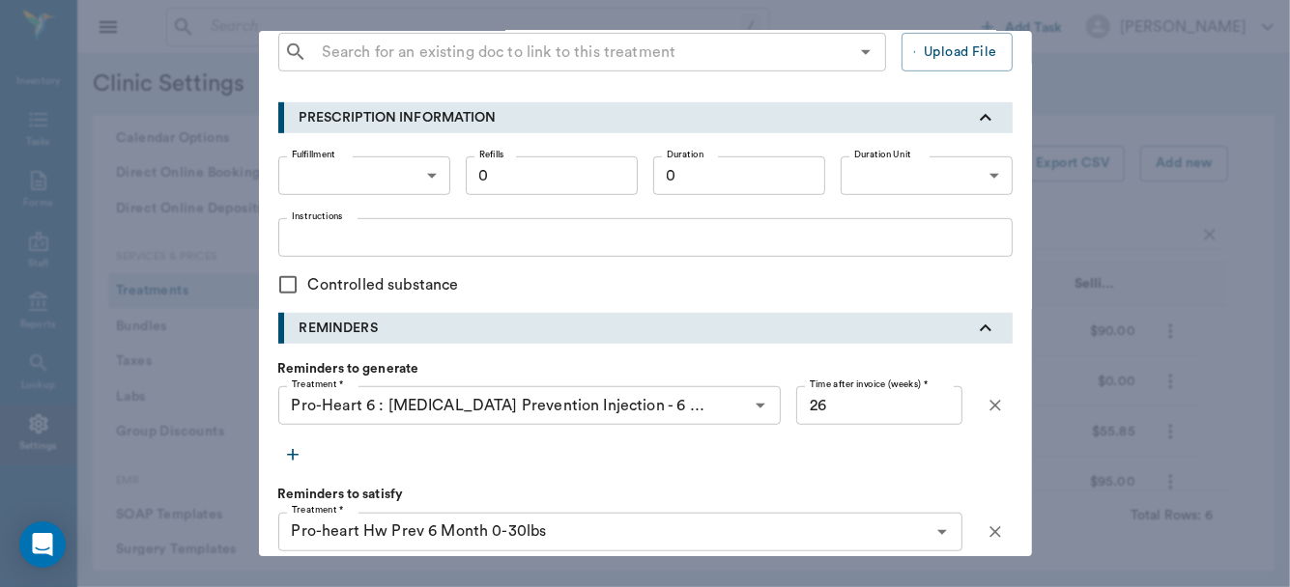
scroll to position [929, 0]
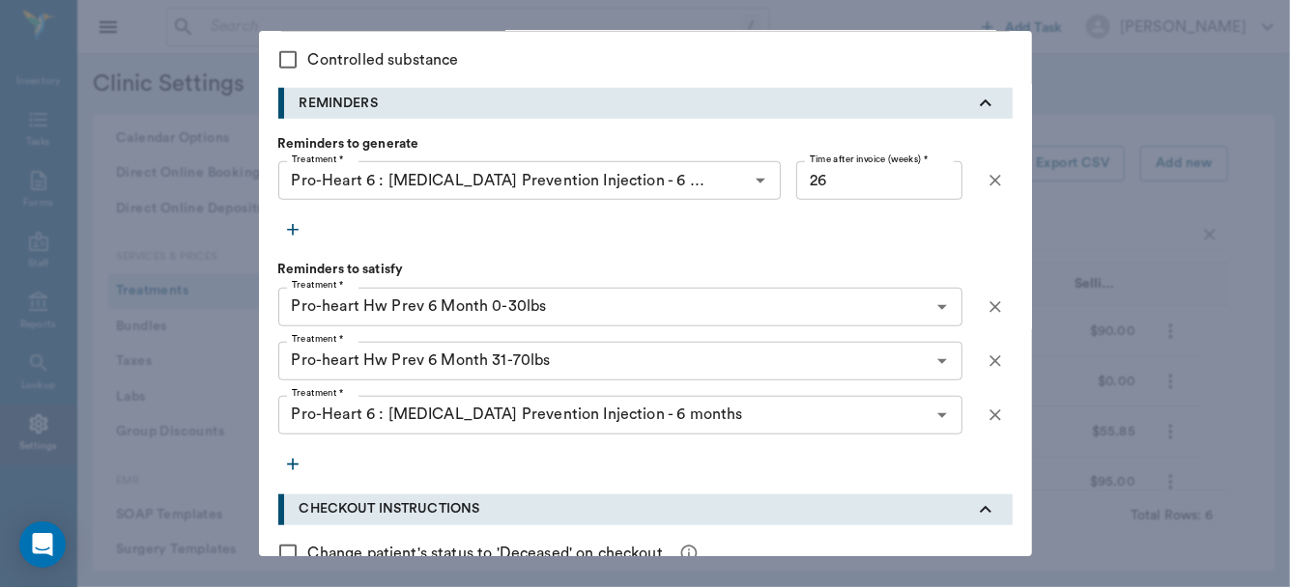
click at [287, 463] on icon "button" at bounding box center [293, 465] width 12 height 12
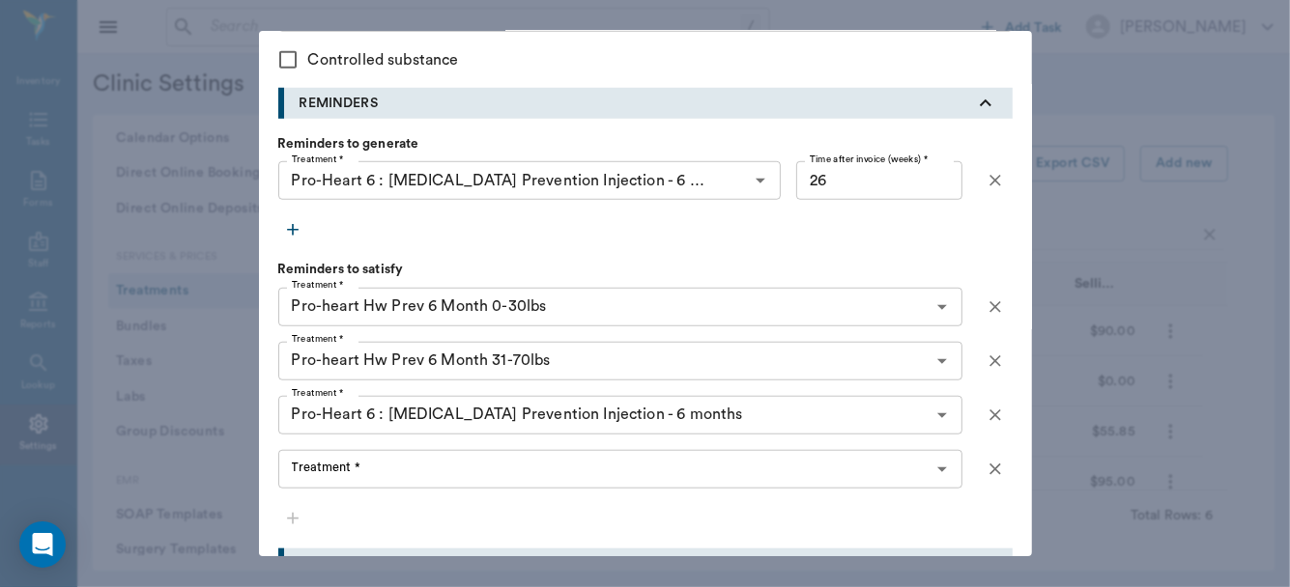
click at [310, 470] on div "Treatment * Treatment *" at bounding box center [620, 469] width 684 height 39
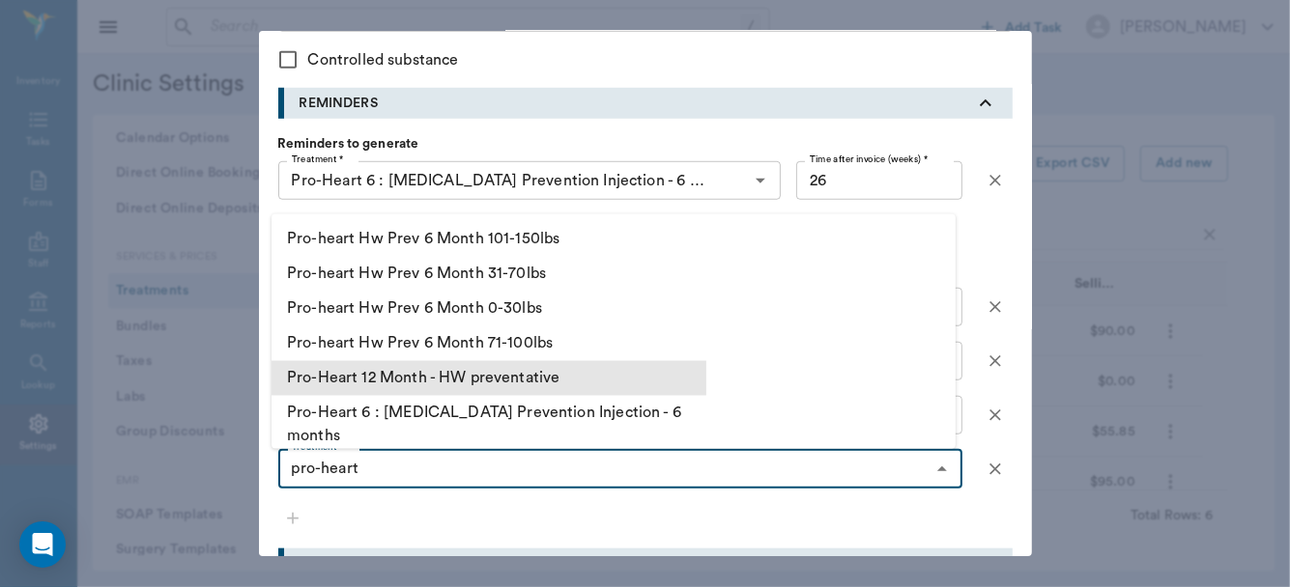
click at [388, 380] on li "Pro-Heart 12 Month - HW preventative" at bounding box center [488, 377] width 435 height 35
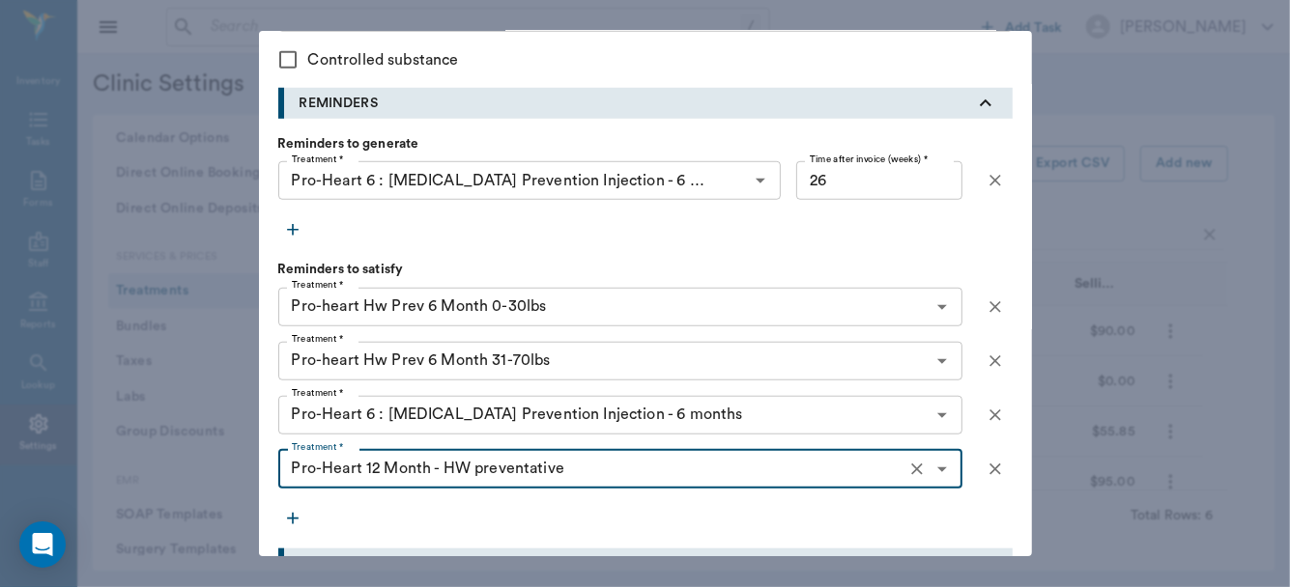
type input "Pro-Heart 12 Month - HW preventative"
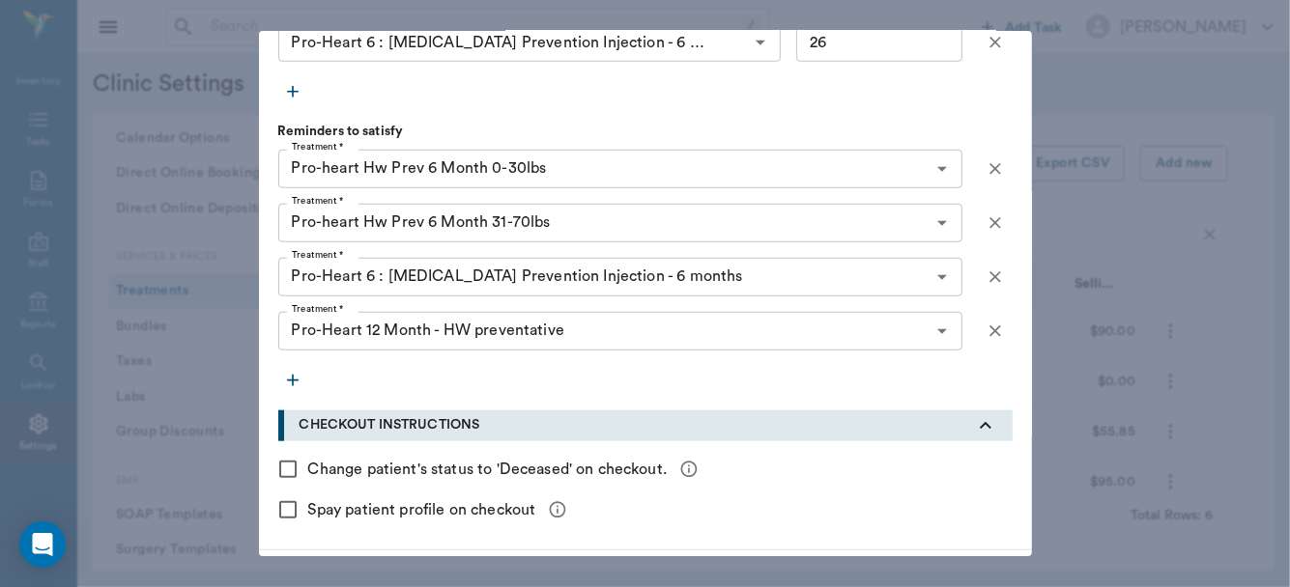
scroll to position [1133, 0]
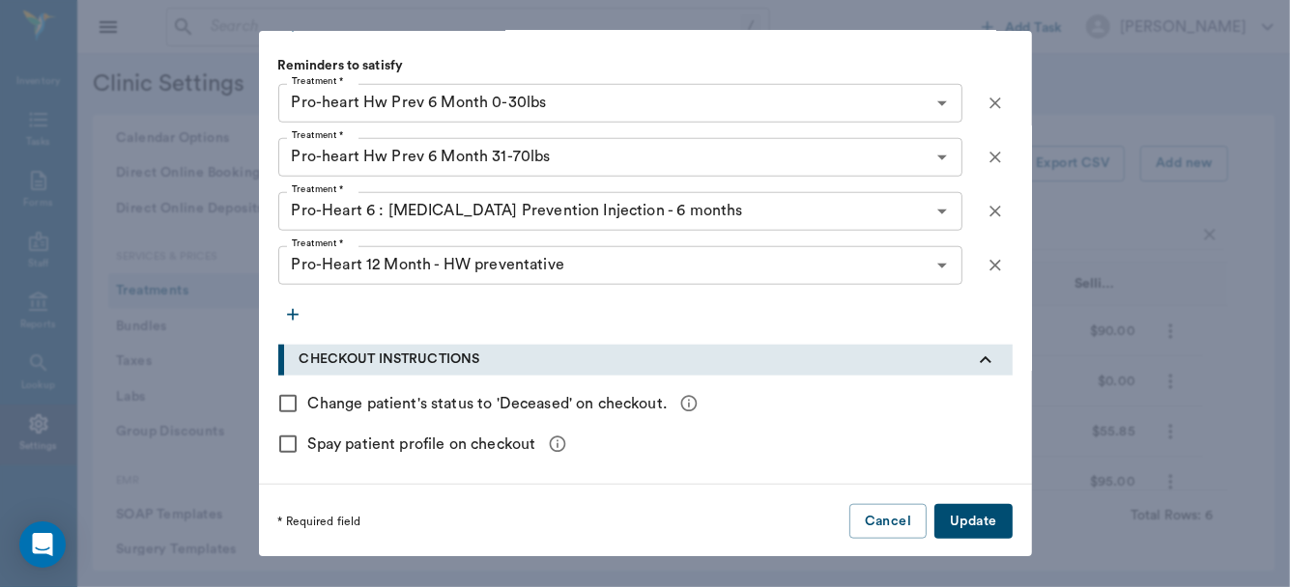
click at [968, 515] on button "Update" at bounding box center [972, 522] width 77 height 36
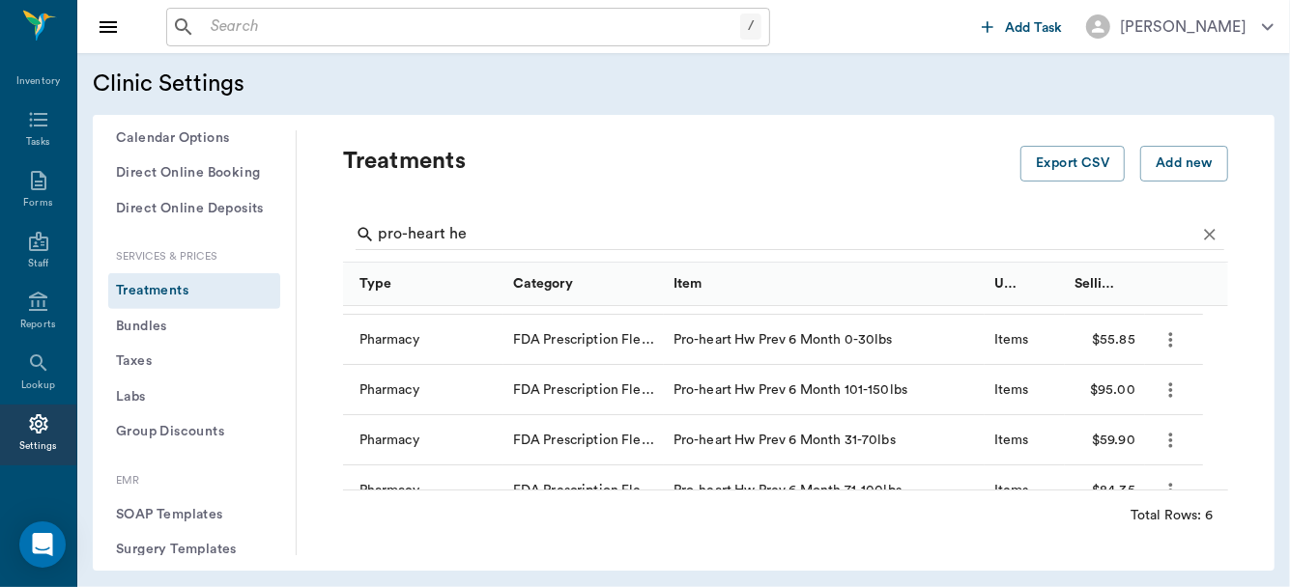
scroll to position [0, 0]
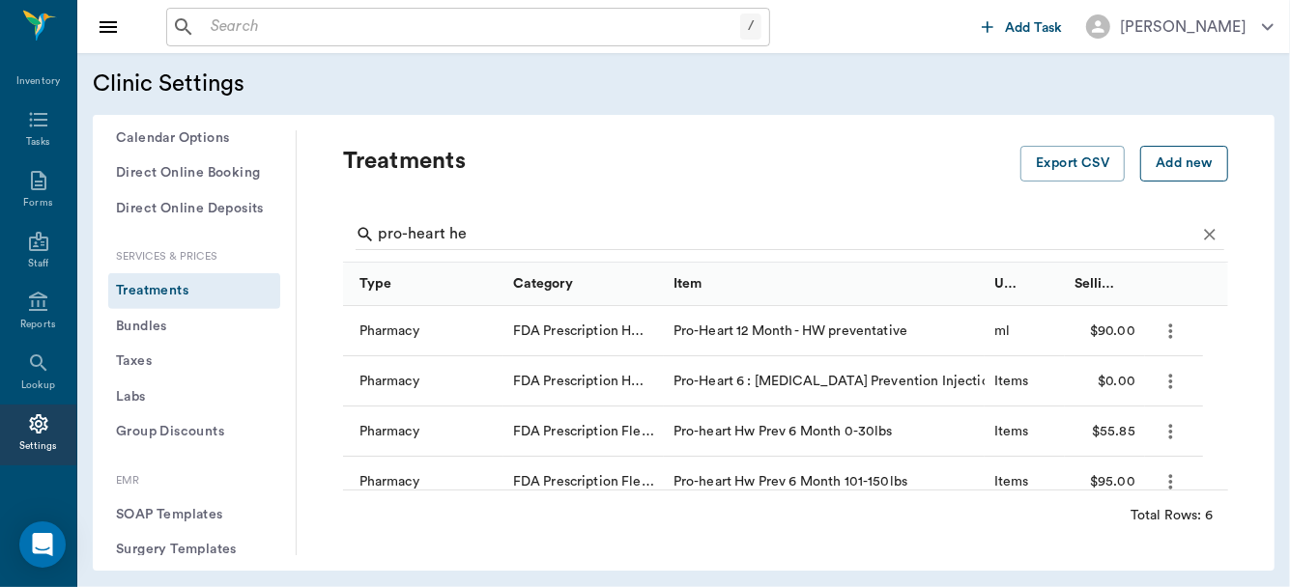
click at [1170, 165] on button "Add new" at bounding box center [1184, 164] width 88 height 36
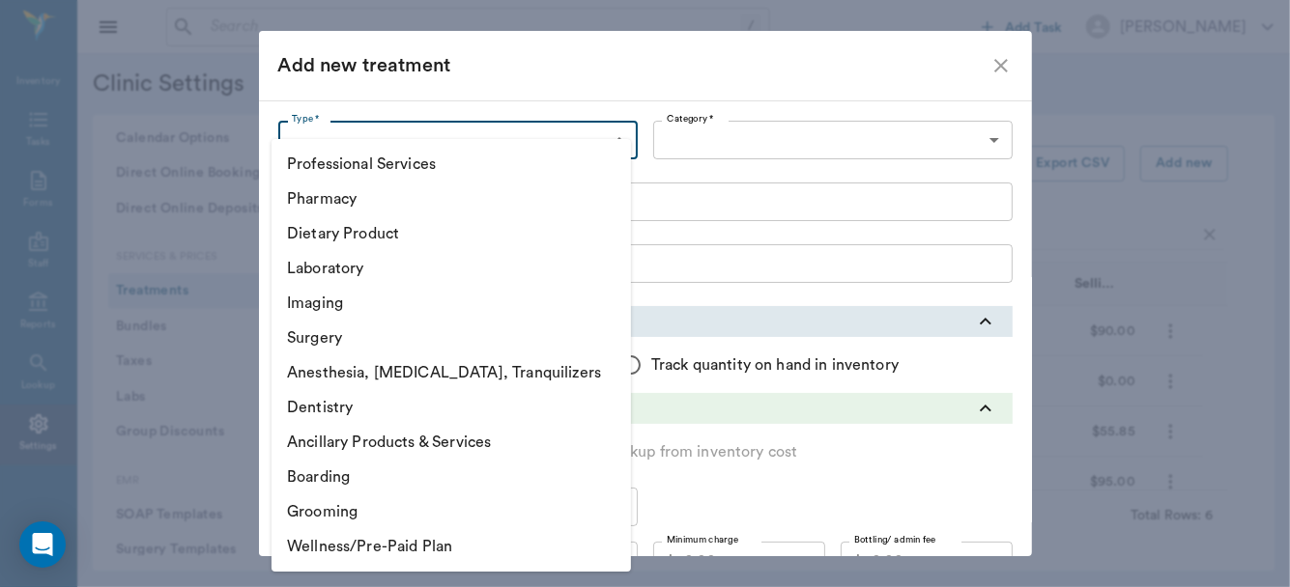
click at [572, 146] on body "/ ​ Add Task Dr. Bert Ellsworth Nectar Messages Appts Labs Imaging Inventory Ta…" at bounding box center [645, 293] width 1290 height 587
click at [474, 205] on li "Pharmacy" at bounding box center [450, 199] width 359 height 35
type input "5100"
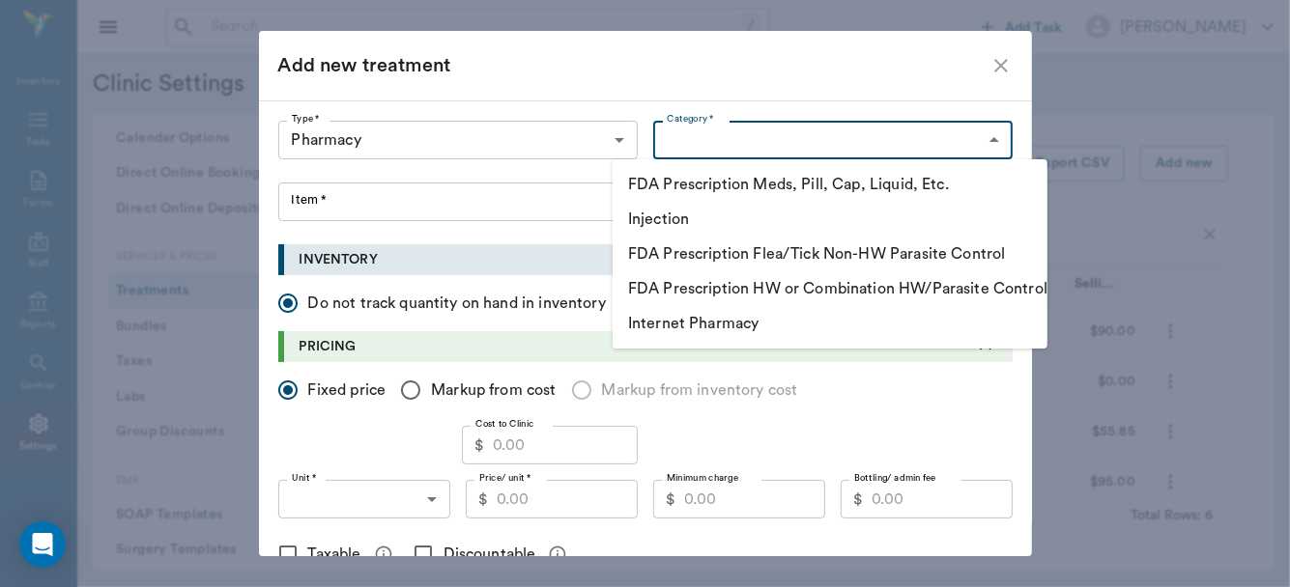
click at [896, 136] on body "/ ​ Add Task Dr. Bert Ellsworth Nectar Messages Appts Labs Imaging Inventory Ta…" at bounding box center [645, 293] width 1290 height 587
click at [857, 280] on li "FDA Prescription HW or Combination HW/Parasite Control" at bounding box center [830, 288] width 435 height 35
type input "5120"
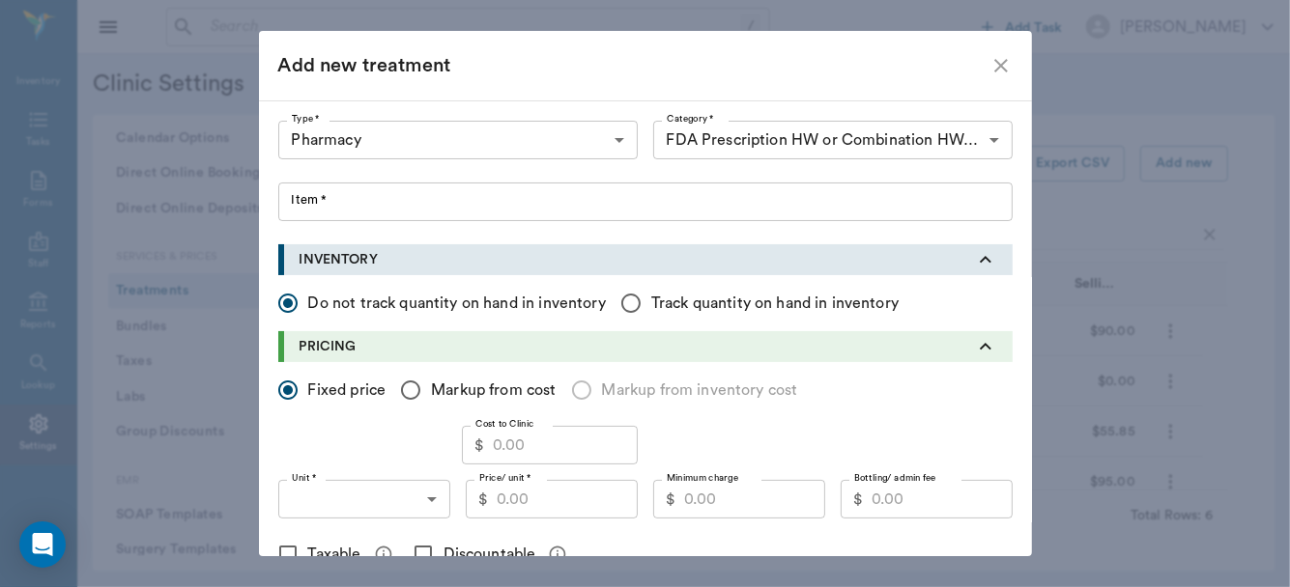
click at [857, 280] on div "FDA Prescription Meds, Pill, Cap, Liquid, Etc. Injection FDA Prescription Flea/…" at bounding box center [645, 293] width 1290 height 587
click at [679, 207] on input "Item *" at bounding box center [645, 202] width 734 height 39
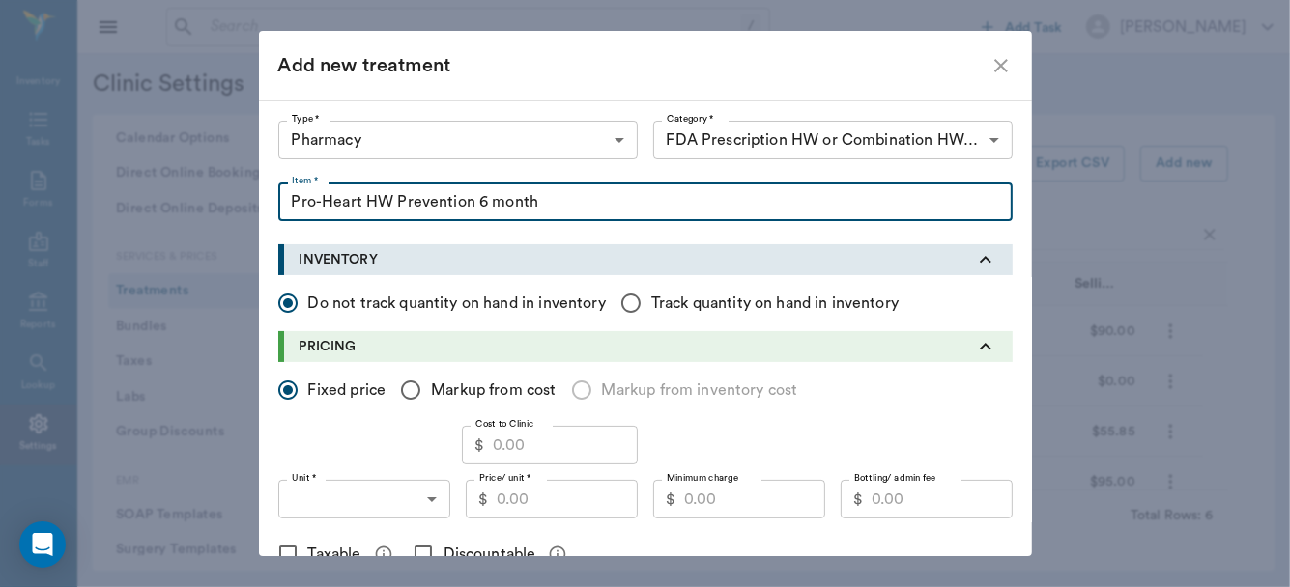
click at [559, 203] on input "Pro-Heart HW Prevention 6 month" at bounding box center [645, 202] width 734 height 39
type input "Pro-Heart HW Prevention 6 month over 150 lbs"
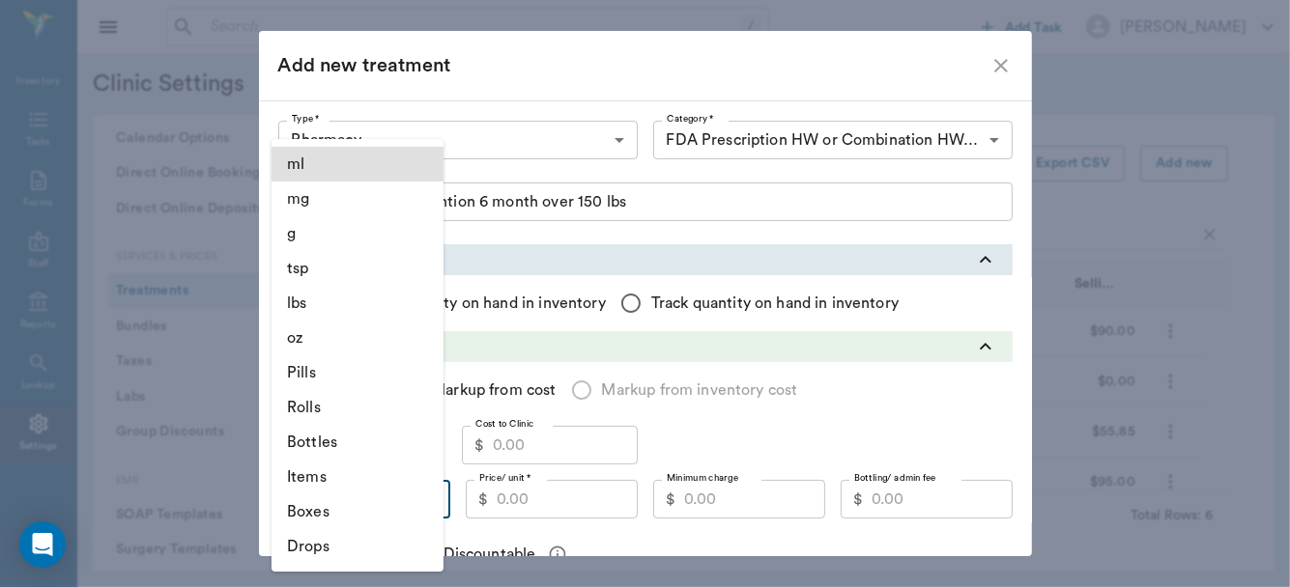
click at [426, 496] on body "/ ​ Add Task Dr. Bert Ellsworth Nectar Messages Appts Labs Imaging Inventory Ta…" at bounding box center [645, 293] width 1290 height 587
click at [360, 475] on li "Items" at bounding box center [357, 477] width 172 height 35
type input "ITEMS"
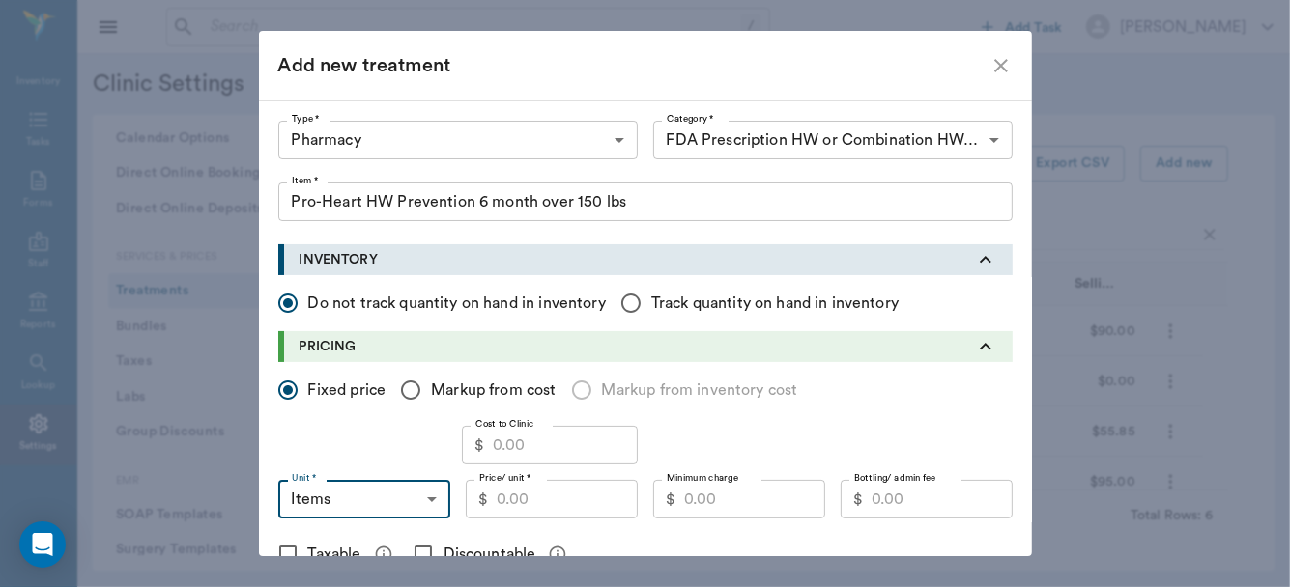
click at [536, 500] on input "Price/ unit *" at bounding box center [567, 499] width 141 height 39
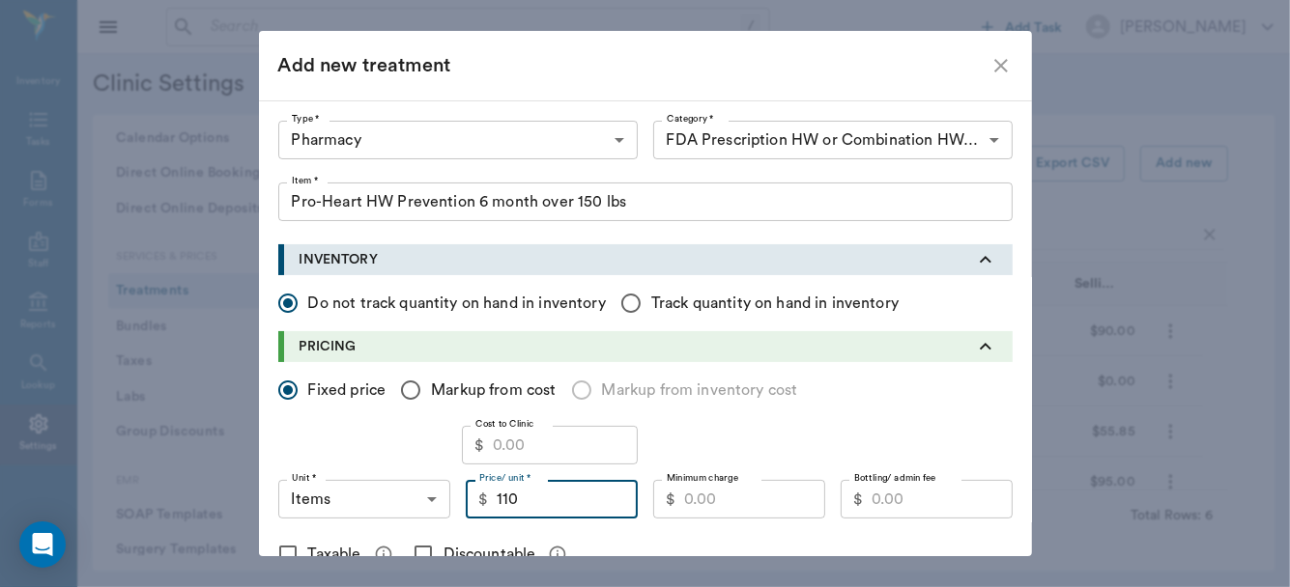
type input "110.00"
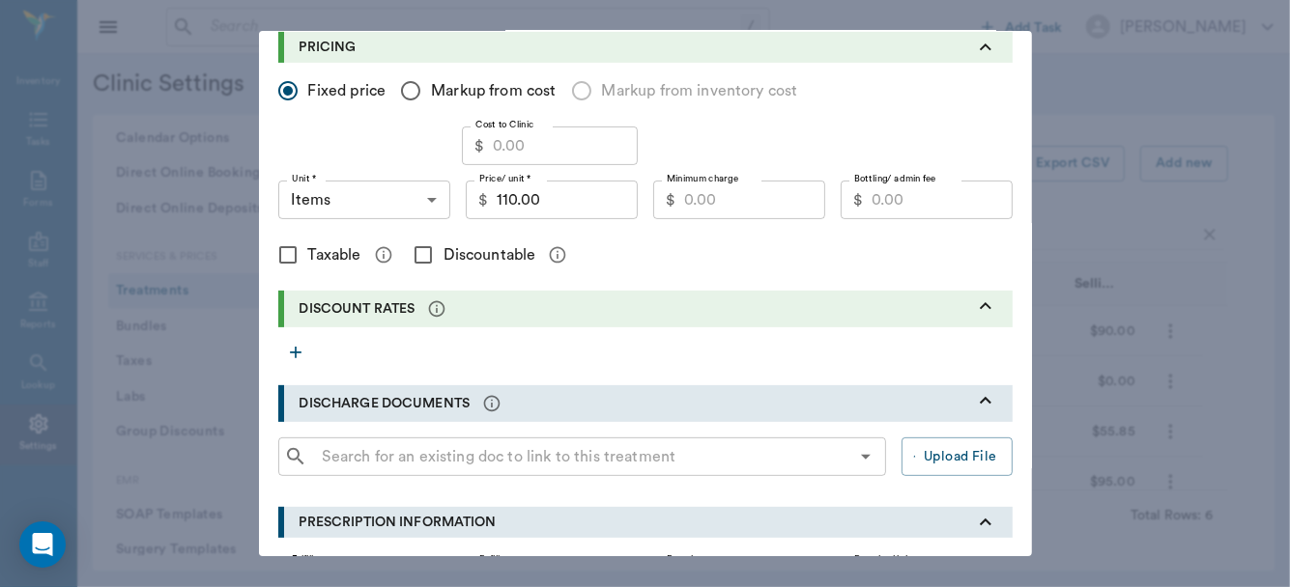
scroll to position [300, 0]
click at [413, 251] on input "Discountable" at bounding box center [423, 254] width 41 height 41
checkbox input "true"
click at [719, 189] on input "Minimum charge" at bounding box center [754, 199] width 141 height 39
type input "85.00"
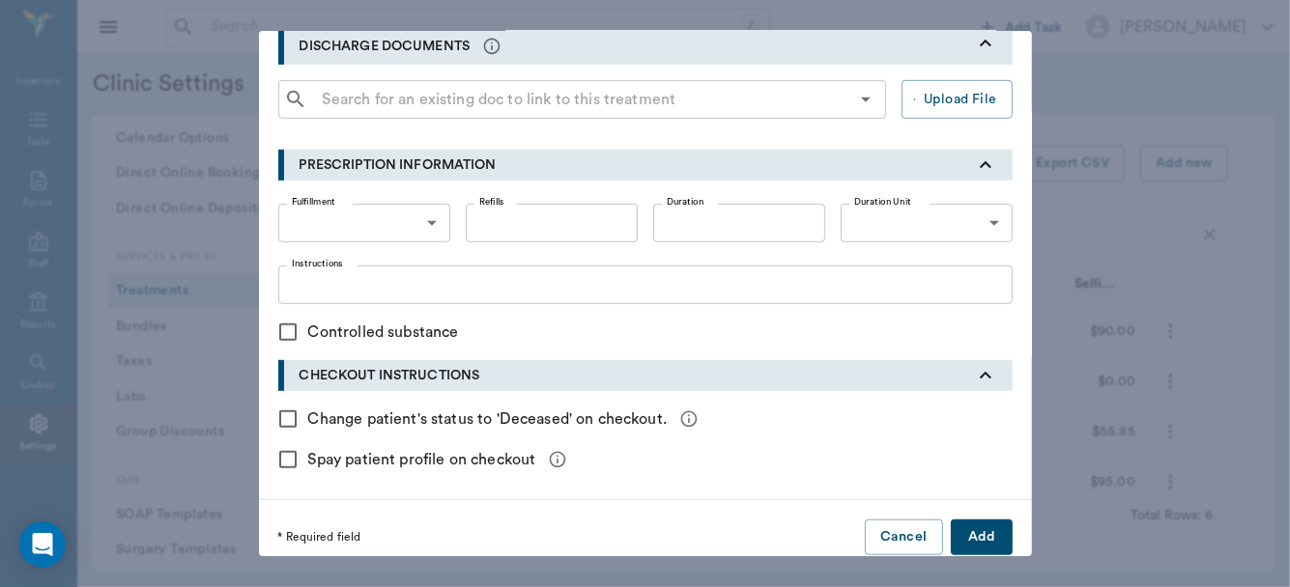
scroll to position [673, 0]
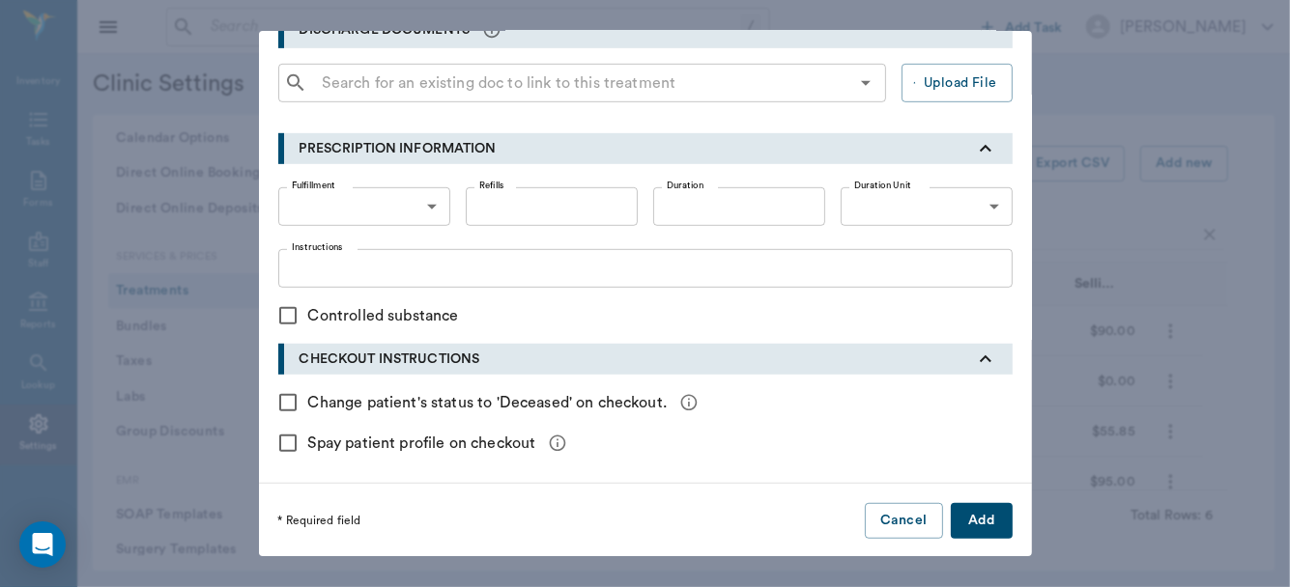
click at [976, 514] on button "Add" at bounding box center [982, 521] width 62 height 36
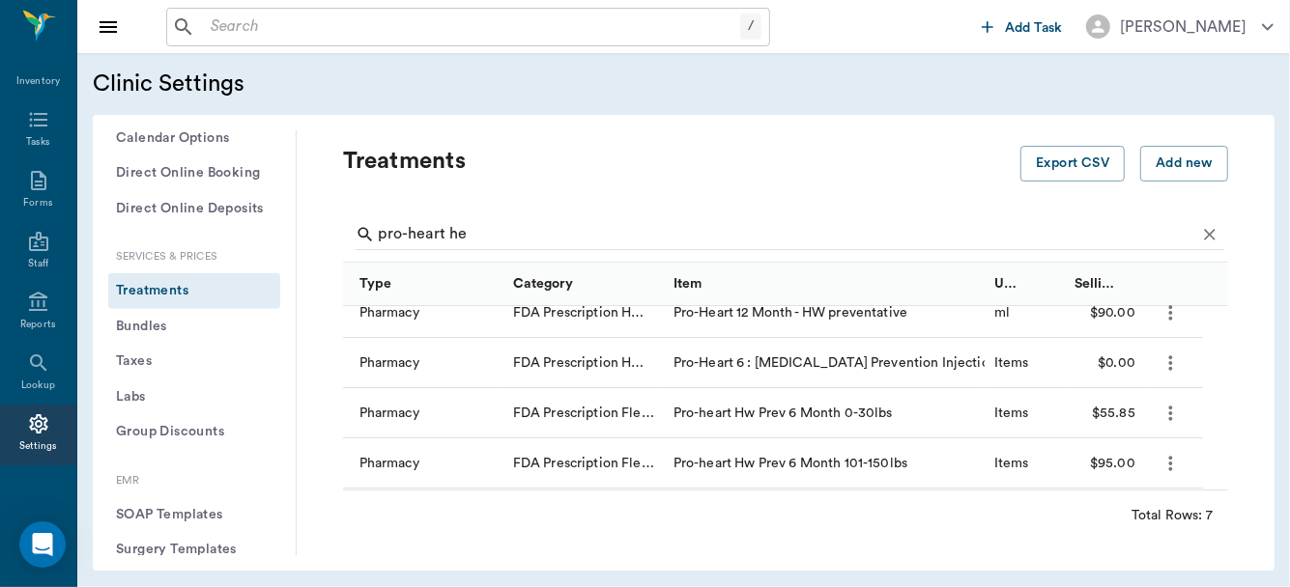
scroll to position [0, 0]
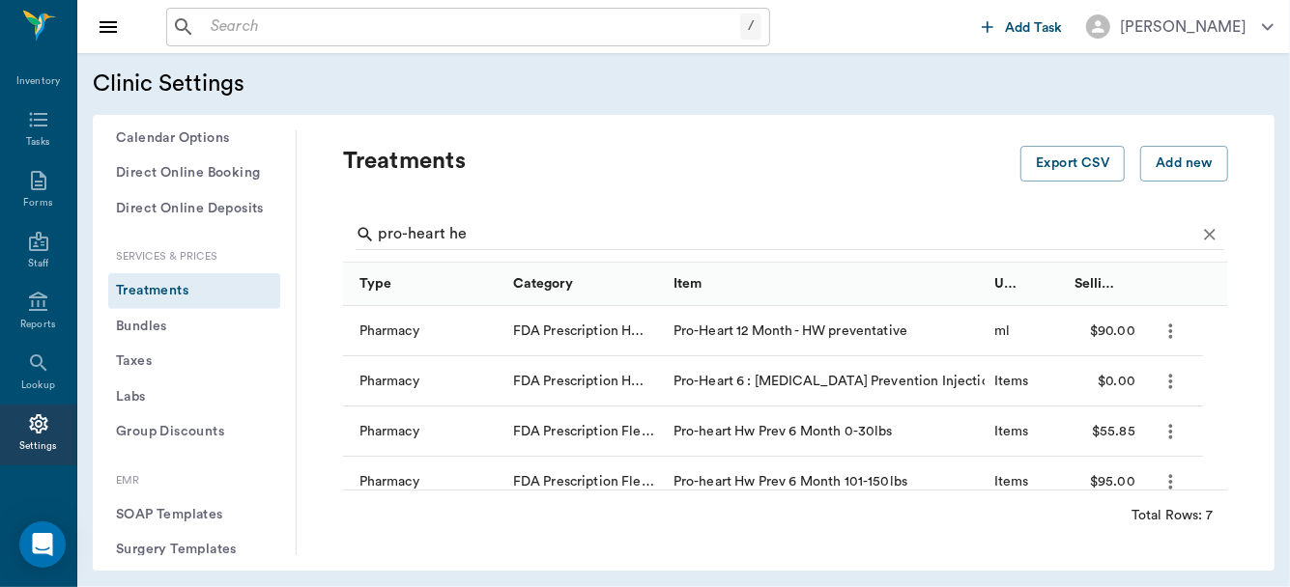
click at [1171, 384] on icon "more" at bounding box center [1170, 381] width 22 height 23
click at [1124, 427] on p "Edit Treatment" at bounding box center [1120, 432] width 105 height 23
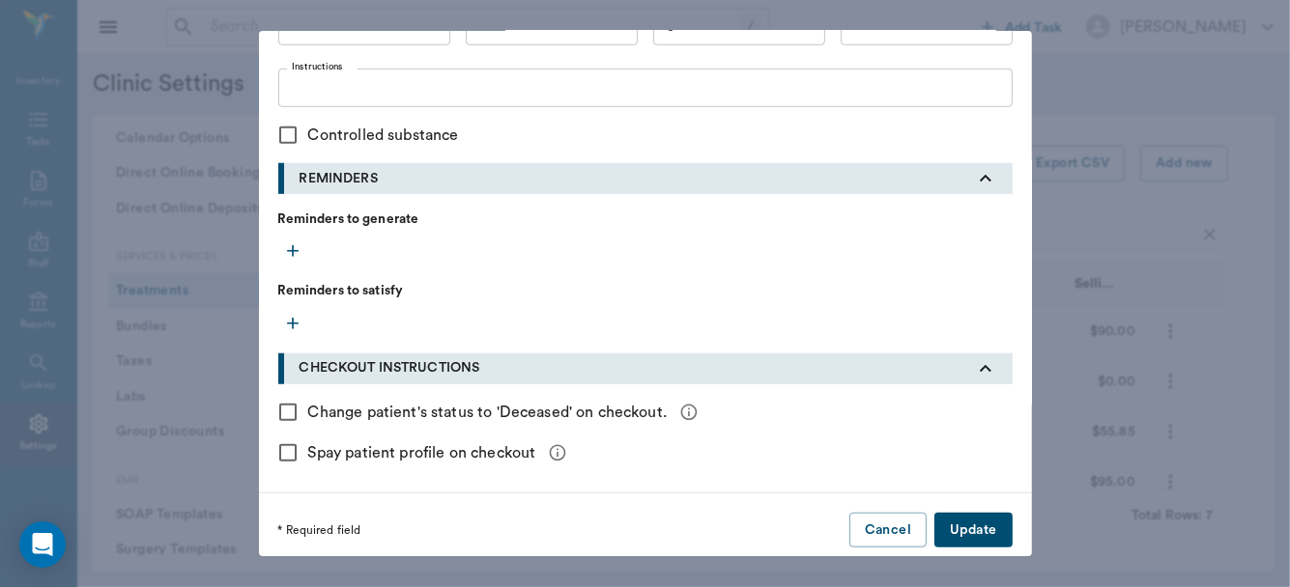
scroll to position [856, 0]
click at [287, 247] on icon "button" at bounding box center [293, 250] width 12 height 12
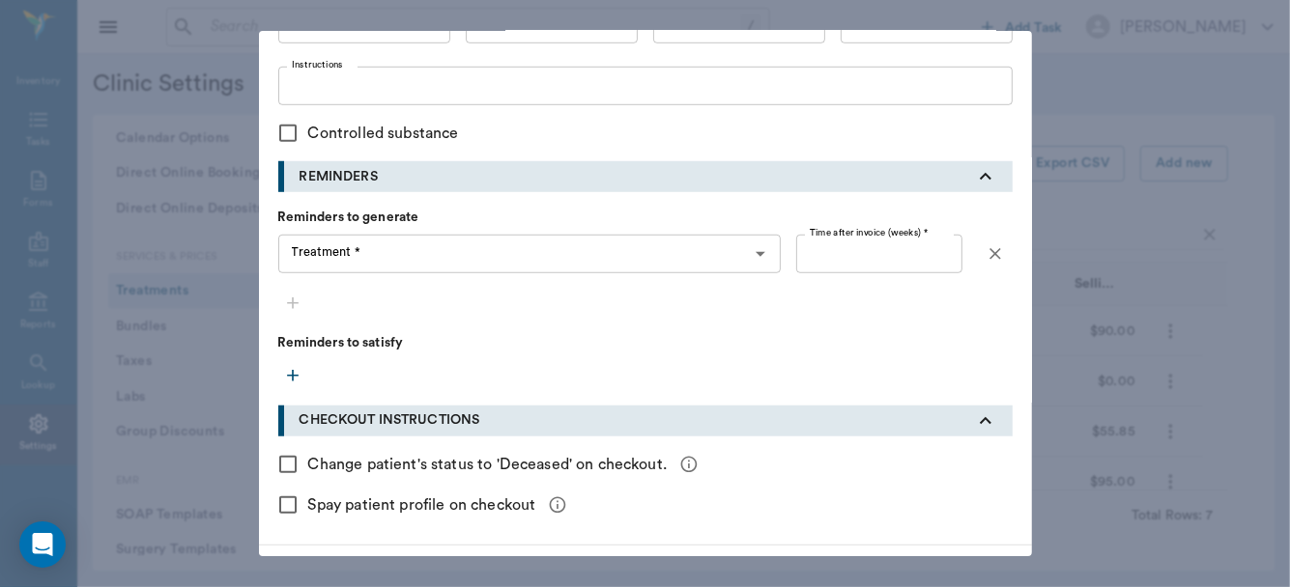
click at [383, 265] on input "Treatment *" at bounding box center [514, 254] width 460 height 27
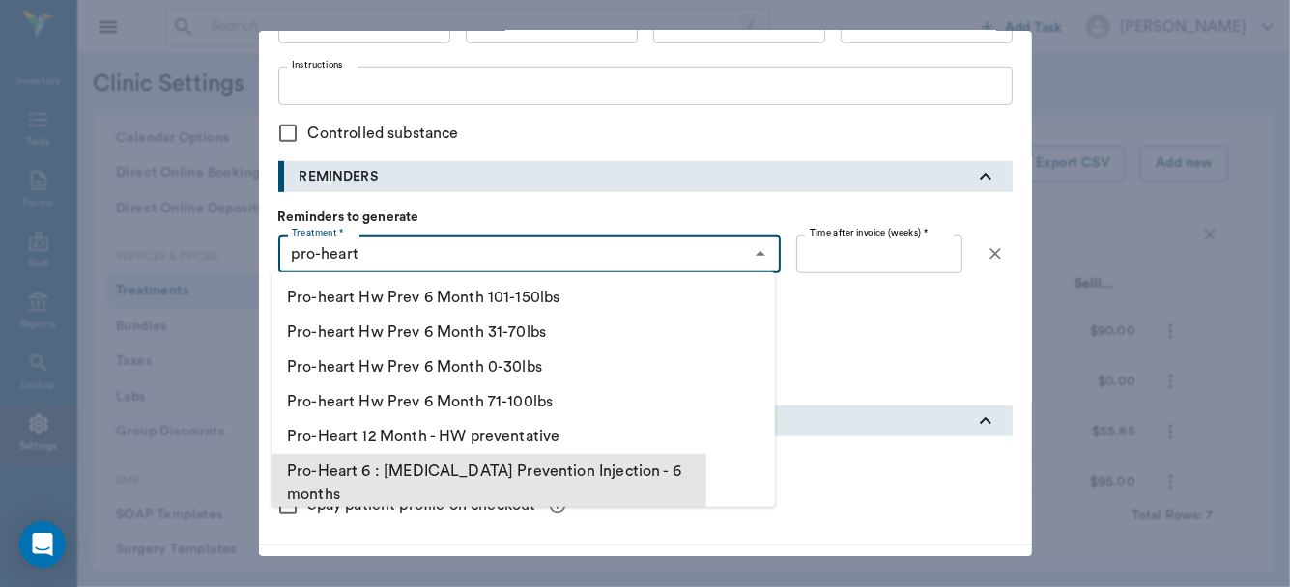
click at [472, 469] on li "Pro-Heart 6 : Heartworm Prevention Injection - 6 months" at bounding box center [488, 483] width 435 height 58
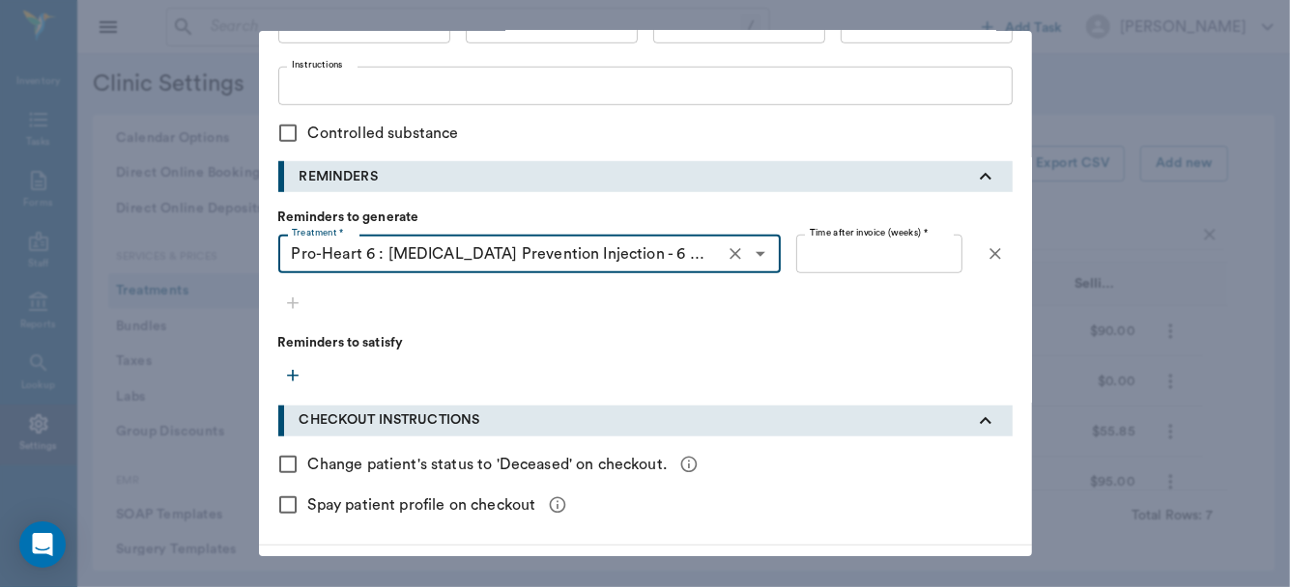
type input "Pro-Heart 6 : Heartworm Prevention Injection - 6 months"
click at [843, 252] on input "Time after invoice (weeks) *" at bounding box center [878, 254] width 165 height 39
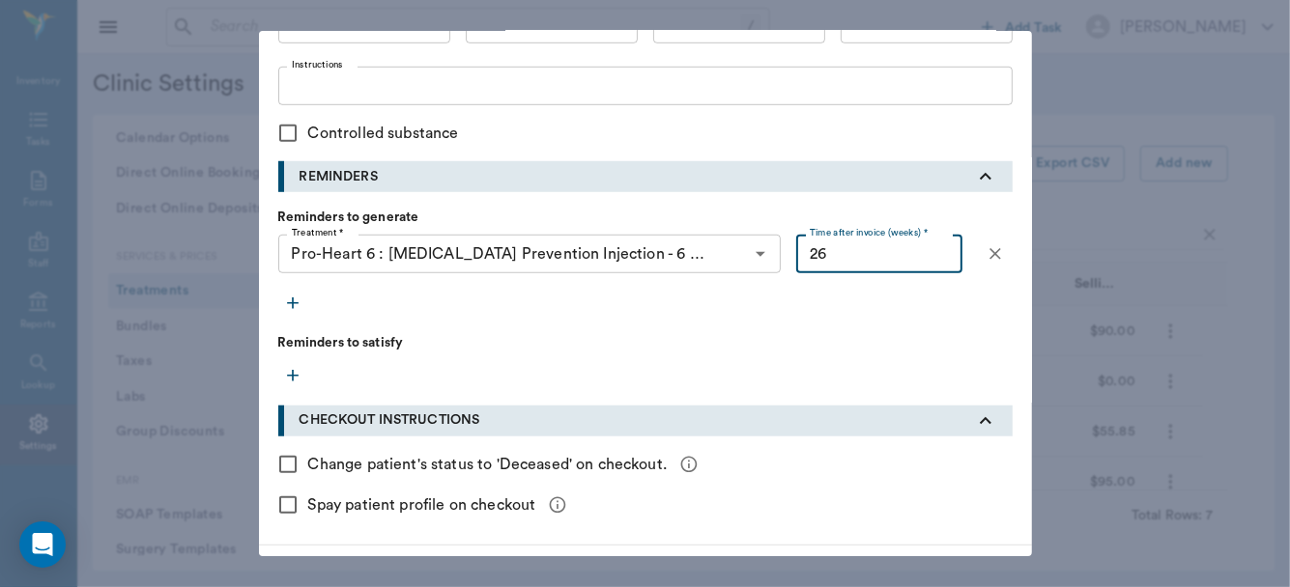
type input "26"
click at [283, 375] on icon "button" at bounding box center [292, 375] width 19 height 19
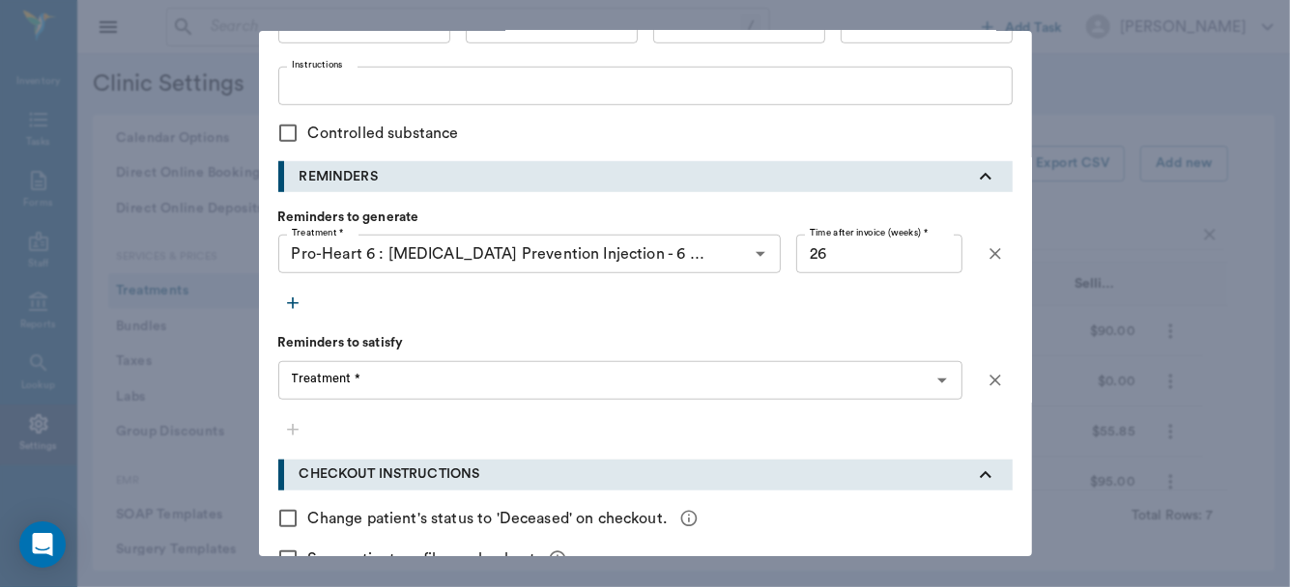
click at [319, 383] on div "Treatment * Treatment *" at bounding box center [620, 380] width 684 height 39
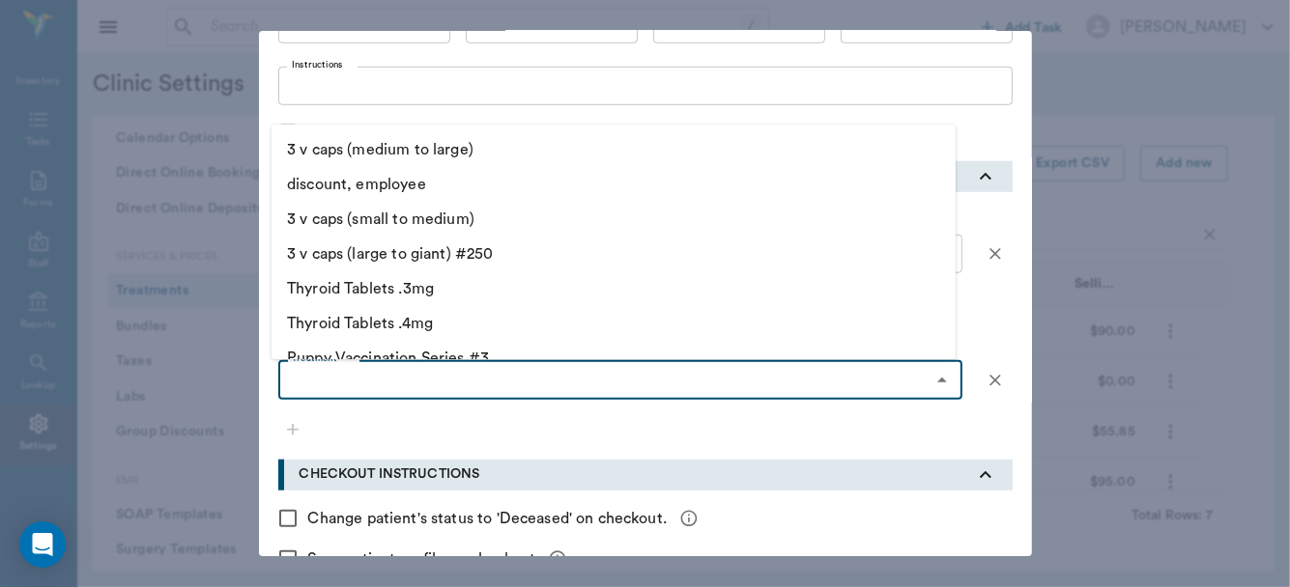
click at [446, 438] on div "Treatment * Treatment *" at bounding box center [645, 402] width 734 height 83
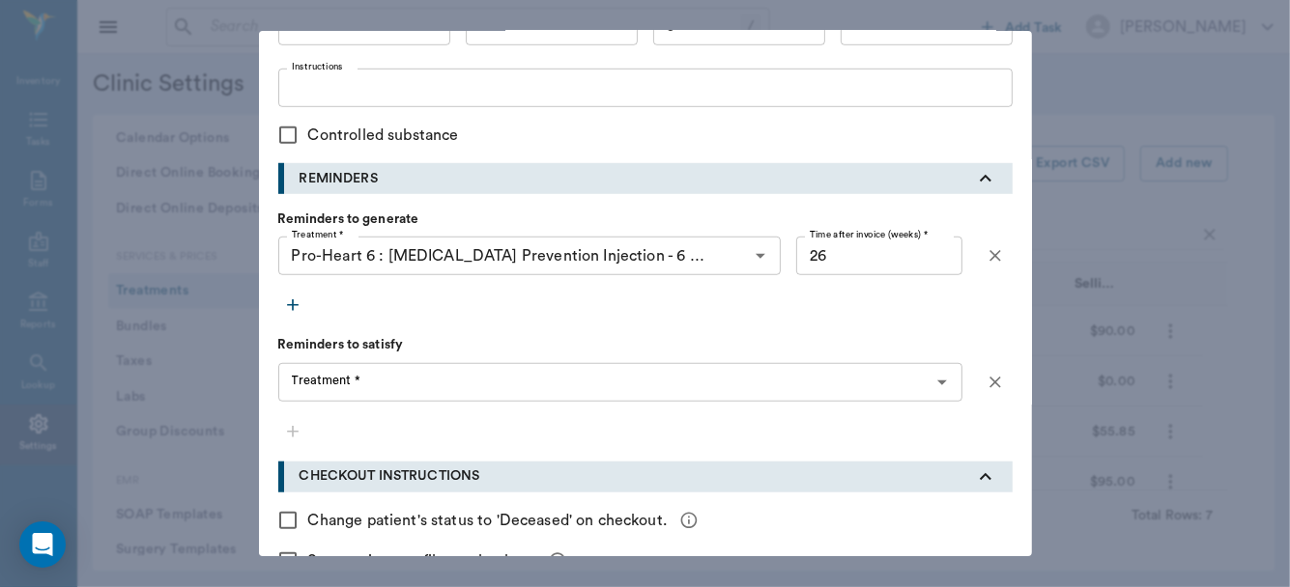
scroll to position [971, 0]
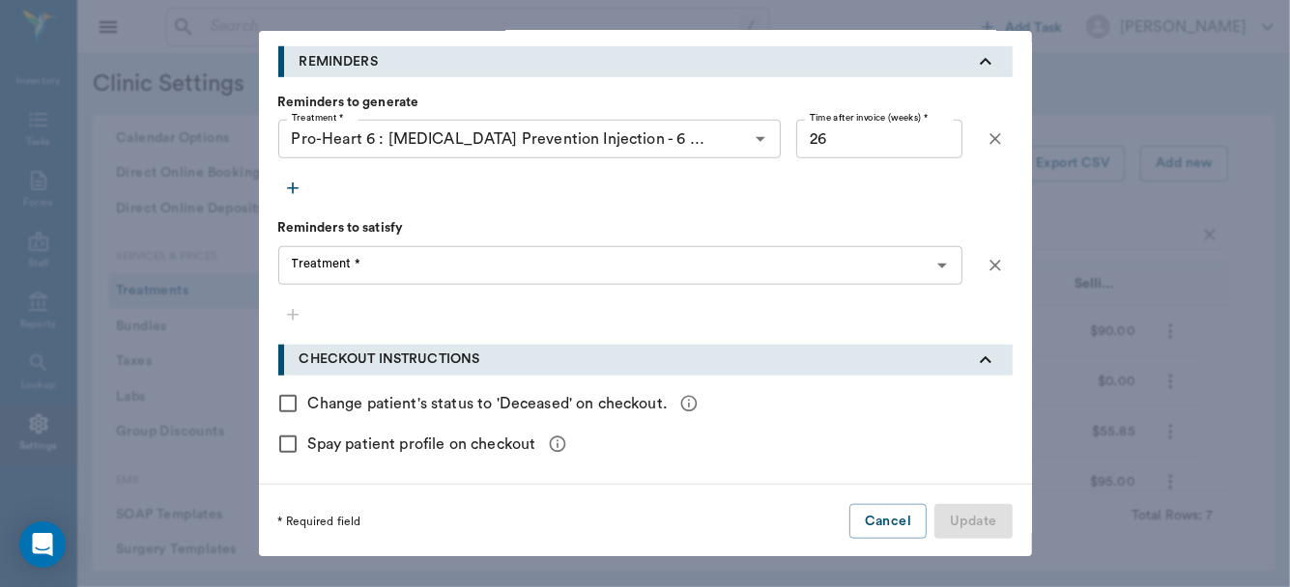
click at [987, 261] on icon "button" at bounding box center [995, 265] width 19 height 19
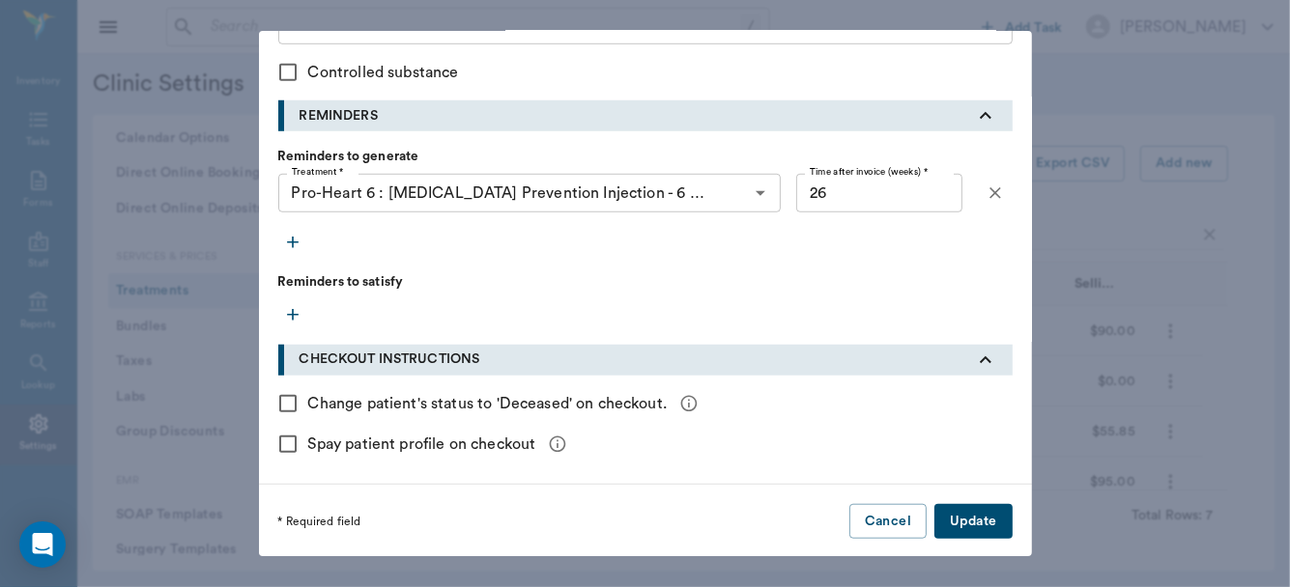
click at [963, 518] on button "Update" at bounding box center [972, 522] width 77 height 36
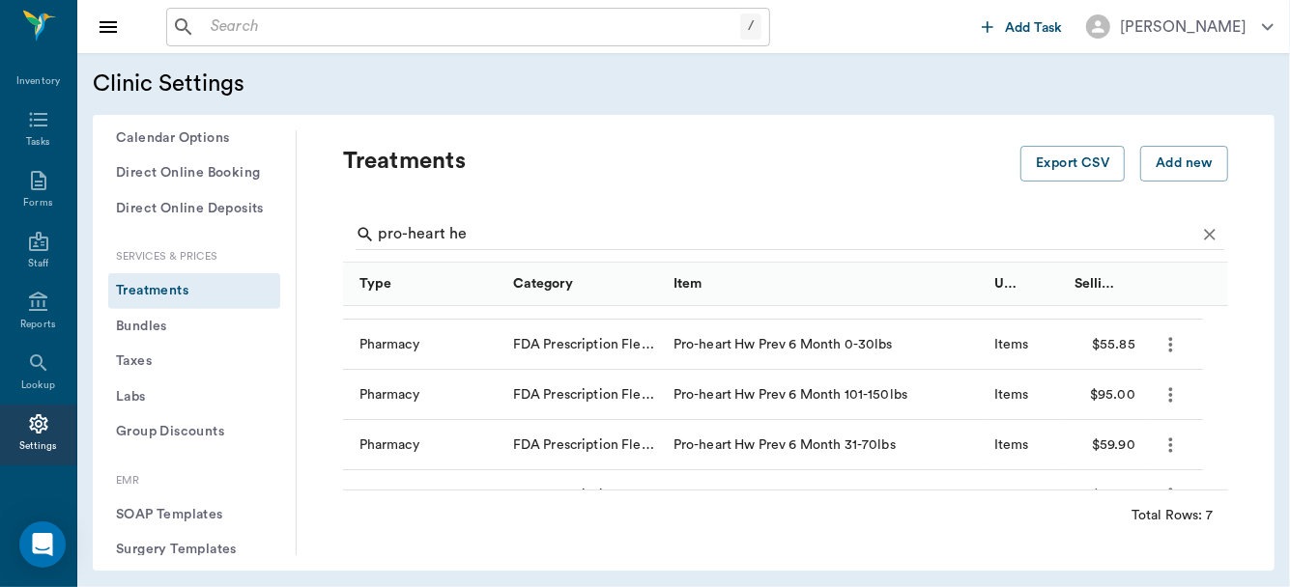
scroll to position [180, 0]
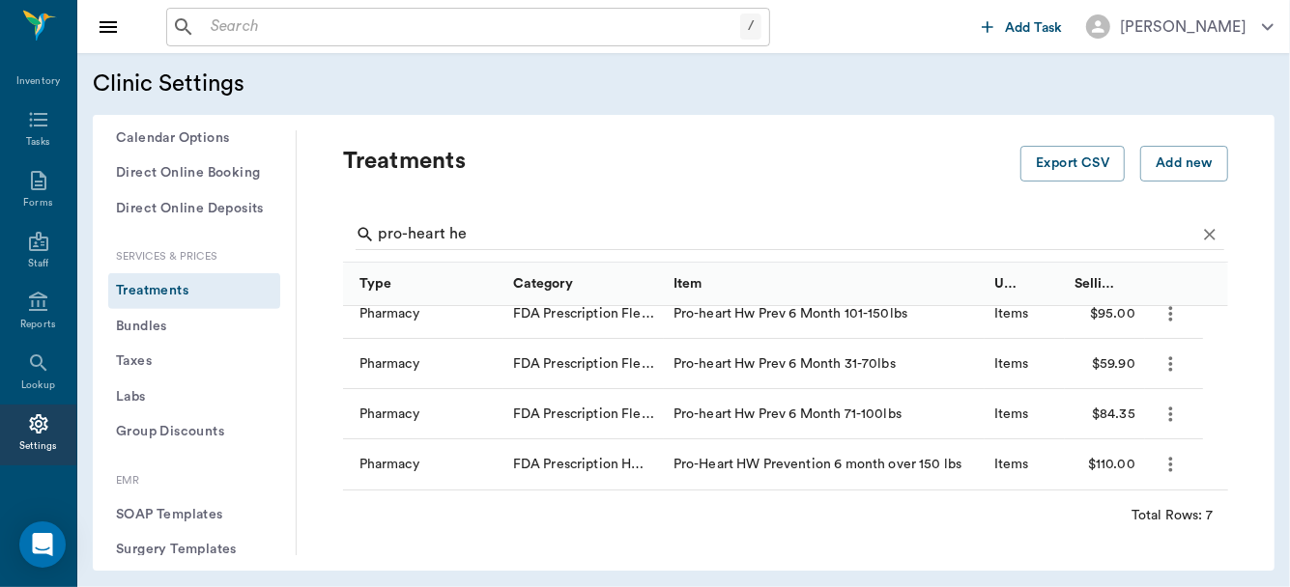
click at [1172, 454] on icon "more" at bounding box center [1170, 464] width 22 height 23
click at [1151, 502] on p "Edit Treatment" at bounding box center [1120, 503] width 105 height 23
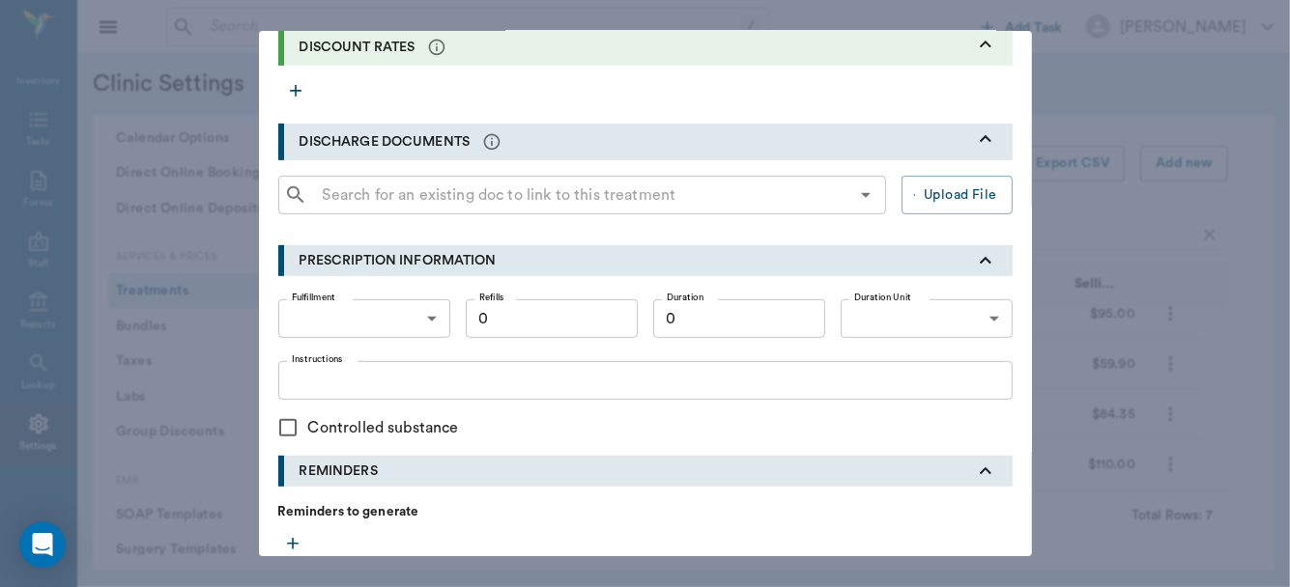
scroll to position [711, 0]
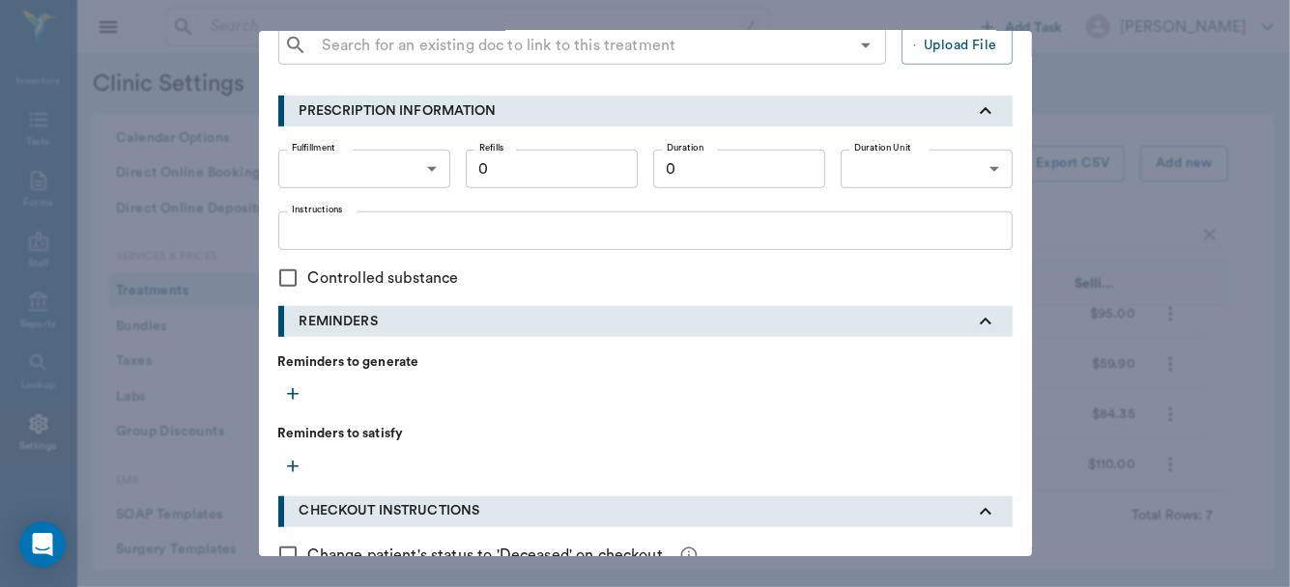
click at [287, 391] on icon "button" at bounding box center [293, 395] width 12 height 12
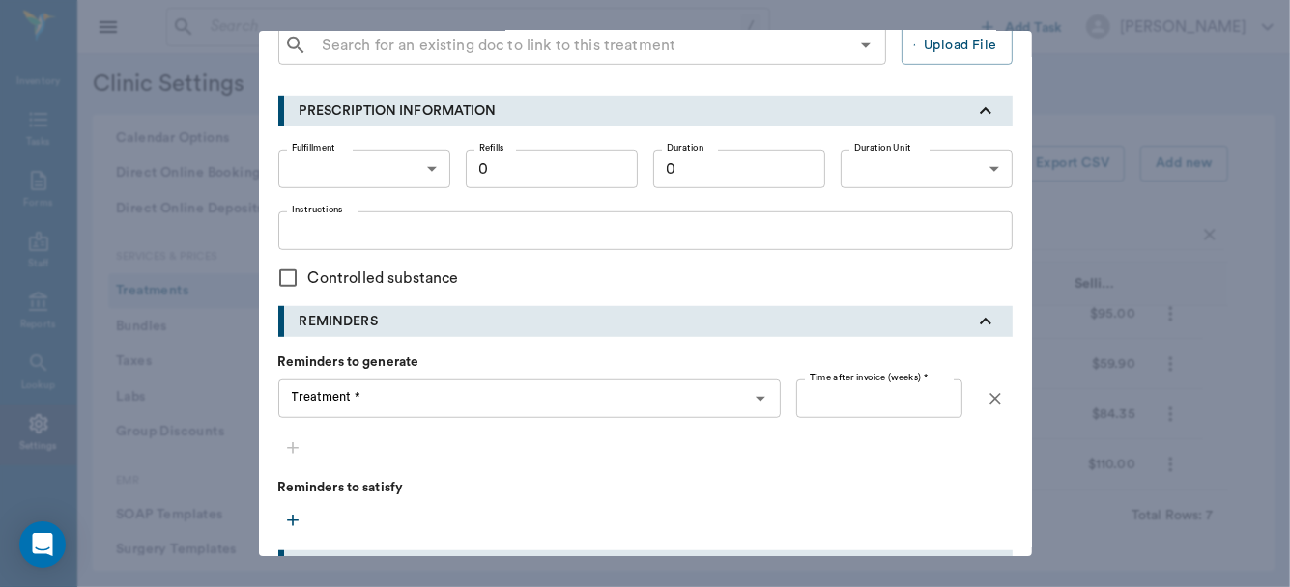
click at [334, 396] on div "Treatment * Treatment *" at bounding box center [529, 399] width 503 height 39
click at [334, 396] on label "Treatment *" at bounding box center [326, 396] width 69 height 17
click at [334, 396] on input "Treatment *" at bounding box center [514, 399] width 460 height 27
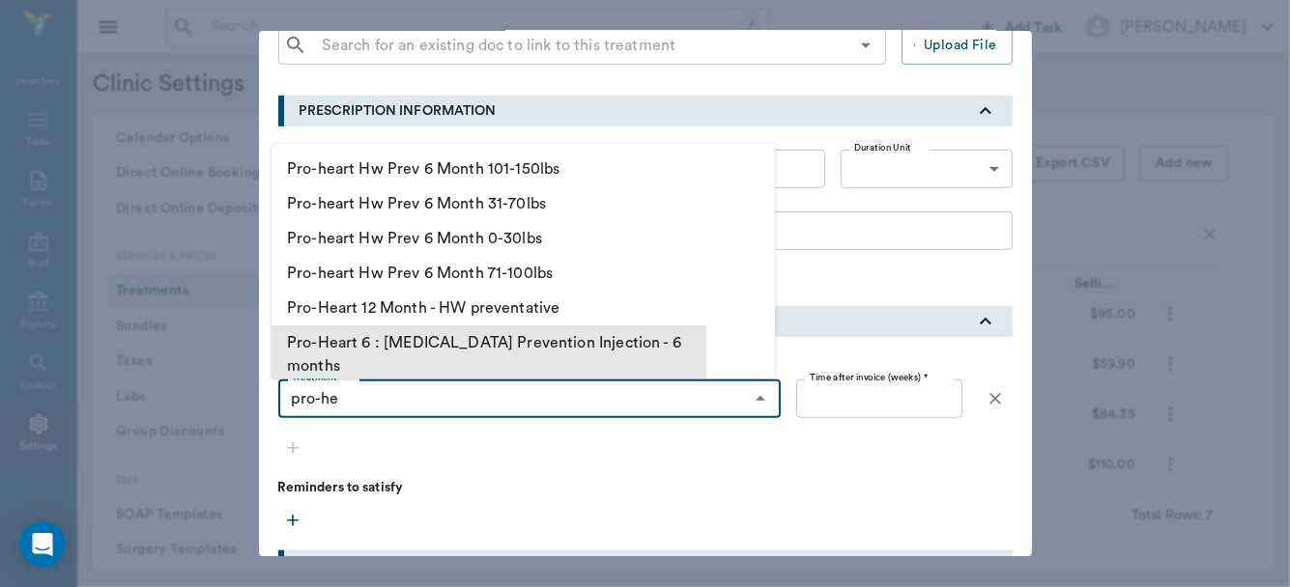
click at [433, 340] on li "Pro-Heart 6 : Heartworm Prevention Injection - 6 months" at bounding box center [488, 355] width 435 height 58
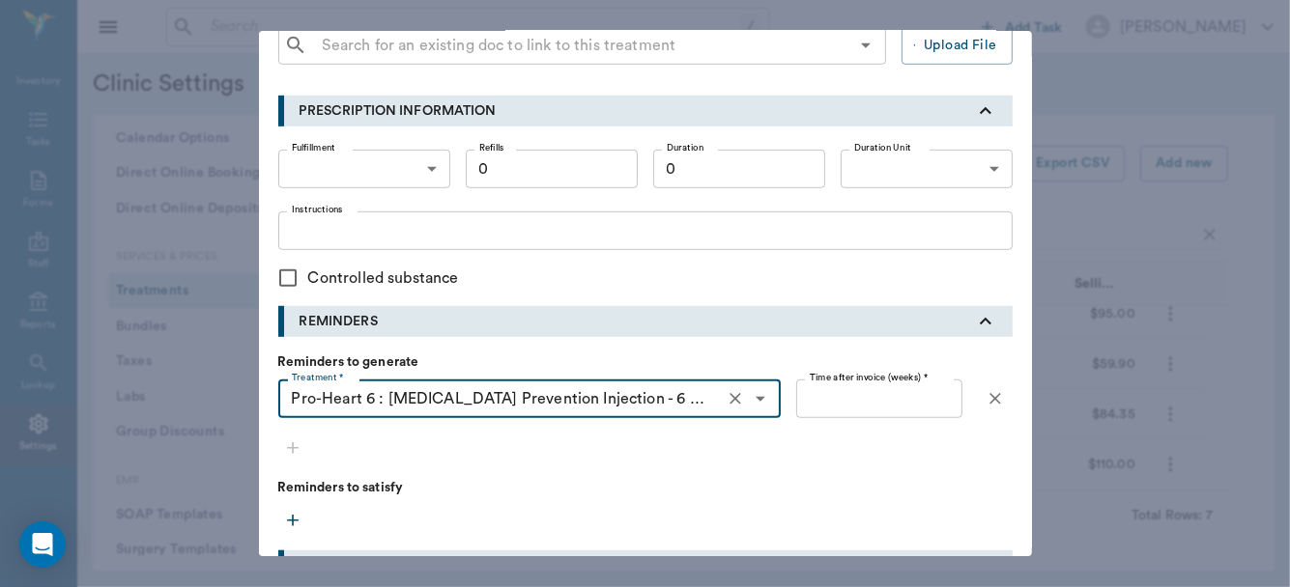
type input "Pro-Heart 6 : Heartworm Prevention Injection - 6 months"
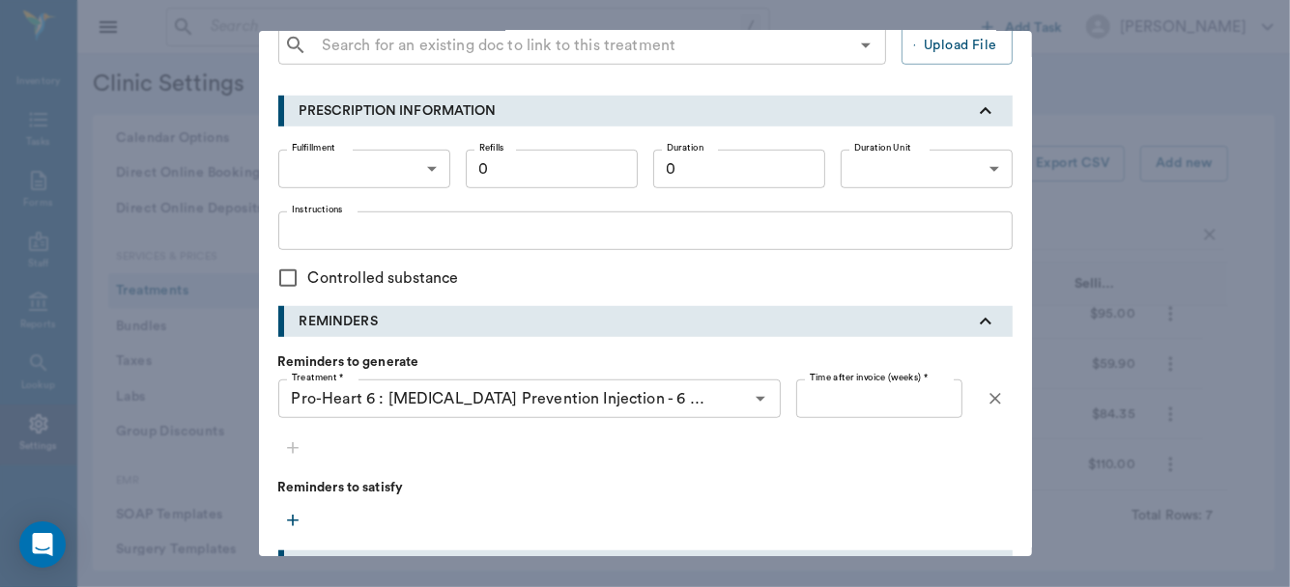
click at [283, 515] on icon "button" at bounding box center [292, 520] width 19 height 19
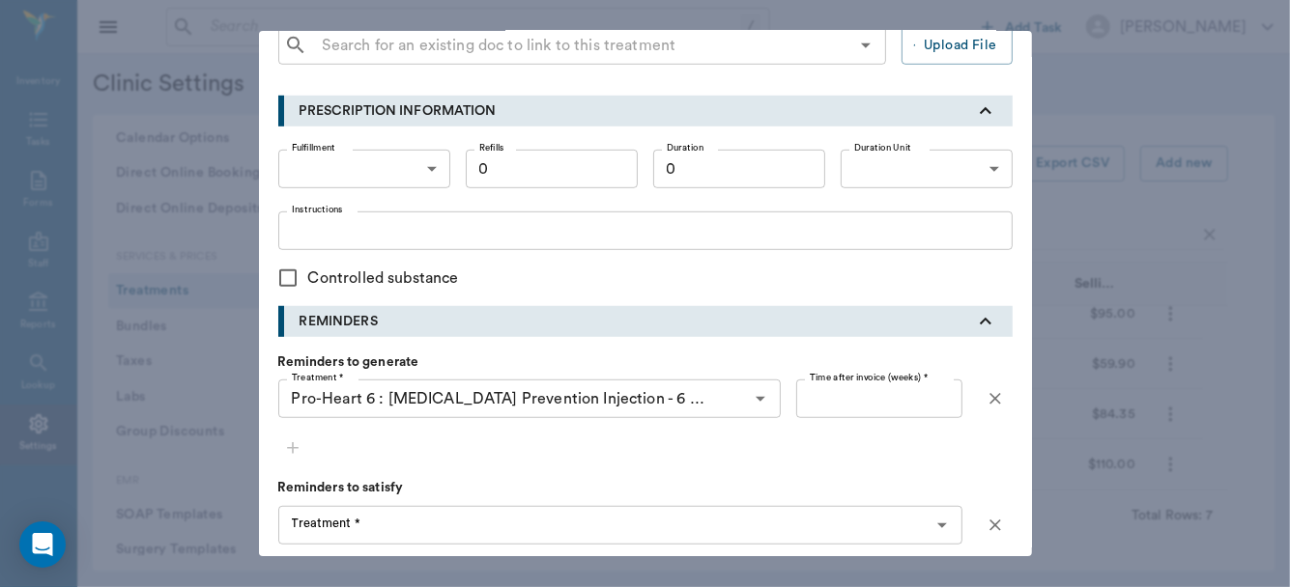
click at [316, 527] on div "Treatment * Treatment *" at bounding box center [620, 525] width 684 height 39
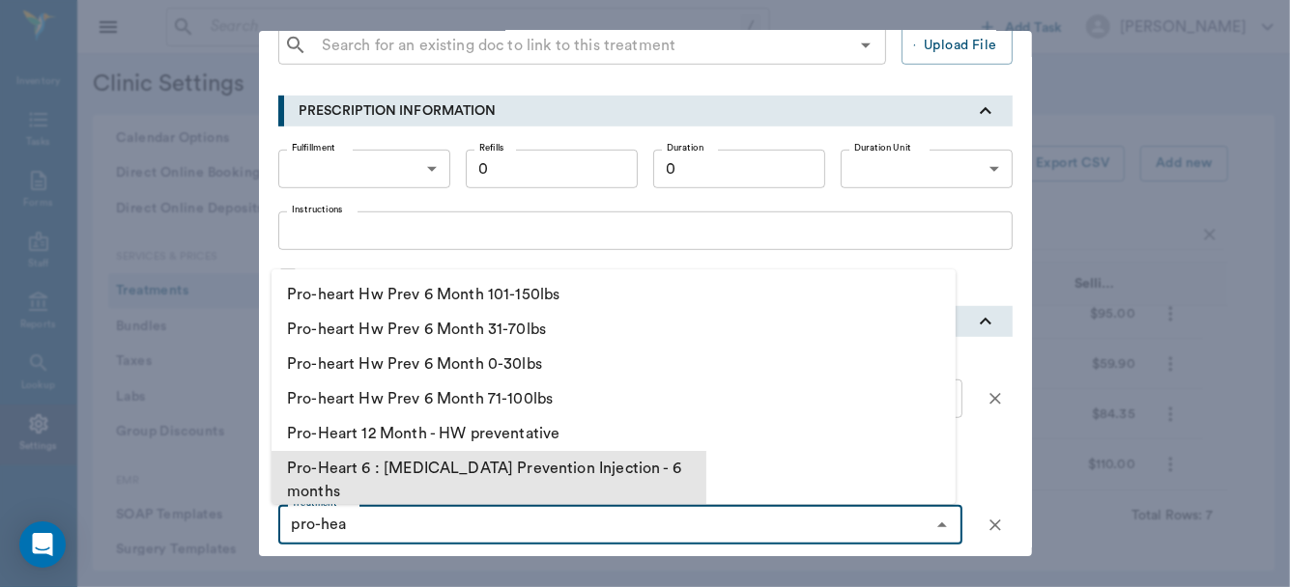
click at [443, 460] on li "Pro-Heart 6 : Heartworm Prevention Injection - 6 months" at bounding box center [488, 480] width 435 height 58
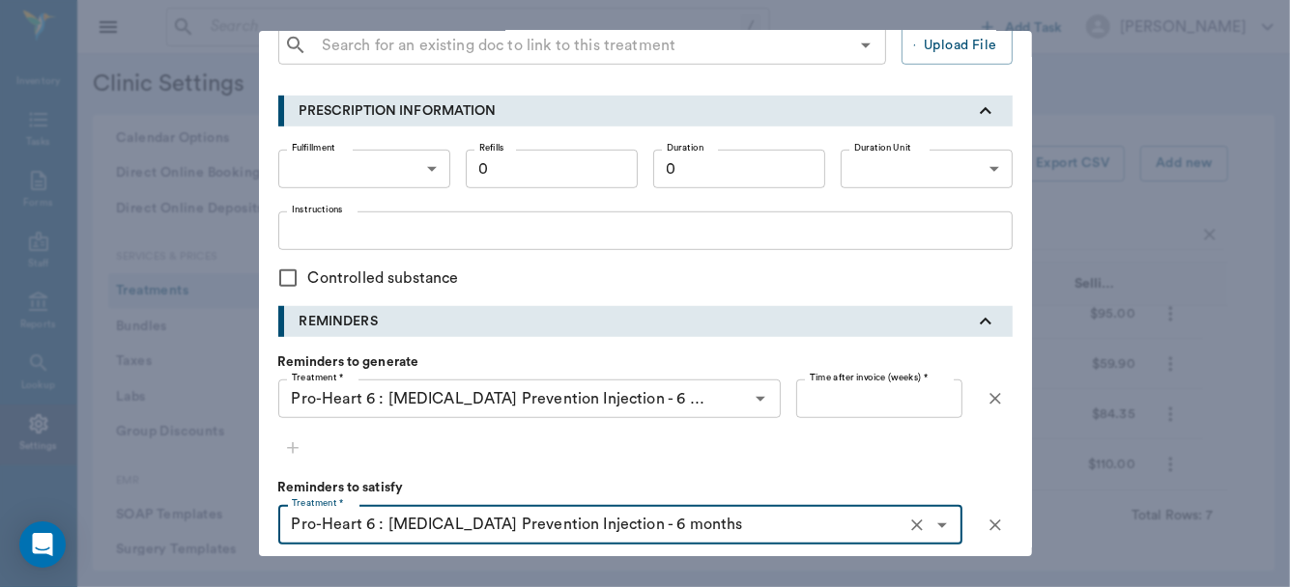
type input "Pro-Heart 6 : Heartworm Prevention Injection - 6 months"
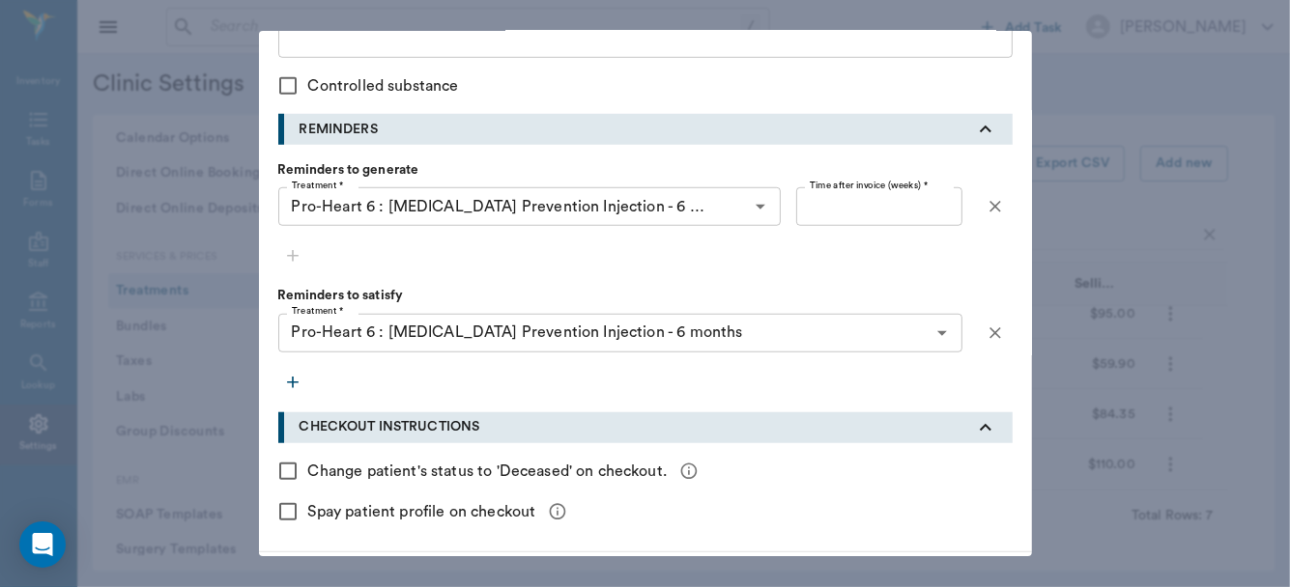
scroll to position [908, 0]
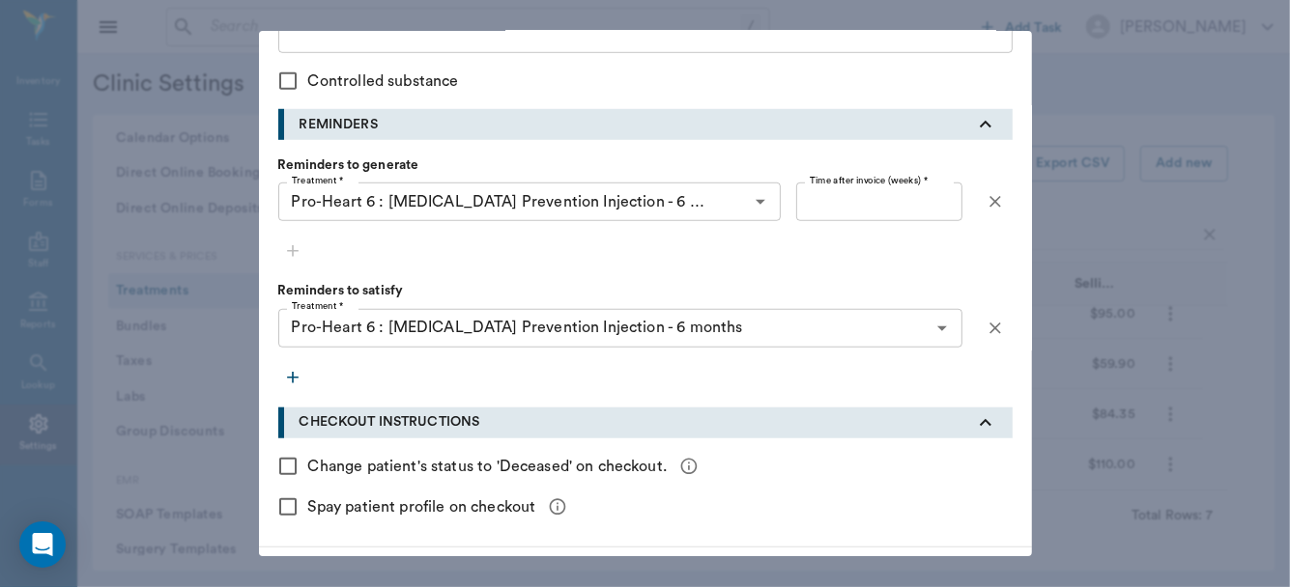
click at [287, 376] on icon "button" at bounding box center [293, 378] width 12 height 12
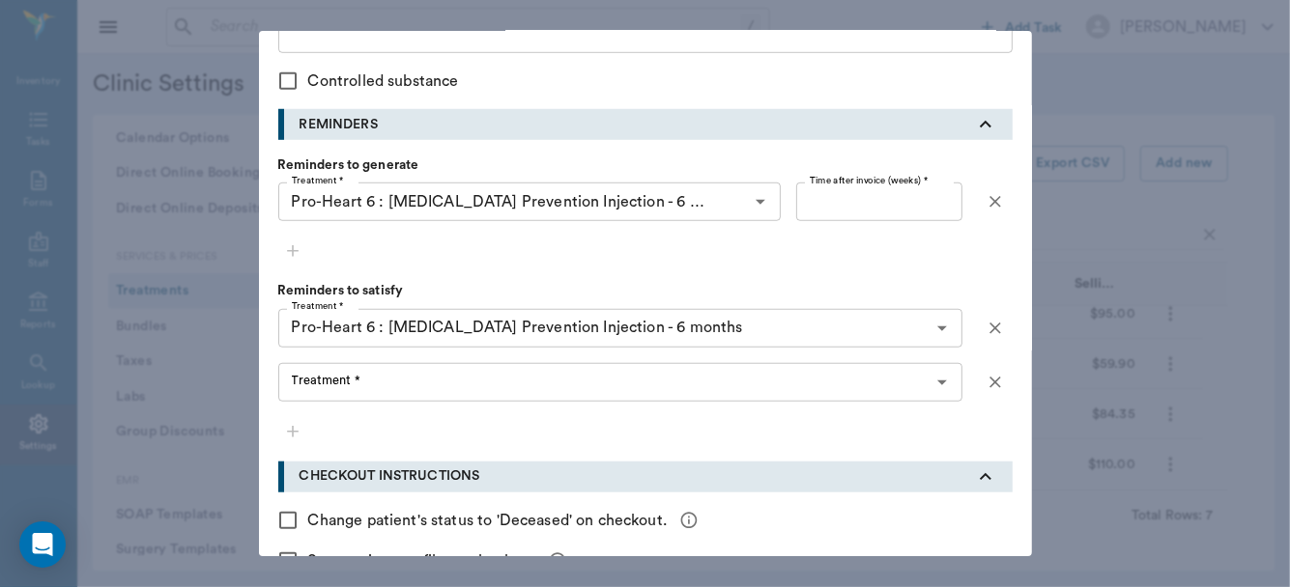
click at [333, 384] on div "Treatment * Treatment *" at bounding box center [620, 382] width 684 height 39
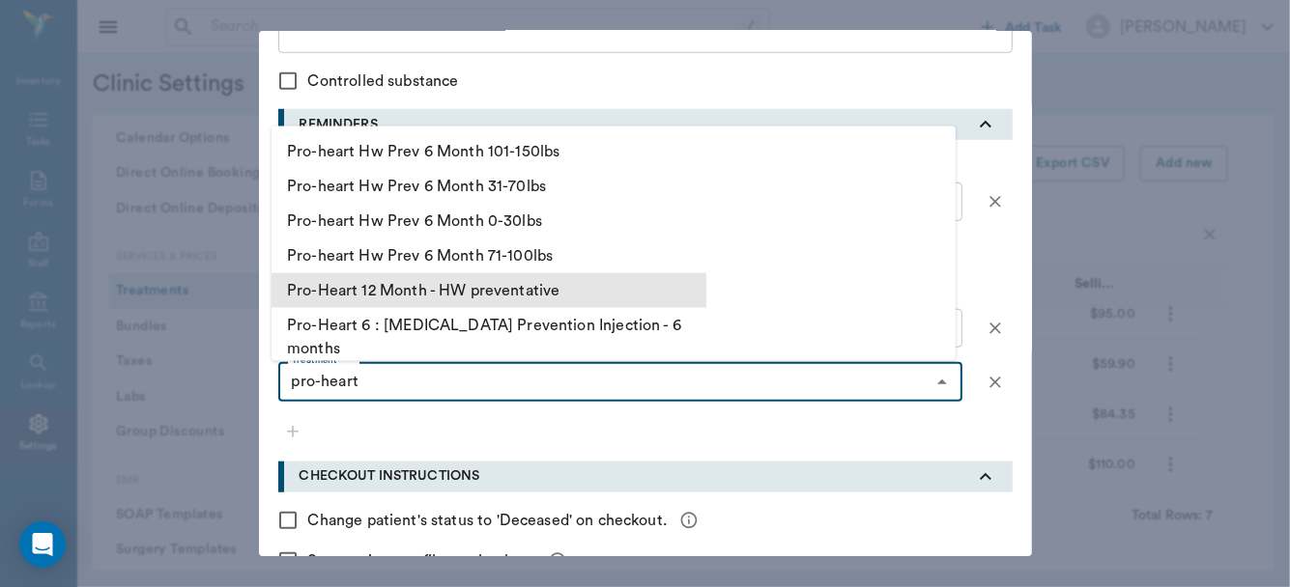
click at [388, 302] on li "Pro-Heart 12 Month - HW preventative" at bounding box center [488, 289] width 435 height 35
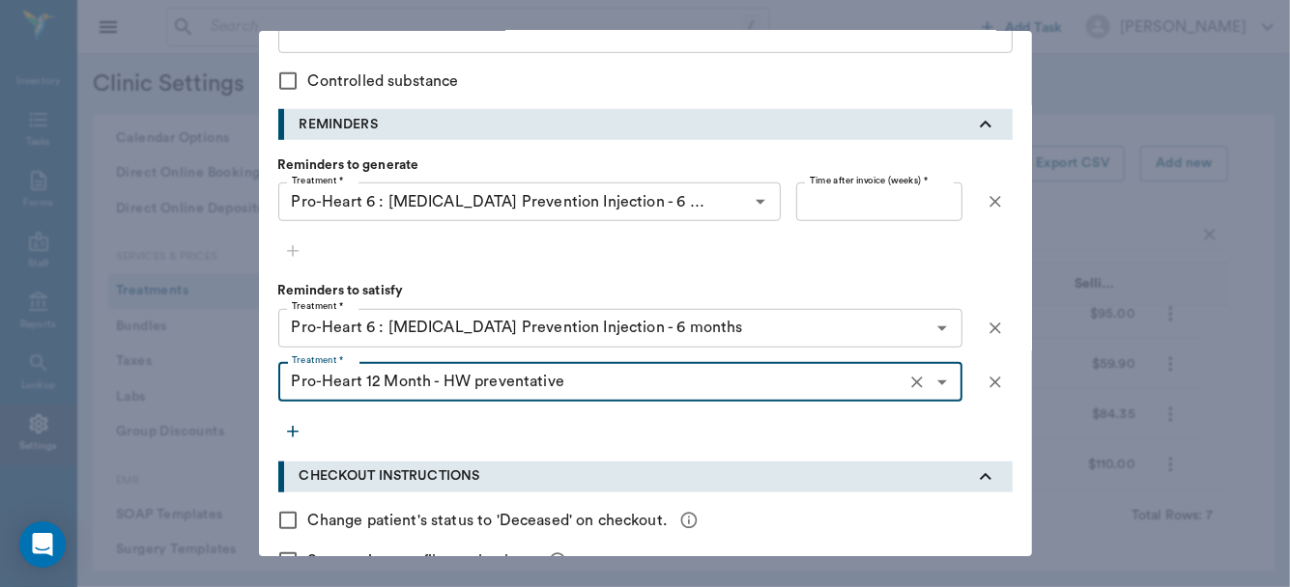
type input "Pro-Heart 12 Month - HW preventative"
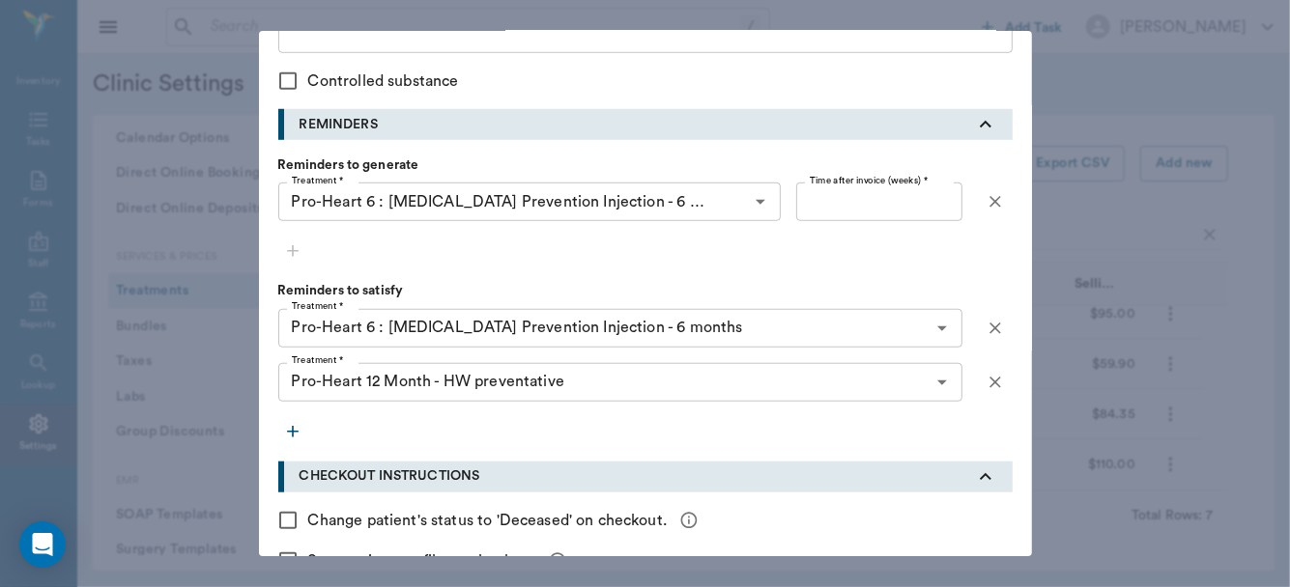
scroll to position [1025, 0]
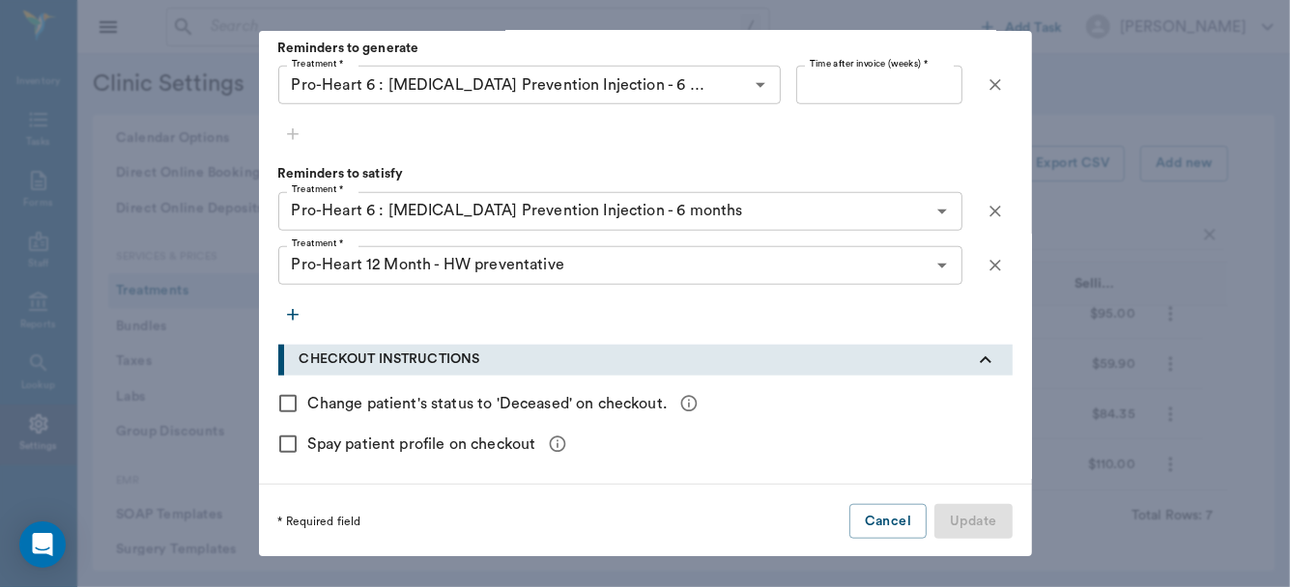
click at [892, 77] on input "Time after invoice (weeks) *" at bounding box center [878, 85] width 165 height 39
type input "26"
click at [909, 146] on div "Treatment * Pro-Heart 6 : Heartworm Prevention Injection - 6 months Treatment *…" at bounding box center [645, 107] width 734 height 83
click at [970, 513] on button "Update" at bounding box center [972, 522] width 77 height 36
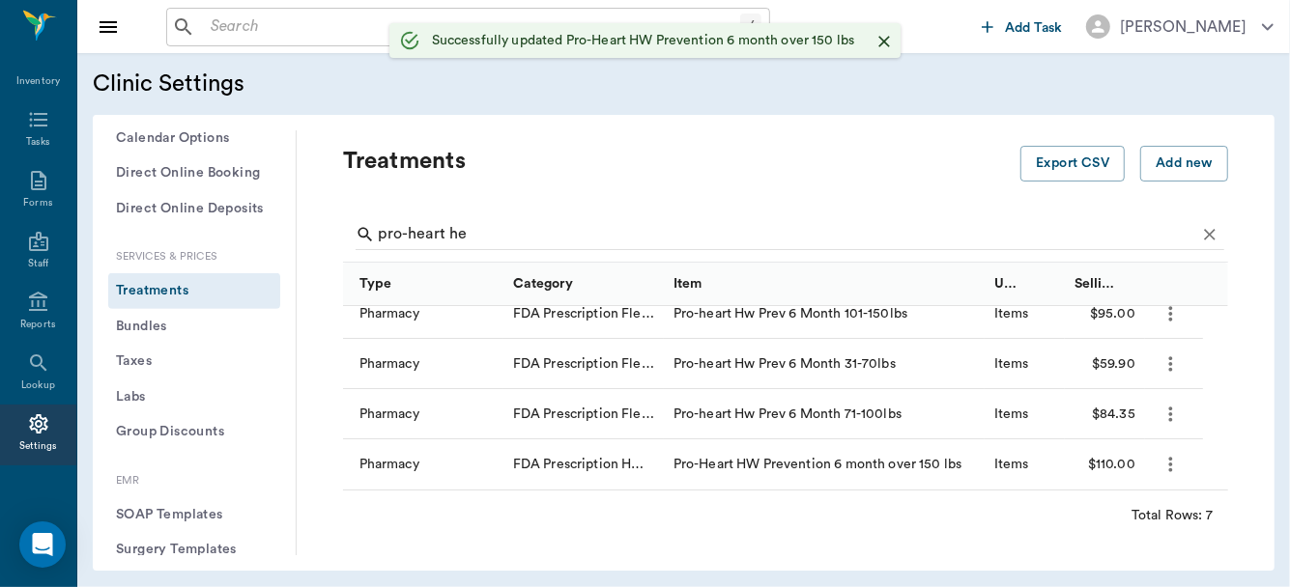
scroll to position [0, 0]
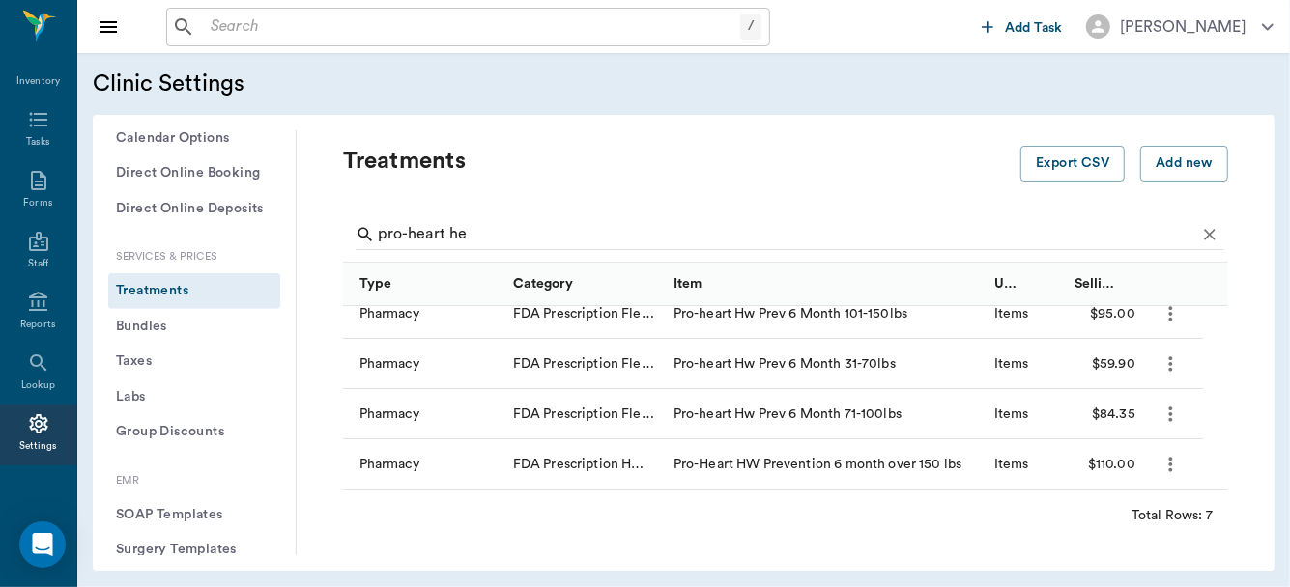
click at [1175, 453] on icon "more" at bounding box center [1170, 464] width 22 height 23
click at [1112, 502] on p "Edit Treatment" at bounding box center [1120, 503] width 105 height 23
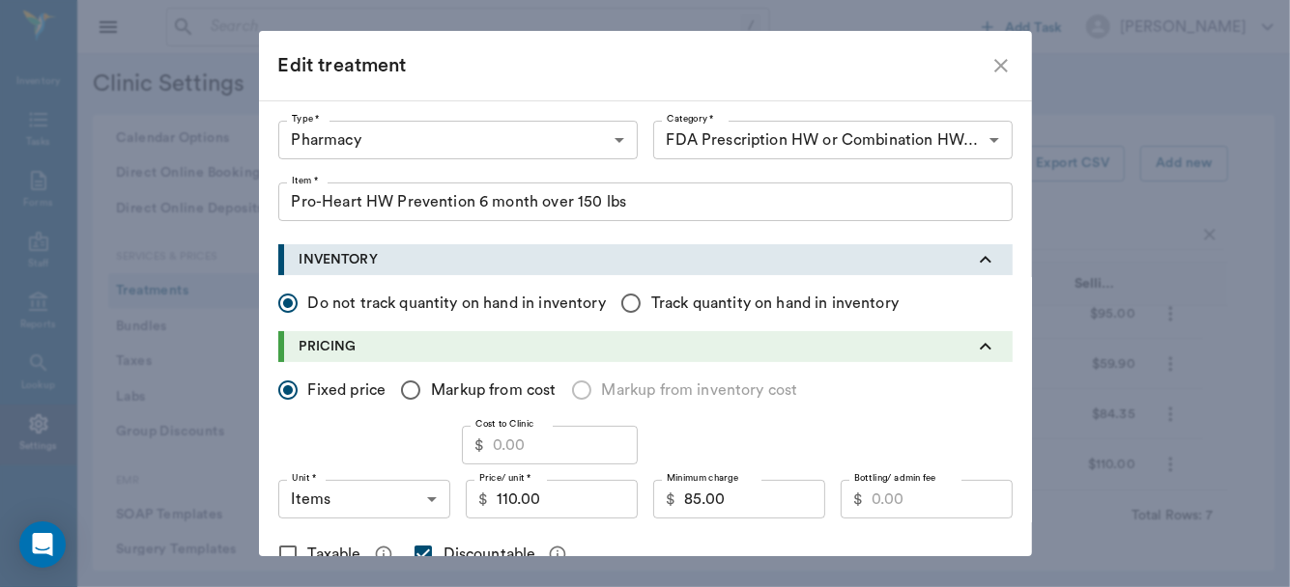
type input "Pro-Heart 6 : Heartworm Prevention Injection - 6 months"
type input "Pro-Heart 12 Month - HW preventative"
click at [463, 206] on input "Pro-Heart HW Prevention 6 month over 150 lbs" at bounding box center [645, 202] width 734 height 39
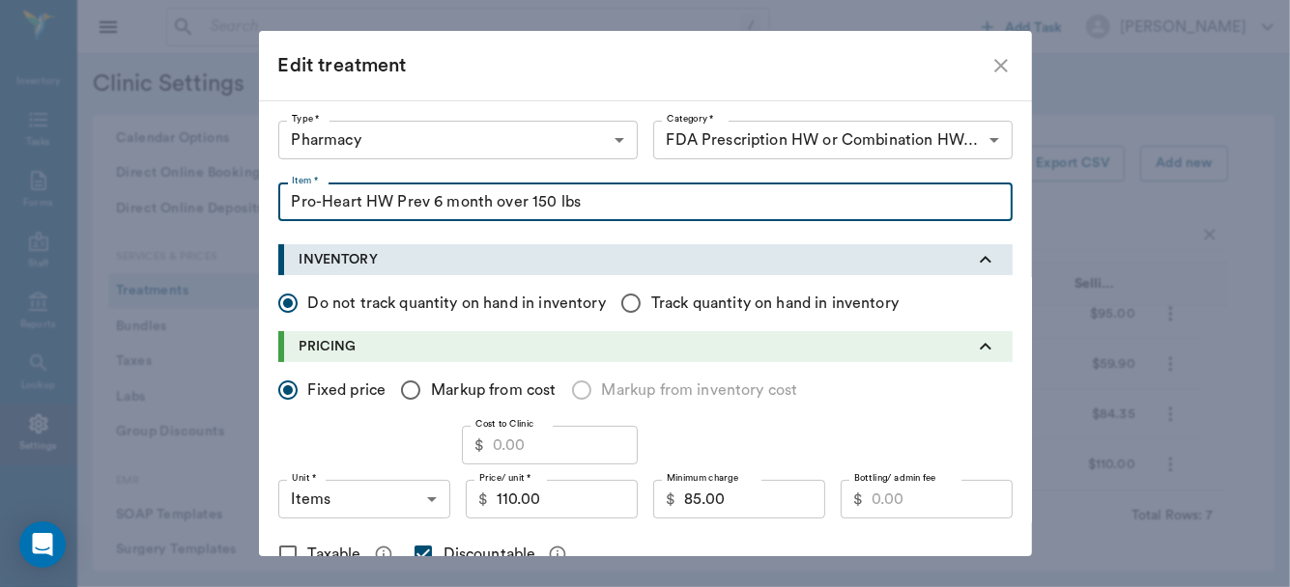
type input "Pro-Heart HW Prev 6 month over 150 lbs"
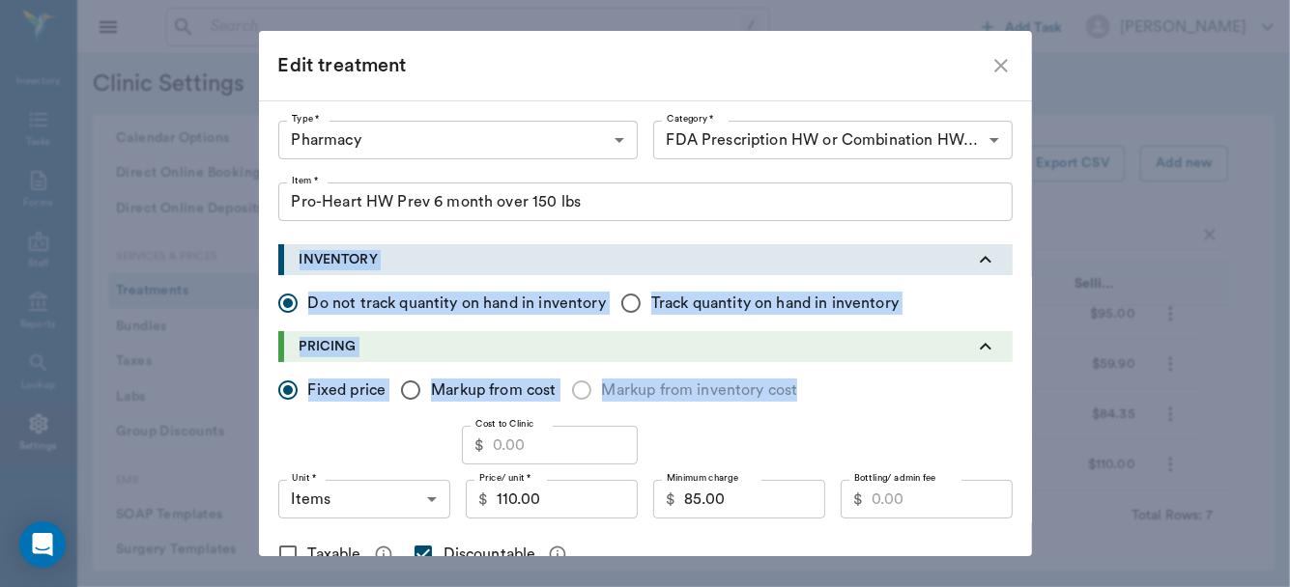
drag, startPoint x: 1017, startPoint y: 355, endPoint x: 1027, endPoint y: 398, distance: 44.5
click at [1024, 375] on div "Edit treatment Type * Pharmacy 5100 Type * Category * FDA Prescription HW or Co…" at bounding box center [645, 294] width 773 height 526
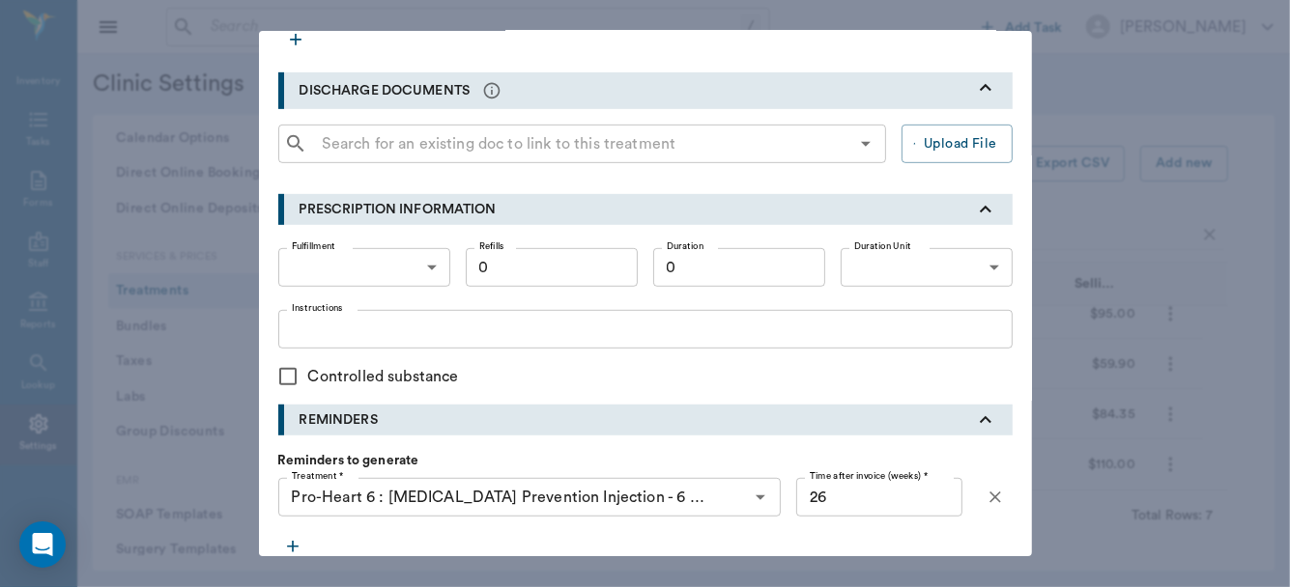
scroll to position [1025, 0]
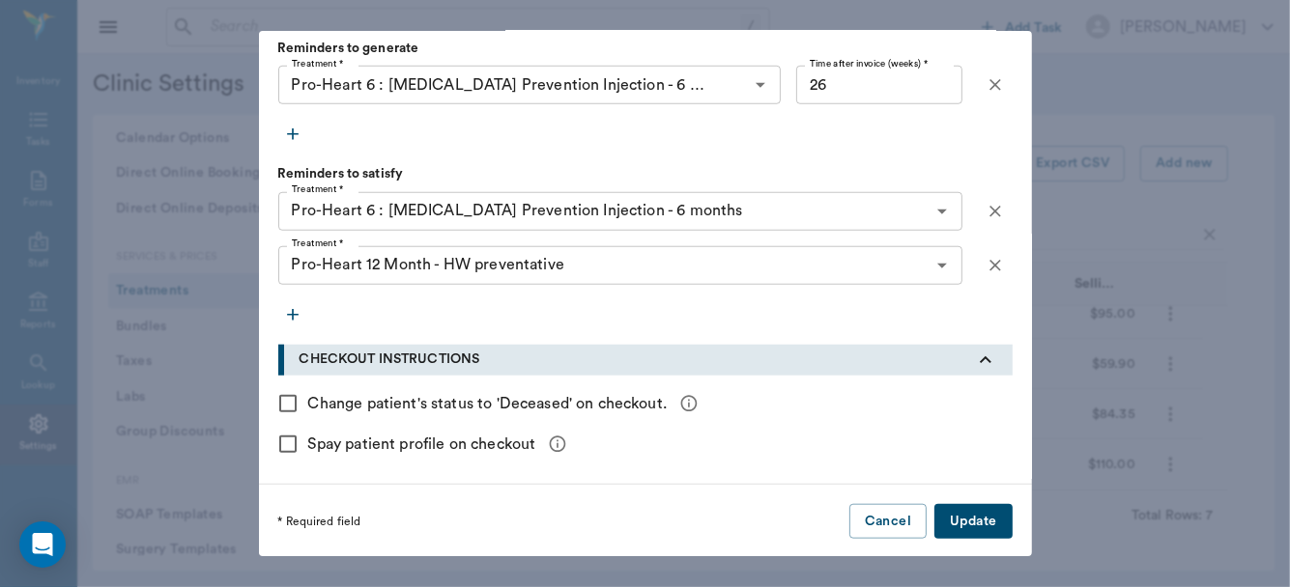
click at [965, 523] on button "Update" at bounding box center [972, 522] width 77 height 36
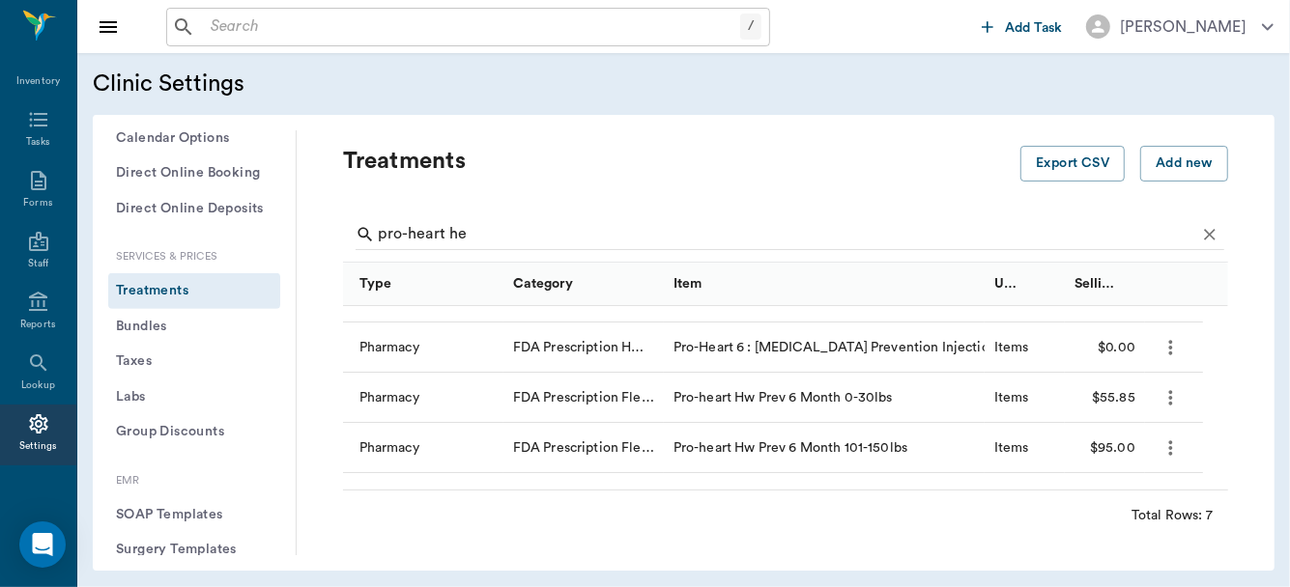
scroll to position [0, 0]
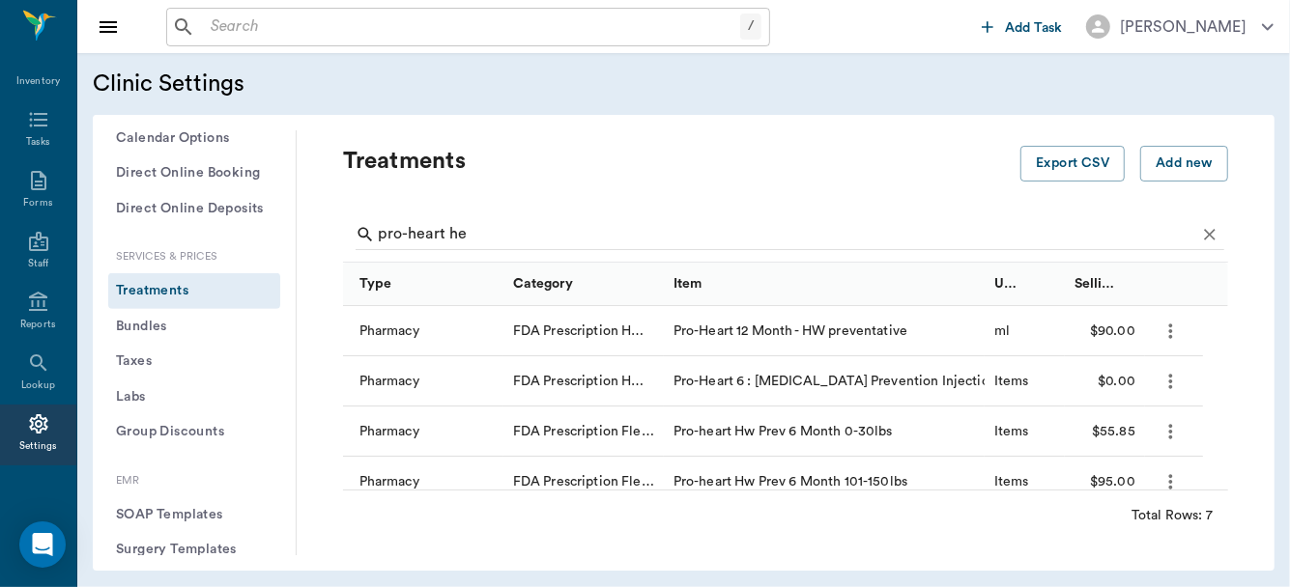
click at [1171, 330] on icon "more" at bounding box center [1171, 331] width 4 height 14
click at [1131, 380] on p "Edit Treatment" at bounding box center [1120, 382] width 105 height 23
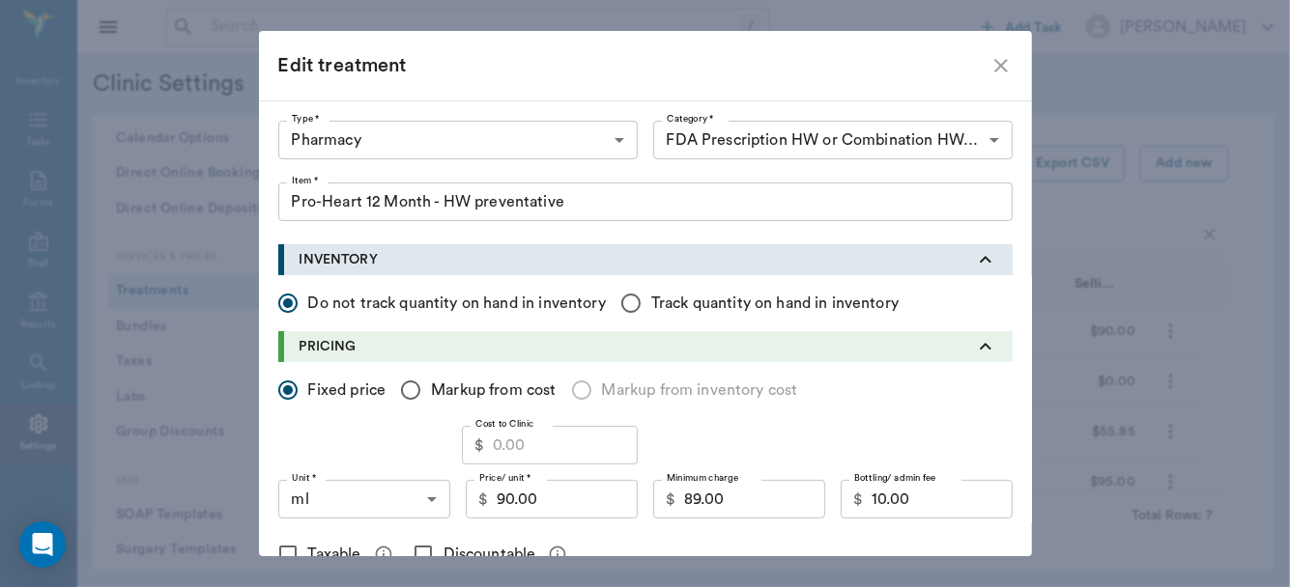
type input "Pro-Heart 12 Month - HW preventative"
type input "Pro-Heart 6 : Heartworm Prevention Injection - 6 months"
type input "Pro-Heart 12 Month - HW preventative"
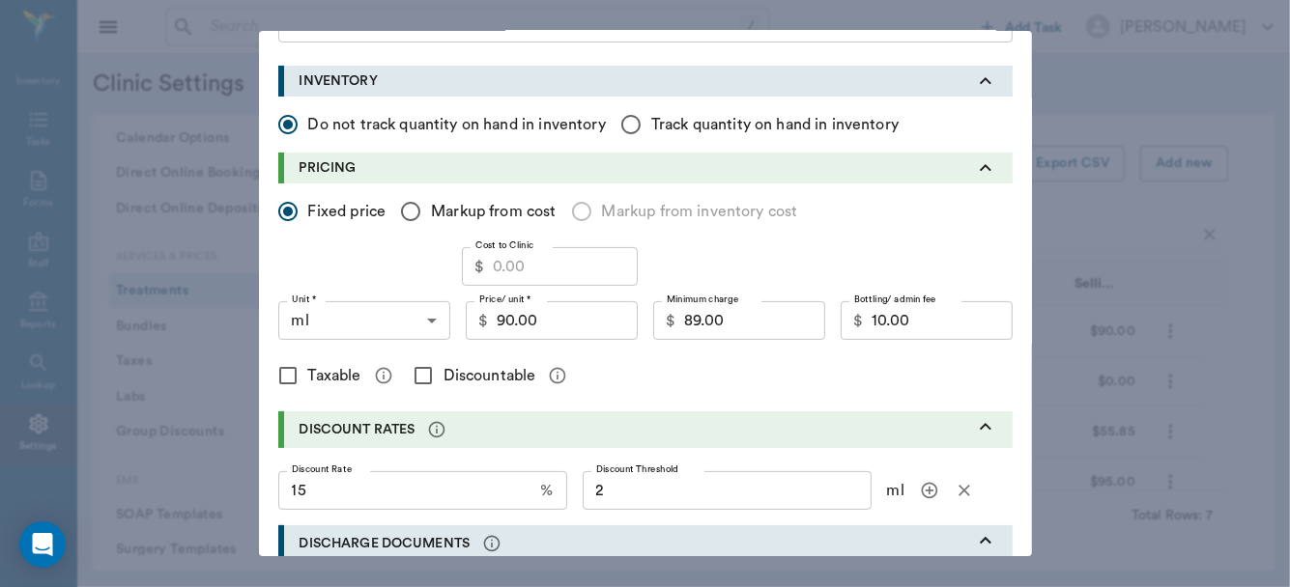
scroll to position [266, 0]
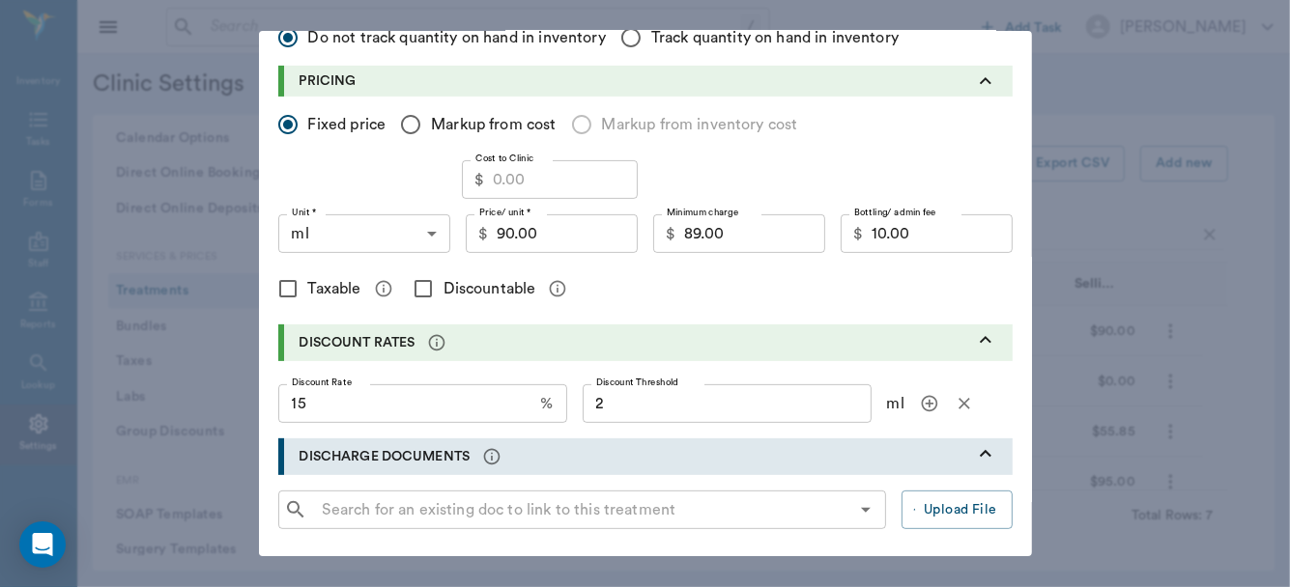
click at [416, 290] on input "Discountable" at bounding box center [423, 289] width 41 height 41
checkbox input "true"
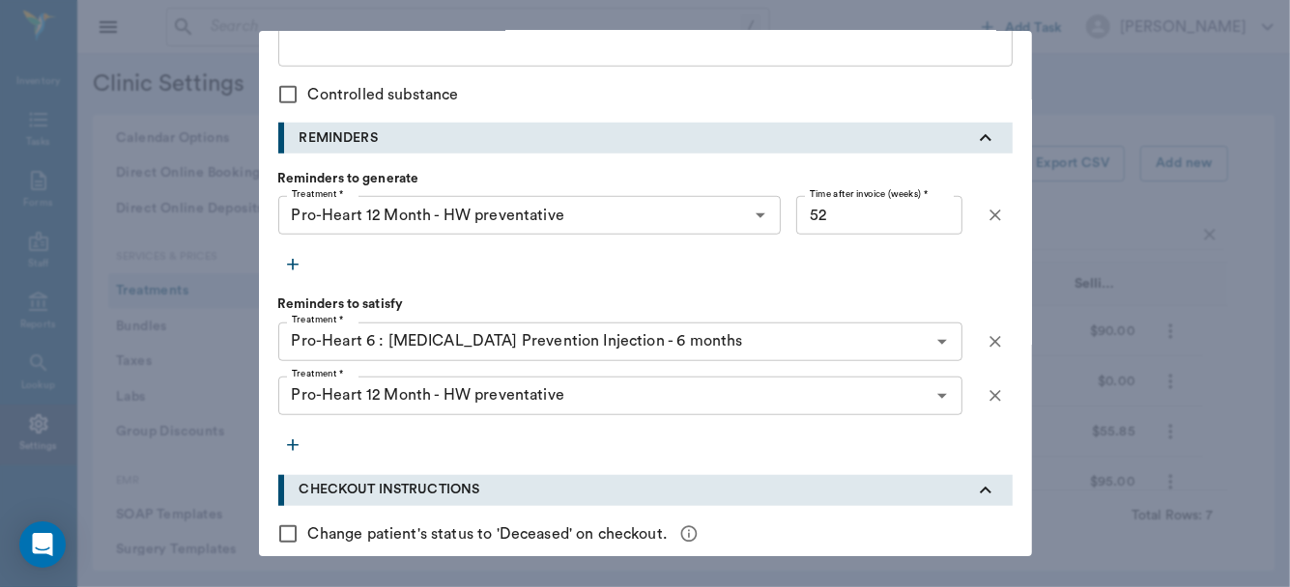
scroll to position [1044, 0]
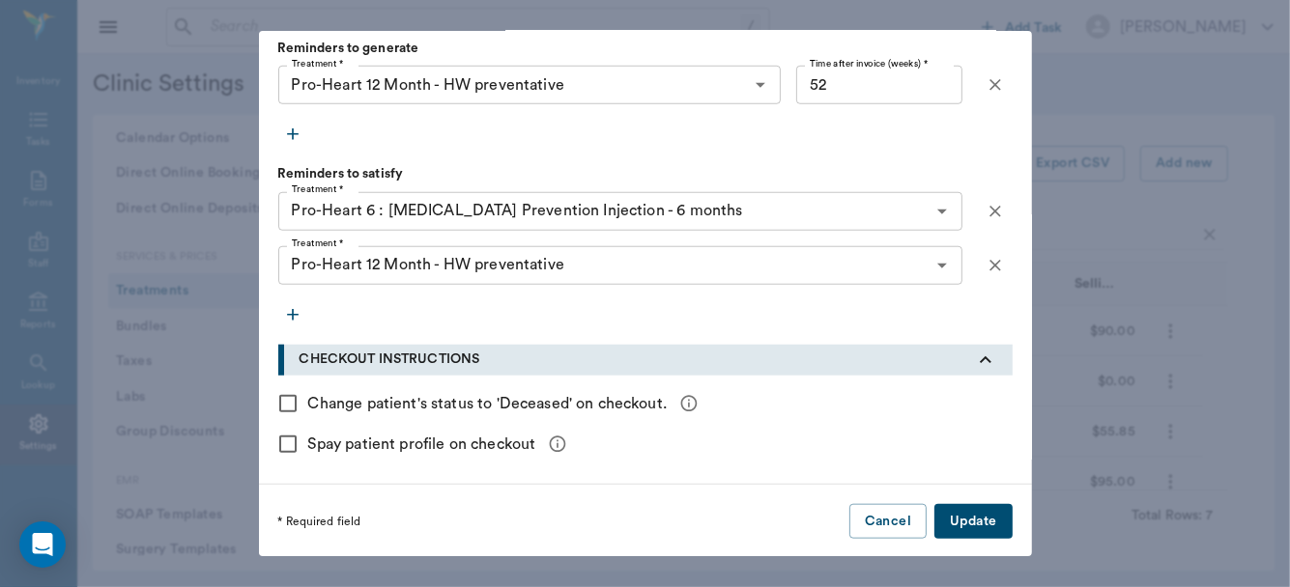
click at [959, 521] on button "Update" at bounding box center [972, 522] width 77 height 36
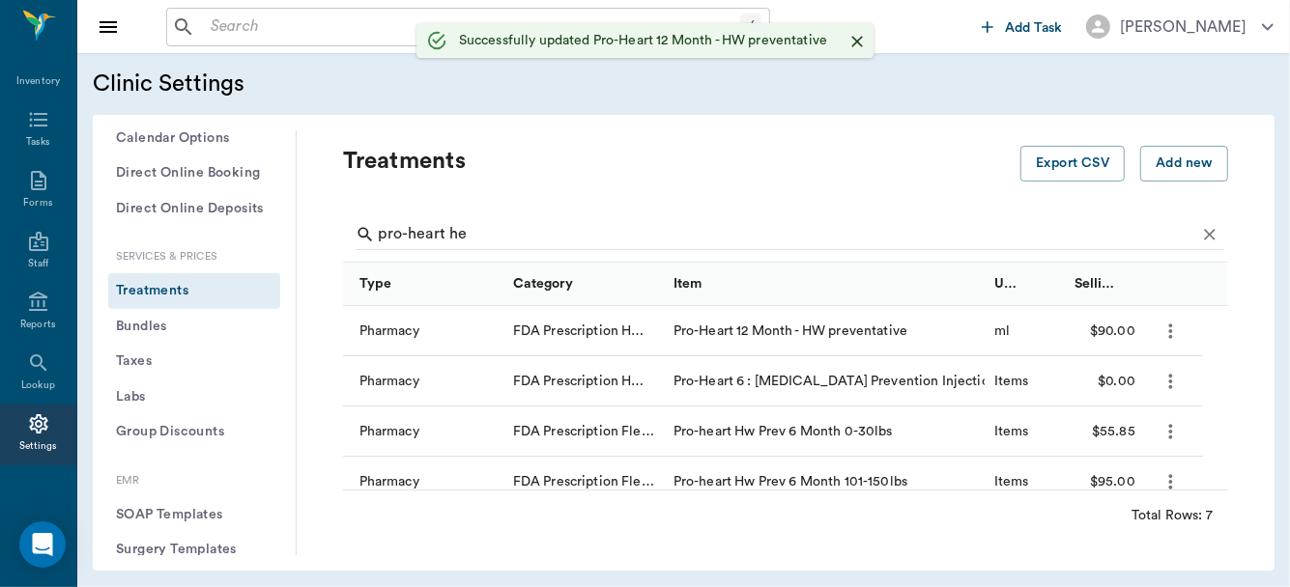
scroll to position [0, 0]
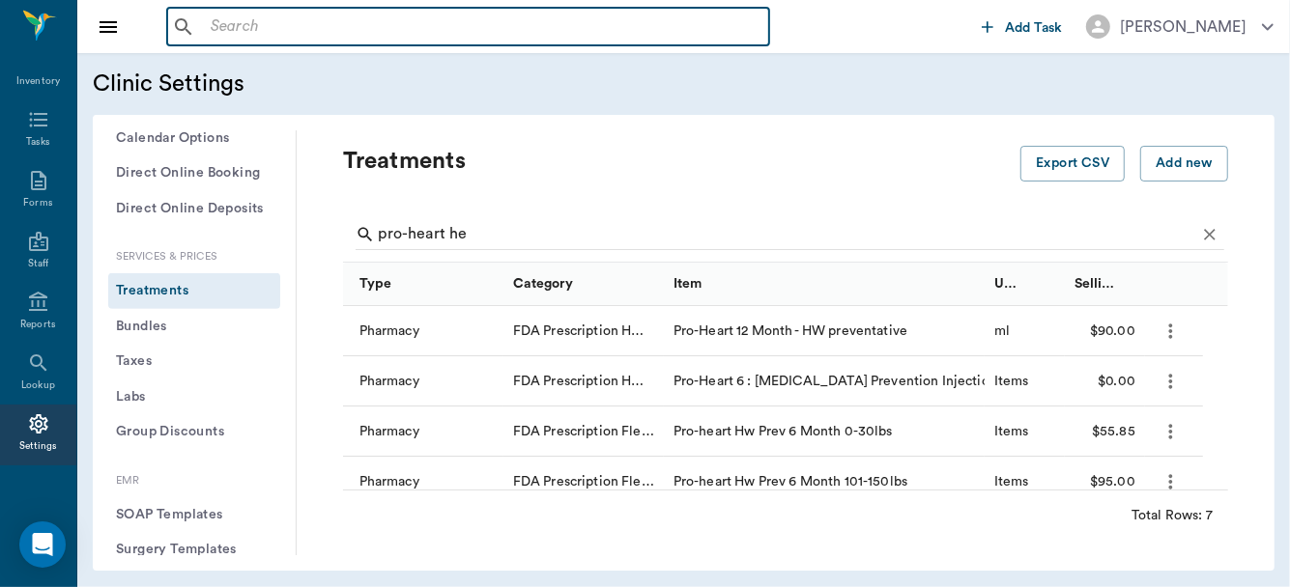
click at [437, 29] on input "text" at bounding box center [482, 27] width 558 height 27
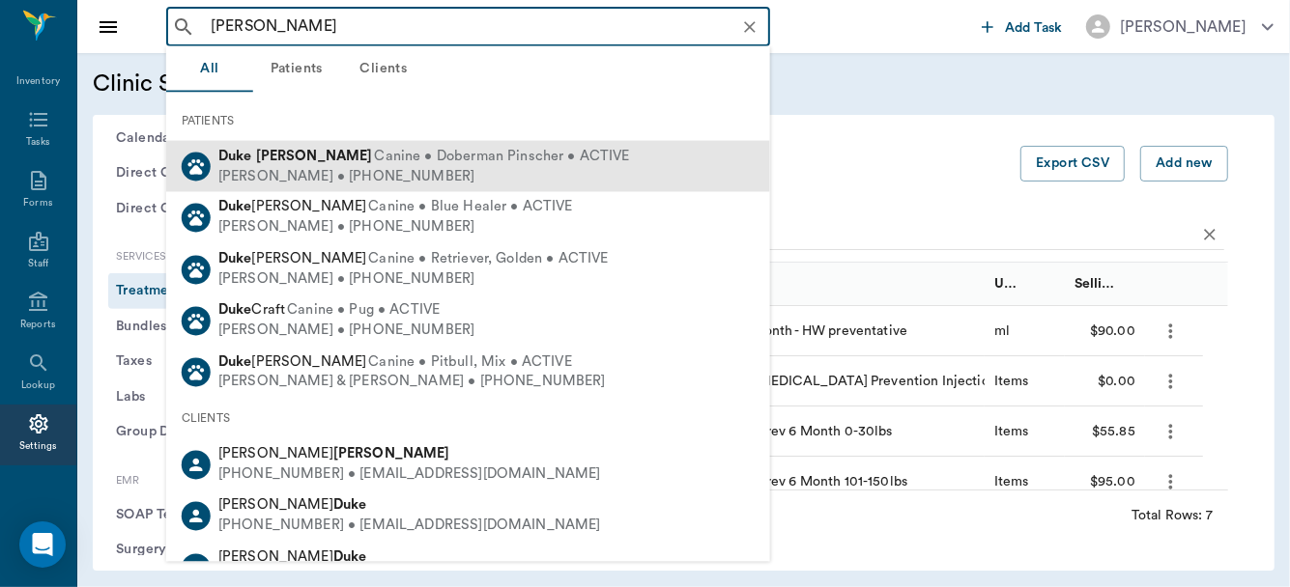
click at [423, 154] on span "Canine • Doberman Pinscher • ACTIVE" at bounding box center [502, 157] width 255 height 20
type input "duke kinnamon"
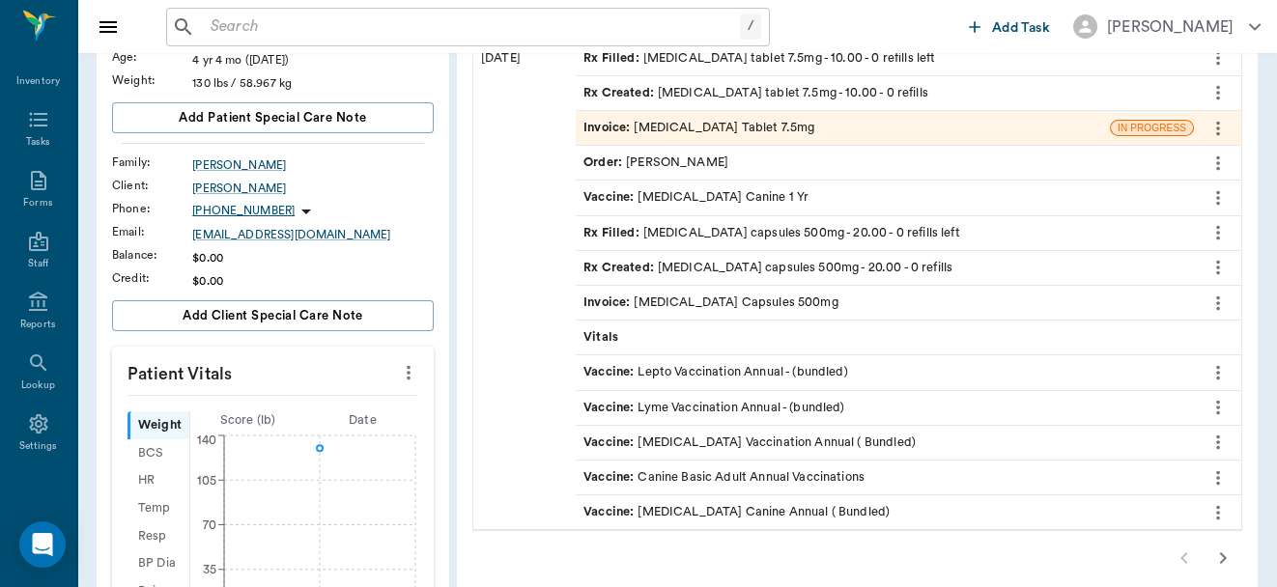
scroll to position [260, 0]
click at [743, 134] on div "Invoice : Meloxicam Tablet 7.5mg" at bounding box center [699, 130] width 231 height 18
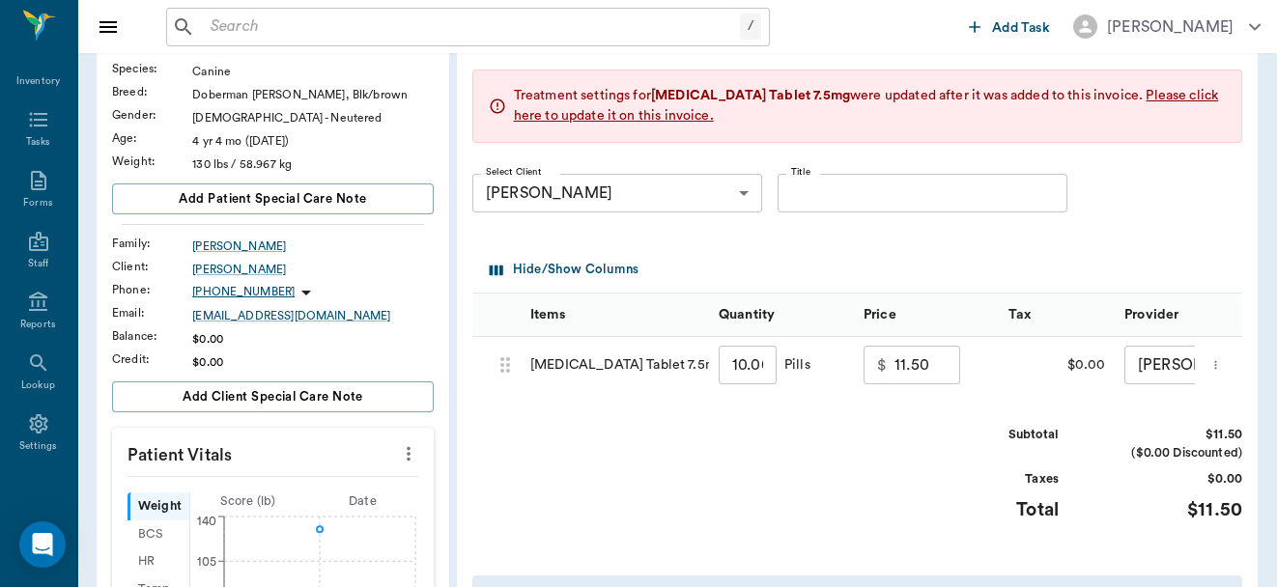
scroll to position [257, 0]
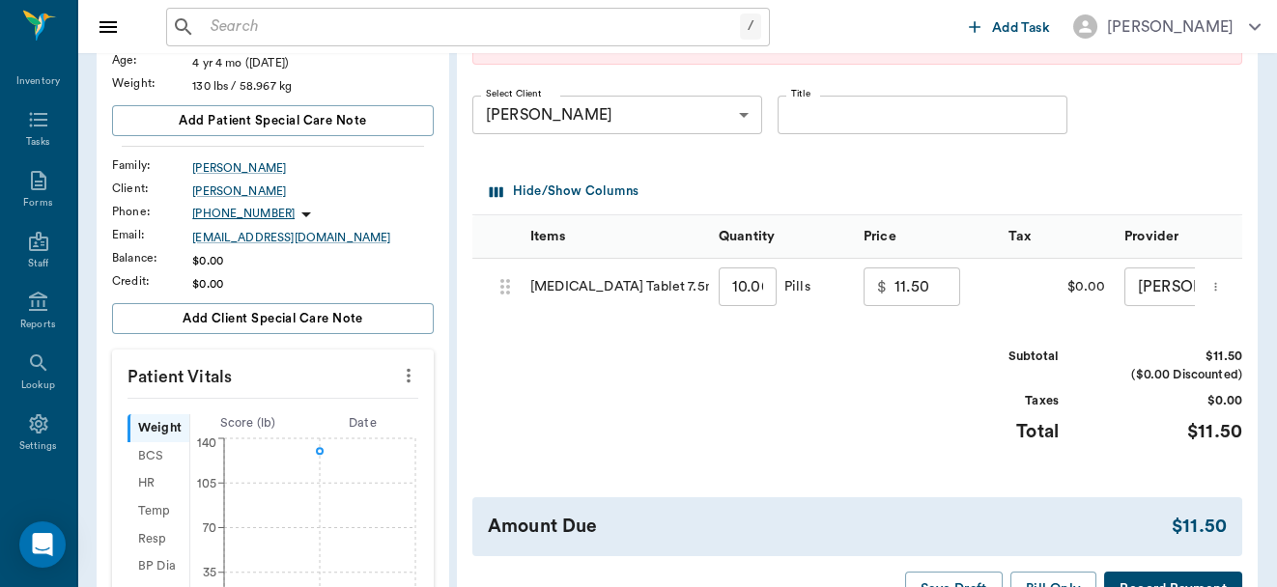
click at [949, 287] on input "11.50" at bounding box center [928, 287] width 66 height 39
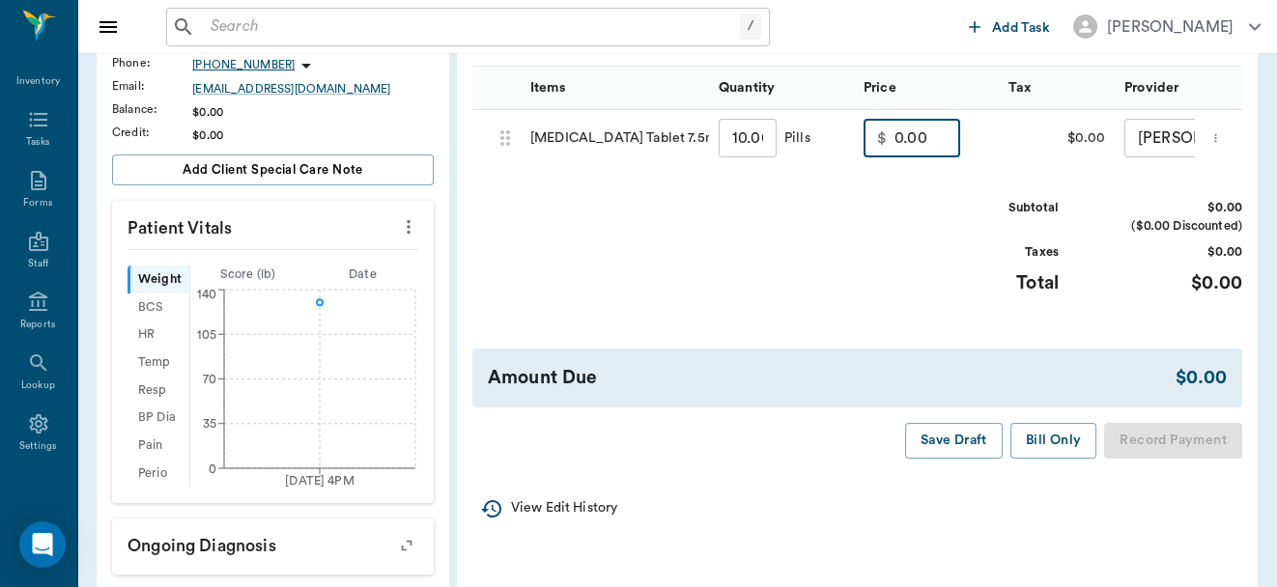
scroll to position [467, 0]
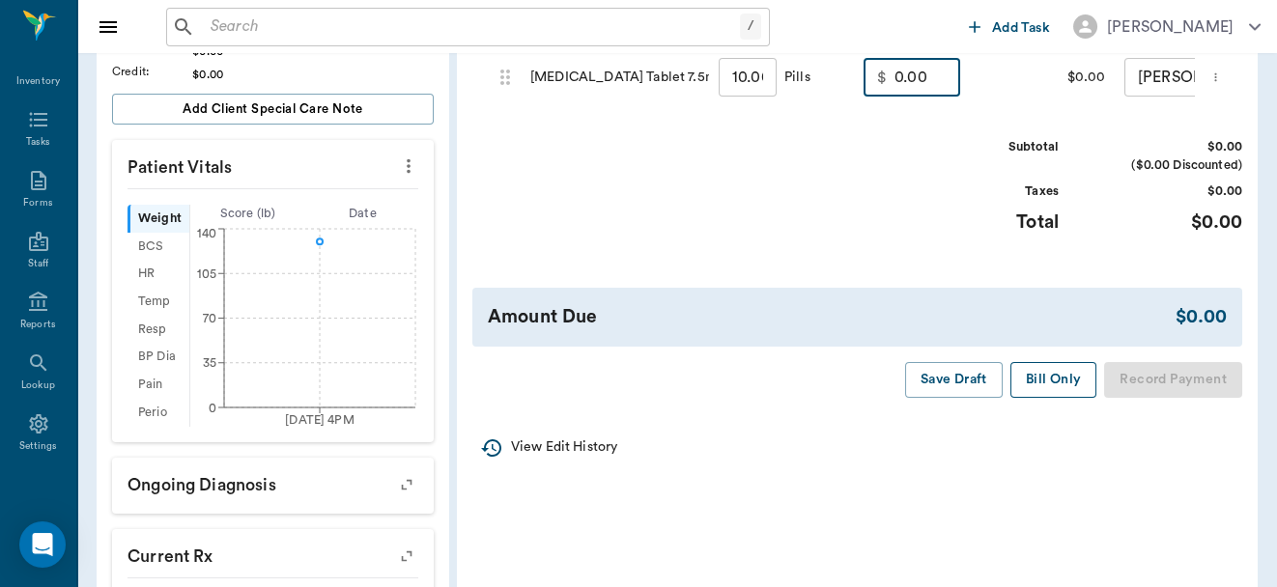
type input "0.00"
click at [1049, 383] on button "Bill Only" at bounding box center [1054, 380] width 87 height 36
click at [1049, 383] on div "Save Draft Bill Only Record Payment" at bounding box center [1062, 380] width 360 height 36
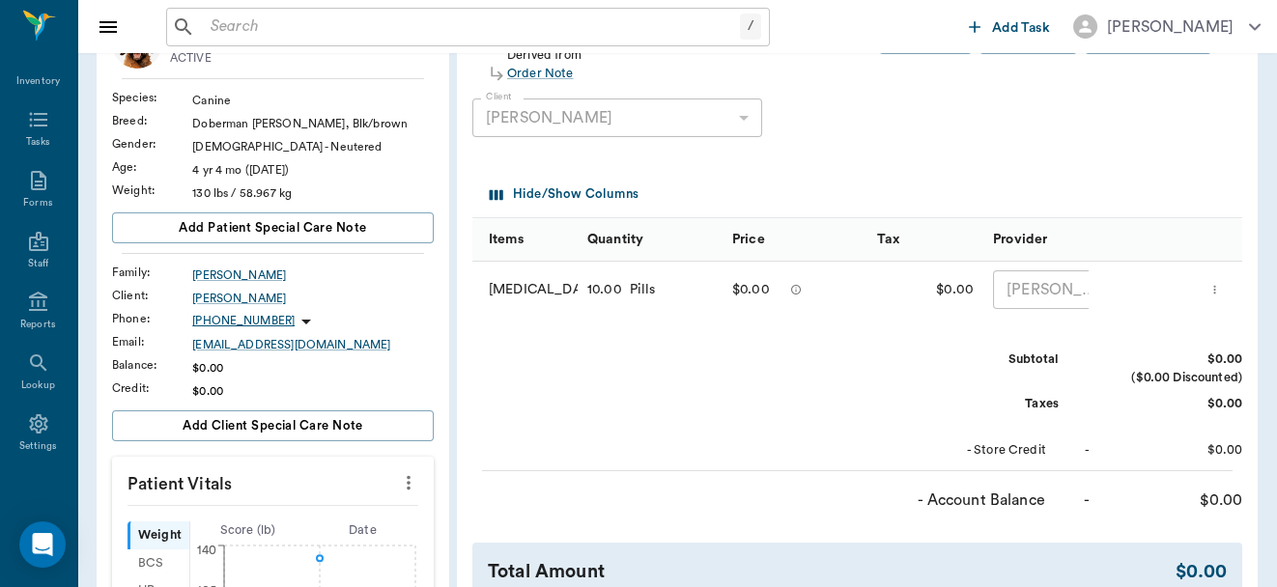
scroll to position [0, 0]
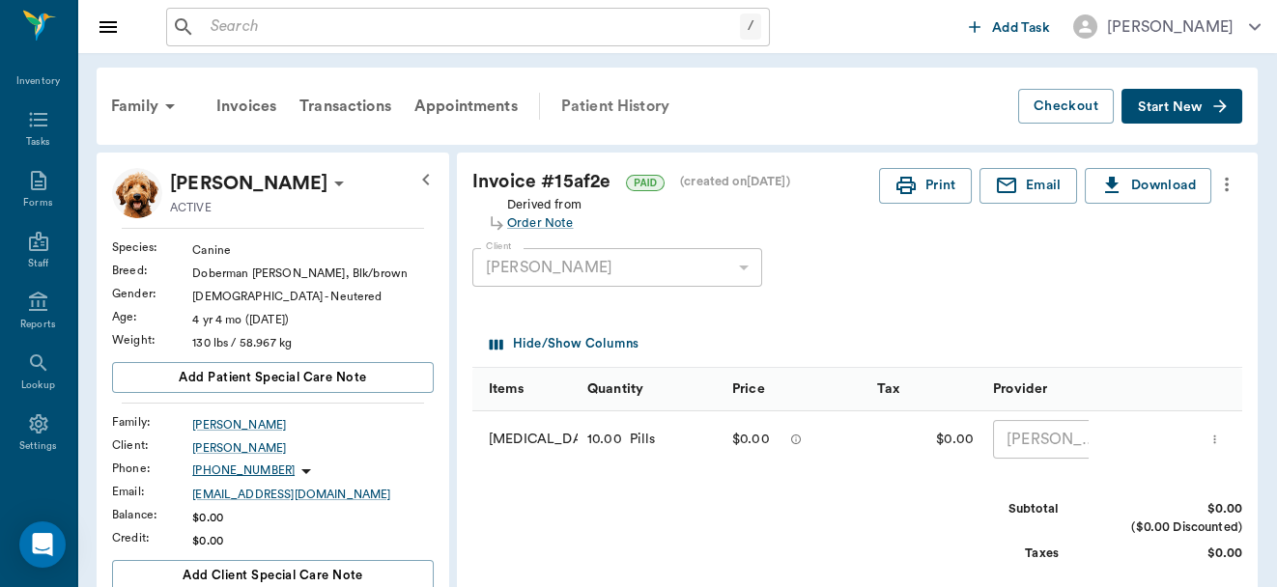
click at [601, 105] on div "Patient History" at bounding box center [615, 106] width 131 height 46
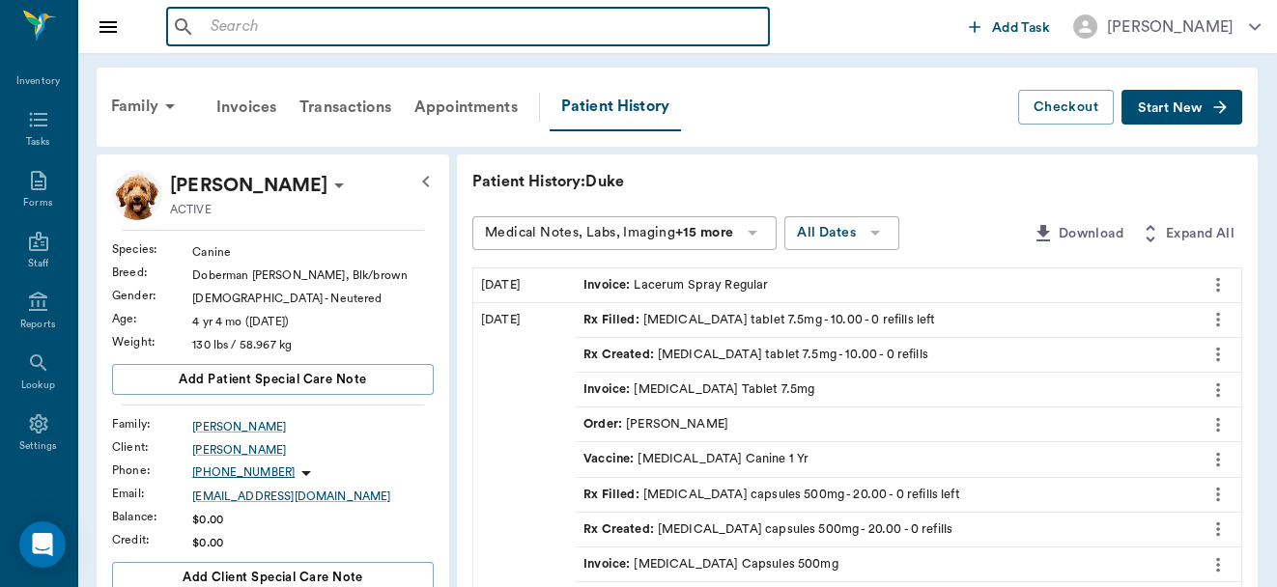
click at [278, 29] on input "text" at bounding box center [482, 27] width 558 height 27
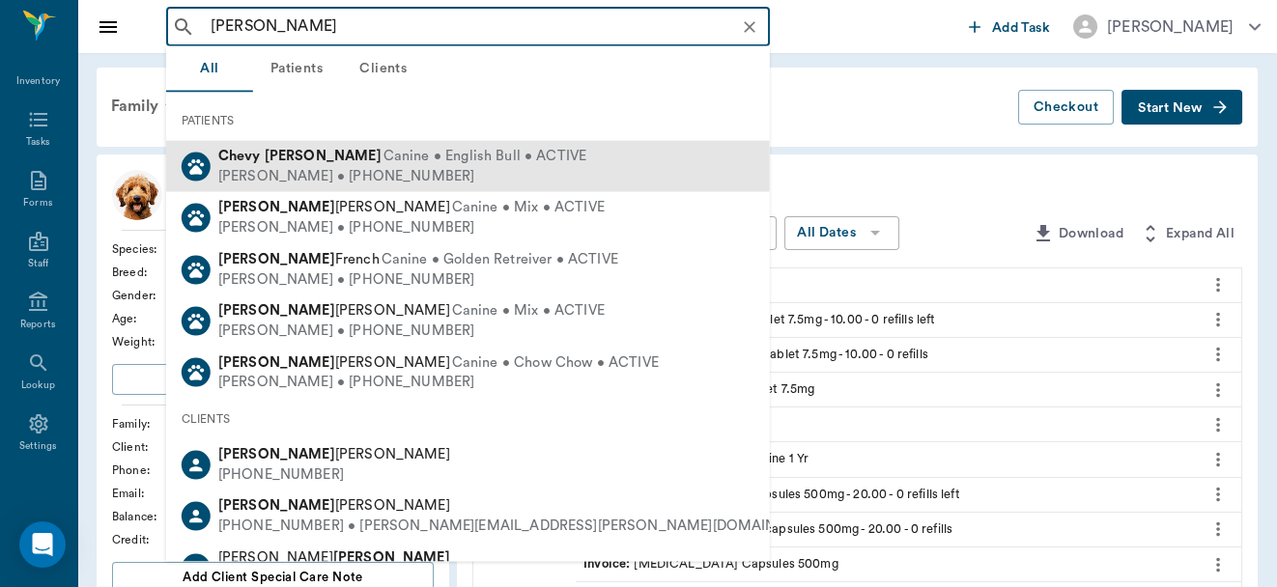
click at [305, 158] on b "Parker" at bounding box center [323, 156] width 117 height 14
type input "chevy parker"
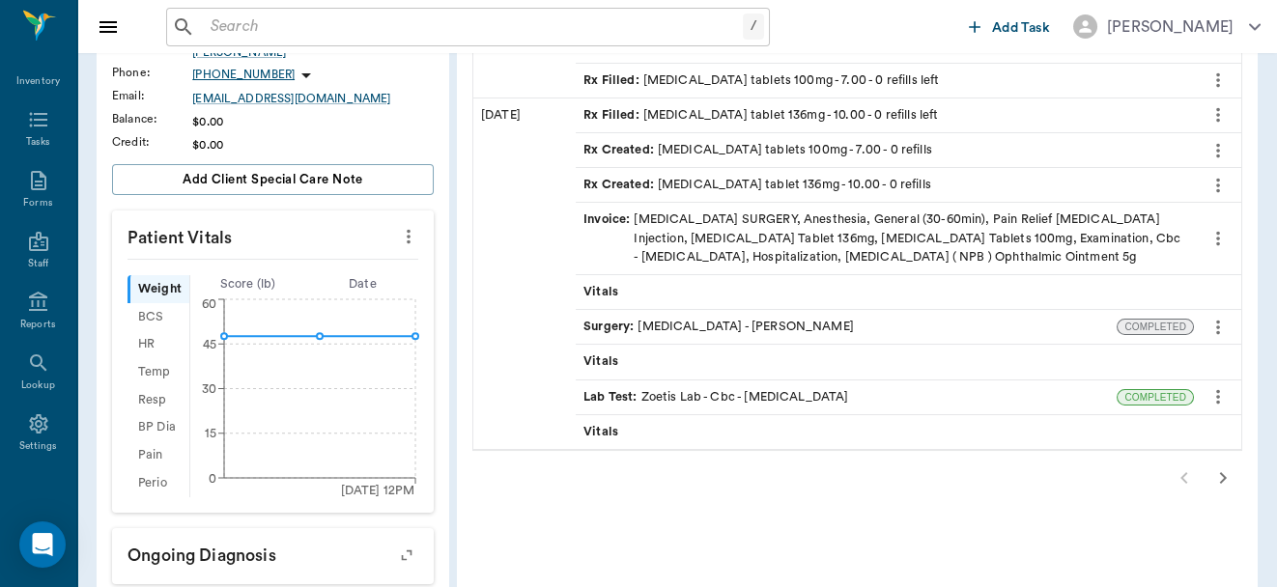
scroll to position [442, 0]
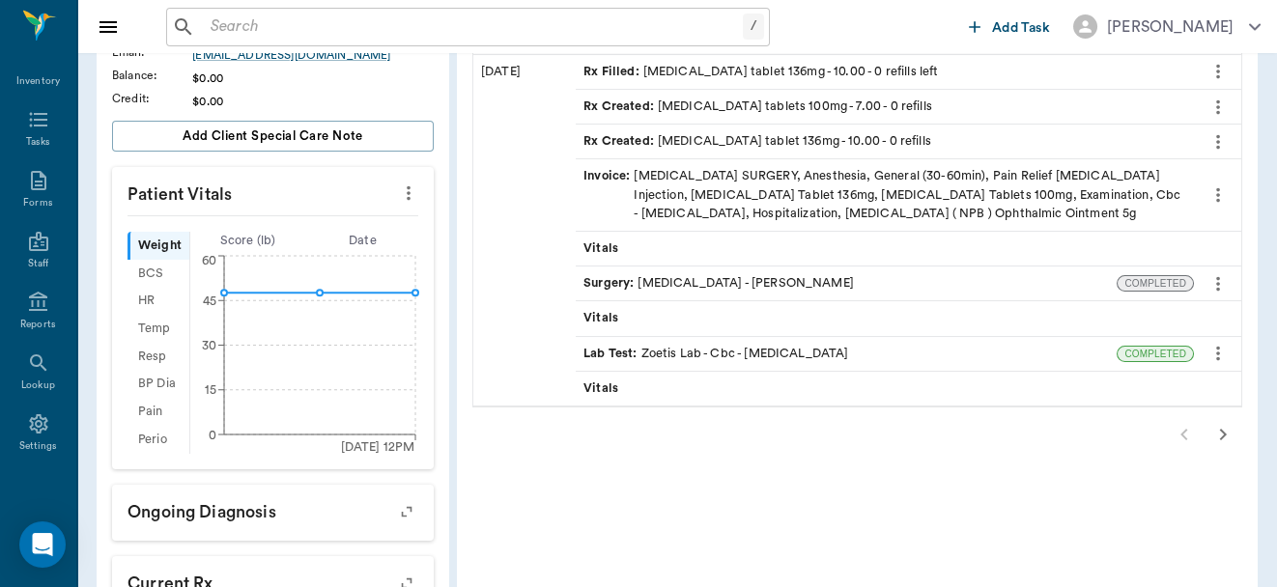
click at [1224, 431] on icon "button" at bounding box center [1223, 435] width 7 height 12
click at [1224, 431] on div "Patient History: Chevy Medical Notes, Labs, Imaging +15 more All Dates Download…" at bounding box center [857, 346] width 801 height 1266
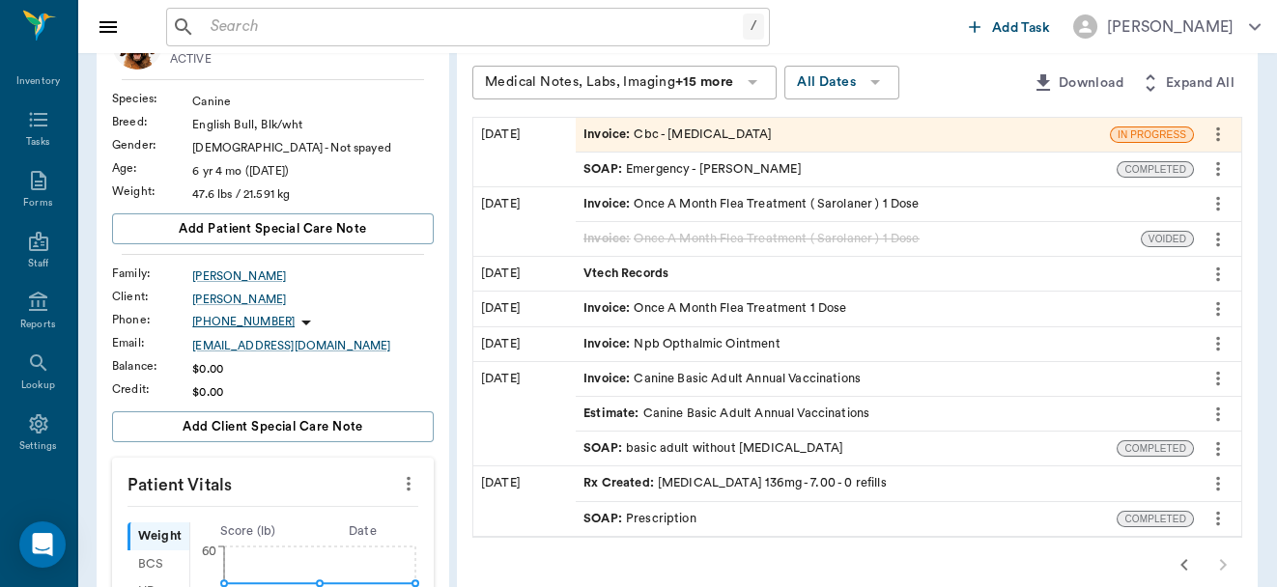
scroll to position [95, 0]
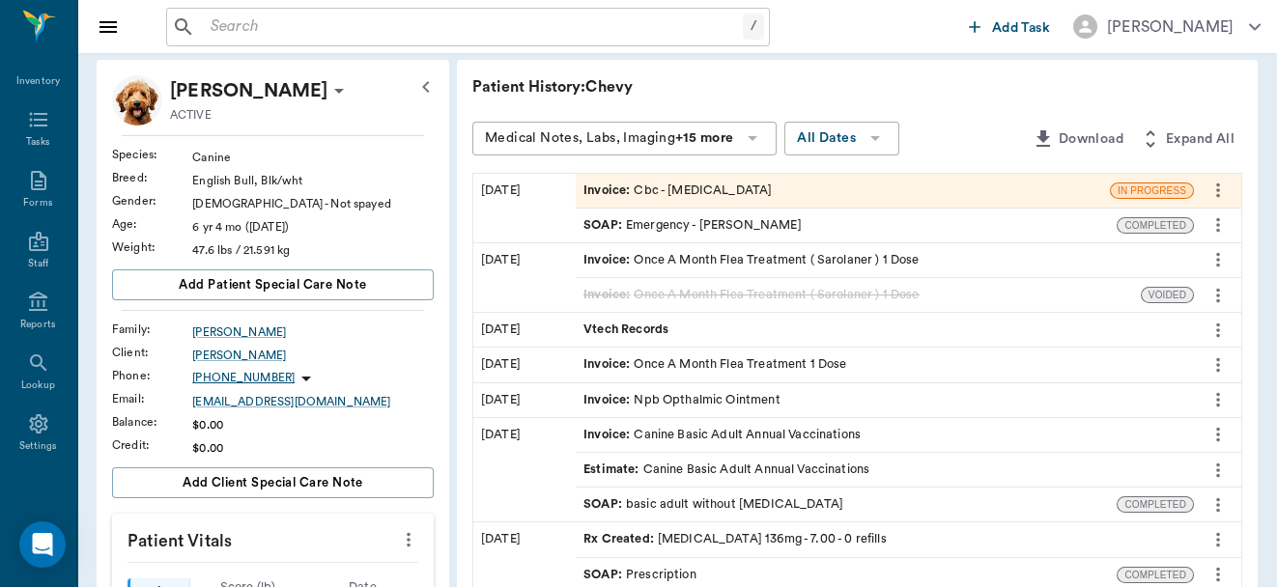
click at [917, 186] on div "Invoice : Cbc - Complete Blood Count" at bounding box center [843, 191] width 534 height 34
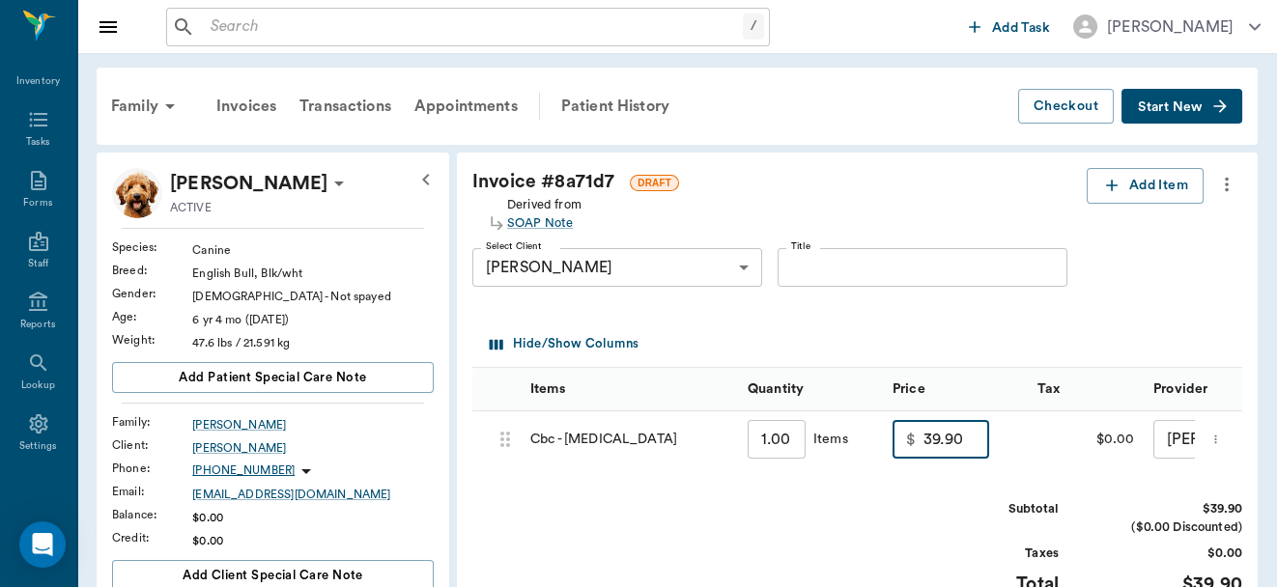
click at [964, 443] on input "39.90" at bounding box center [957, 439] width 66 height 39
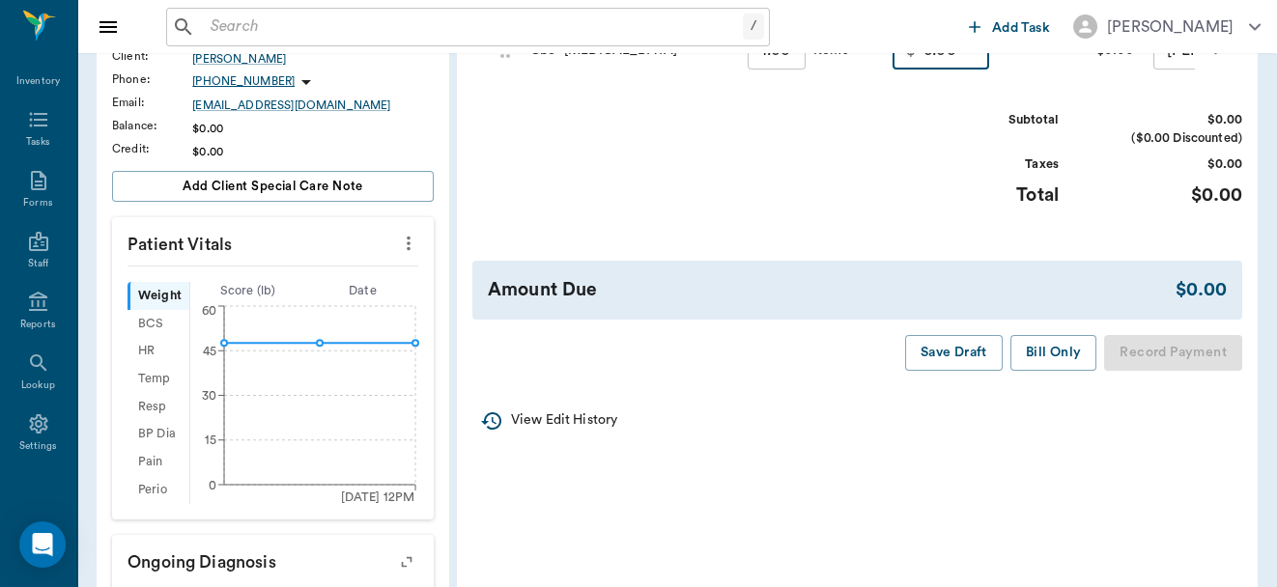
scroll to position [400, 0]
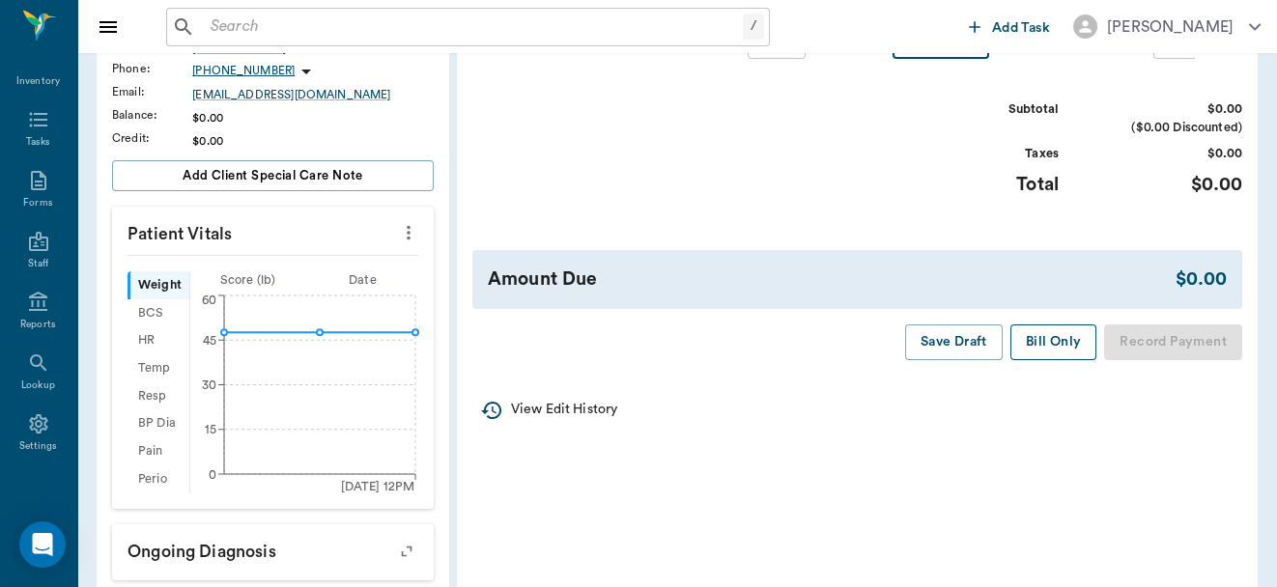
type input "0.00"
click at [1048, 350] on button "Bill Only" at bounding box center [1054, 343] width 87 height 36
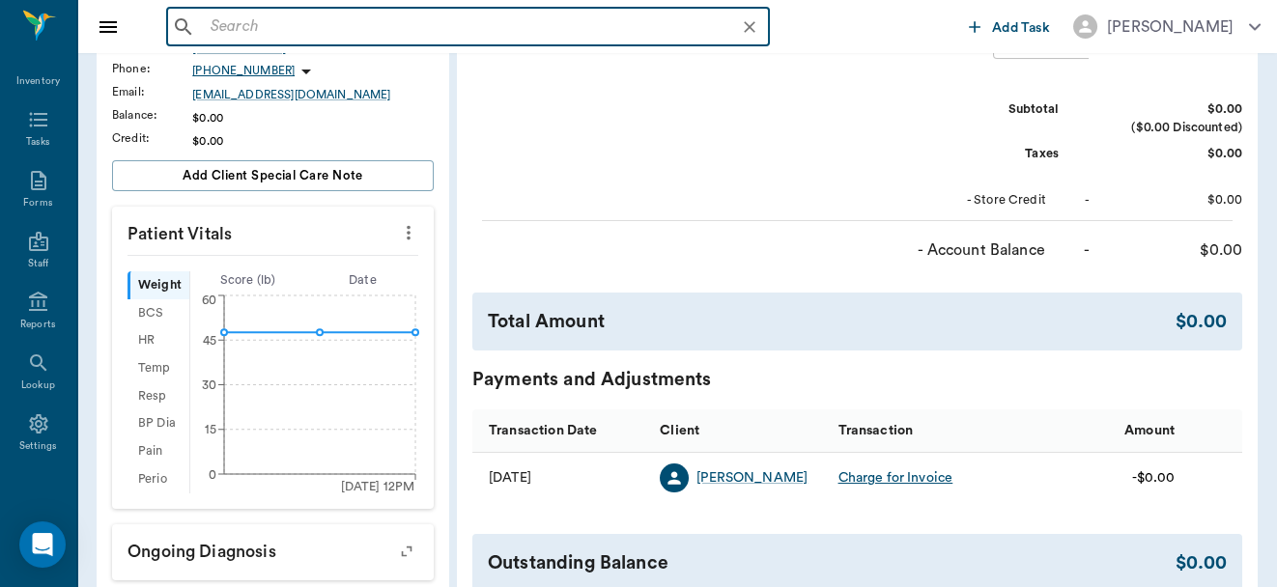
click at [360, 26] on input "text" at bounding box center [483, 27] width 561 height 27
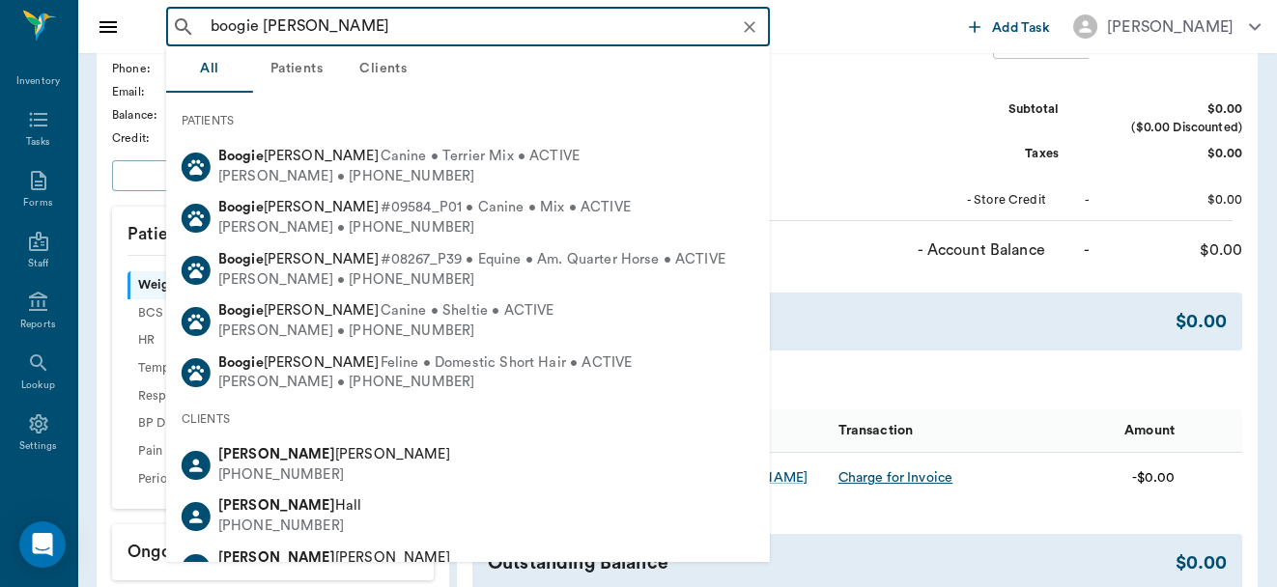
click at [262, 24] on input "boogie daniel" at bounding box center [483, 27] width 561 height 27
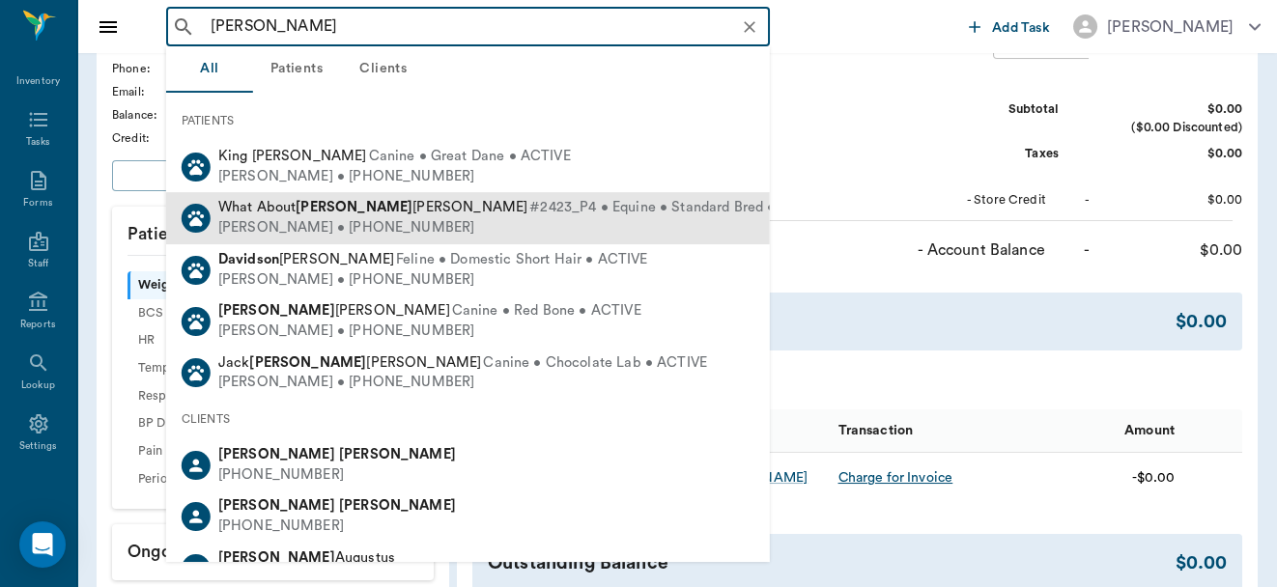
drag, startPoint x: 262, startPoint y: 24, endPoint x: 303, endPoint y: 211, distance: 191.0
click at [303, 211] on body "david daniel ​ Add Task Dr. Bert Ellsworth Nectar Messages Appts Labs Imaging I…" at bounding box center [638, 320] width 1277 height 1441
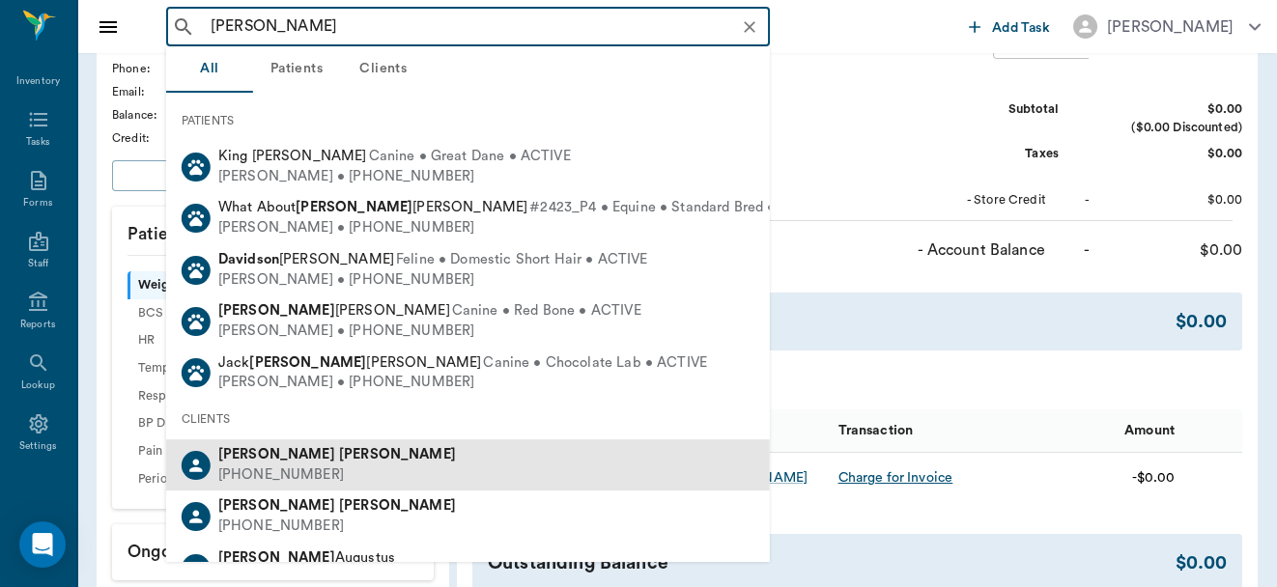
click at [299, 462] on div "David Daniel" at bounding box center [337, 455] width 238 height 20
type input "david daniel"
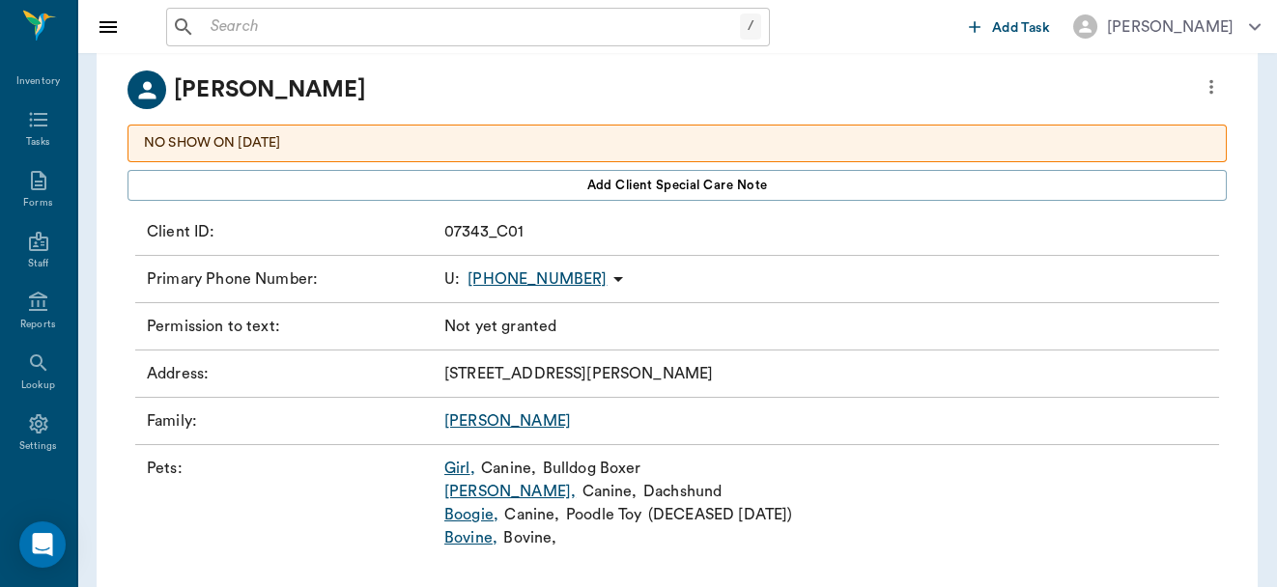
scroll to position [140, 0]
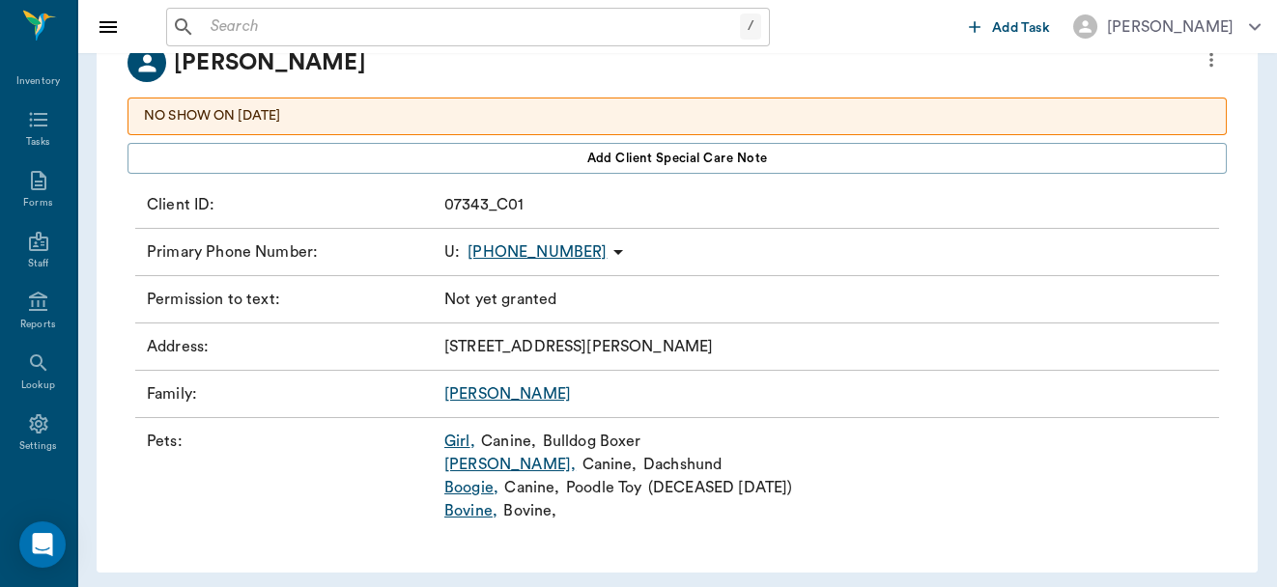
click at [475, 486] on link "Boogie ," at bounding box center [471, 487] width 54 height 23
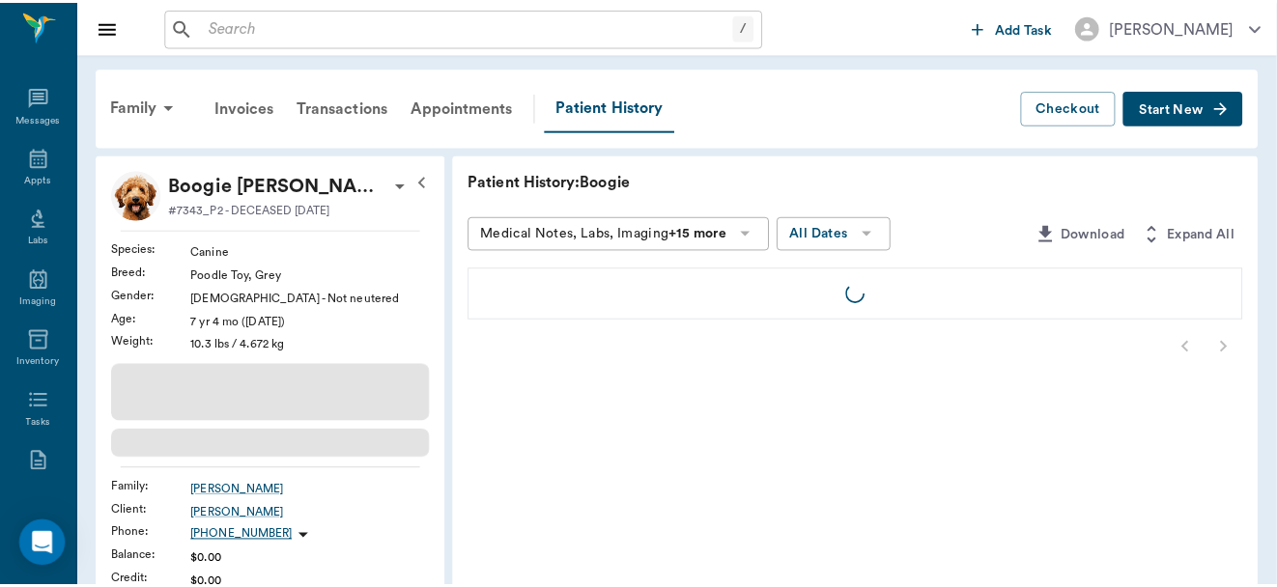
scroll to position [281, 0]
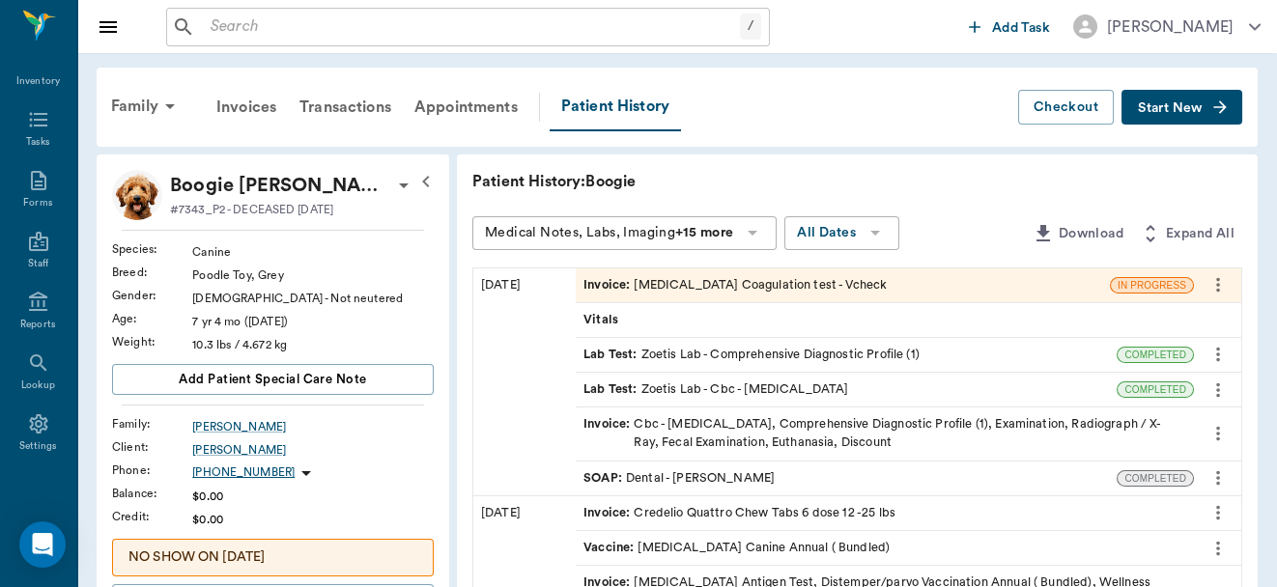
click at [922, 288] on div "Invoice : D - Dimer Coagulation test - Vcheck" at bounding box center [843, 286] width 534 height 34
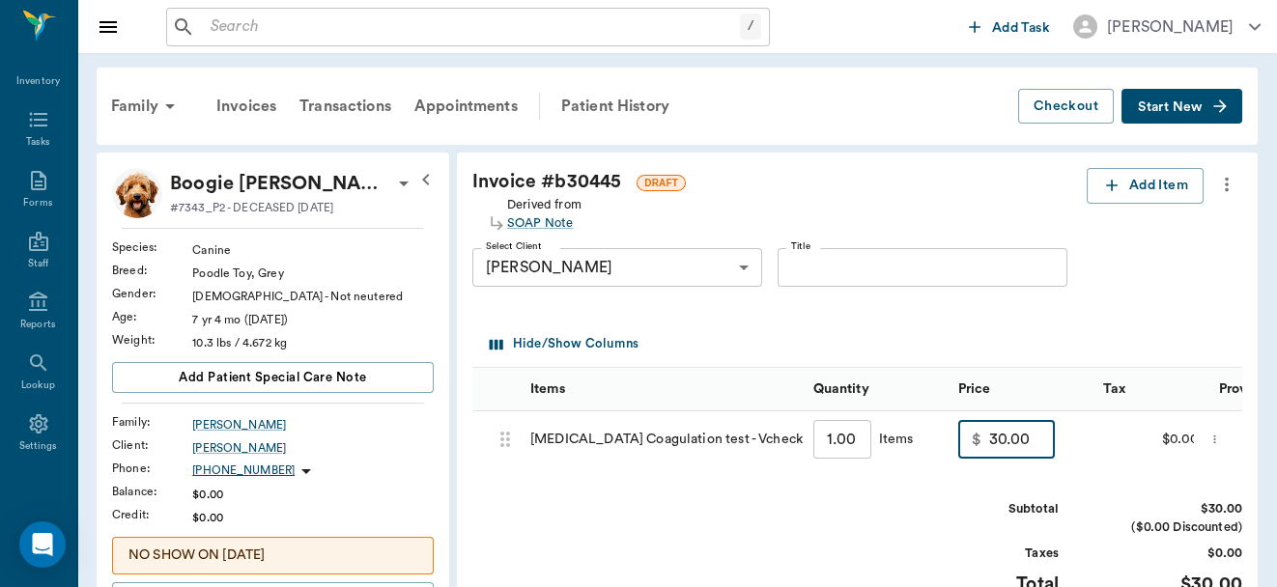
click at [1028, 443] on input "30.00" at bounding box center [1022, 439] width 66 height 39
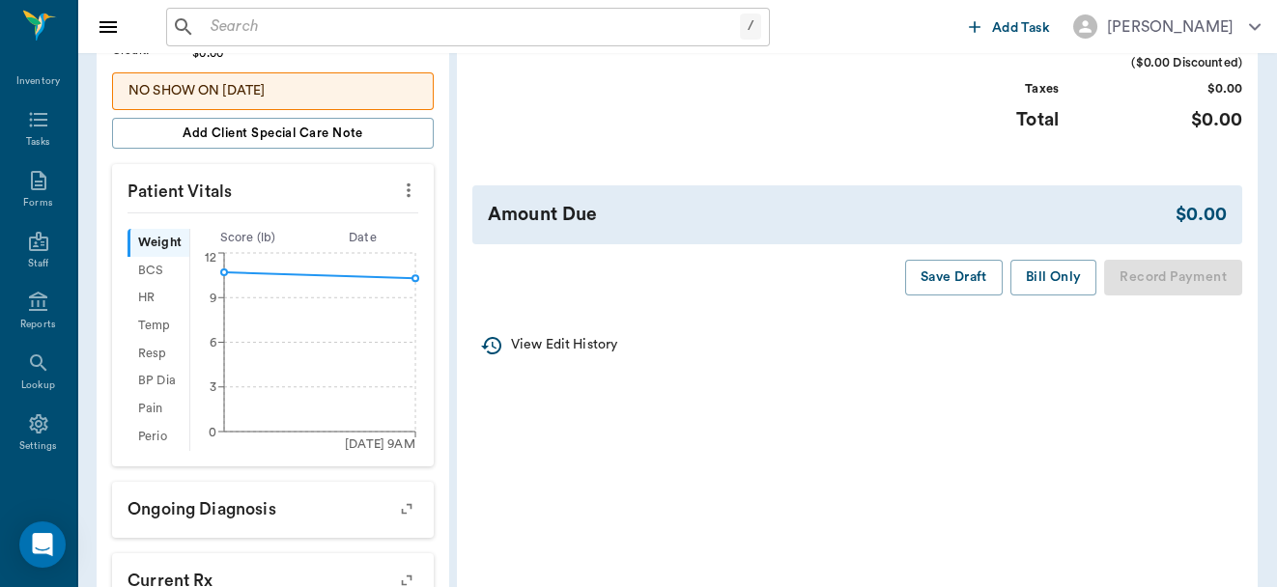
scroll to position [478, 0]
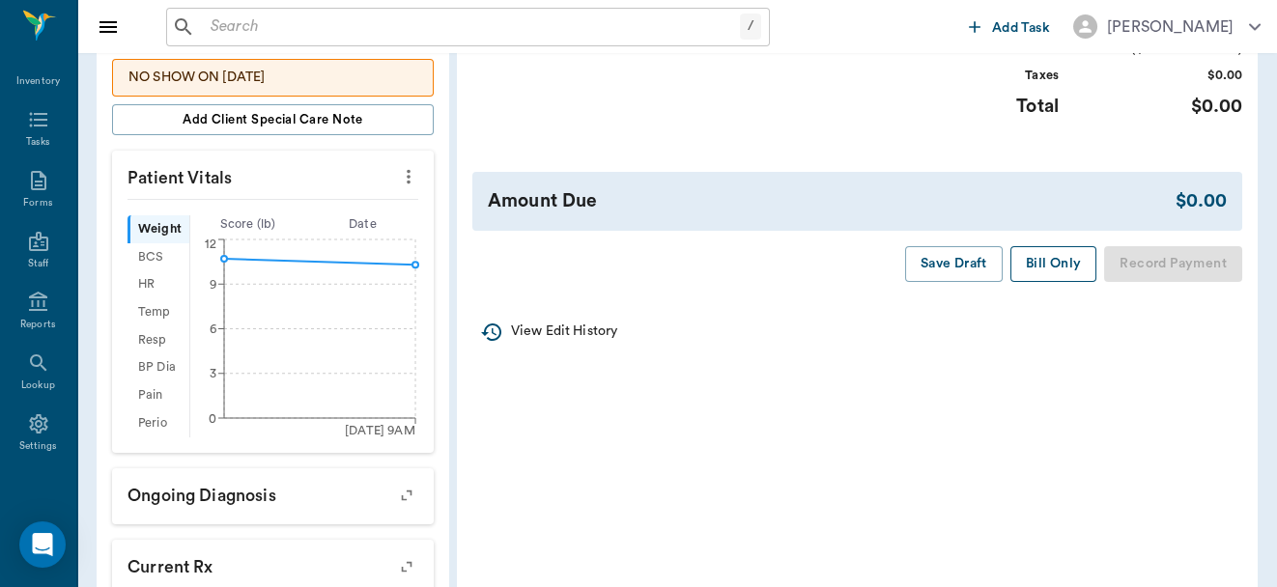
type input "0.00"
click at [1047, 272] on button "Bill Only" at bounding box center [1054, 264] width 87 height 36
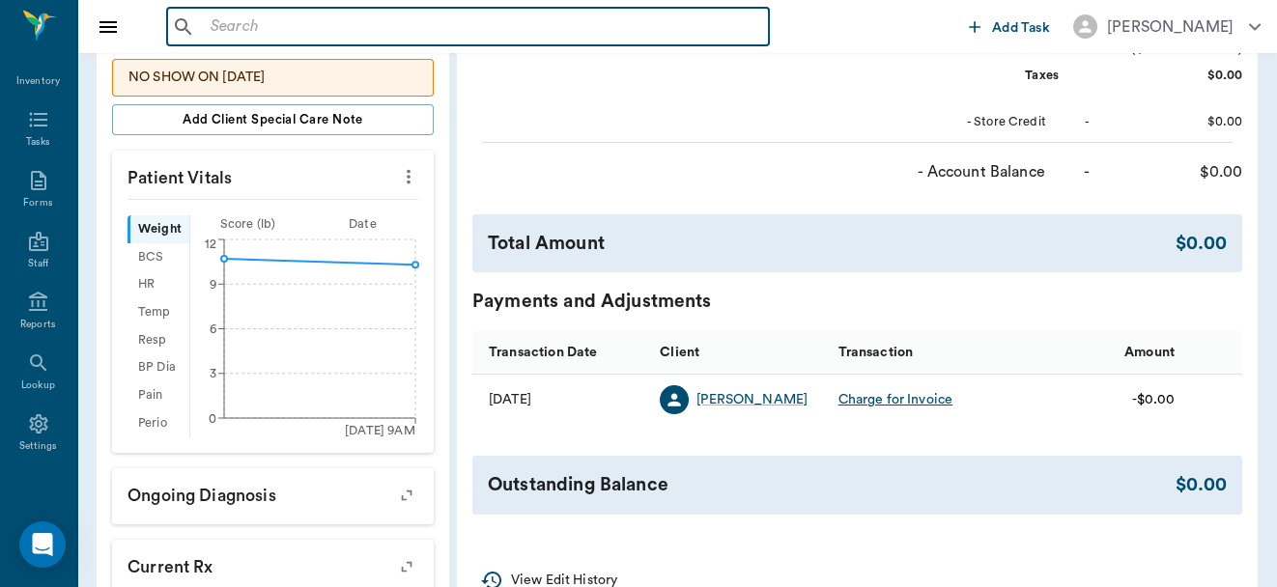
click at [438, 32] on input "text" at bounding box center [482, 27] width 558 height 27
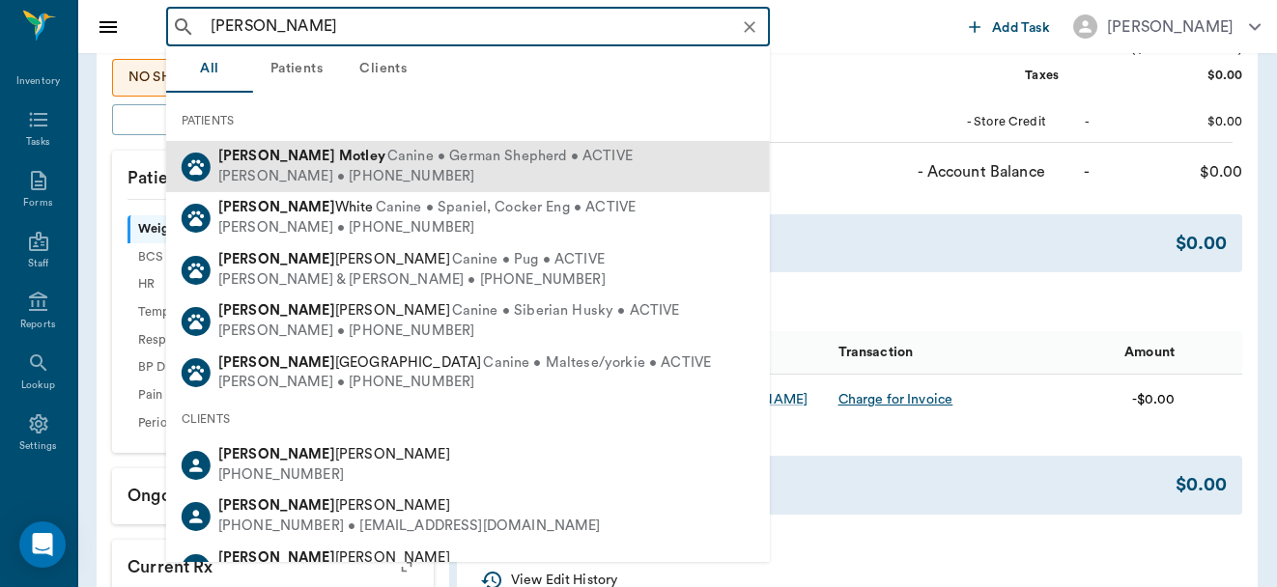
click at [476, 160] on span "Canine • German Shepherd • ACTIVE" at bounding box center [509, 157] width 245 height 20
type input "bailey motley"
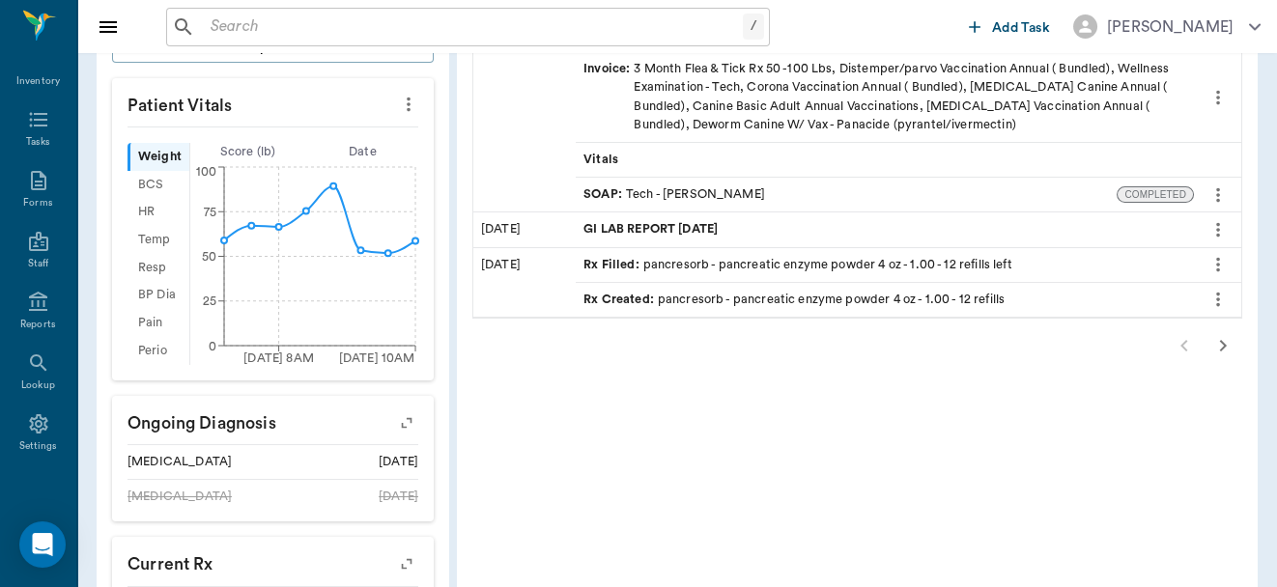
scroll to position [547, 0]
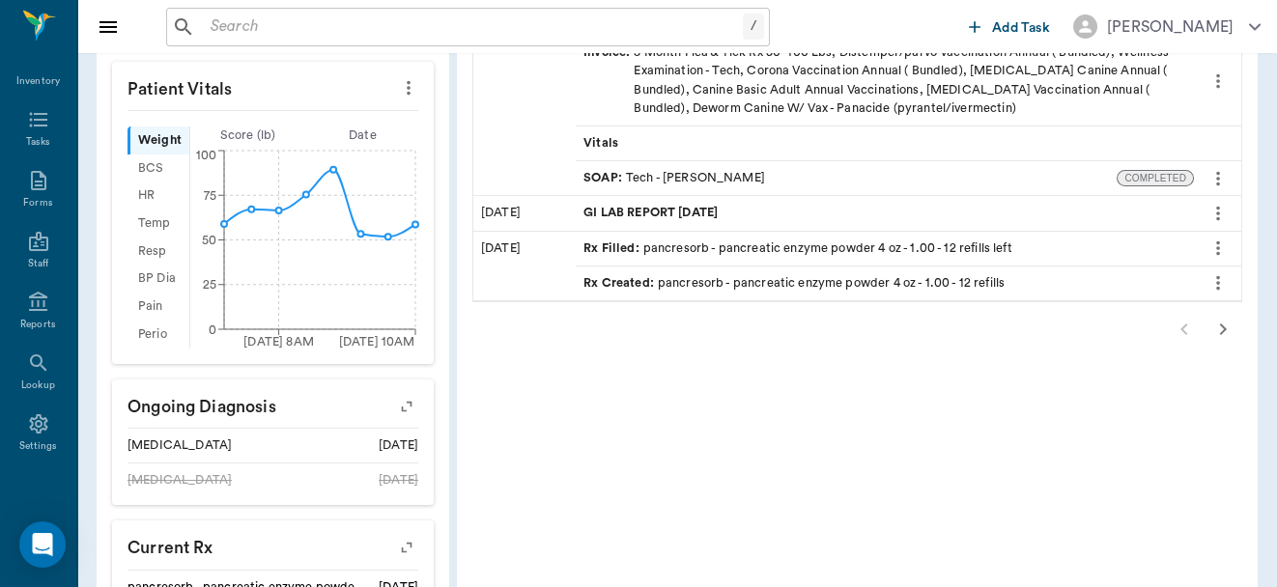
click at [1219, 323] on icon "button" at bounding box center [1223, 329] width 23 height 23
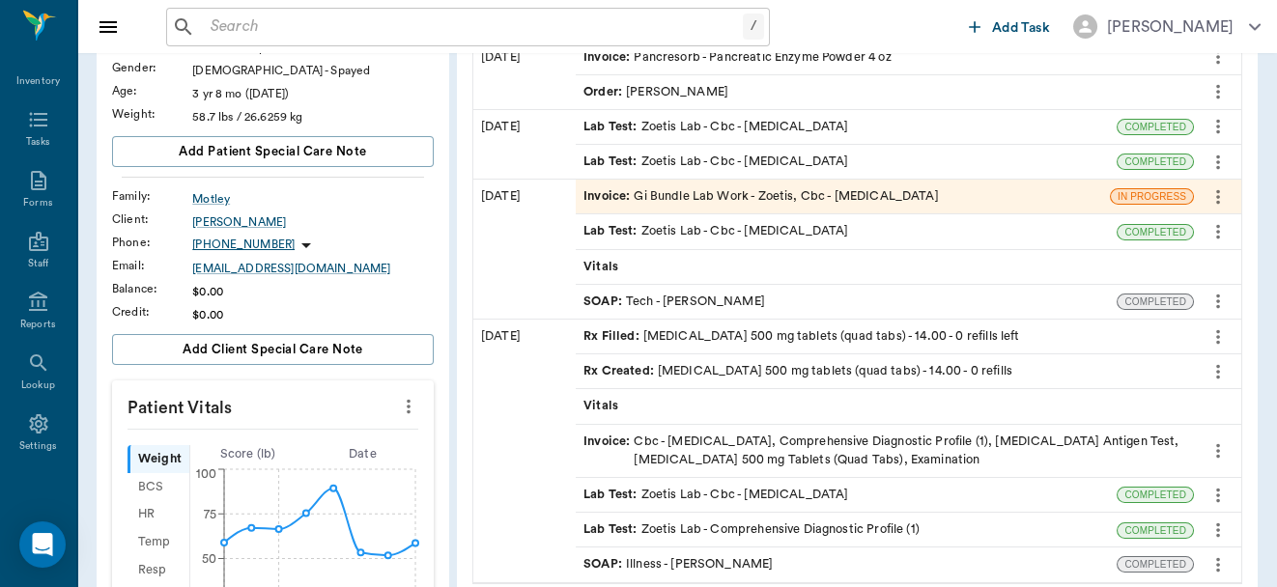
scroll to position [248, 0]
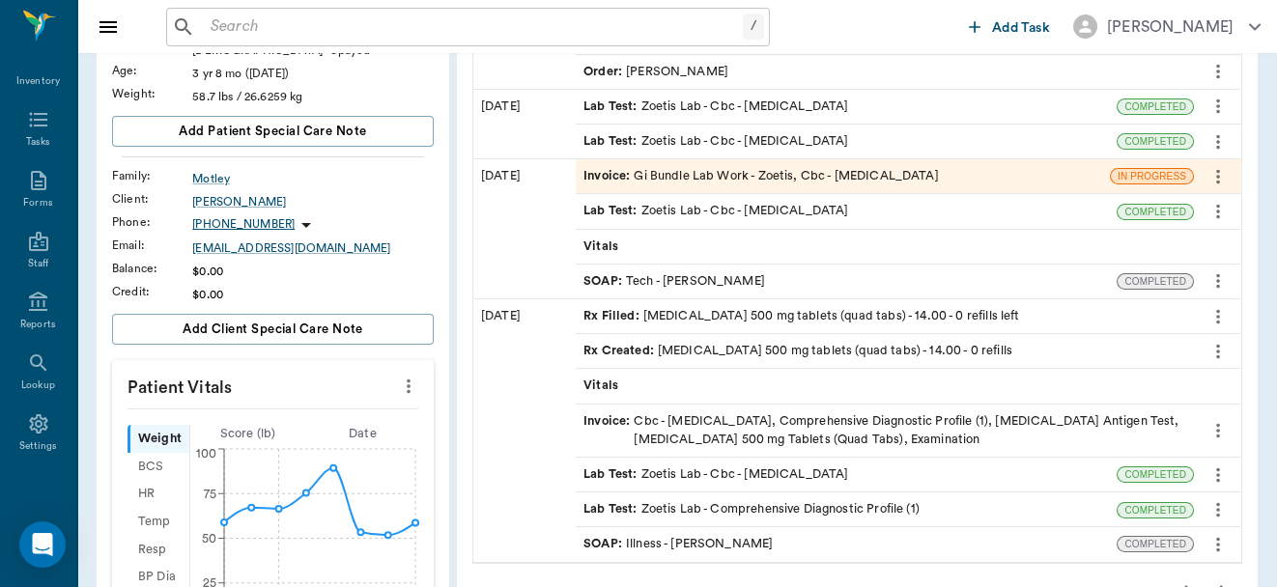
click at [696, 279] on div "SOAP : Tech - Hunter Graves" at bounding box center [675, 281] width 182 height 18
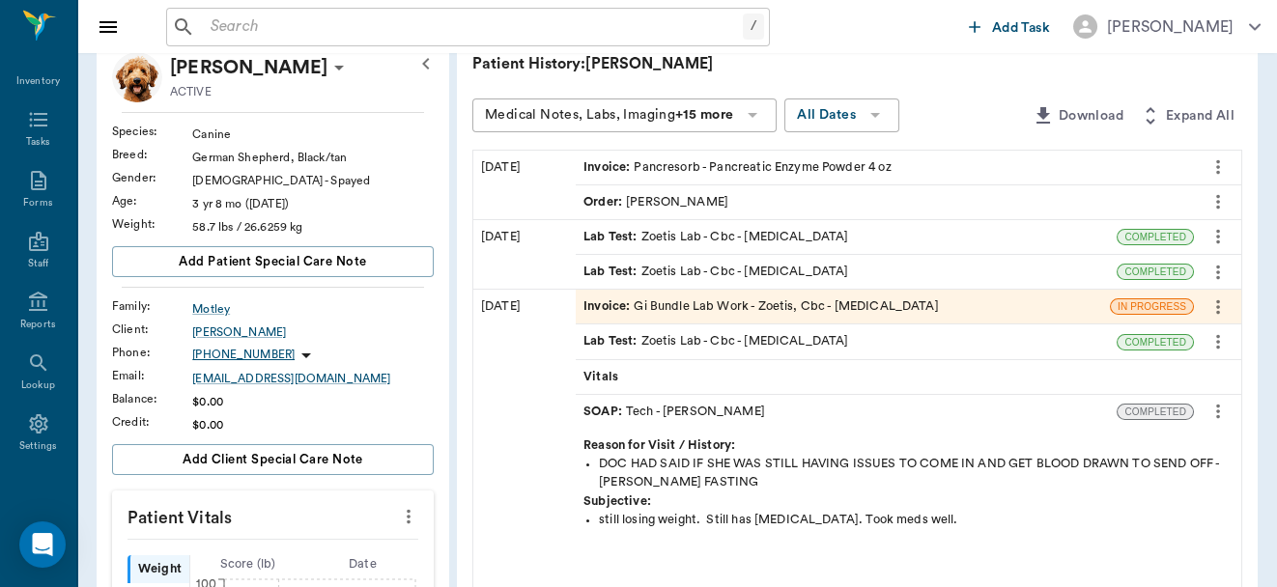
scroll to position [113, 0]
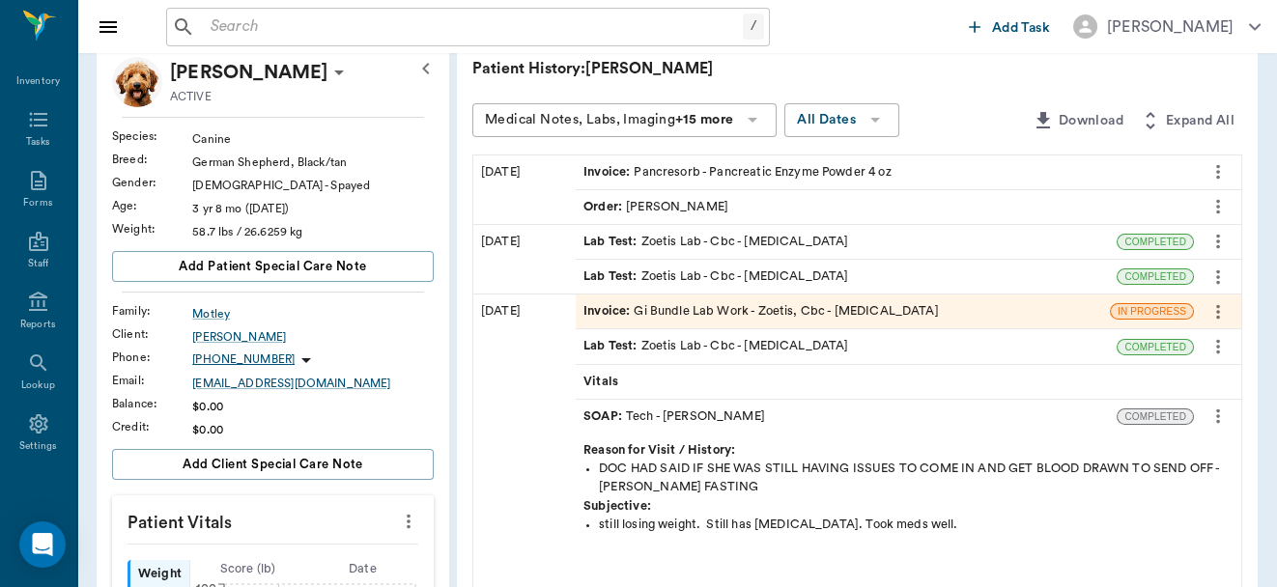
click at [670, 207] on div "Order : Dr. Bert Ellsworth" at bounding box center [656, 207] width 145 height 18
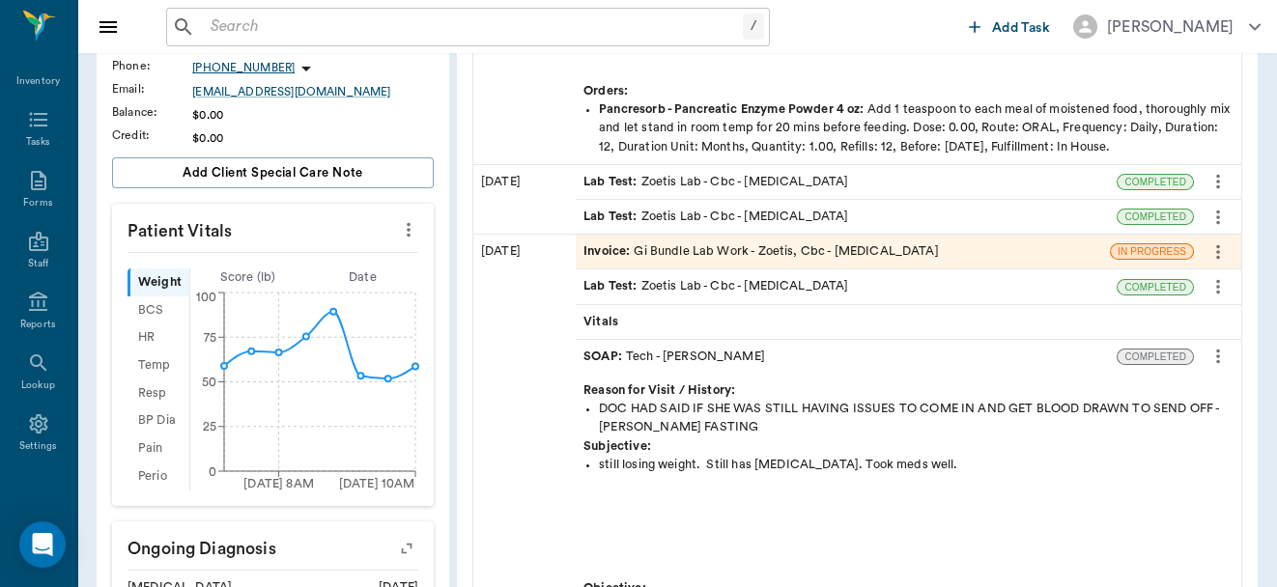
scroll to position [398, 0]
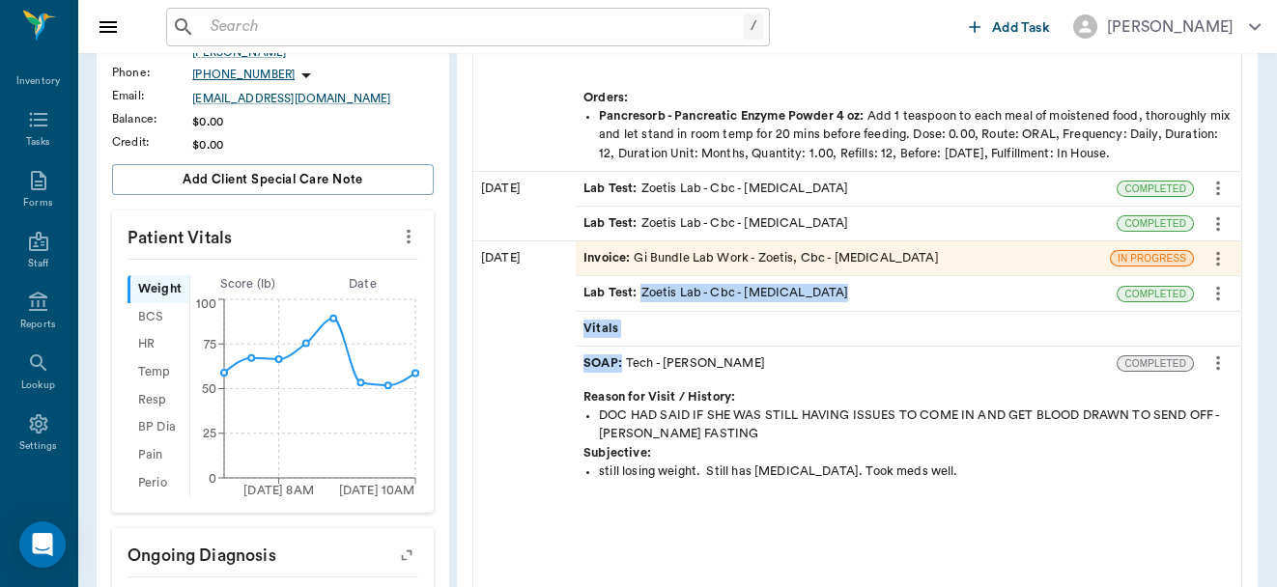
drag, startPoint x: 1037, startPoint y: 355, endPoint x: 943, endPoint y: 276, distance: 122.1
click at [943, 276] on div "Invoice : Gi Bundle Lab Work - Zoetis, Cbc - Complete Blood Count IN PROGRESS L…" at bounding box center [909, 554] width 666 height 624
click at [519, 314] on div "07/07/25" at bounding box center [524, 554] width 102 height 624
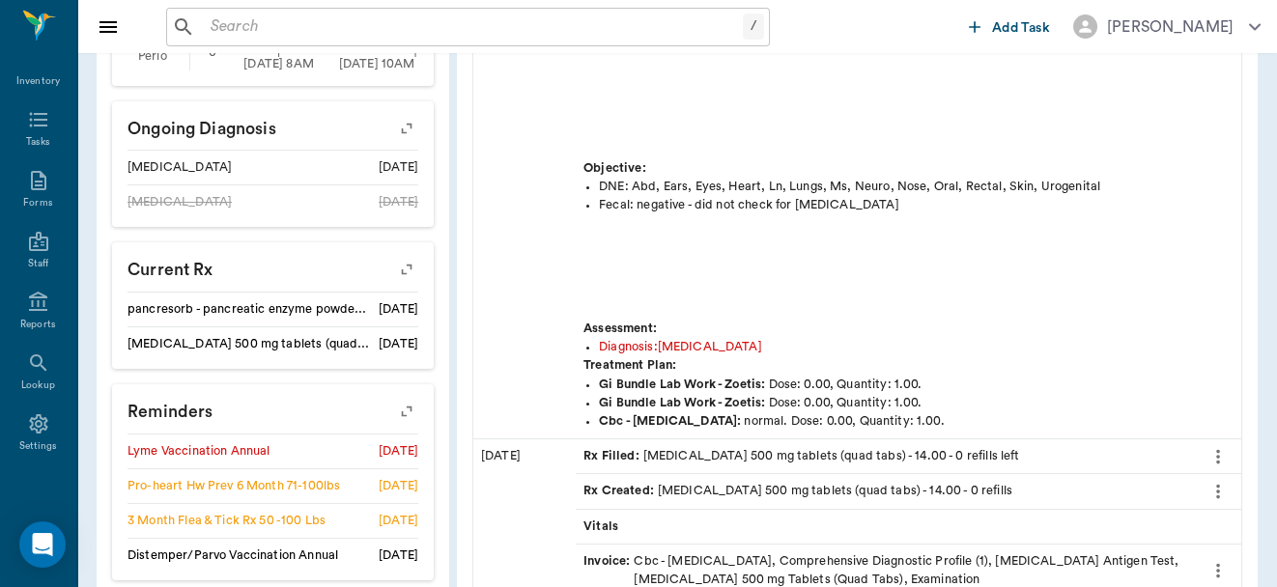
scroll to position [1022, 0]
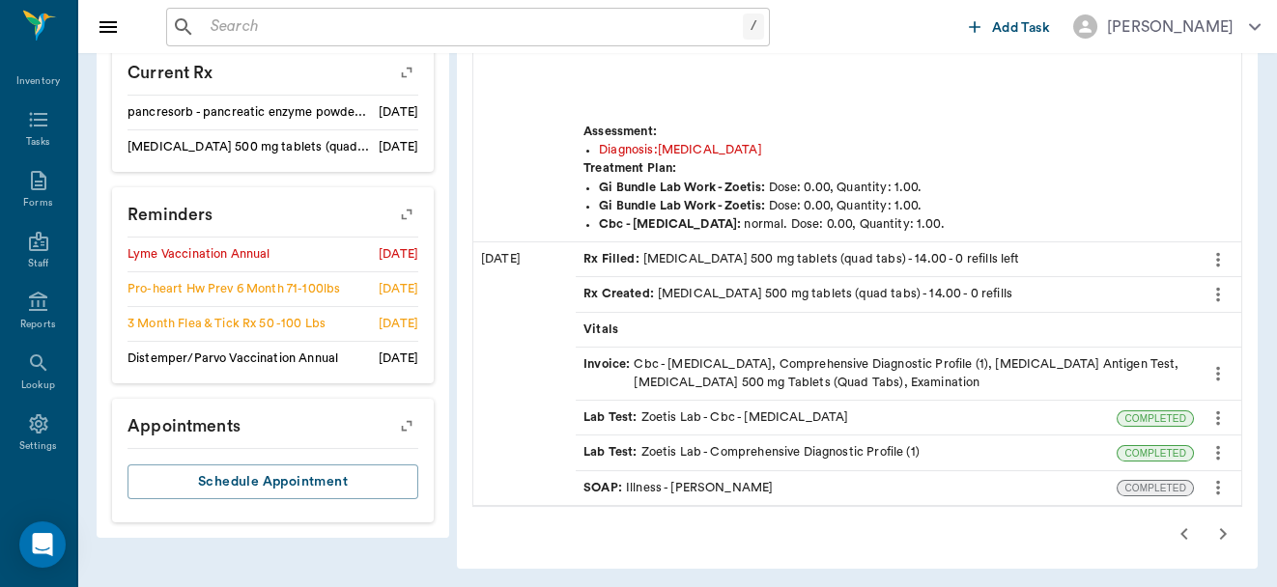
click at [1180, 529] on icon "button" at bounding box center [1184, 534] width 23 height 23
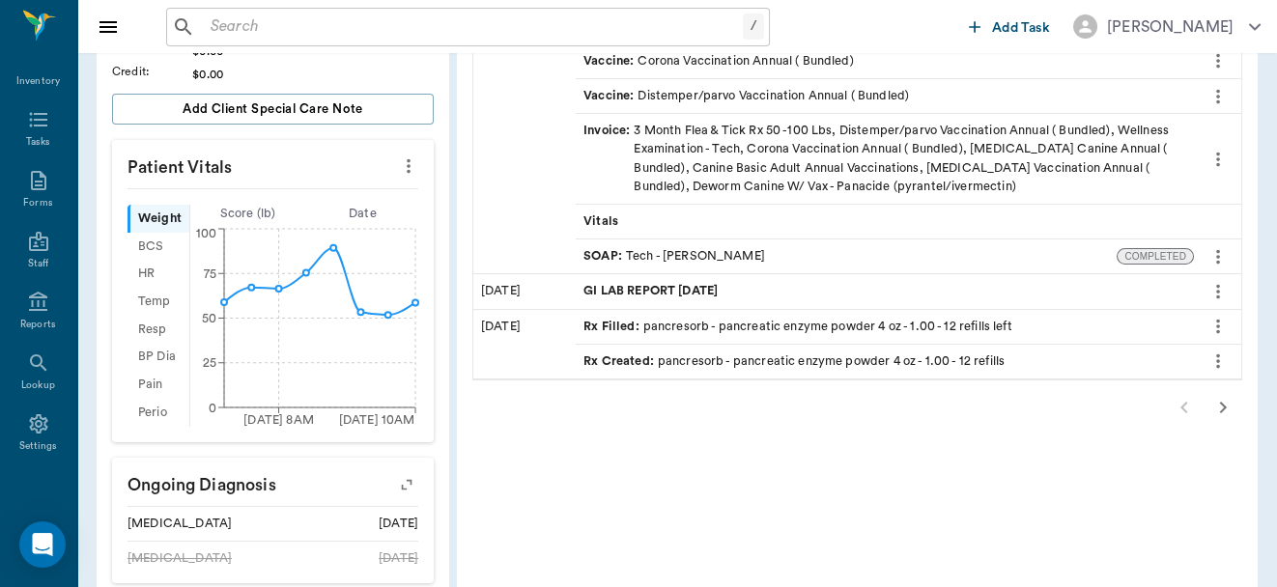
scroll to position [507, 0]
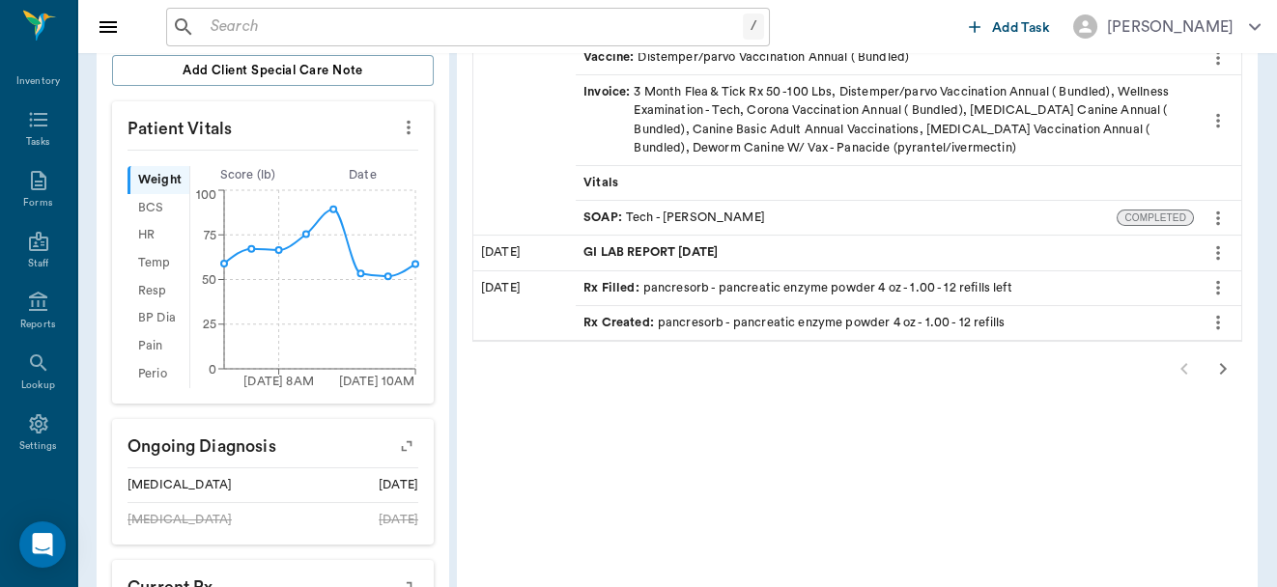
click at [1222, 363] on icon "button" at bounding box center [1223, 368] width 23 height 23
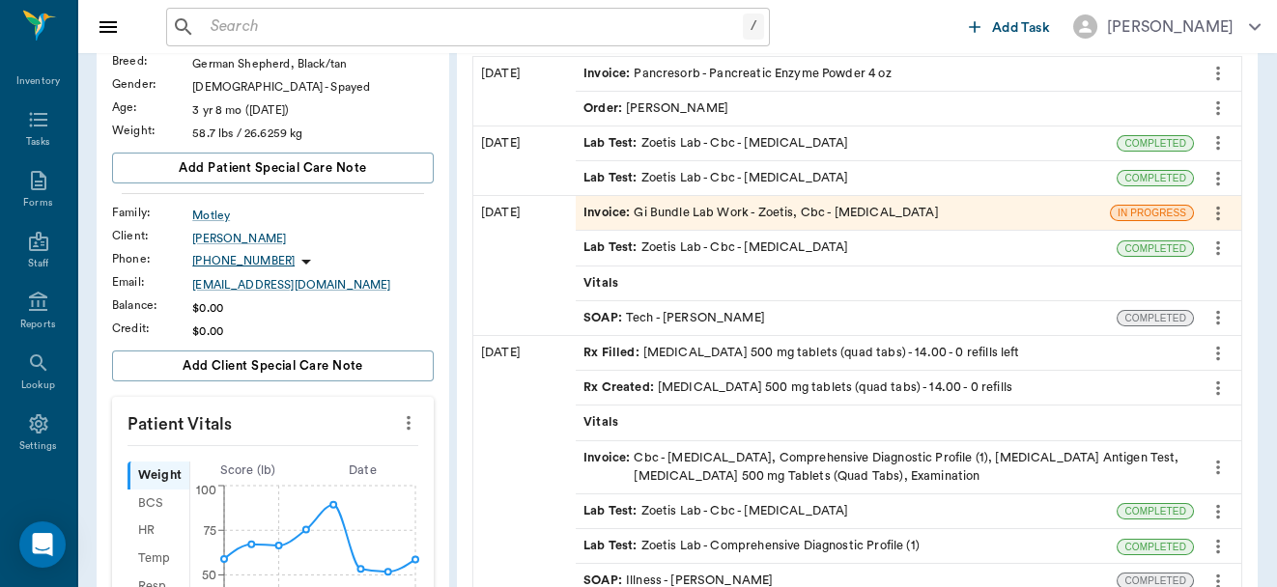
scroll to position [182, 0]
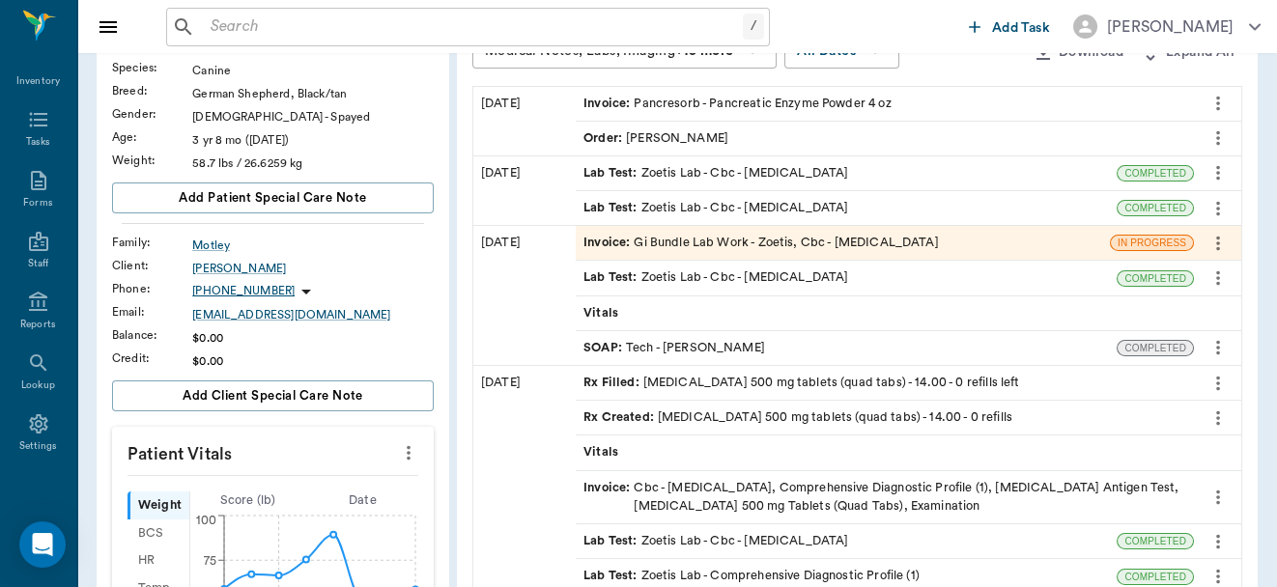
click at [1076, 243] on div "Invoice : Gi Bundle Lab Work - Zoetis, Cbc - Complete Blood Count" at bounding box center [843, 243] width 534 height 34
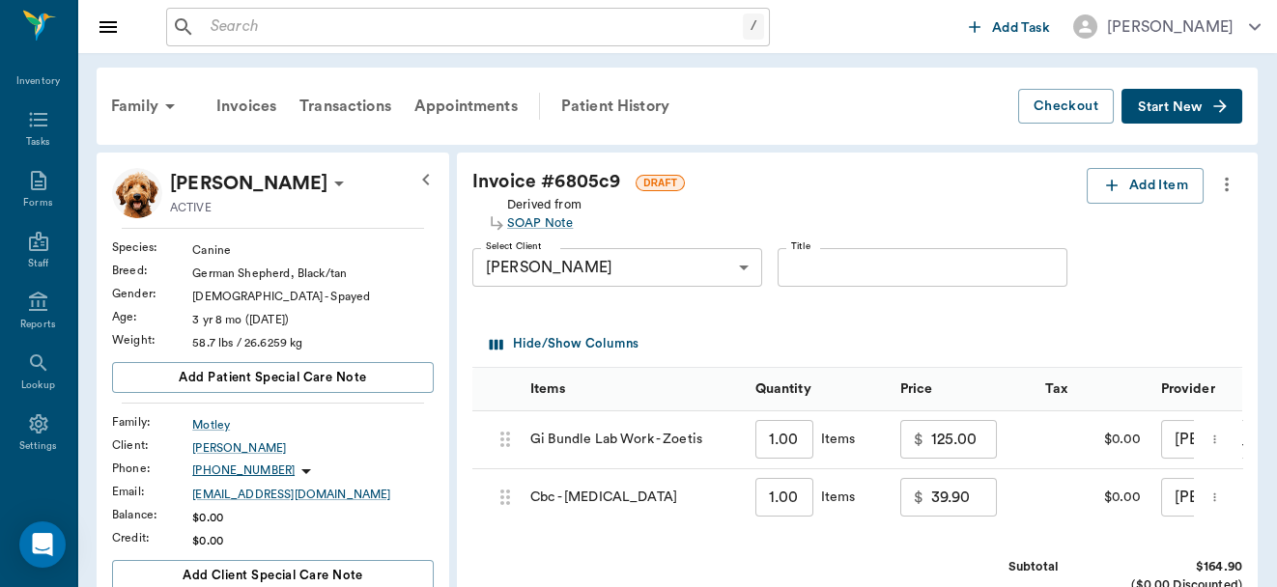
click at [1221, 496] on icon "more" at bounding box center [1215, 497] width 13 height 23
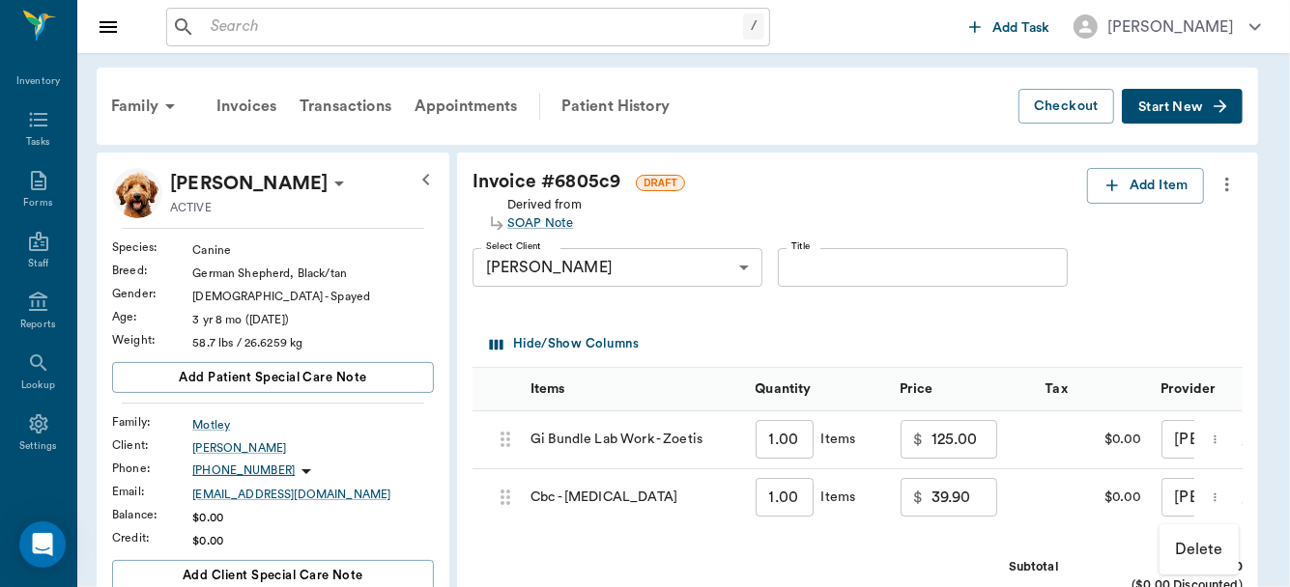
click at [1205, 548] on p "Delete" at bounding box center [1199, 549] width 48 height 23
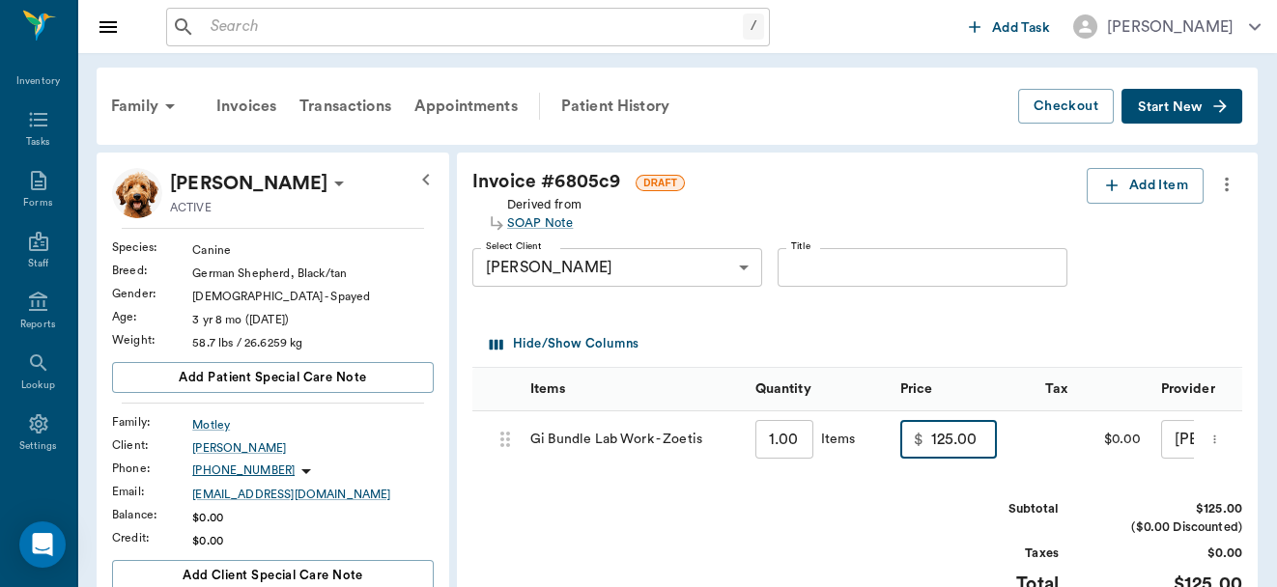
click at [986, 443] on input "125.00" at bounding box center [964, 439] width 66 height 39
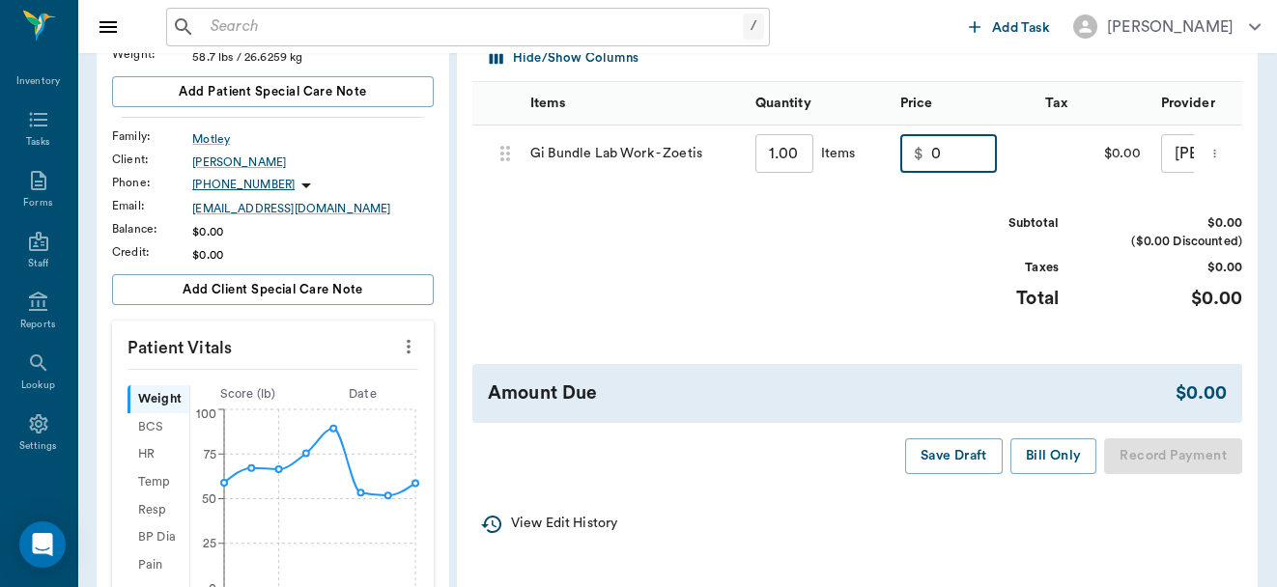
scroll to position [393, 0]
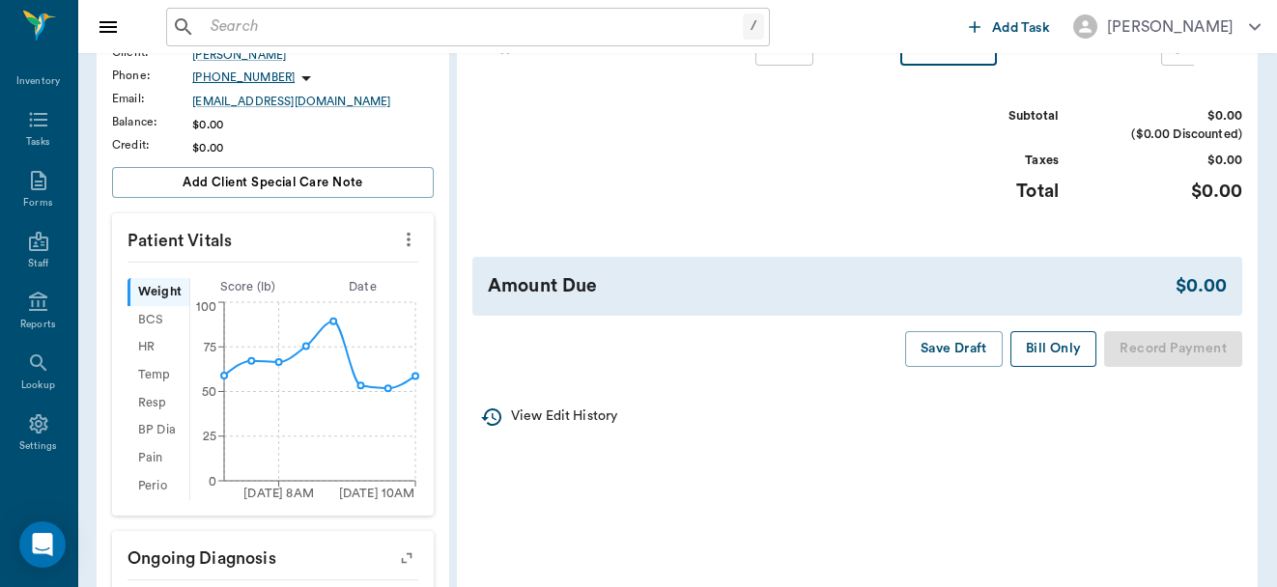
type input "0.00"
click at [1046, 367] on button "Bill Only" at bounding box center [1054, 349] width 87 height 36
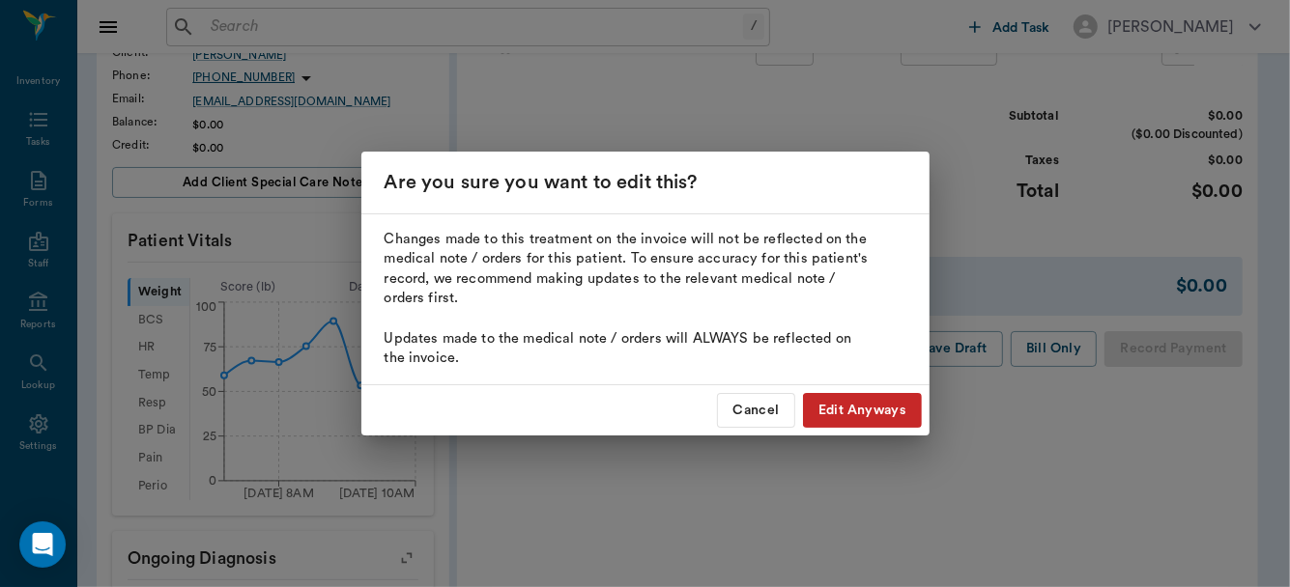
click at [835, 411] on button "Edit Anyways" at bounding box center [862, 411] width 119 height 36
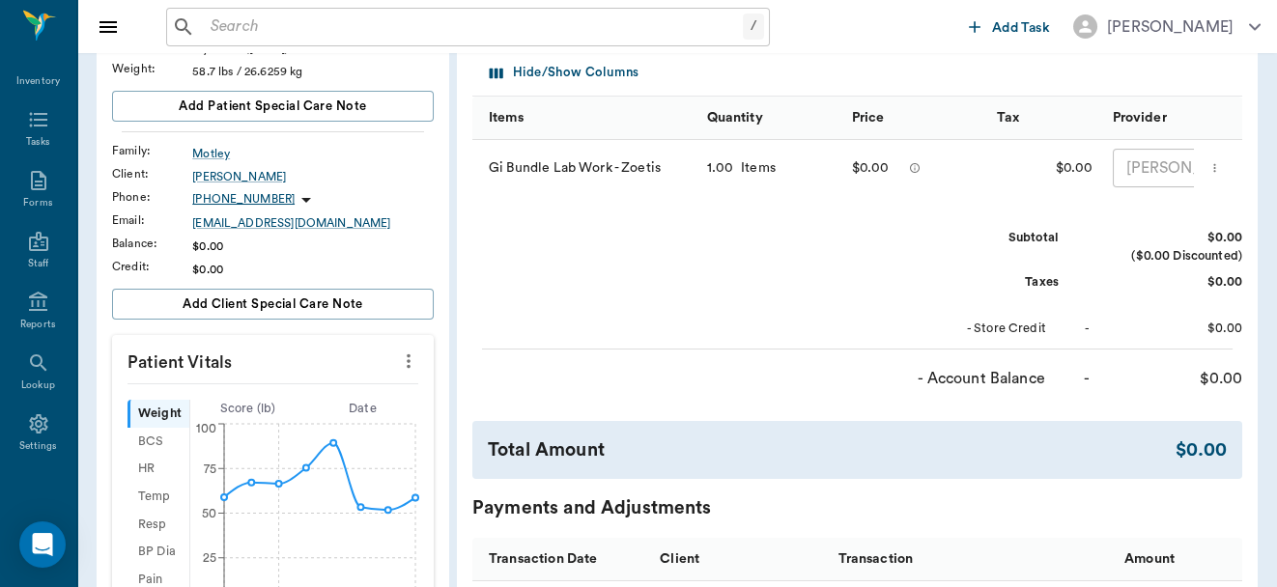
scroll to position [0, 0]
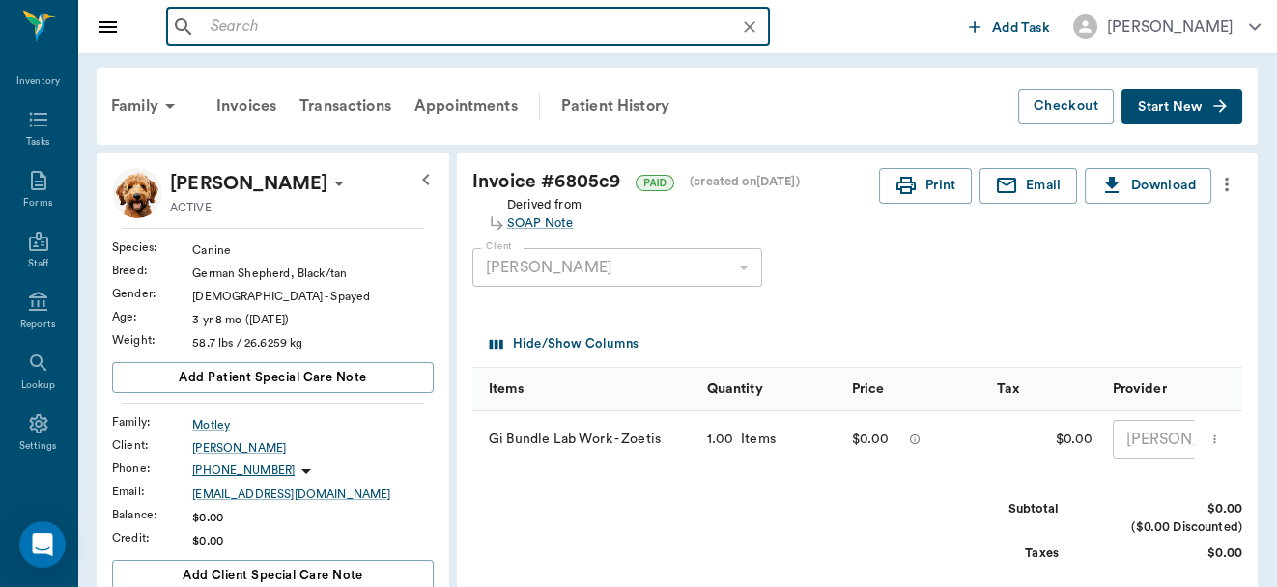
click at [434, 39] on input "text" at bounding box center [483, 27] width 561 height 27
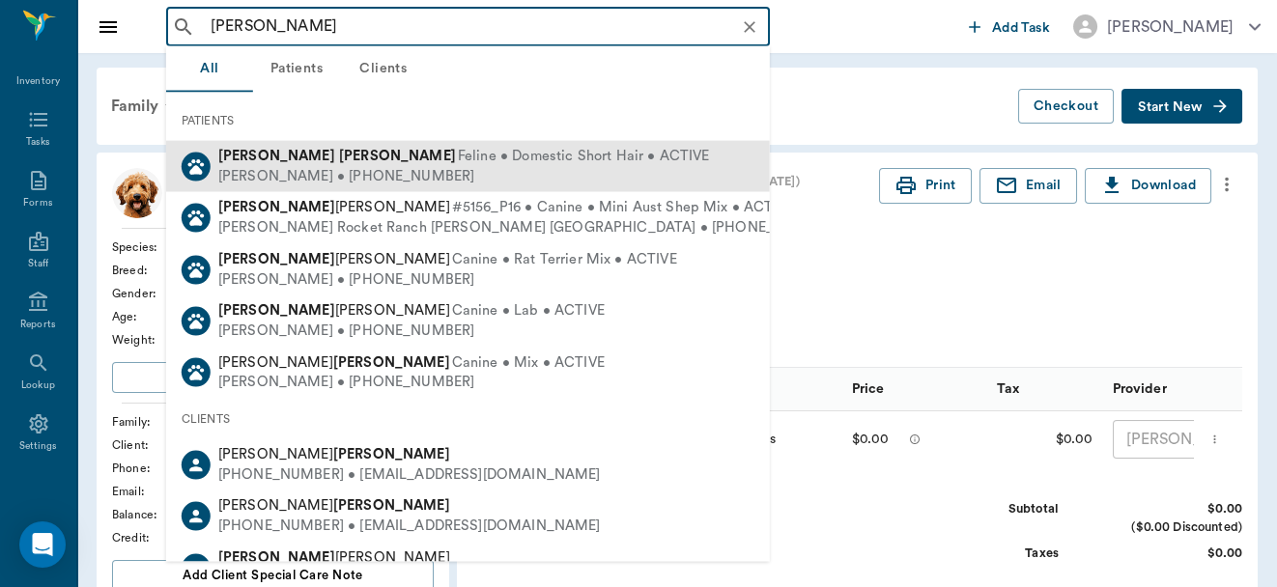
click at [458, 160] on span "Feline • Domestic Short Hair • ACTIVE" at bounding box center [584, 157] width 252 height 20
type input "blanca quinter"
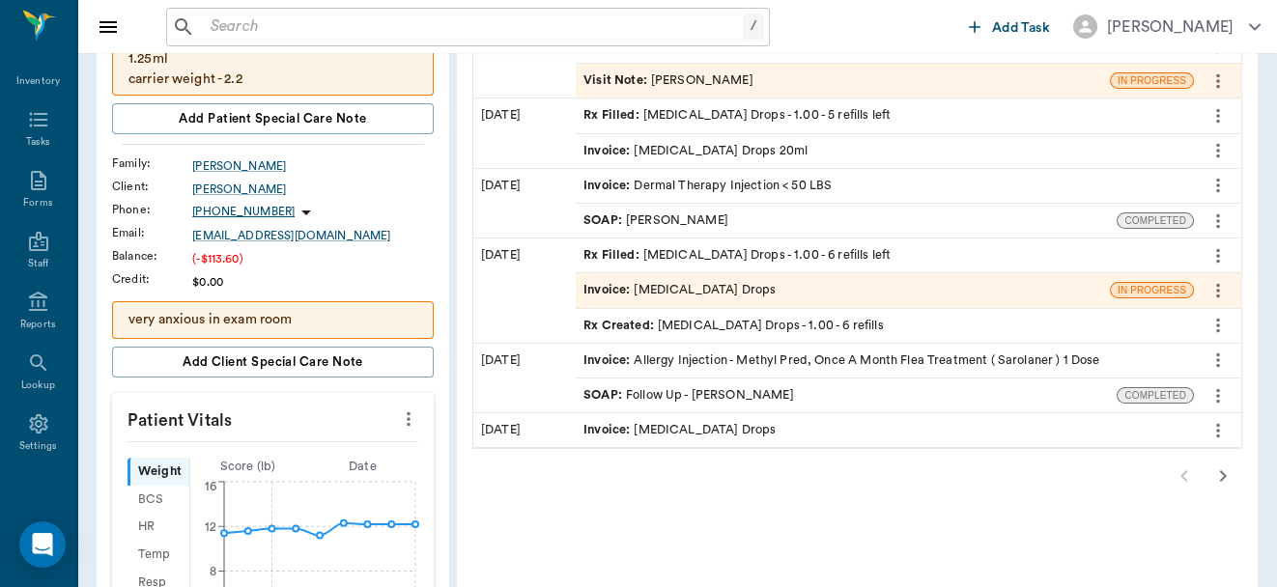
scroll to position [358, 0]
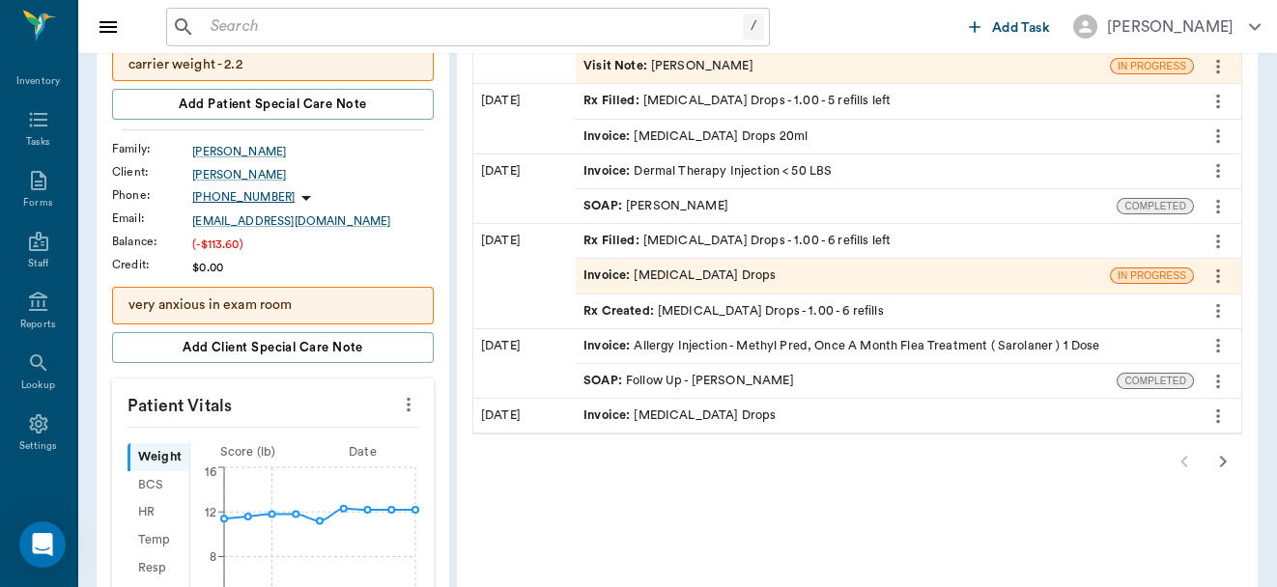
click at [994, 280] on div "Invoice : Clindamycin Drops" at bounding box center [843, 276] width 534 height 34
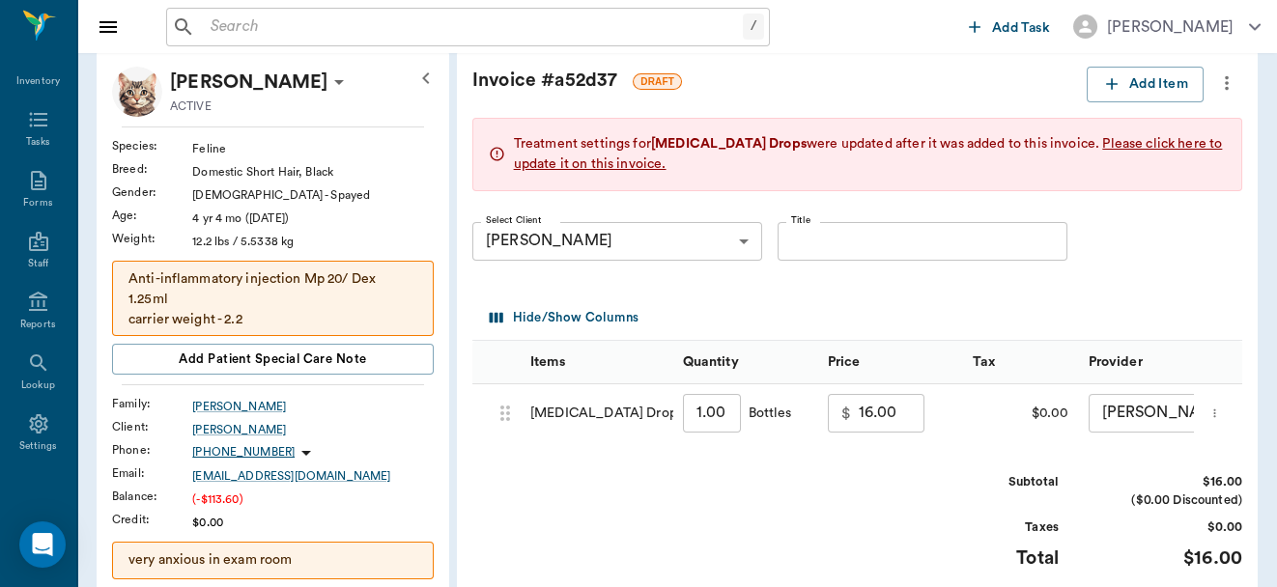
scroll to position [121, 0]
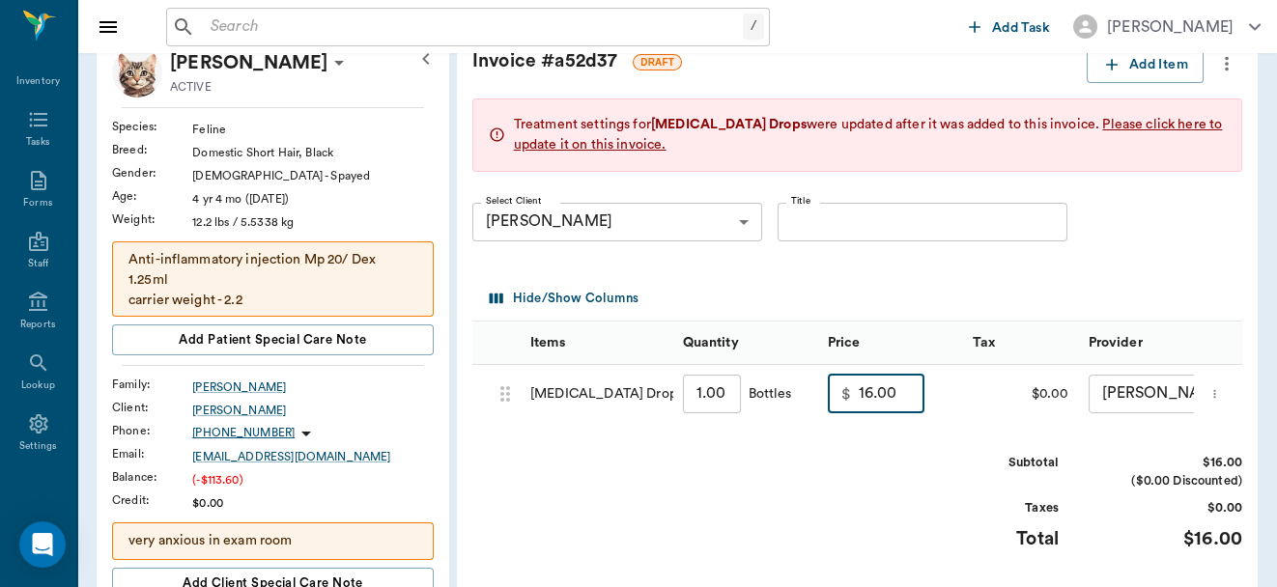
click at [913, 394] on input "16.00" at bounding box center [892, 394] width 66 height 39
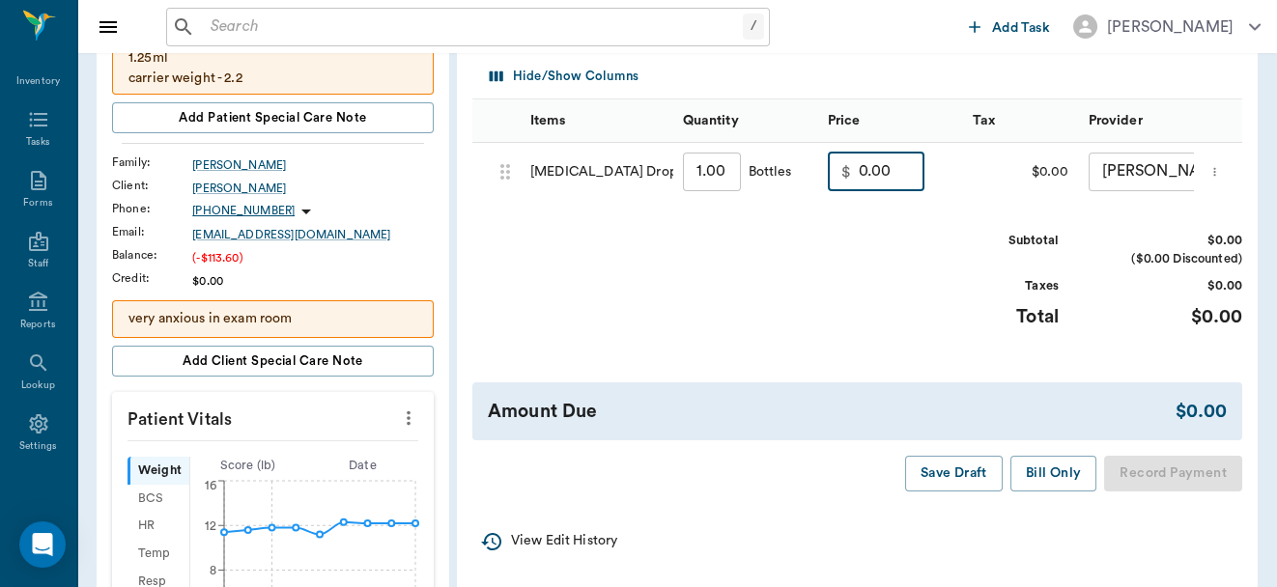
scroll to position [447, 0]
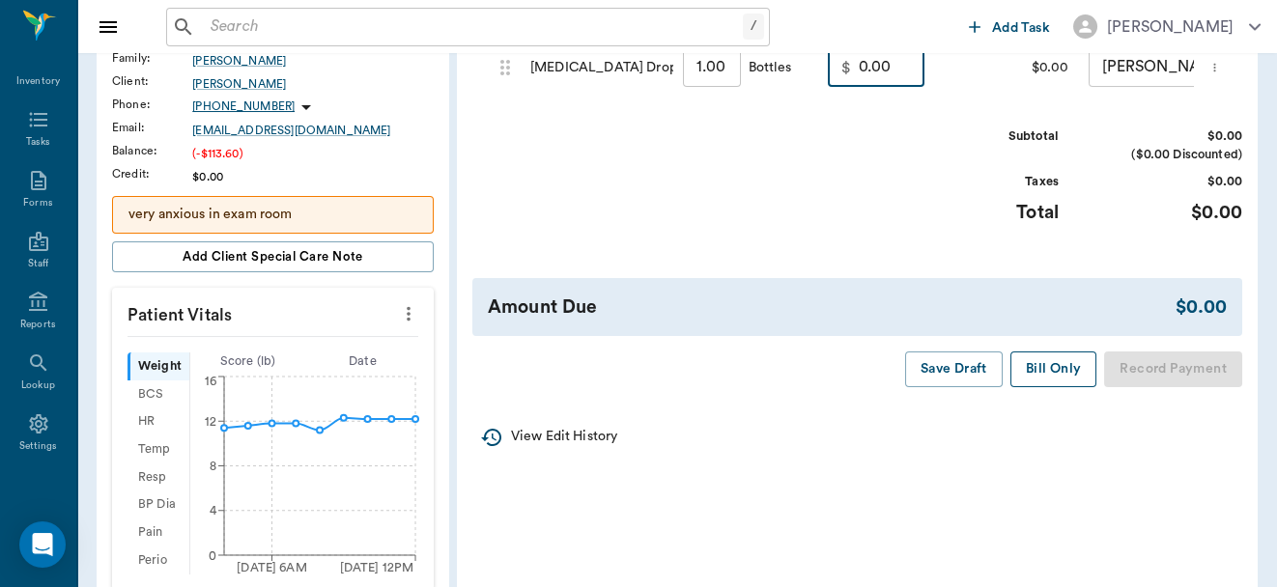
type input "0.00"
click at [1045, 375] on button "Bill Only" at bounding box center [1054, 370] width 87 height 36
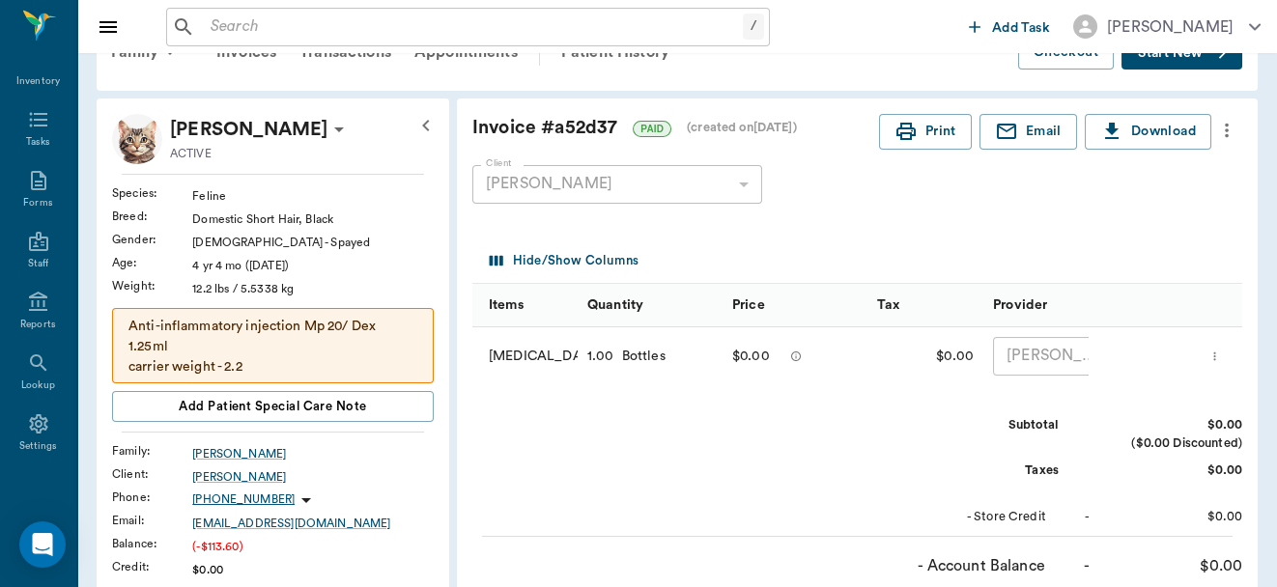
scroll to position [0, 0]
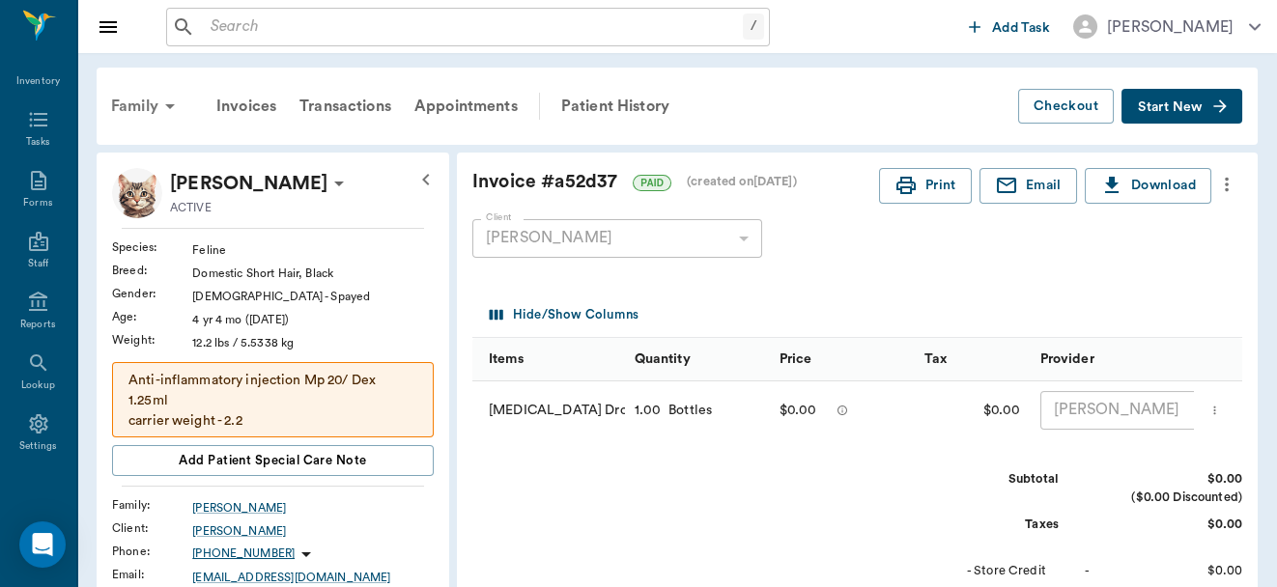
click at [165, 102] on icon at bounding box center [169, 106] width 23 height 23
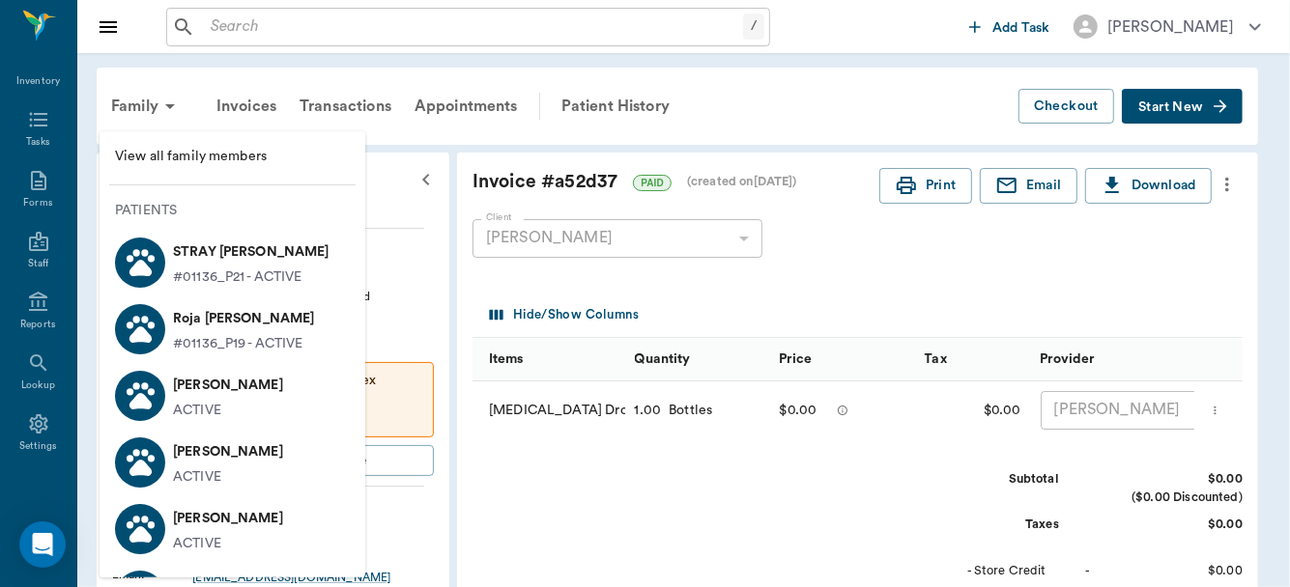
click at [212, 528] on p "Lizzy Quintero" at bounding box center [228, 518] width 110 height 31
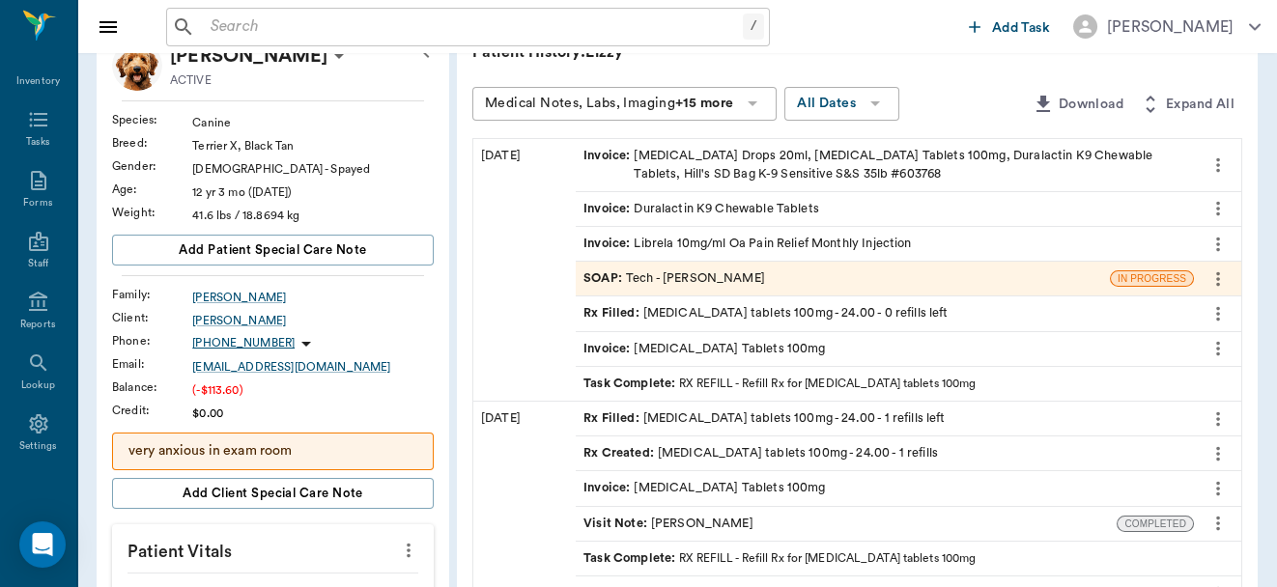
scroll to position [430, 0]
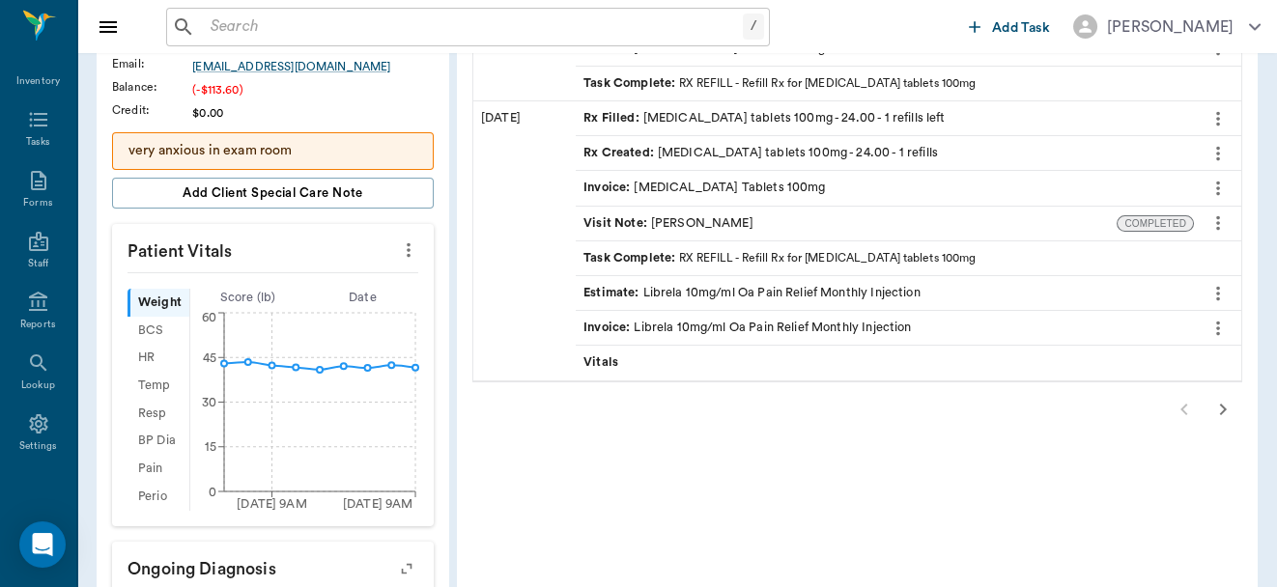
click at [1220, 405] on icon "button" at bounding box center [1223, 409] width 23 height 23
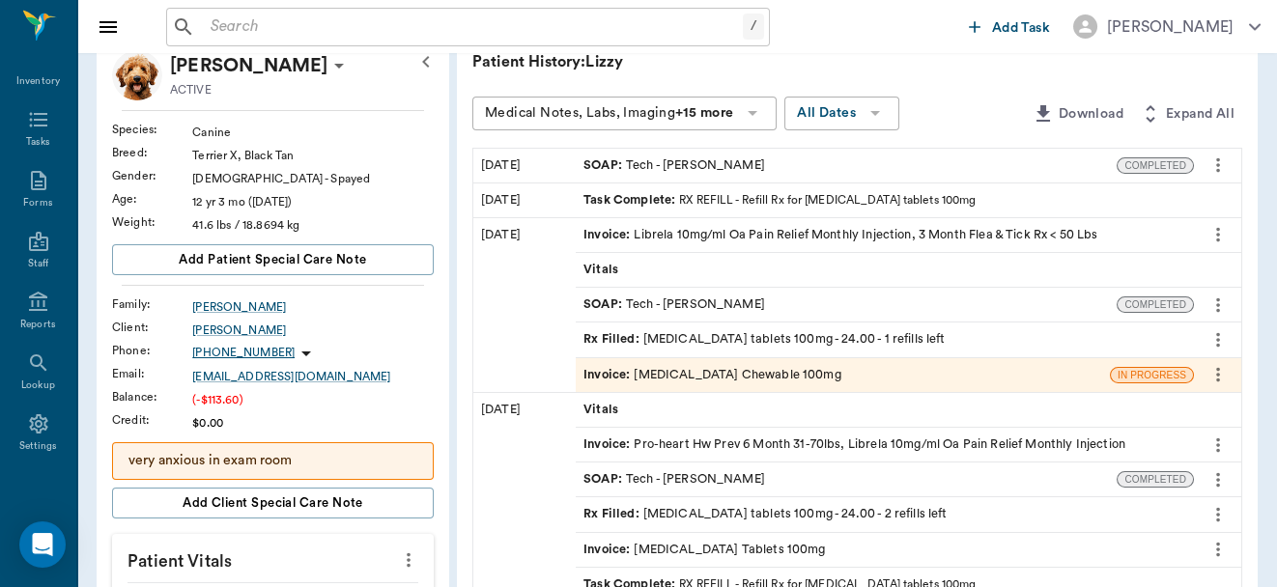
scroll to position [105, 0]
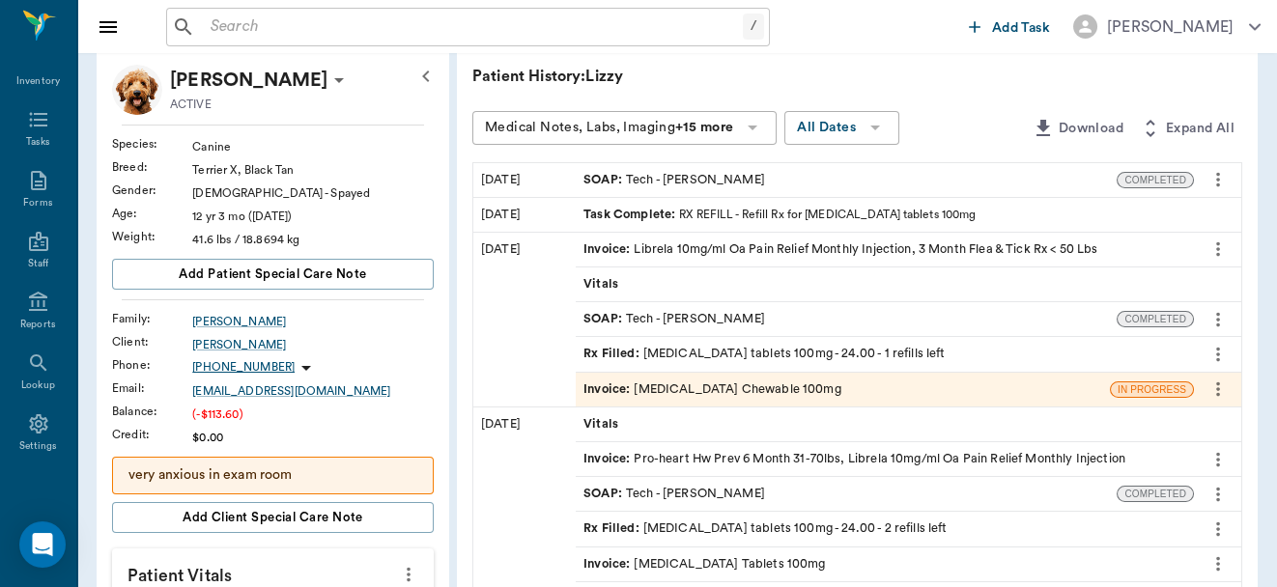
click at [885, 391] on div "Invoice : Carprofen Chewable 100mg" at bounding box center [843, 390] width 534 height 34
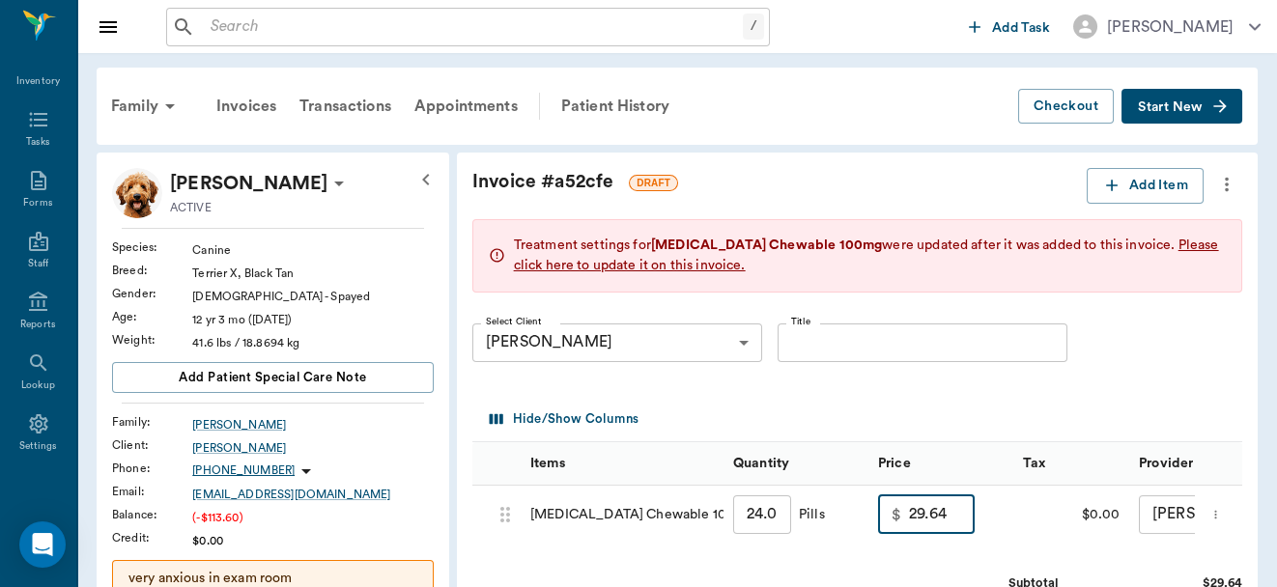
click at [960, 516] on input "29.64" at bounding box center [942, 515] width 66 height 39
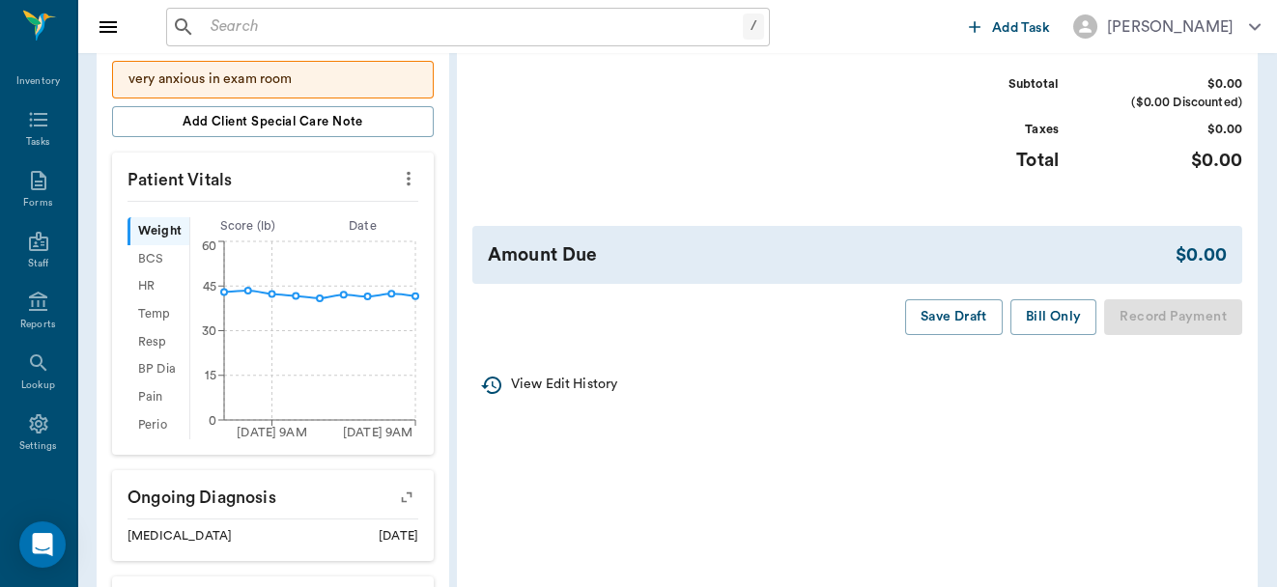
scroll to position [504, 0]
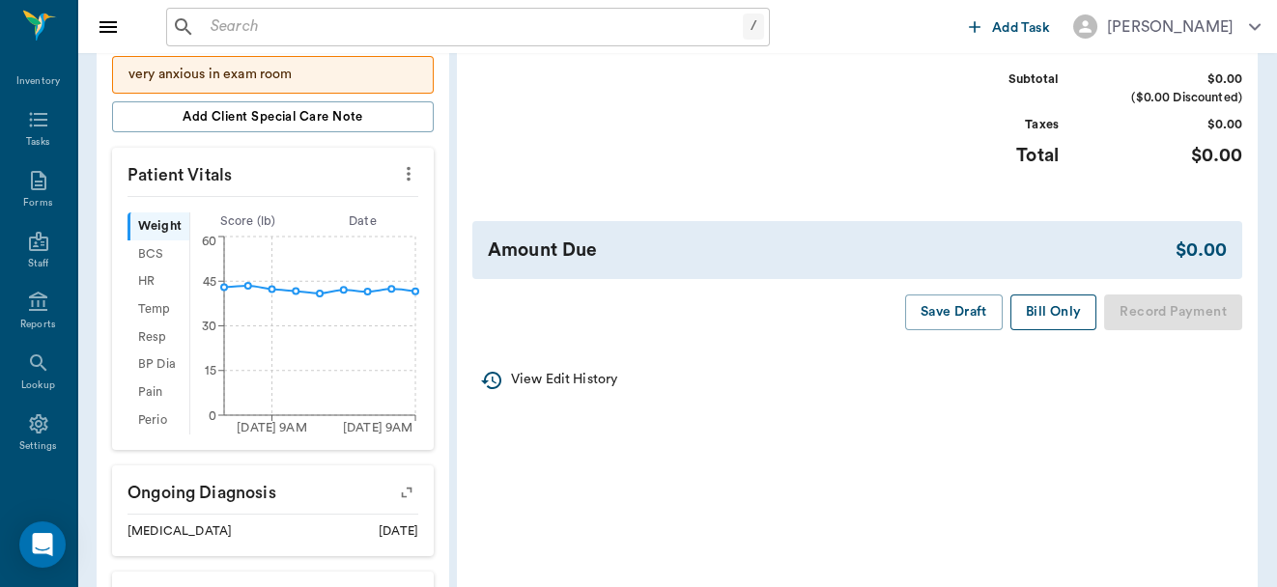
type input "0.00"
click at [1042, 326] on button "Bill Only" at bounding box center [1054, 313] width 87 height 36
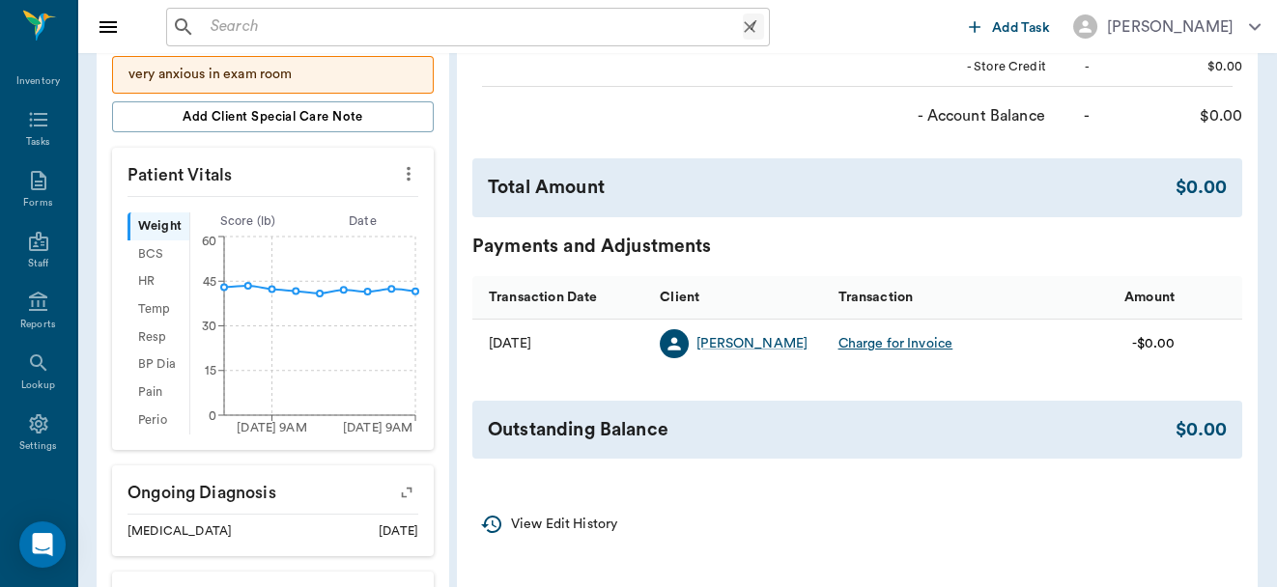
click at [454, 35] on input "text" at bounding box center [473, 27] width 540 height 27
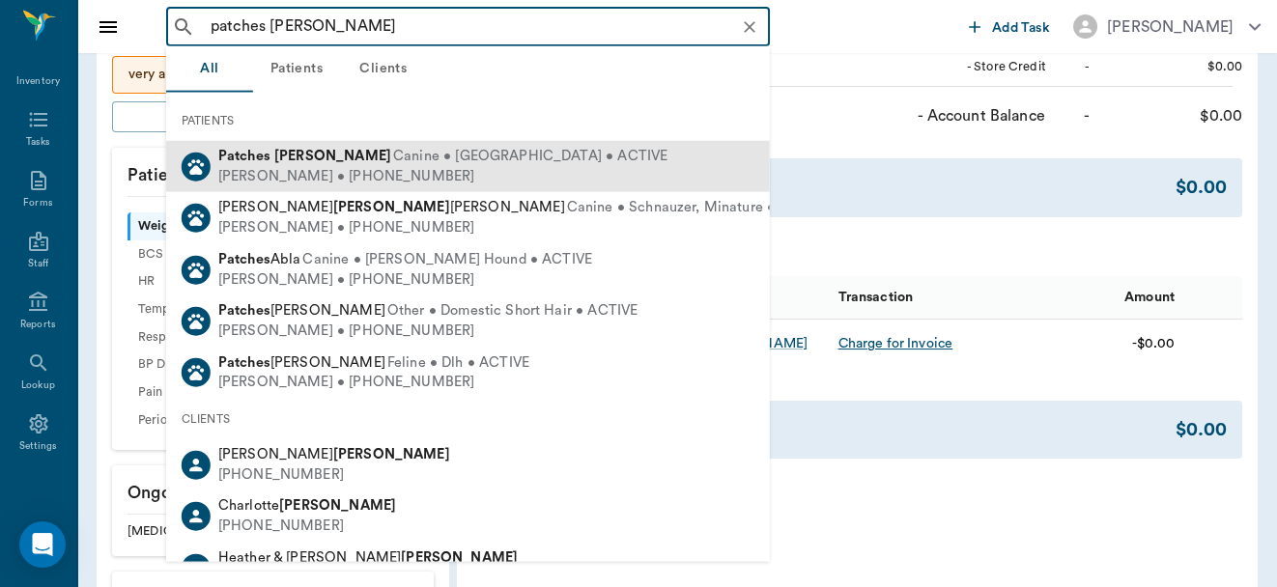
click at [417, 147] on span "Canine • Chihuahua • ACTIVE" at bounding box center [530, 157] width 274 height 20
type input "patches butler"
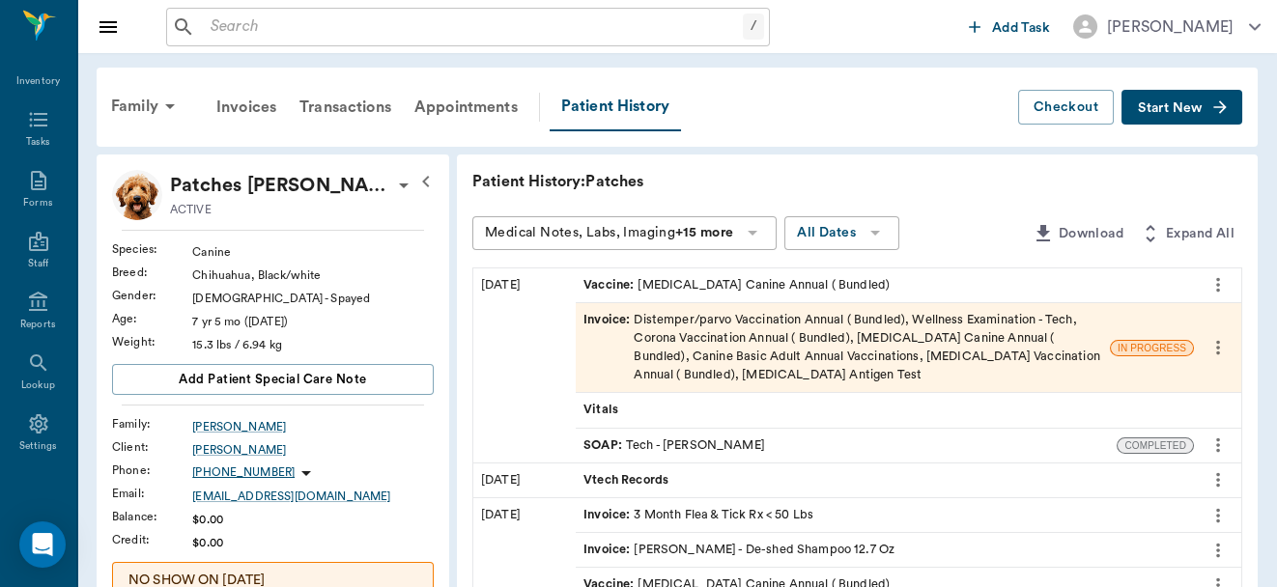
click at [898, 320] on div "Invoice : Distemper/parvo Vaccination Annual ( Bundled), Wellness Examination -…" at bounding box center [843, 348] width 519 height 74
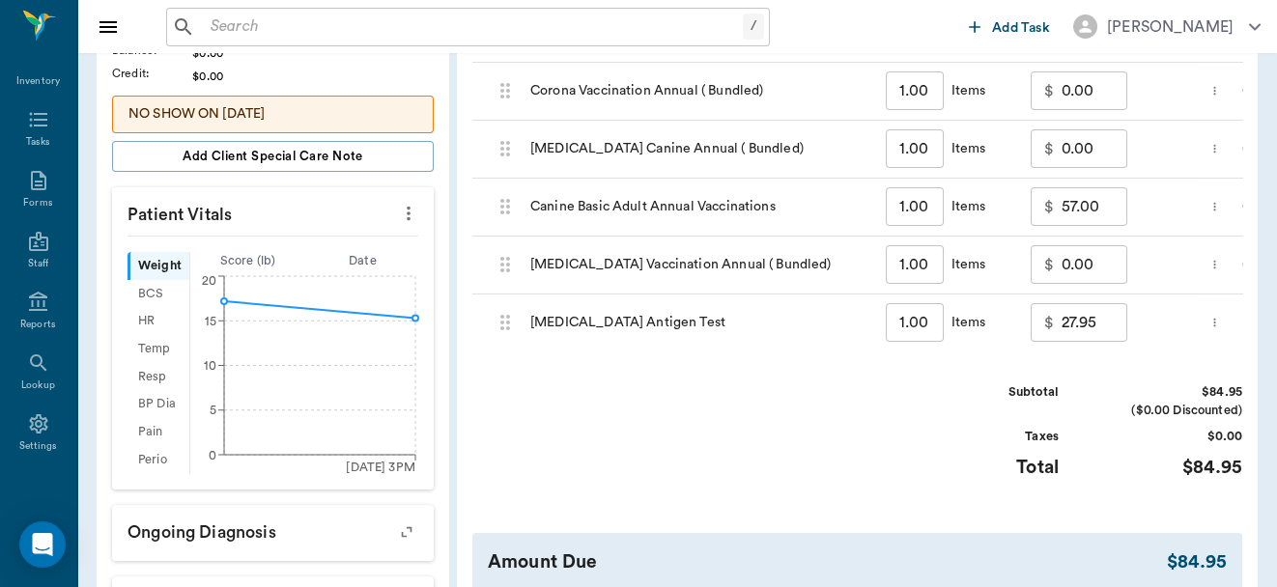
scroll to position [281, 0]
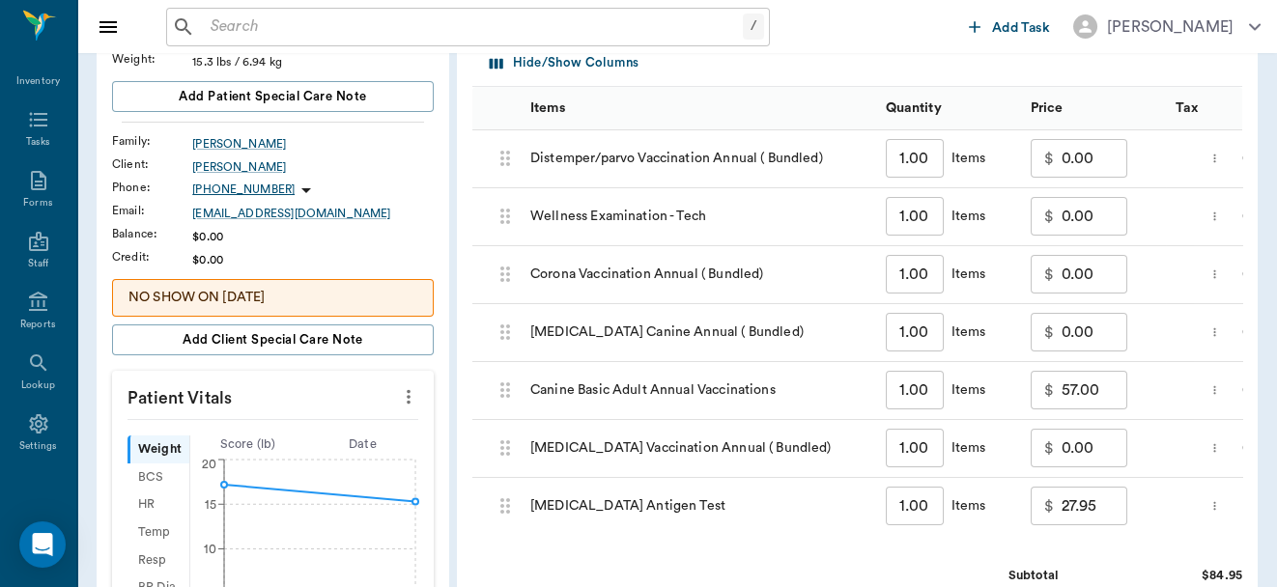
click at [1106, 397] on input "57.00" at bounding box center [1095, 390] width 66 height 39
type input "0.00"
click at [1099, 510] on input "27.95" at bounding box center [1095, 506] width 66 height 39
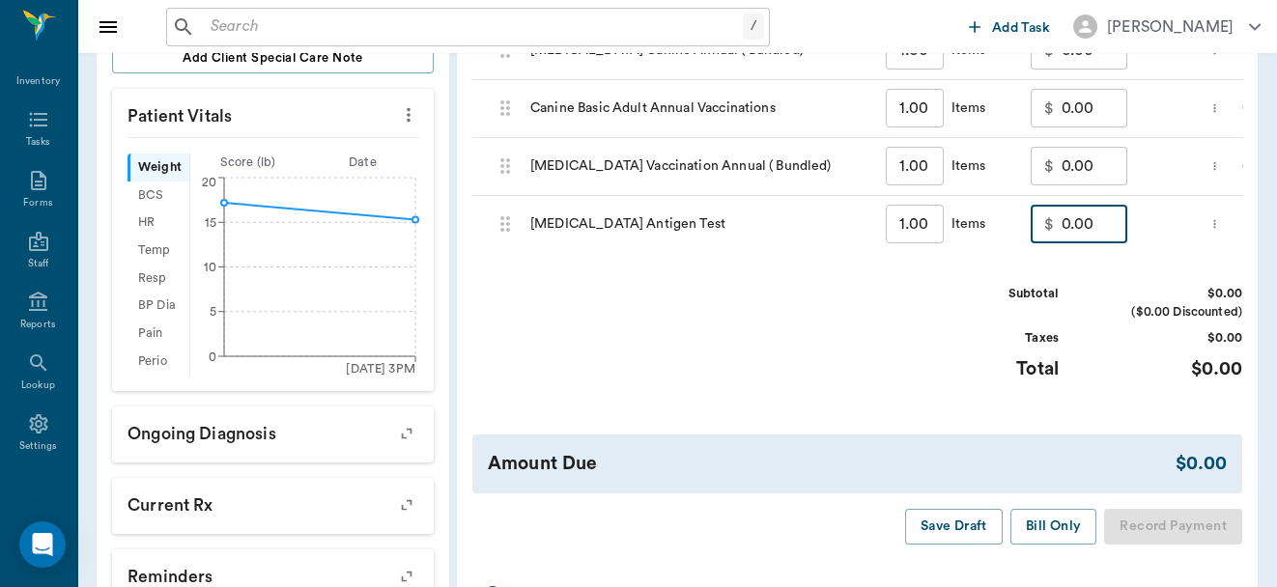
scroll to position [654, 0]
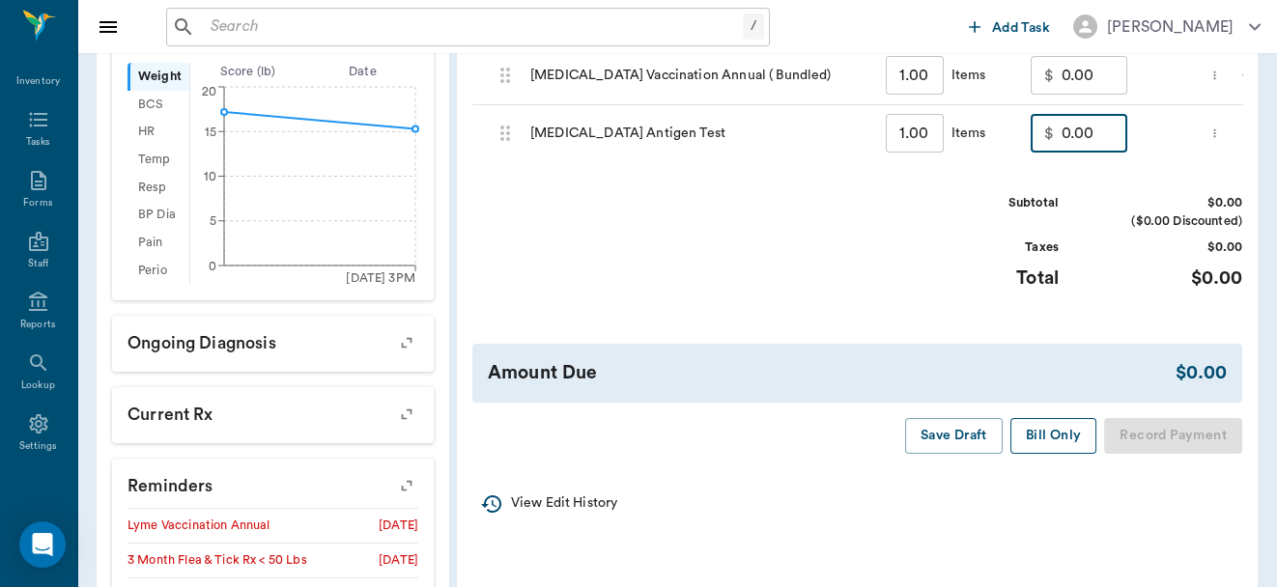
type input "0.00"
click at [1053, 454] on button "Bill Only" at bounding box center [1054, 436] width 87 height 36
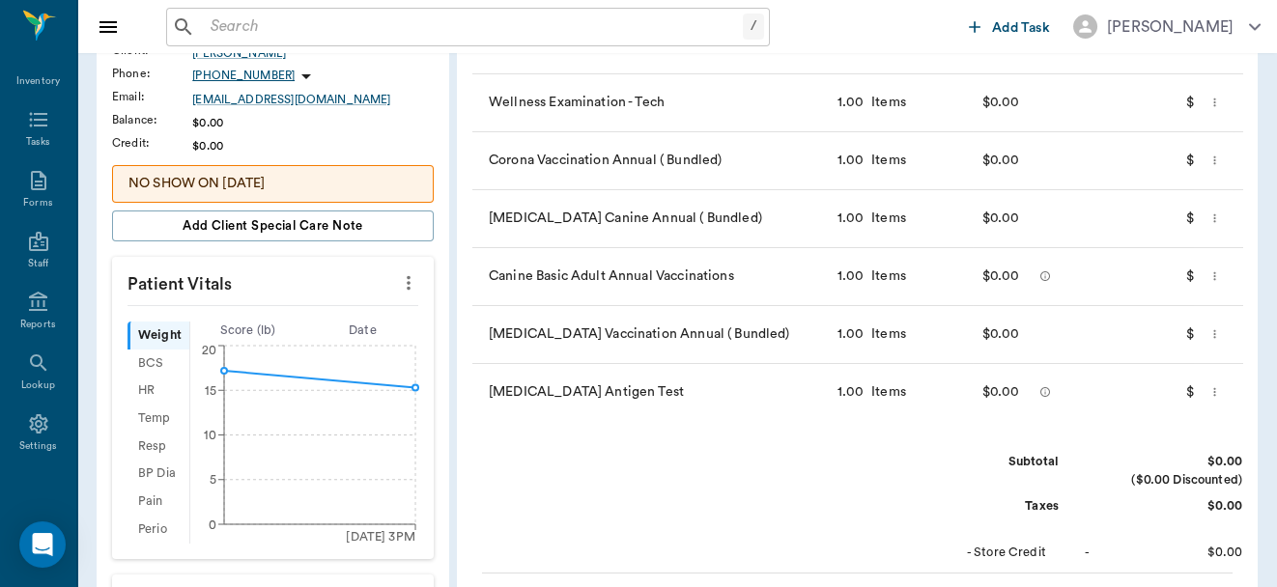
scroll to position [0, 0]
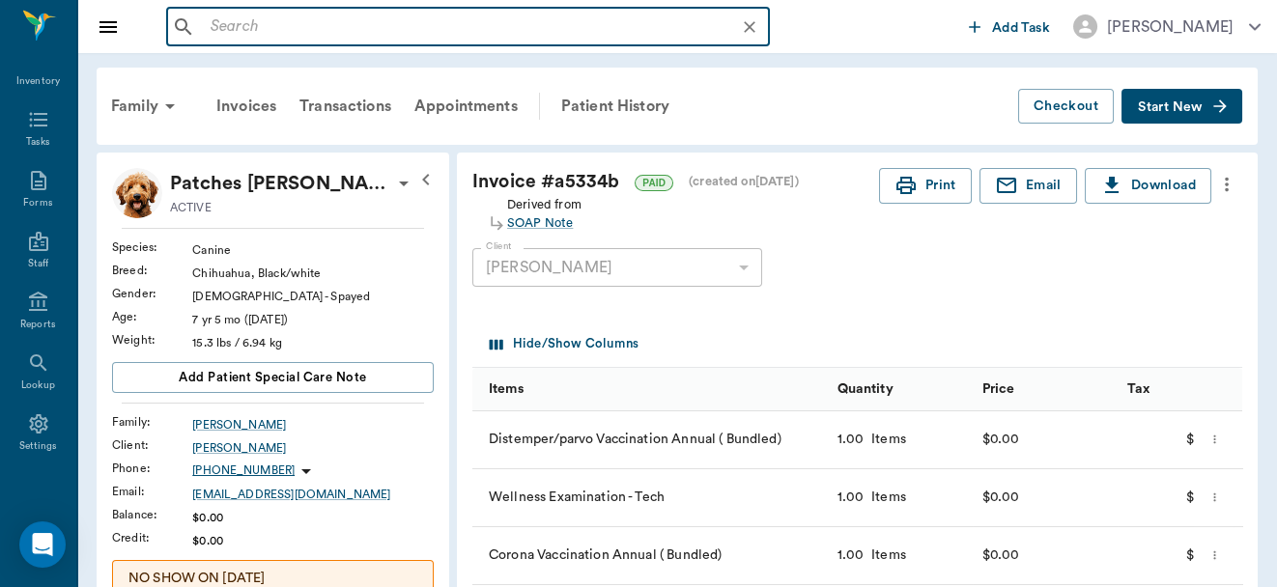
click at [427, 29] on input "text" at bounding box center [483, 27] width 561 height 27
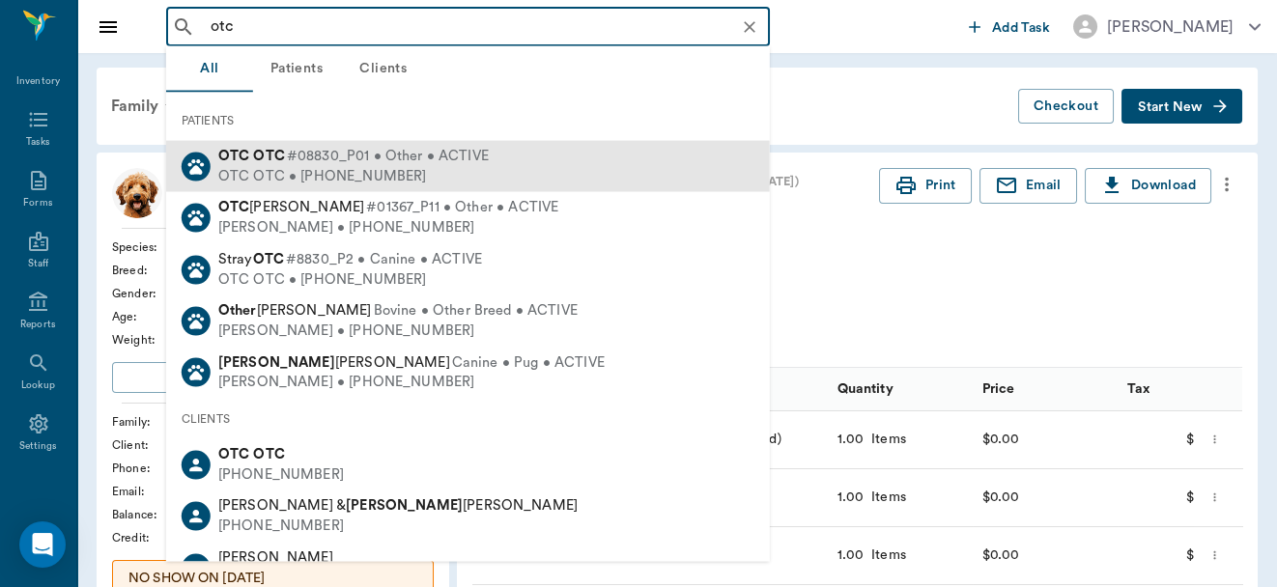
click at [366, 164] on span "#08830_P01 • Other • ACTIVE" at bounding box center [388, 157] width 202 height 20
type input "otc"
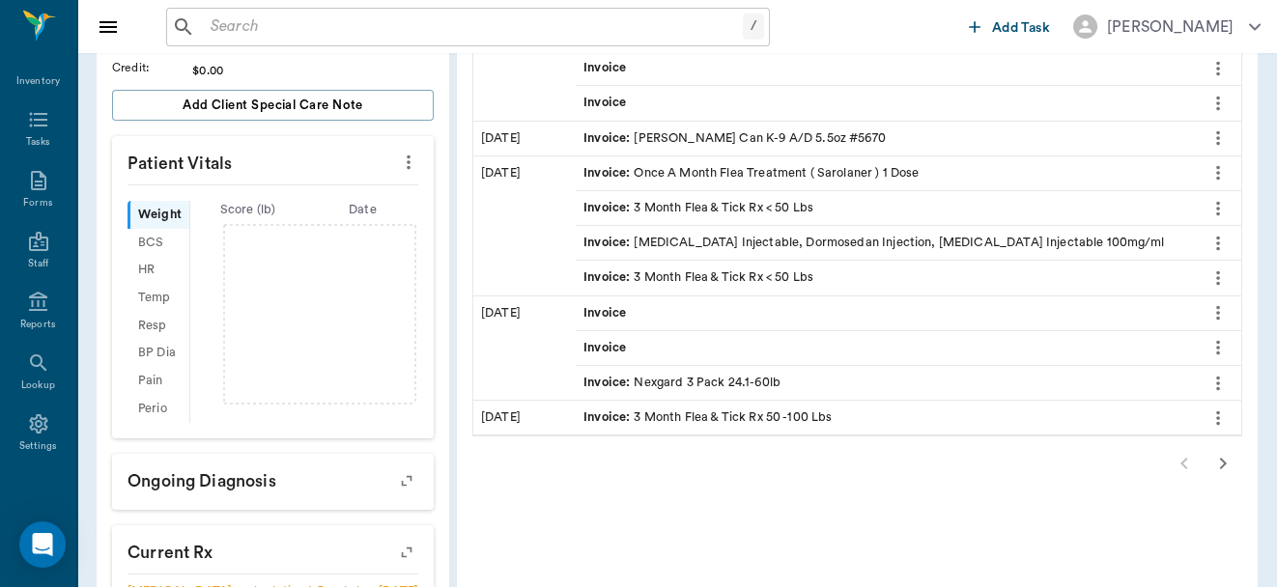
scroll to position [360, 0]
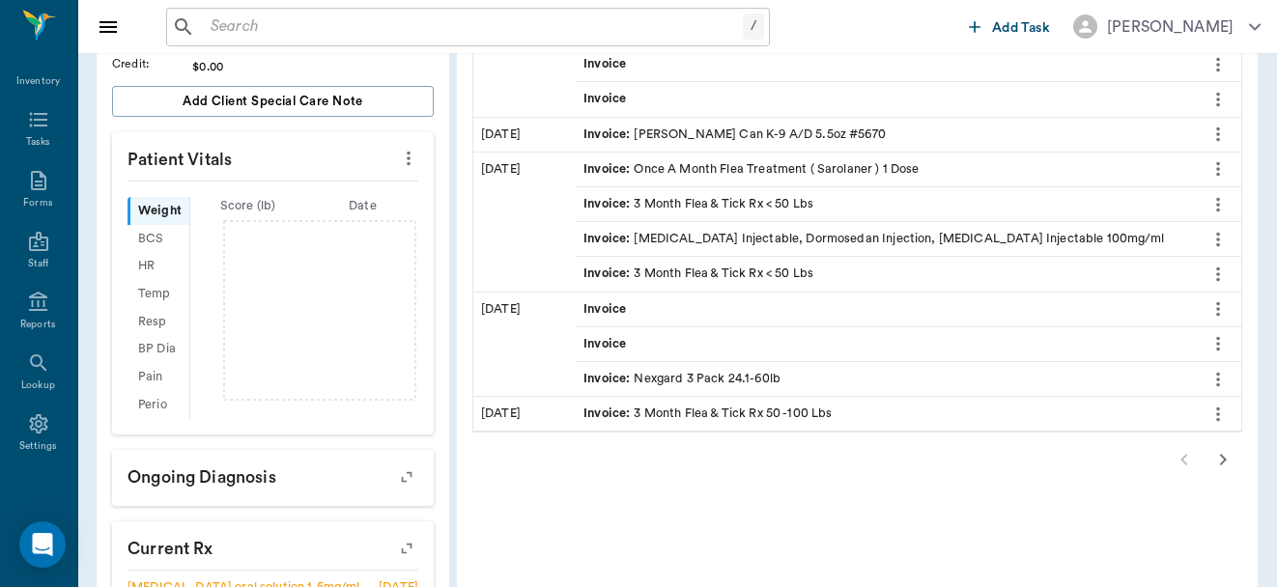
click at [1219, 451] on icon "button" at bounding box center [1223, 459] width 23 height 23
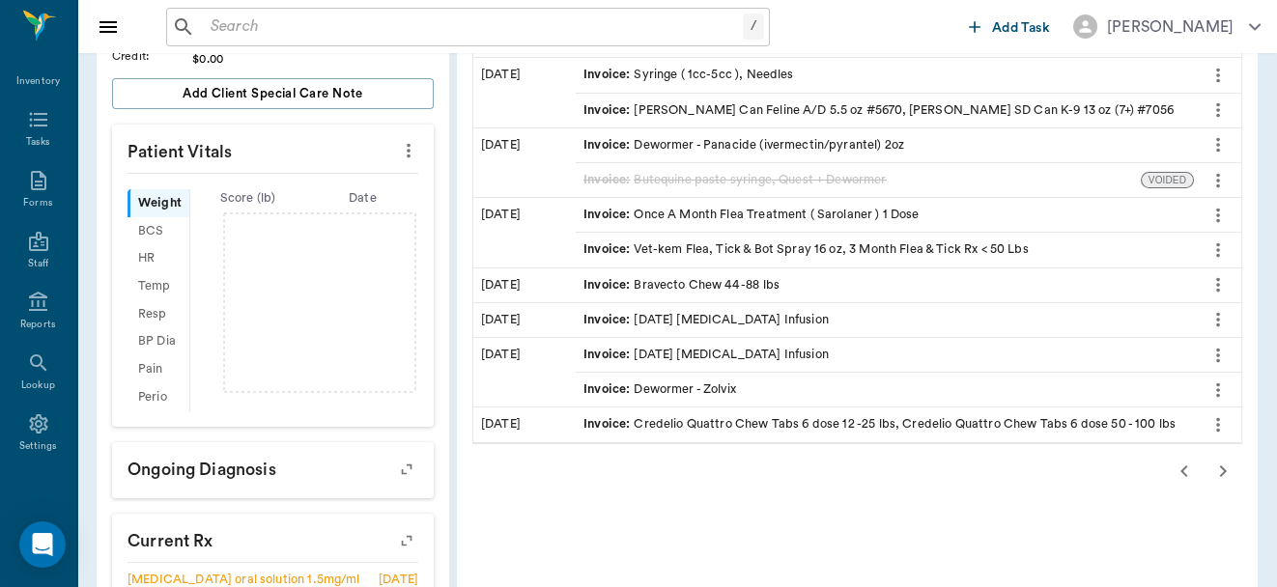
scroll to position [373, 0]
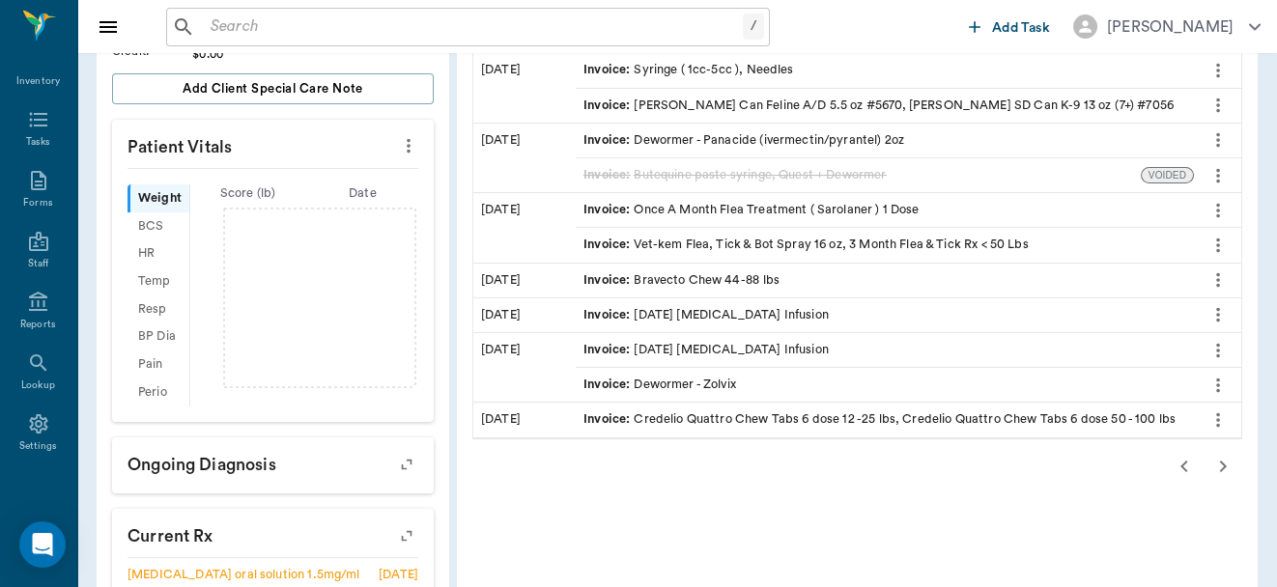
click at [1220, 461] on icon "button" at bounding box center [1223, 466] width 23 height 23
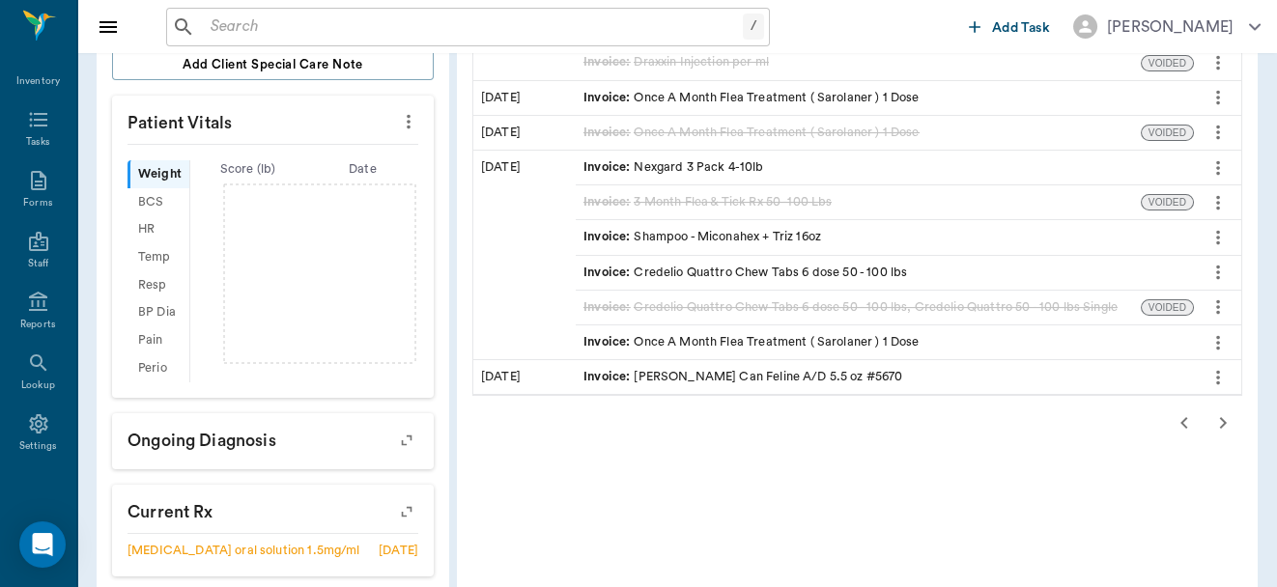
scroll to position [406, 0]
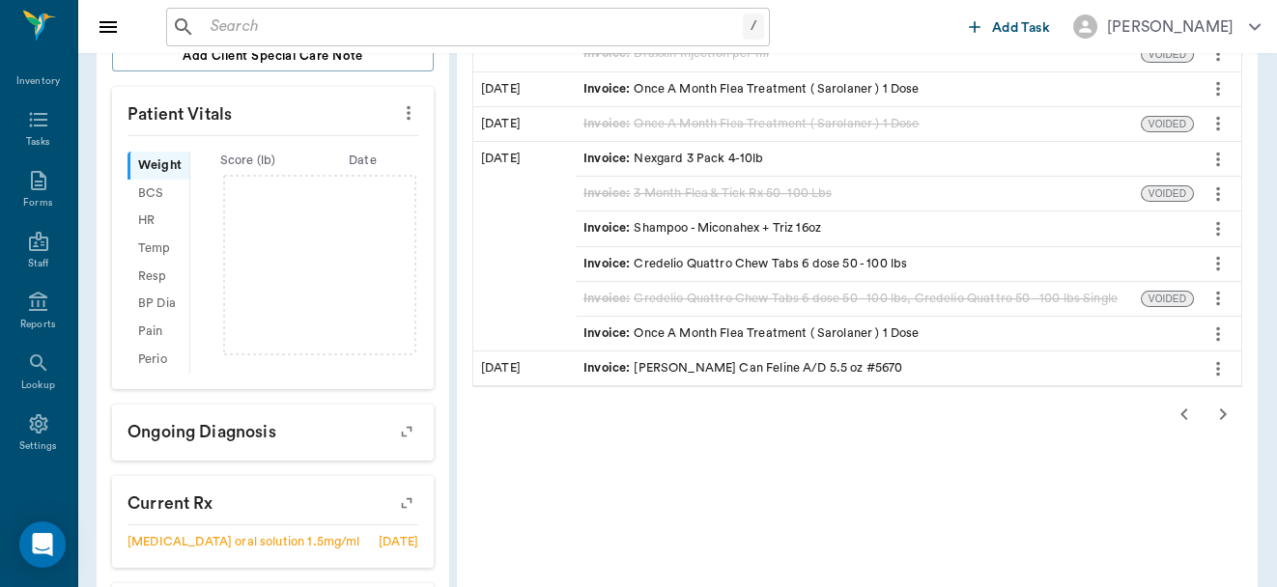
click at [1218, 412] on icon "button" at bounding box center [1223, 414] width 23 height 23
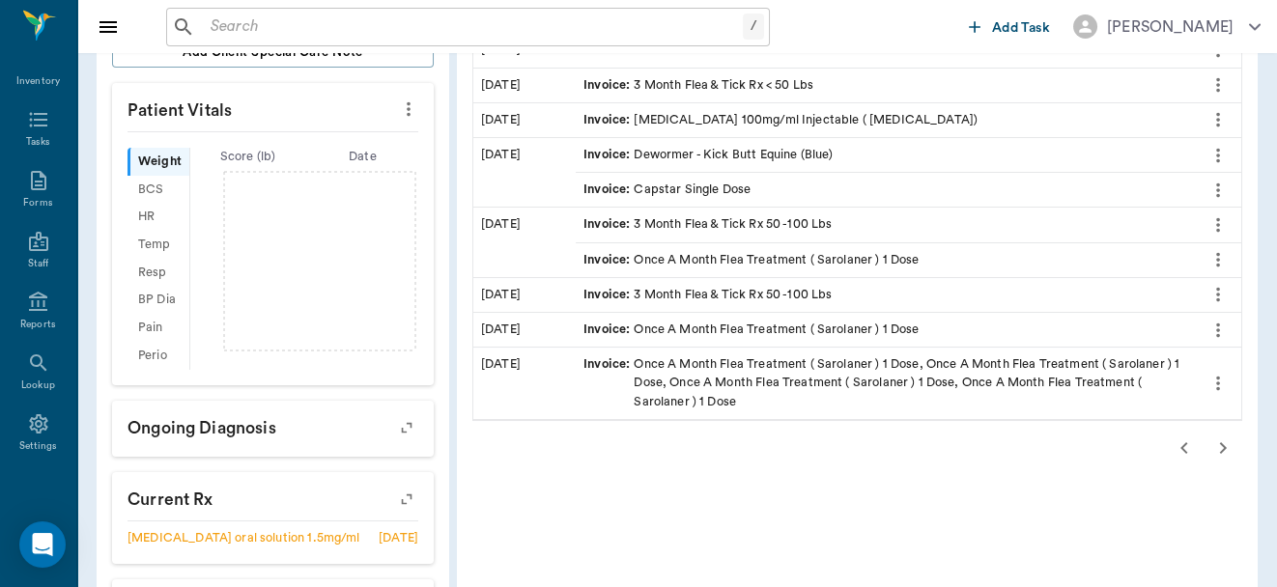
scroll to position [420, 0]
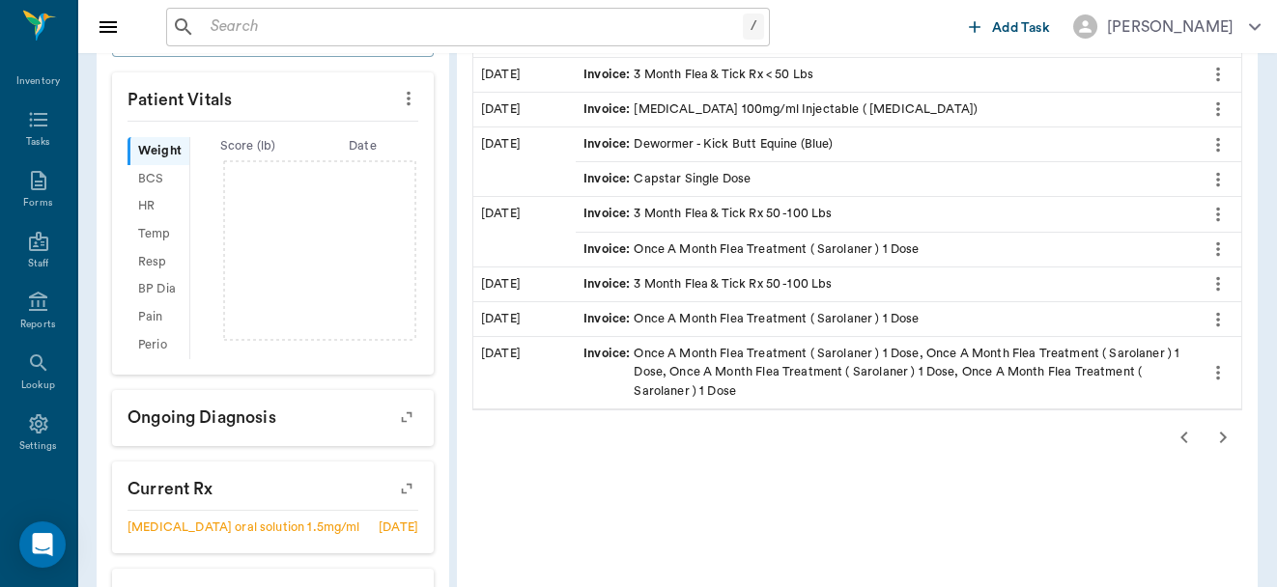
click at [1218, 432] on icon "button" at bounding box center [1223, 437] width 23 height 23
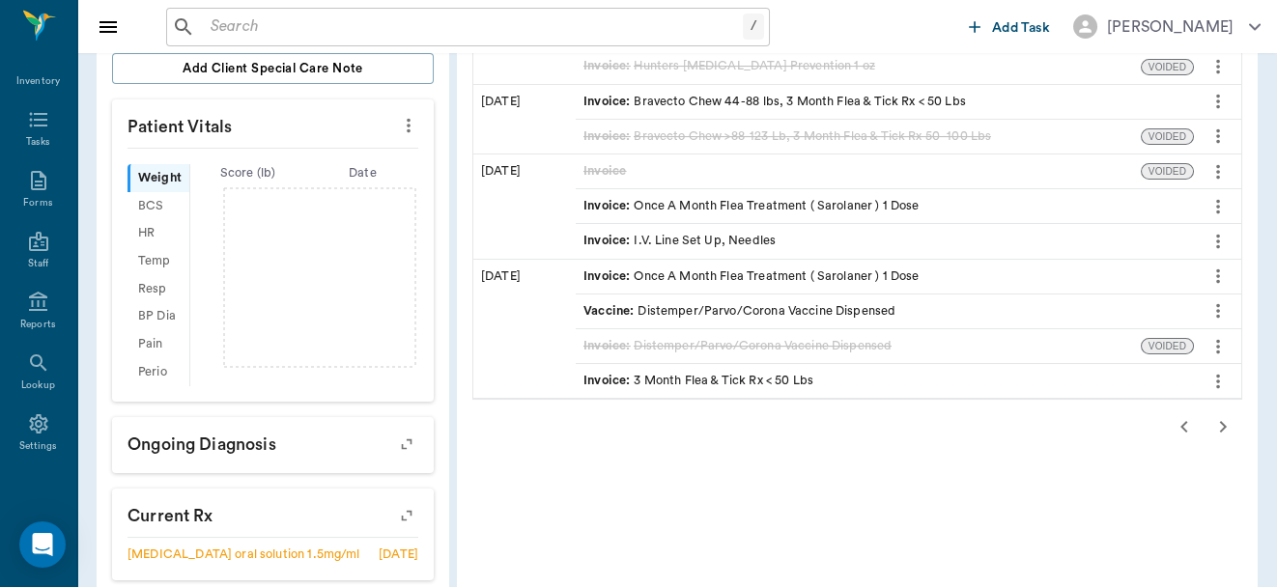
scroll to position [400, 0]
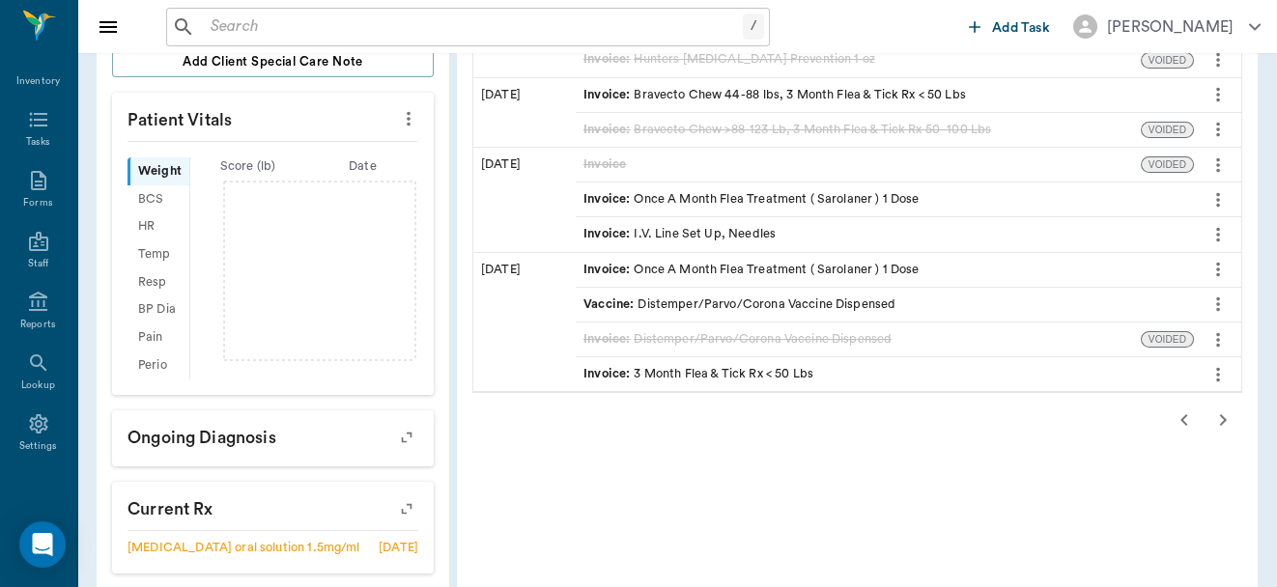
click at [1223, 420] on icon "button" at bounding box center [1223, 420] width 23 height 23
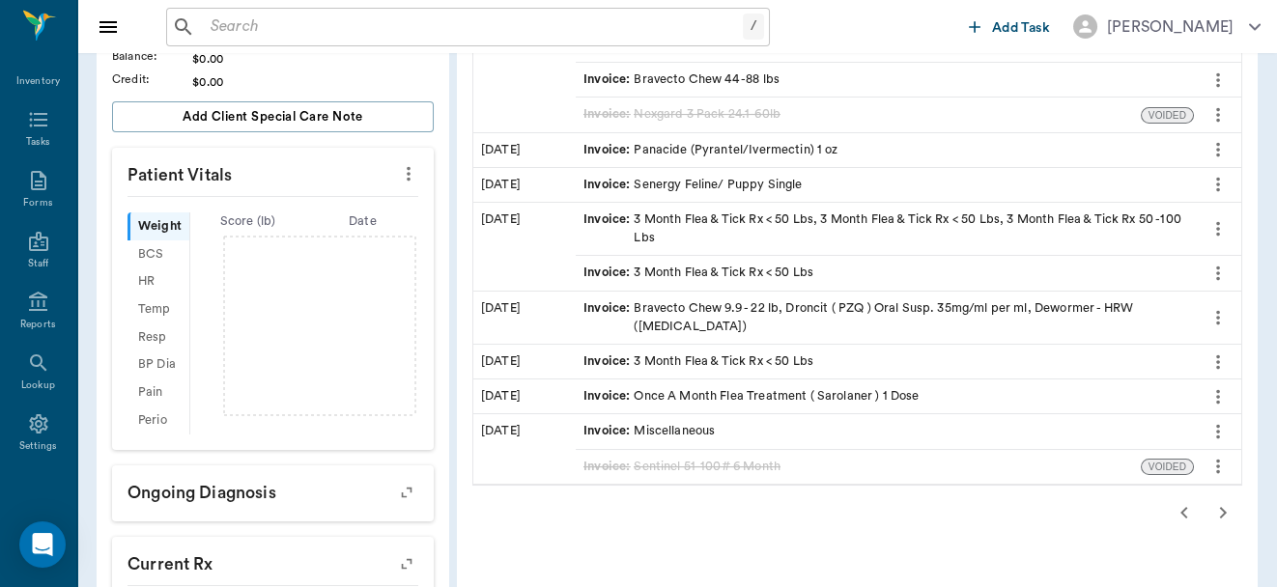
scroll to position [397, 0]
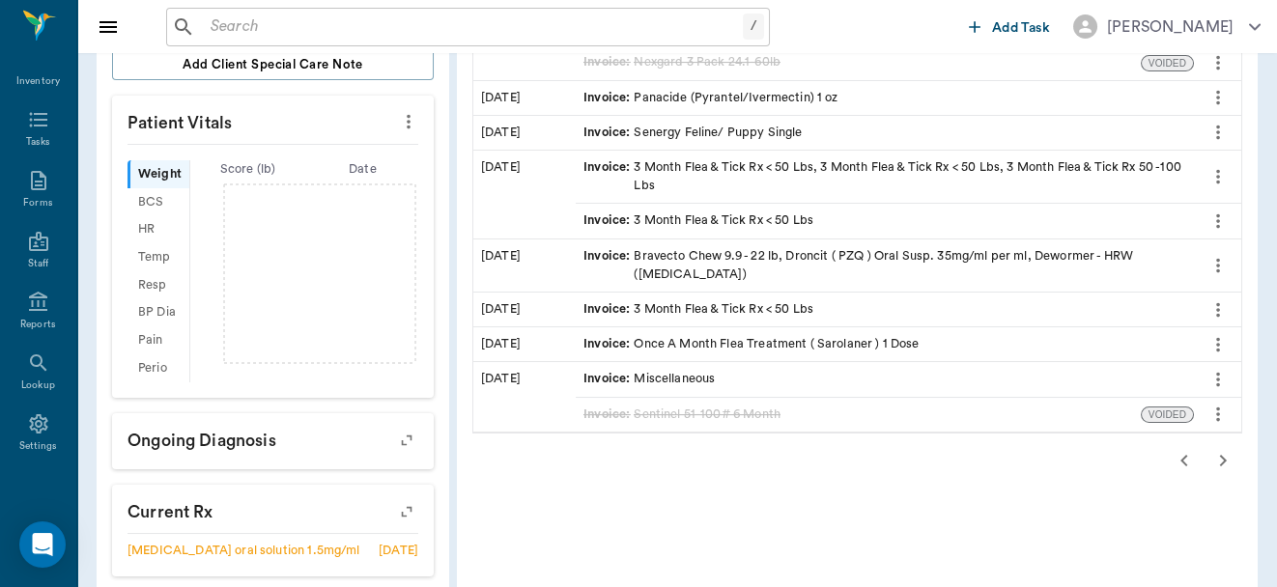
click at [1221, 451] on icon "button" at bounding box center [1223, 460] width 23 height 23
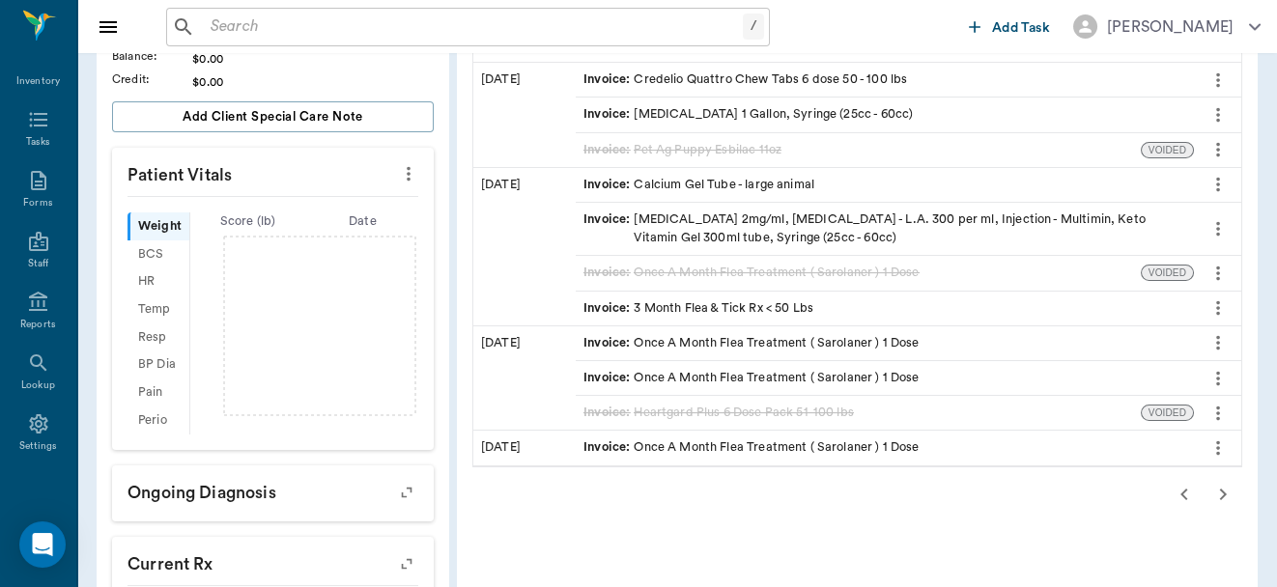
scroll to position [446, 0]
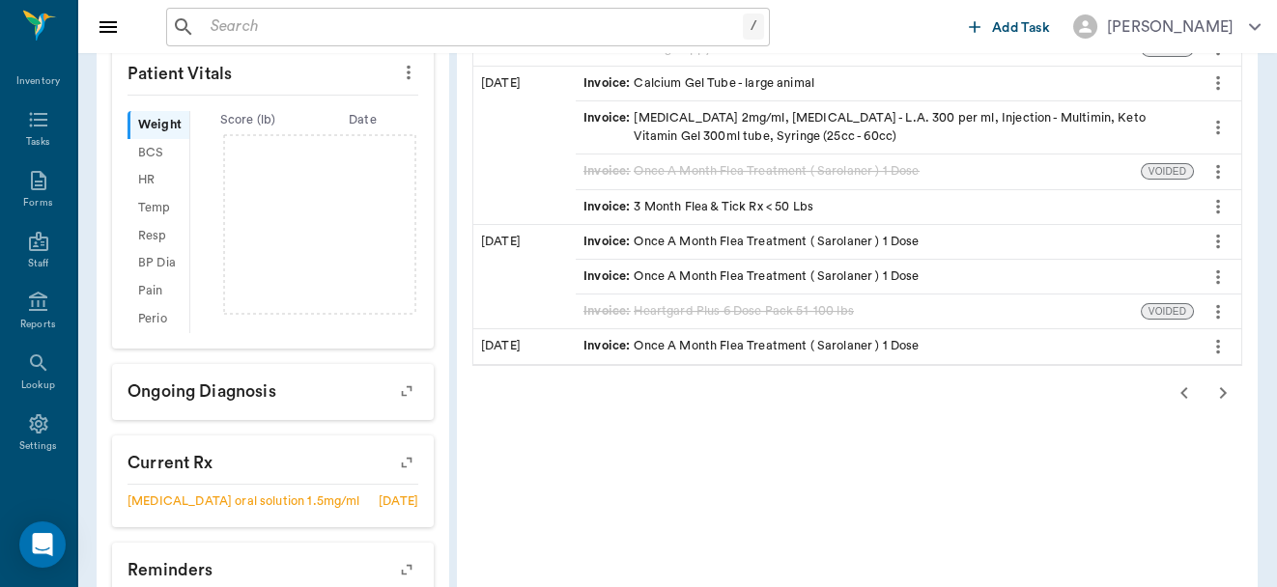
click at [1220, 382] on icon "button" at bounding box center [1223, 393] width 23 height 23
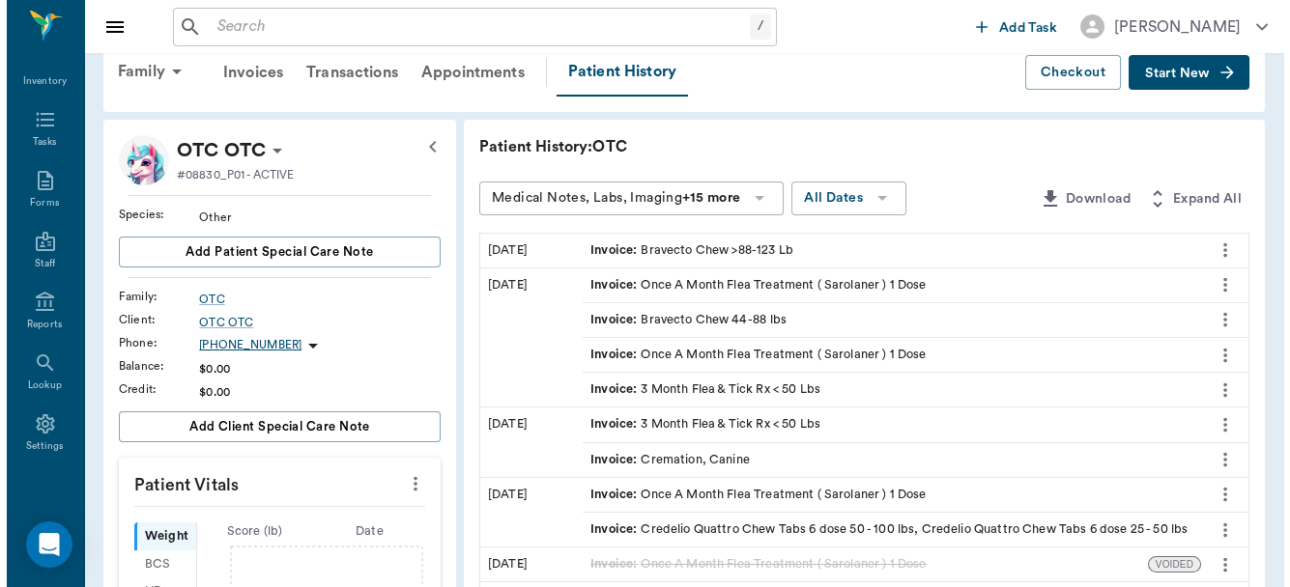
scroll to position [0, 0]
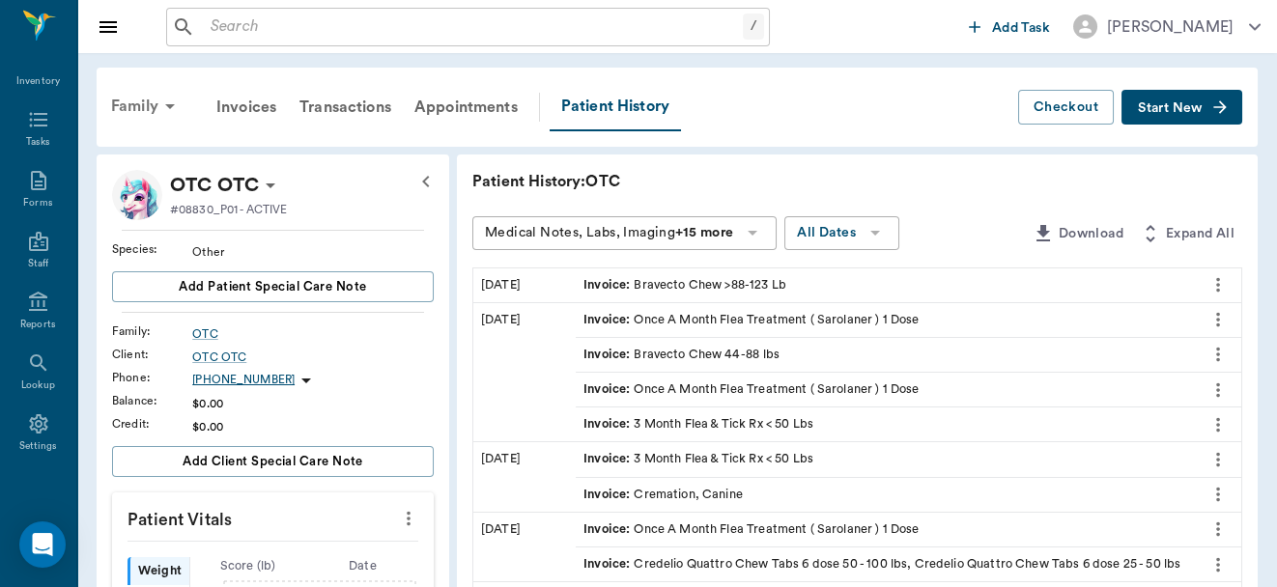
click at [144, 106] on div "Family" at bounding box center [147, 106] width 94 height 46
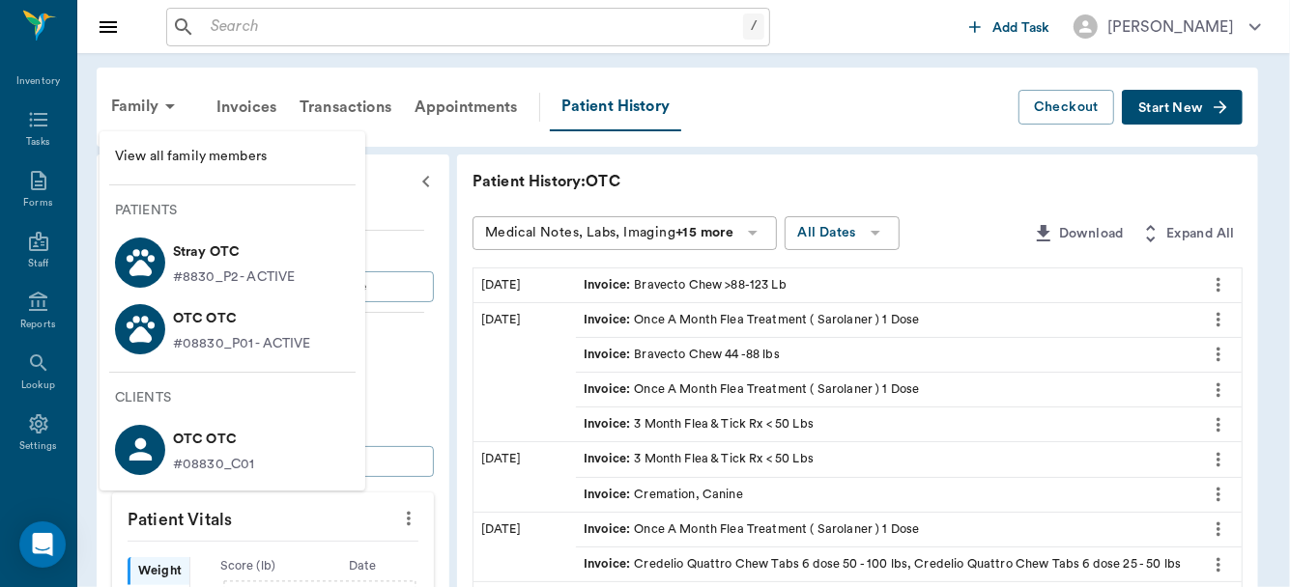
click at [217, 248] on p "Stray OTC" at bounding box center [234, 252] width 122 height 31
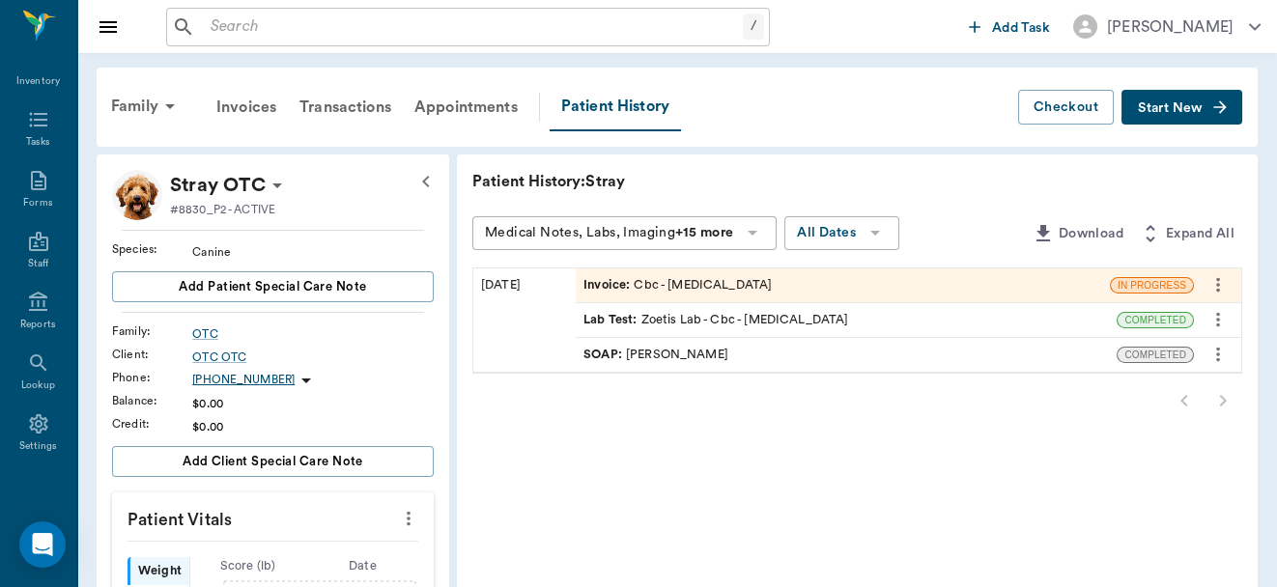
click at [1035, 329] on div "Lab Test : Zoetis Lab - Cbc - Complete Blood Count" at bounding box center [846, 320] width 541 height 34
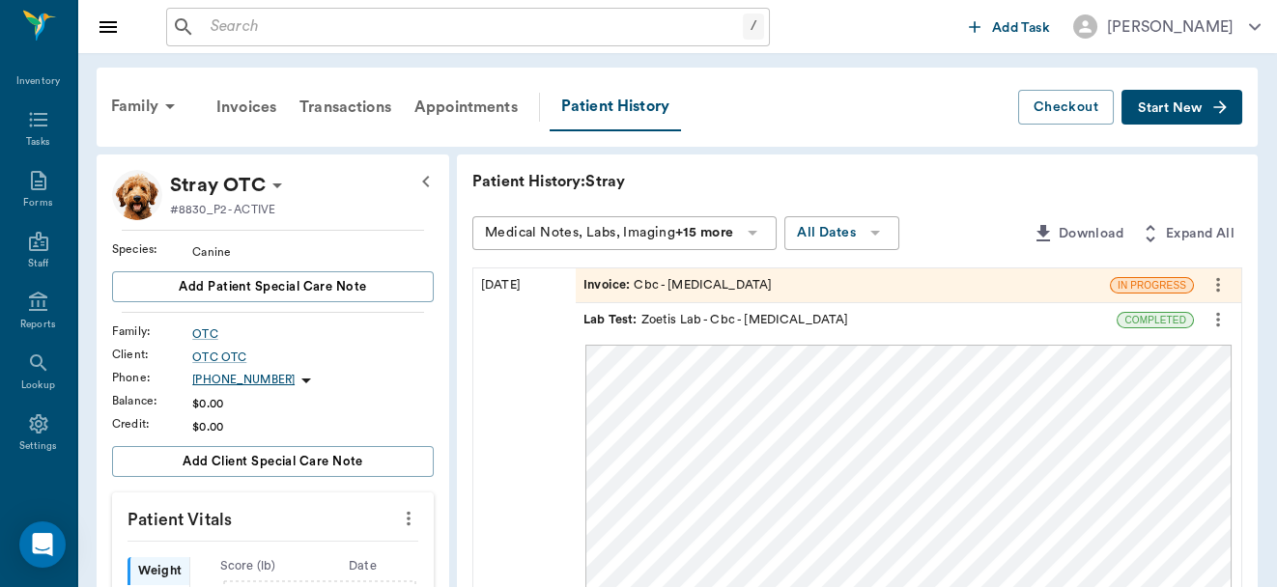
click at [1035, 329] on div "Lab Test : Zoetis Lab - Cbc - Complete Blood Count" at bounding box center [846, 320] width 541 height 34
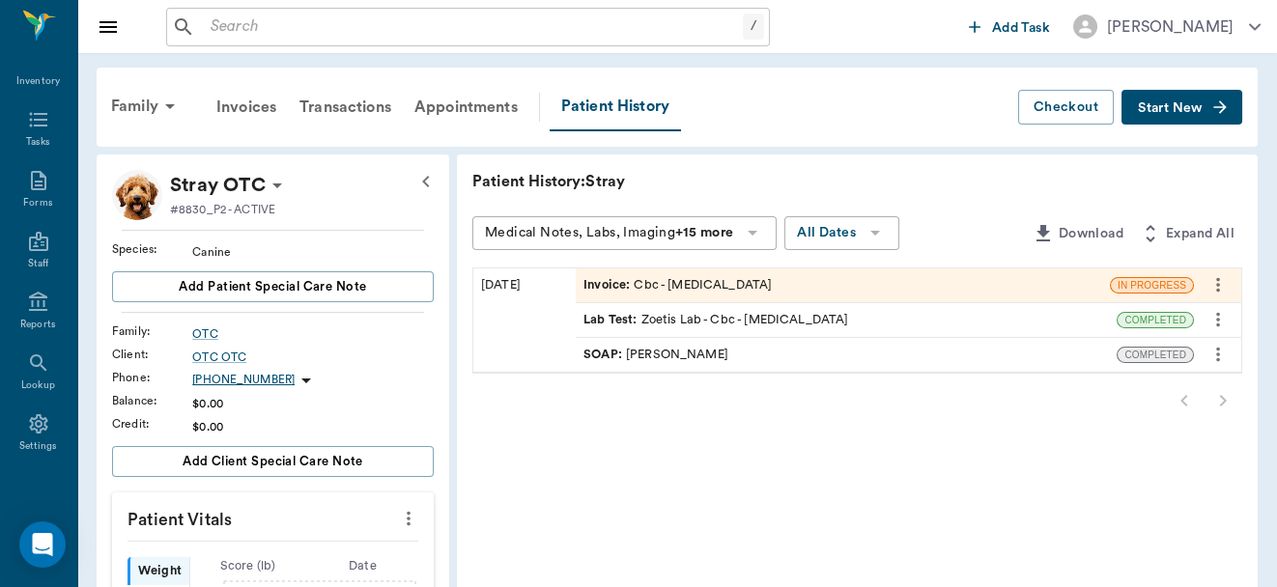
click at [956, 352] on div "SOAP : Daniel Virnala" at bounding box center [846, 355] width 541 height 34
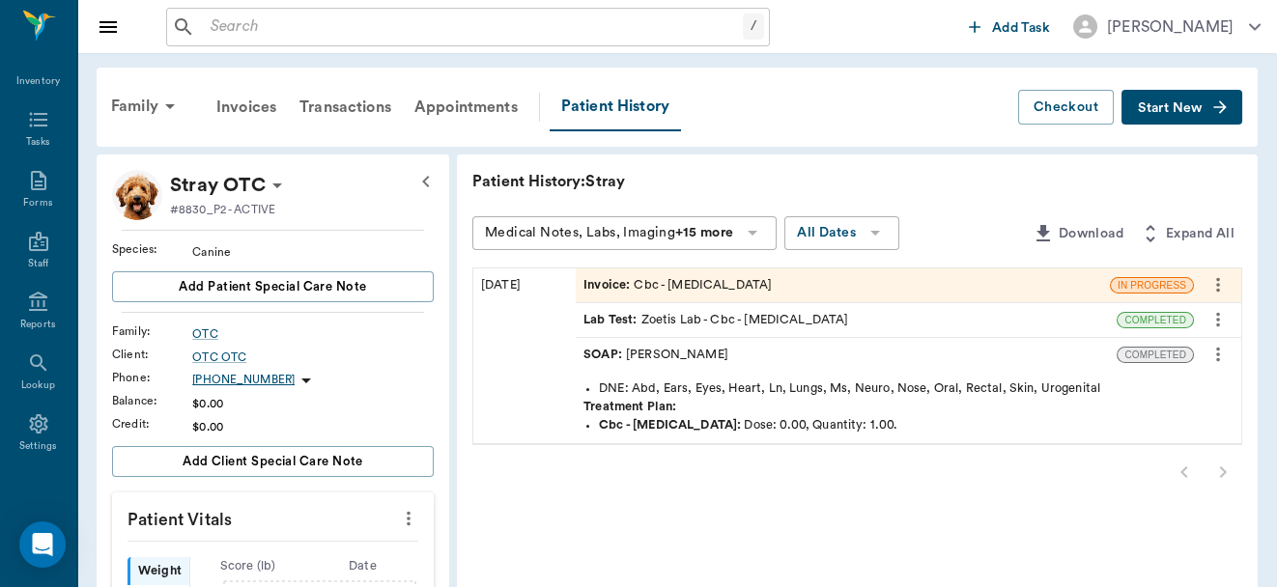
click at [1218, 352] on icon "more" at bounding box center [1218, 354] width 21 height 23
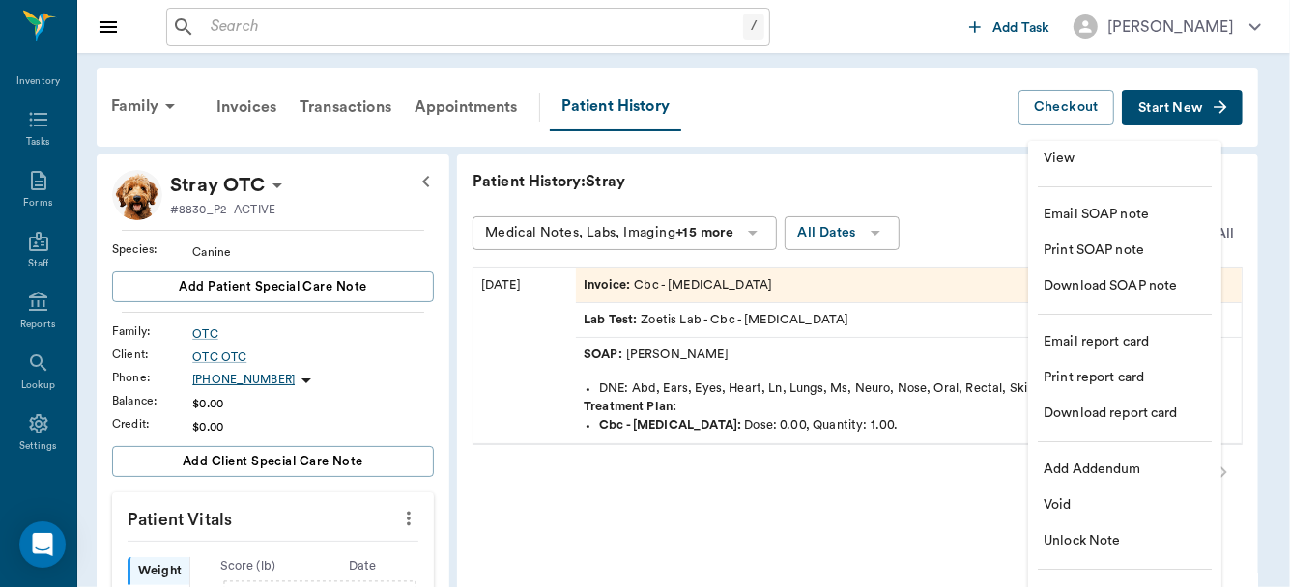
click at [1134, 151] on span "View" at bounding box center [1124, 159] width 162 height 20
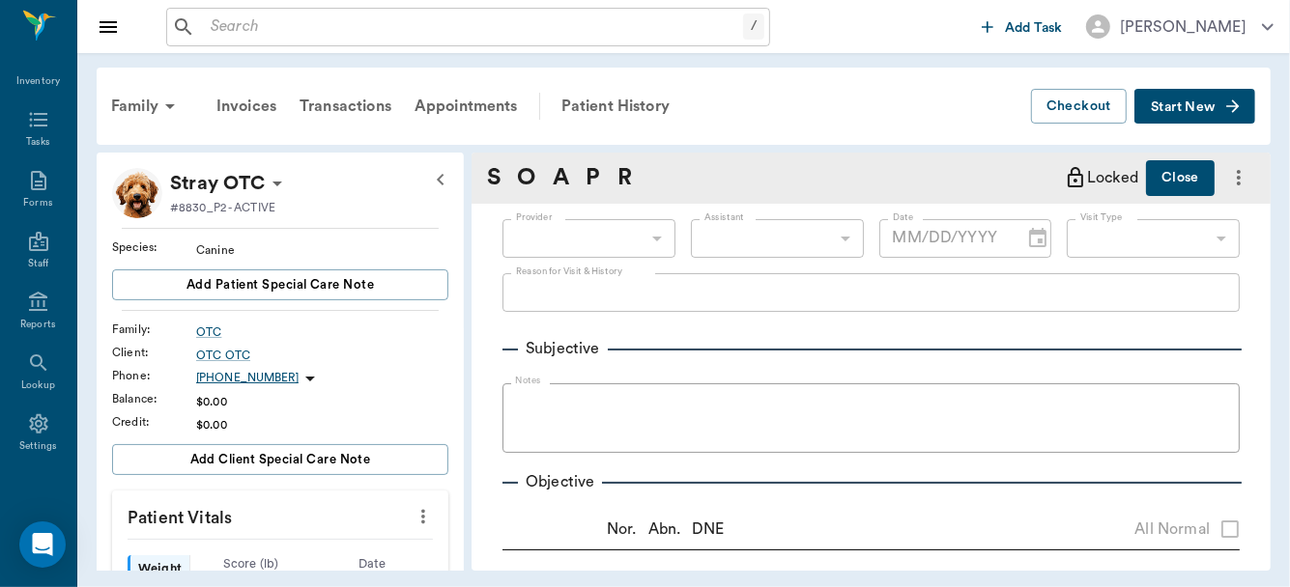
type input "642ef10e332a41444de2bad1"
type input "[DATE]"
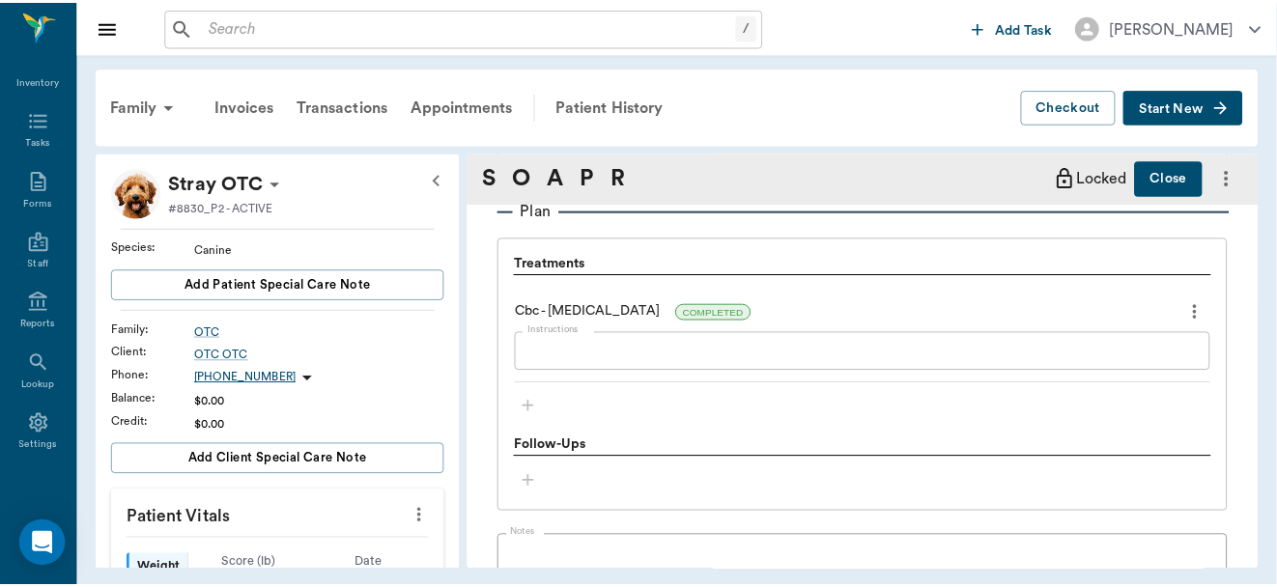
scroll to position [1567, 0]
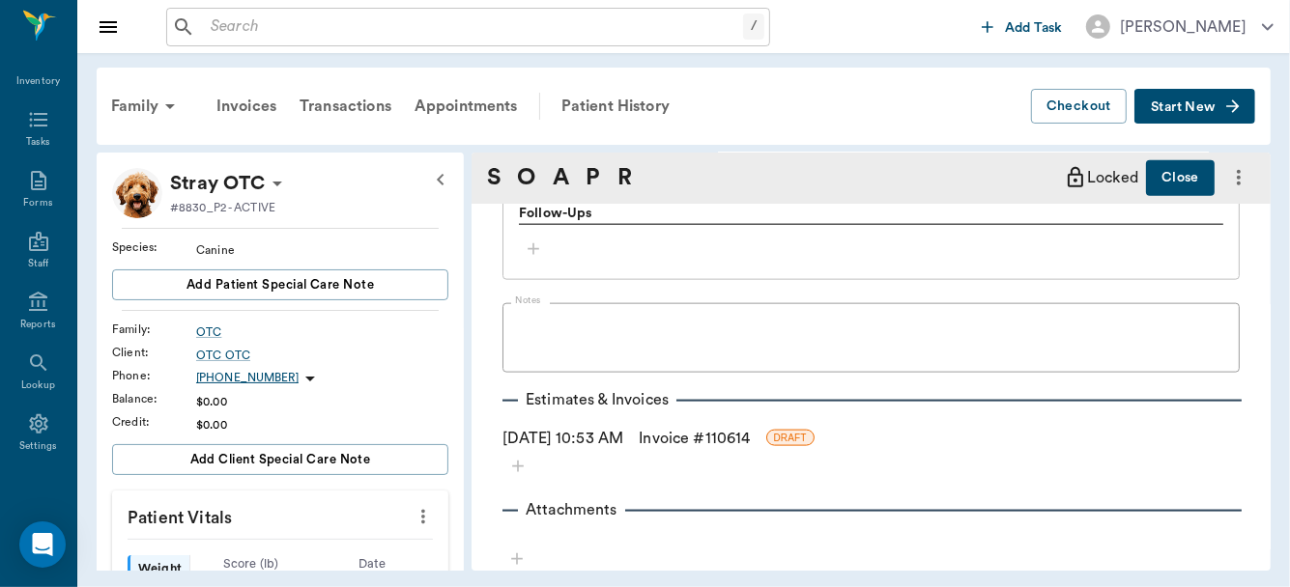
click at [690, 437] on link "Invoice # 110614" at bounding box center [694, 438] width 111 height 23
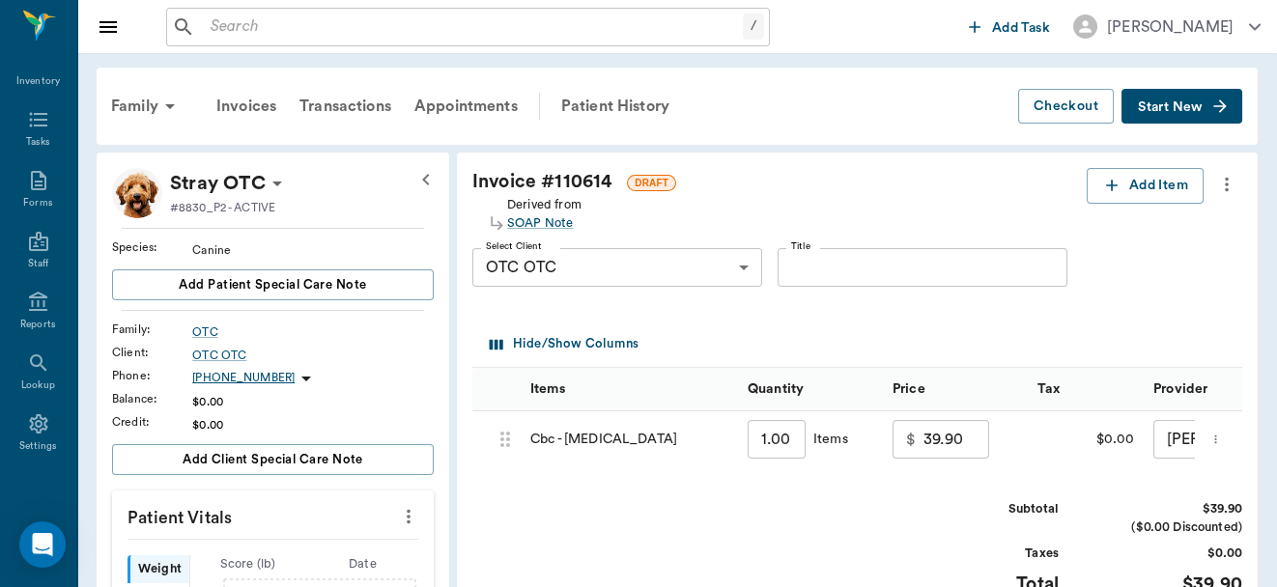
click at [963, 442] on input "39.90" at bounding box center [957, 439] width 66 height 39
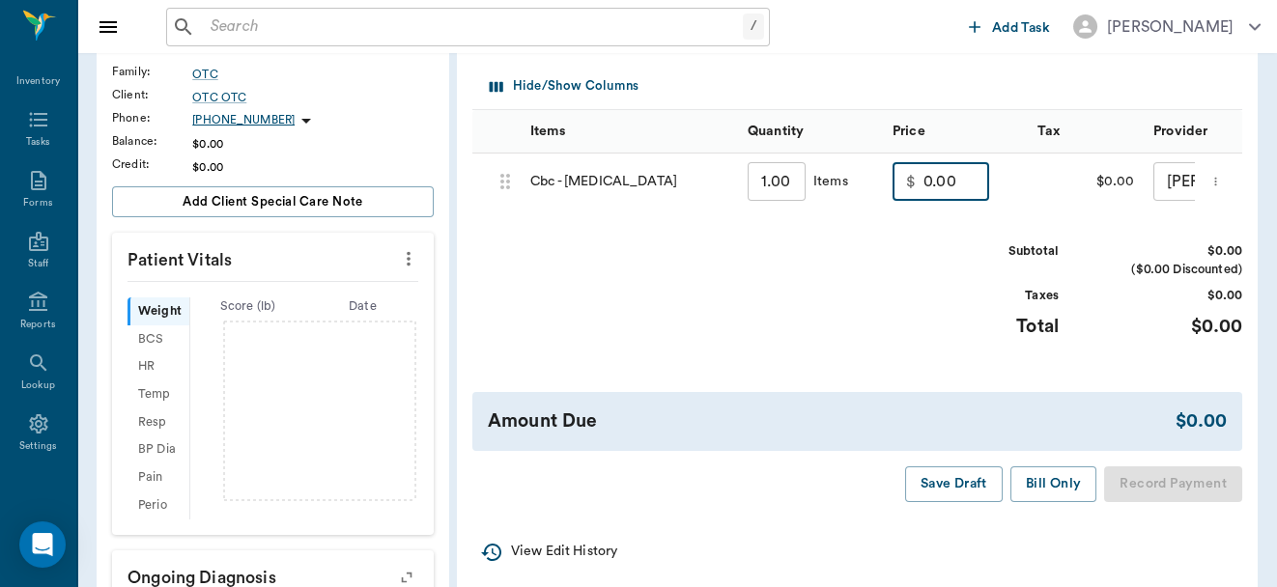
scroll to position [349, 0]
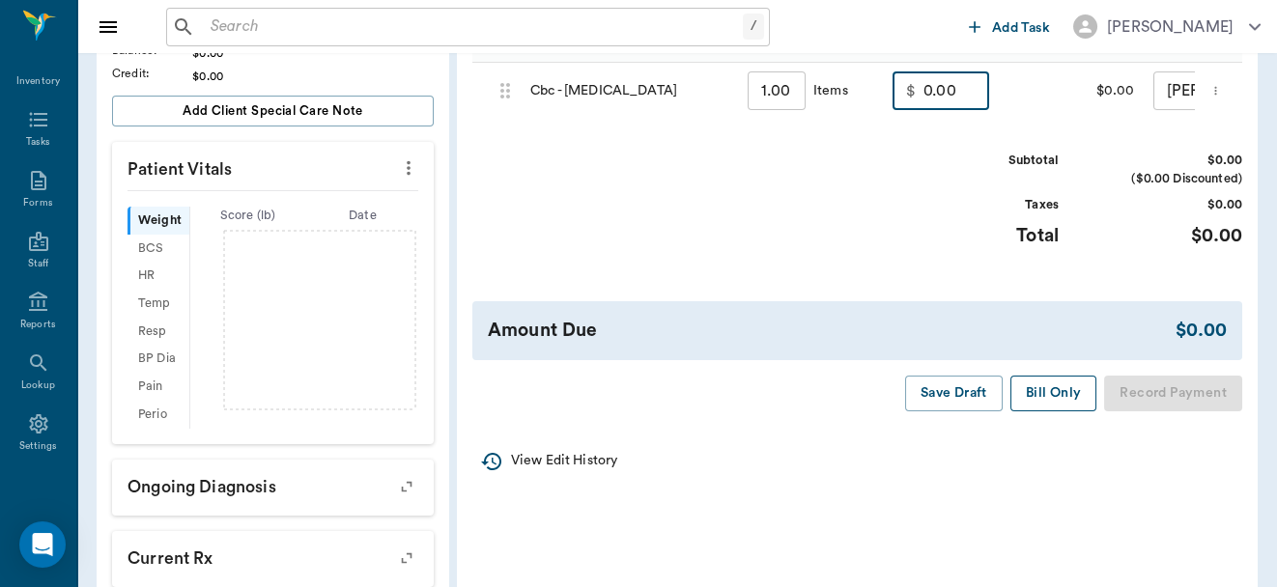
type input "0.00"
click at [1033, 400] on button "Bill Only" at bounding box center [1054, 394] width 87 height 36
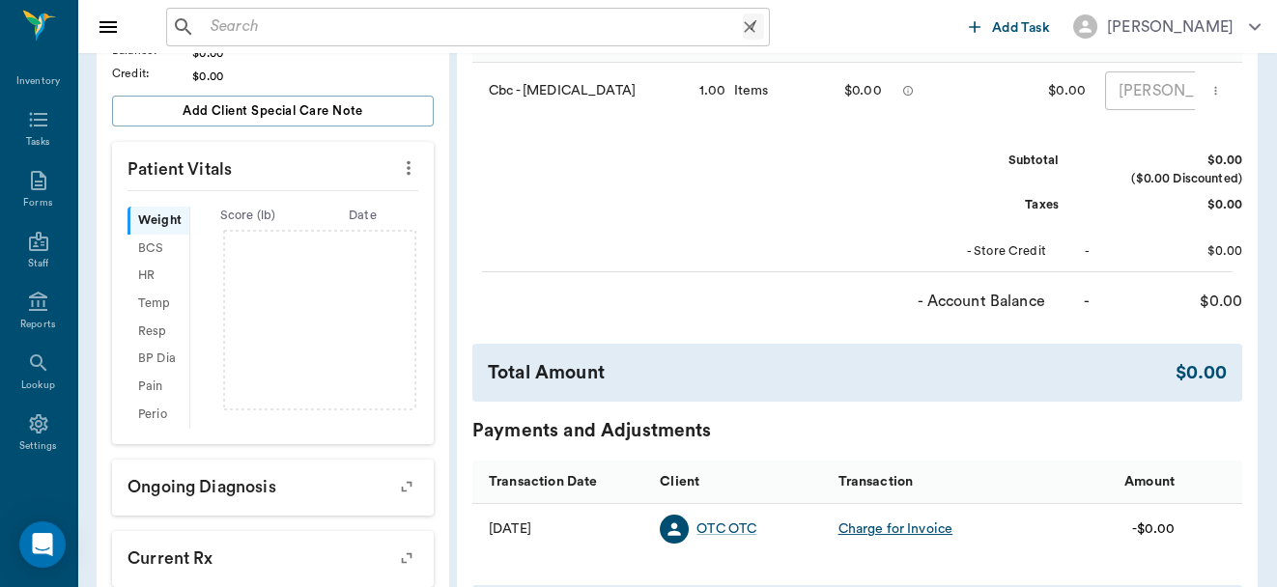
click at [325, 37] on input "text" at bounding box center [473, 27] width 540 height 27
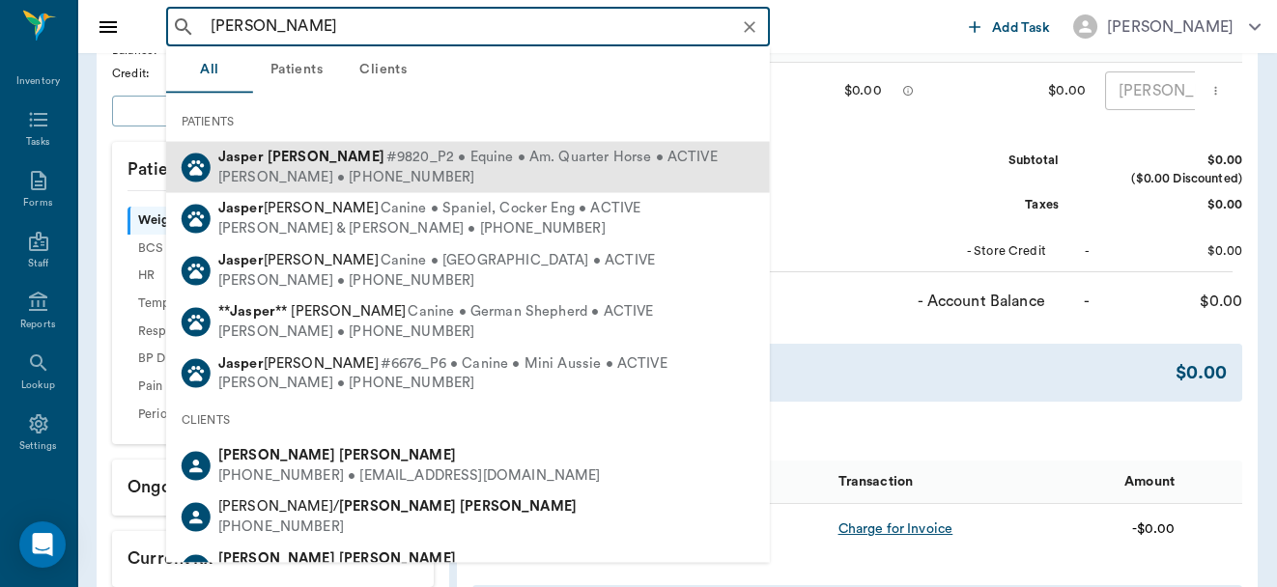
click at [386, 157] on span "#9820_P2 • Equine • Am. Quarter Horse • ACTIVE" at bounding box center [551, 158] width 331 height 20
type input "[PERSON_NAME]"
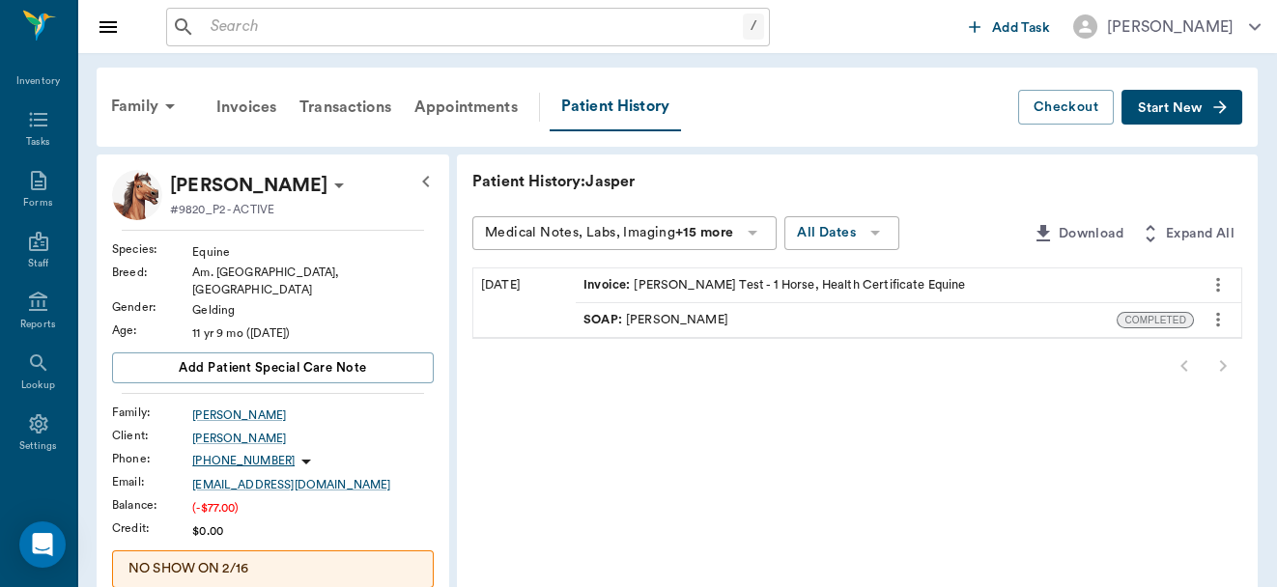
click at [696, 281] on div "Invoice : [PERSON_NAME] Test - 1 Horse, Health Certificate Equine" at bounding box center [775, 285] width 382 height 18
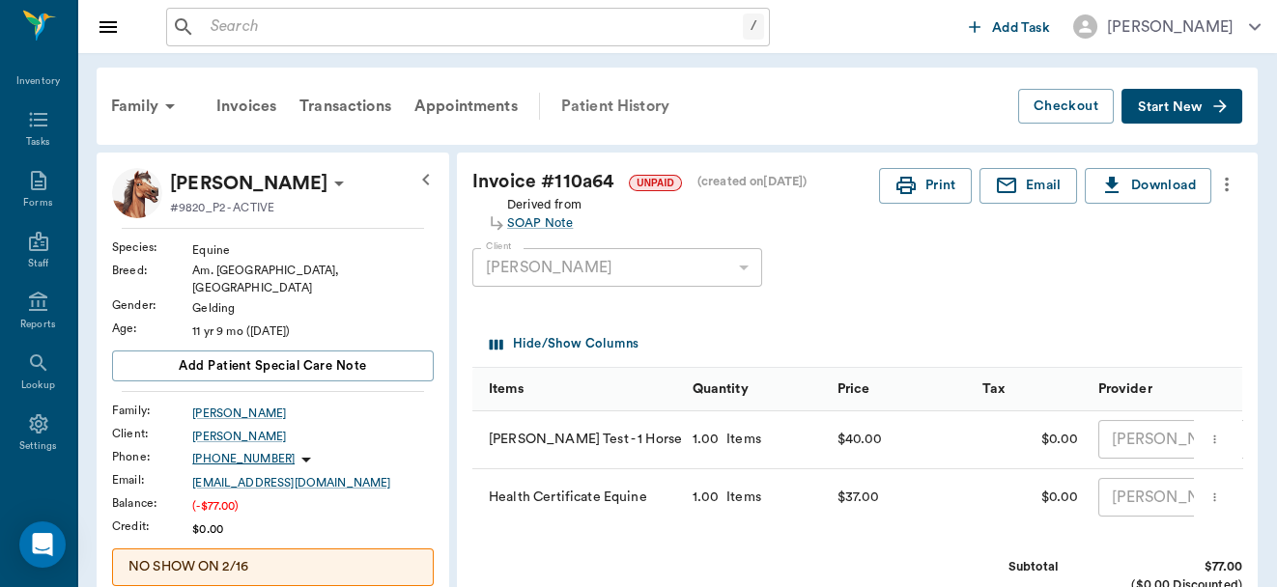
click at [621, 107] on div "Patient History" at bounding box center [615, 106] width 131 height 46
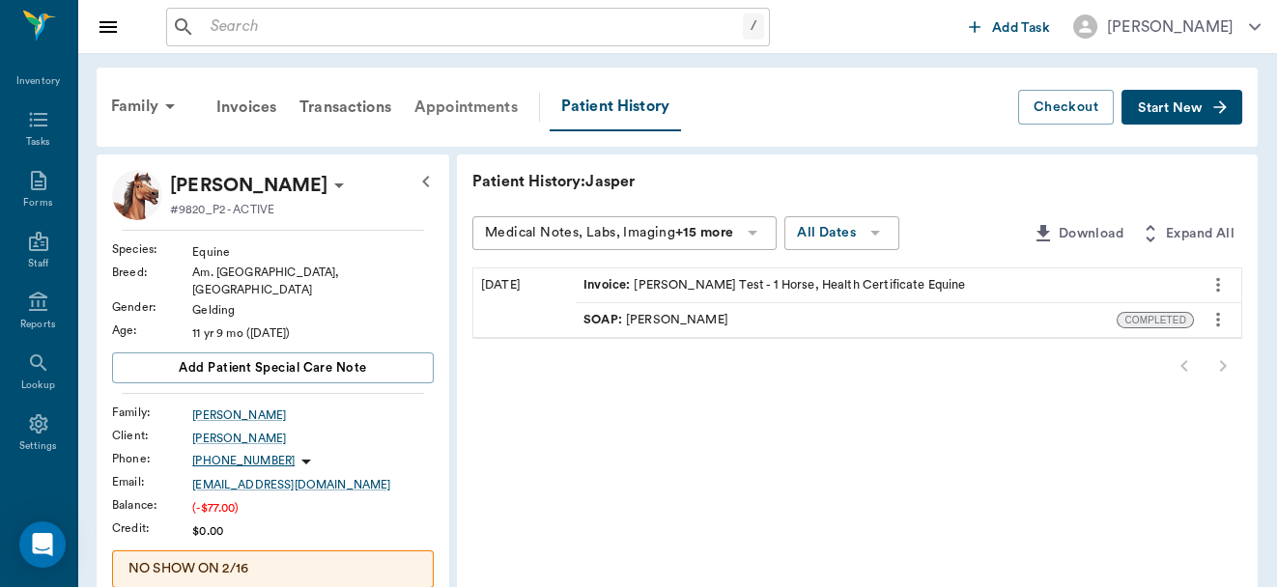
click at [490, 102] on div "Appointments" at bounding box center [466, 107] width 127 height 46
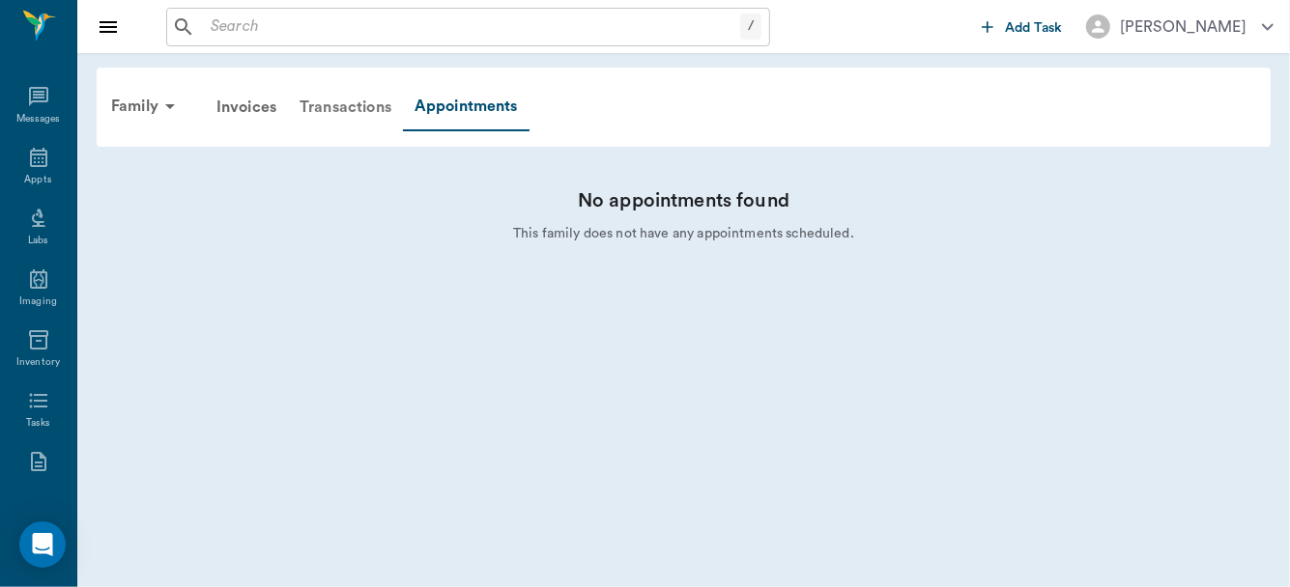
scroll to position [281, 0]
click at [349, 107] on div "Transactions" at bounding box center [345, 107] width 115 height 46
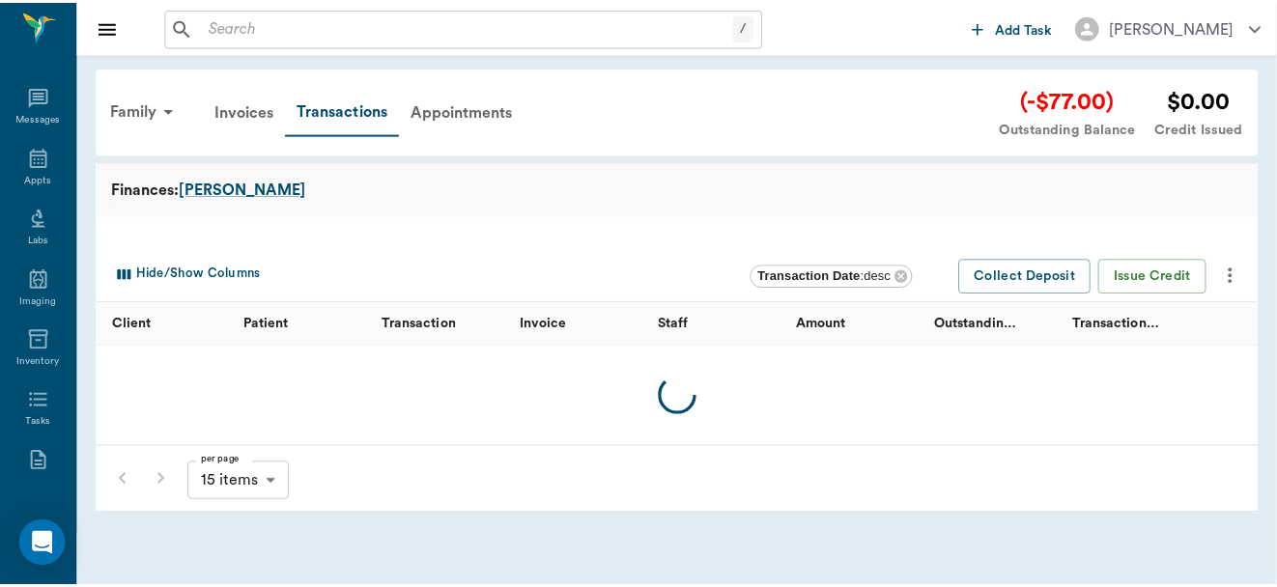
scroll to position [281, 0]
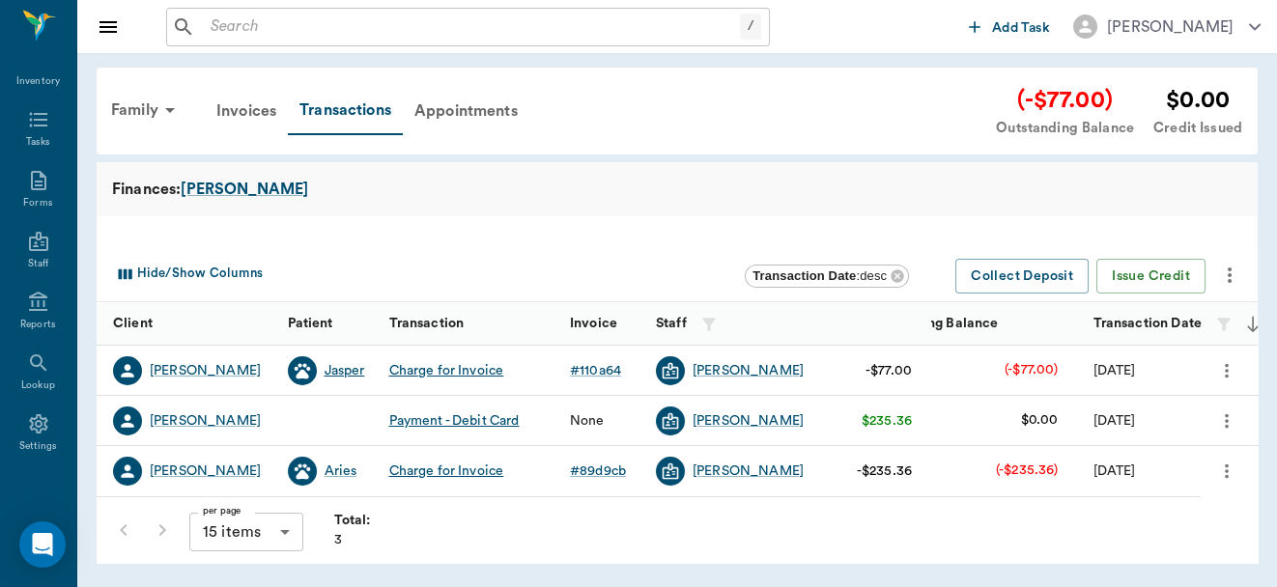
click at [347, 370] on div "Jasper" at bounding box center [345, 370] width 41 height 19
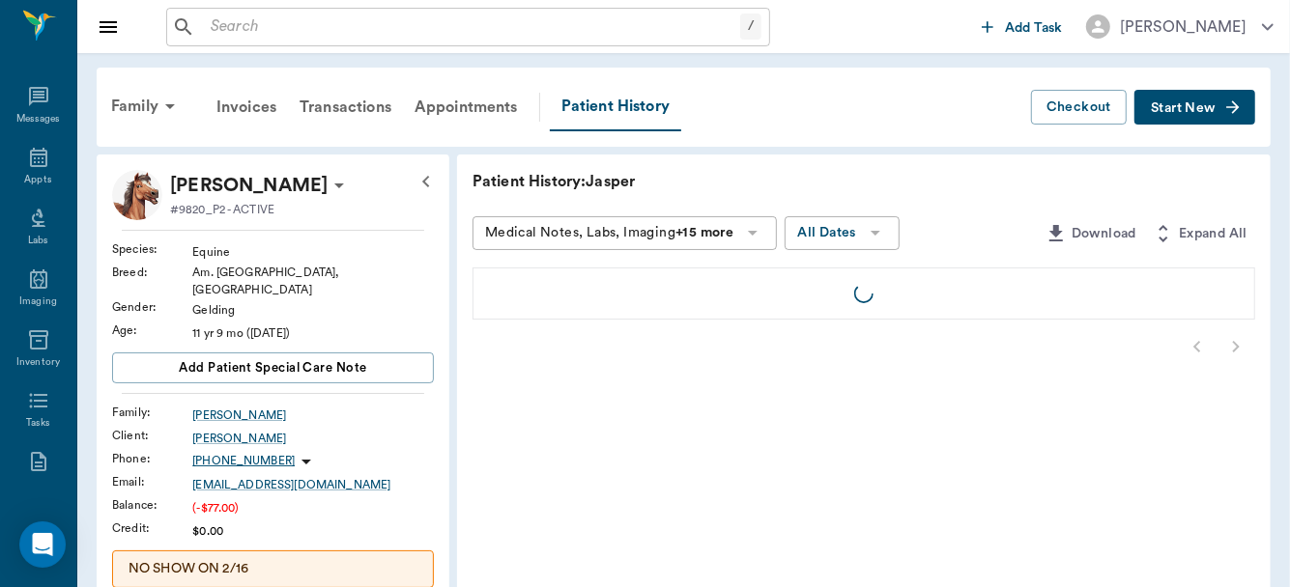
click at [402, 243] on div "Equine" at bounding box center [313, 251] width 242 height 17
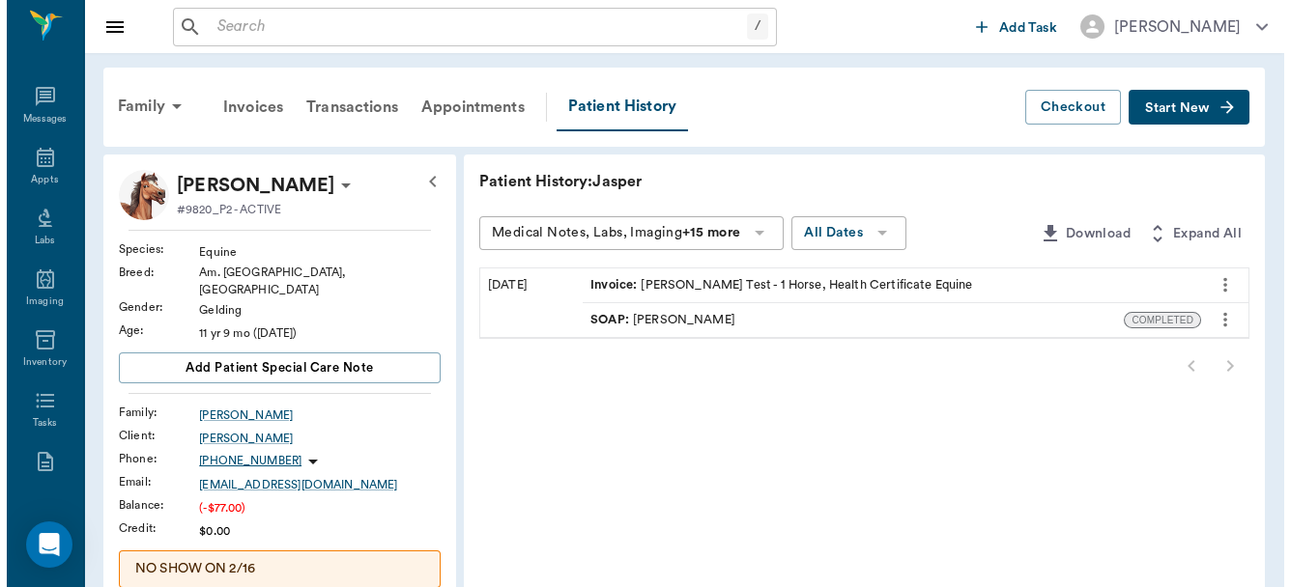
scroll to position [281, 0]
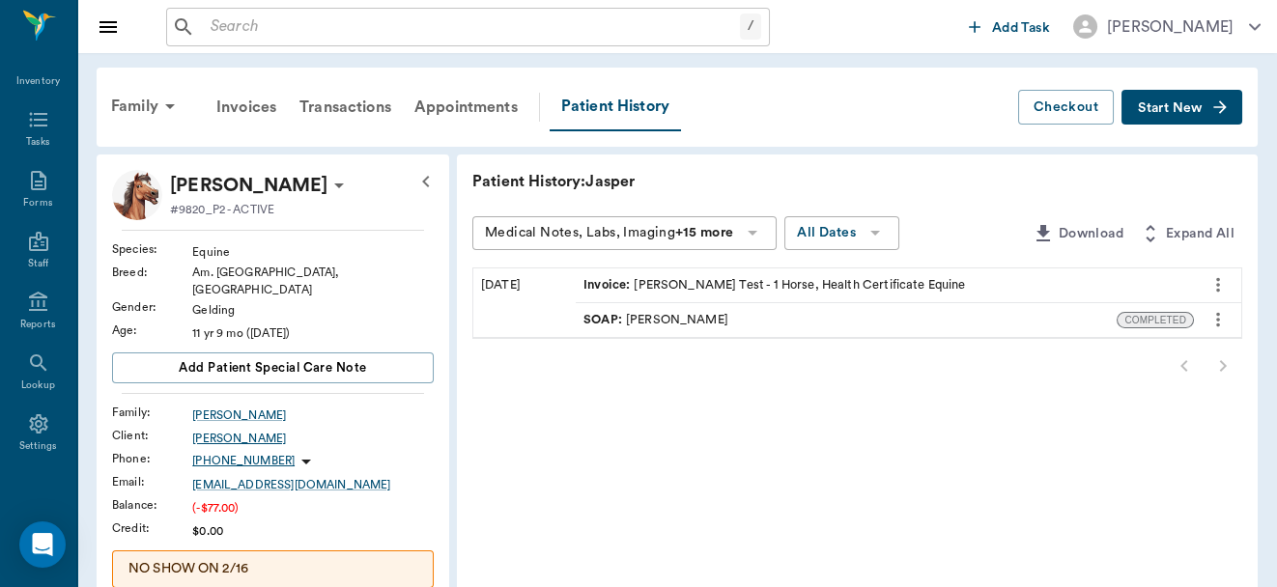
click at [227, 430] on div "[PERSON_NAME]" at bounding box center [313, 438] width 242 height 17
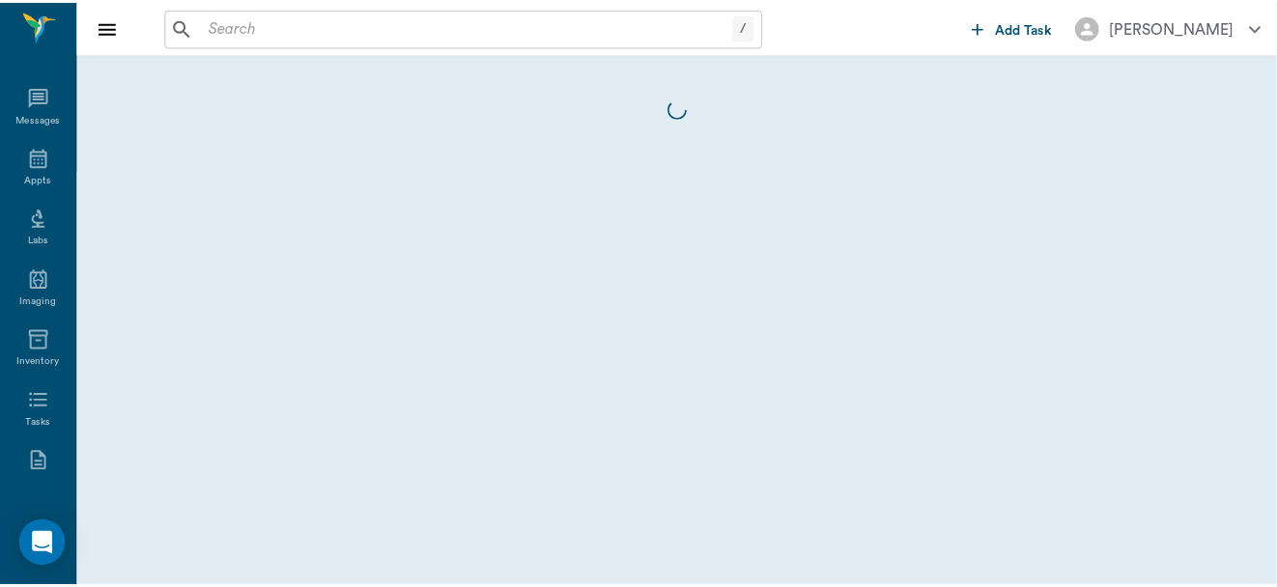
scroll to position [281, 0]
